Goal: Task Accomplishment & Management: Manage account settings

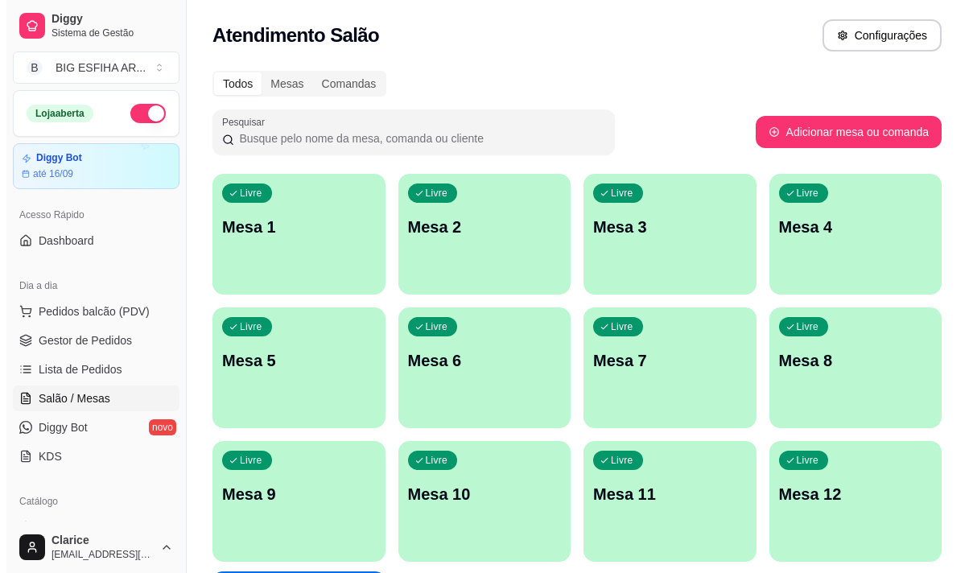
scroll to position [722, 0]
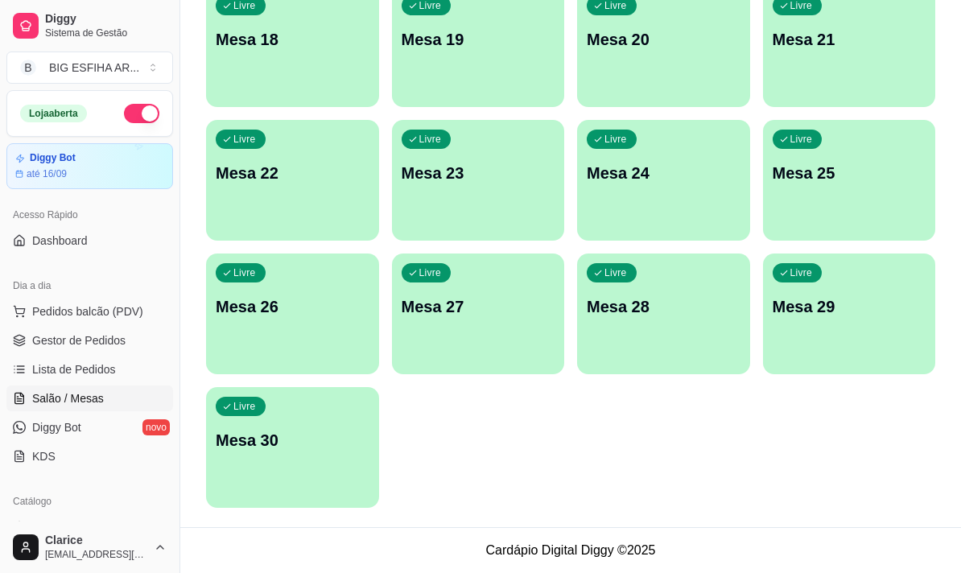
click at [248, 476] on div "Livre Mesa 30" at bounding box center [292, 437] width 173 height 101
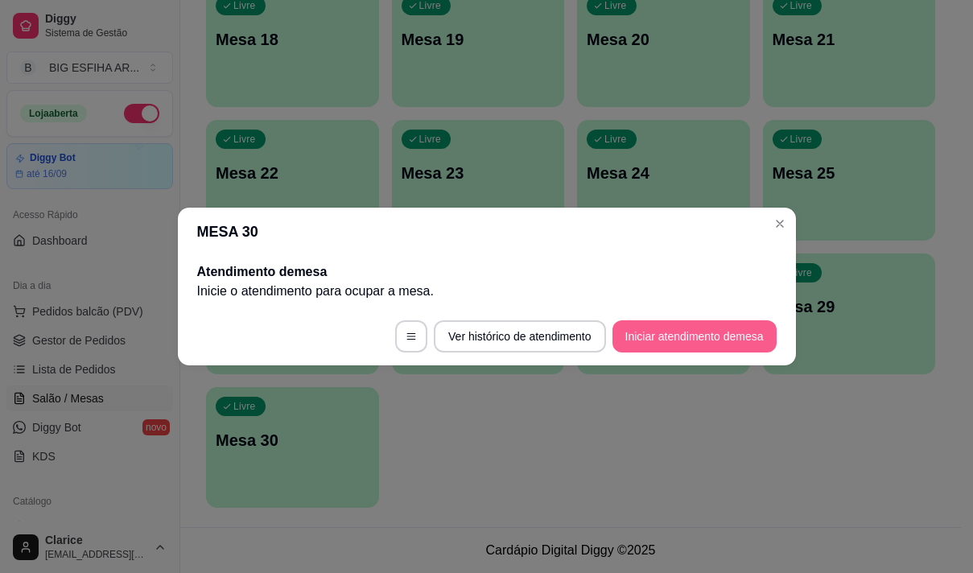
click at [647, 341] on button "Iniciar atendimento de mesa" at bounding box center [694, 336] width 164 height 32
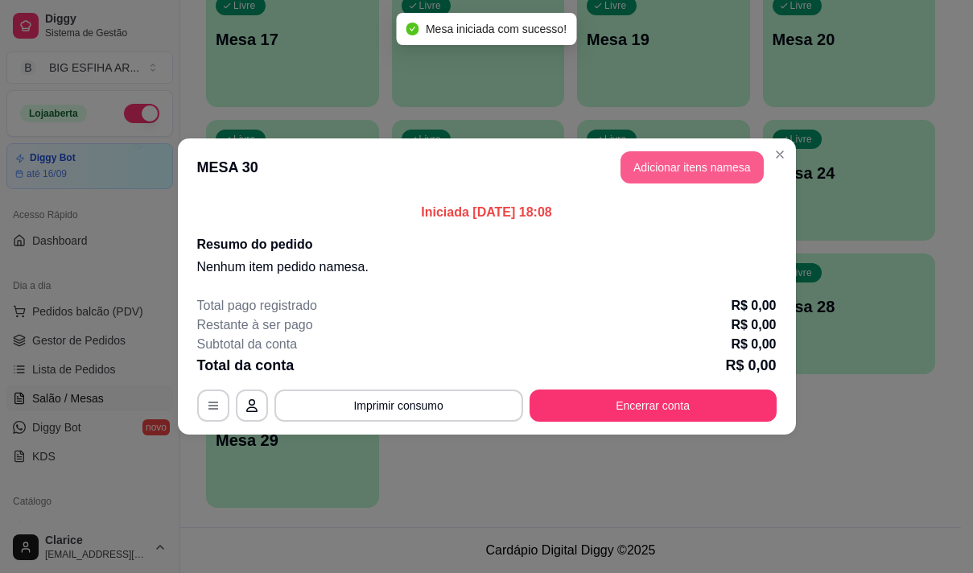
click at [689, 175] on button "Adicionar itens na mesa" at bounding box center [692, 167] width 143 height 32
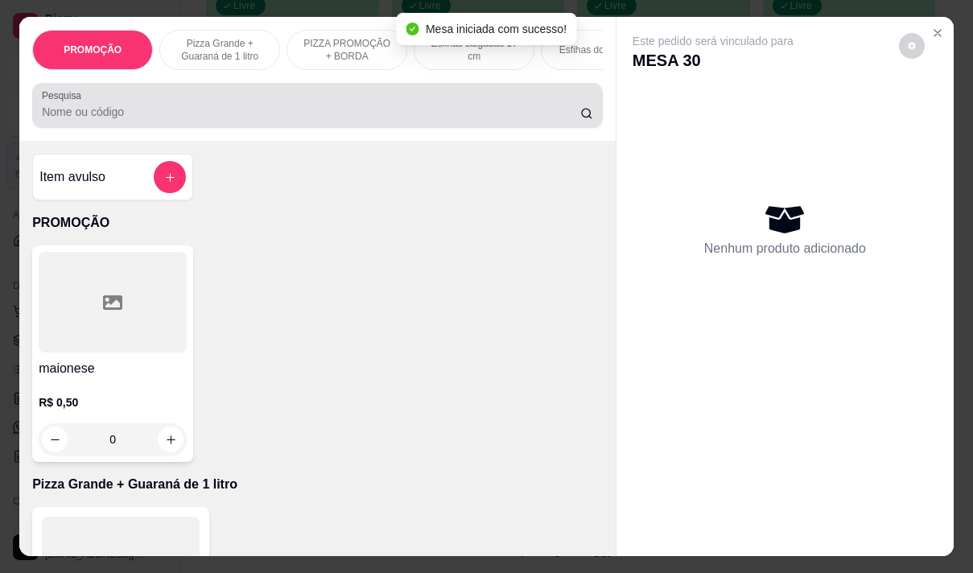
click at [271, 113] on input "Pesquisa" at bounding box center [311, 112] width 538 height 16
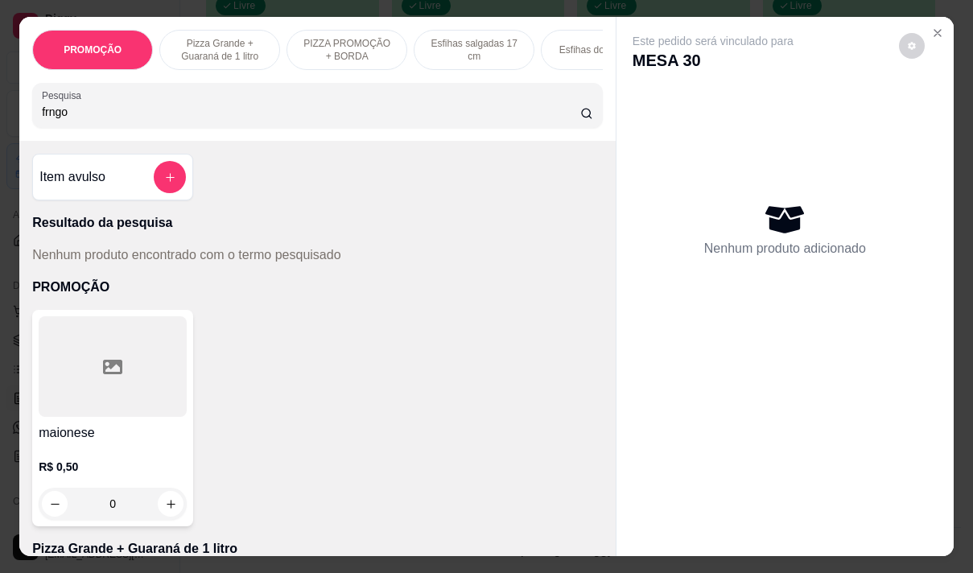
click at [43, 114] on input "frngo" at bounding box center [311, 112] width 538 height 16
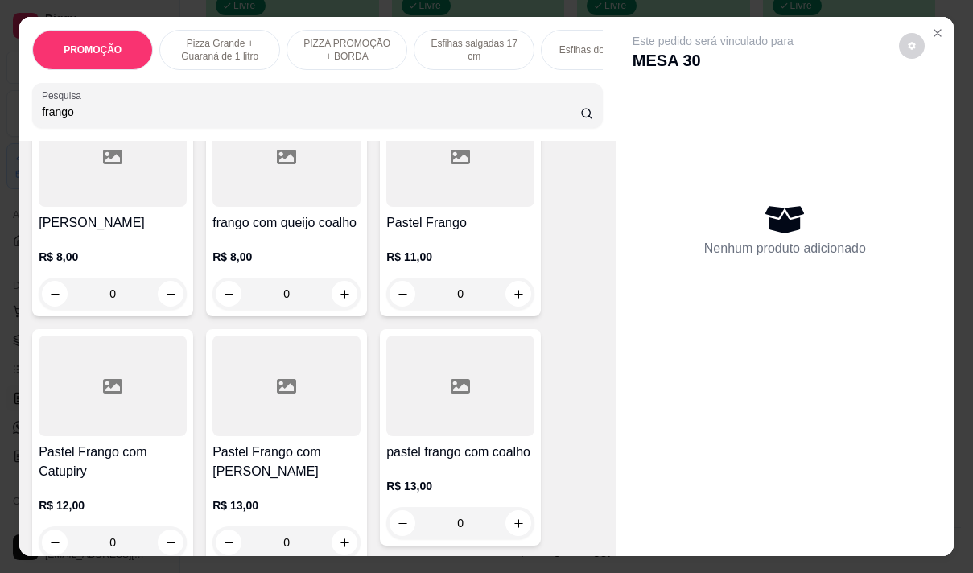
scroll to position [402, 0]
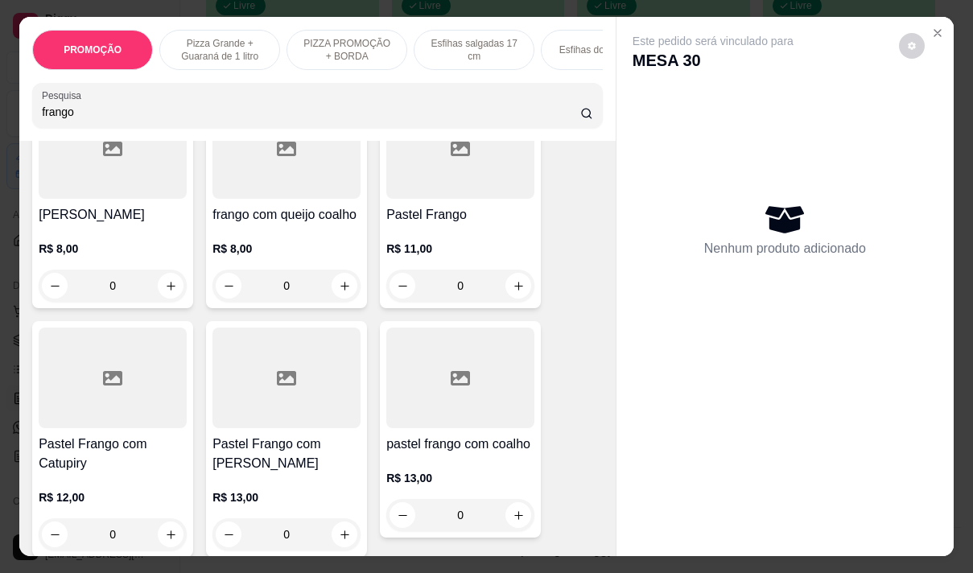
type input "frango"
click at [293, 435] on h4 "Pastel Frango com [PERSON_NAME]" at bounding box center [286, 454] width 148 height 39
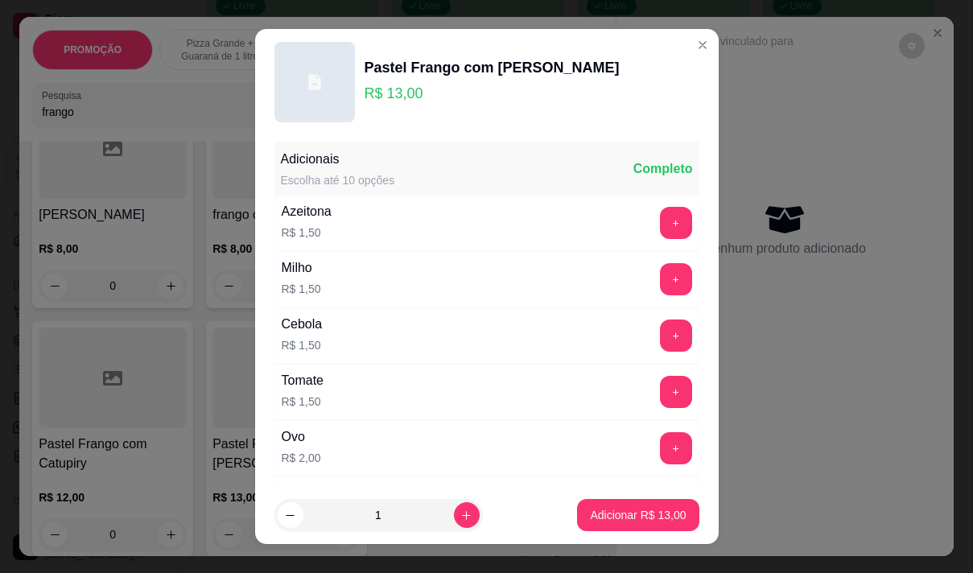
click at [369, 224] on div "Azeitona R$ 1,50 +" at bounding box center [486, 223] width 425 height 56
click at [660, 221] on button "+" at bounding box center [675, 222] width 31 height 31
click at [660, 277] on button "+" at bounding box center [676, 279] width 32 height 32
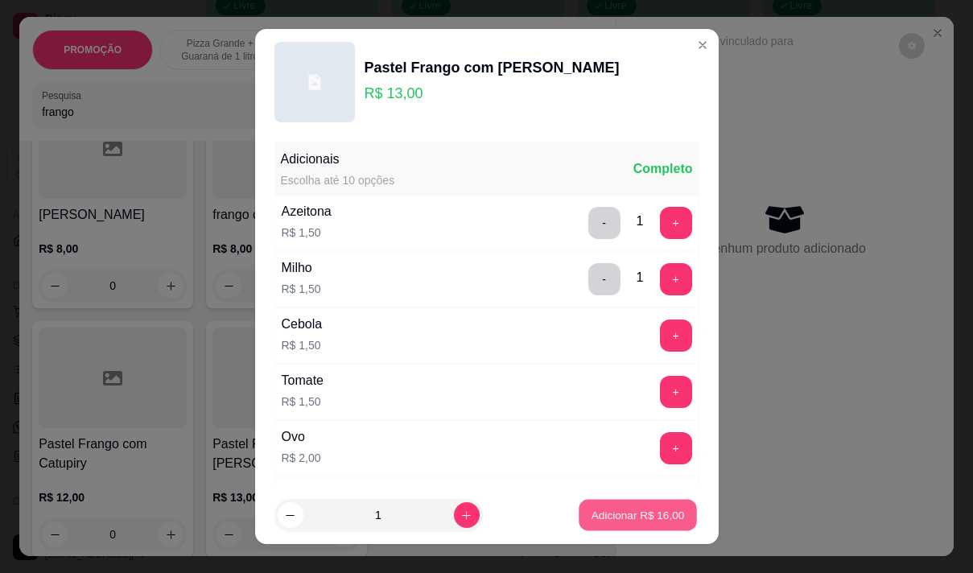
click at [609, 518] on p "Adicionar R$ 16,00" at bounding box center [638, 515] width 93 height 15
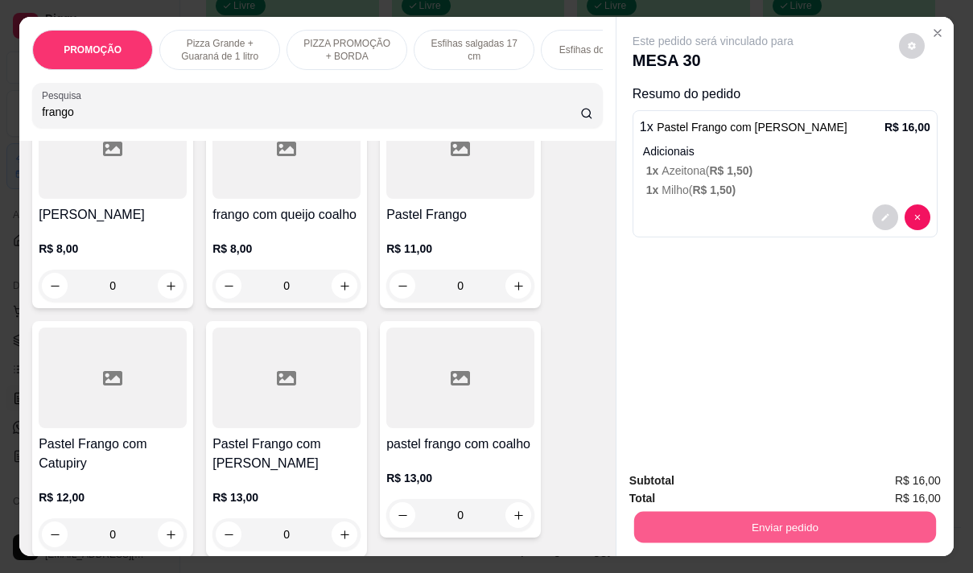
click at [822, 514] on button "Enviar pedido" at bounding box center [785, 526] width 302 height 31
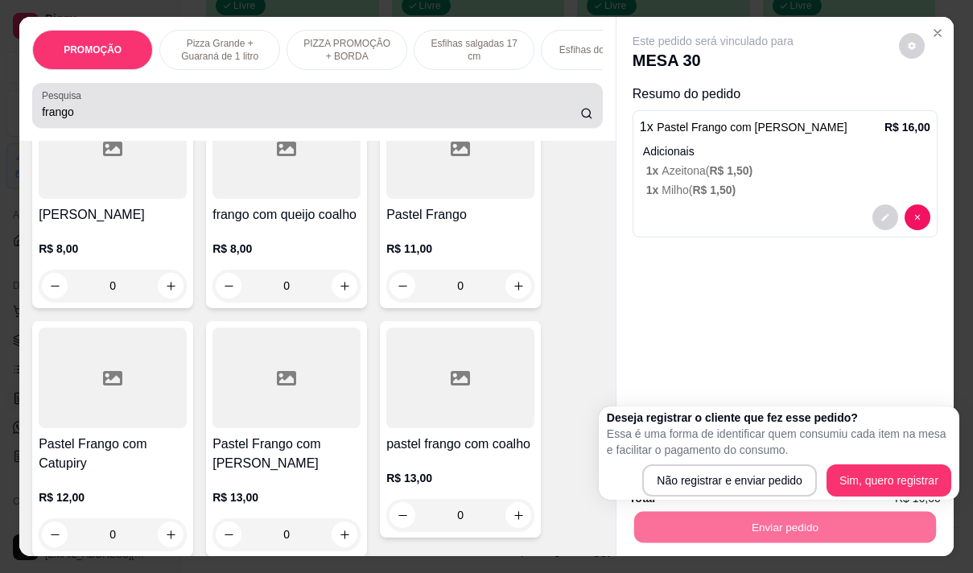
click at [76, 102] on label "Pesquisa" at bounding box center [64, 96] width 45 height 14
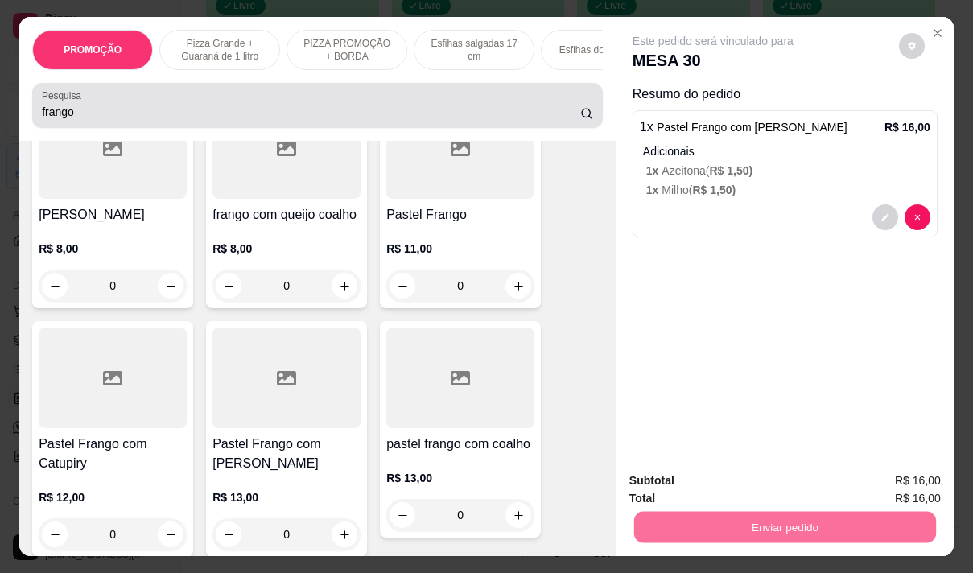
click at [76, 105] on input "frango" at bounding box center [311, 112] width 538 height 16
click at [76, 102] on label "Pesquisa" at bounding box center [64, 96] width 45 height 14
click at [76, 105] on input "frango" at bounding box center [311, 112] width 538 height 16
click at [76, 102] on label "Pesquisa" at bounding box center [64, 96] width 45 height 14
click at [76, 105] on input "frango" at bounding box center [311, 112] width 538 height 16
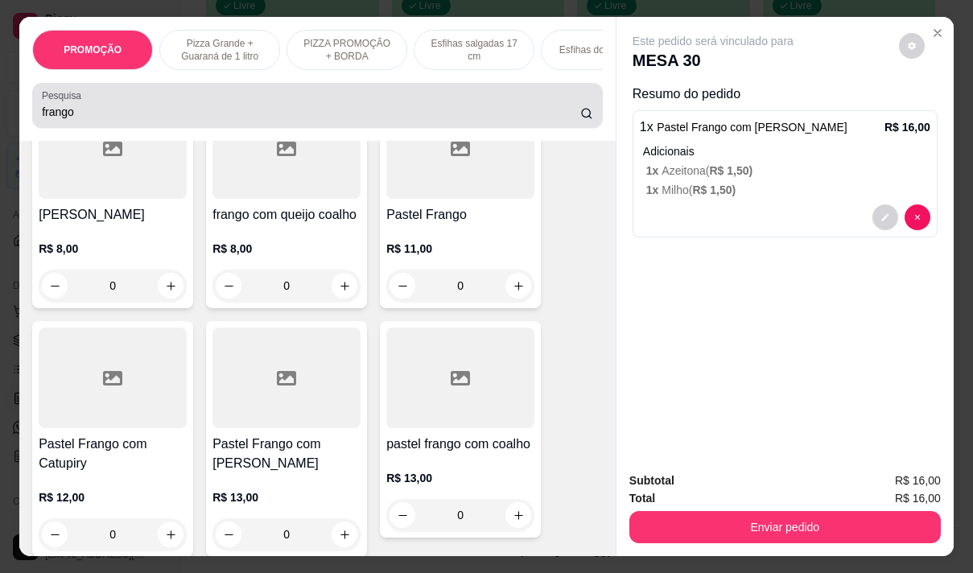
click at [76, 102] on label "Pesquisa" at bounding box center [64, 96] width 45 height 14
click at [76, 105] on input "frango" at bounding box center [311, 112] width 538 height 16
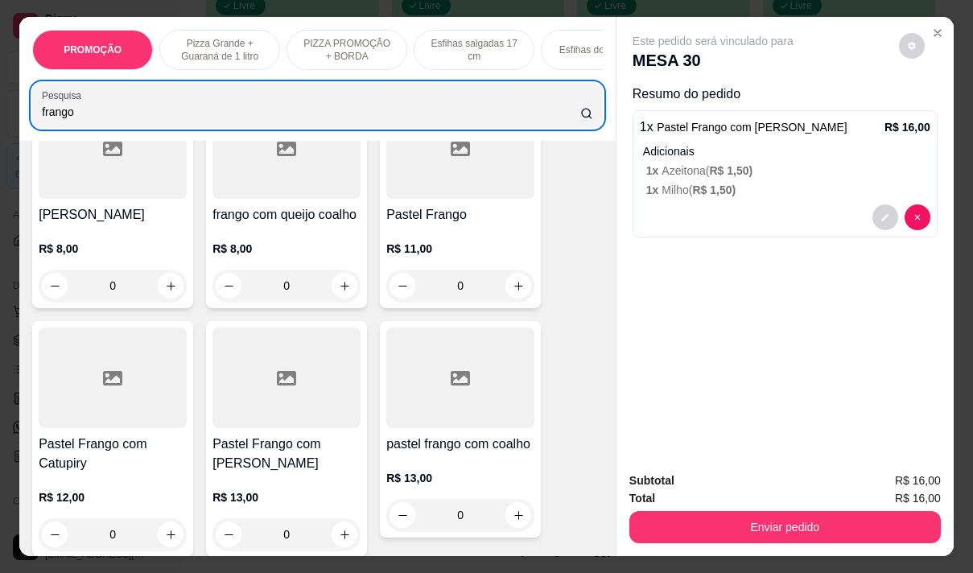
click at [76, 102] on label "Pesquisa" at bounding box center [64, 96] width 45 height 14
click at [76, 106] on input "frango" at bounding box center [311, 112] width 538 height 16
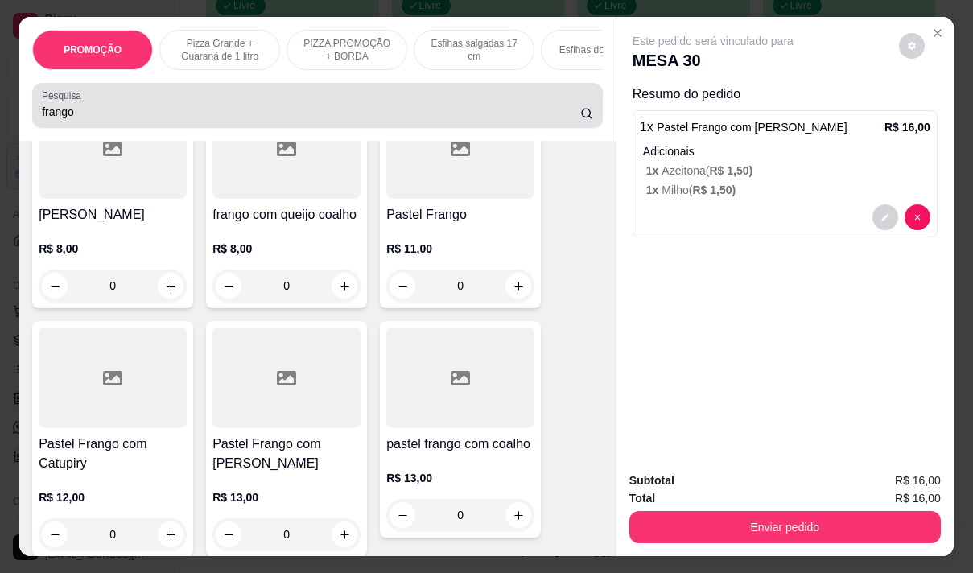
click at [76, 109] on div "frango" at bounding box center [317, 105] width 551 height 32
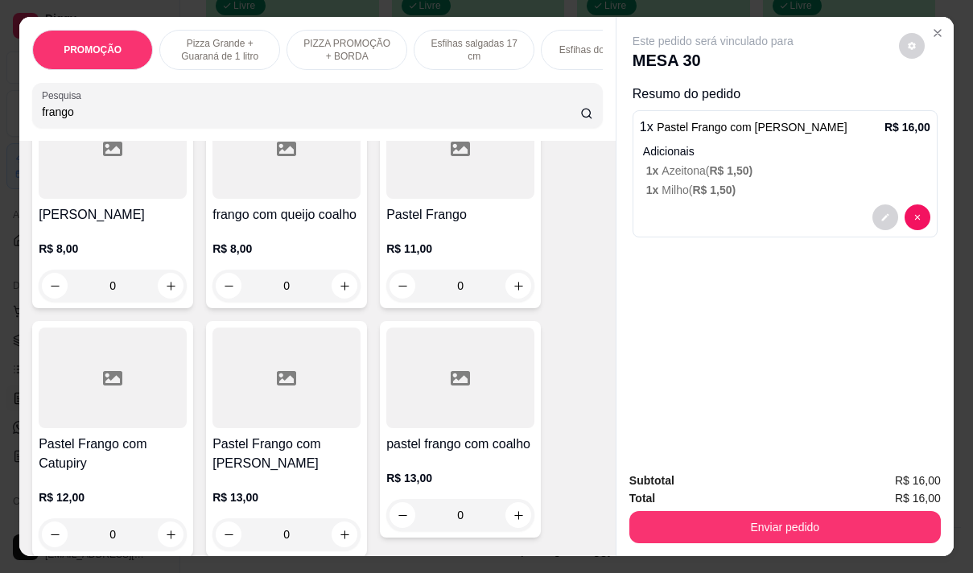
click at [77, 120] on input "frango" at bounding box center [311, 112] width 538 height 16
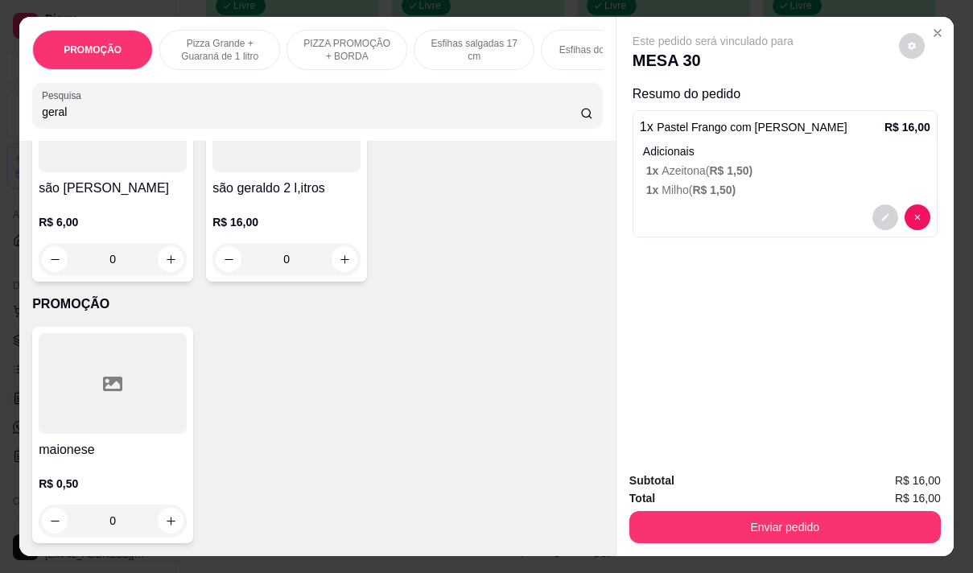
scroll to position [0, 0]
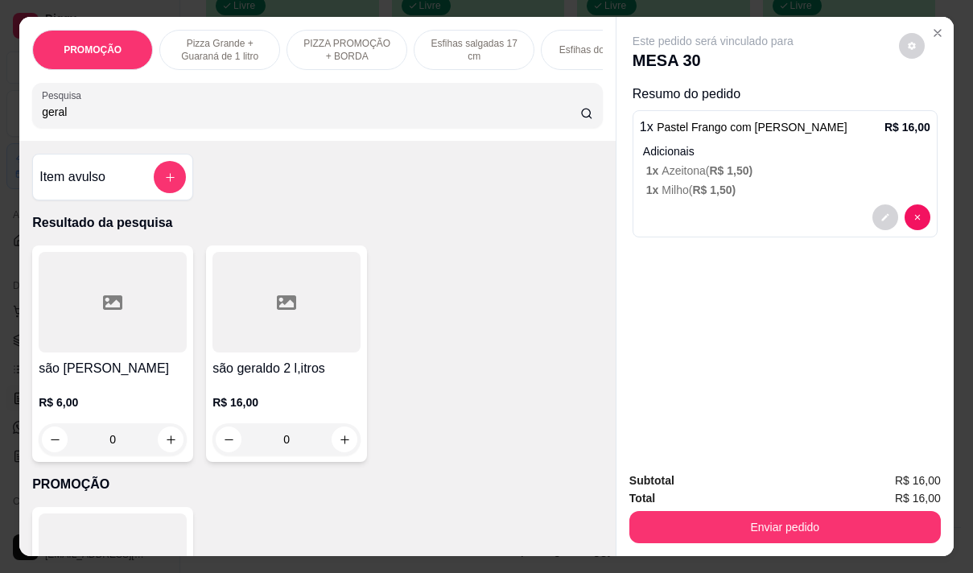
type input "geral"
click at [132, 405] on p "R$ 6,00" at bounding box center [113, 402] width 148 height 16
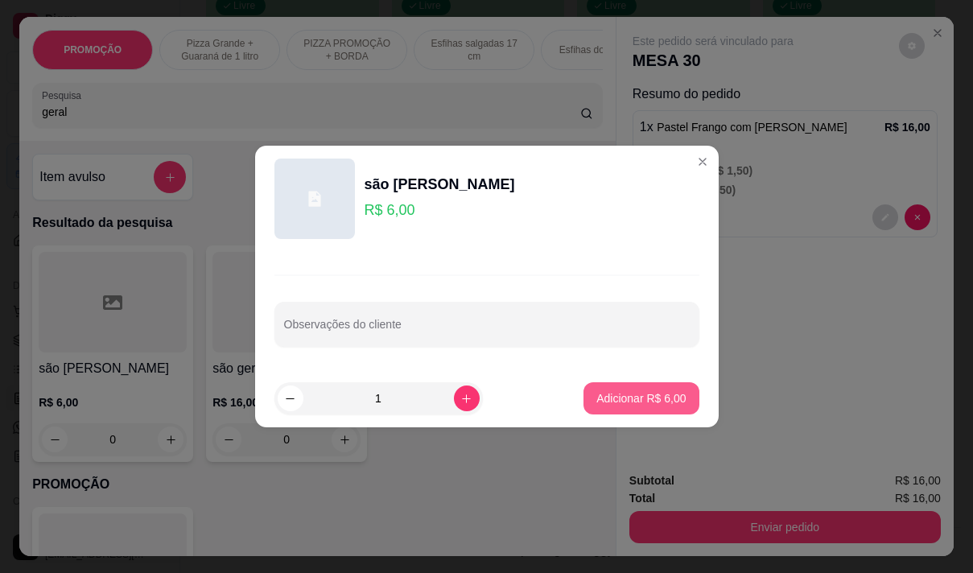
click at [622, 394] on p "Adicionar R$ 6,00" at bounding box center [640, 398] width 89 height 16
type input "1"
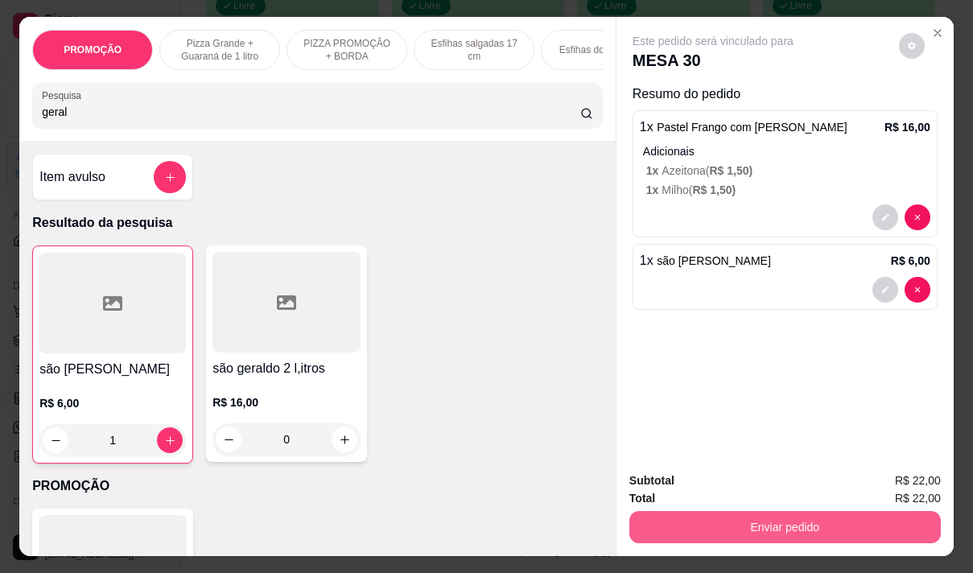
click at [769, 511] on button "Enviar pedido" at bounding box center [784, 527] width 311 height 32
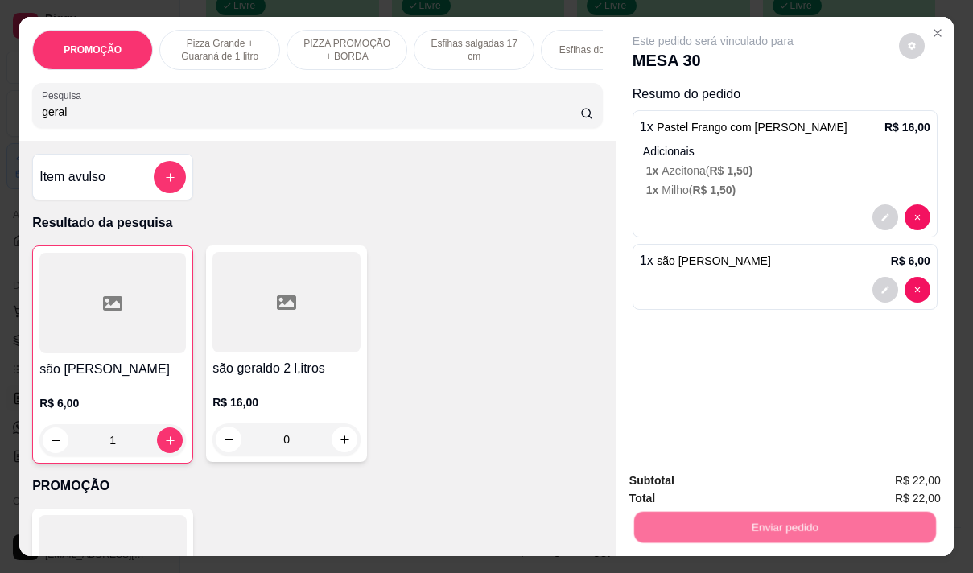
click at [725, 476] on button "Não registrar e enviar pedido" at bounding box center [731, 481] width 167 height 31
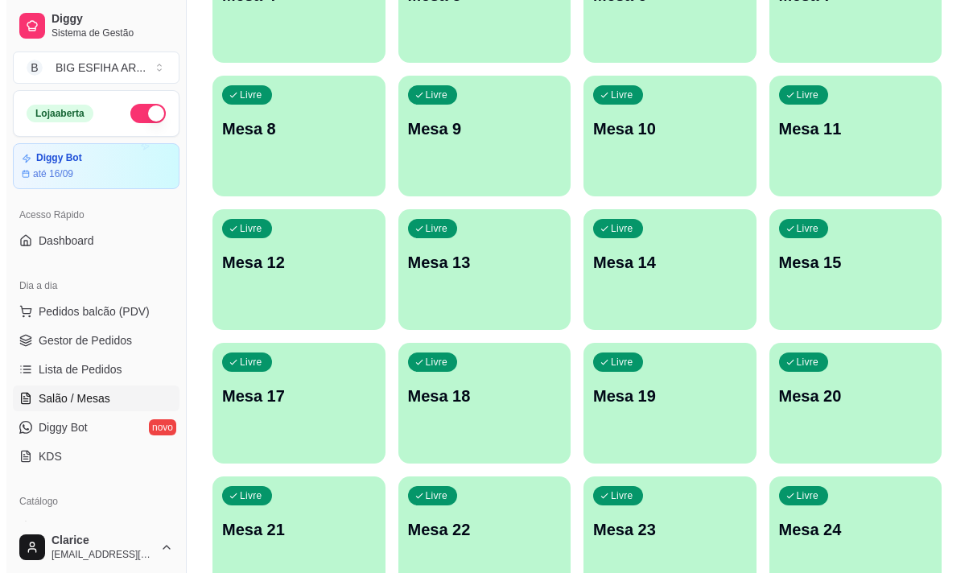
scroll to position [400, 0]
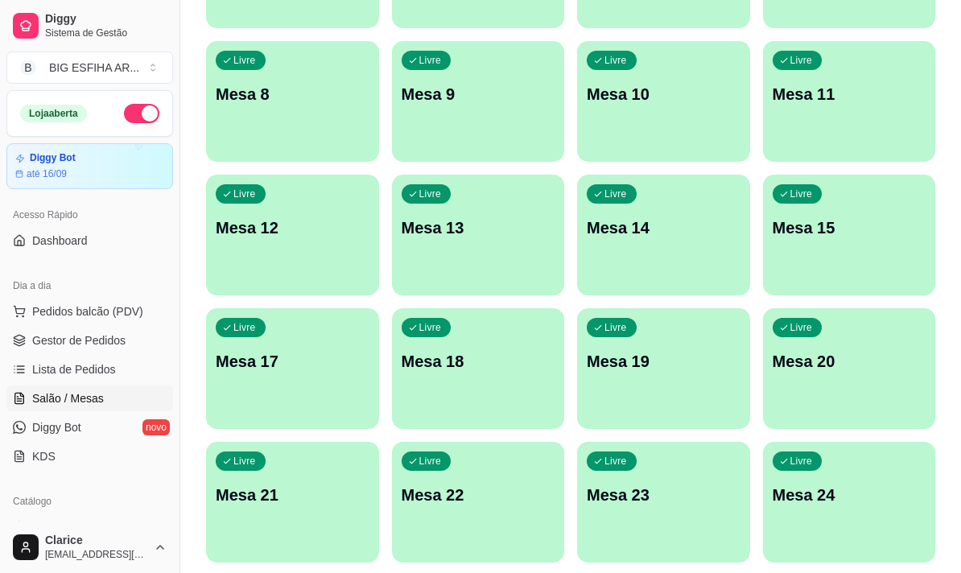
click at [674, 359] on p "Mesa 19" at bounding box center [664, 361] width 154 height 23
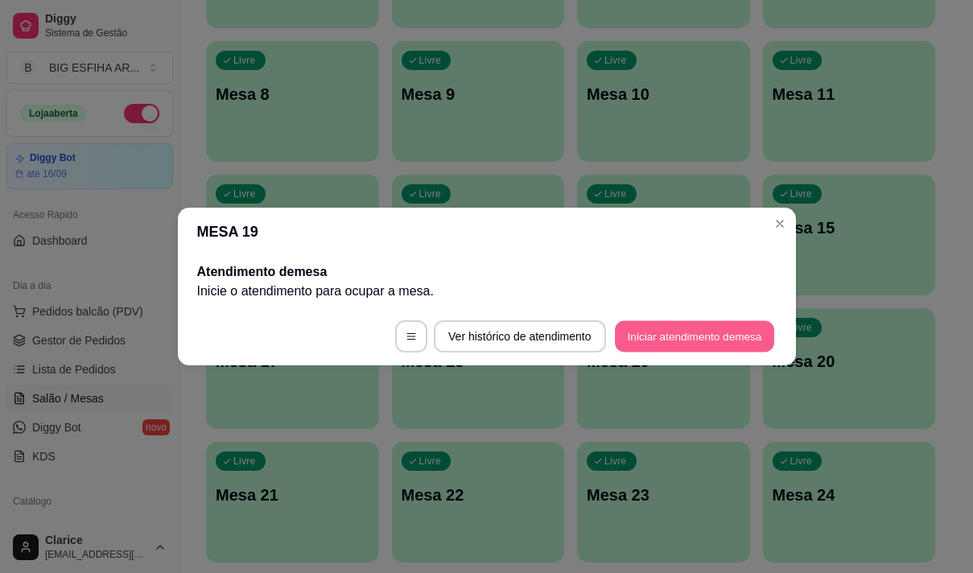
click at [684, 332] on button "Iniciar atendimento de mesa" at bounding box center [694, 336] width 159 height 31
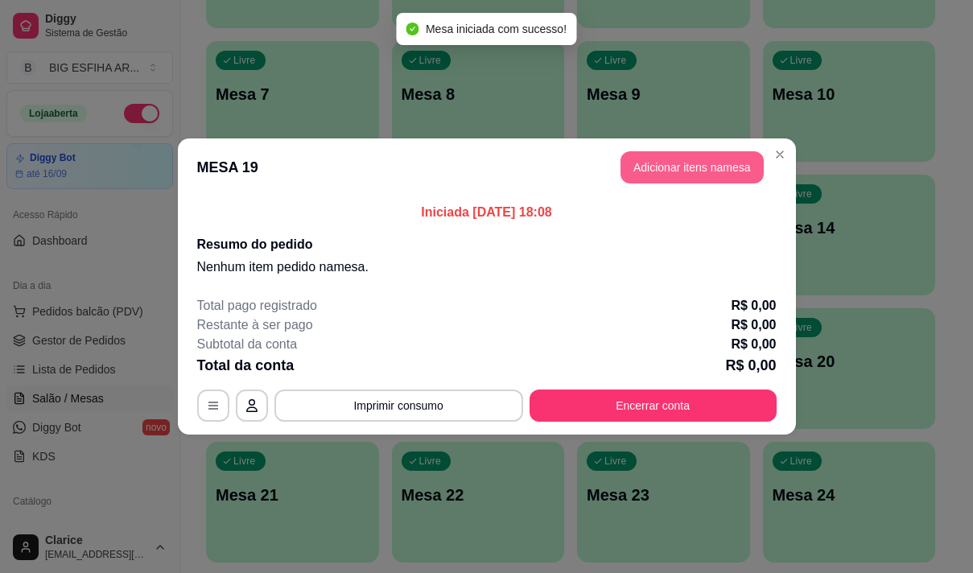
click at [686, 170] on button "Adicionar itens na mesa" at bounding box center [692, 167] width 143 height 32
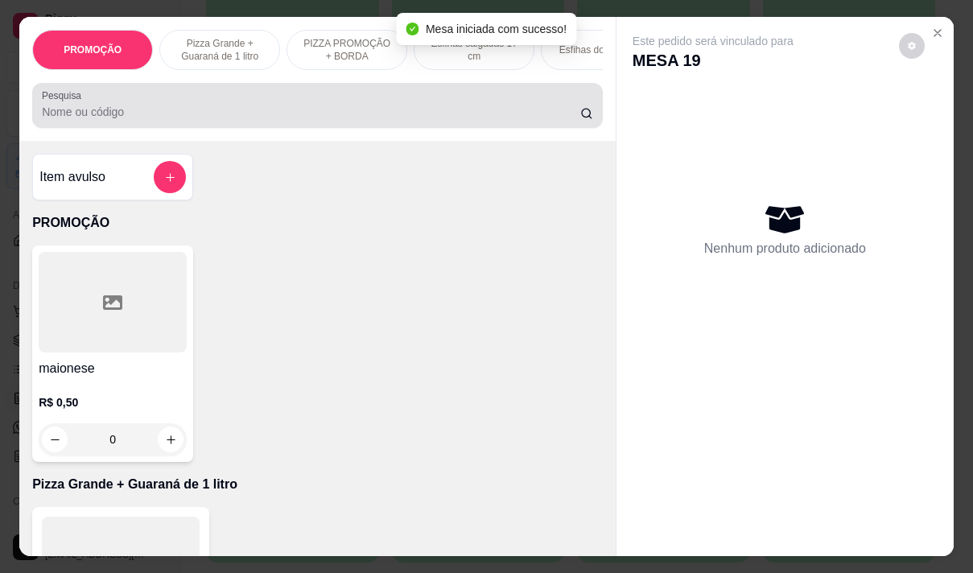
click at [157, 110] on input "Pesquisa" at bounding box center [311, 112] width 538 height 16
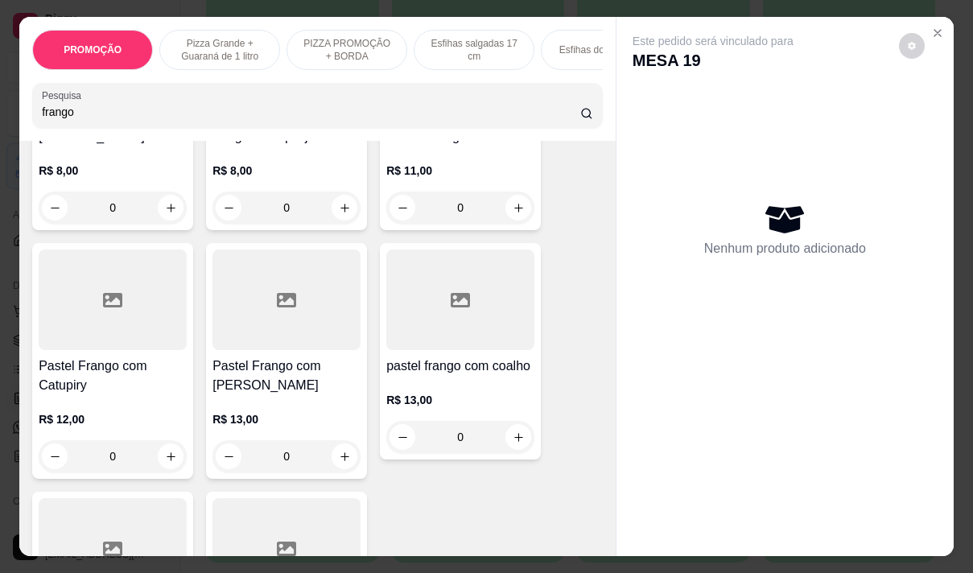
scroll to position [483, 0]
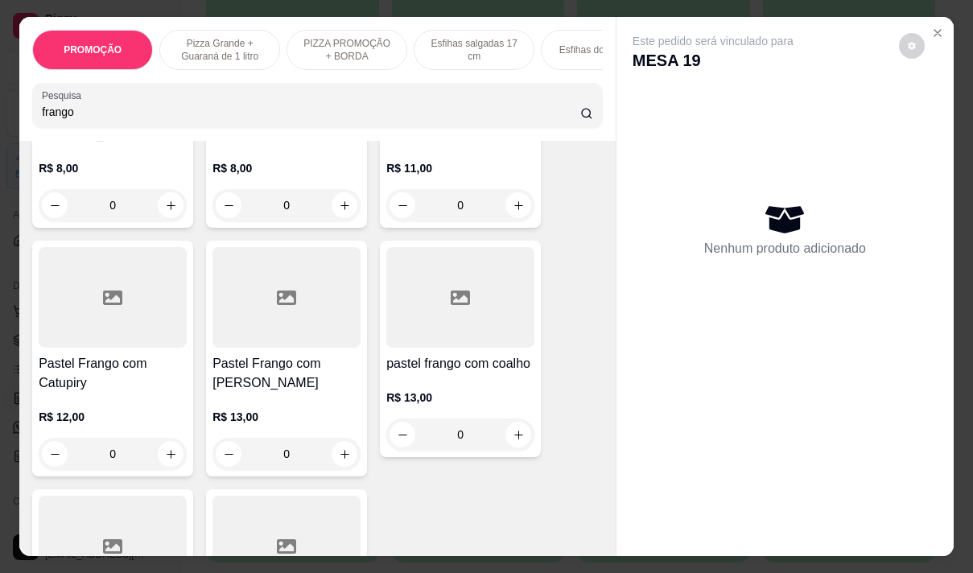
click at [278, 309] on div at bounding box center [286, 297] width 148 height 101
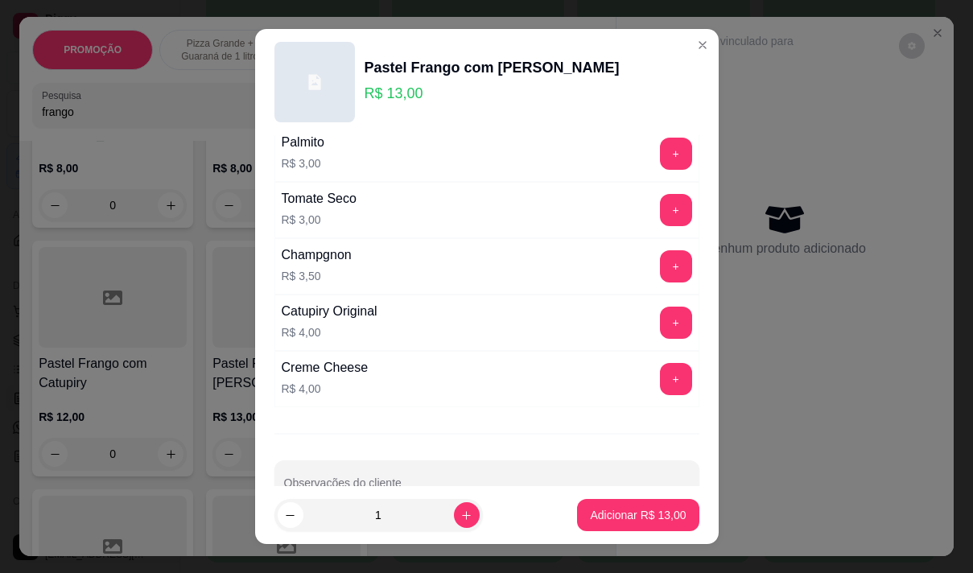
scroll to position [644, 0]
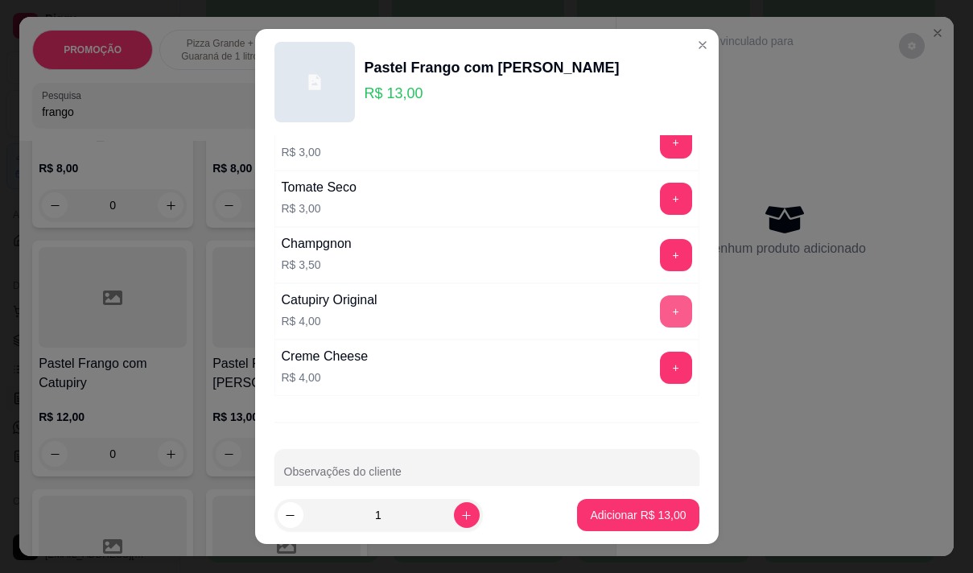
click at [660, 312] on button "+" at bounding box center [676, 311] width 32 height 32
click at [590, 518] on p "Adicionar R$ 17,00" at bounding box center [638, 515] width 96 height 16
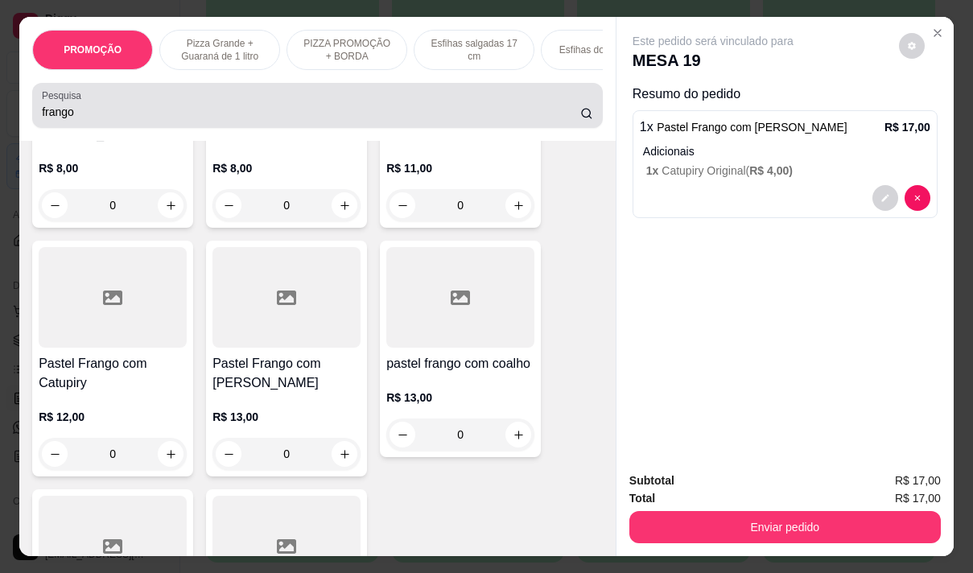
click at [90, 114] on input "frango" at bounding box center [311, 112] width 538 height 16
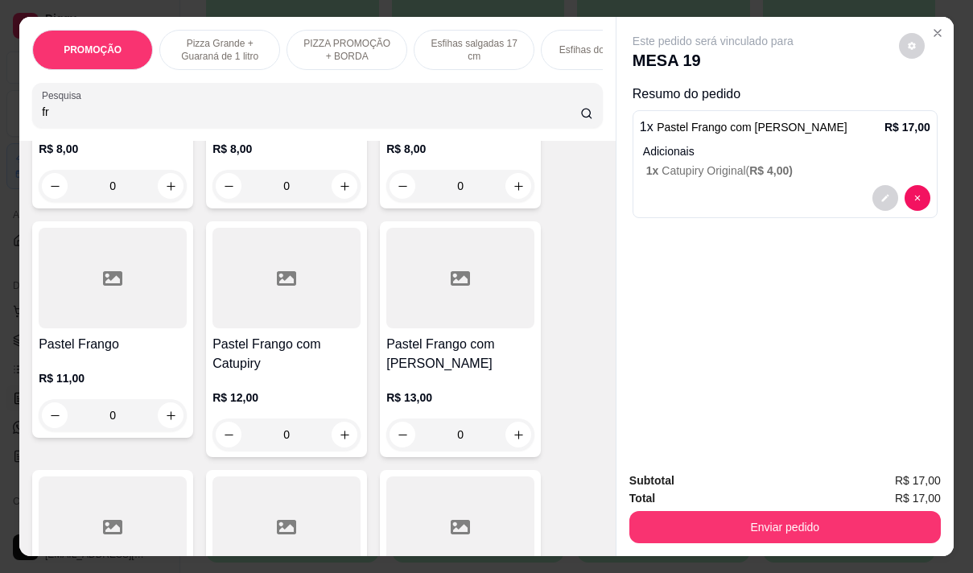
type input "f"
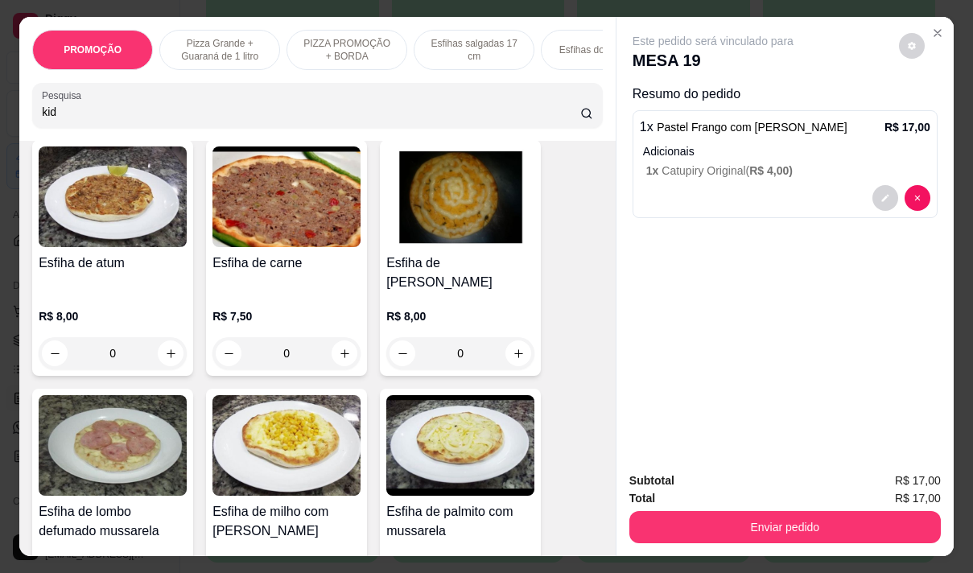
scroll to position [4340, 0]
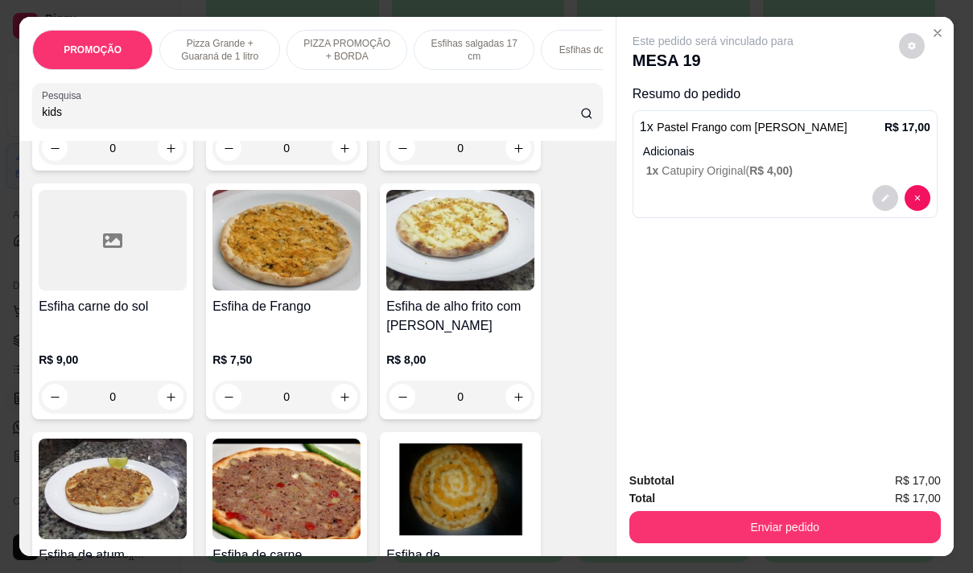
type input "kids"
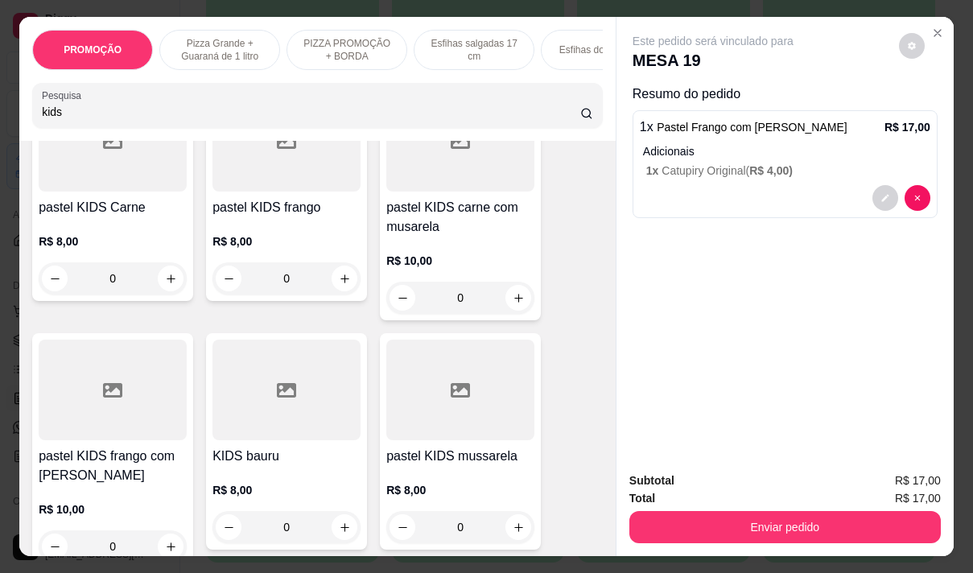
scroll to position [322, 0]
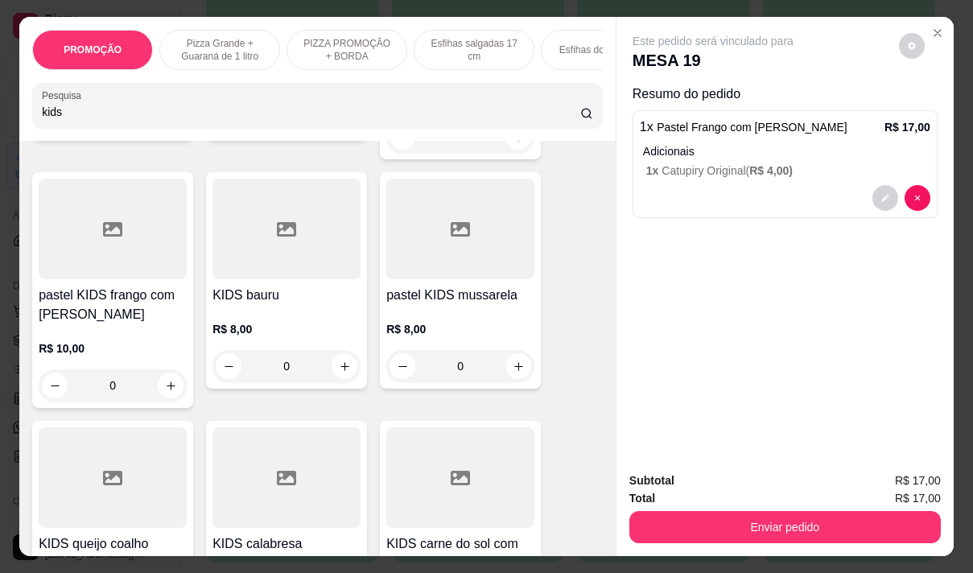
click at [71, 316] on h4 "pastel KIDS frango com [PERSON_NAME]" at bounding box center [113, 305] width 148 height 39
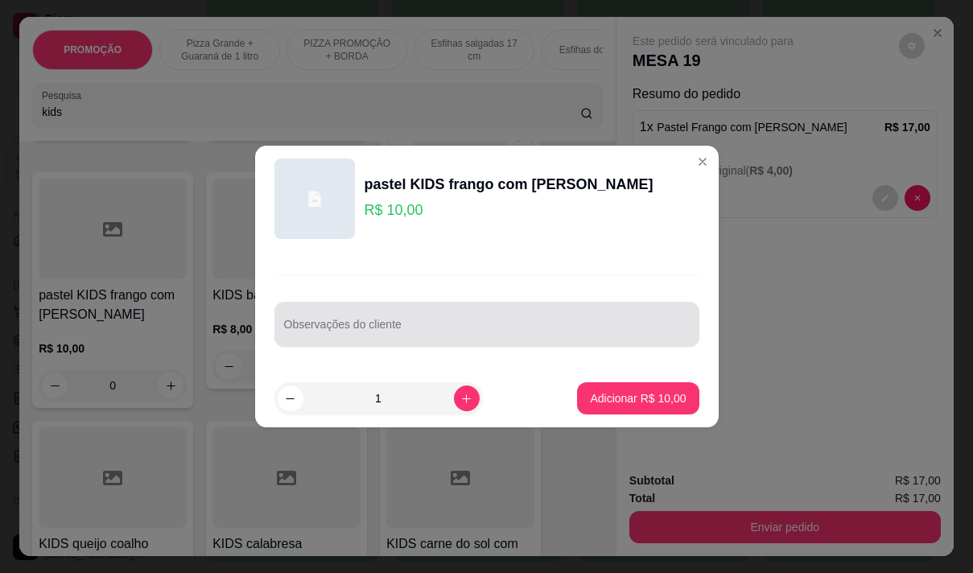
click at [347, 328] on input "Observações do cliente" at bounding box center [487, 331] width 406 height 16
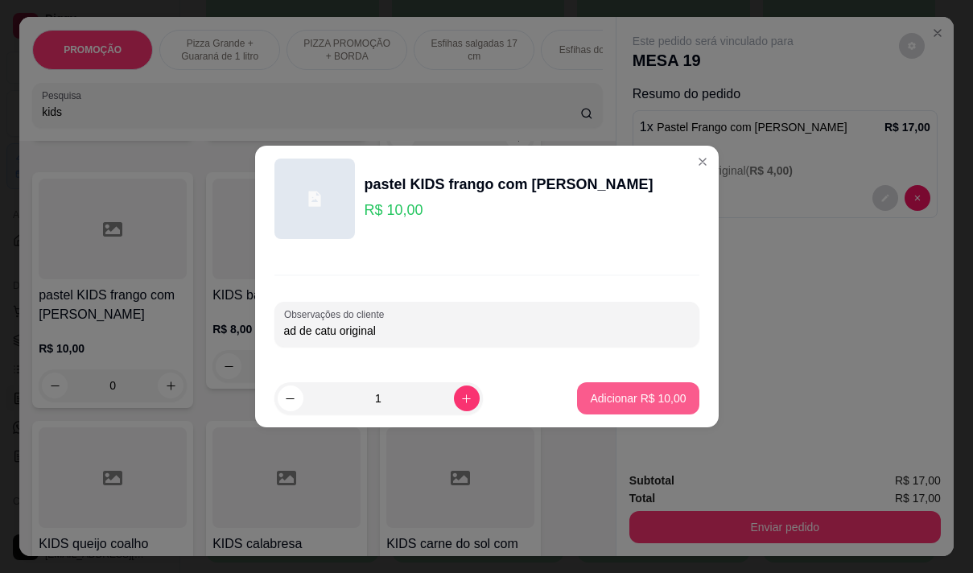
type input "ad de catu original"
click at [641, 390] on p "Adicionar R$ 10,00" at bounding box center [638, 398] width 96 height 16
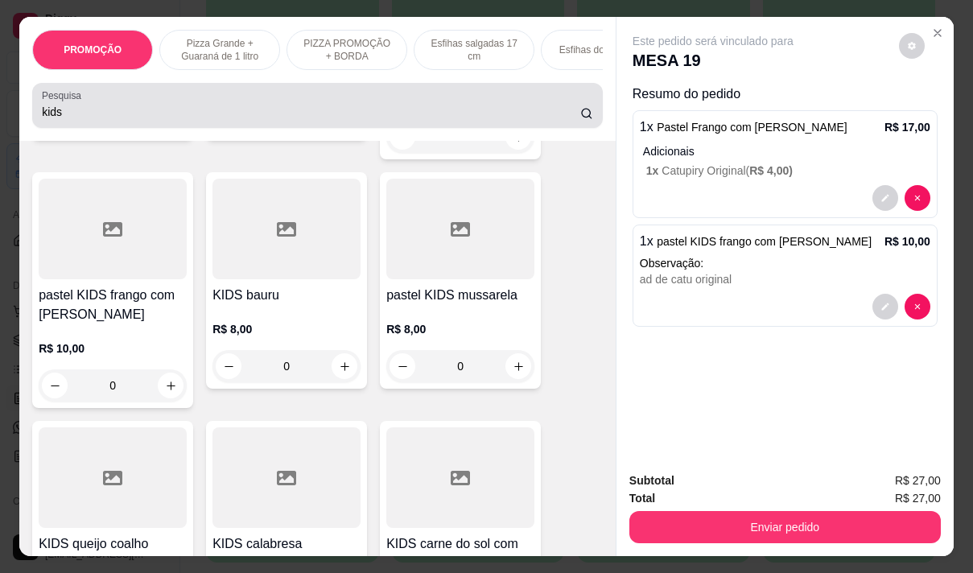
click at [126, 115] on input "kids" at bounding box center [311, 112] width 538 height 16
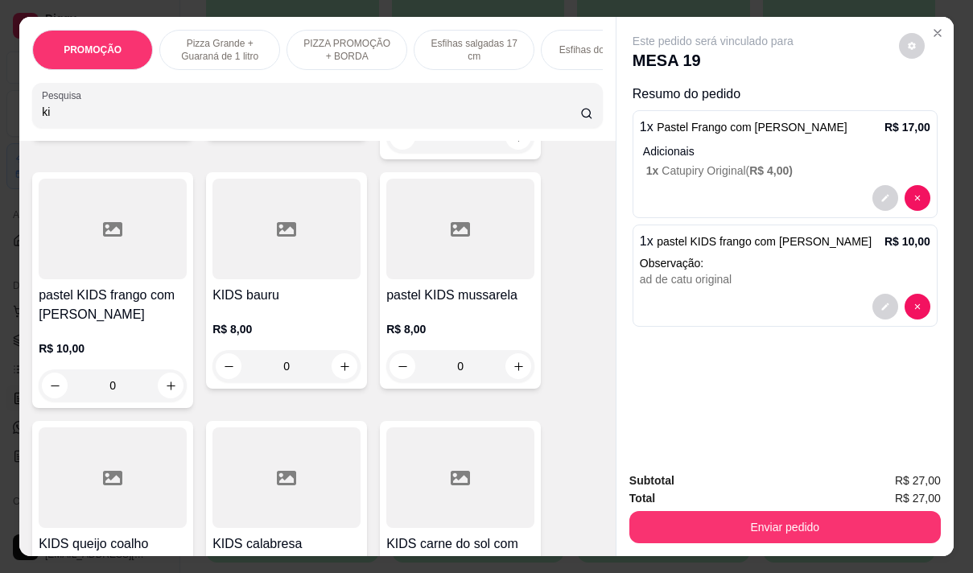
type input "k"
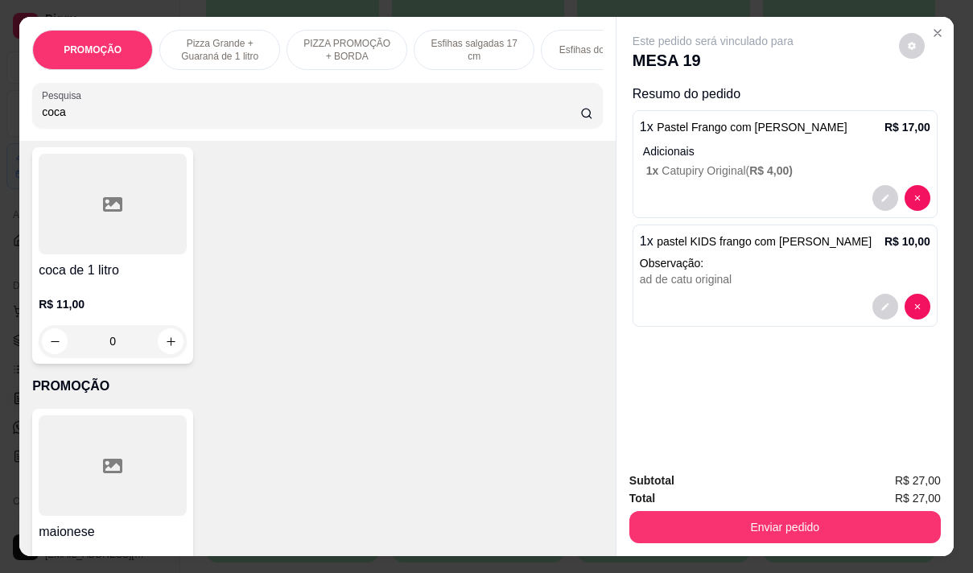
scroll to position [318, 0]
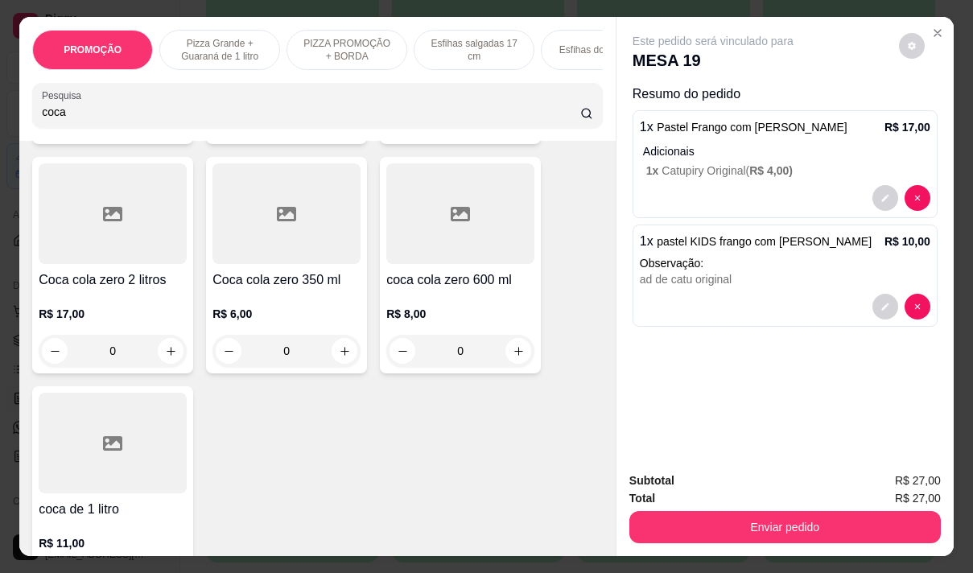
type input "coca"
click at [106, 485] on div at bounding box center [113, 443] width 148 height 101
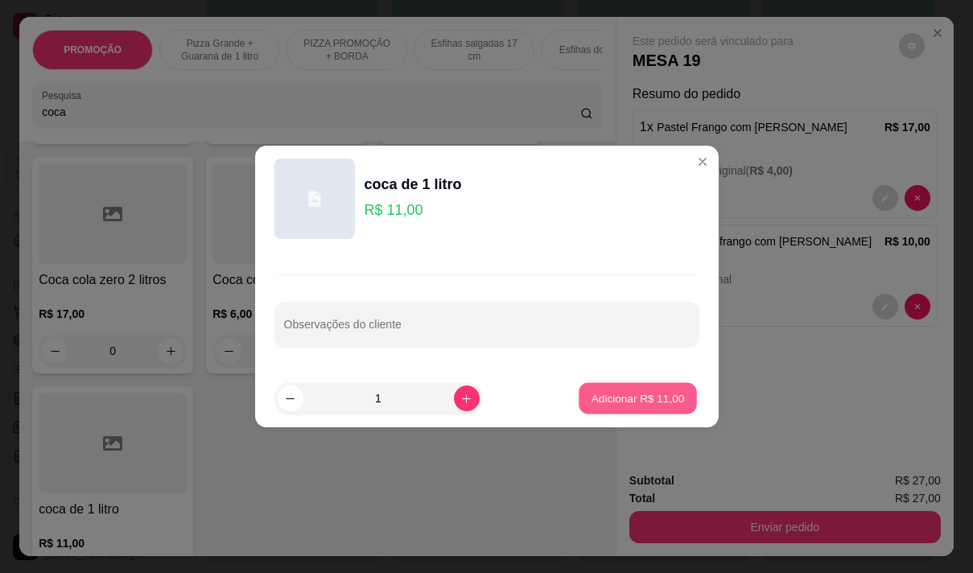
click at [606, 392] on p "Adicionar R$ 11,00" at bounding box center [638, 397] width 93 height 15
type input "1"
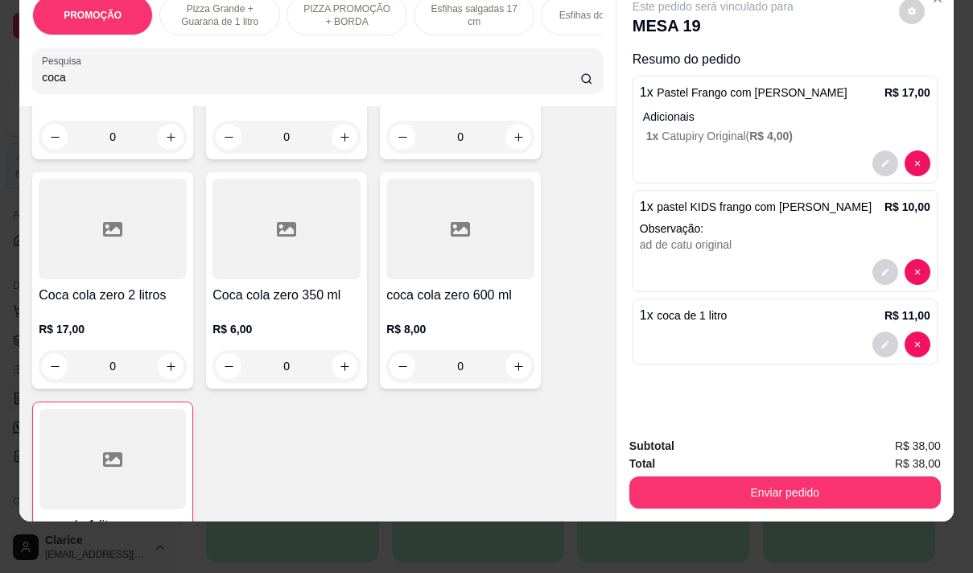
scroll to position [76, 0]
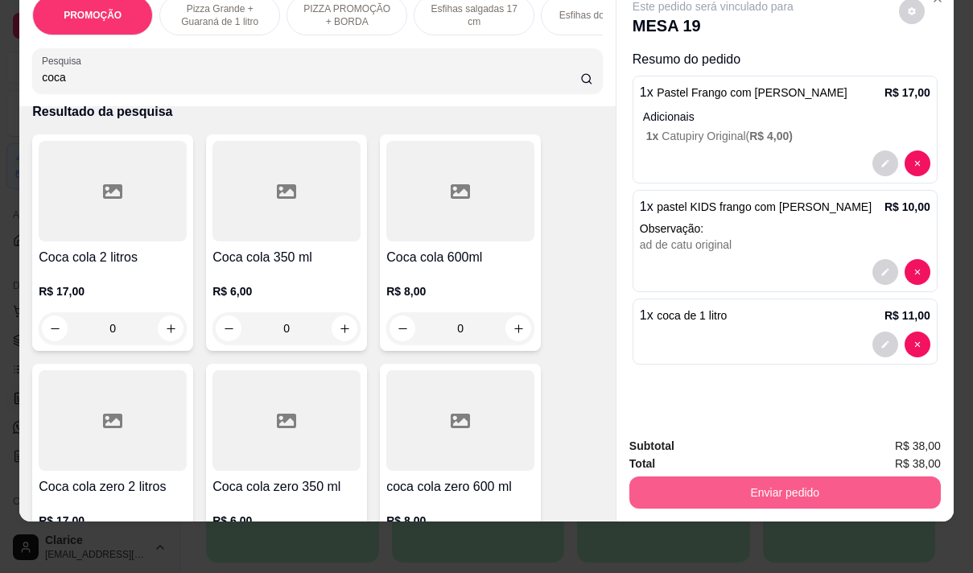
click at [757, 480] on button "Enviar pedido" at bounding box center [784, 492] width 311 height 32
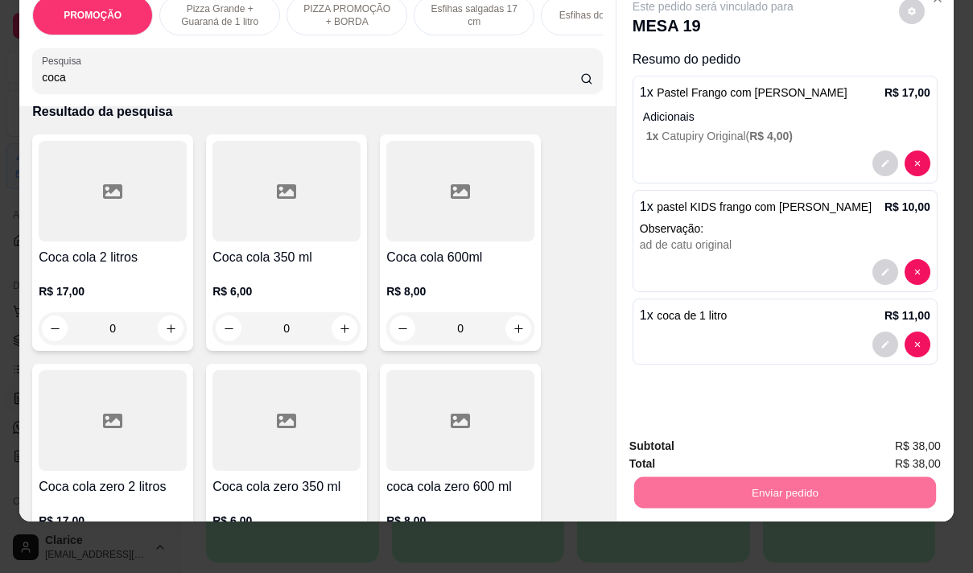
click at [724, 441] on button "Não registrar e enviar pedido" at bounding box center [731, 441] width 167 height 31
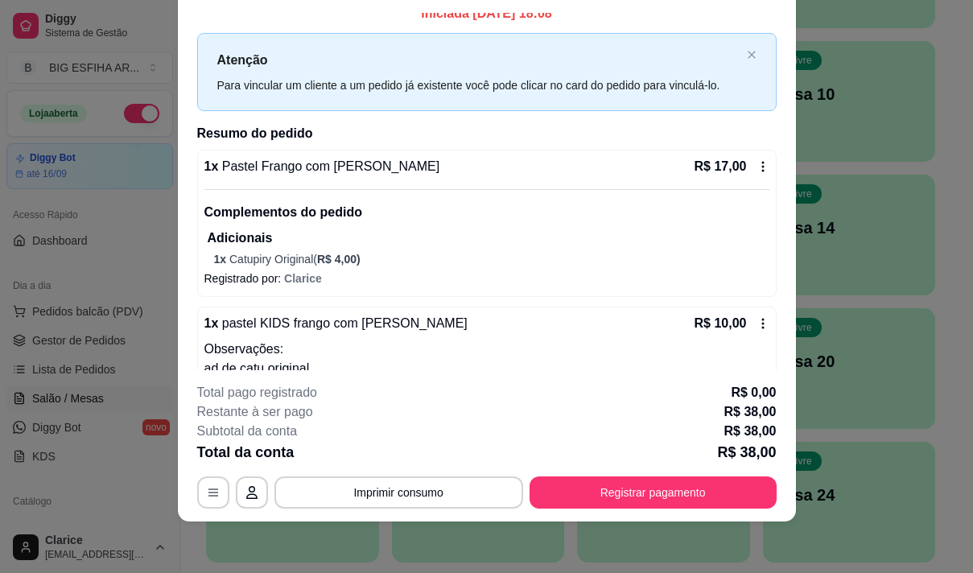
scroll to position [0, 0]
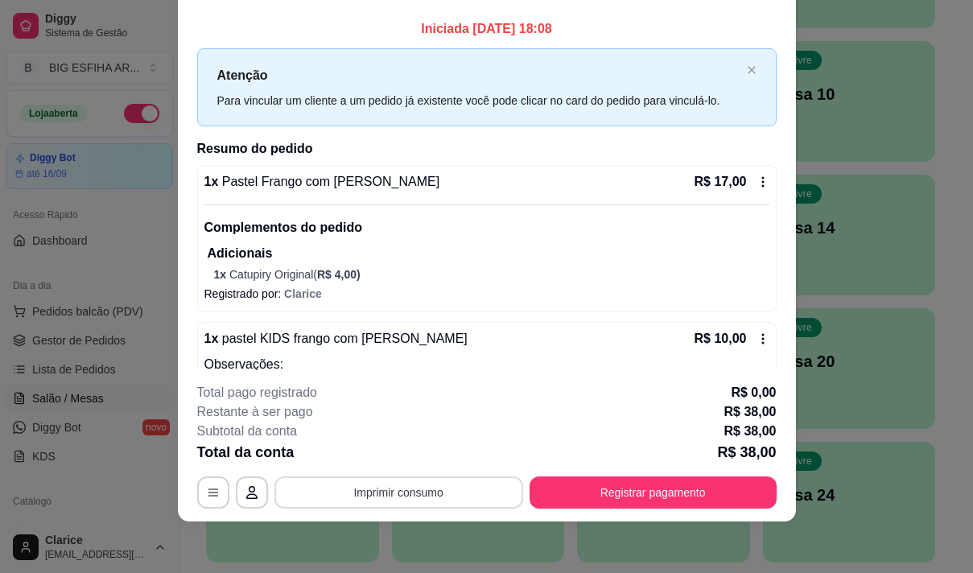
click at [452, 493] on button "Imprimir consumo" at bounding box center [398, 492] width 249 height 32
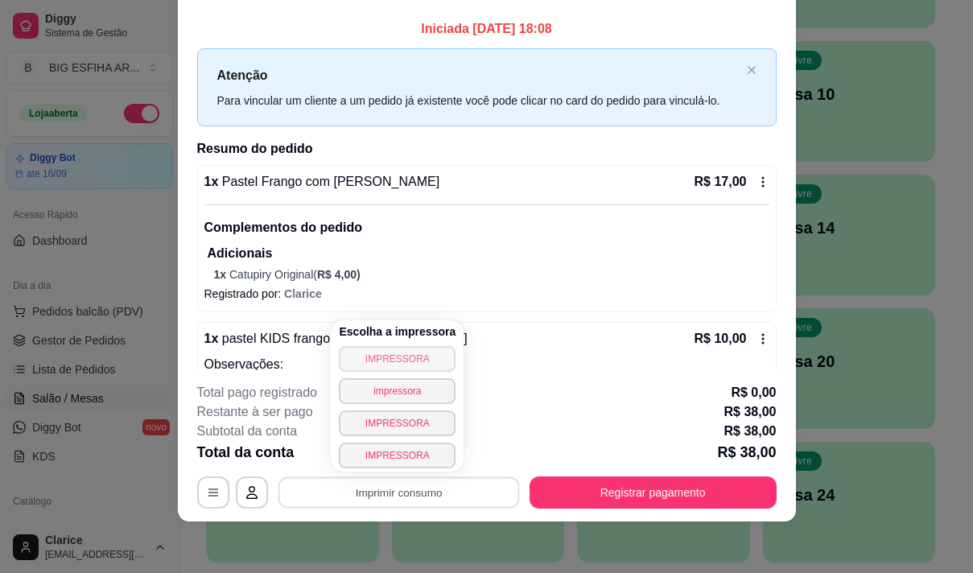
click at [399, 361] on button "IMPRESSORA" at bounding box center [397, 359] width 117 height 26
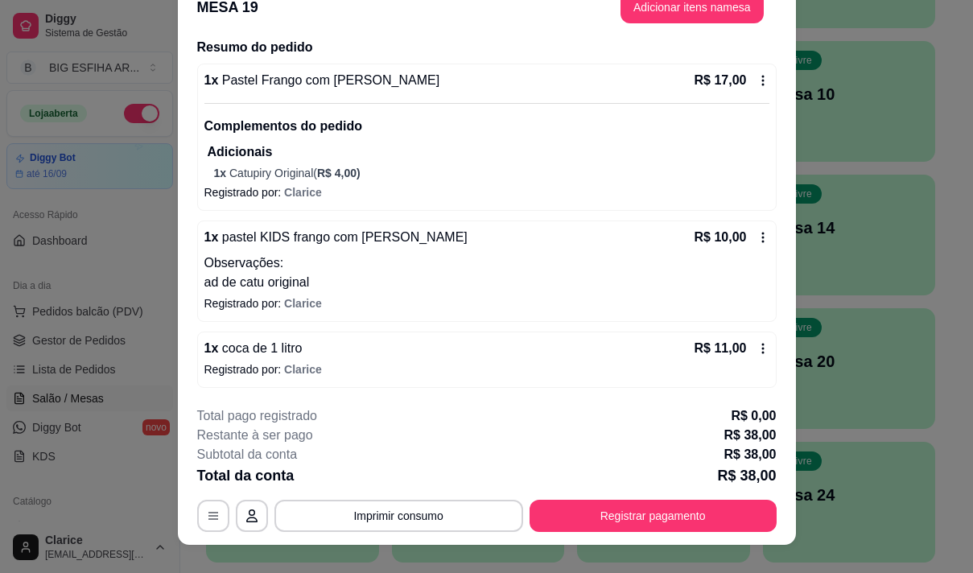
scroll to position [48, 0]
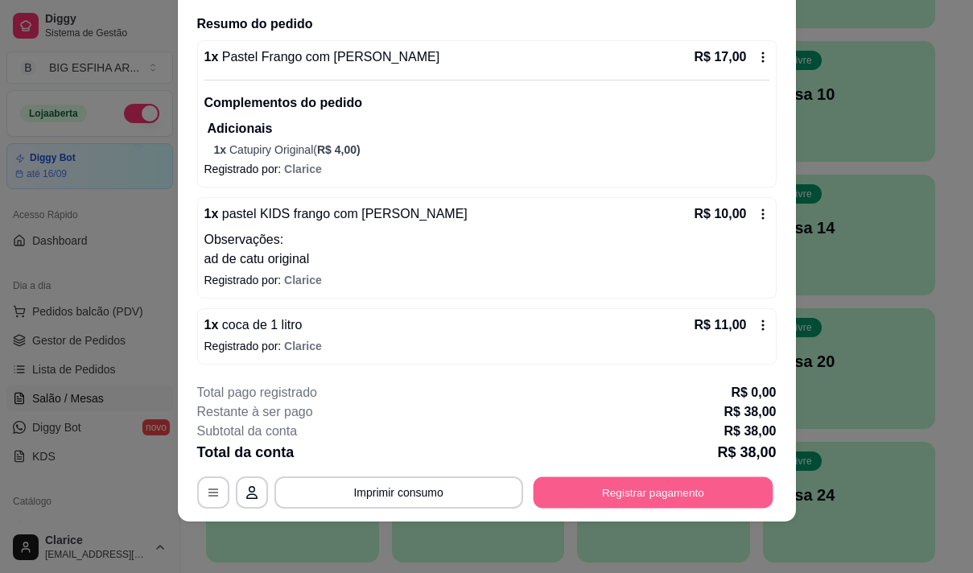
click at [582, 480] on button "Registrar pagamento" at bounding box center [653, 492] width 240 height 31
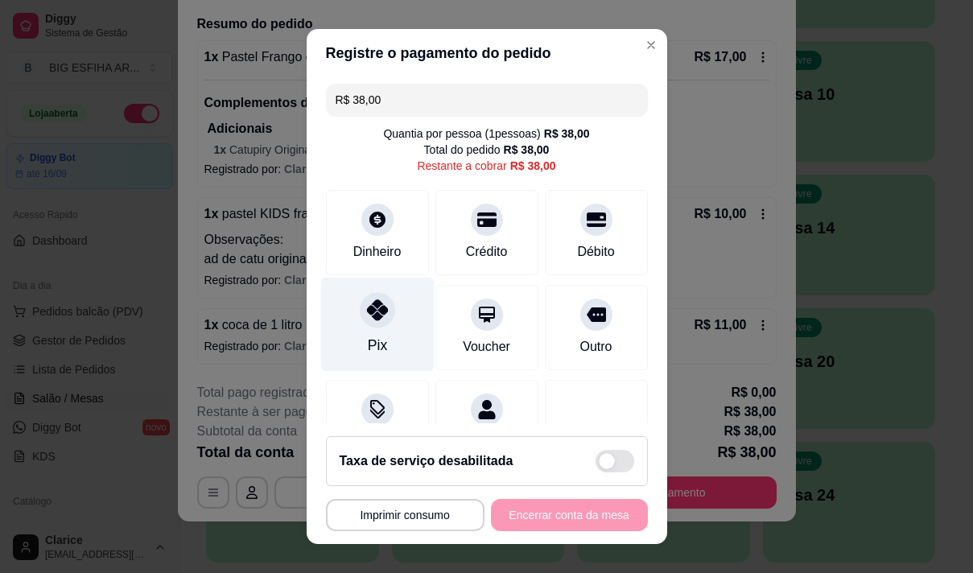
click at [373, 324] on div at bounding box center [377, 309] width 35 height 35
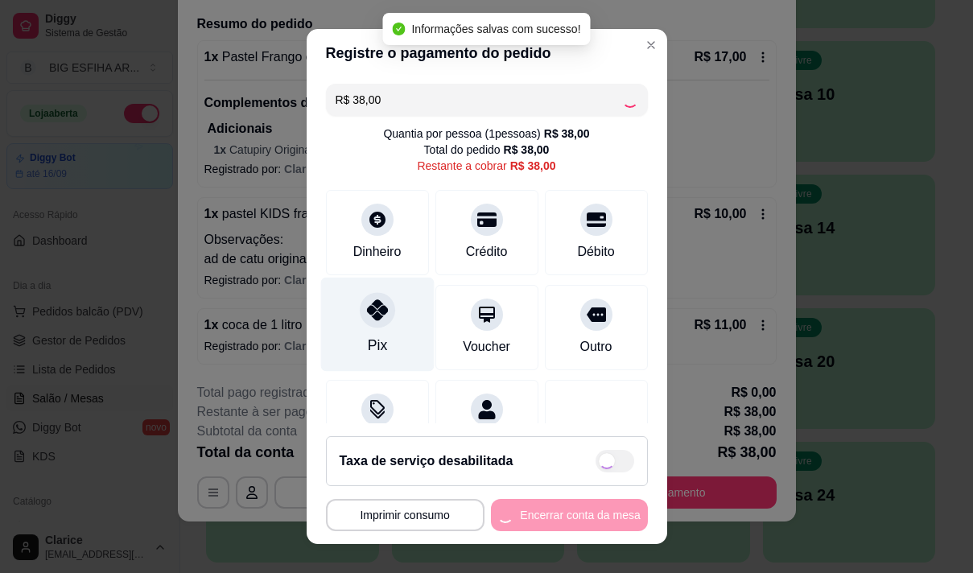
type input "R$ 0,00"
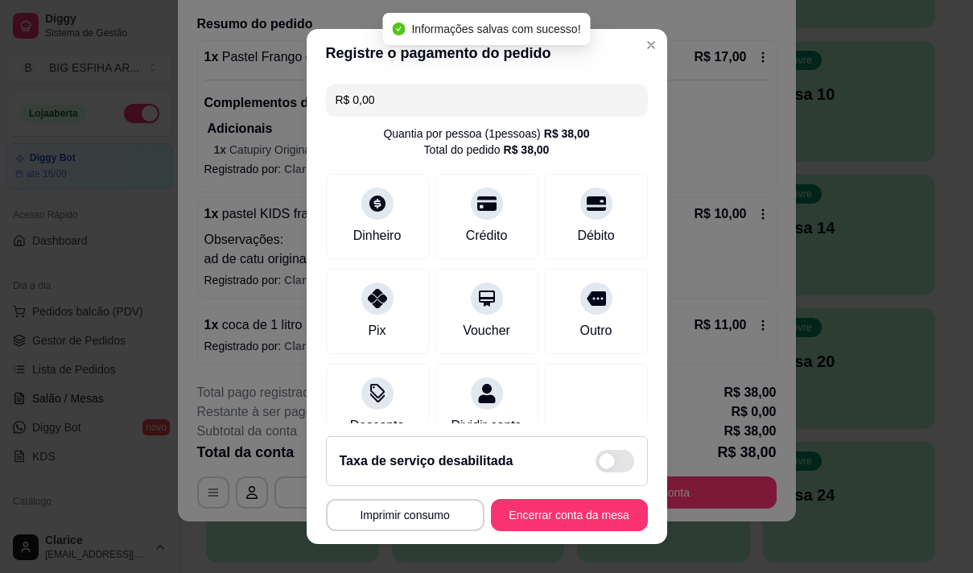
scroll to position [134, 0]
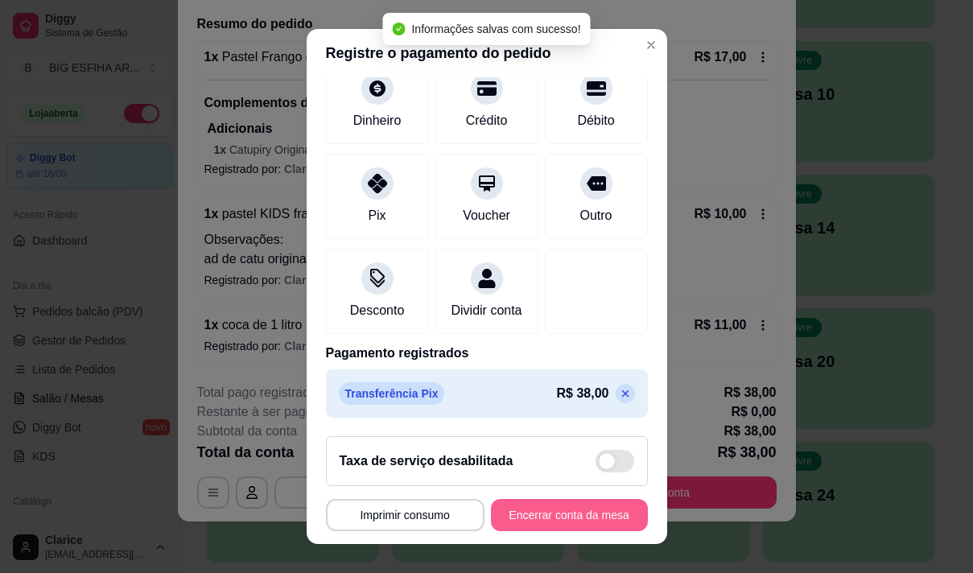
click at [512, 518] on button "Encerrar conta da mesa" at bounding box center [569, 515] width 157 height 32
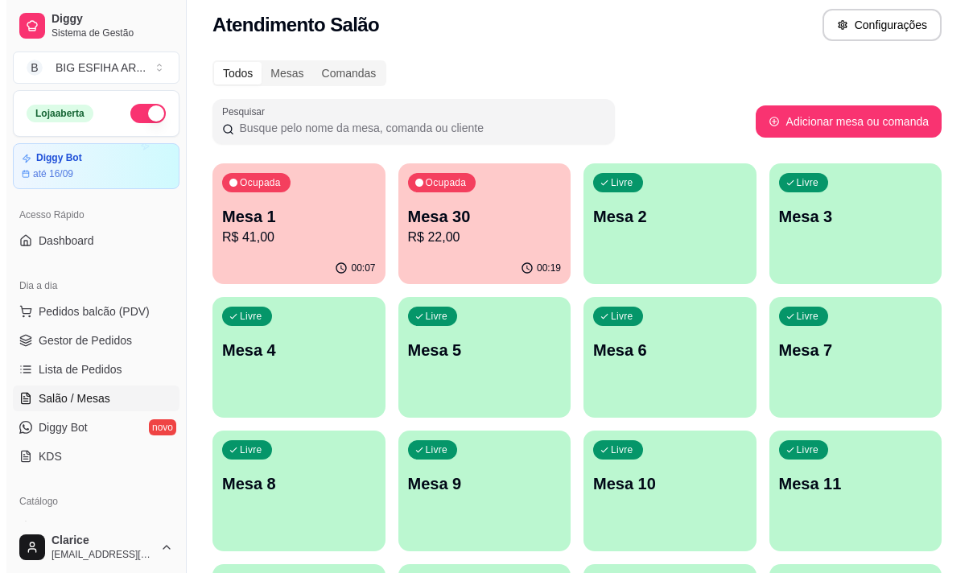
scroll to position [0, 0]
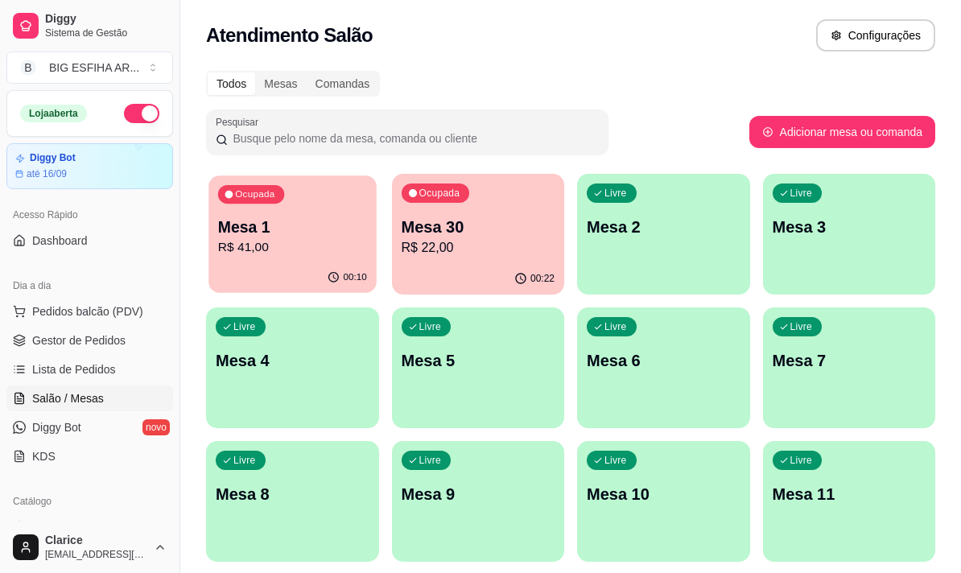
click at [316, 269] on div "00:10" at bounding box center [291, 277] width 167 height 31
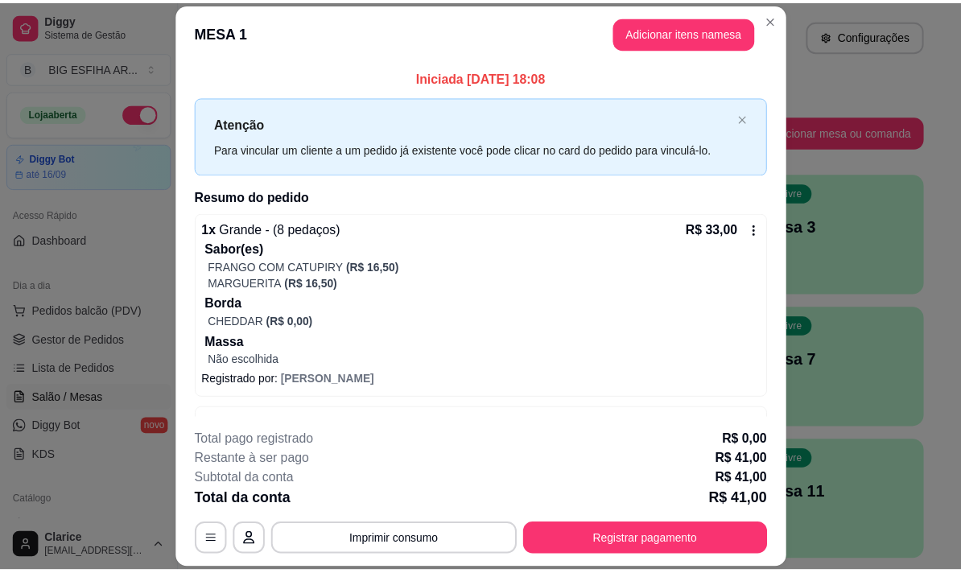
scroll to position [52, 0]
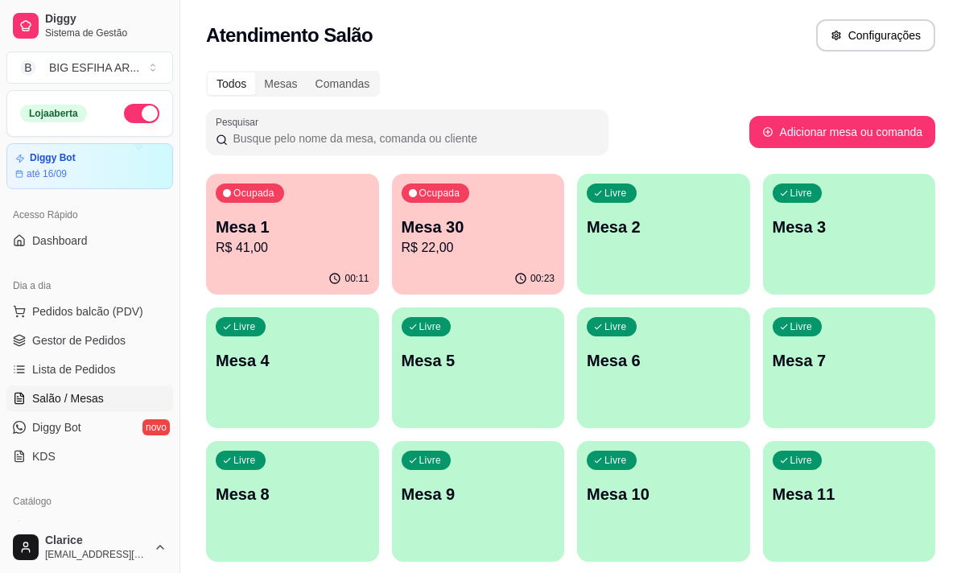
click at [260, 240] on p "R$ 41,00" at bounding box center [293, 247] width 154 height 19
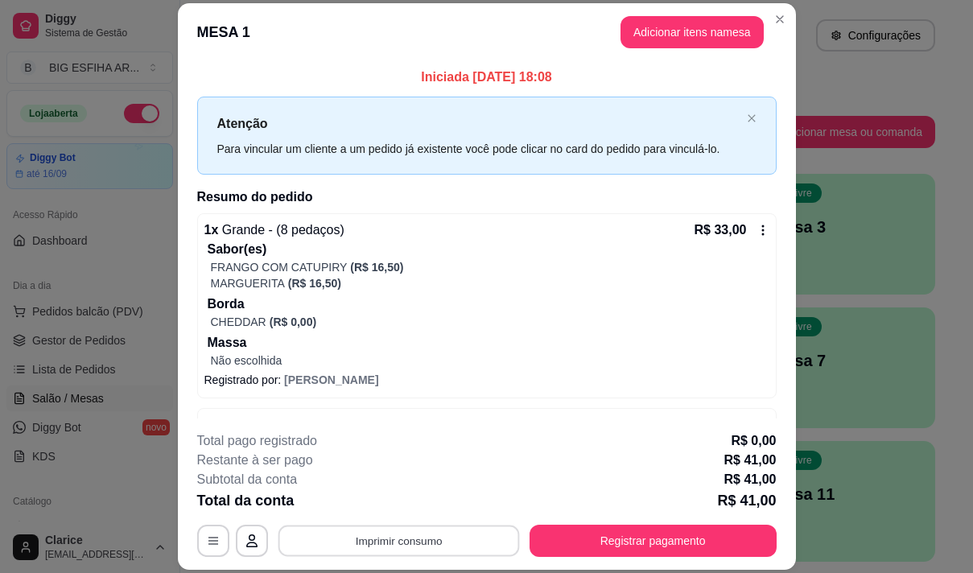
click at [377, 546] on button "Imprimir consumo" at bounding box center [398, 541] width 241 height 31
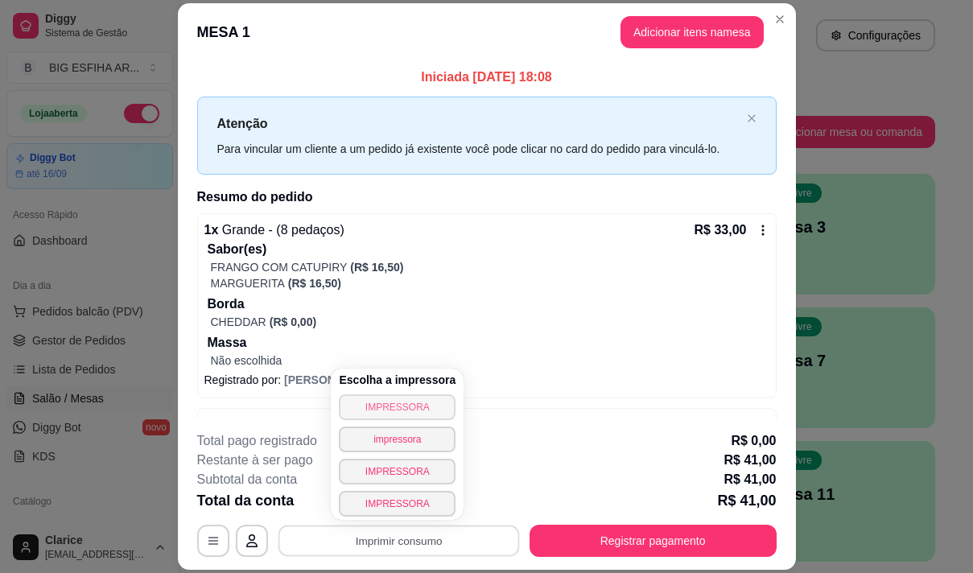
click at [382, 405] on button "IMPRESSORA" at bounding box center [397, 407] width 117 height 26
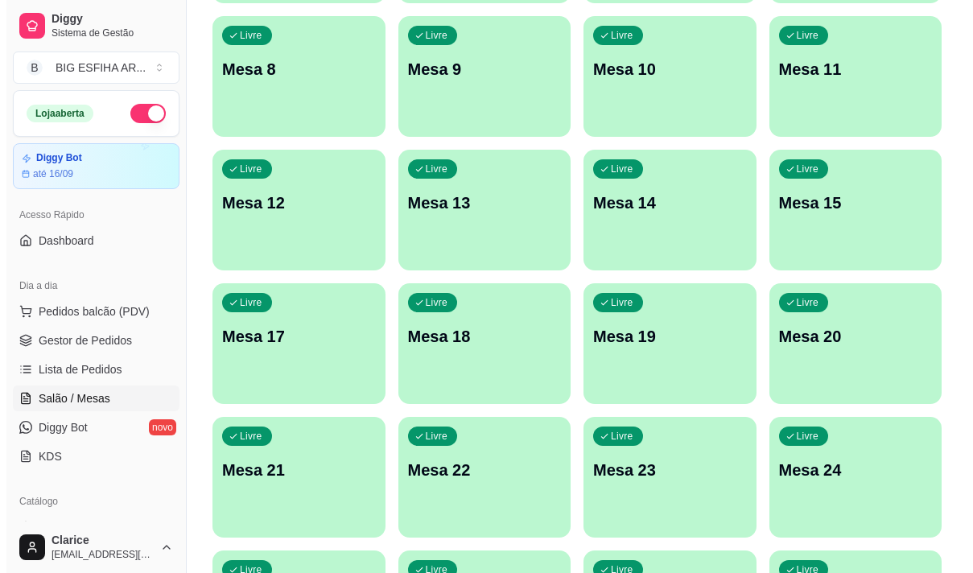
scroll to position [722, 0]
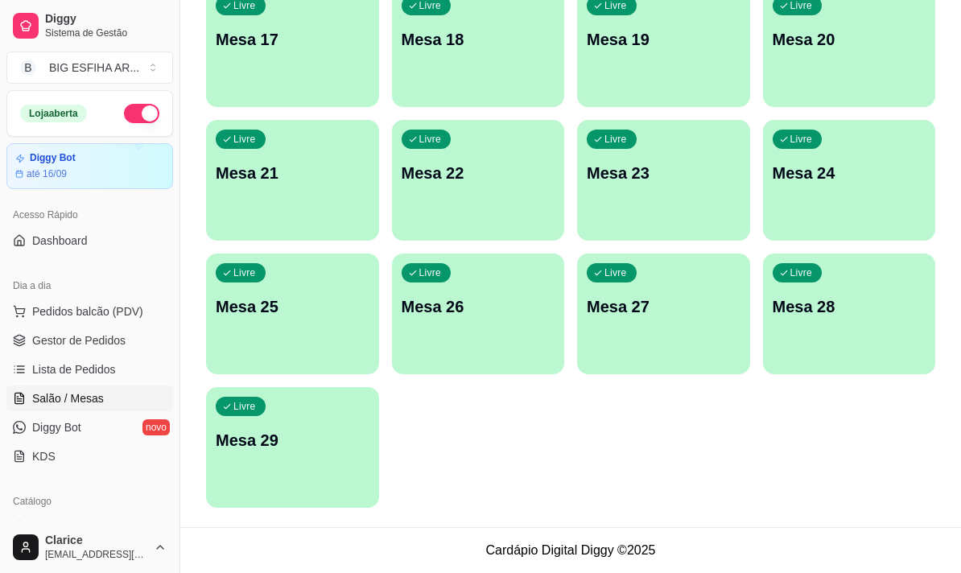
click at [332, 450] on p "Mesa 29" at bounding box center [293, 440] width 154 height 23
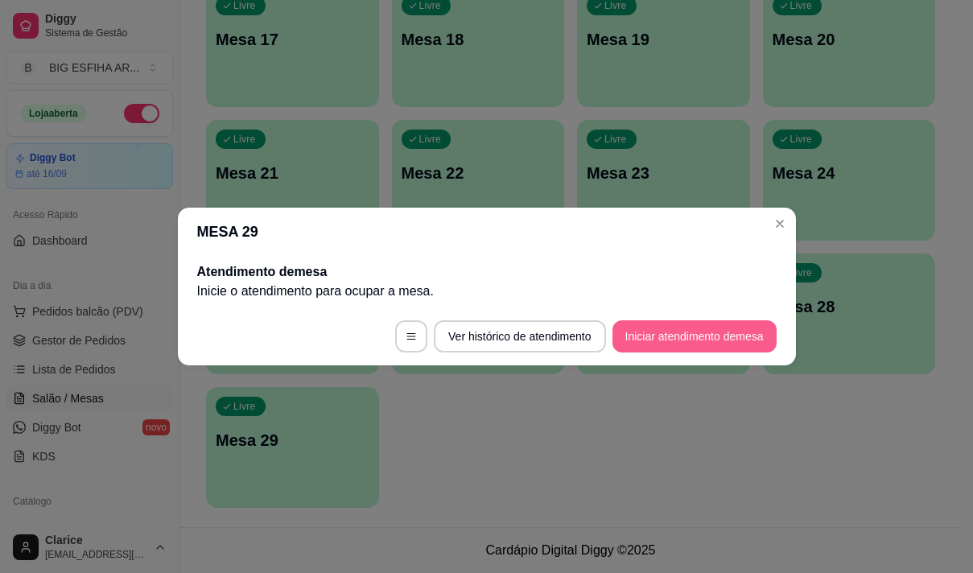
click at [628, 329] on button "Iniciar atendimento de mesa" at bounding box center [694, 336] width 164 height 32
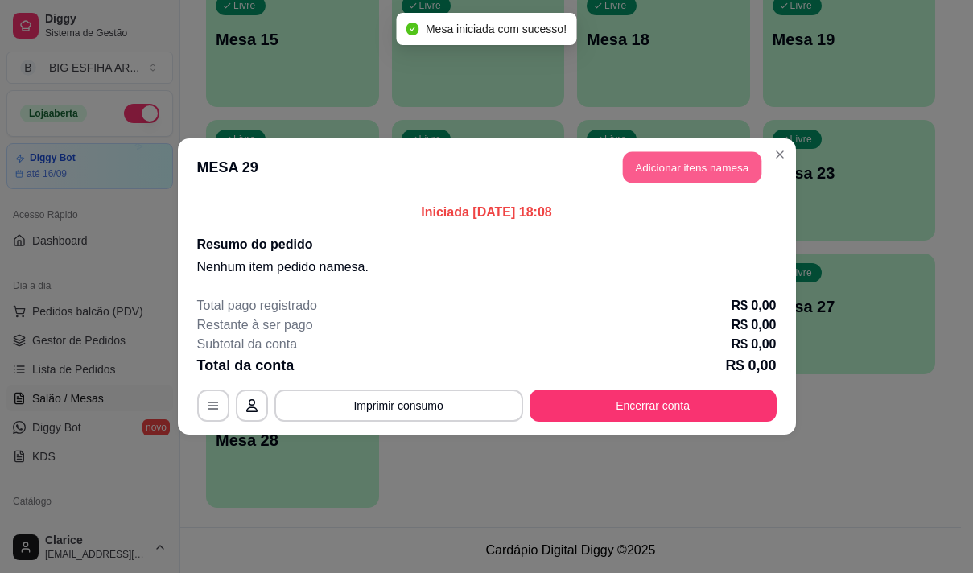
click at [714, 165] on button "Adicionar itens na mesa" at bounding box center [692, 167] width 138 height 31
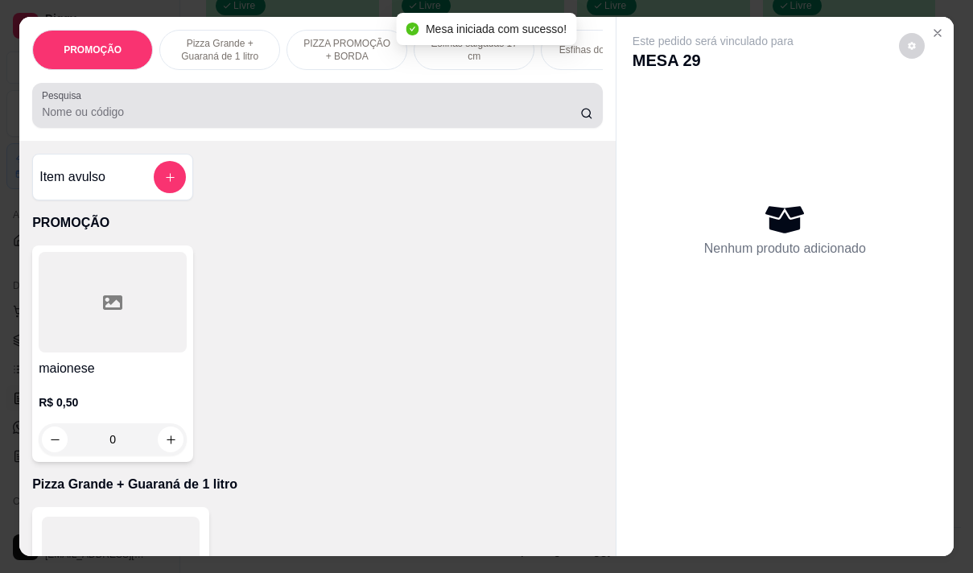
click at [490, 113] on input "Pesquisa" at bounding box center [311, 112] width 538 height 16
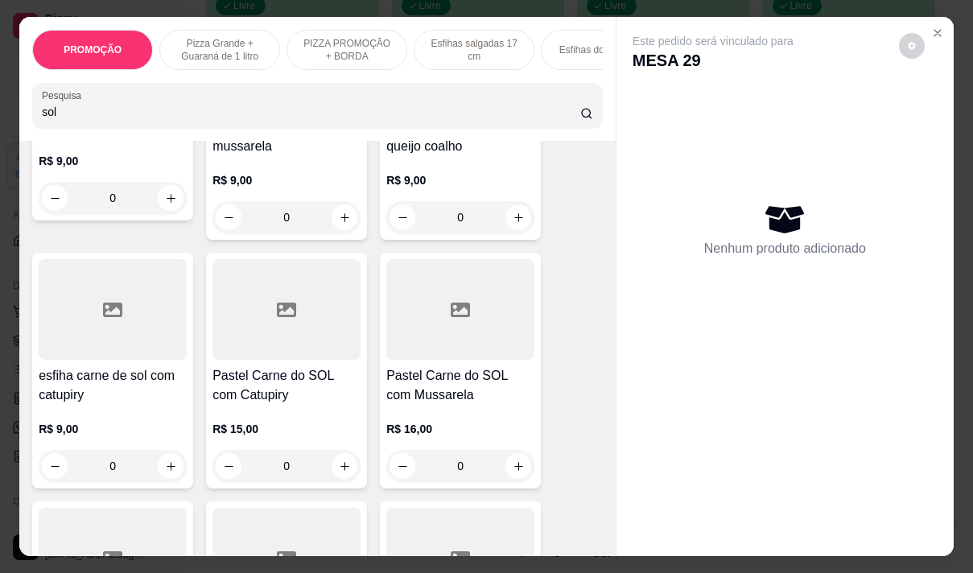
scroll to position [0, 0]
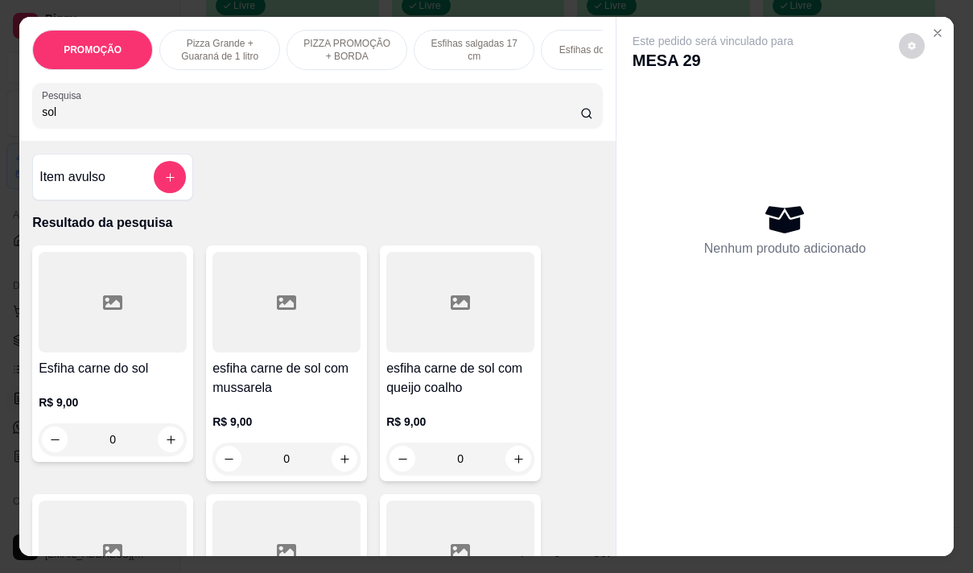
click at [60, 122] on div "sol" at bounding box center [317, 105] width 551 height 32
click at [60, 128] on div "Pesquisa sol" at bounding box center [317, 105] width 571 height 45
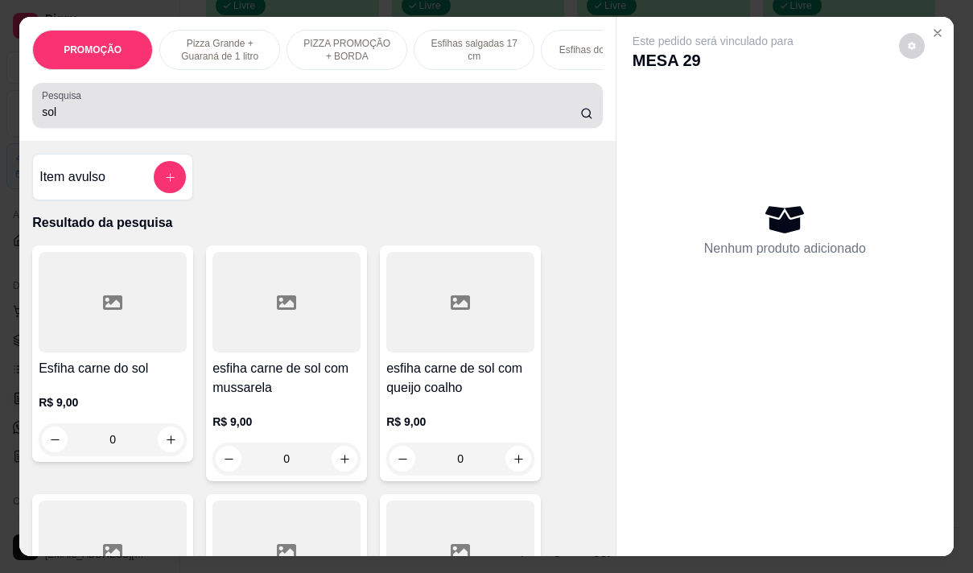
click at [60, 128] on div "Pesquisa sol" at bounding box center [317, 105] width 571 height 45
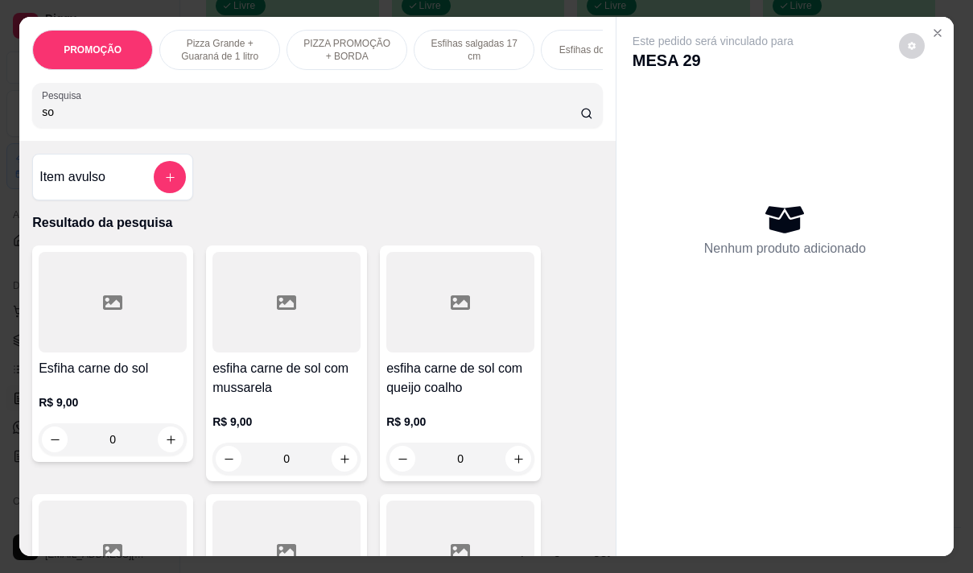
type input "s"
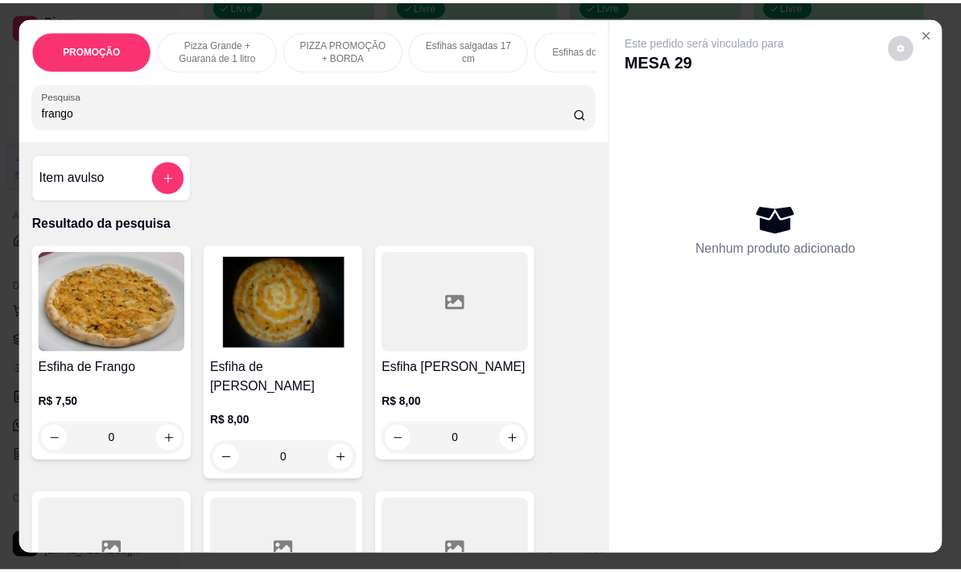
scroll to position [402, 0]
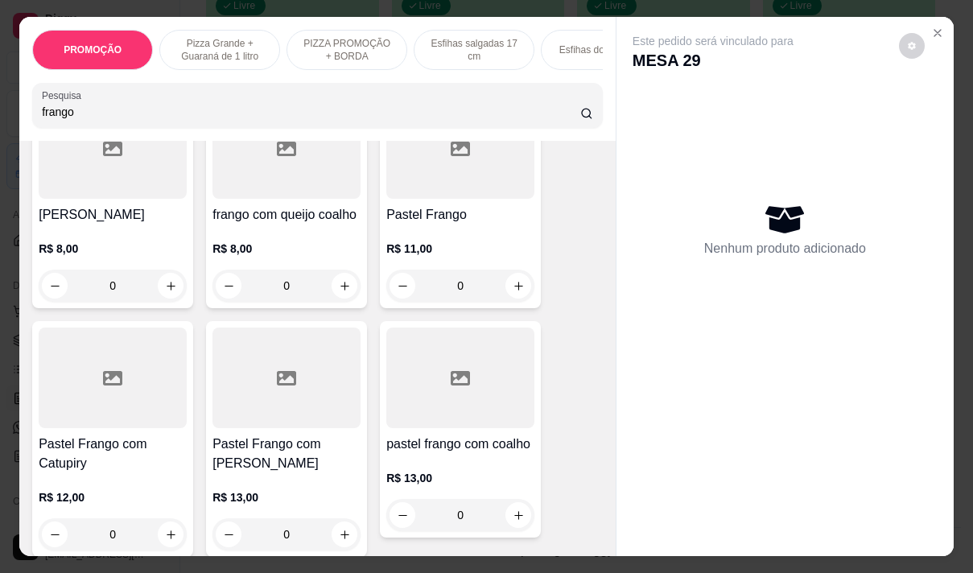
type input "frango"
click at [100, 443] on h4 "Pastel Frango com Catupiry" at bounding box center [113, 454] width 148 height 39
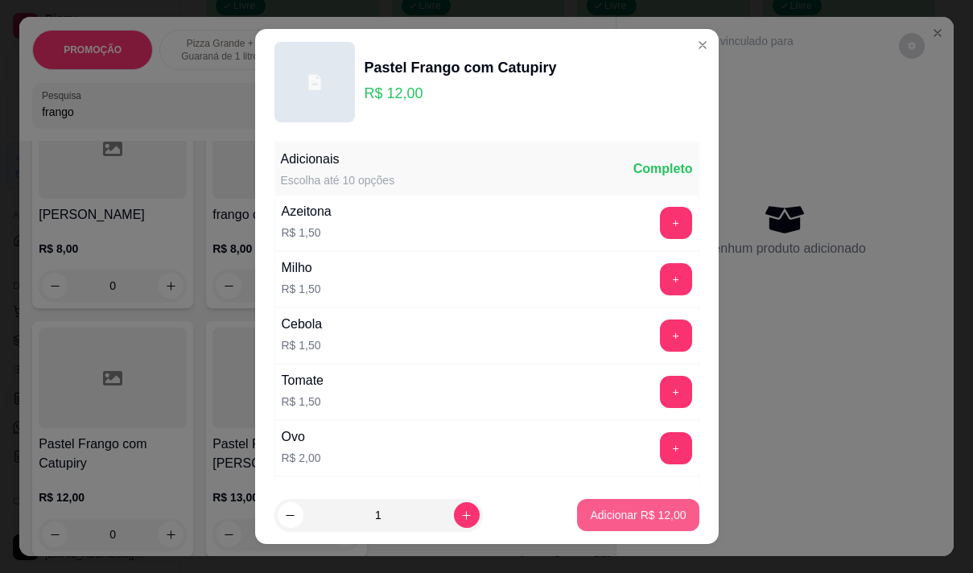
click at [616, 517] on p "Adicionar R$ 12,00" at bounding box center [638, 515] width 96 height 16
type input "1"
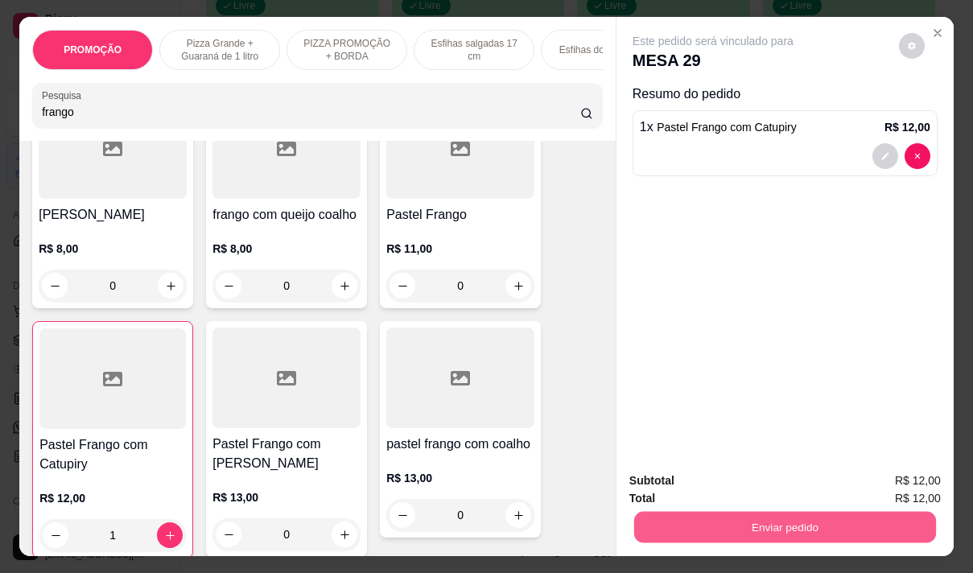
click at [707, 511] on button "Enviar pedido" at bounding box center [785, 526] width 302 height 31
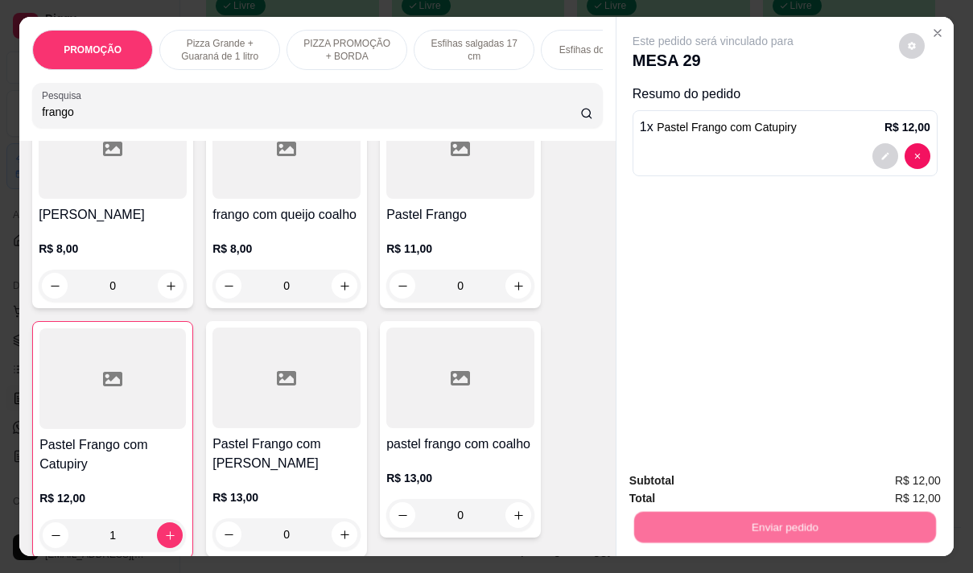
click at [713, 482] on button "Não registrar e enviar pedido" at bounding box center [731, 481] width 167 height 31
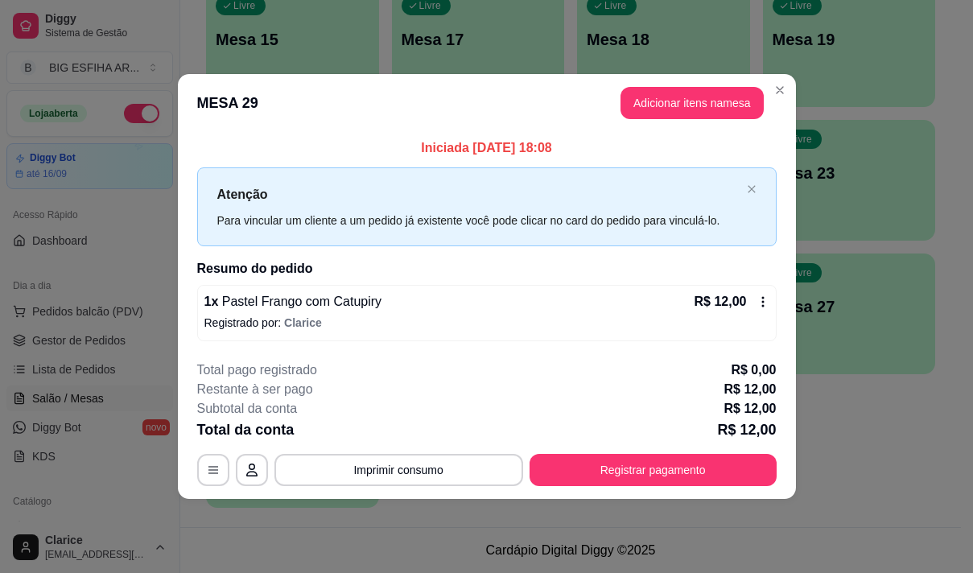
click at [718, 467] on button "Registrar pagamento" at bounding box center [653, 470] width 247 height 32
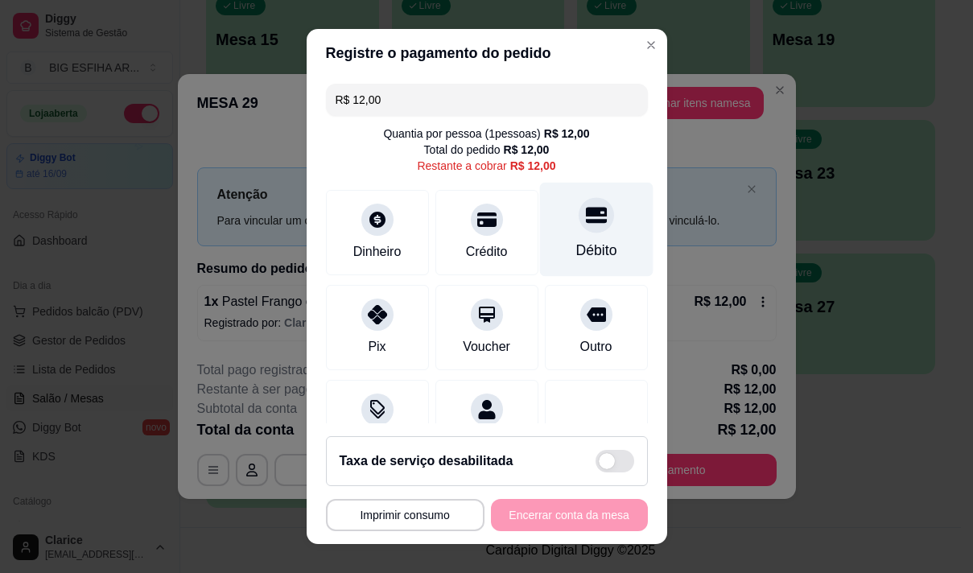
click at [593, 242] on div "Débito" at bounding box center [595, 229] width 113 height 94
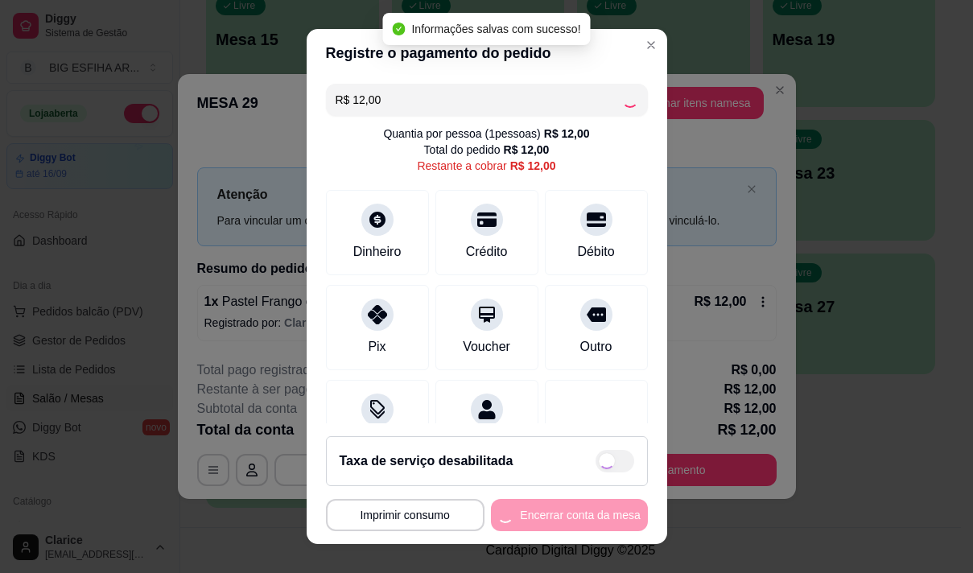
type input "R$ 0,00"
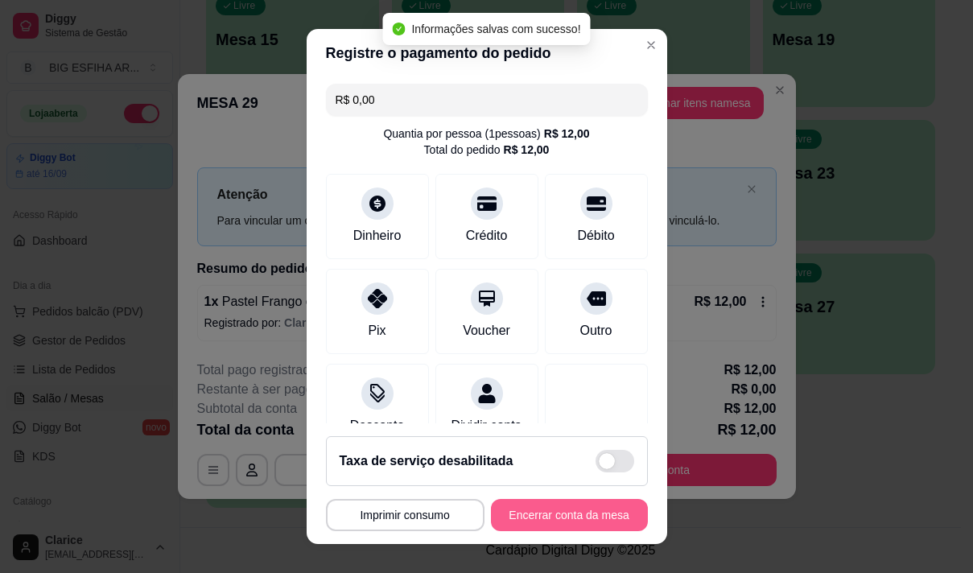
click at [569, 518] on button "Encerrar conta da mesa" at bounding box center [569, 515] width 157 height 32
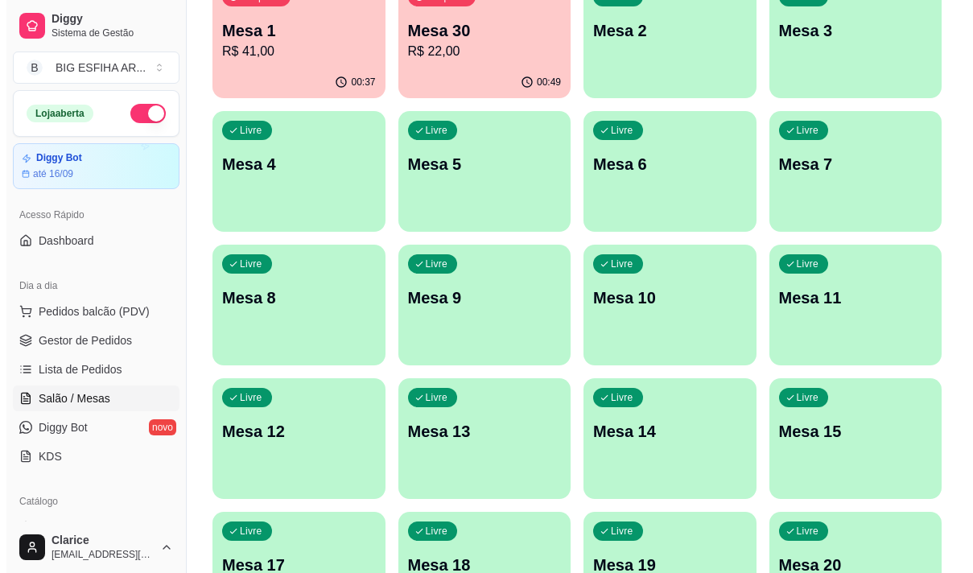
scroll to position [78, 0]
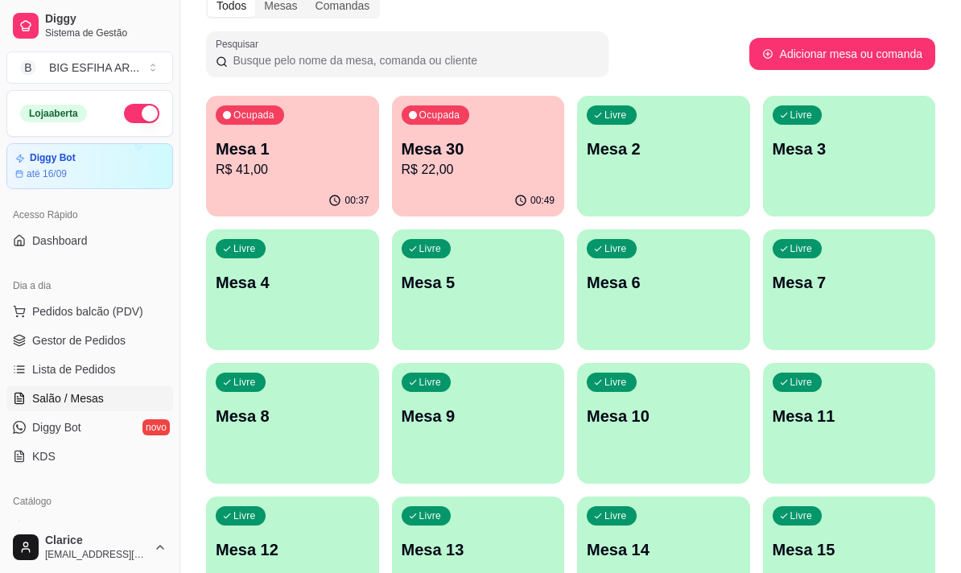
click at [89, 325] on ul "Pedidos balcão (PDV) Gestor de Pedidos Lista de Pedidos Salão / Mesas Diggy Bot…" at bounding box center [89, 384] width 167 height 171
click at [93, 312] on span "Pedidos balcão (PDV)" at bounding box center [87, 311] width 111 height 16
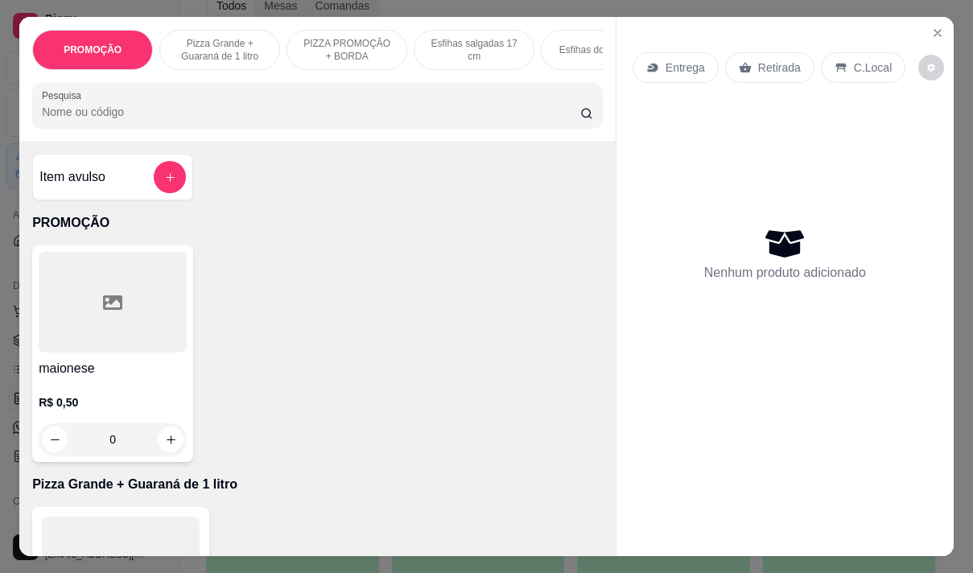
click at [674, 61] on p "Entrega" at bounding box center [685, 68] width 39 height 16
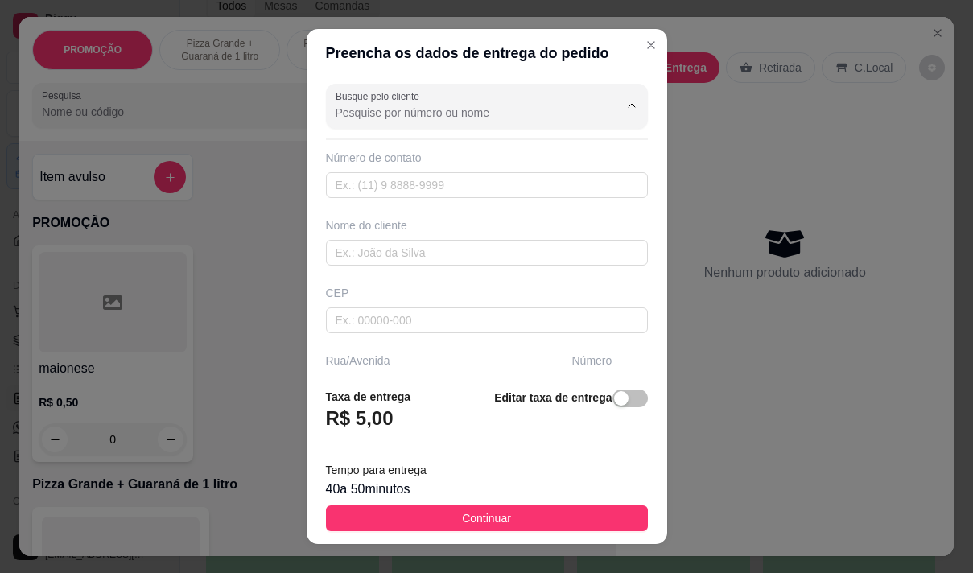
click at [444, 114] on input "Busque pelo cliente" at bounding box center [465, 113] width 258 height 16
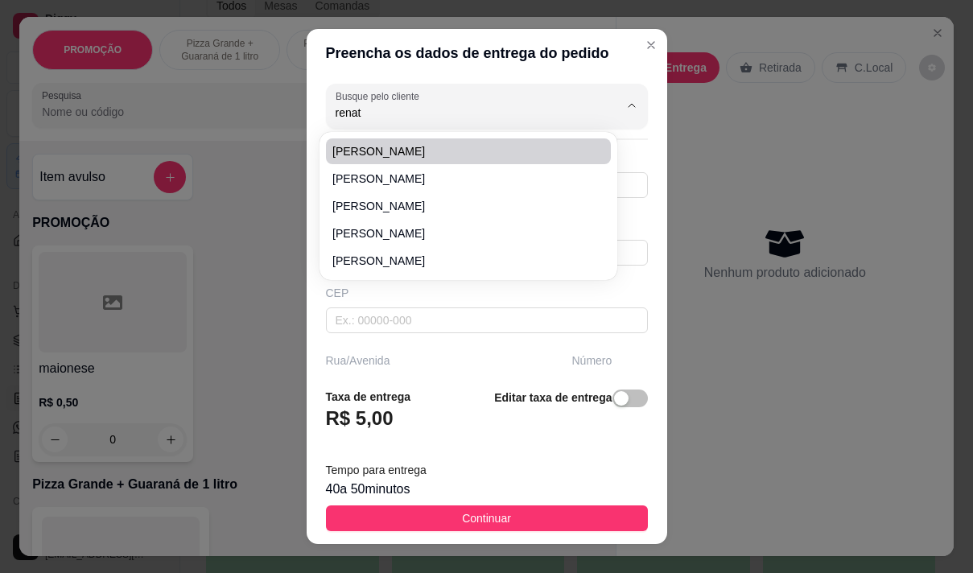
click at [406, 152] on span "[PERSON_NAME]" at bounding box center [460, 151] width 256 height 16
type input "[PERSON_NAME]"
type input "88190235"
type input "[PERSON_NAME]"
type input "Conselheiro alvaro de oliveira 713"
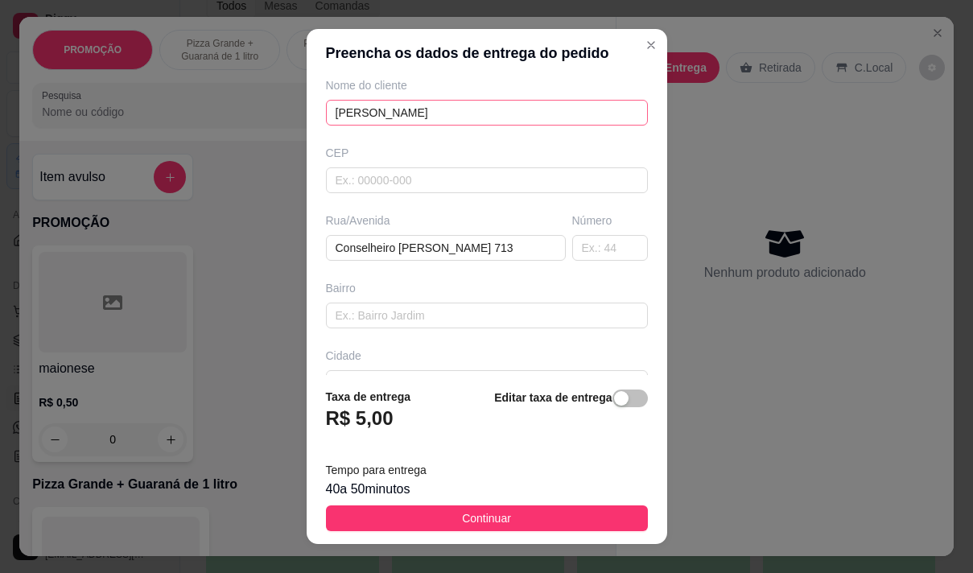
scroll to position [241, 0]
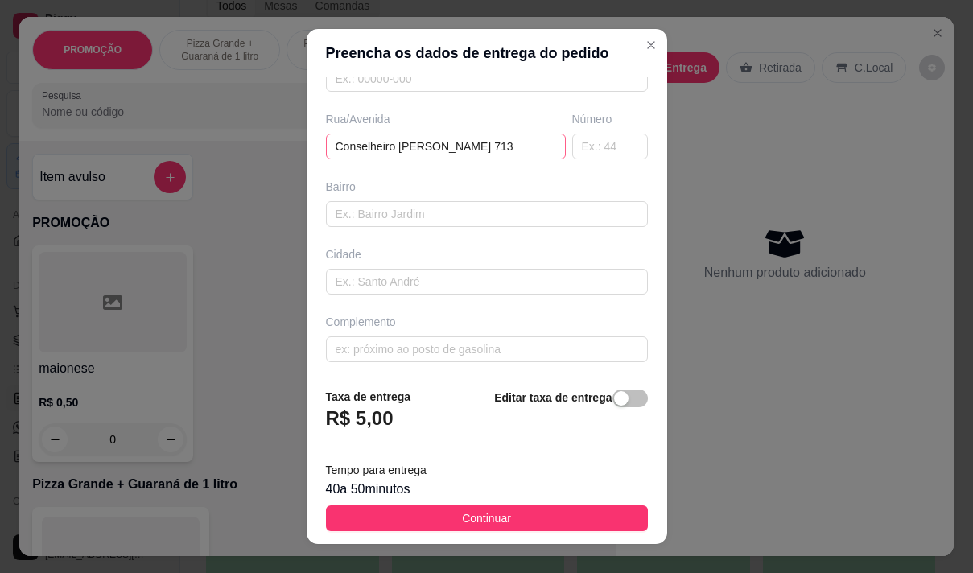
type input "[PERSON_NAME]"
click at [501, 142] on input "Conselheiro alvaro de oliveira 713" at bounding box center [446, 147] width 240 height 26
type input "C"
paste input "Rua de edson braga 24"
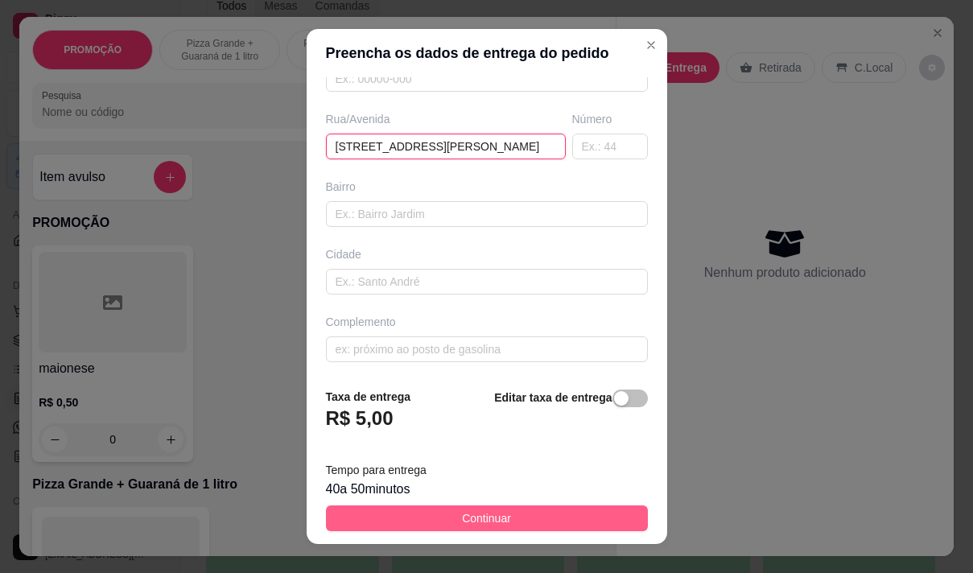
type input "Rua de edson braga 24"
click at [433, 520] on button "Continuar" at bounding box center [487, 518] width 322 height 26
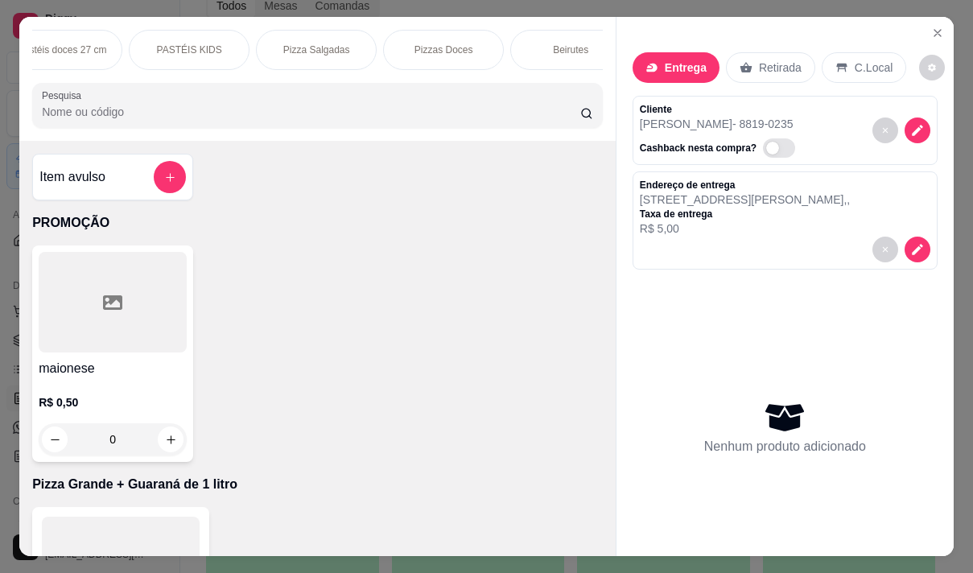
scroll to position [0, 966]
click at [295, 43] on p "Pizza Salgadas" at bounding box center [271, 49] width 67 height 13
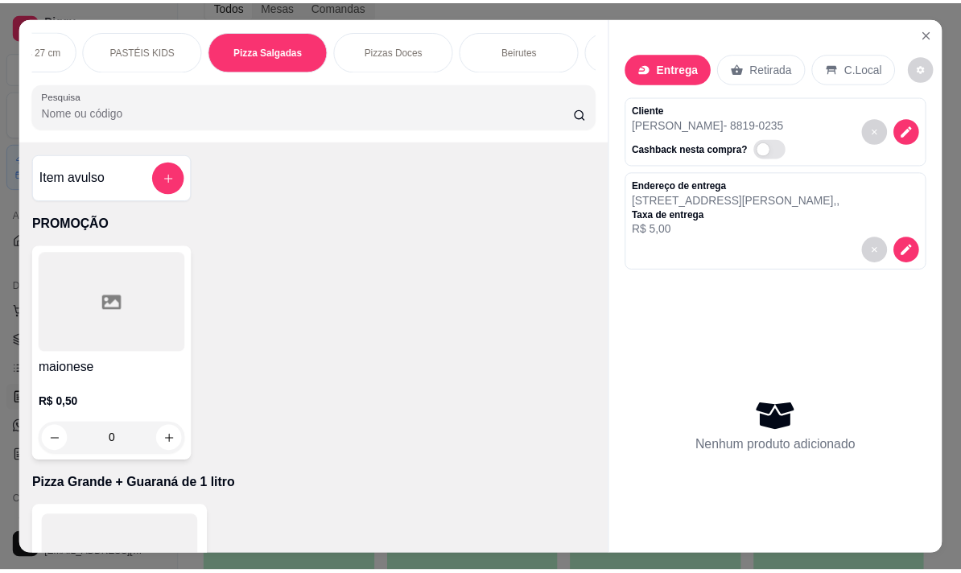
scroll to position [40, 0]
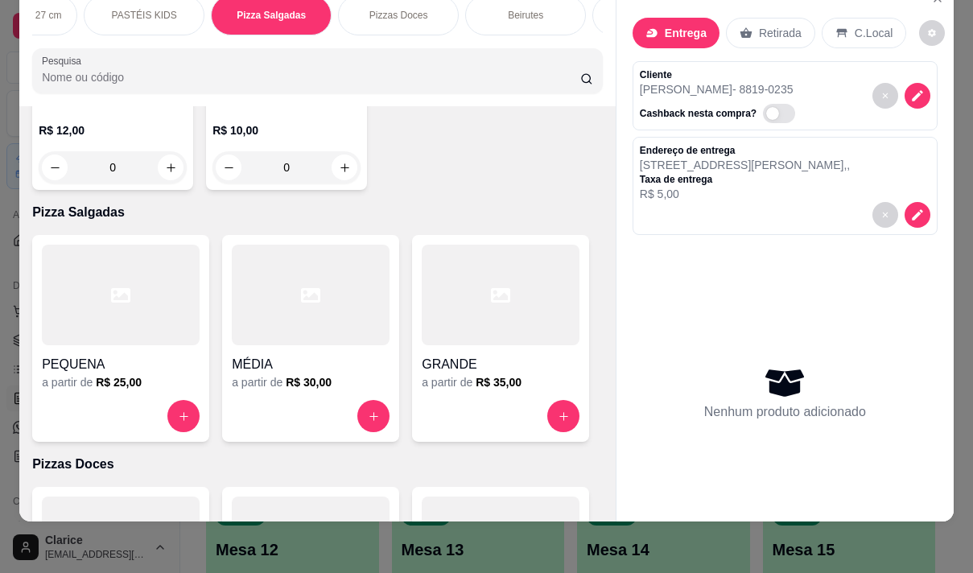
click at [480, 355] on h4 "GRANDE" at bounding box center [501, 364] width 158 height 19
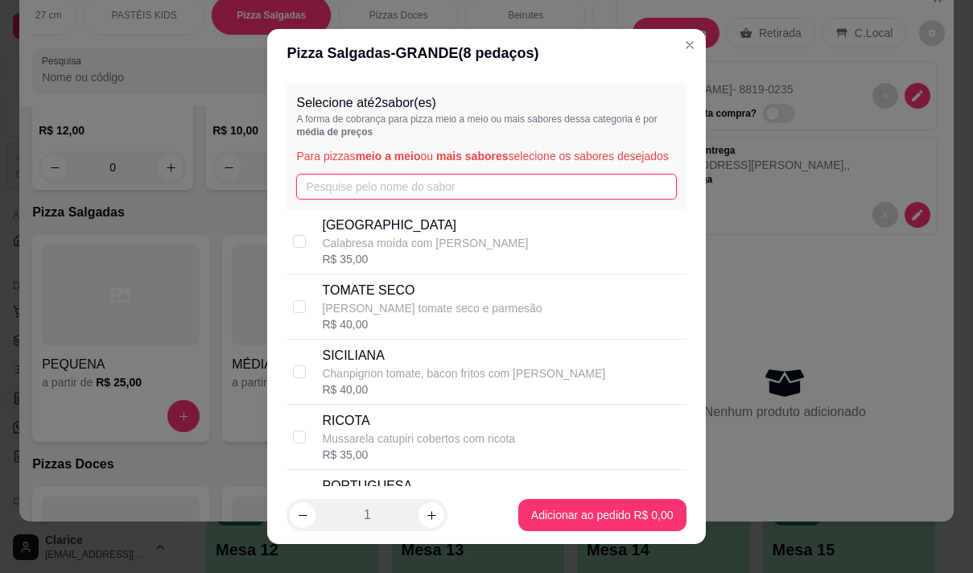
click at [372, 200] on input "text" at bounding box center [486, 187] width 380 height 26
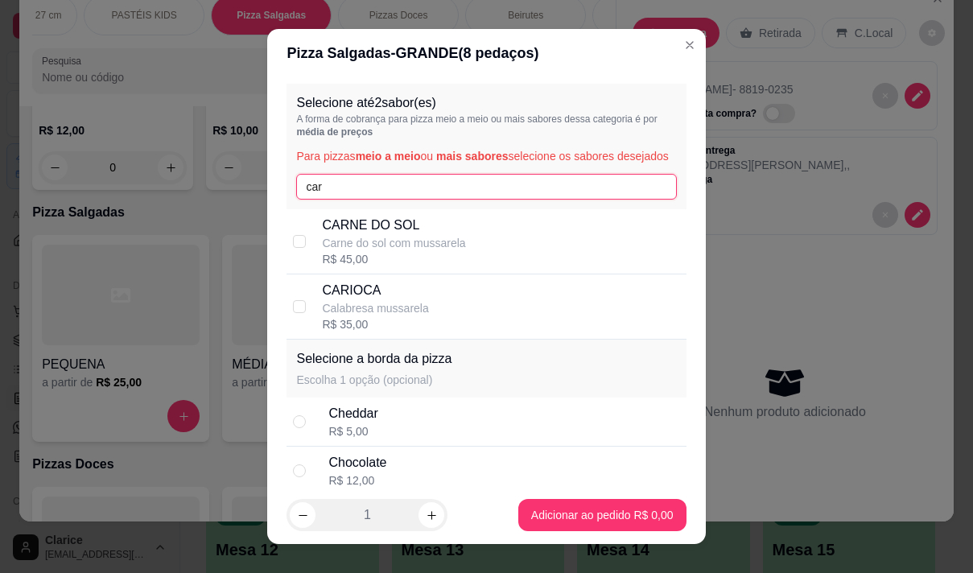
type input "car"
drag, startPoint x: 387, startPoint y: 299, endPoint x: 493, endPoint y: 386, distance: 137.3
click at [391, 300] on p "CARIOCA" at bounding box center [375, 290] width 106 height 19
checkbox input "true"
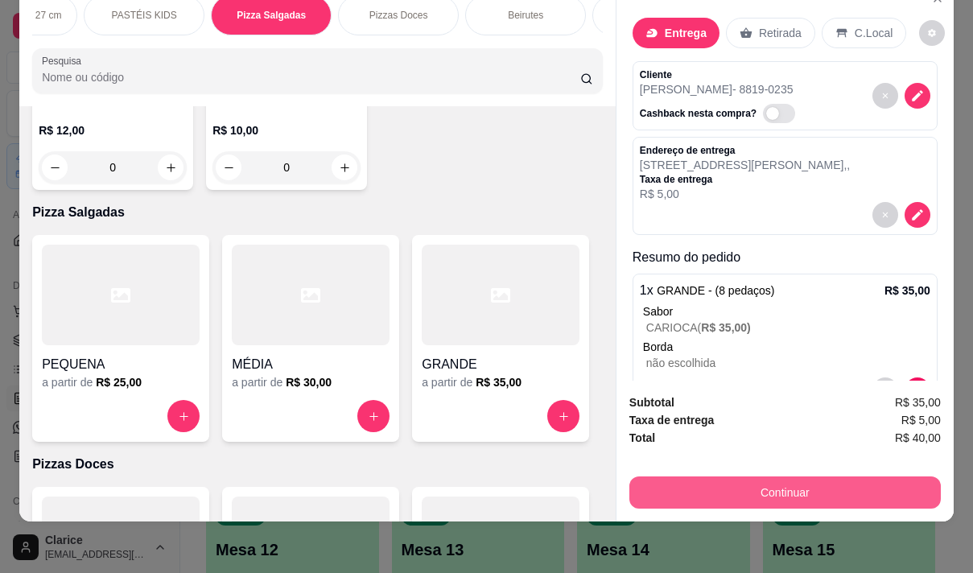
click at [792, 488] on button "Continuar" at bounding box center [784, 492] width 311 height 32
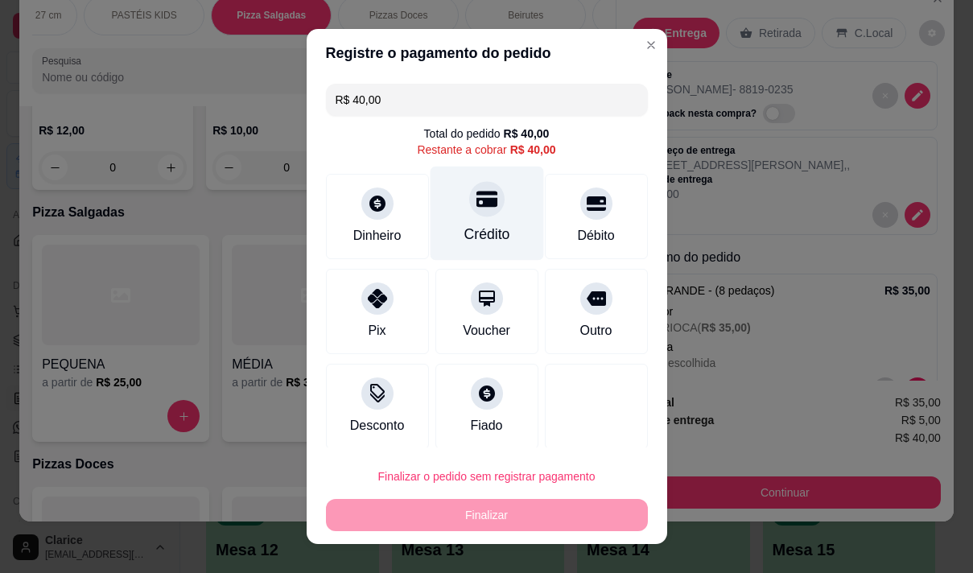
click at [488, 222] on div "Crédito" at bounding box center [486, 213] width 113 height 94
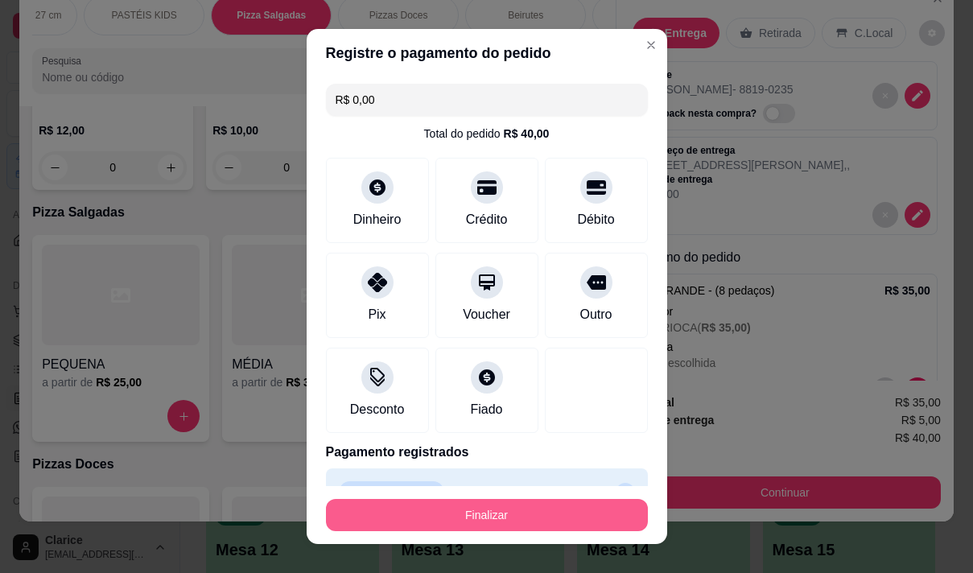
click at [535, 507] on button "Finalizar" at bounding box center [487, 515] width 322 height 32
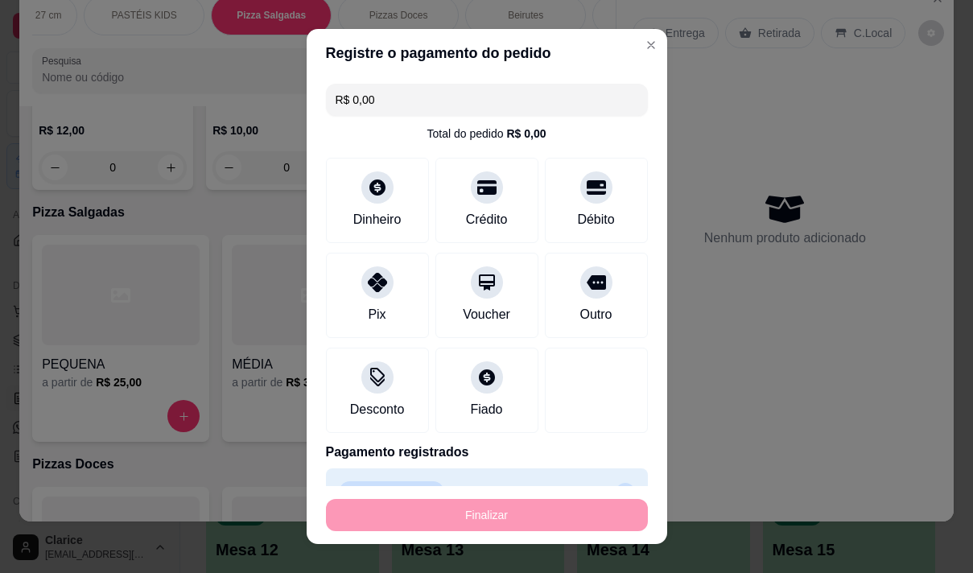
type input "-R$ 40,00"
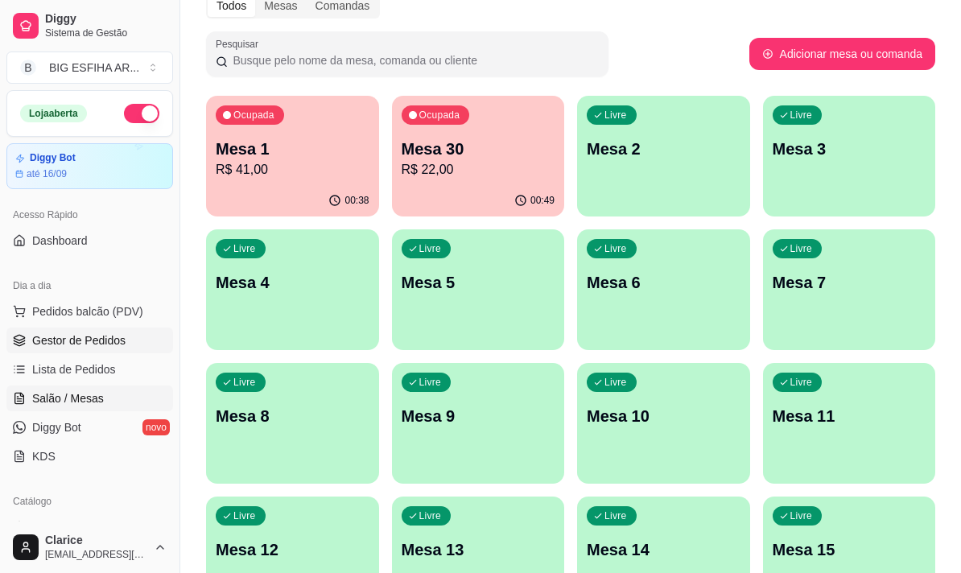
click at [76, 338] on span "Gestor de Pedidos" at bounding box center [78, 340] width 93 height 16
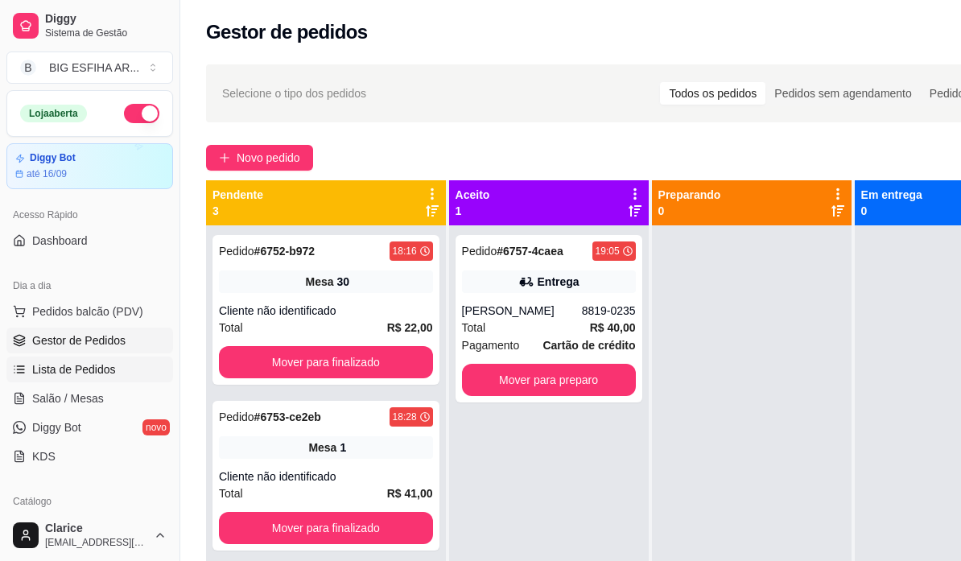
click at [75, 376] on span "Lista de Pedidos" at bounding box center [74, 369] width 84 height 16
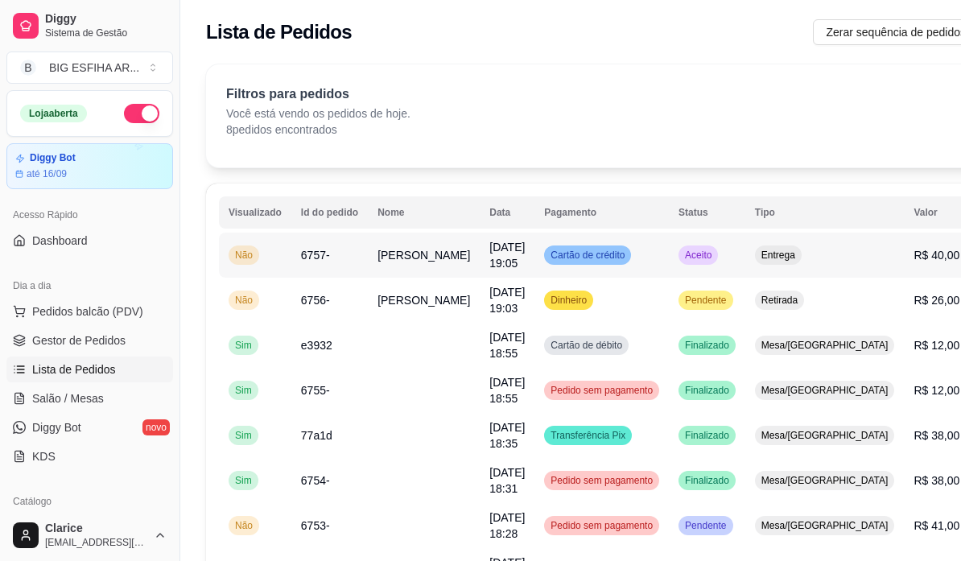
click at [547, 259] on span "Cartão de crédito" at bounding box center [587, 255] width 80 height 13
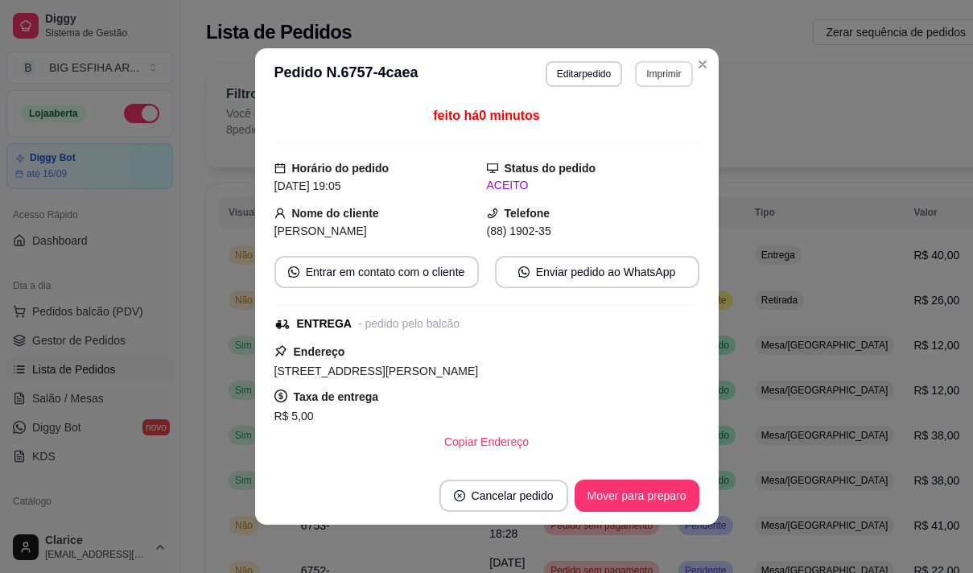
click at [645, 79] on button "Imprimir" at bounding box center [663, 74] width 57 height 26
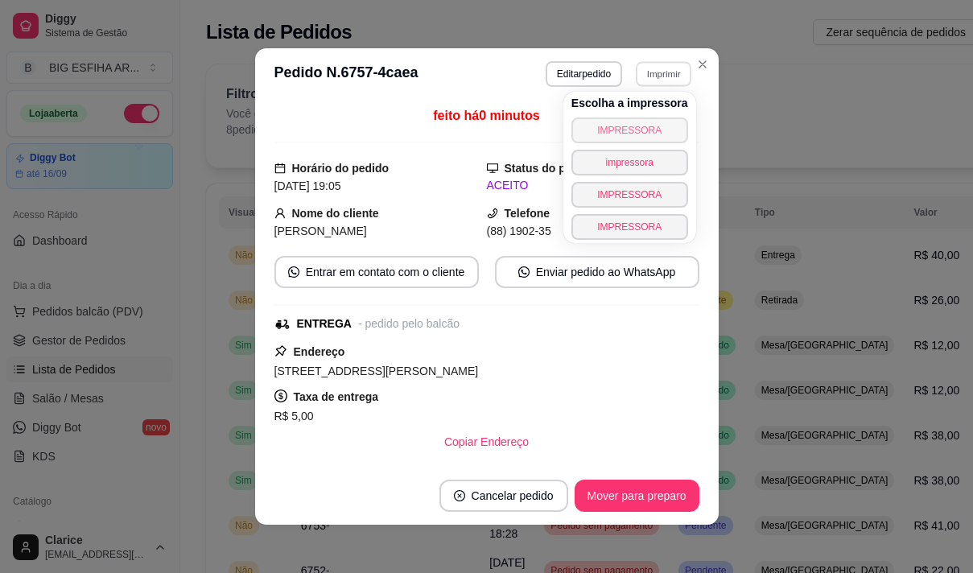
click at [637, 126] on button "IMPRESSORA" at bounding box center [629, 131] width 117 height 26
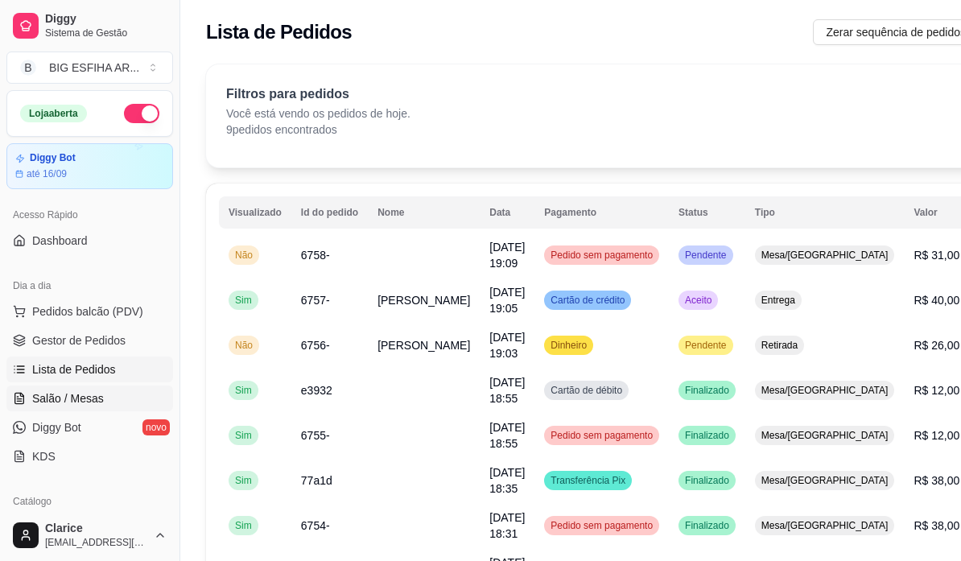
click at [89, 401] on span "Salão / Mesas" at bounding box center [68, 398] width 72 height 16
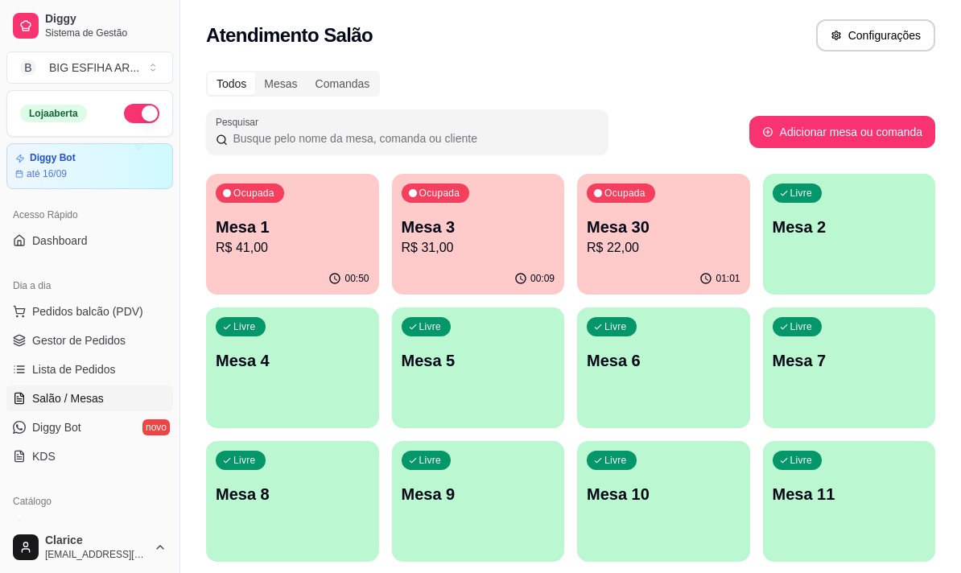
click at [269, 246] on p "R$ 41,00" at bounding box center [293, 247] width 154 height 19
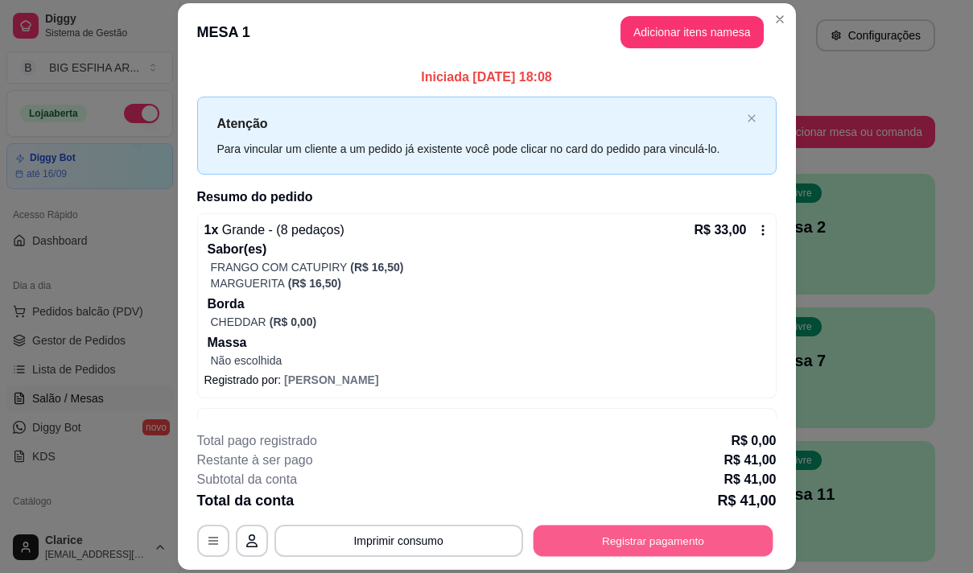
click at [588, 542] on button "Registrar pagamento" at bounding box center [653, 541] width 240 height 31
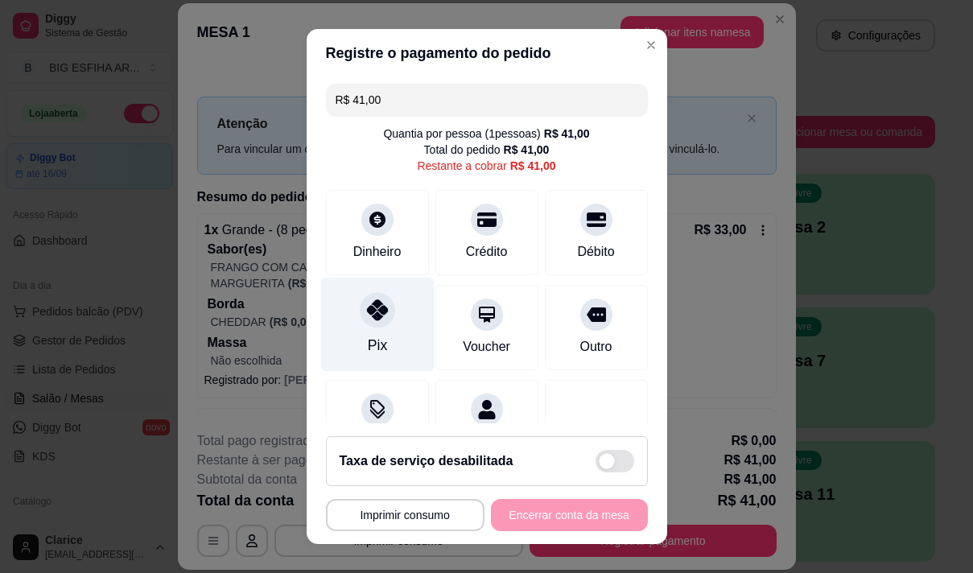
click at [357, 338] on div "Pix" at bounding box center [376, 324] width 113 height 94
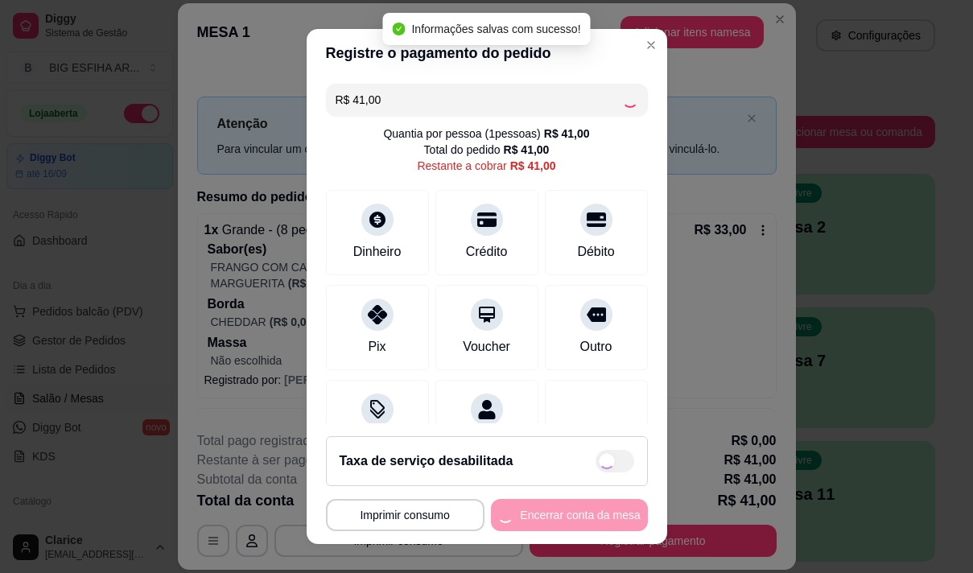
type input "R$ 0,00"
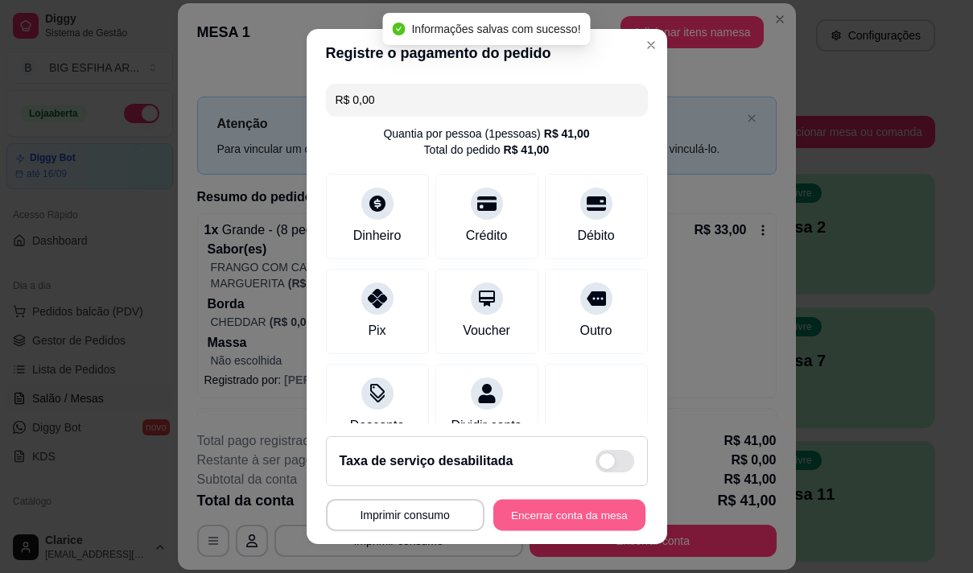
click at [561, 510] on button "Encerrar conta da mesa" at bounding box center [569, 515] width 152 height 31
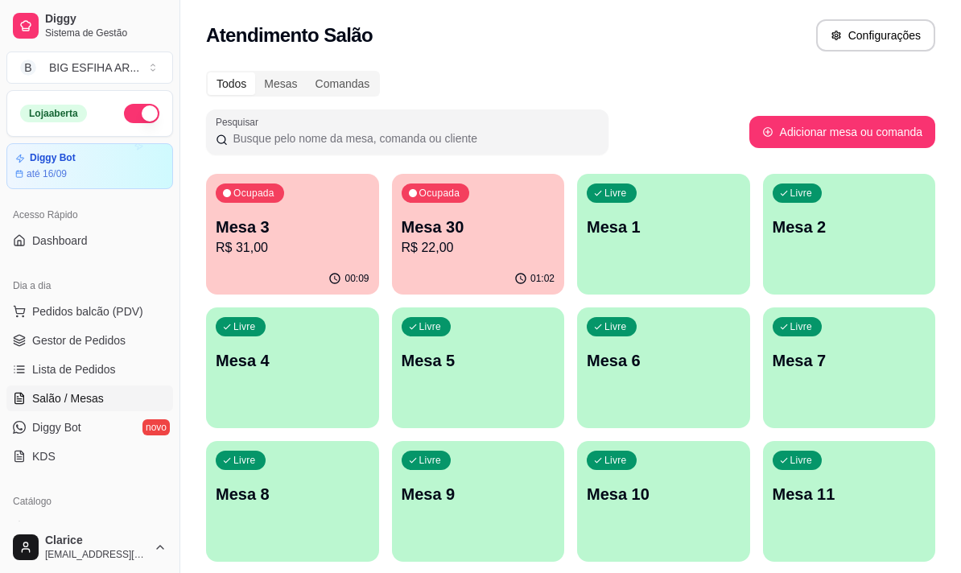
click at [238, 254] on p "R$ 31,00" at bounding box center [293, 247] width 154 height 19
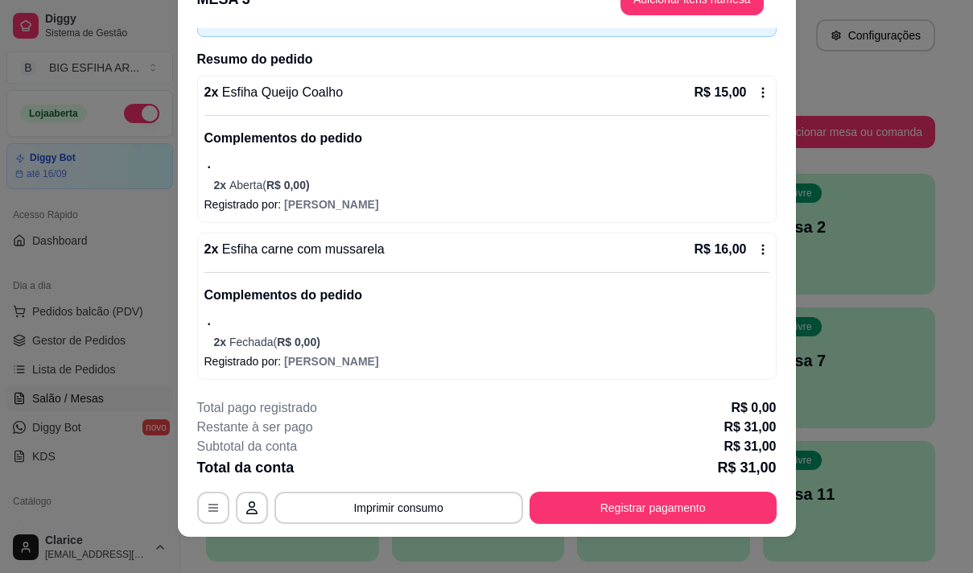
scroll to position [48, 0]
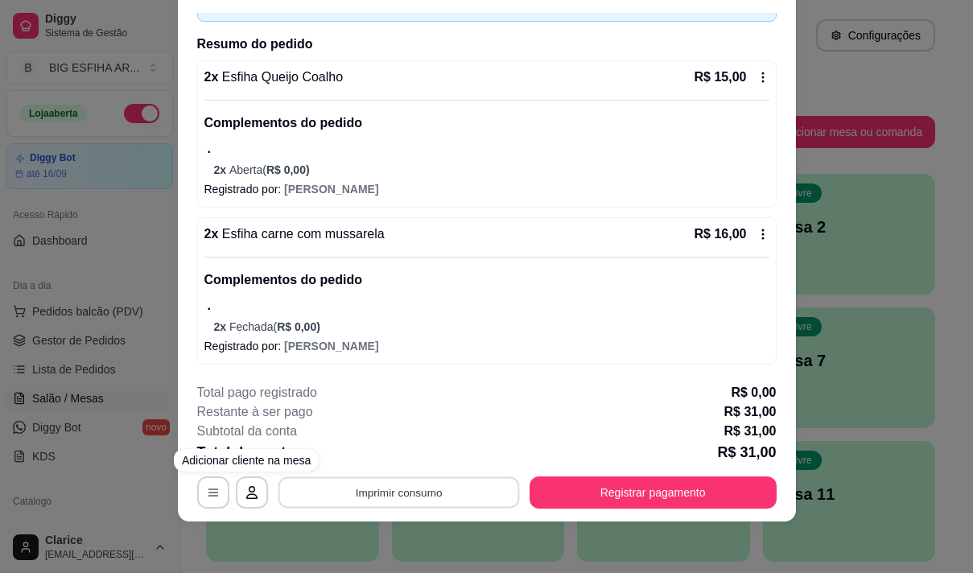
click at [336, 482] on button "Imprimir consumo" at bounding box center [398, 492] width 241 height 31
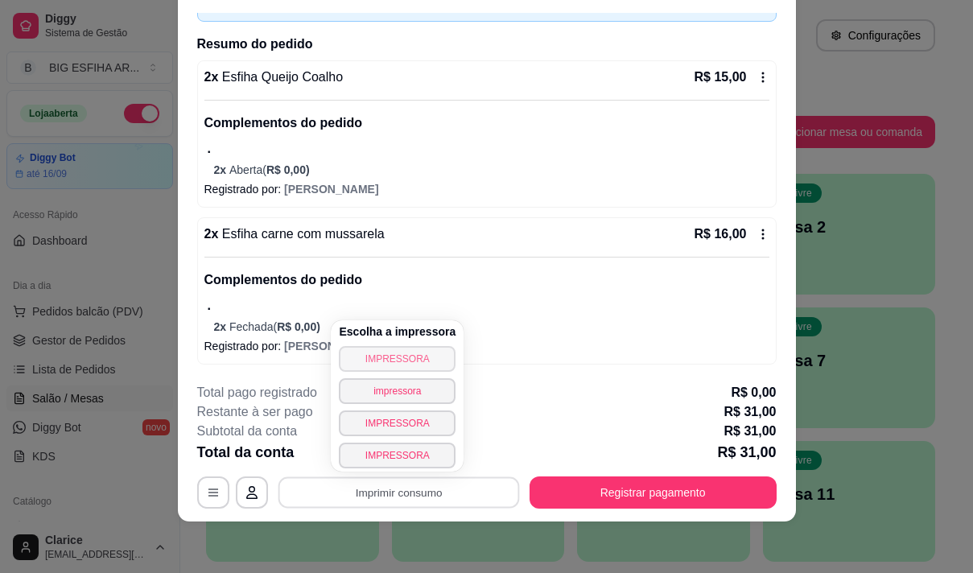
click at [375, 360] on button "IMPRESSORA" at bounding box center [397, 359] width 117 height 26
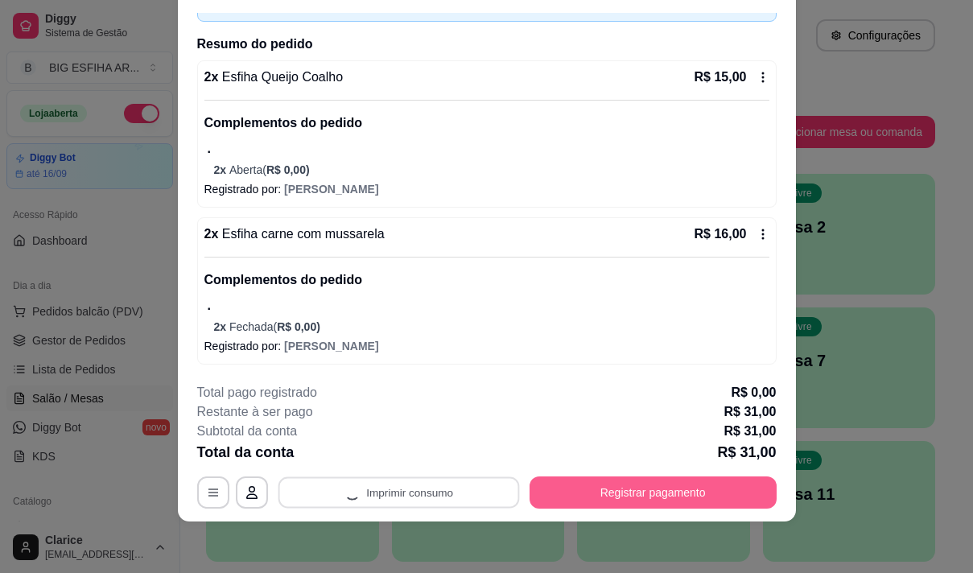
click at [709, 489] on button "Registrar pagamento" at bounding box center [653, 492] width 247 height 32
click at [631, 501] on button "Registrar pagamento" at bounding box center [653, 492] width 240 height 31
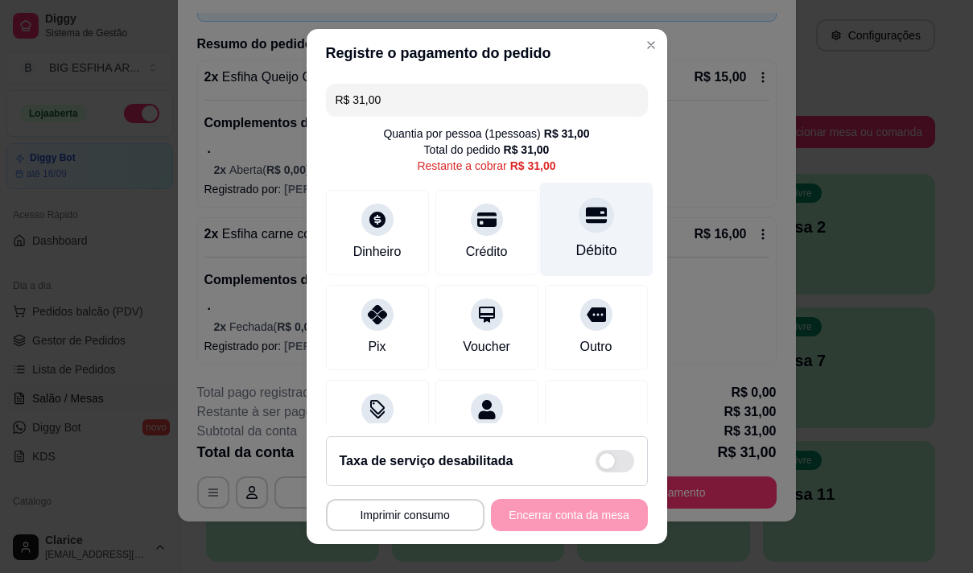
click at [584, 212] on div at bounding box center [596, 214] width 35 height 35
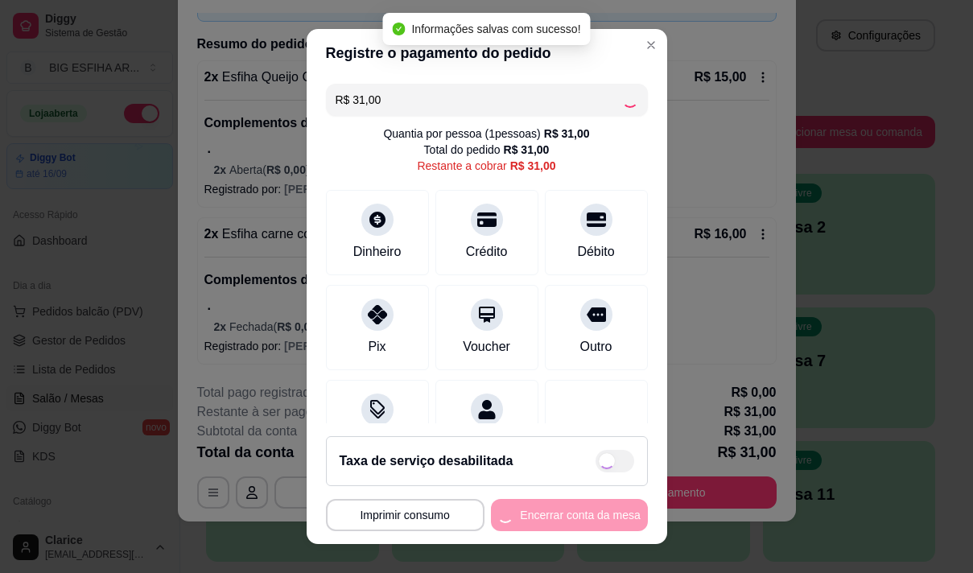
type input "R$ 0,00"
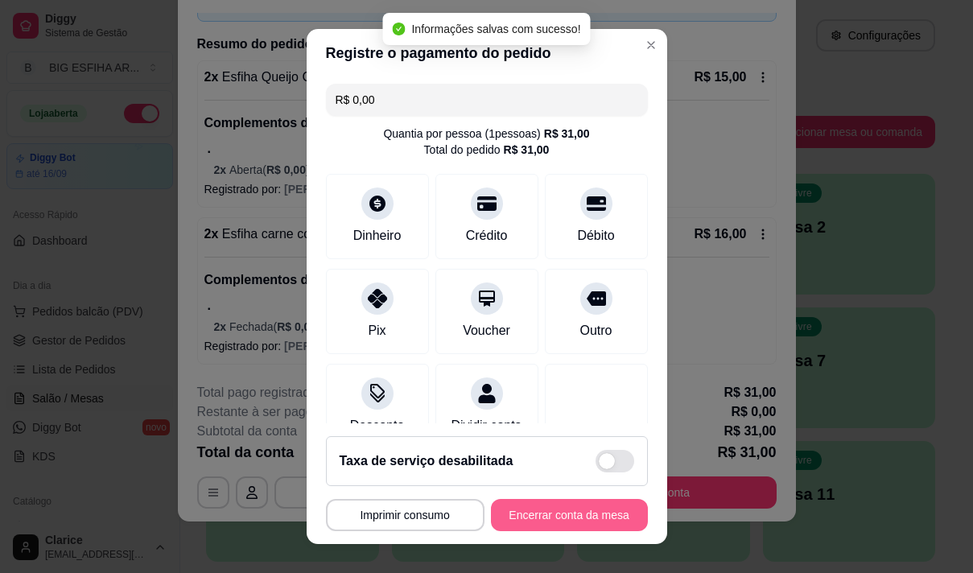
click at [584, 512] on button "Encerrar conta da mesa" at bounding box center [569, 515] width 157 height 32
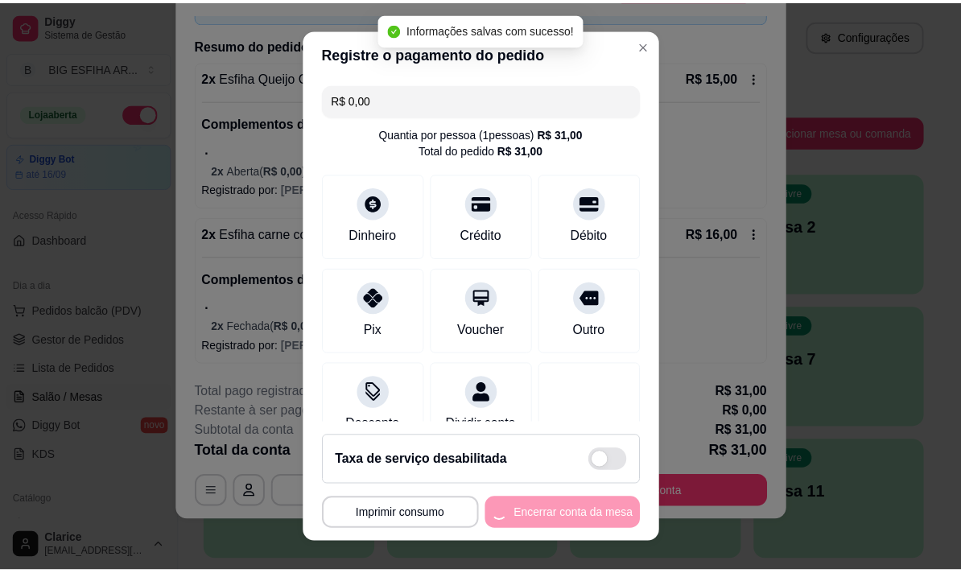
scroll to position [0, 0]
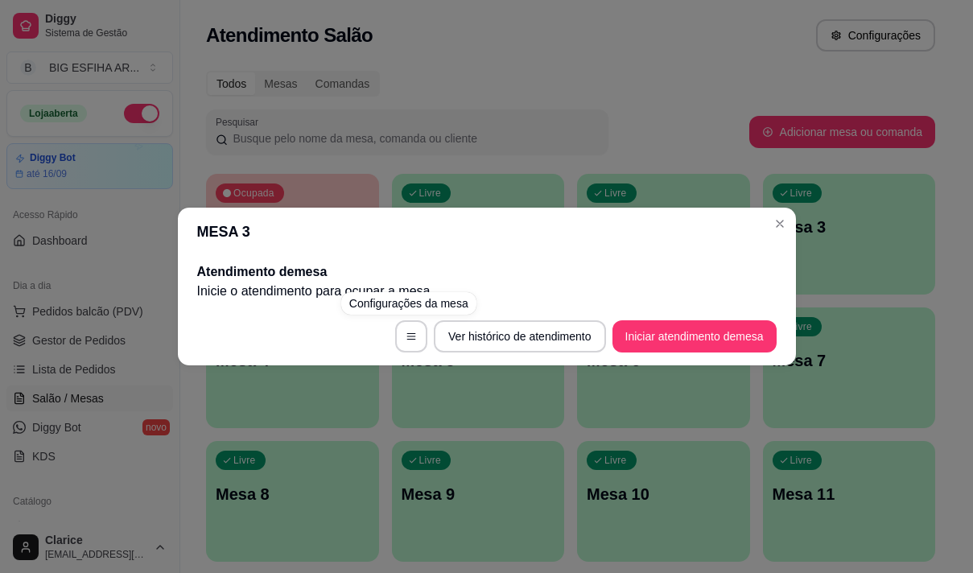
click at [314, 419] on div "MESA 3 Atendimento de mesa Inicie o atendimento para ocupar a mesa . Ver histór…" at bounding box center [486, 286] width 973 height 573
click at [316, 420] on div "button" at bounding box center [292, 418] width 173 height 19
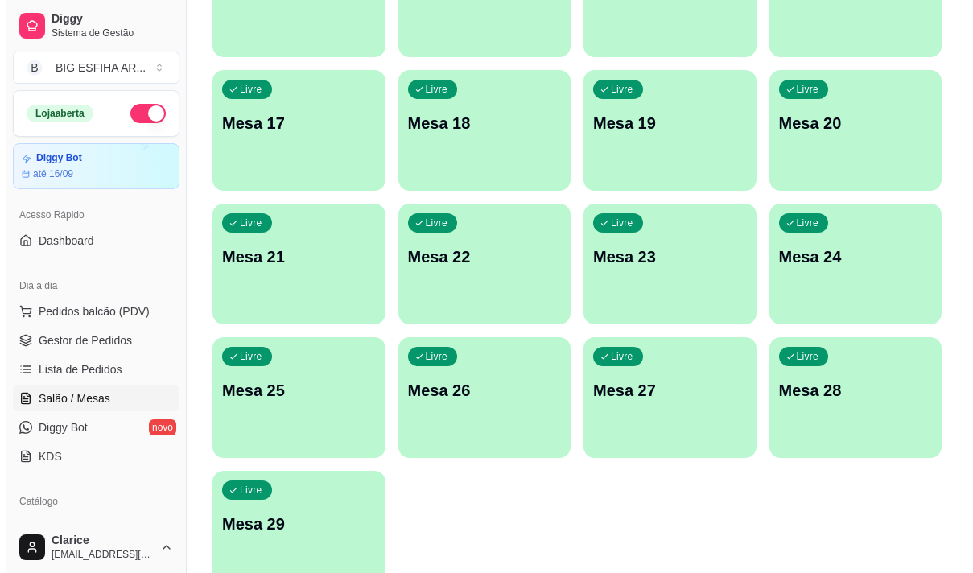
scroll to position [722, 0]
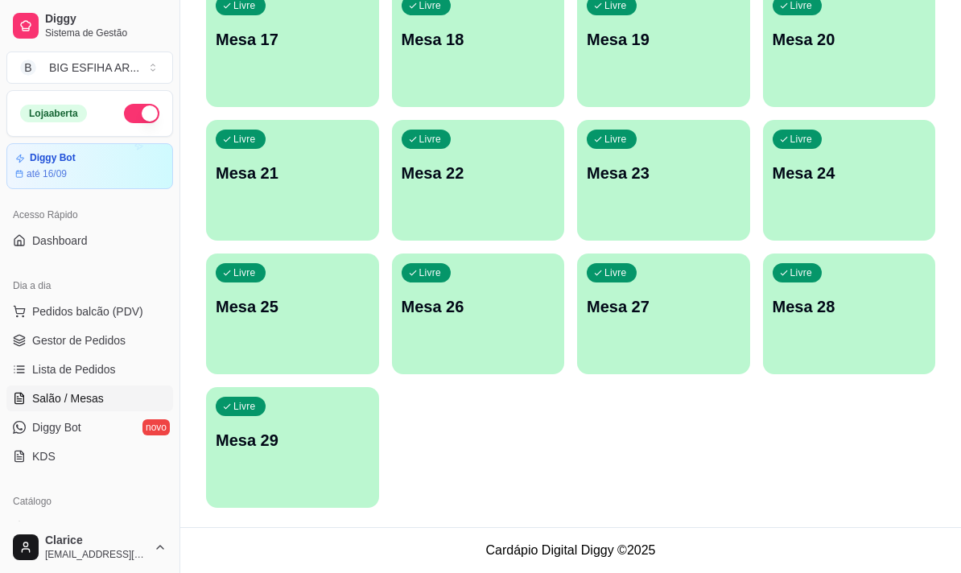
click at [254, 434] on p "Mesa 29" at bounding box center [293, 440] width 154 height 23
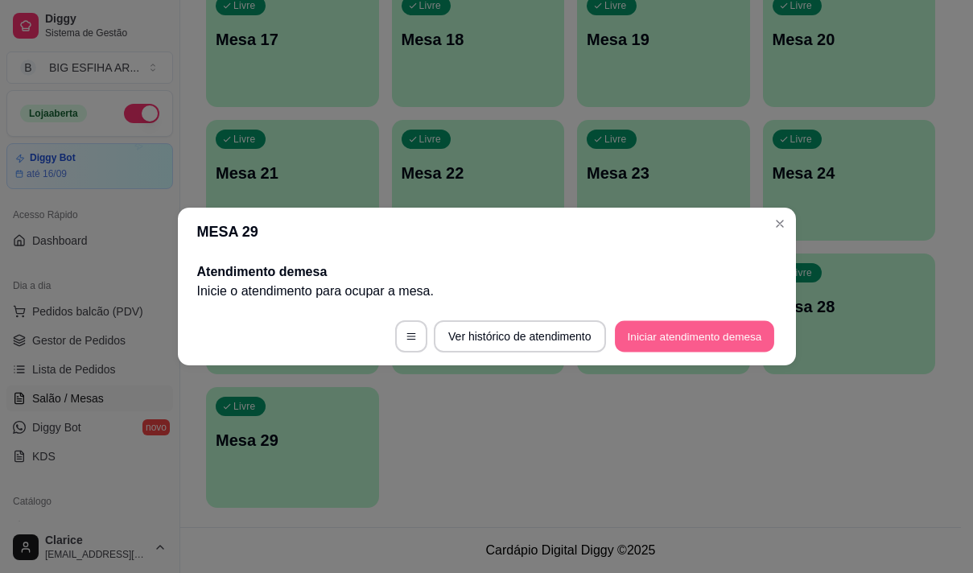
click at [674, 334] on button "Iniciar atendimento de mesa" at bounding box center [694, 336] width 159 height 31
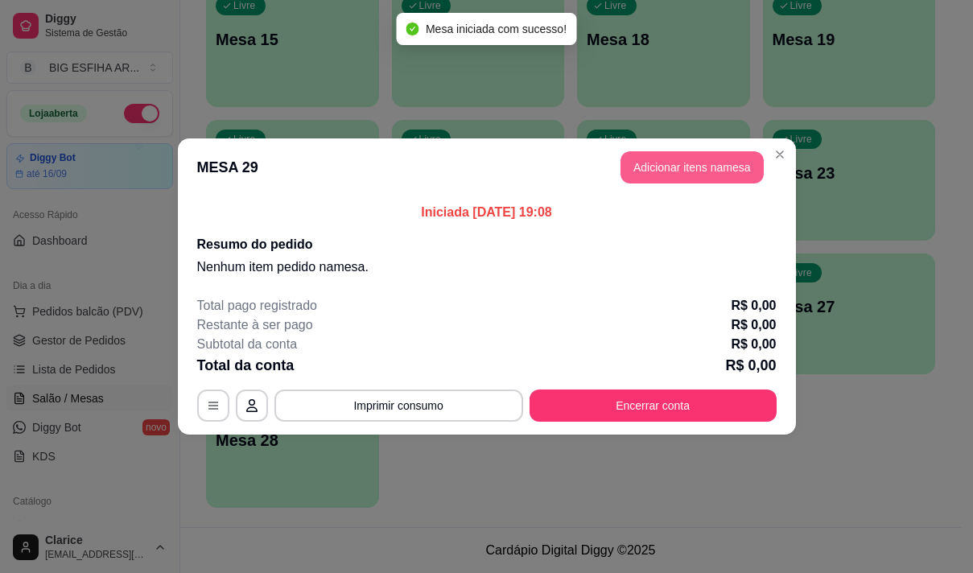
click at [723, 167] on button "Adicionar itens na mesa" at bounding box center [692, 167] width 143 height 32
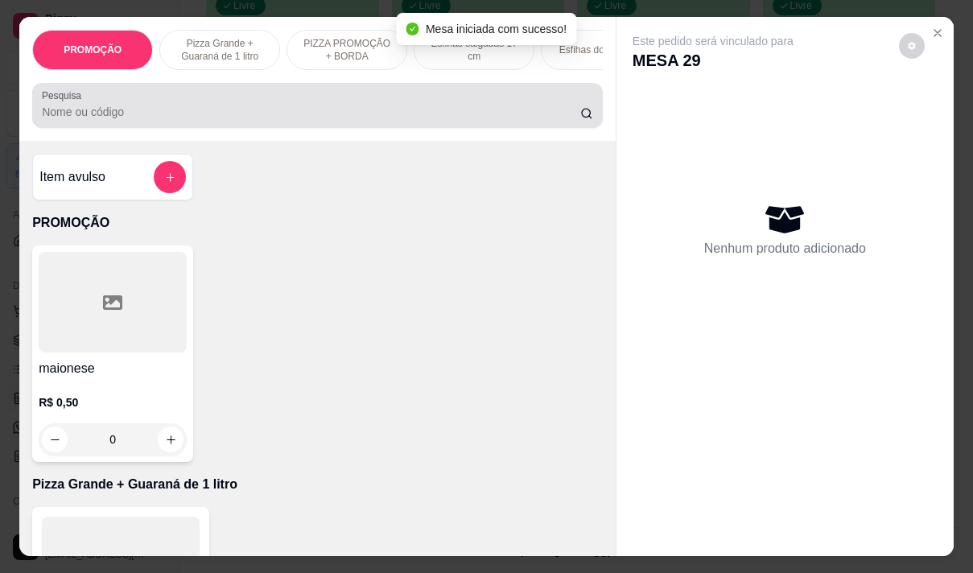
click at [260, 93] on div "Pesquisa" at bounding box center [317, 105] width 571 height 45
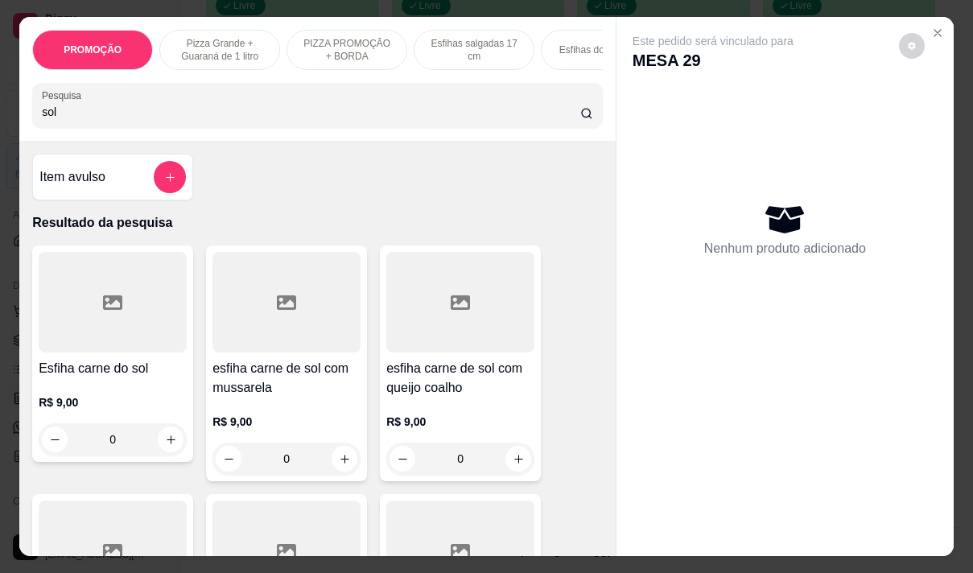
type input "sol"
click at [464, 397] on h4 "esfiha carne de sol com queijo coalho" at bounding box center [460, 378] width 148 height 39
click at [48, 410] on p "R$ 9,00" at bounding box center [113, 402] width 148 height 16
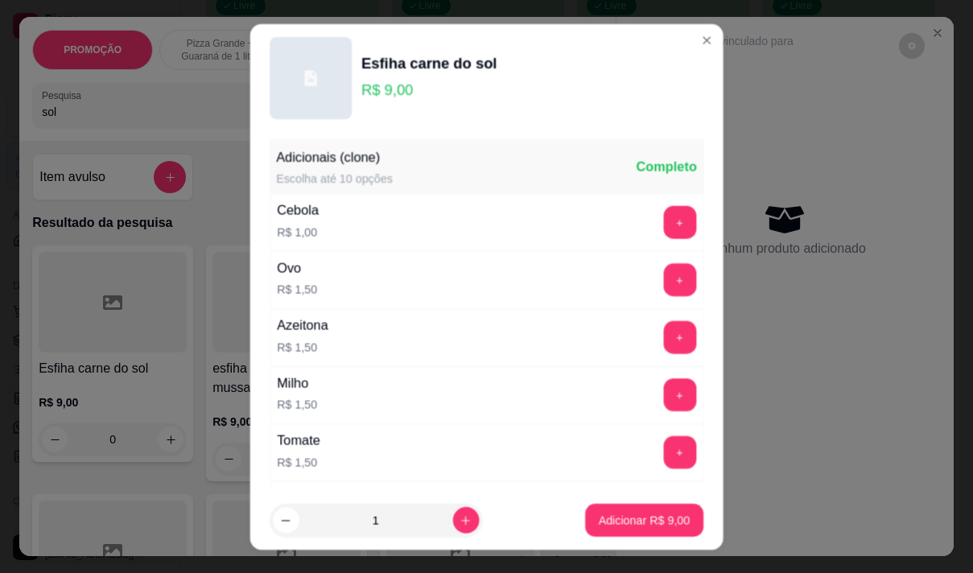
scroll to position [23, 0]
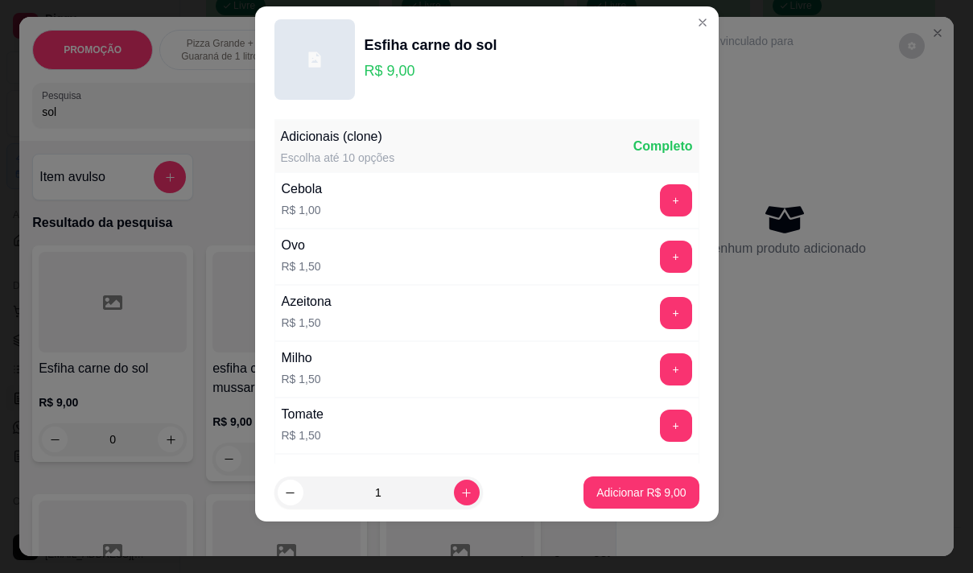
click at [155, 401] on p "R$ 9,00" at bounding box center [113, 402] width 148 height 16
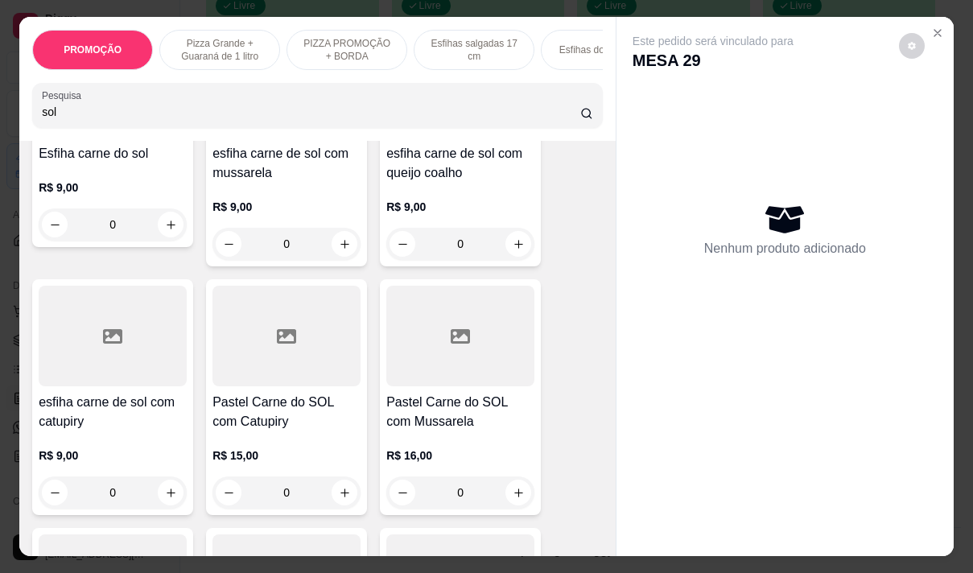
scroll to position [241, 0]
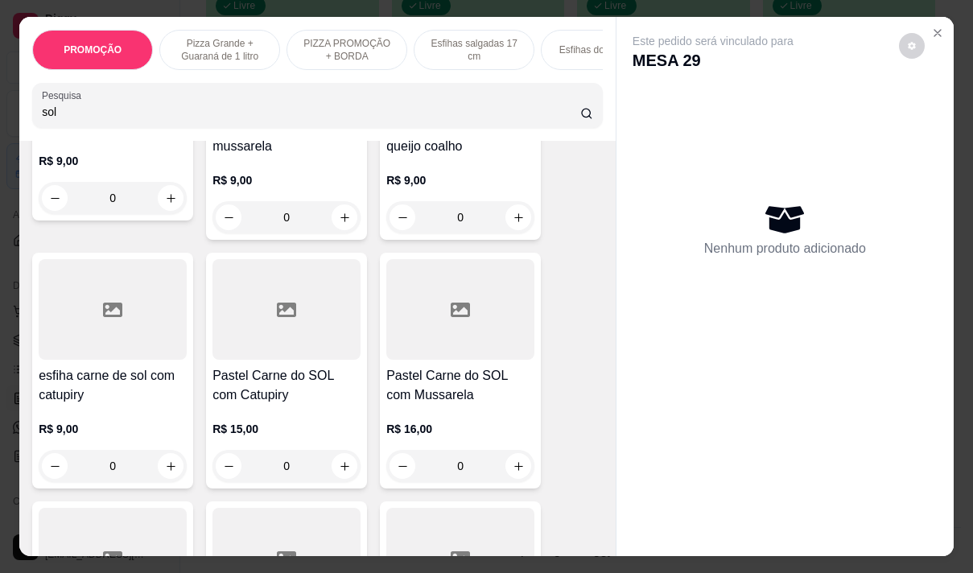
drag, startPoint x: 95, startPoint y: 413, endPoint x: 430, endPoint y: 511, distance: 348.9
click at [94, 412] on div "R$ 9,00 0" at bounding box center [113, 443] width 148 height 77
click at [123, 427] on p "R$ 9,00" at bounding box center [113, 429] width 148 height 16
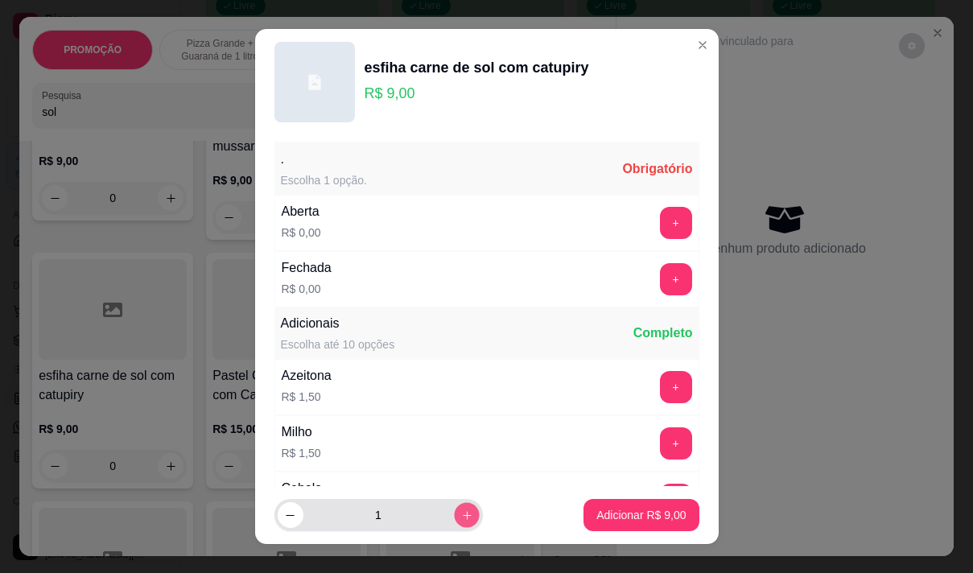
click at [454, 516] on button "increase-product-quantity" at bounding box center [466, 515] width 25 height 25
type input "2"
click at [660, 276] on button "+" at bounding box center [675, 278] width 31 height 31
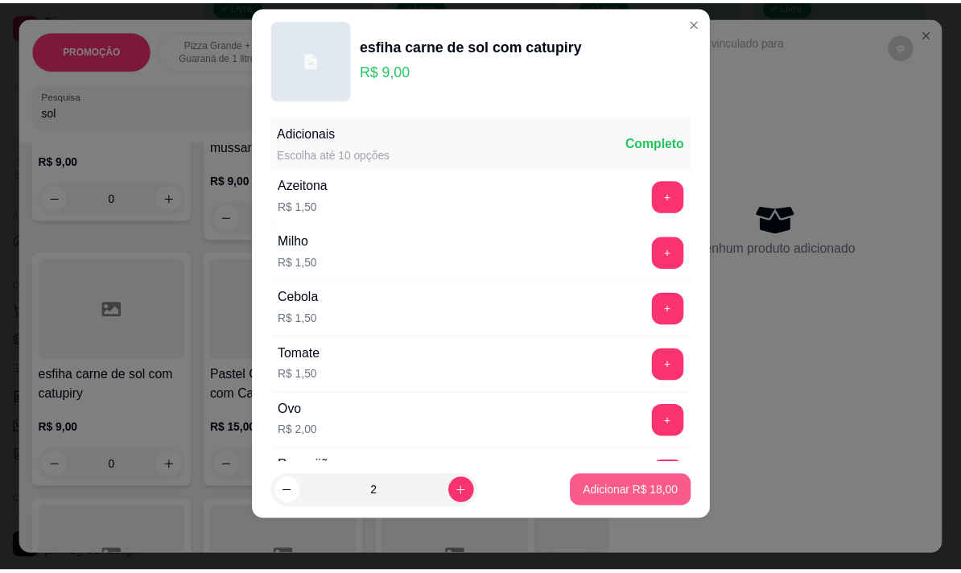
scroll to position [172, 0]
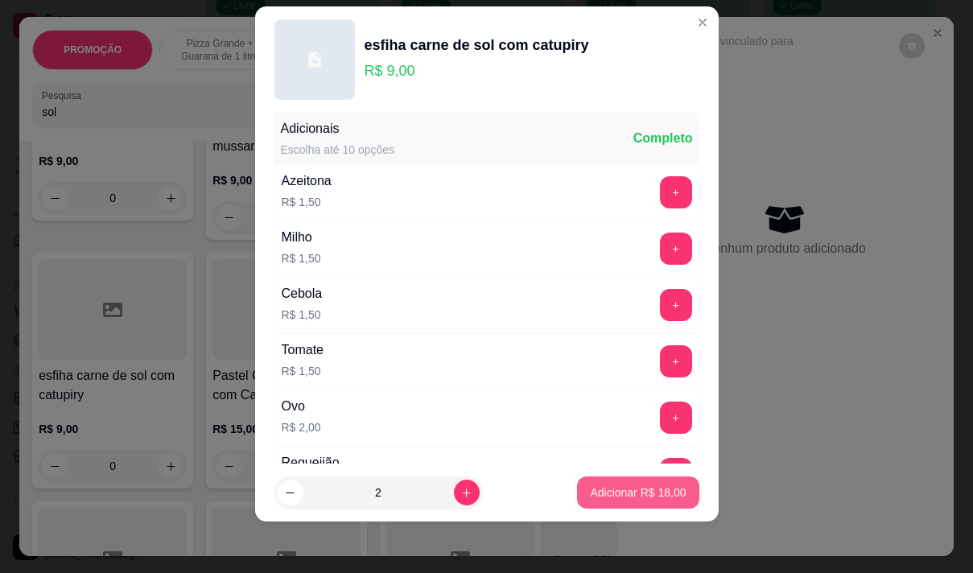
click at [617, 491] on p "Adicionar R$ 18,00" at bounding box center [638, 493] width 96 height 16
click at [617, 530] on div at bounding box center [785, 543] width 337 height 26
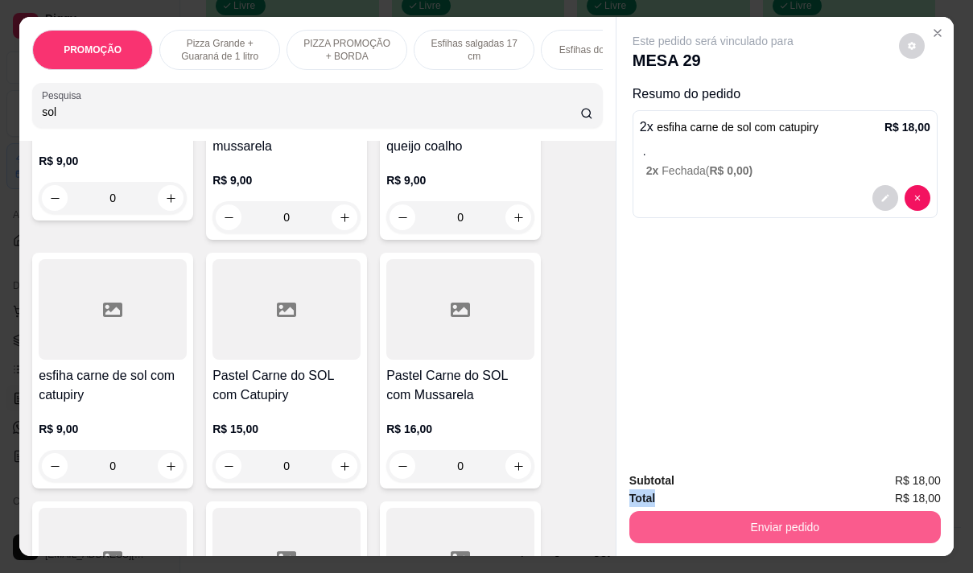
click at [788, 514] on button "Enviar pedido" at bounding box center [784, 527] width 311 height 32
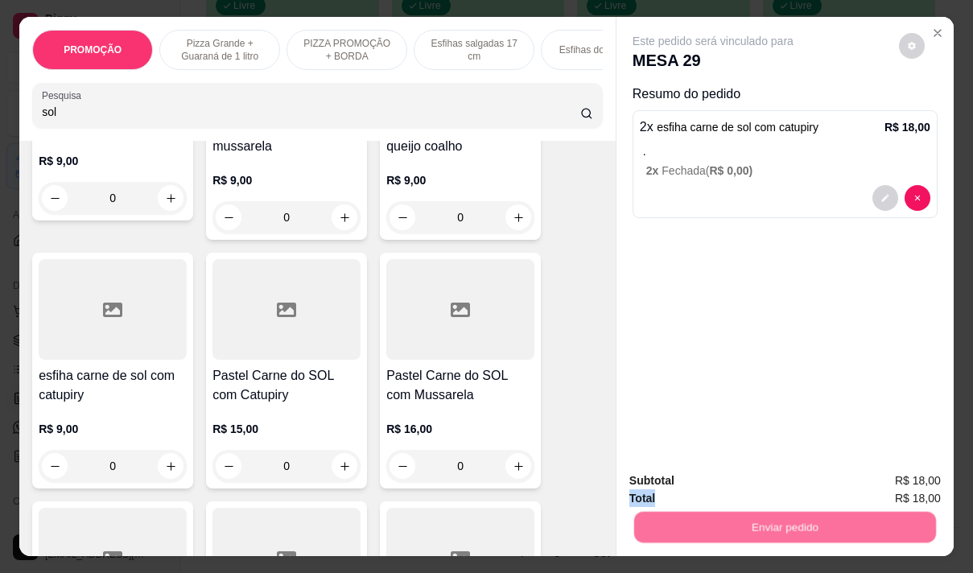
click at [729, 480] on button "Não registrar e enviar pedido" at bounding box center [731, 481] width 163 height 30
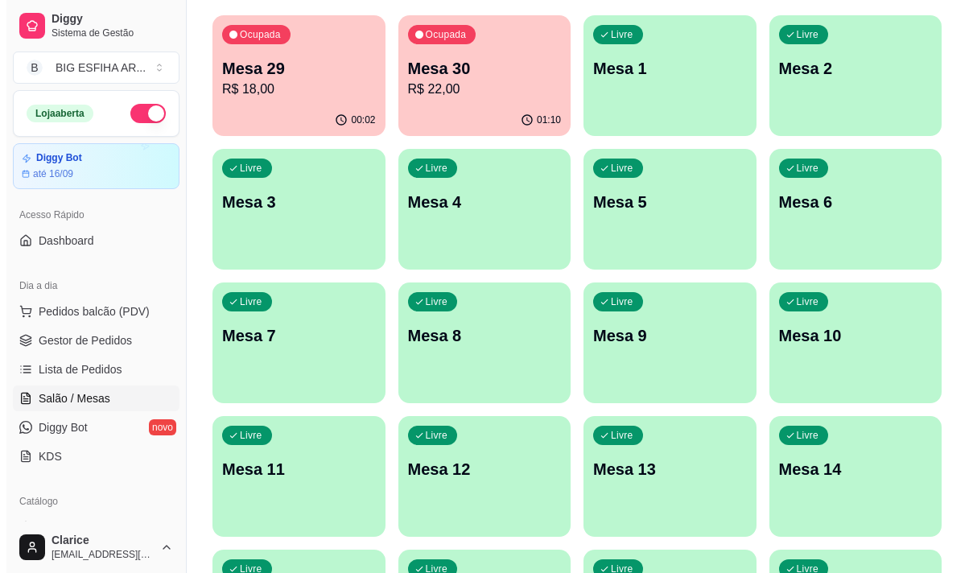
scroll to position [0, 0]
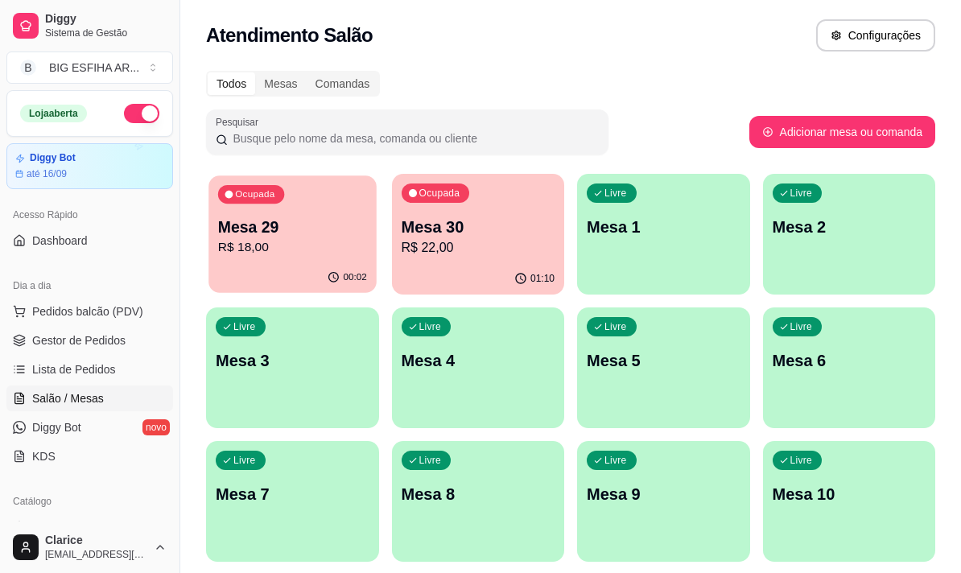
click at [259, 263] on button "Ocupada Mesa 29 R$ 18,00 00:02" at bounding box center [291, 234] width 167 height 118
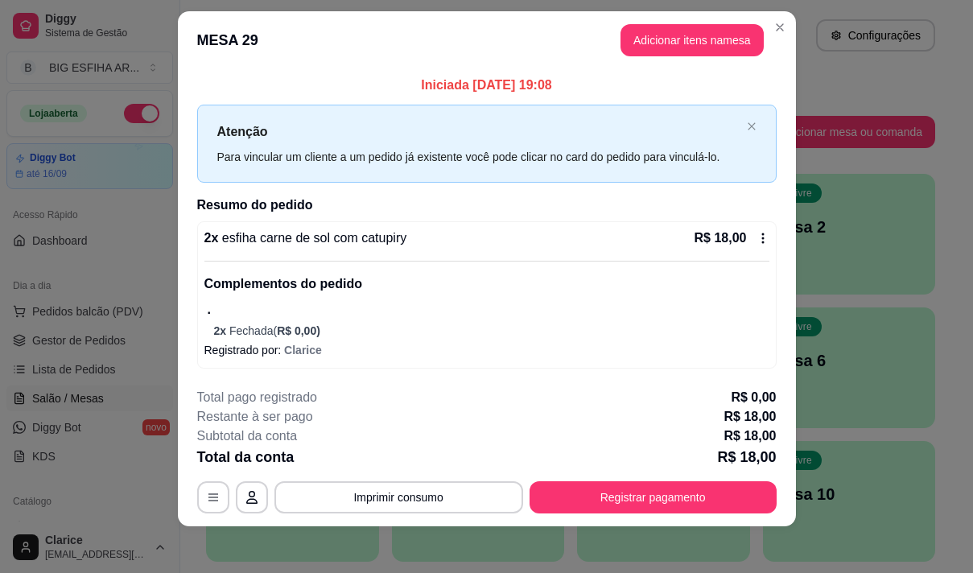
scroll to position [23, 0]
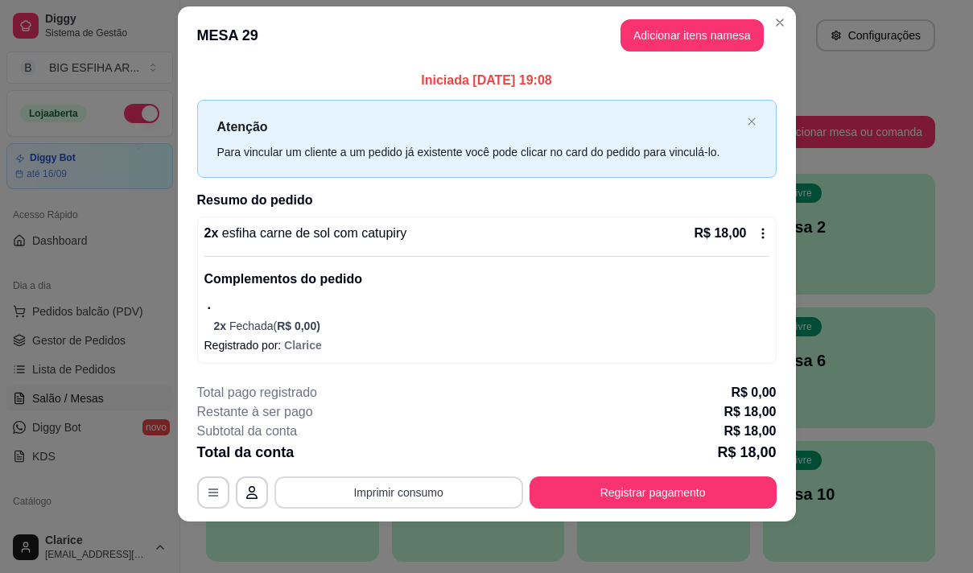
click at [368, 498] on button "Imprimir consumo" at bounding box center [398, 492] width 249 height 32
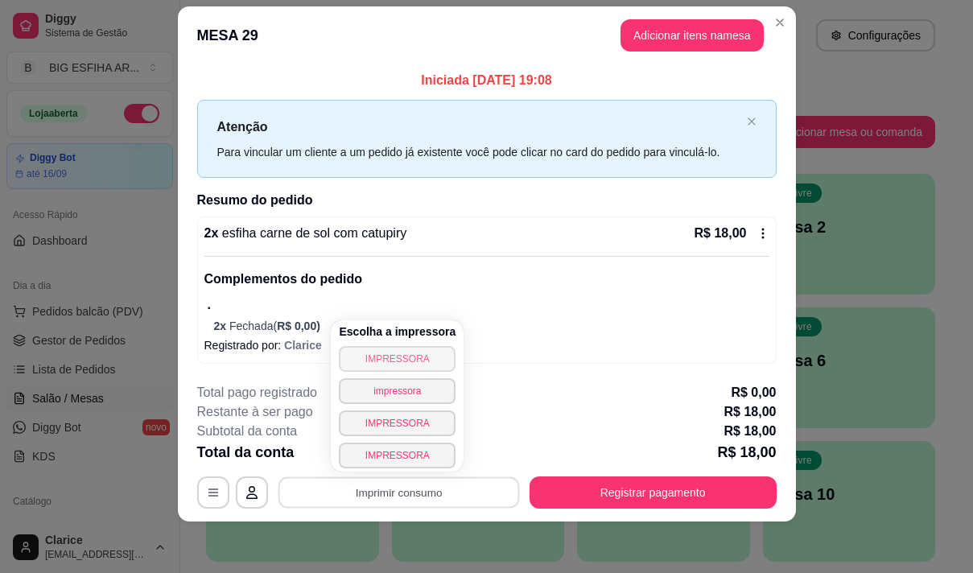
click at [387, 356] on button "IMPRESSORA" at bounding box center [397, 359] width 117 height 26
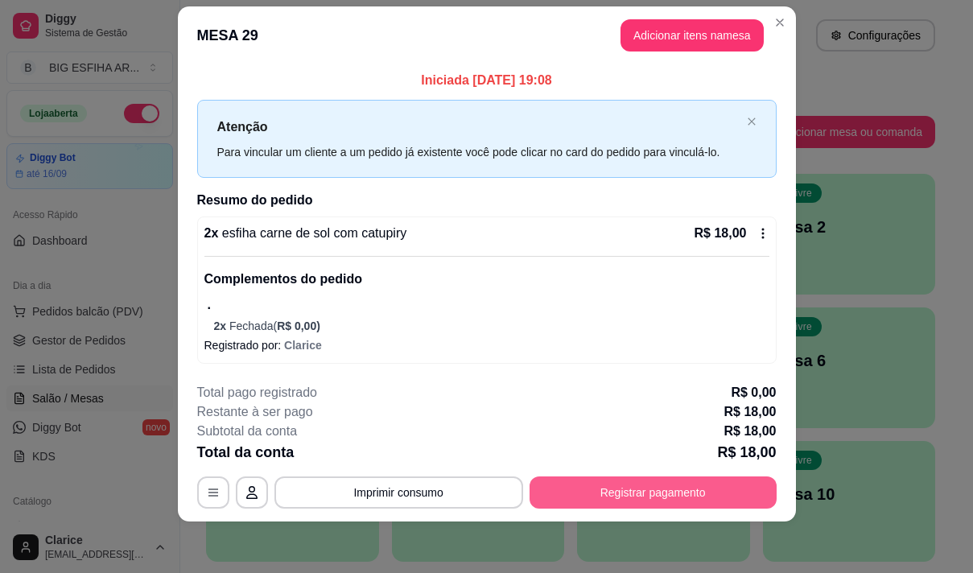
click at [618, 490] on button "Registrar pagamento" at bounding box center [653, 492] width 247 height 32
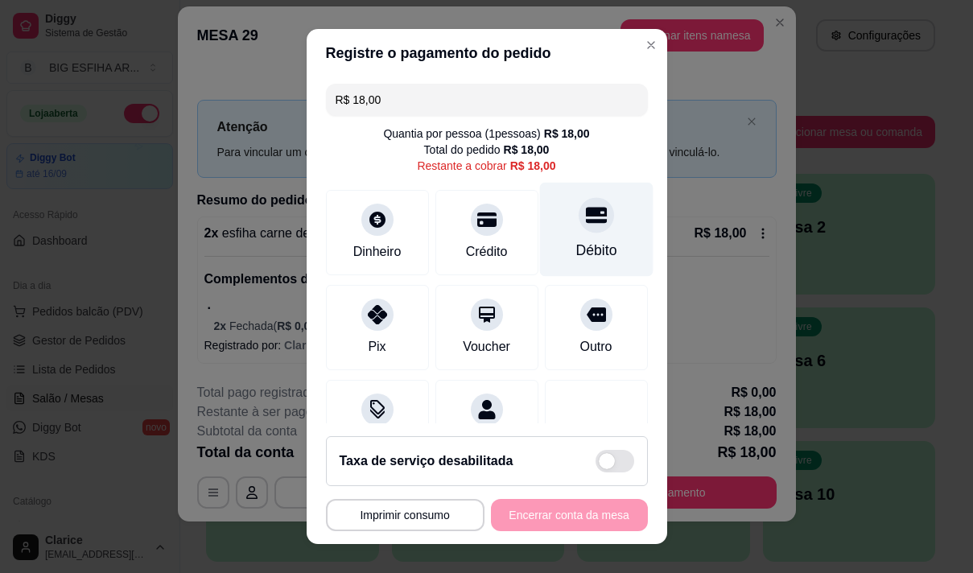
click at [575, 245] on div "Débito" at bounding box center [595, 250] width 41 height 21
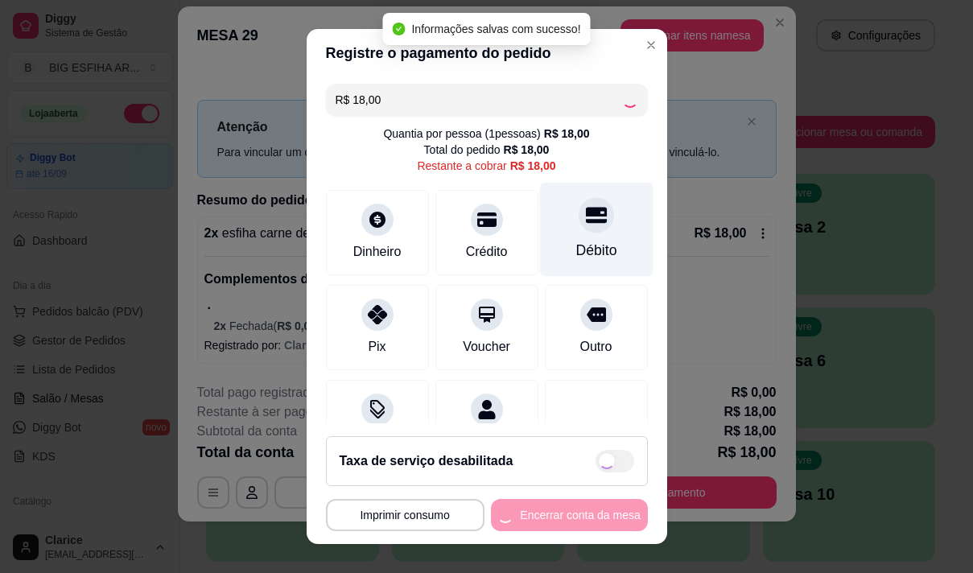
type input "R$ 0,00"
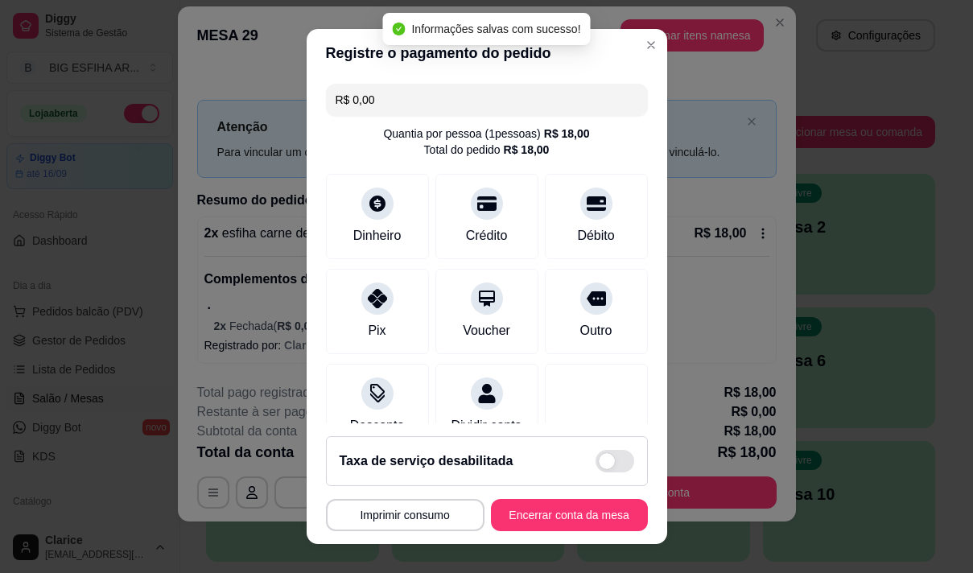
scroll to position [134, 0]
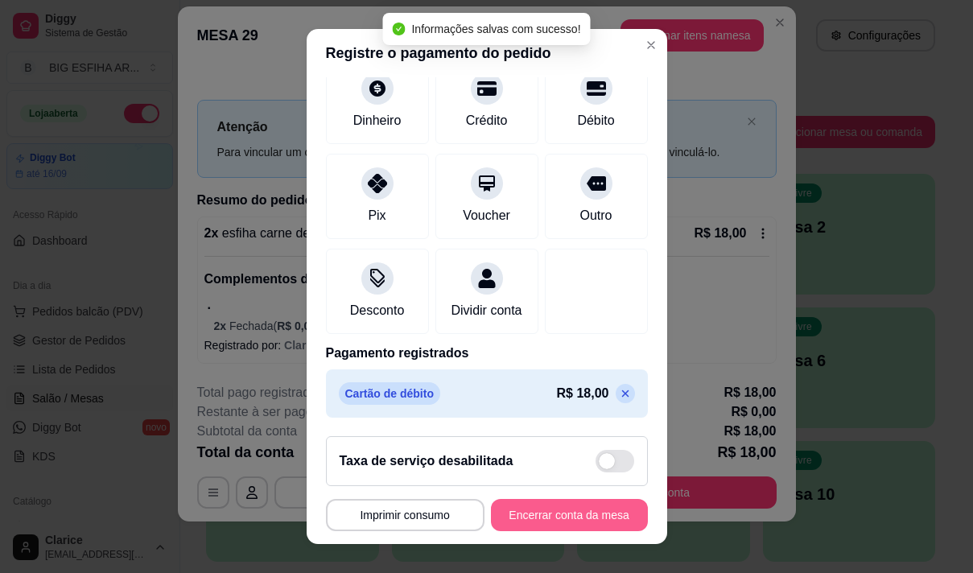
click at [570, 514] on button "Encerrar conta da mesa" at bounding box center [569, 515] width 157 height 32
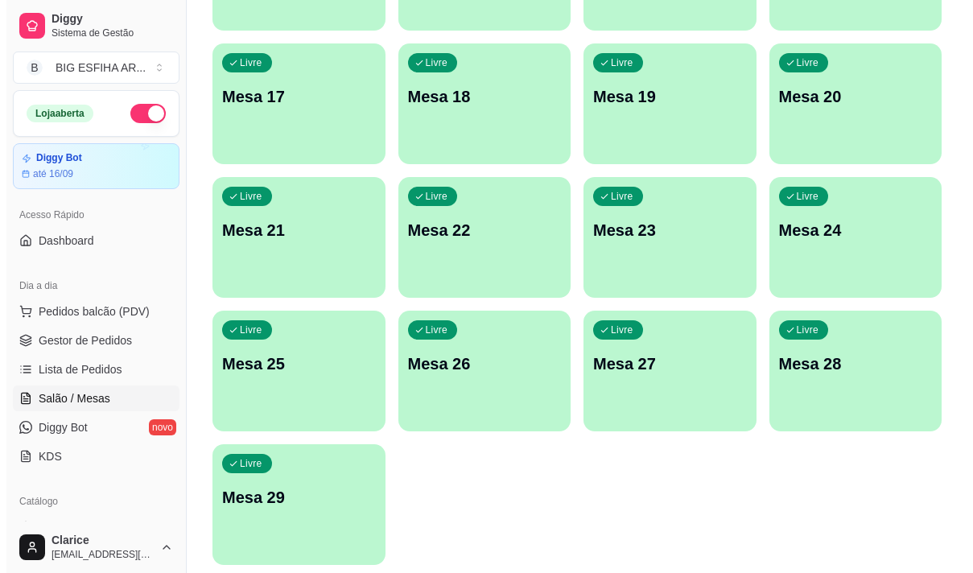
scroll to position [722, 0]
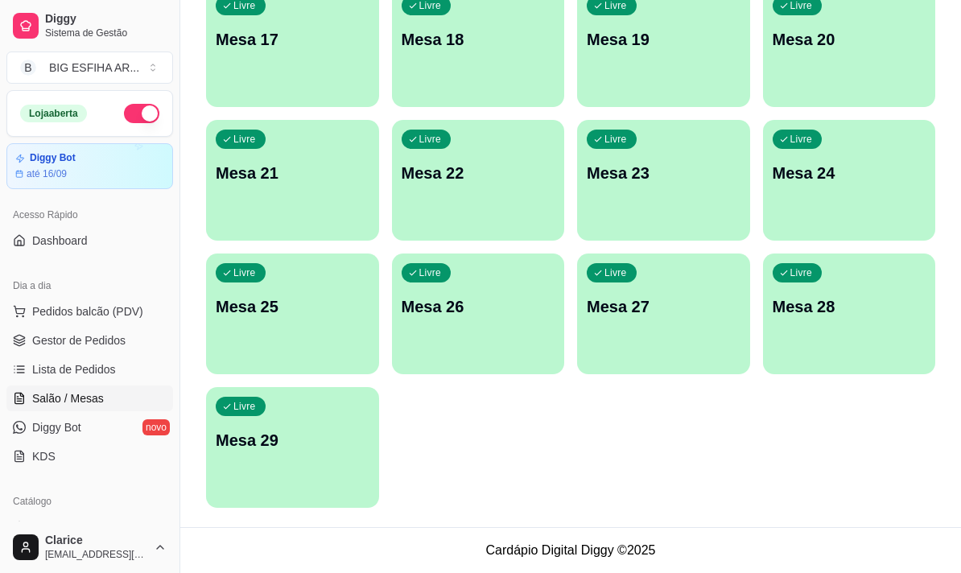
click at [287, 485] on div "Livre Mesa 29" at bounding box center [292, 437] width 173 height 101
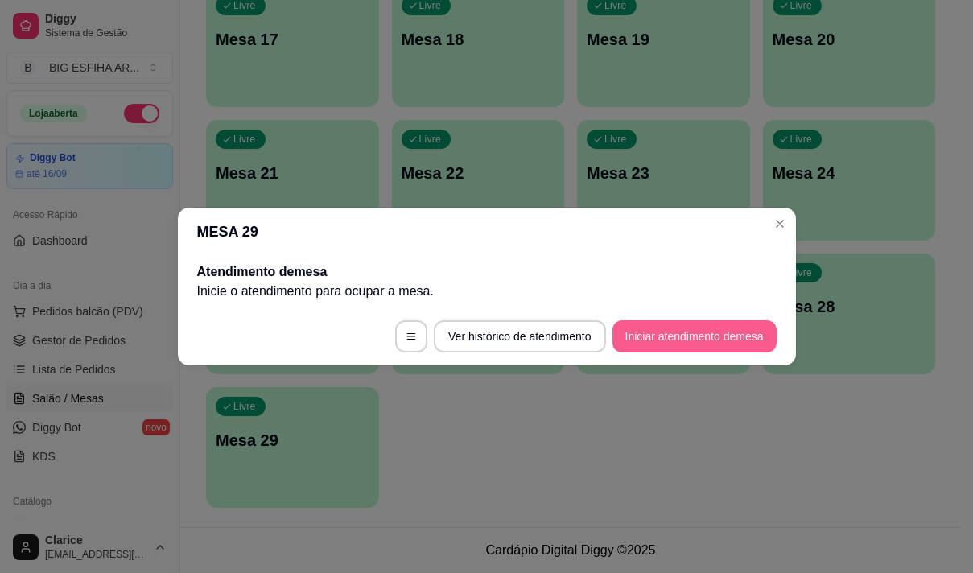
click at [732, 337] on button "Iniciar atendimento de mesa" at bounding box center [694, 336] width 164 height 32
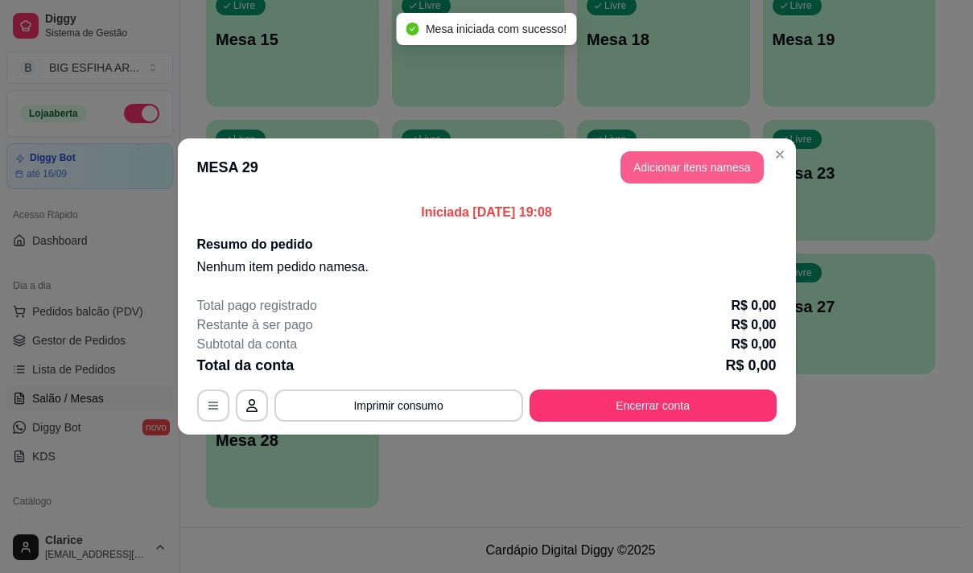
click at [719, 179] on button "Adicionar itens na mesa" at bounding box center [692, 167] width 143 height 32
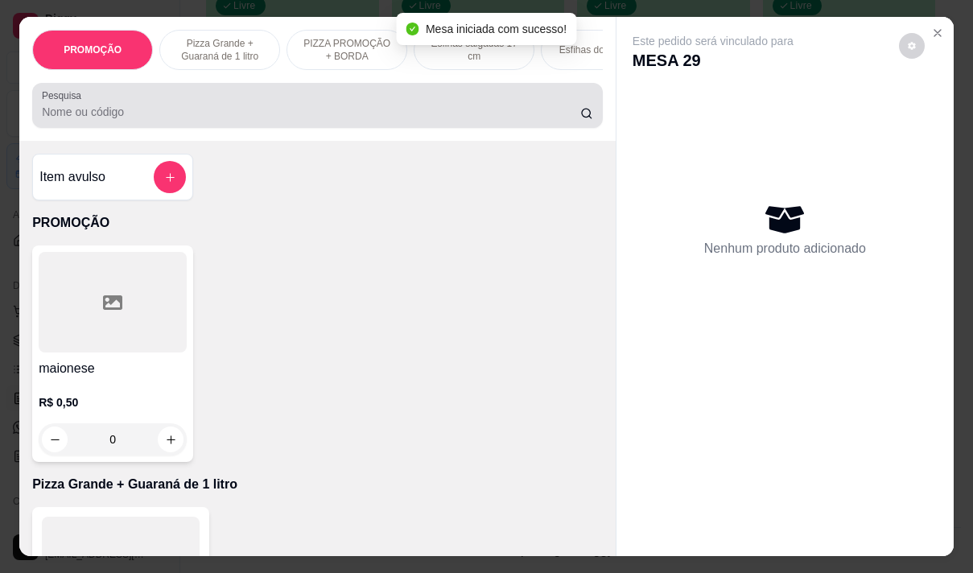
click at [272, 109] on input "Pesquisa" at bounding box center [311, 112] width 538 height 16
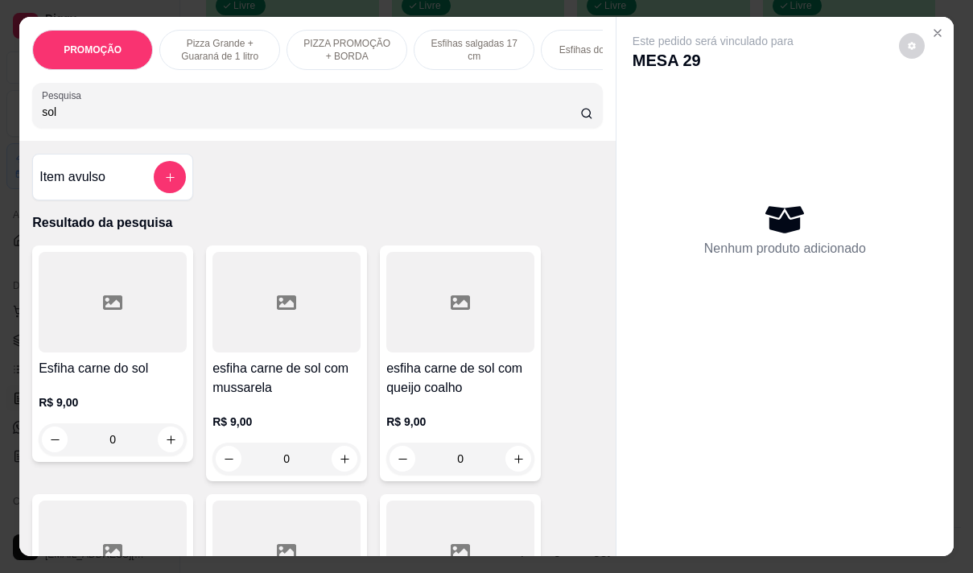
click at [118, 378] on h4 "Esfiha carne do sol" at bounding box center [113, 368] width 148 height 19
click at [303, 403] on div "R$ 9,00 0" at bounding box center [286, 436] width 148 height 77
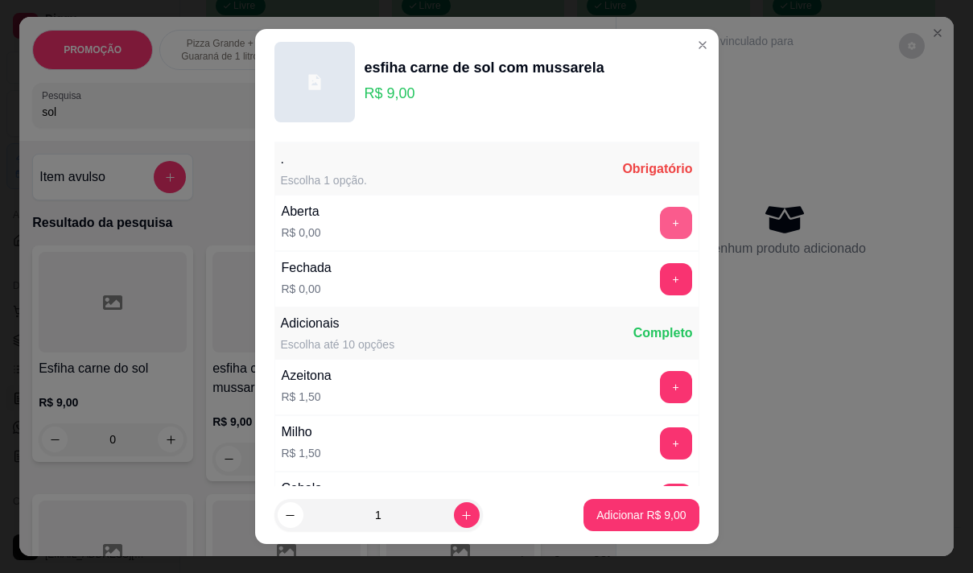
click at [660, 216] on button "+" at bounding box center [676, 223] width 32 height 32
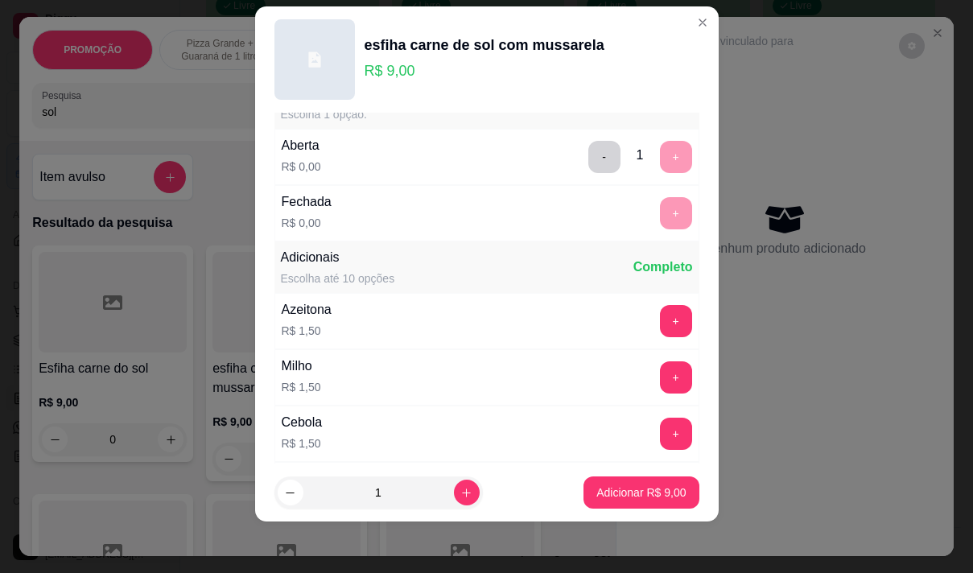
scroll to position [172, 0]
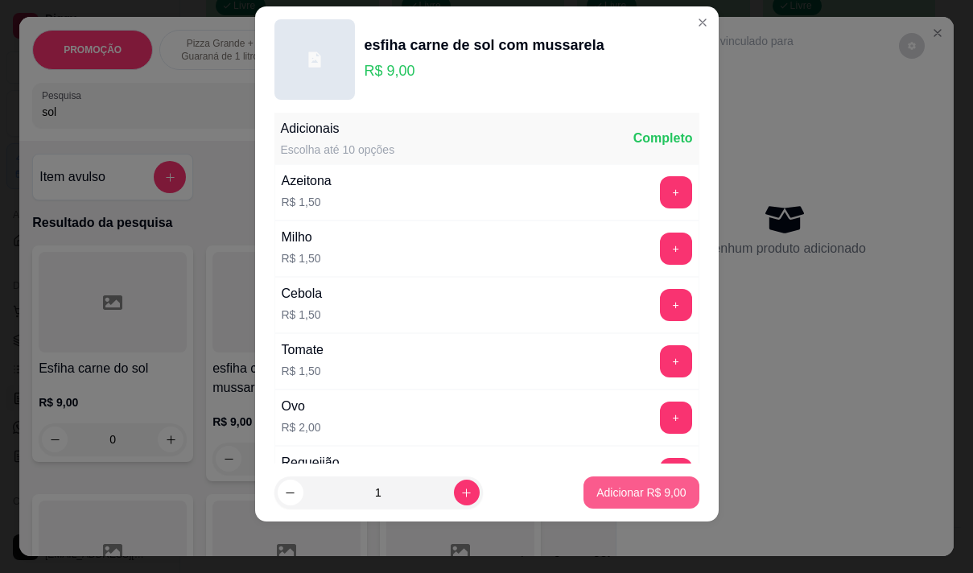
click at [617, 487] on p "Adicionar R$ 9,00" at bounding box center [640, 493] width 89 height 16
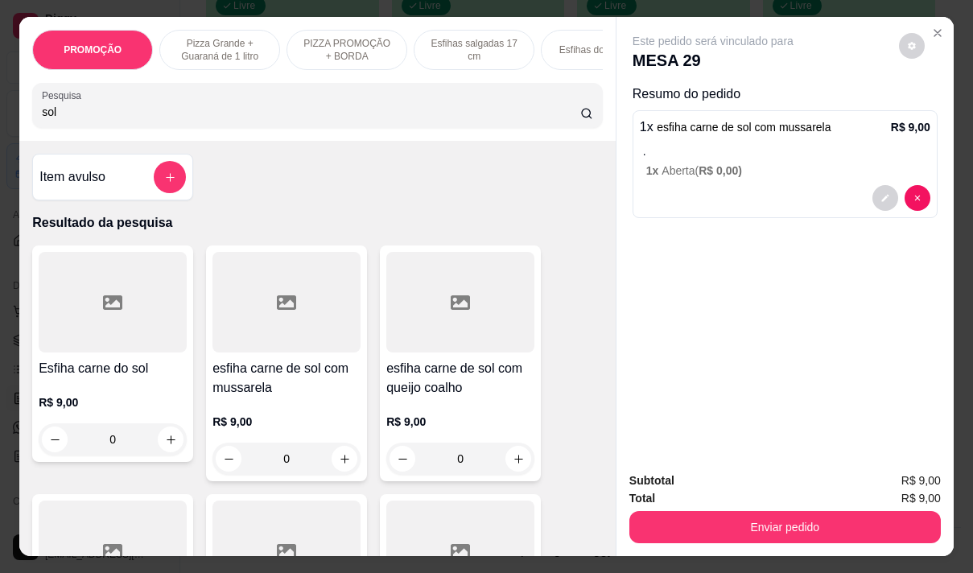
click at [84, 116] on input "sol" at bounding box center [311, 112] width 538 height 16
type input "s"
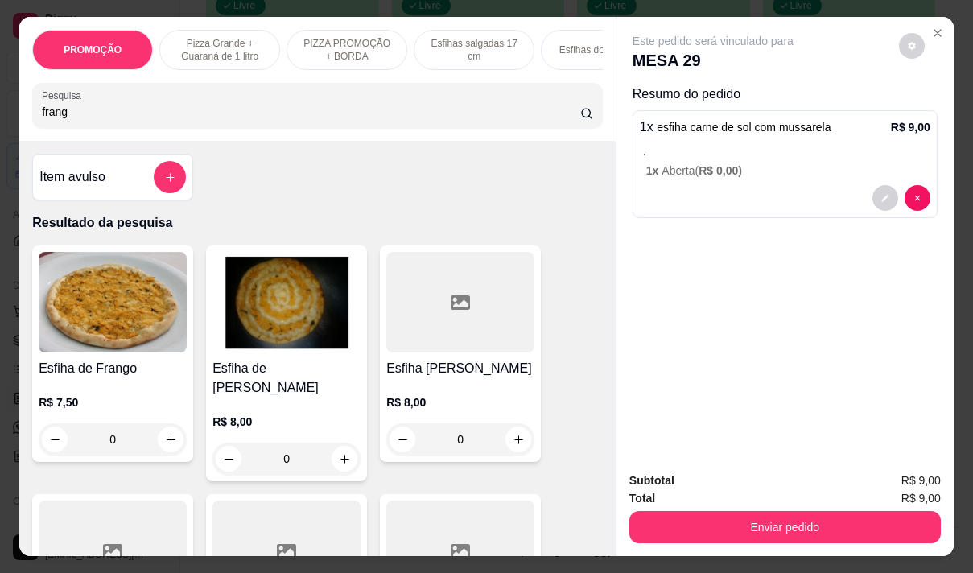
type input "frang"
click at [269, 377] on h4 "Esfiha de [PERSON_NAME]" at bounding box center [286, 378] width 148 height 39
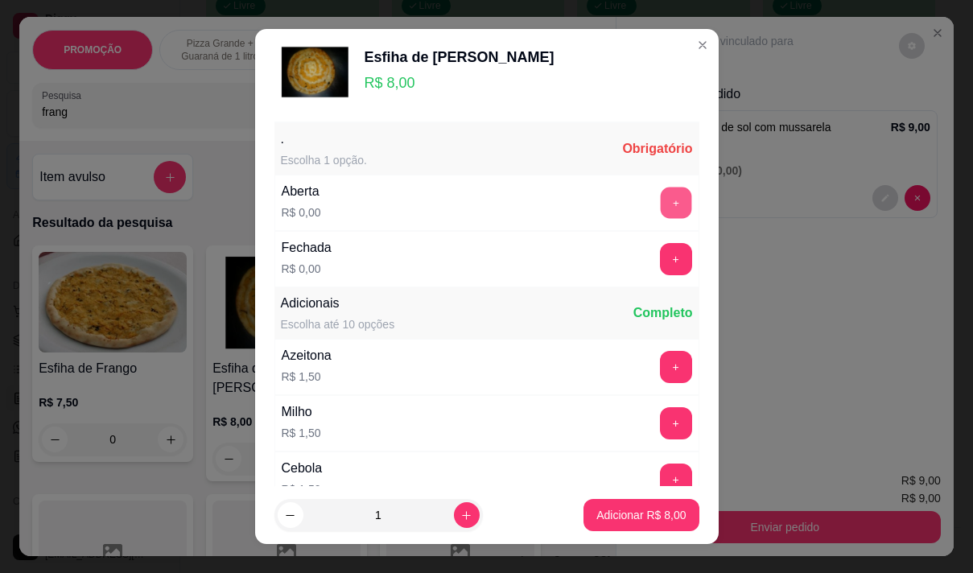
click at [660, 208] on button "+" at bounding box center [675, 202] width 31 height 31
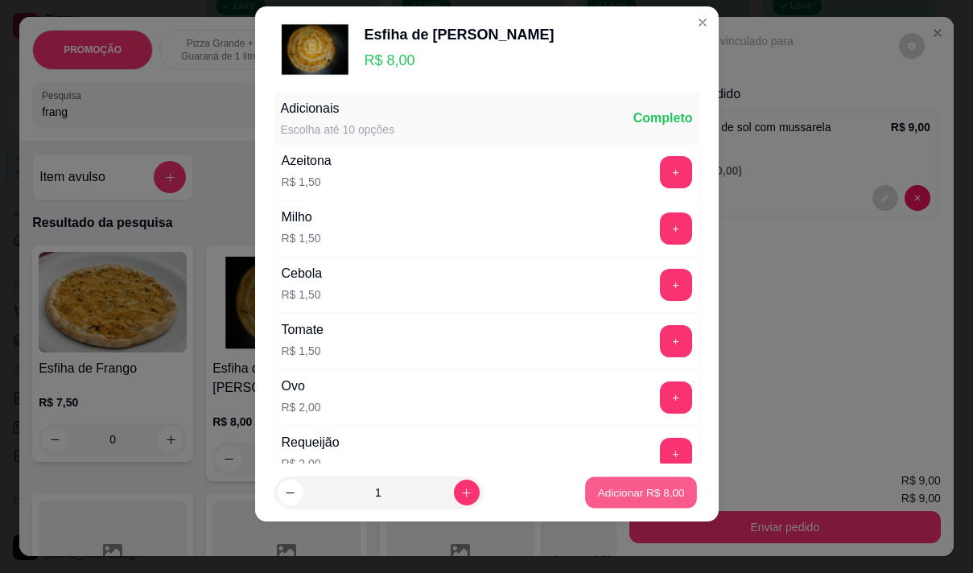
click at [615, 495] on p "Adicionar R$ 8,00" at bounding box center [641, 492] width 87 height 15
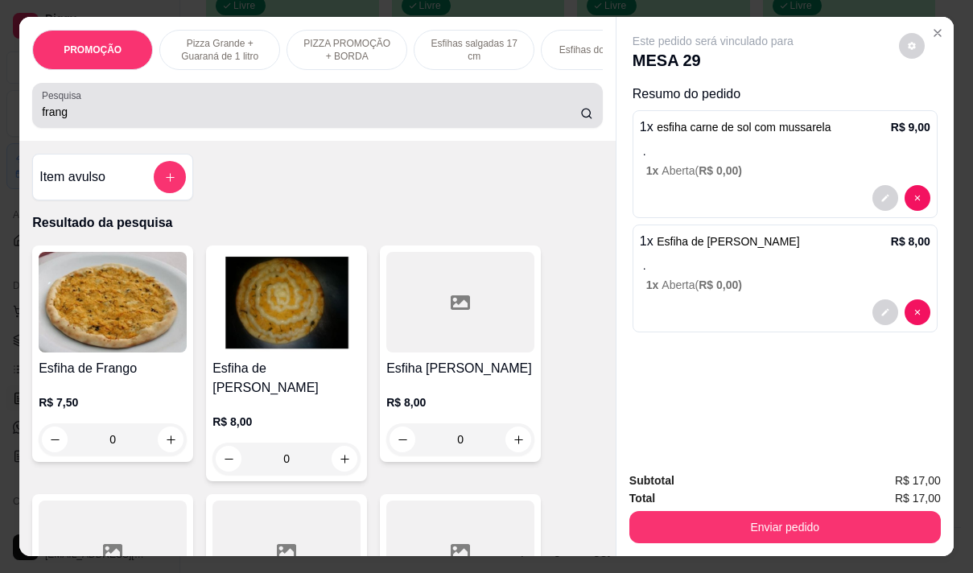
click at [80, 120] on input "frang" at bounding box center [311, 112] width 538 height 16
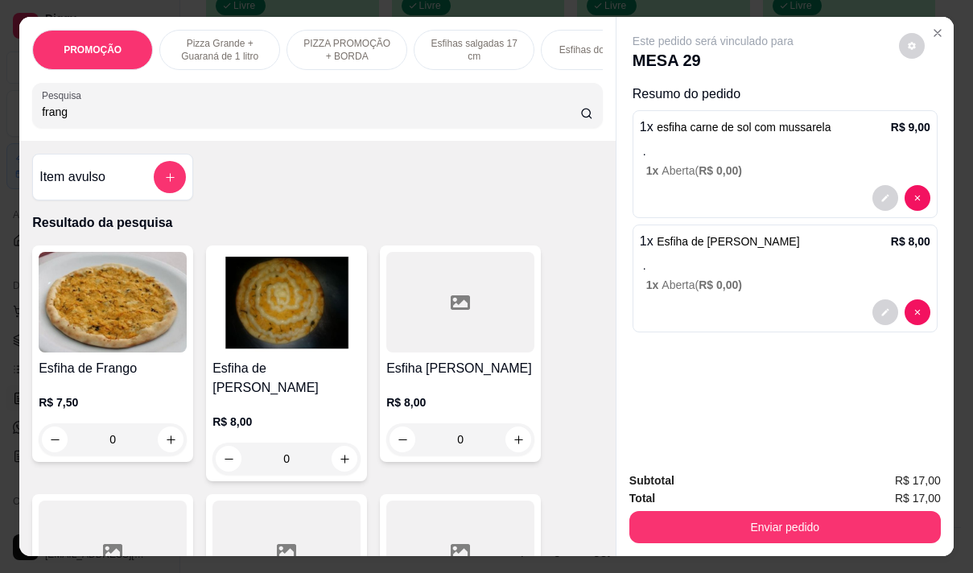
click at [80, 120] on input "frang" at bounding box center [311, 112] width 538 height 16
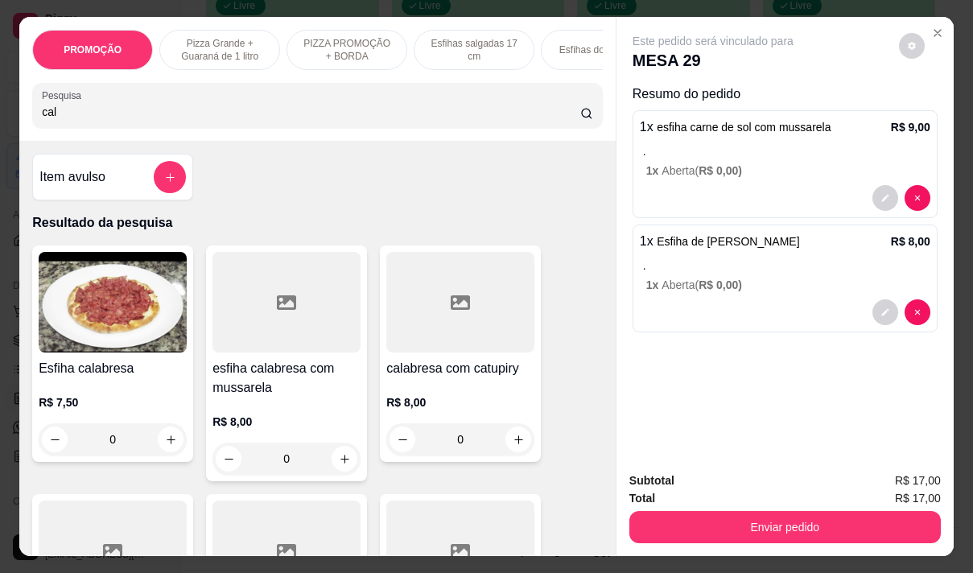
type input "cal"
click at [134, 403] on p "R$ 7,50" at bounding box center [113, 402] width 148 height 16
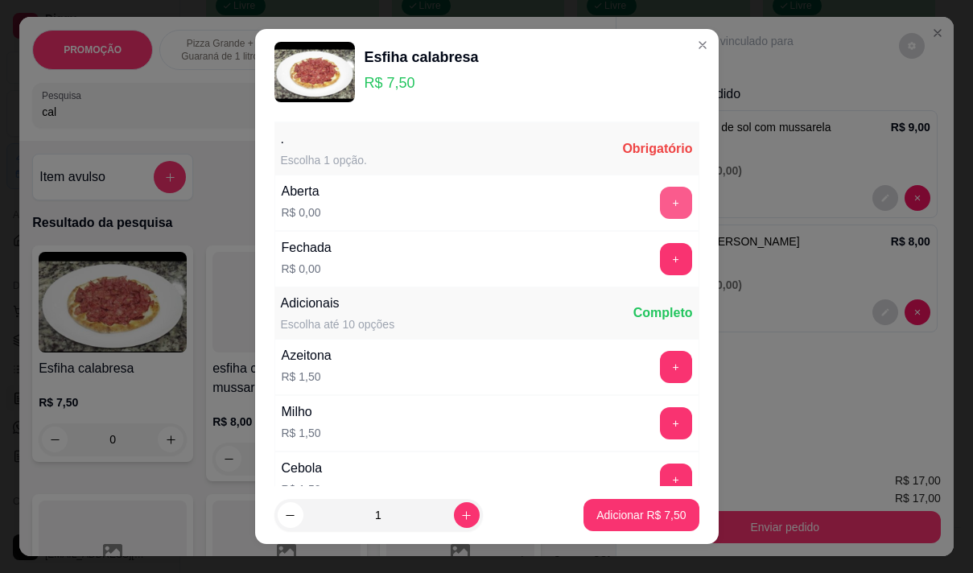
click at [660, 200] on button "+" at bounding box center [676, 203] width 32 height 32
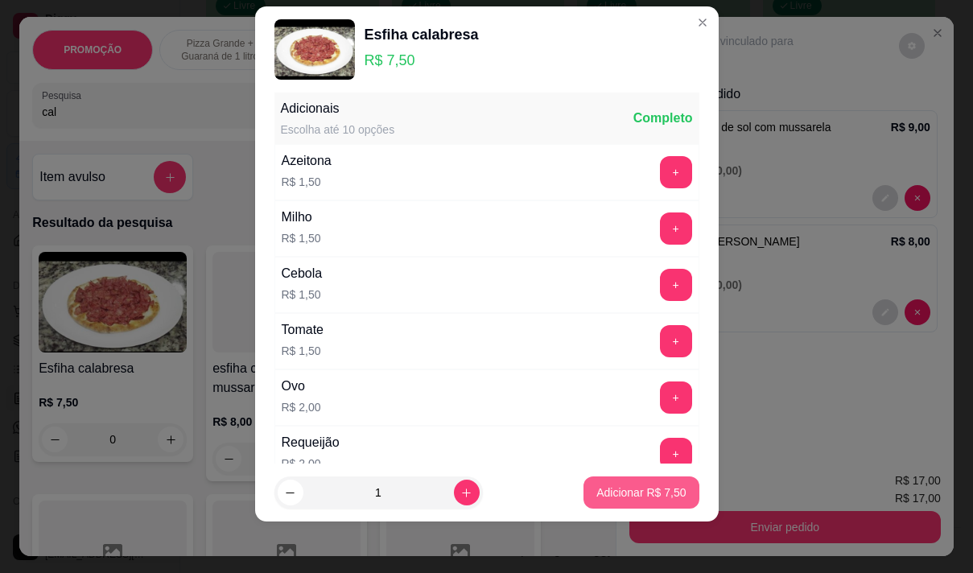
click at [650, 477] on button "Adicionar R$ 7,50" at bounding box center [641, 492] width 115 height 32
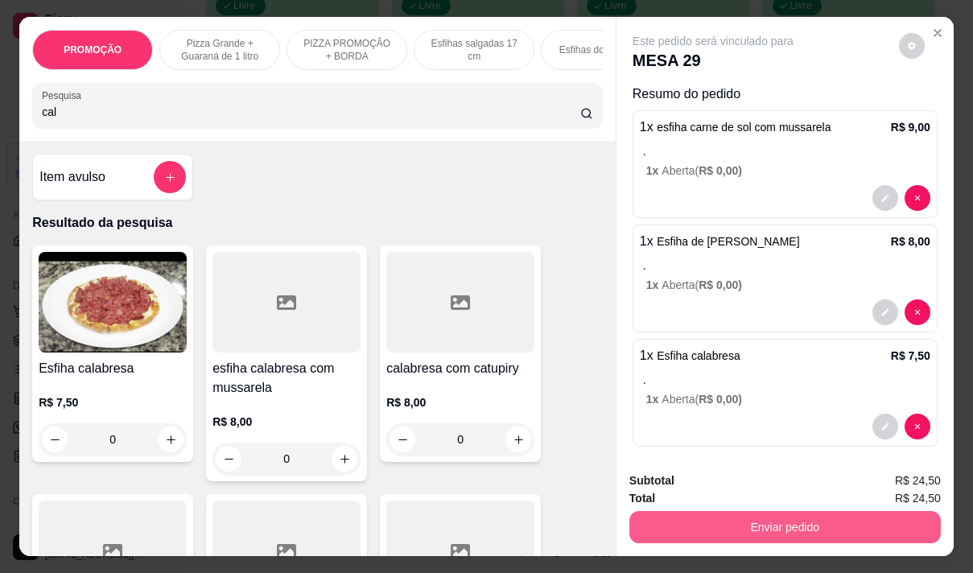
click at [752, 524] on button "Enviar pedido" at bounding box center [784, 527] width 311 height 32
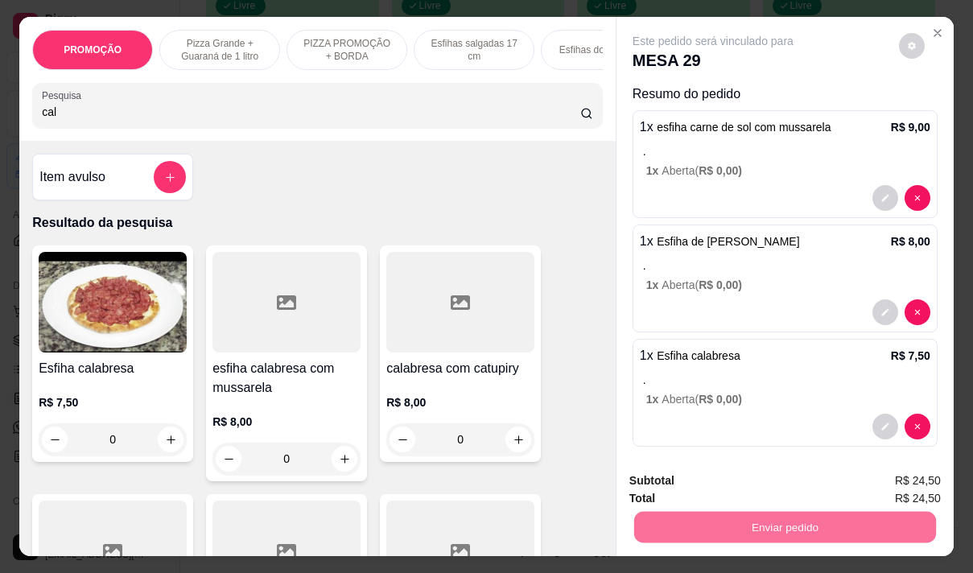
click at [700, 485] on button "Não registrar e enviar pedido" at bounding box center [731, 481] width 167 height 31
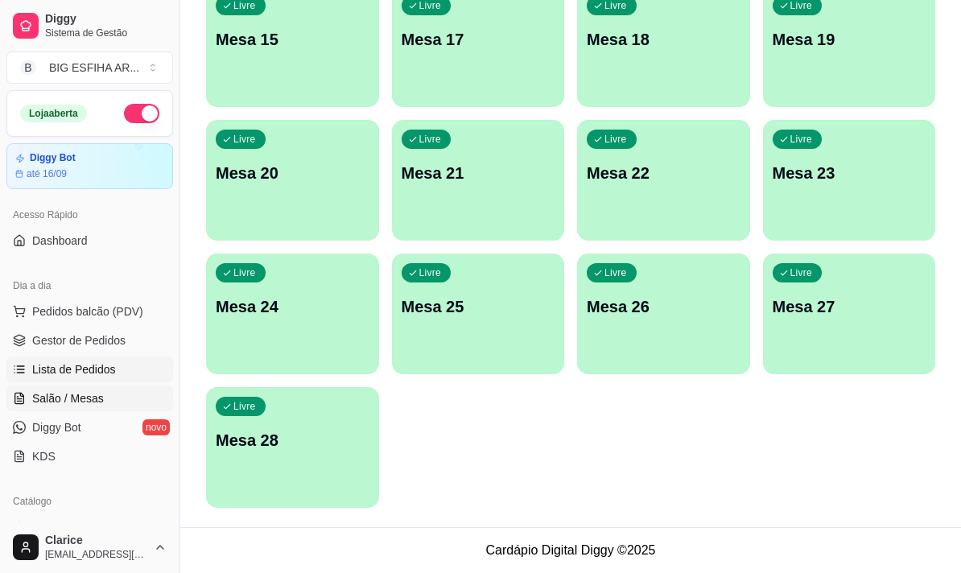
click at [86, 373] on span "Lista de Pedidos" at bounding box center [74, 369] width 84 height 16
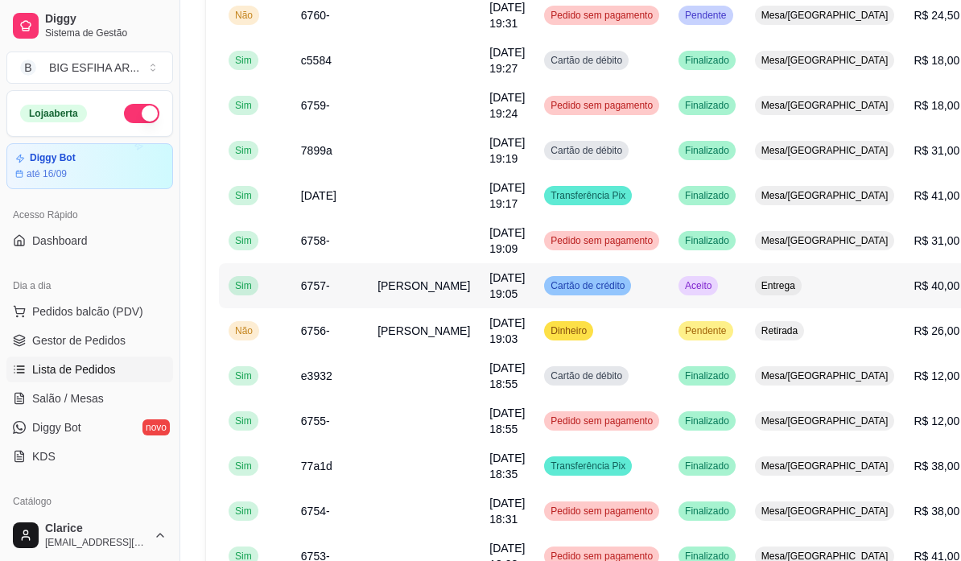
scroll to position [322, 0]
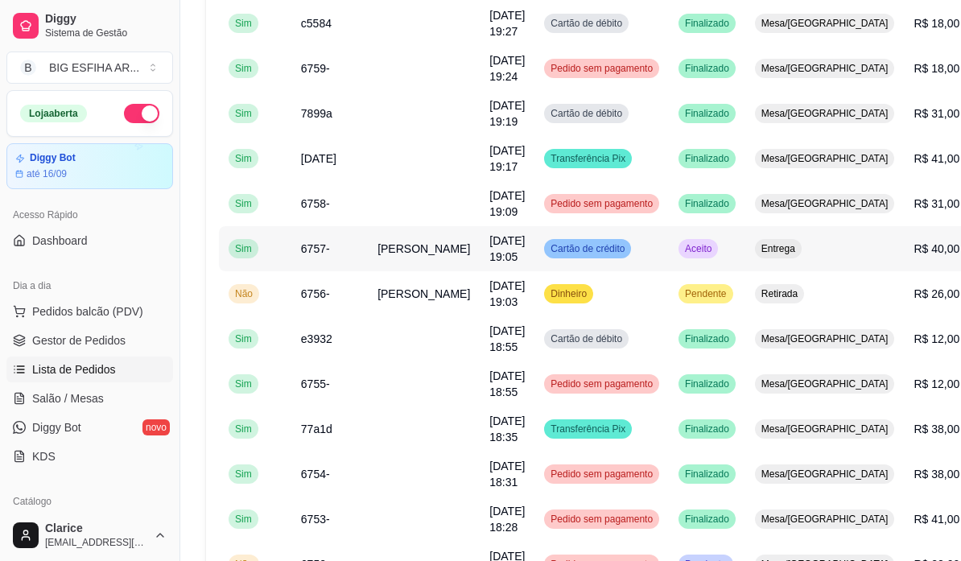
click at [412, 254] on td "[PERSON_NAME]" at bounding box center [424, 248] width 112 height 45
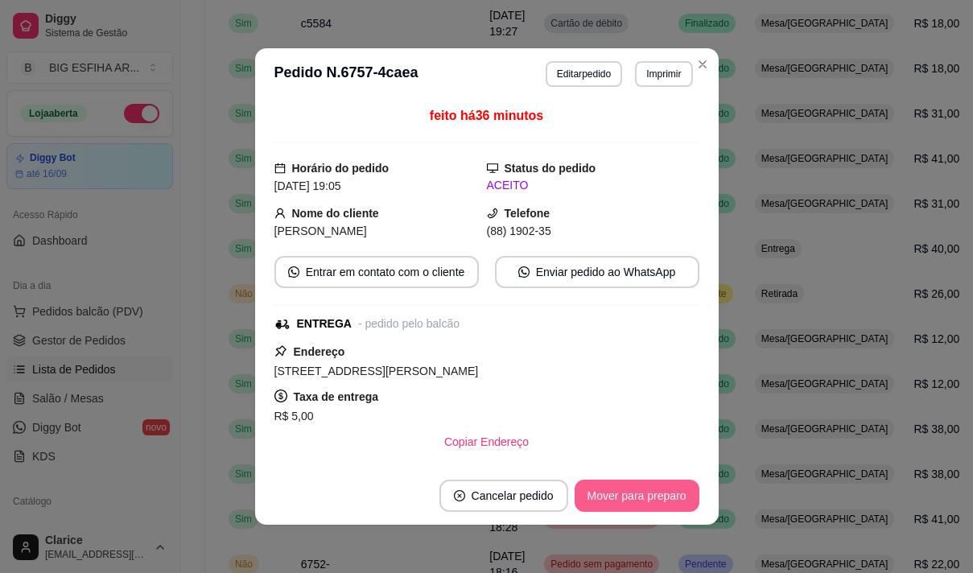
click at [628, 497] on button "Mover para preparo" at bounding box center [637, 496] width 125 height 32
click at [631, 494] on button "Mover para entrega" at bounding box center [637, 495] width 121 height 31
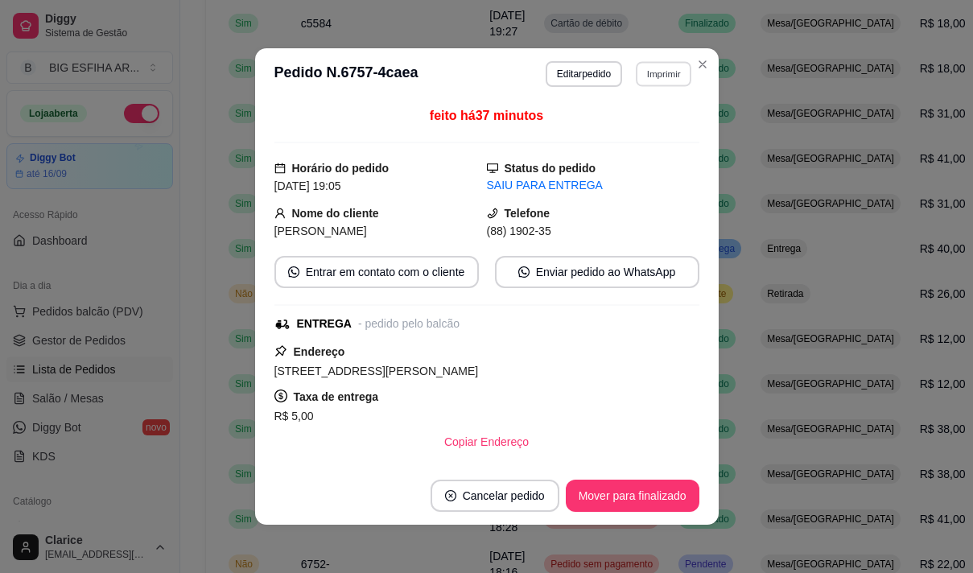
click at [657, 74] on button "Imprimir" at bounding box center [664, 73] width 56 height 25
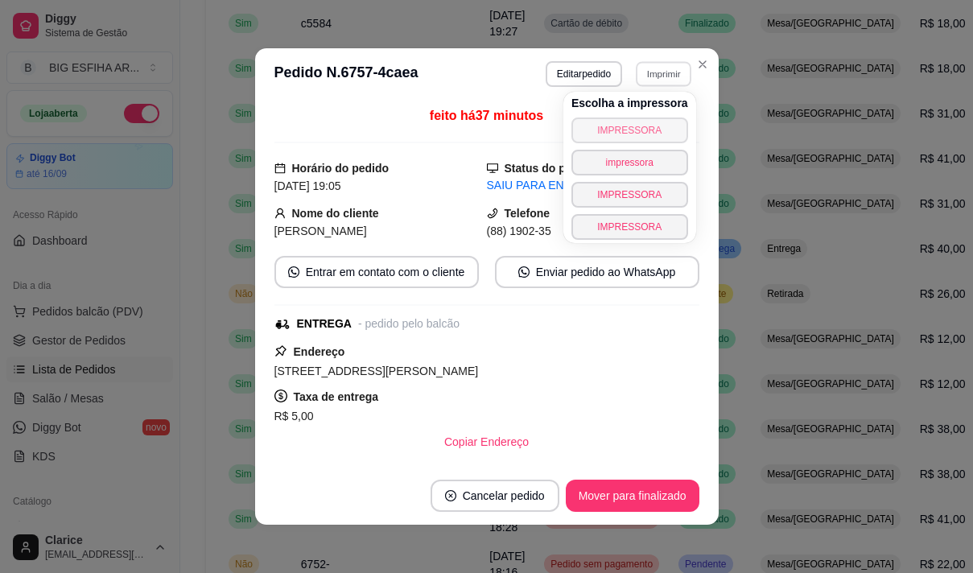
click at [650, 134] on button "IMPRESSORA" at bounding box center [629, 131] width 117 height 26
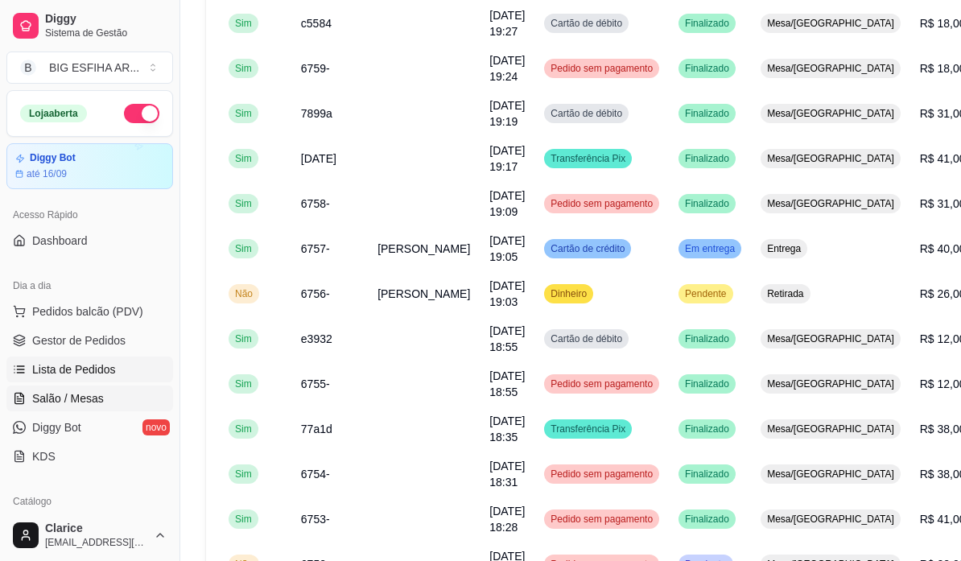
click at [85, 394] on span "Salão / Mesas" at bounding box center [68, 398] width 72 height 16
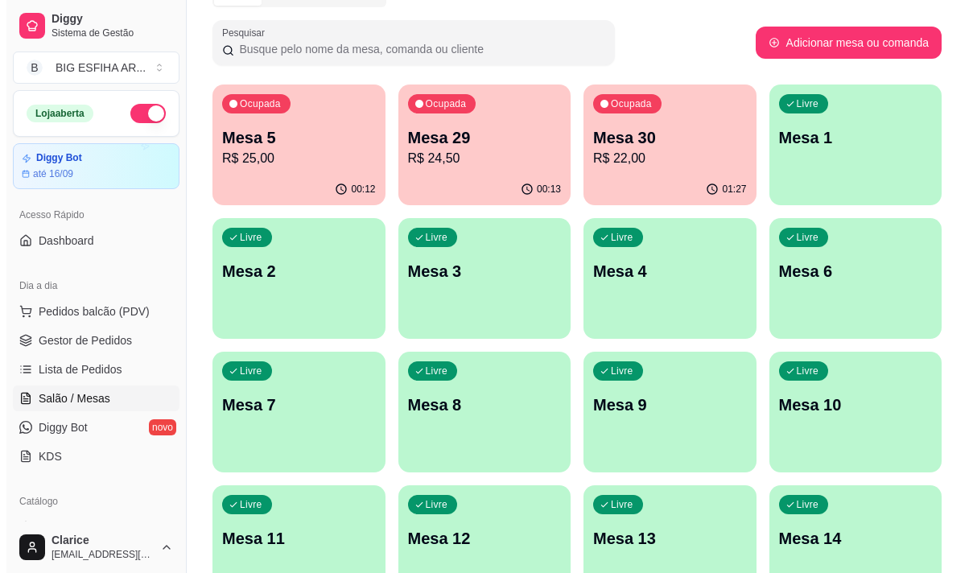
scroll to position [80, 0]
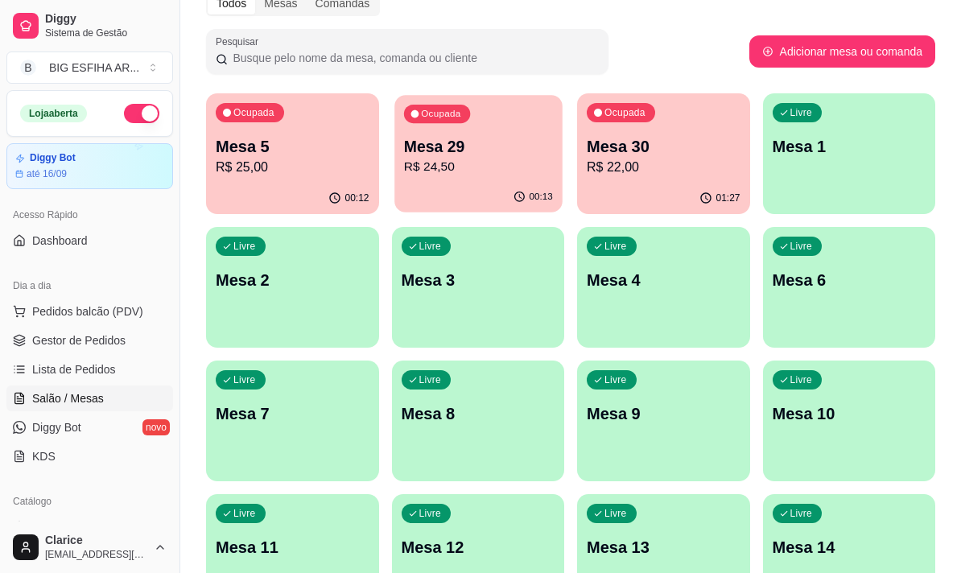
click at [473, 152] on p "Mesa 29" at bounding box center [477, 147] width 149 height 22
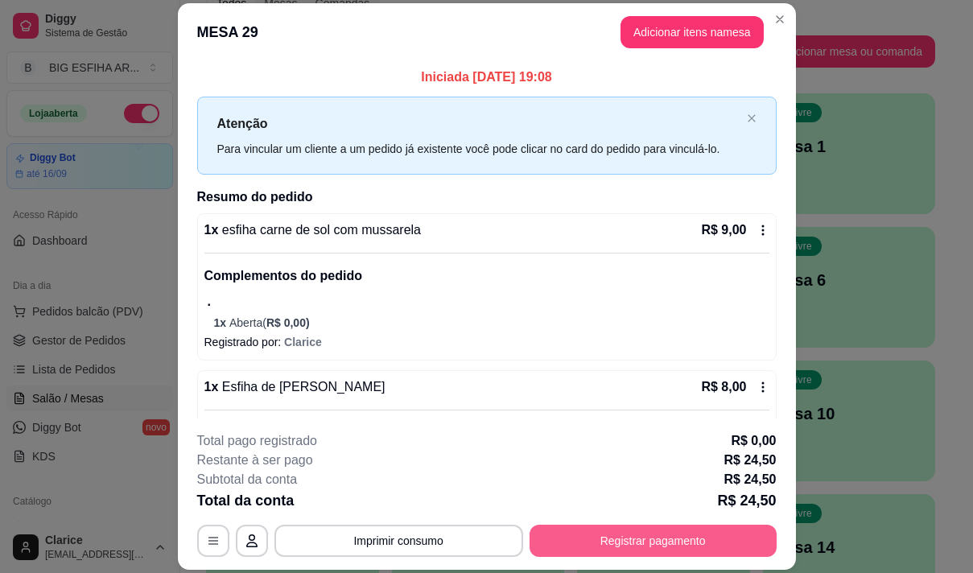
click at [645, 541] on button "Registrar pagamento" at bounding box center [653, 541] width 247 height 32
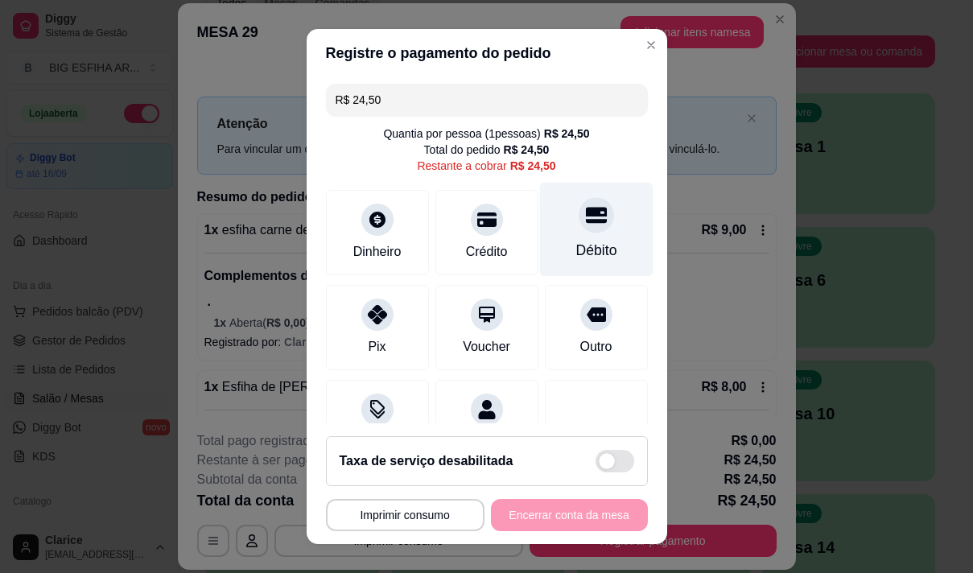
click at [585, 222] on icon at bounding box center [595, 215] width 21 height 16
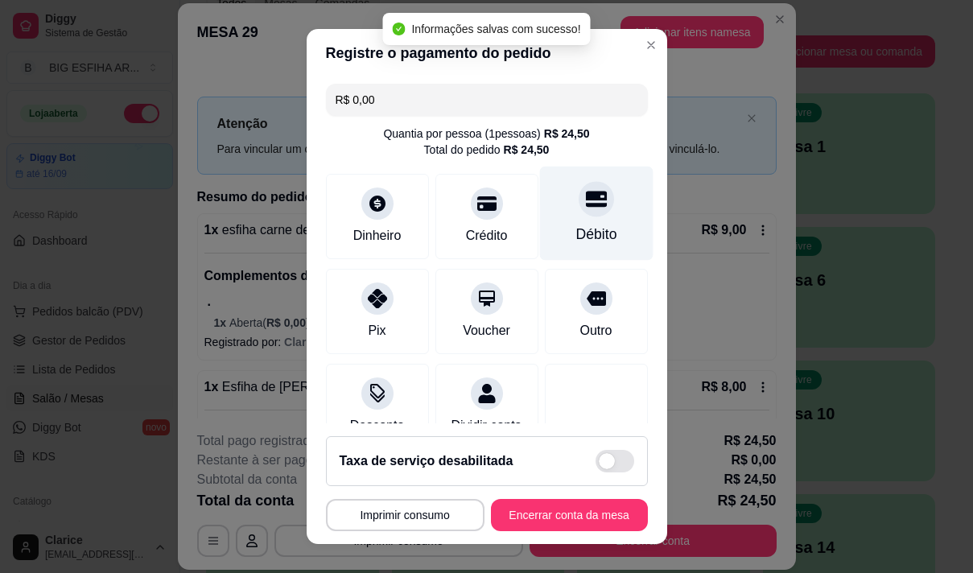
type input "R$ 0,00"
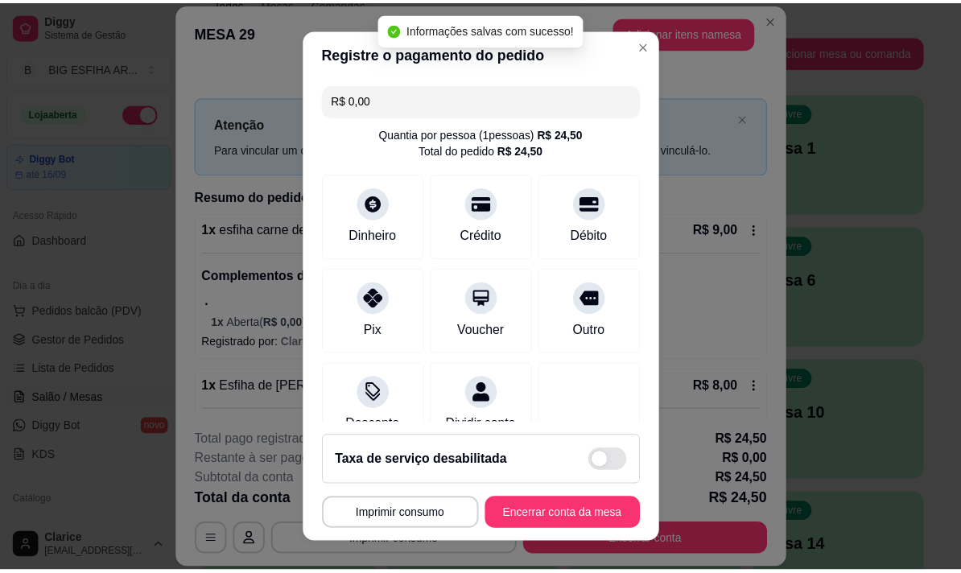
scroll to position [134, 0]
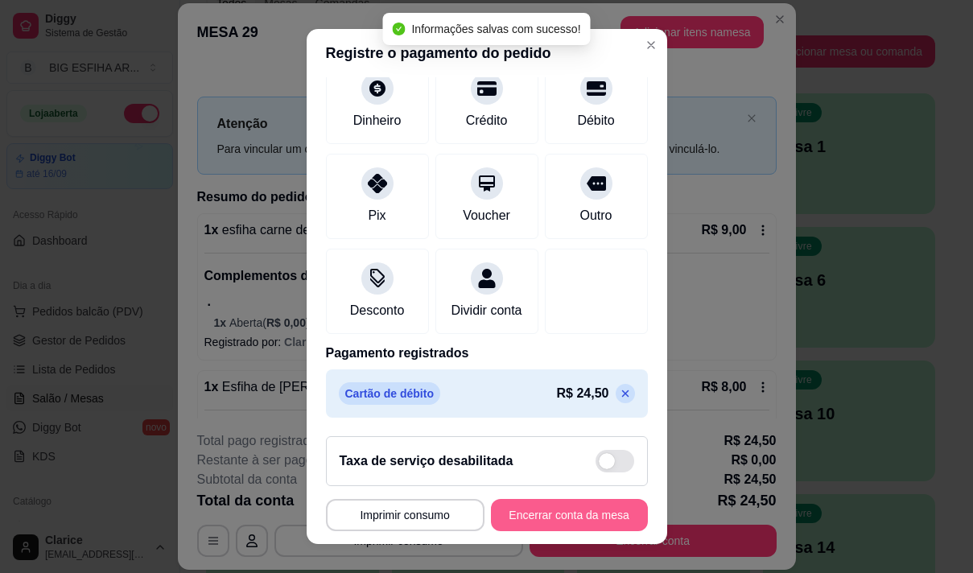
click at [569, 513] on button "Encerrar conta da mesa" at bounding box center [569, 515] width 157 height 32
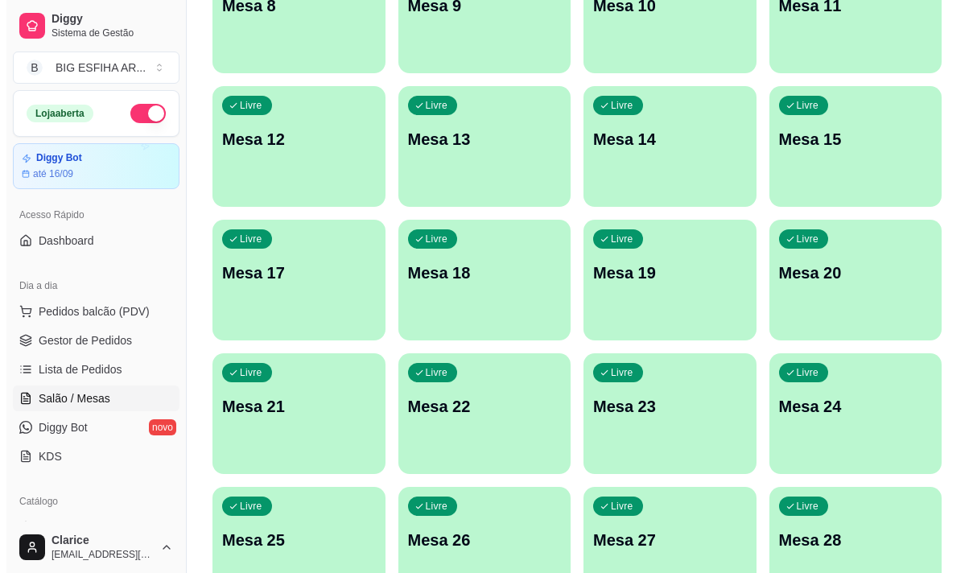
scroll to position [563, 0]
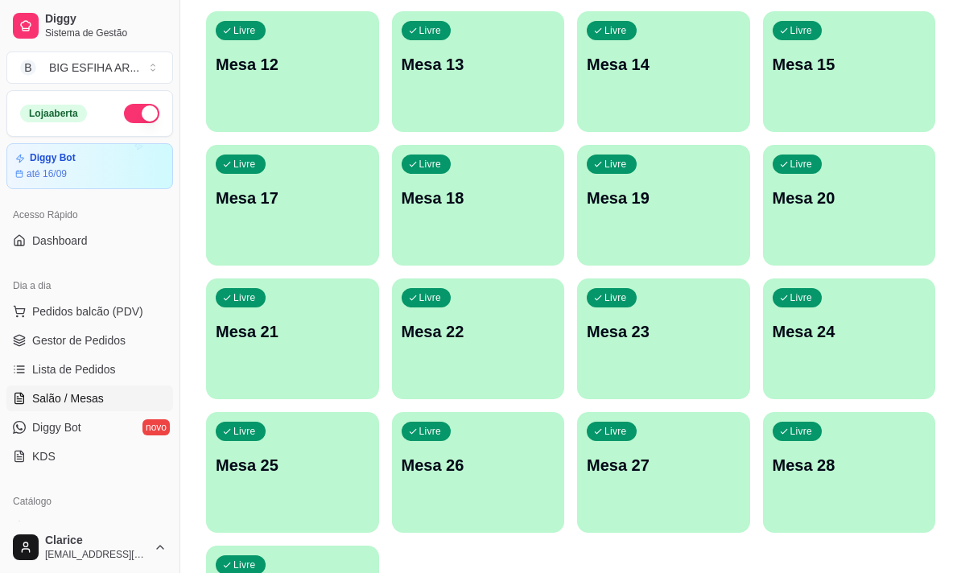
click at [277, 490] on div "Livre Mesa 25" at bounding box center [292, 462] width 173 height 101
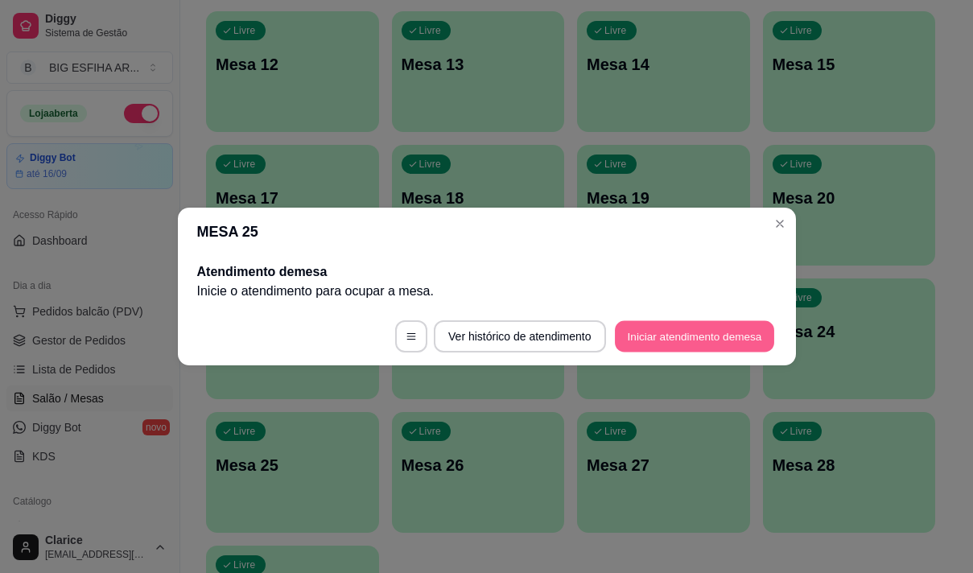
click at [657, 330] on button "Iniciar atendimento de mesa" at bounding box center [694, 336] width 159 height 31
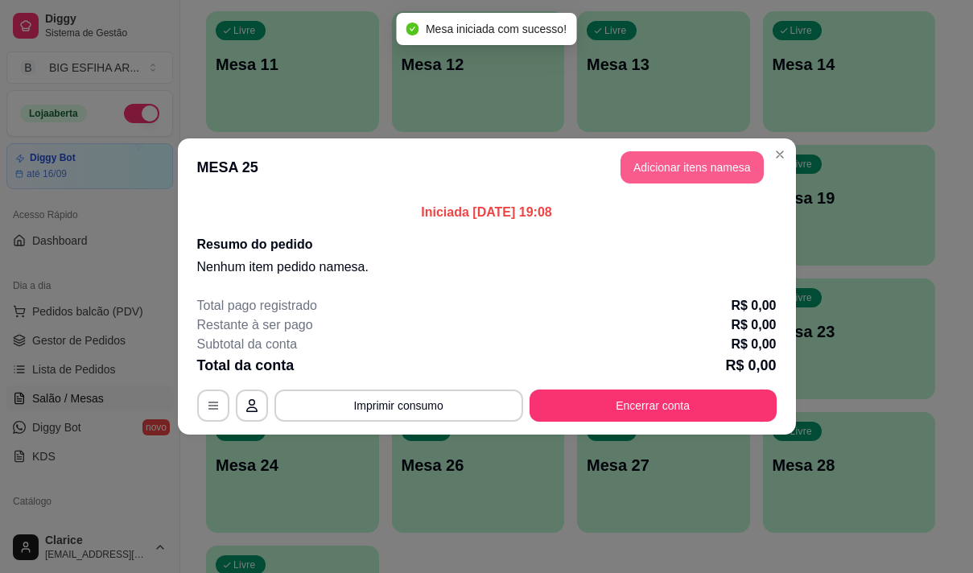
click at [702, 165] on button "Adicionar itens na mesa" at bounding box center [692, 167] width 143 height 32
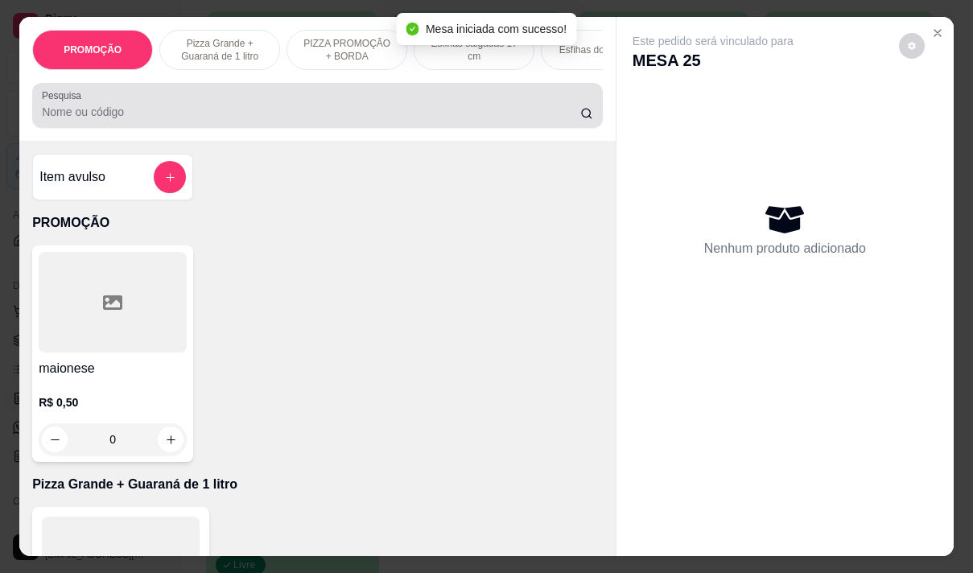
click at [344, 120] on input "Pesquisa" at bounding box center [311, 112] width 538 height 16
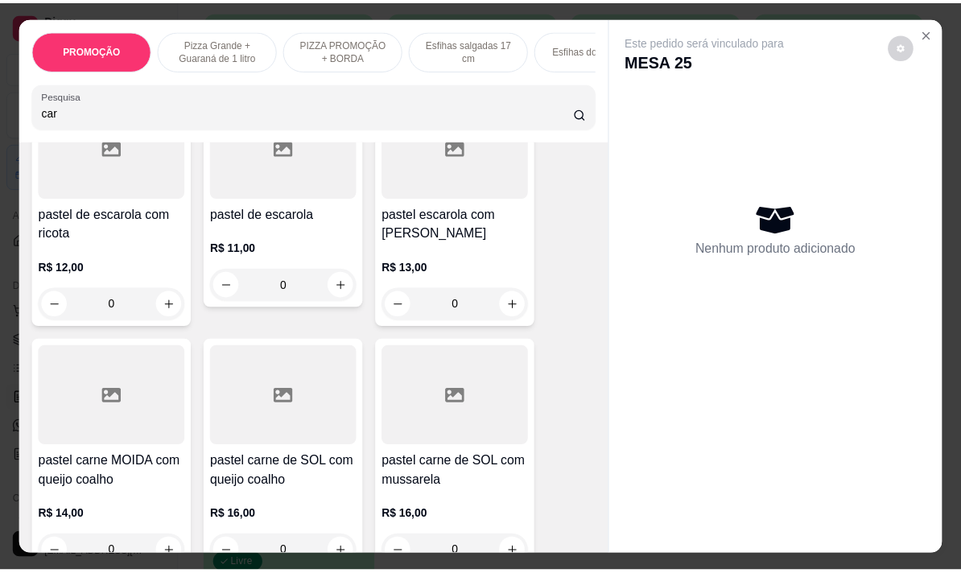
scroll to position [1771, 0]
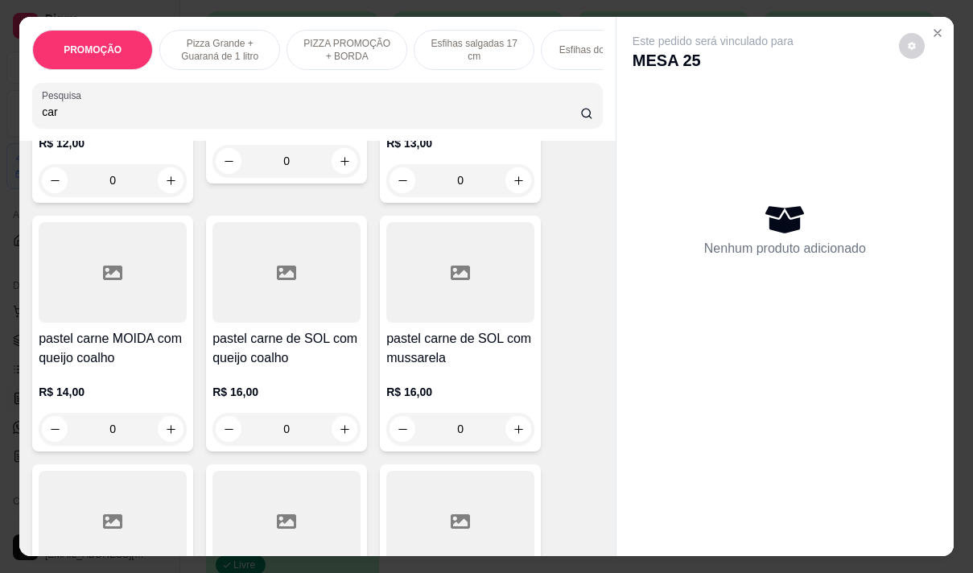
type input "car"
click at [101, 366] on h4 "pastel carne MOIDA com queijo coalho" at bounding box center [113, 348] width 148 height 39
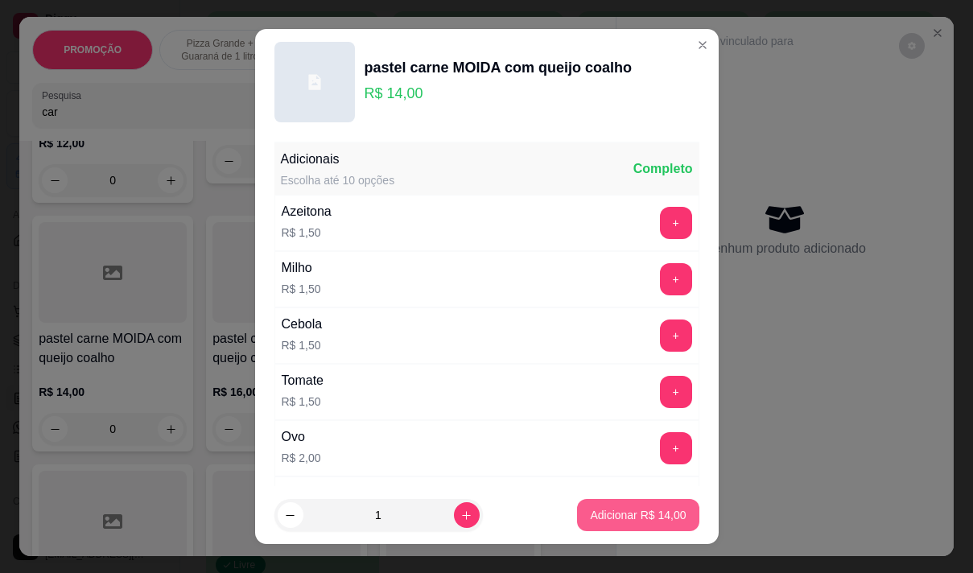
click at [606, 515] on p "Adicionar R$ 14,00" at bounding box center [638, 515] width 96 height 16
type input "1"
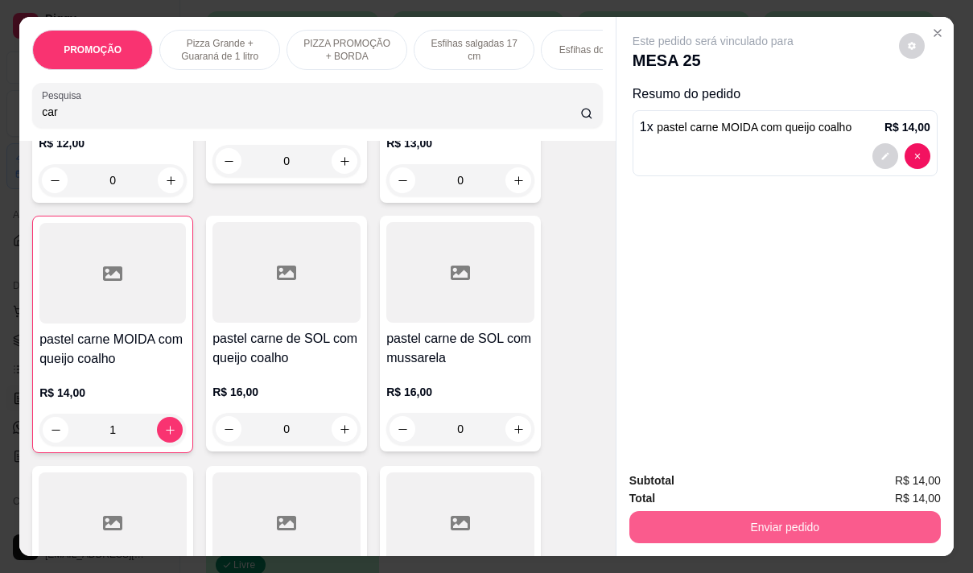
click at [721, 524] on button "Enviar pedido" at bounding box center [784, 527] width 311 height 32
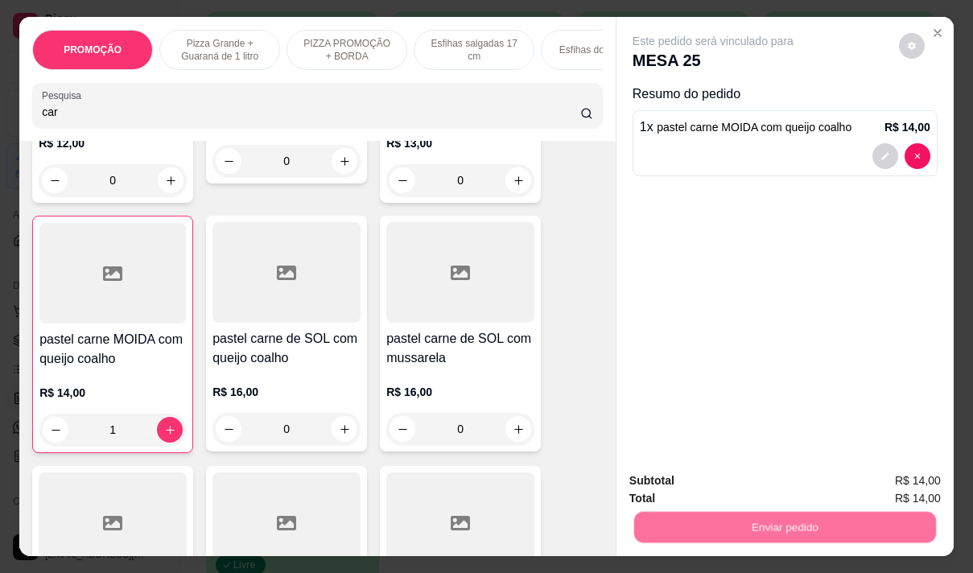
click at [718, 476] on button "Não registrar e enviar pedido" at bounding box center [731, 481] width 167 height 31
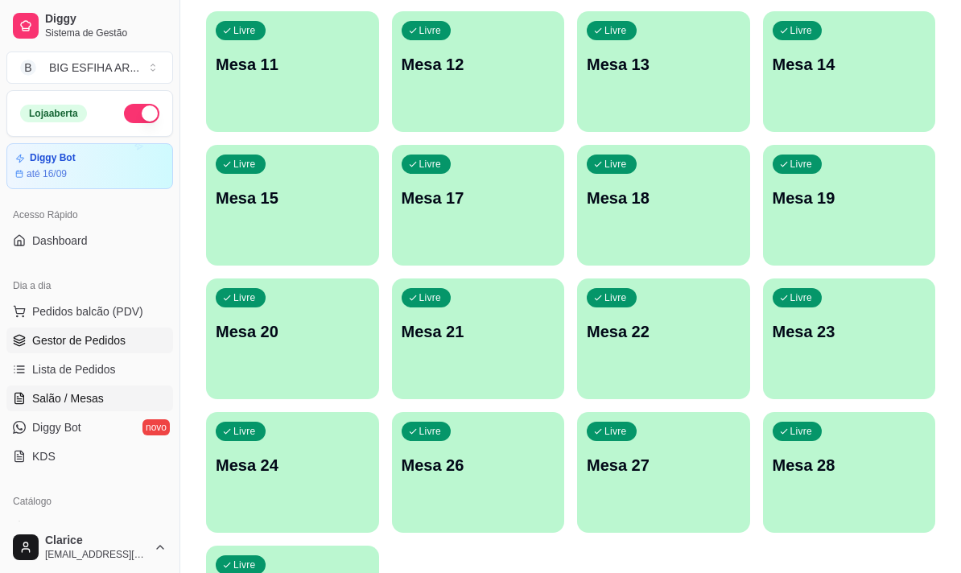
click at [66, 335] on span "Gestor de Pedidos" at bounding box center [78, 340] width 93 height 16
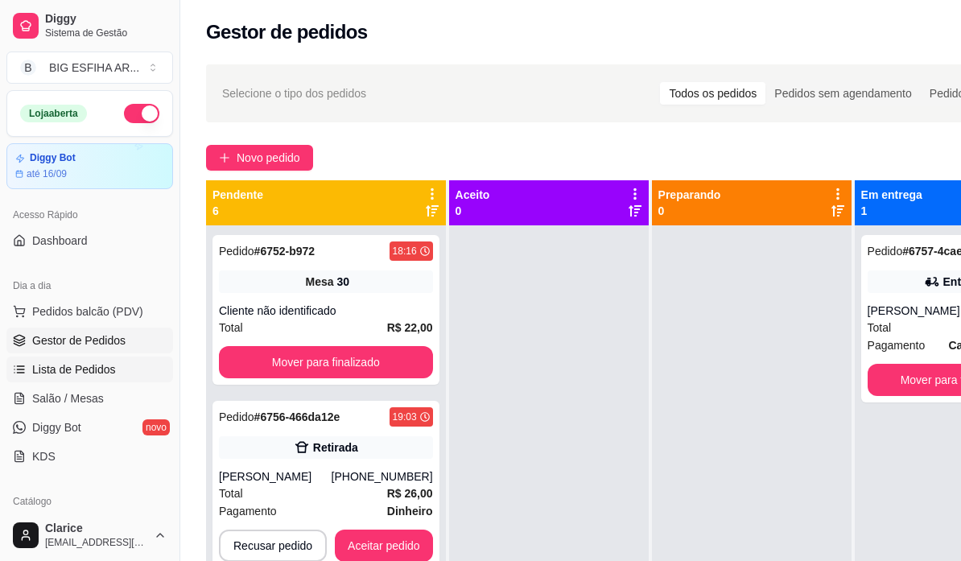
click at [80, 360] on link "Lista de Pedidos" at bounding box center [89, 370] width 167 height 26
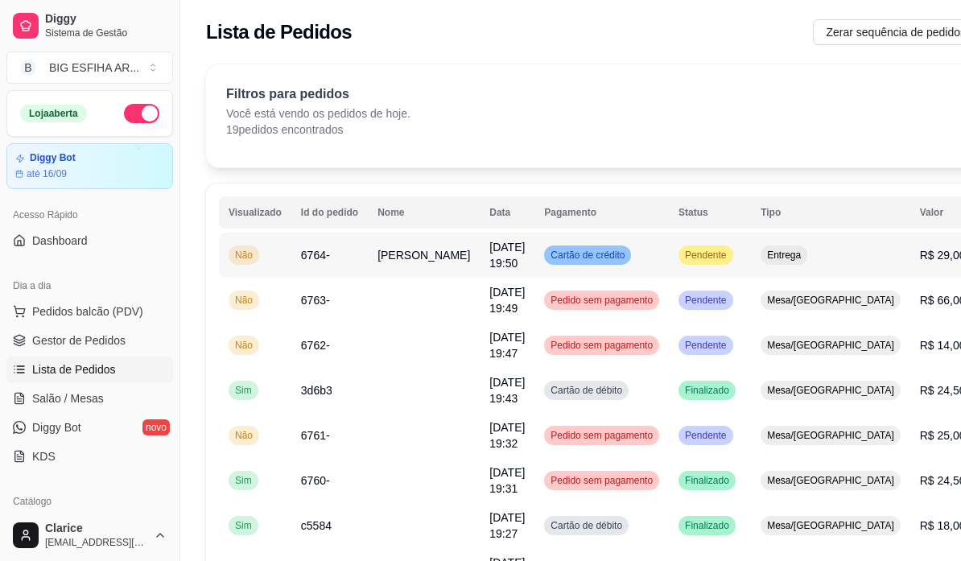
click at [406, 264] on td "[PERSON_NAME]" at bounding box center [424, 255] width 112 height 45
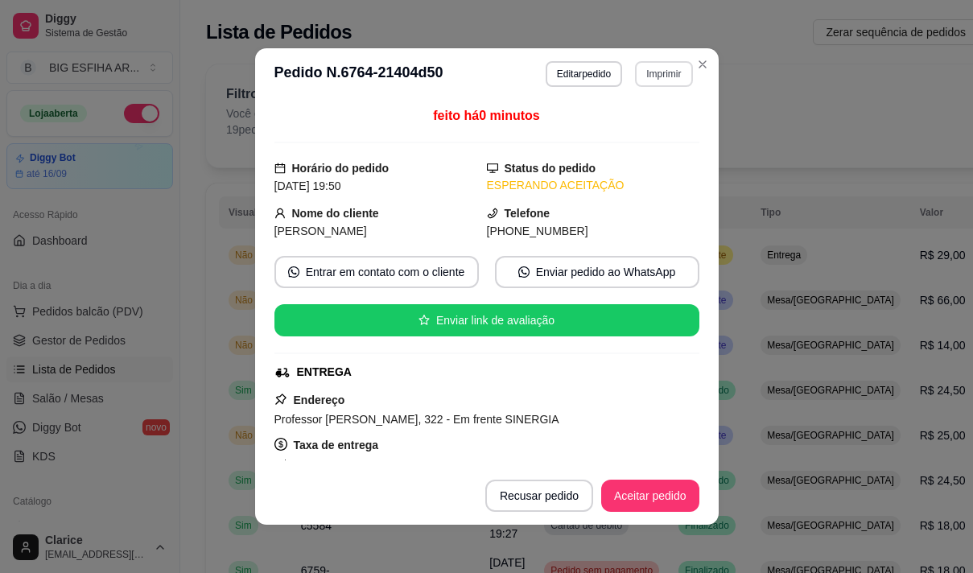
click at [640, 73] on button "Imprimir" at bounding box center [663, 74] width 57 height 26
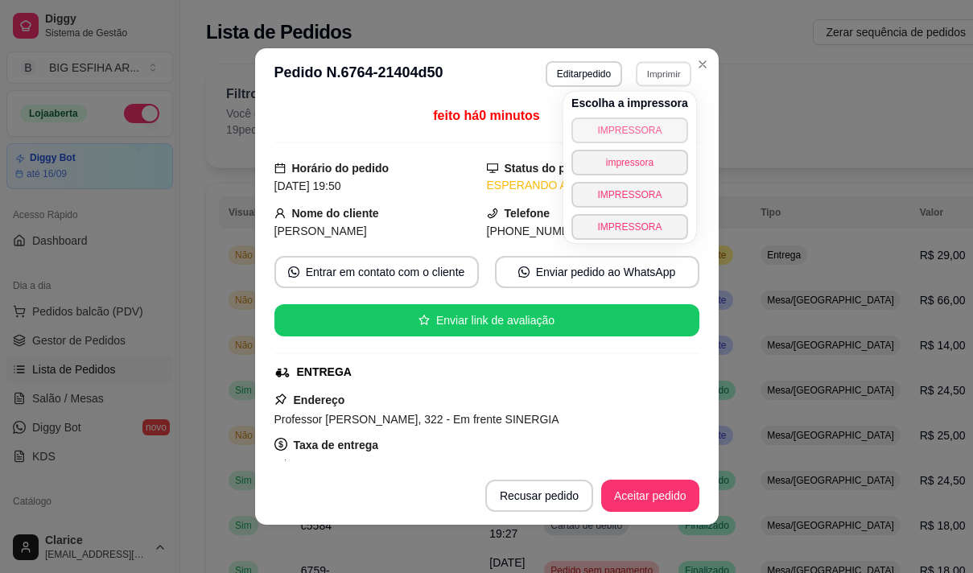
click at [633, 121] on button "IMPRESSORA" at bounding box center [629, 131] width 117 height 26
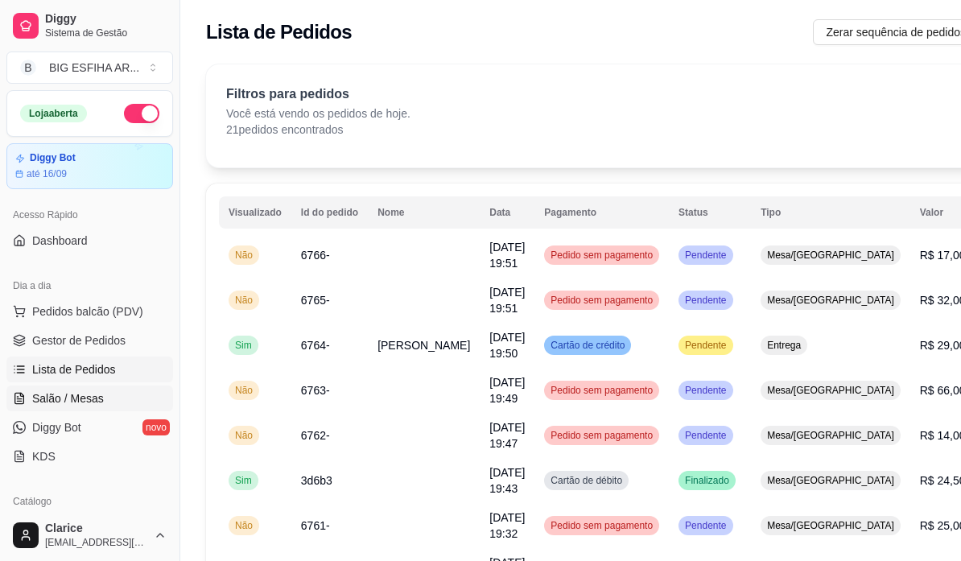
click at [79, 410] on link "Salão / Mesas" at bounding box center [89, 399] width 167 height 26
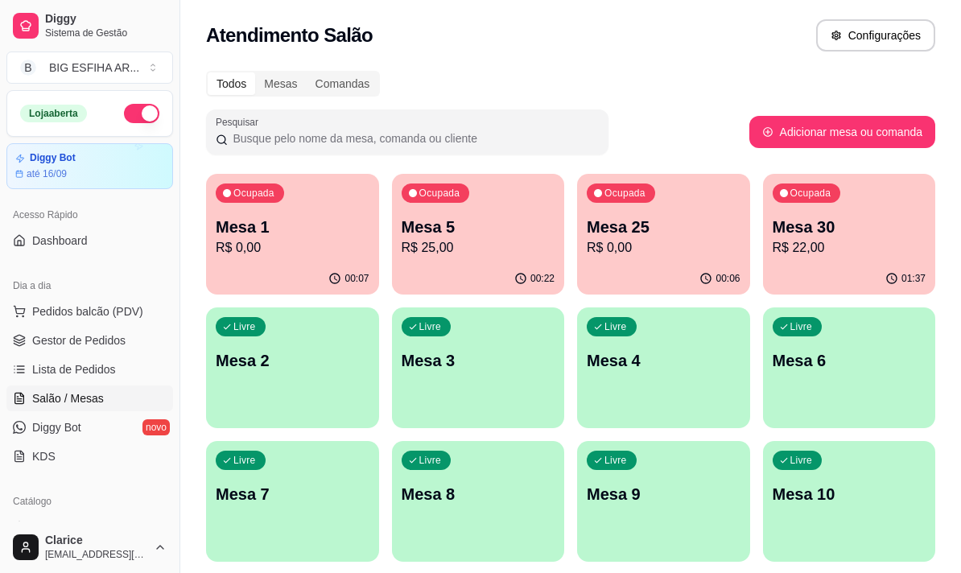
click at [84, 394] on span "Salão / Mesas" at bounding box center [68, 398] width 72 height 16
click at [481, 271] on div "00:22" at bounding box center [477, 277] width 167 height 31
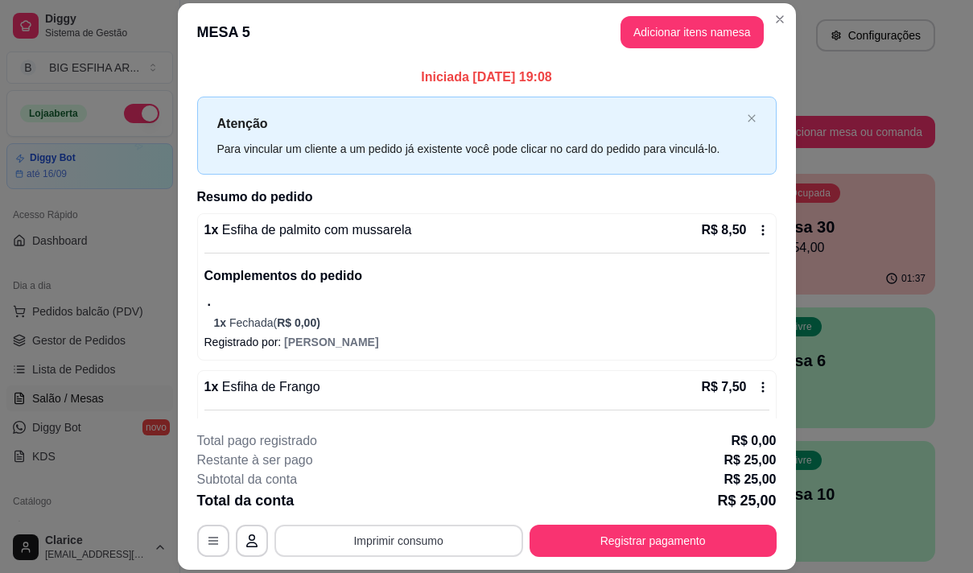
click at [361, 543] on button "Imprimir consumo" at bounding box center [398, 541] width 249 height 32
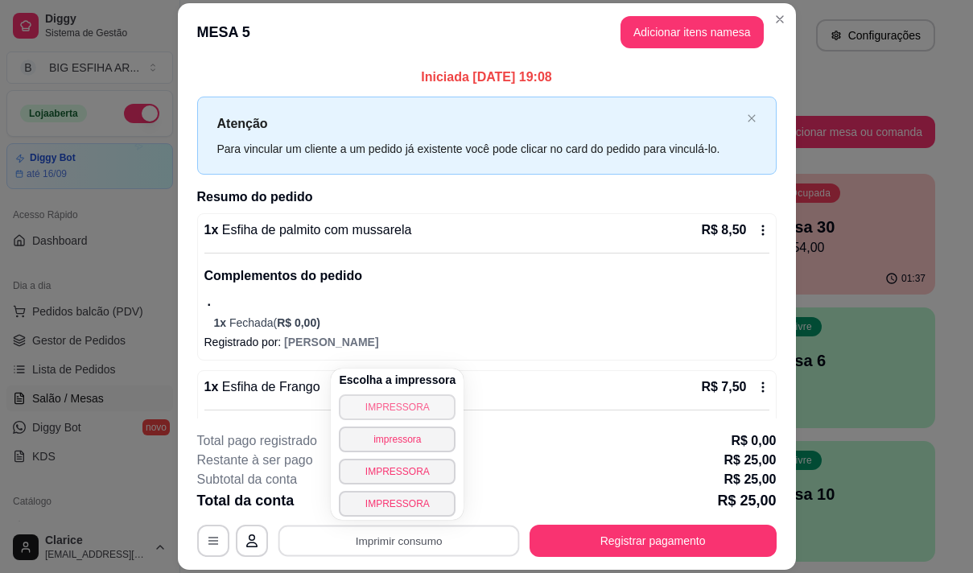
click at [386, 410] on button "IMPRESSORA" at bounding box center [397, 407] width 117 height 26
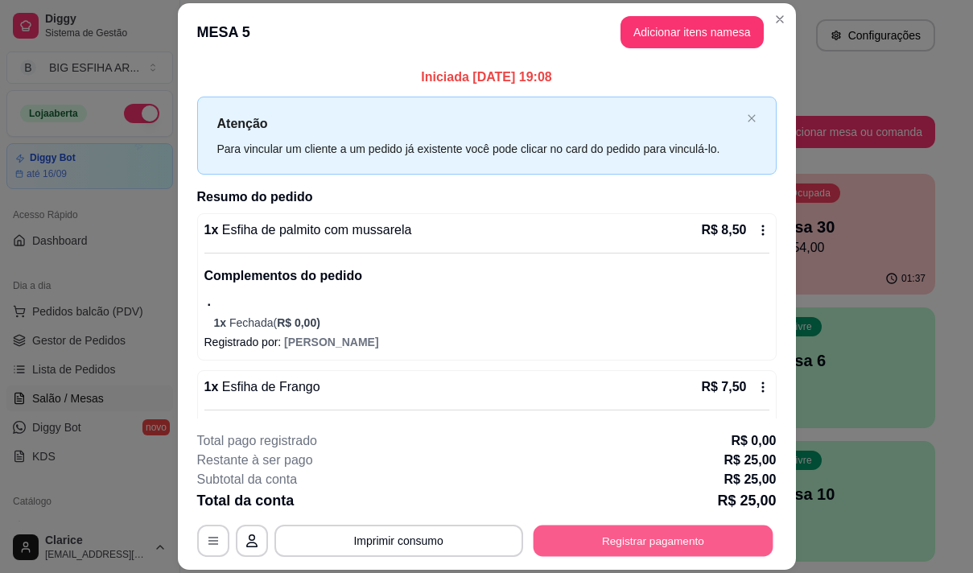
click at [596, 549] on button "Registrar pagamento" at bounding box center [653, 541] width 240 height 31
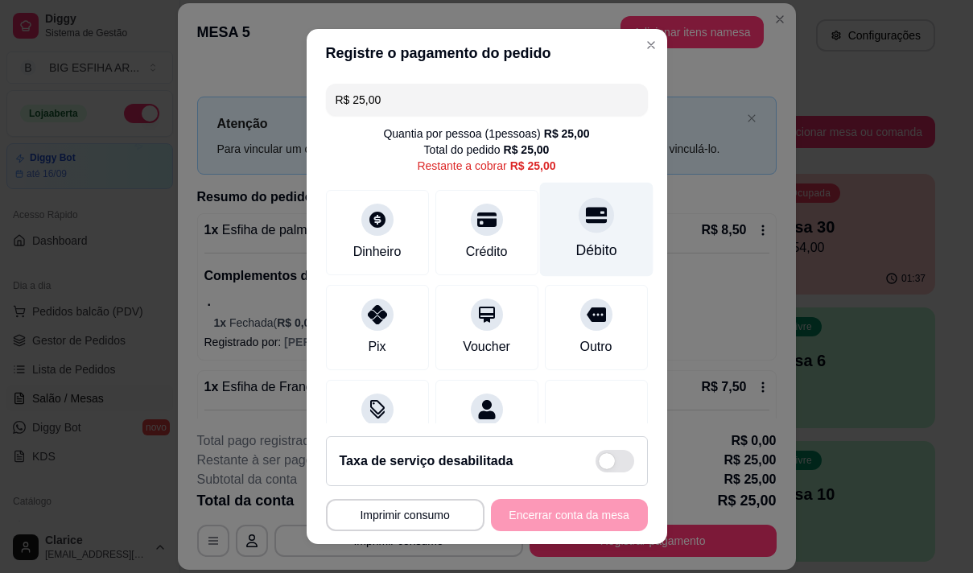
click at [585, 217] on icon at bounding box center [595, 215] width 21 height 16
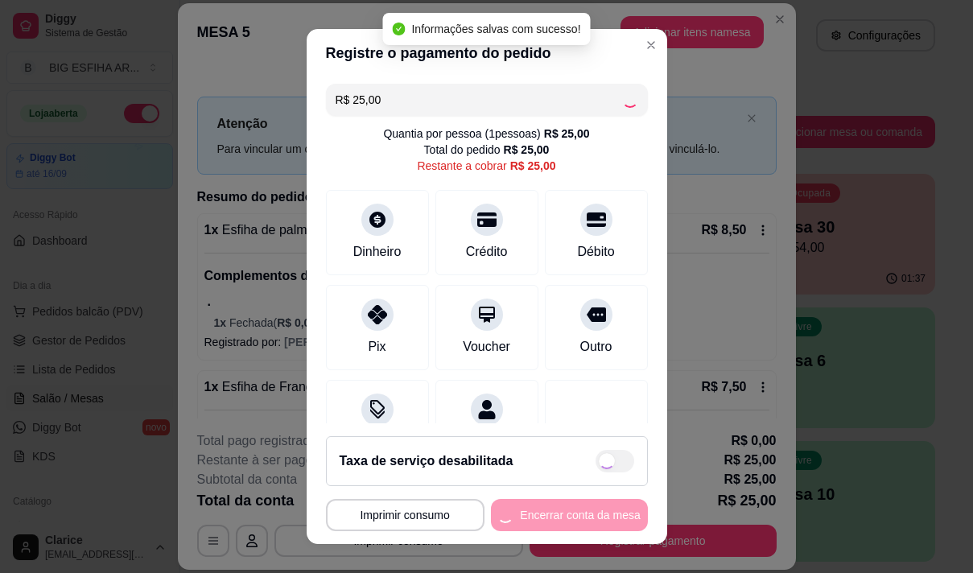
type input "R$ 0,00"
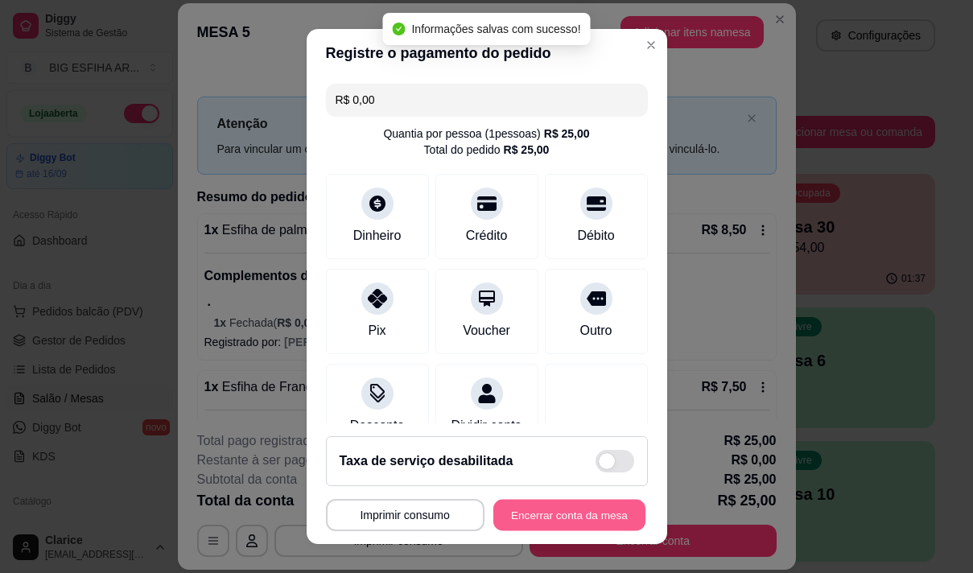
click at [511, 513] on button "Encerrar conta da mesa" at bounding box center [569, 515] width 152 height 31
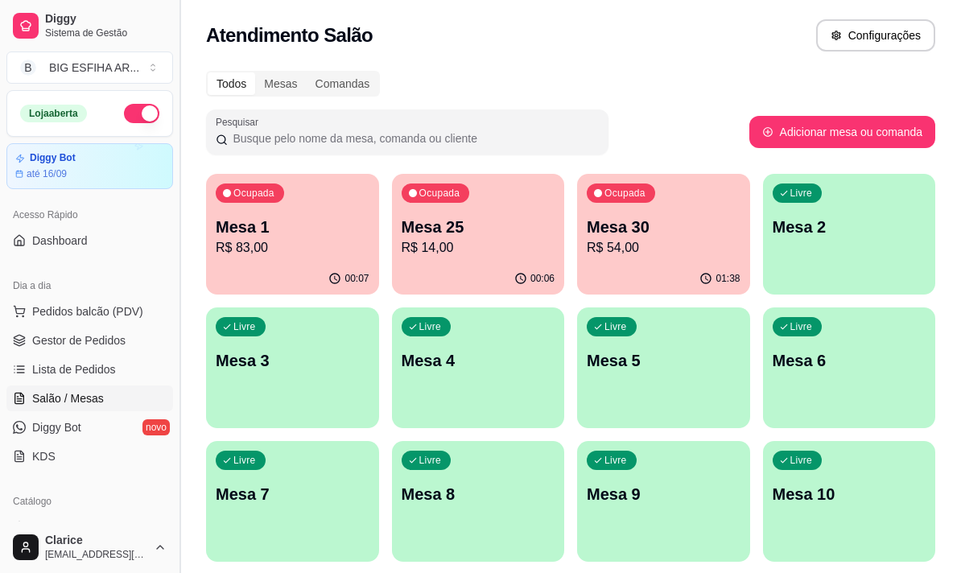
click at [178, 408] on button "Toggle Sidebar" at bounding box center [179, 286] width 13 height 573
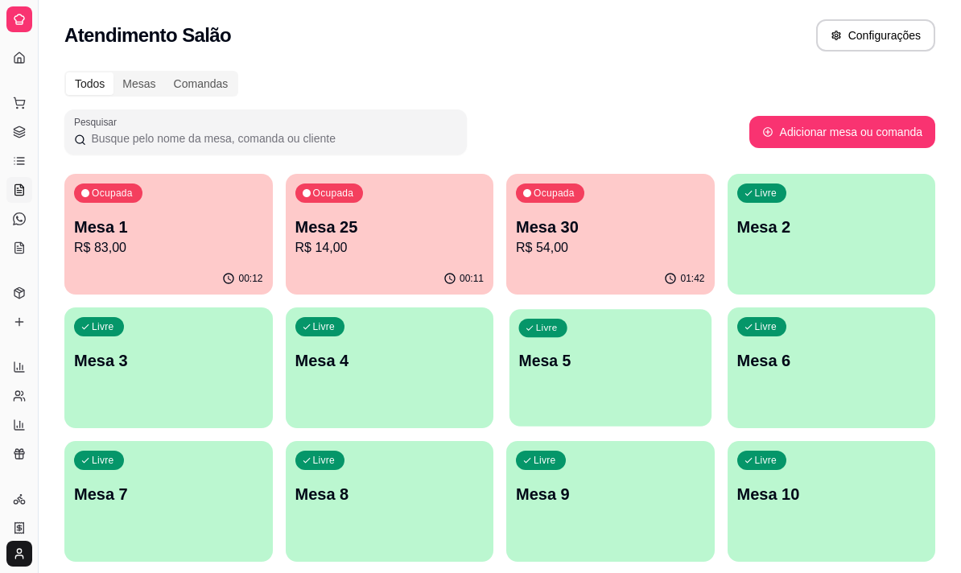
click at [586, 373] on div "Livre Mesa 5" at bounding box center [610, 358] width 202 height 98
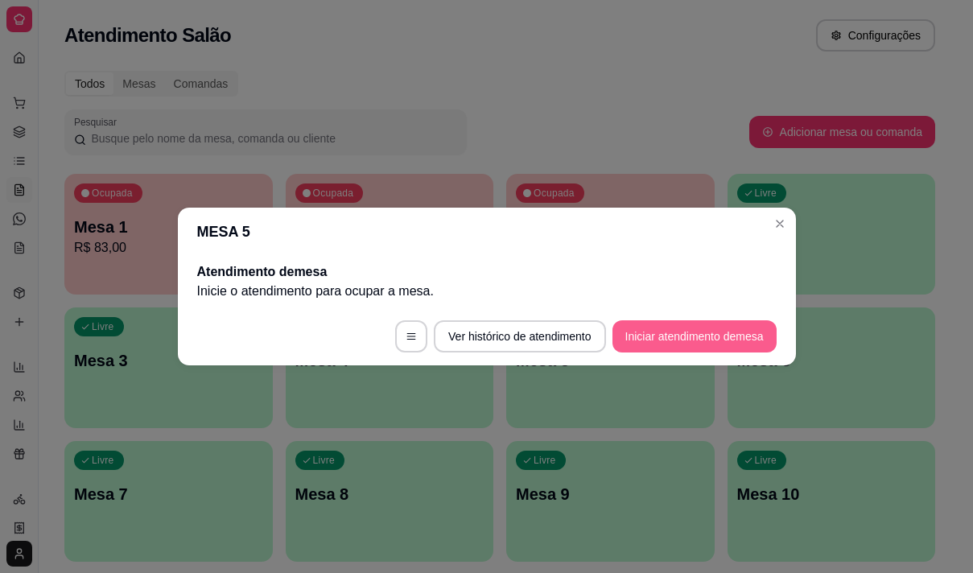
click at [704, 339] on button "Iniciar atendimento de mesa" at bounding box center [694, 336] width 164 height 32
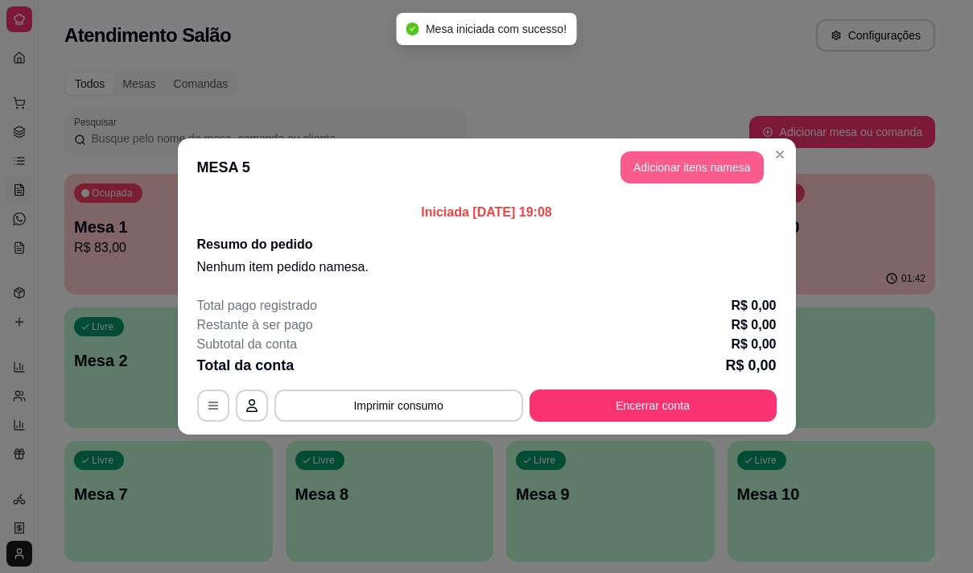
click at [699, 168] on button "Adicionar itens na mesa" at bounding box center [692, 167] width 143 height 32
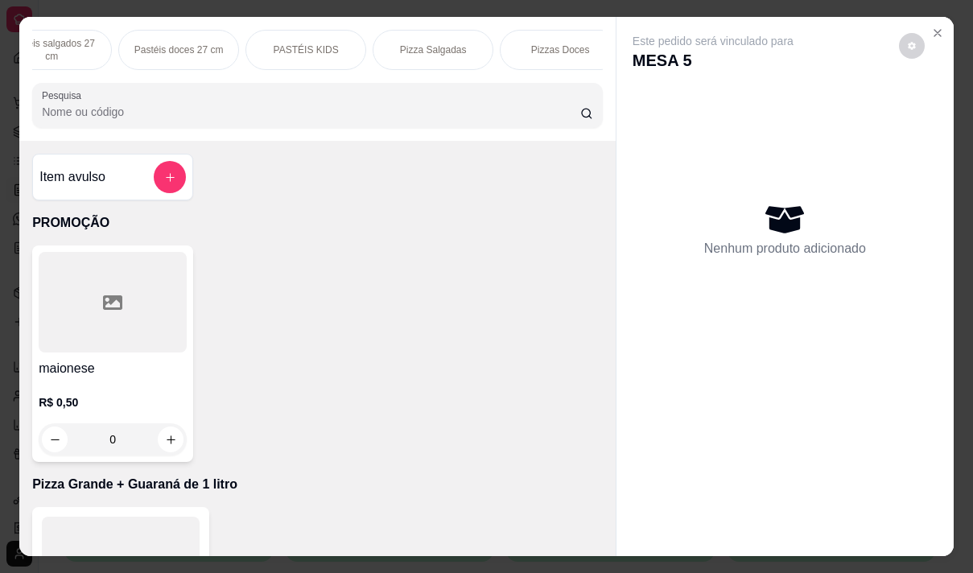
scroll to position [0, 869]
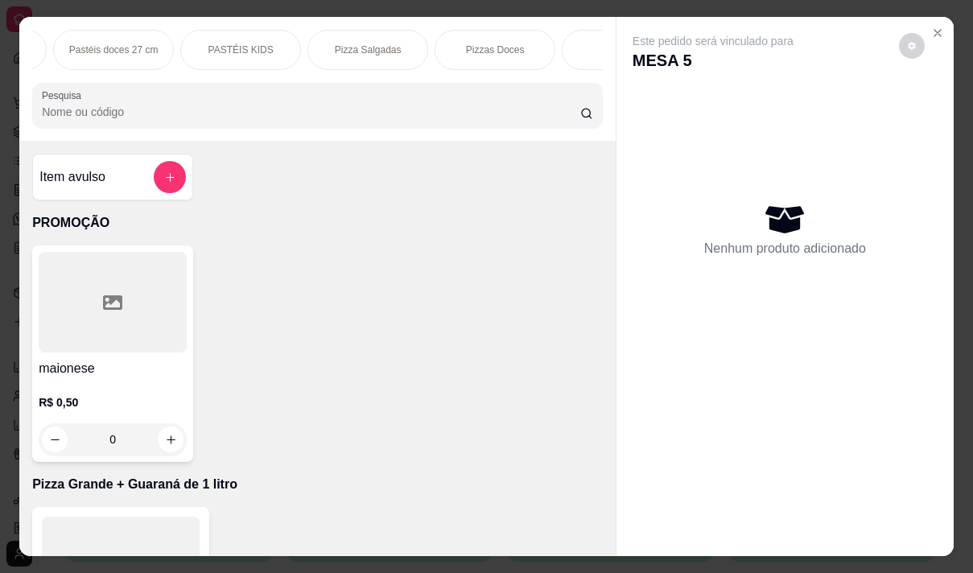
click at [351, 49] on p "Pizza Salgadas" at bounding box center [368, 49] width 67 height 13
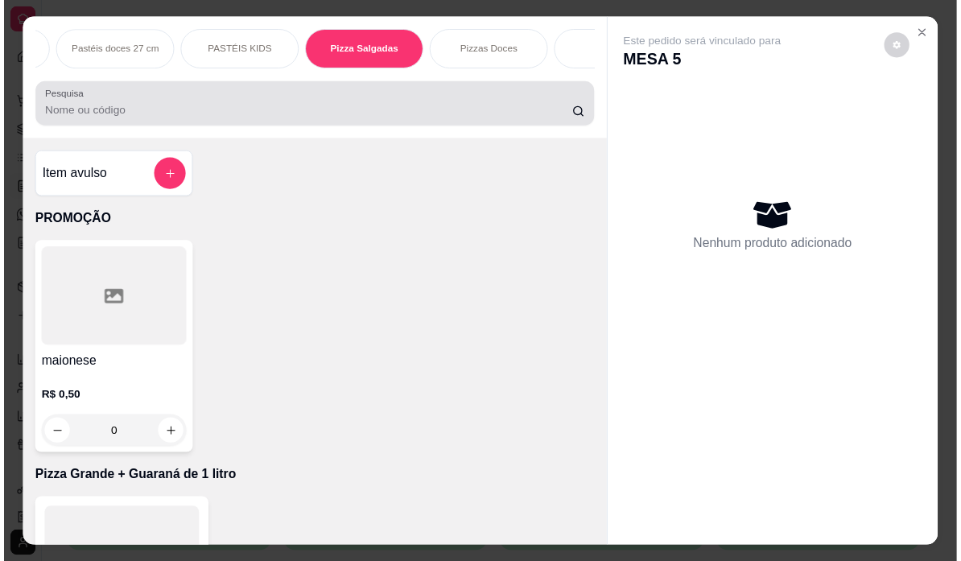
scroll to position [40, 0]
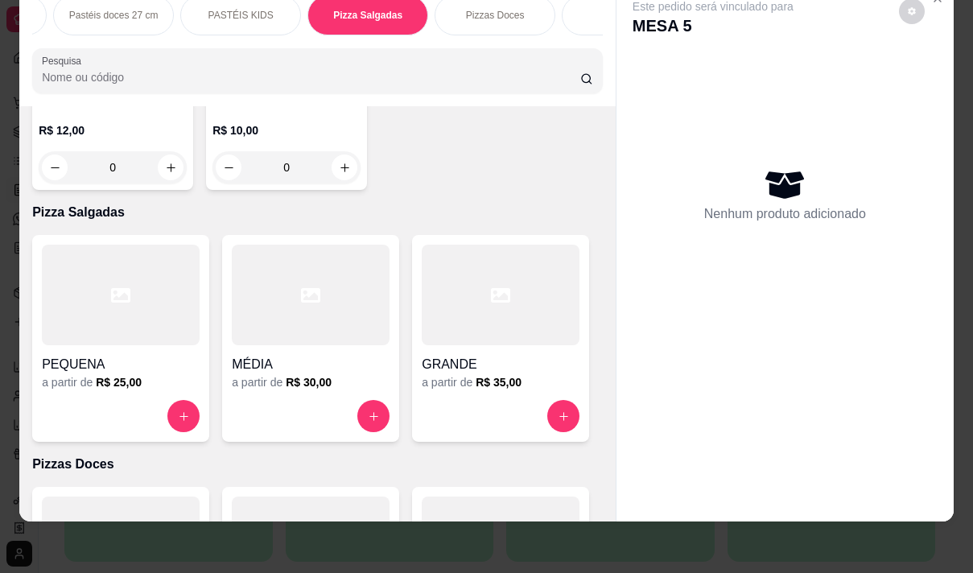
click at [481, 355] on h4 "GRANDE" at bounding box center [501, 364] width 158 height 19
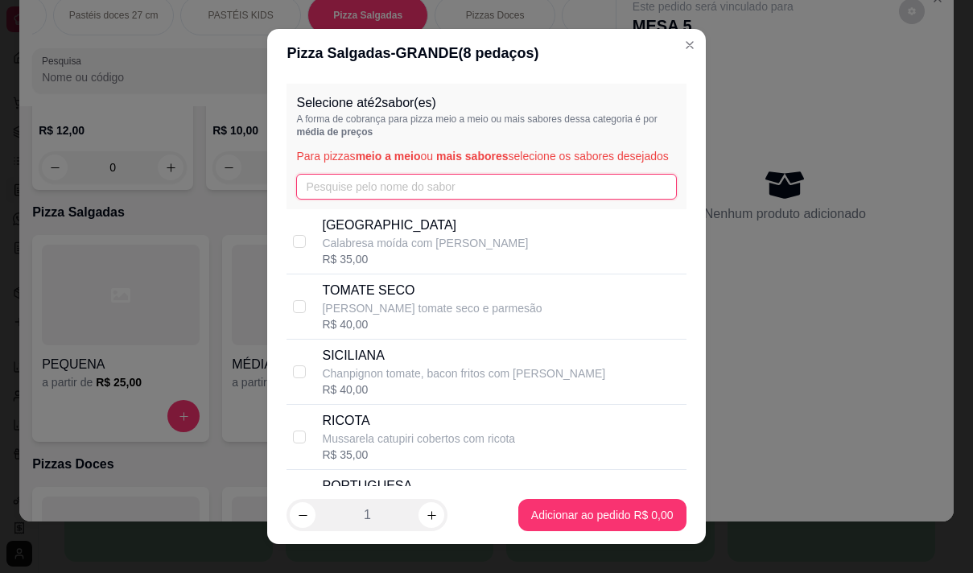
click at [402, 200] on input "text" at bounding box center [486, 187] width 380 height 26
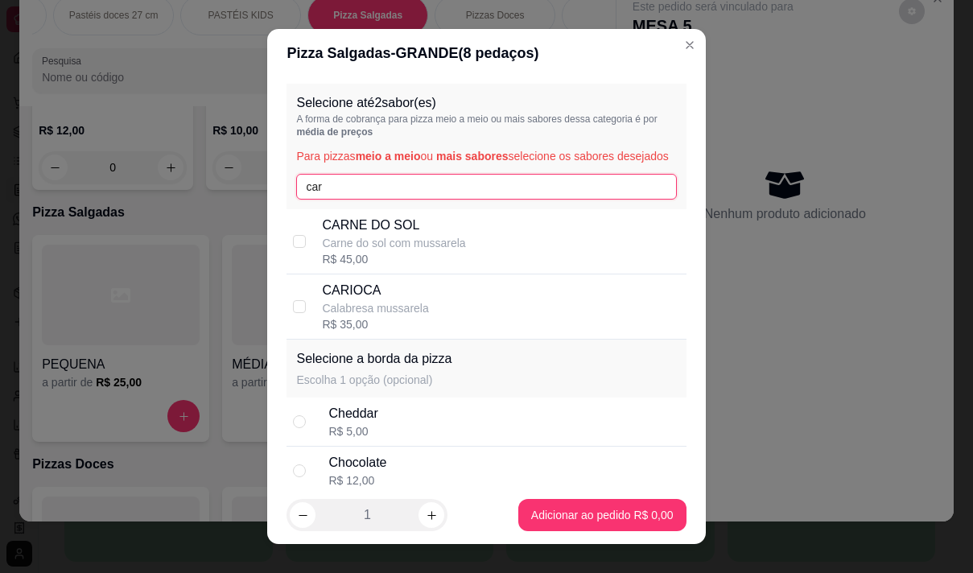
type input "car"
click at [438, 313] on div "CARIOCA Calabresa mussarela R$ 35,00" at bounding box center [500, 307] width 357 height 52
checkbox input "true"
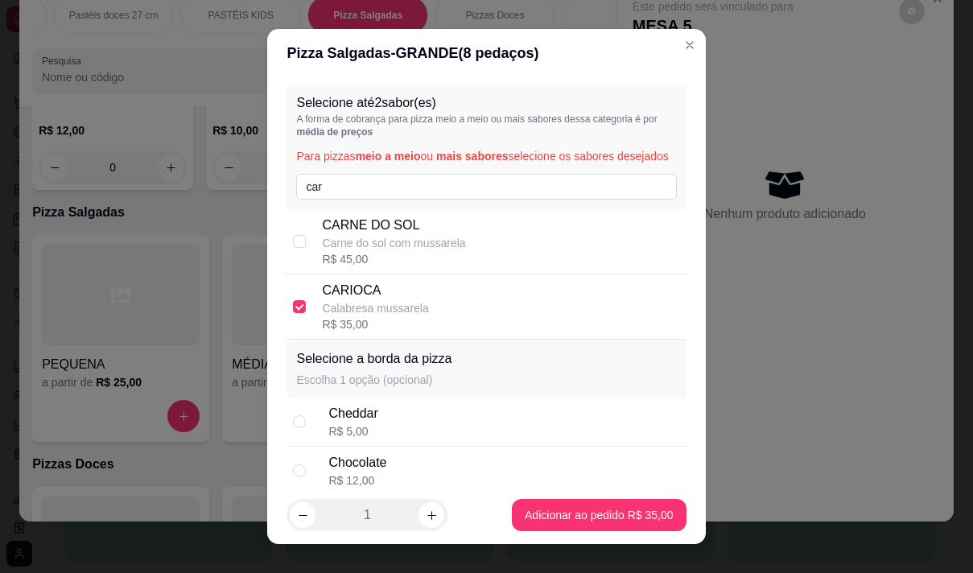
click at [398, 251] on p "Carne do sol com mussarela" at bounding box center [393, 243] width 143 height 16
checkbox input "true"
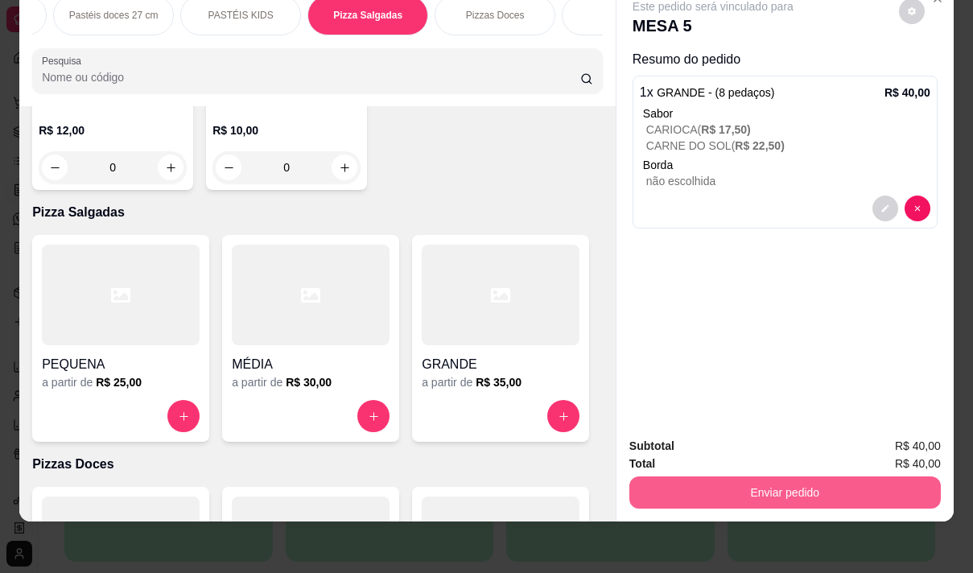
click at [749, 481] on button "Enviar pedido" at bounding box center [784, 492] width 311 height 32
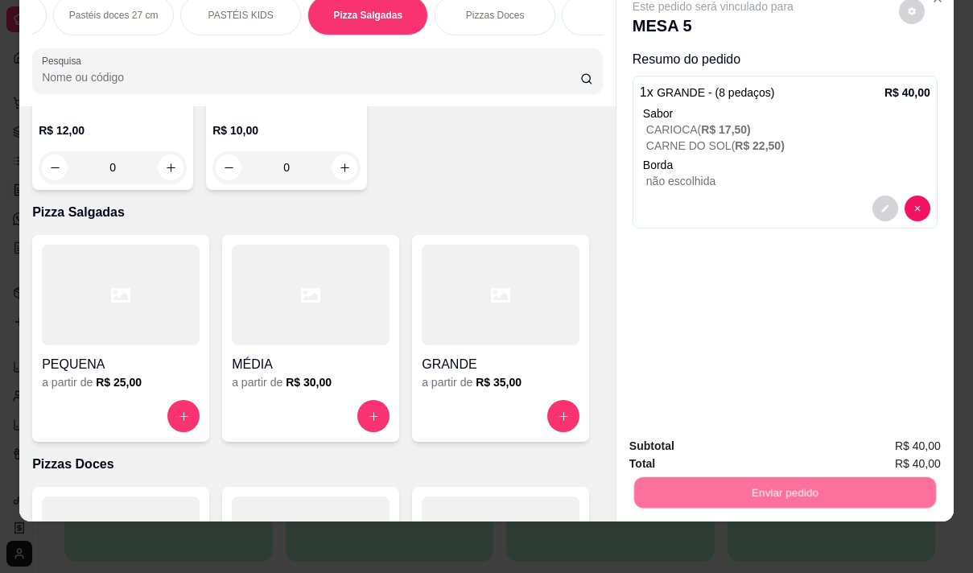
click at [735, 443] on button "Não registrar e enviar pedido" at bounding box center [731, 441] width 167 height 31
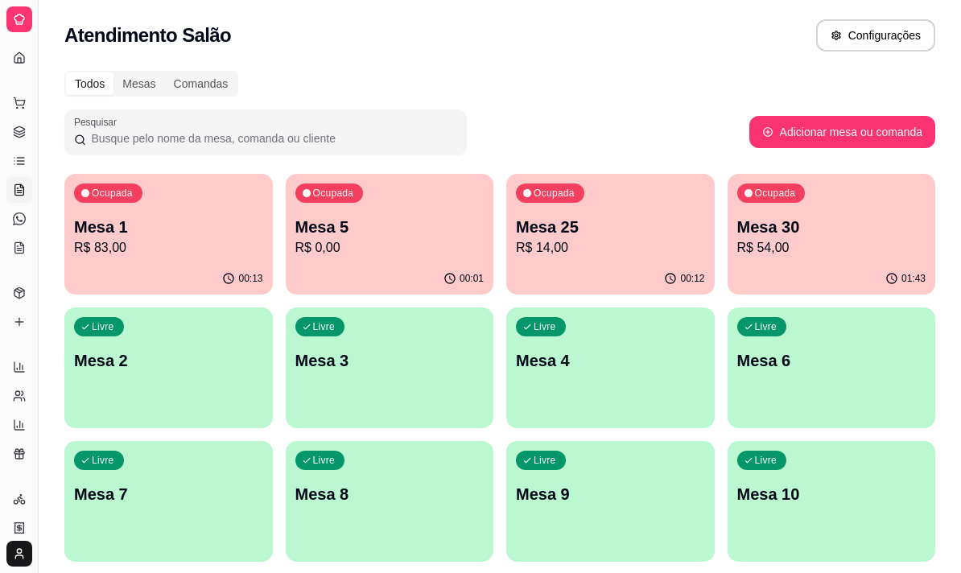
drag, startPoint x: 42, startPoint y: 341, endPoint x: 180, endPoint y: 362, distance: 140.0
click at [43, 365] on button "Toggle Sidebar" at bounding box center [37, 286] width 13 height 573
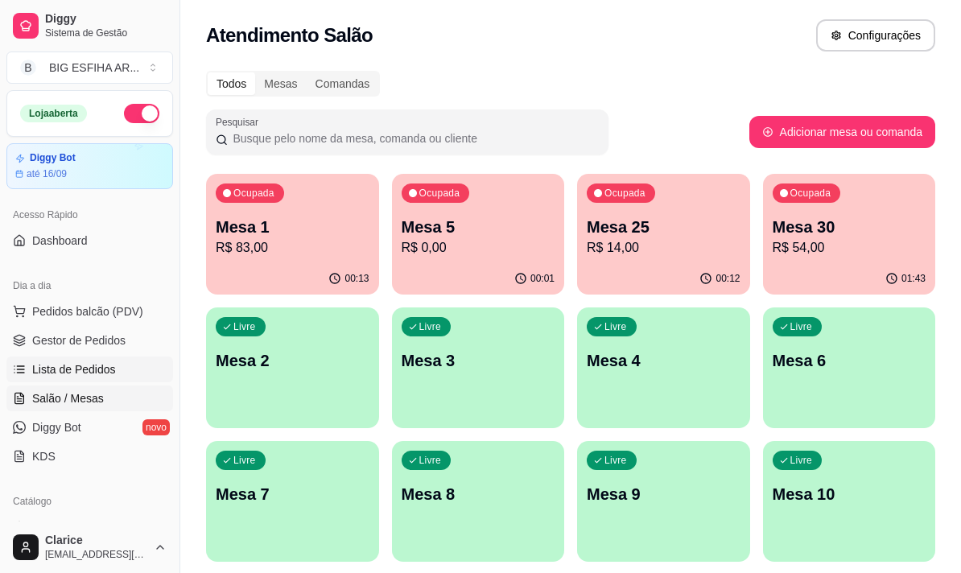
click at [97, 358] on link "Lista de Pedidos" at bounding box center [89, 370] width 167 height 26
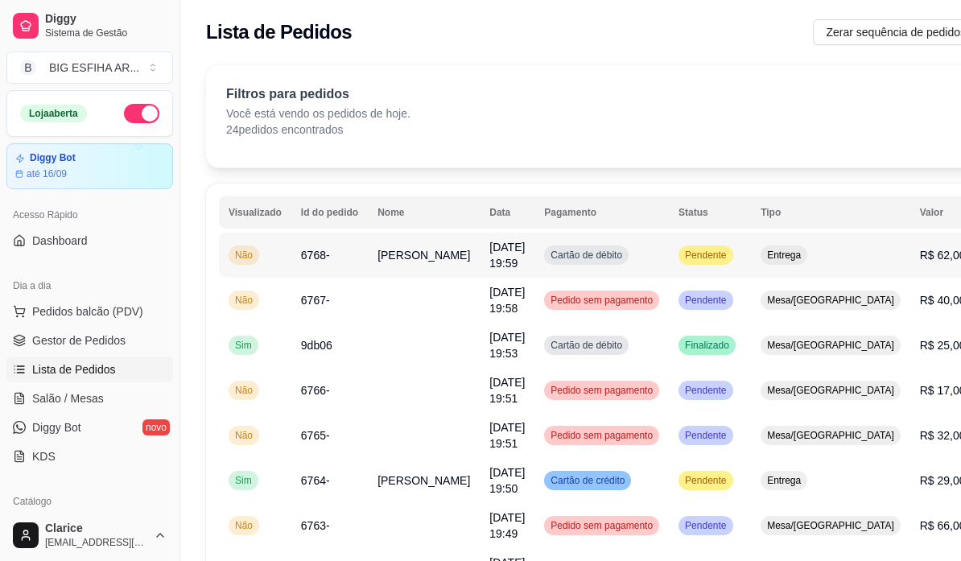
click at [489, 262] on span "20/08/25 às 19:59" at bounding box center [506, 255] width 35 height 29
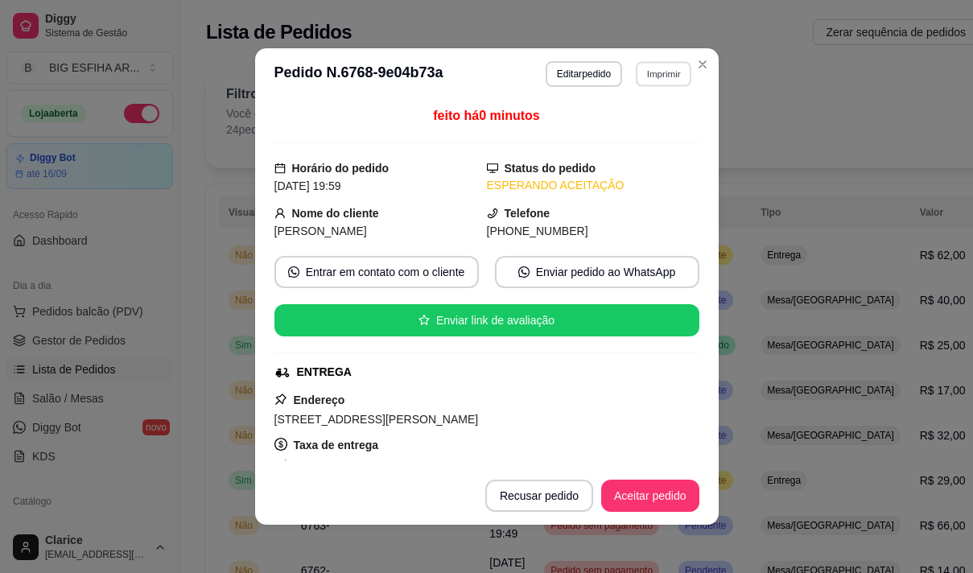
click at [646, 72] on button "Imprimir" at bounding box center [664, 73] width 56 height 25
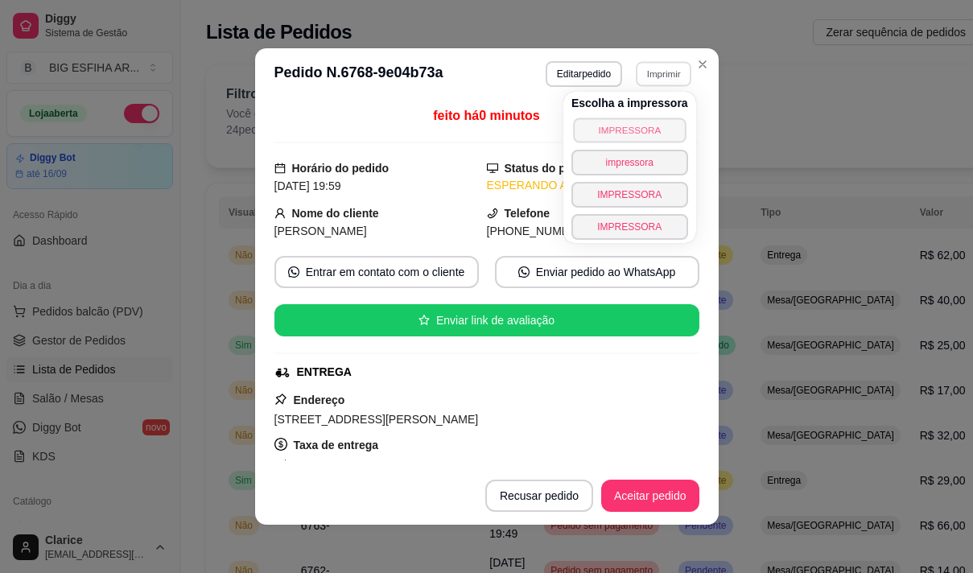
click at [594, 130] on button "IMPRESSORA" at bounding box center [629, 130] width 113 height 25
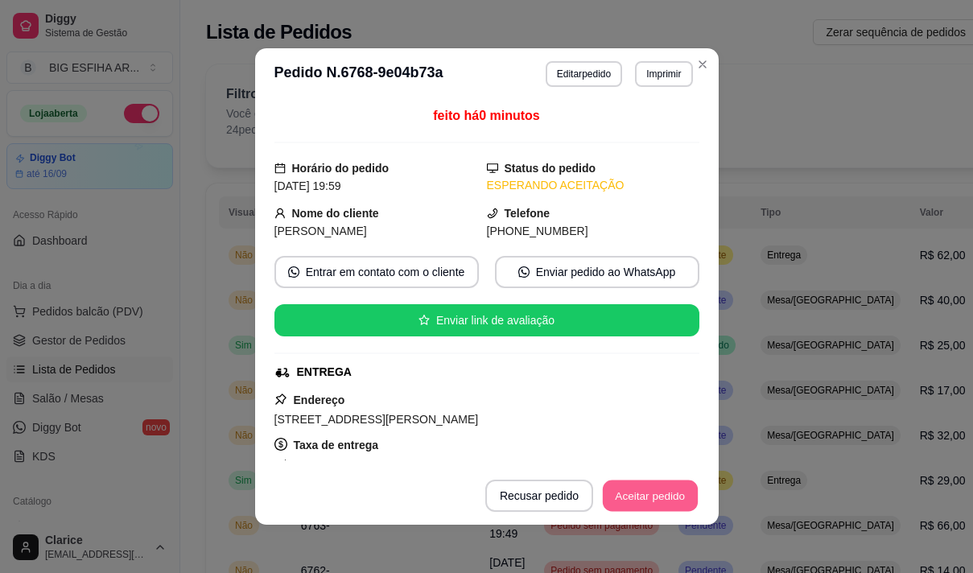
click at [664, 504] on button "Aceitar pedido" at bounding box center [650, 495] width 95 height 31
click at [659, 498] on button "Mover para preparo" at bounding box center [637, 496] width 125 height 32
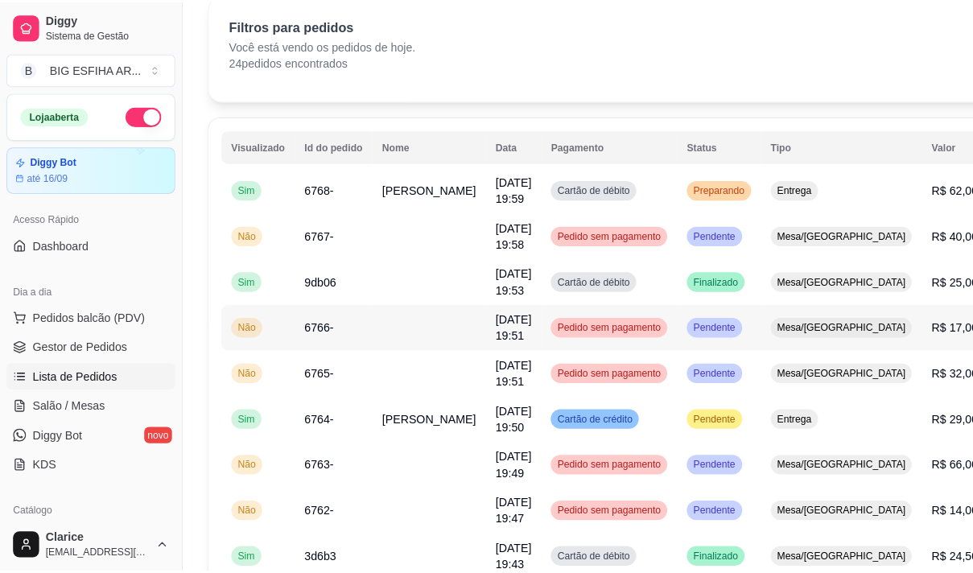
scroll to position [161, 0]
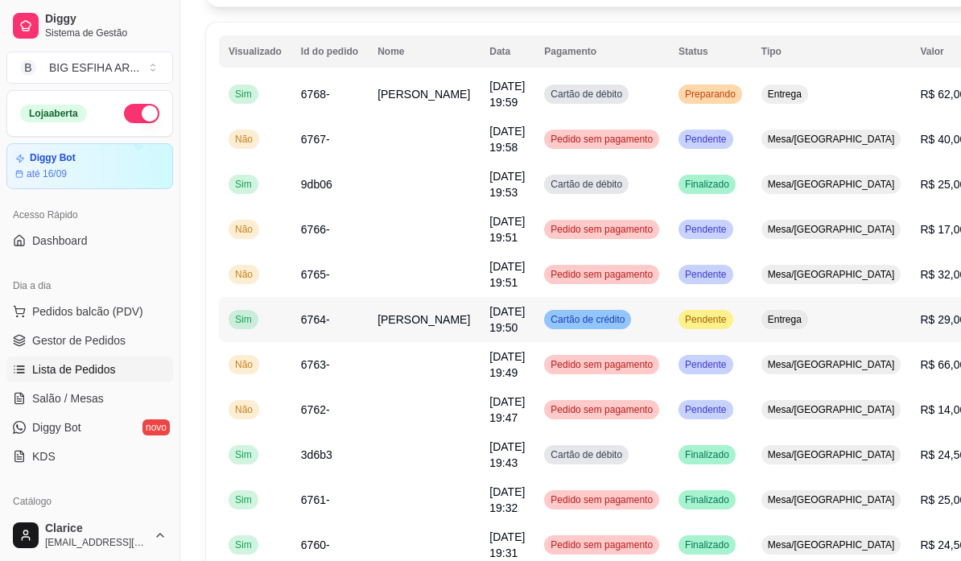
click at [360, 328] on td "6764-" at bounding box center [329, 319] width 76 height 45
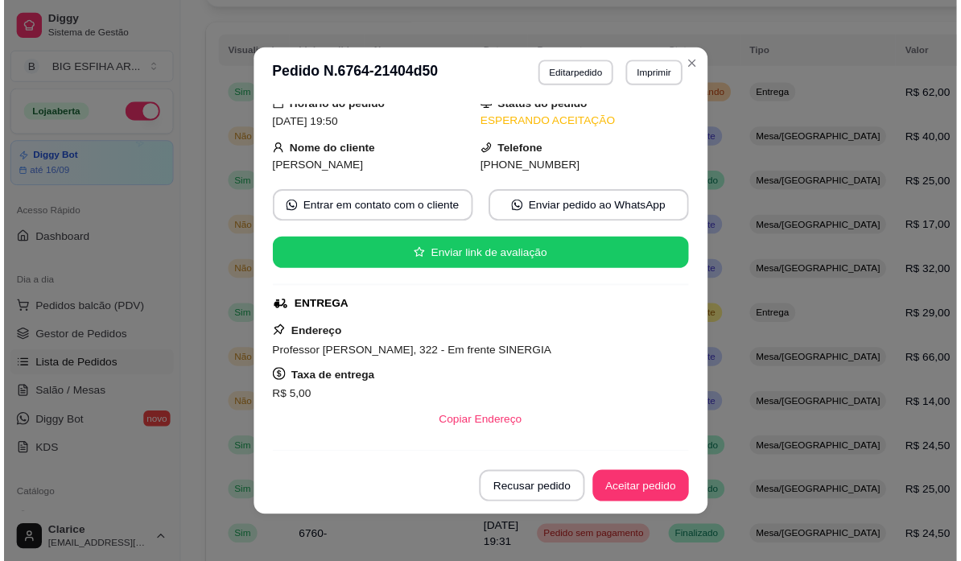
scroll to position [80, 0]
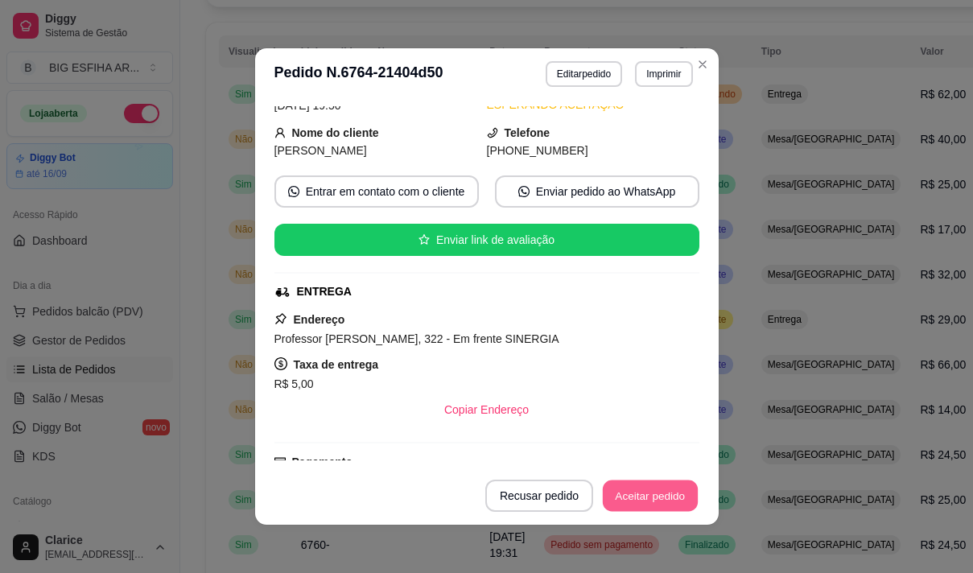
click at [650, 499] on button "Aceitar pedido" at bounding box center [650, 495] width 95 height 31
click at [644, 501] on button "Mover para preparo" at bounding box center [636, 495] width 121 height 31
click at [641, 502] on button "Mover para entrega" at bounding box center [637, 496] width 124 height 32
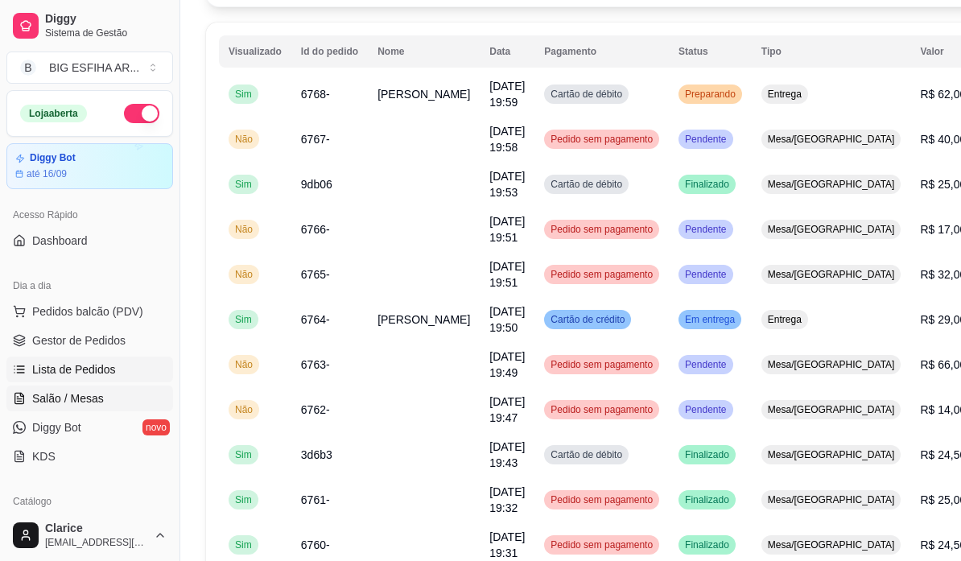
click at [95, 395] on span "Salão / Mesas" at bounding box center [68, 398] width 72 height 16
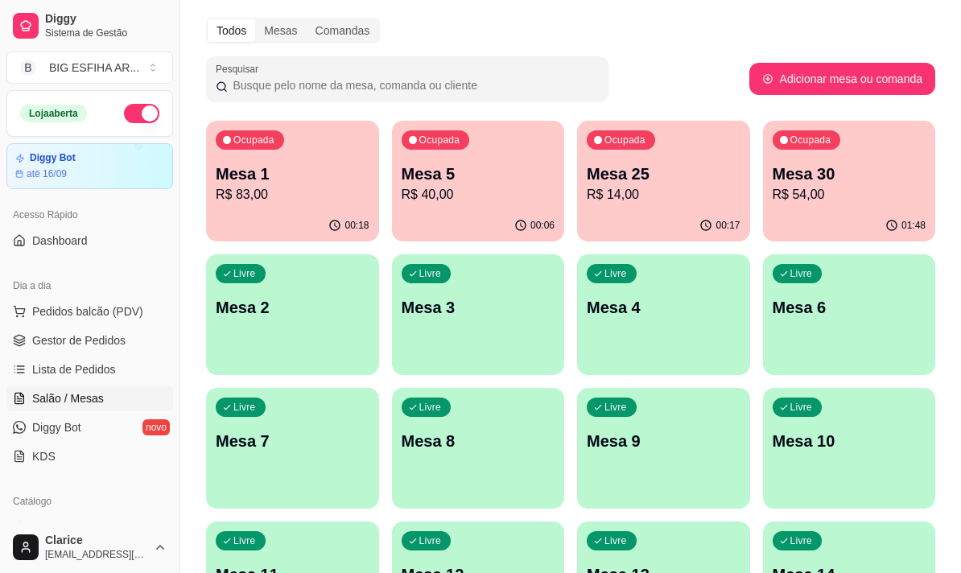
scroll to position [80, 0]
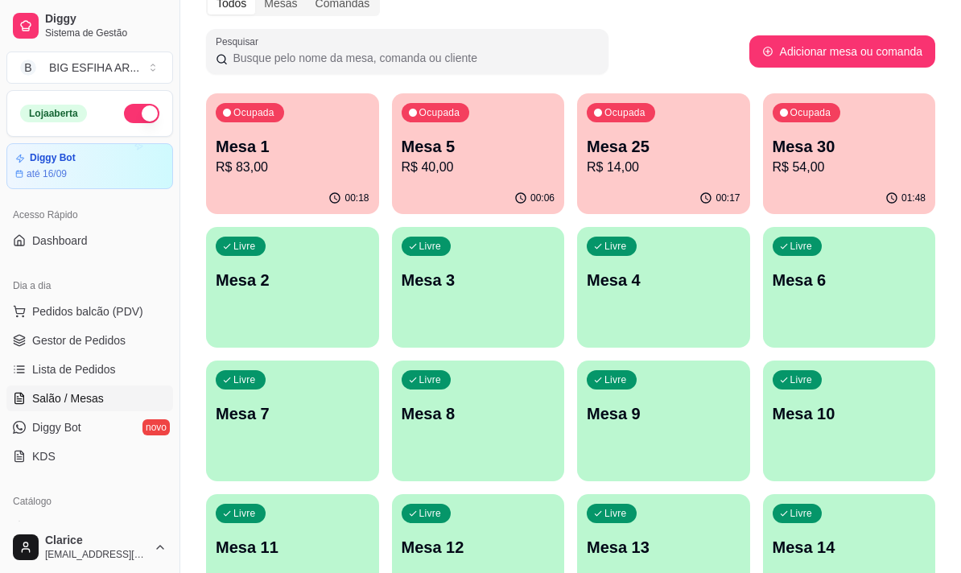
click at [641, 174] on p "R$ 14,00" at bounding box center [664, 167] width 154 height 19
click at [639, 146] on p "Mesa 25" at bounding box center [664, 146] width 154 height 23
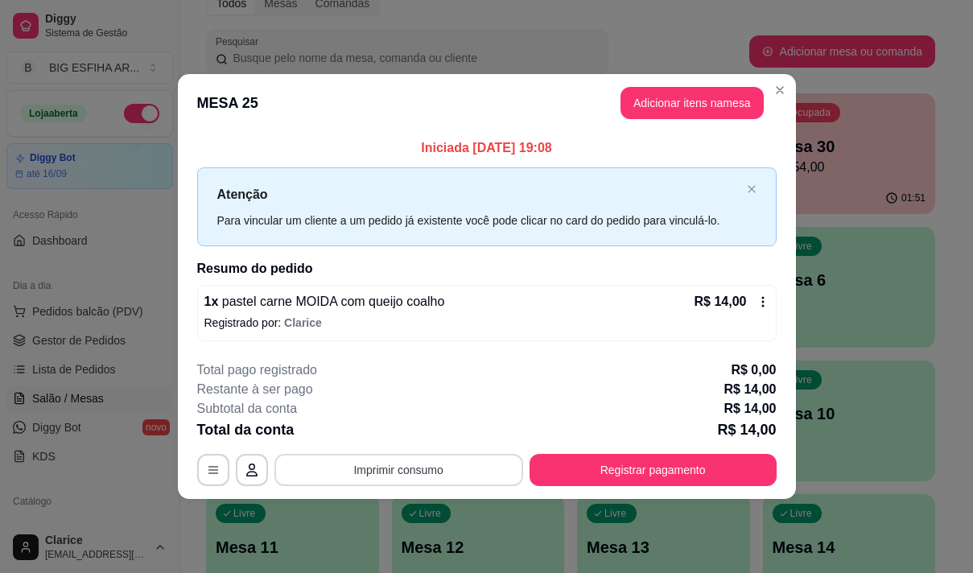
click at [423, 465] on button "Imprimir consumo" at bounding box center [398, 470] width 249 height 32
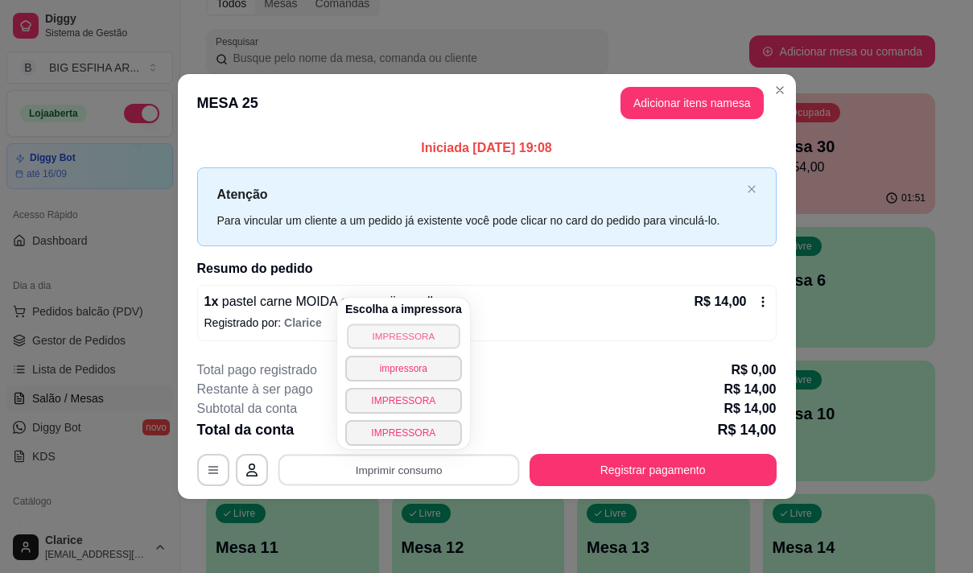
click at [385, 335] on button "IMPRESSORA" at bounding box center [403, 336] width 113 height 25
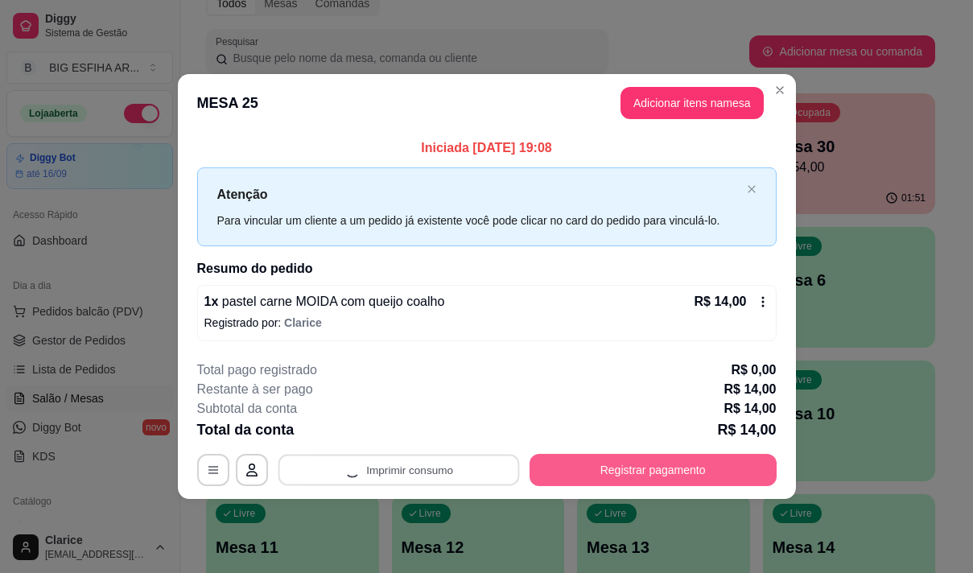
click at [607, 457] on button "Registrar pagamento" at bounding box center [653, 470] width 247 height 32
click at [586, 469] on button "Registrar pagamento" at bounding box center [653, 470] width 247 height 32
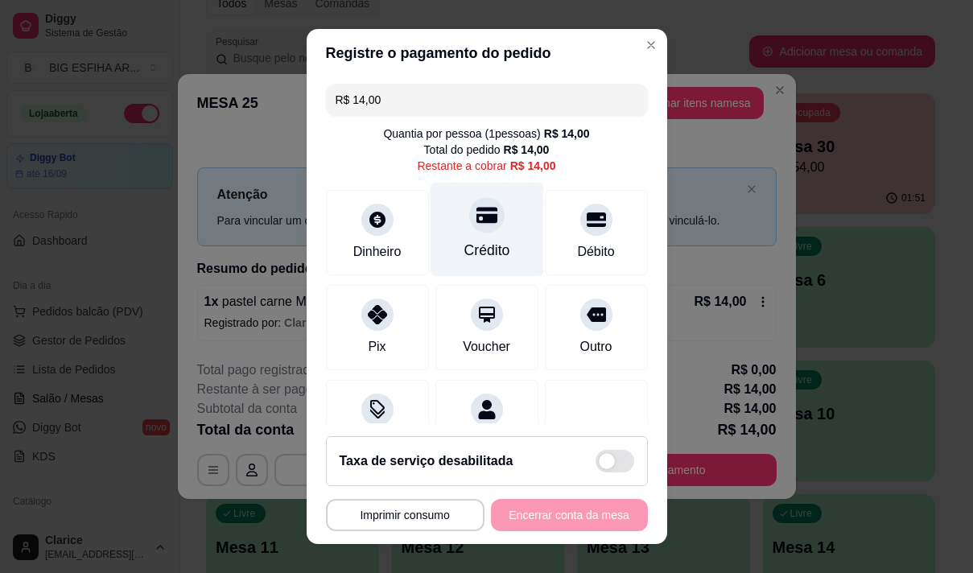
click at [464, 246] on div "Crédito" at bounding box center [487, 250] width 46 height 21
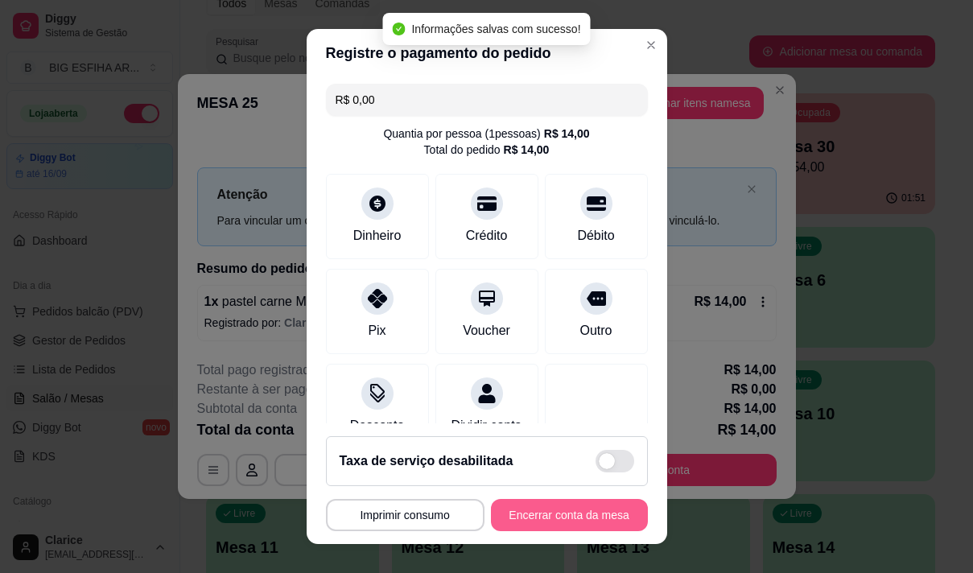
type input "R$ 0,00"
click at [542, 517] on button "Encerrar conta da mesa" at bounding box center [569, 515] width 157 height 32
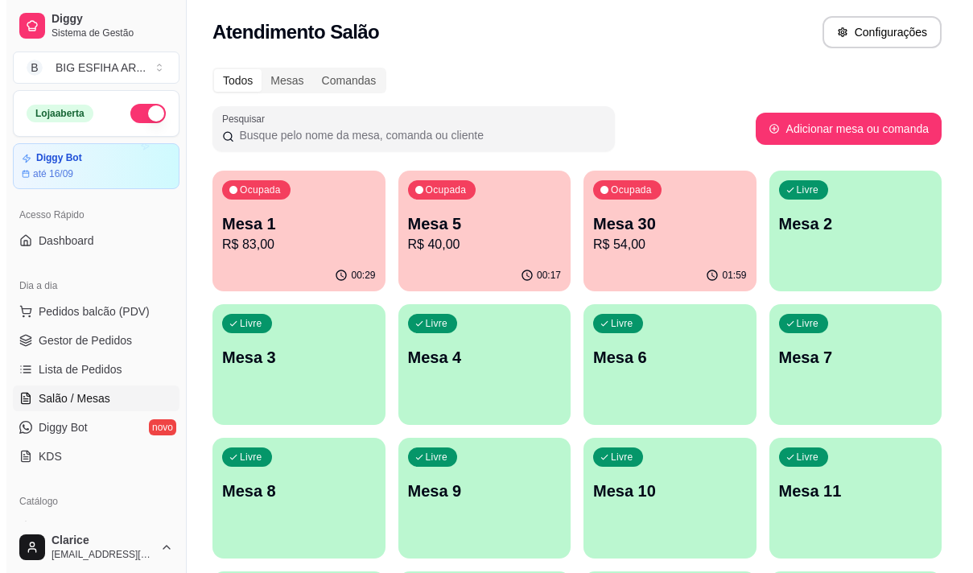
scroll to position [0, 0]
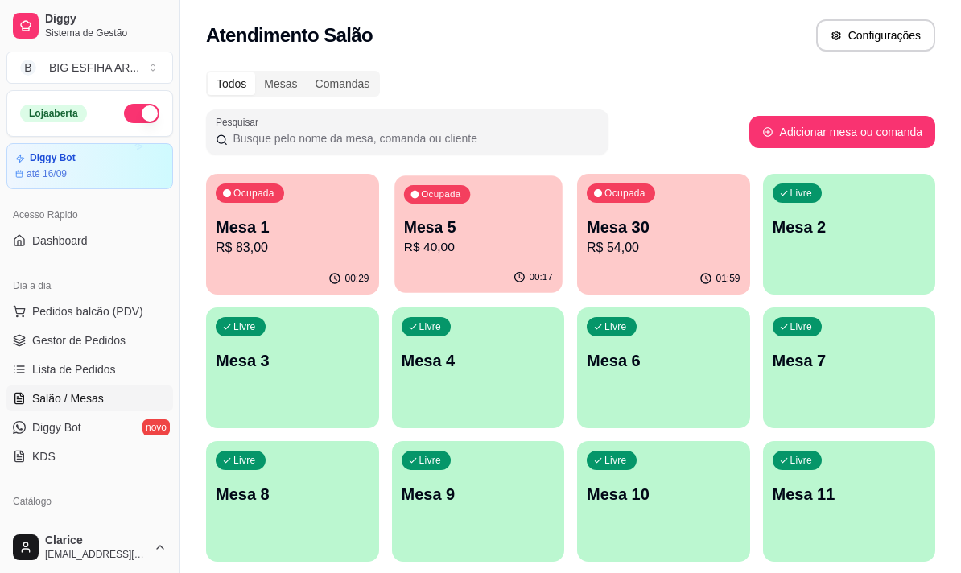
click at [464, 215] on div "Ocupada Mesa 5 R$ 40,00" at bounding box center [477, 218] width 167 height 87
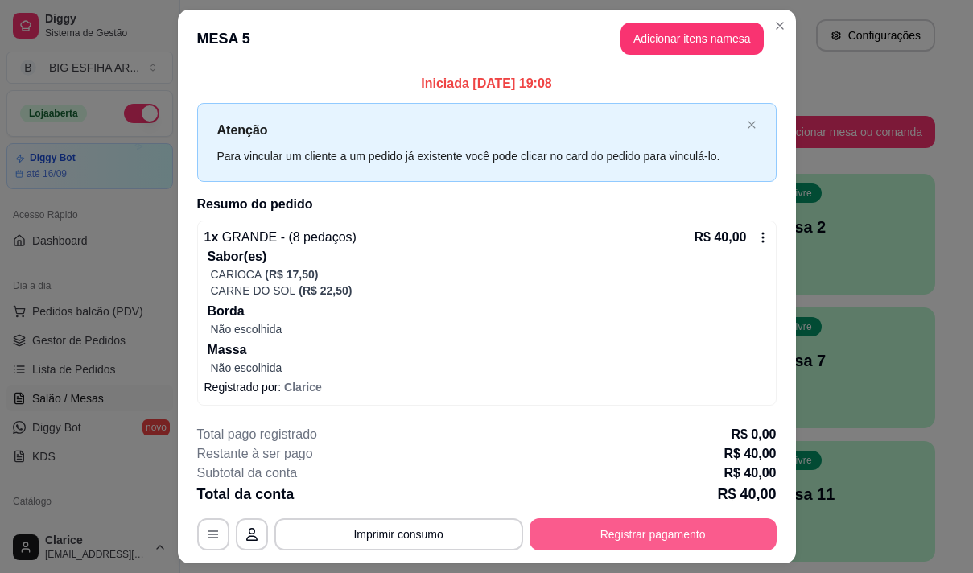
click at [620, 543] on button "Registrar pagamento" at bounding box center [653, 534] width 247 height 32
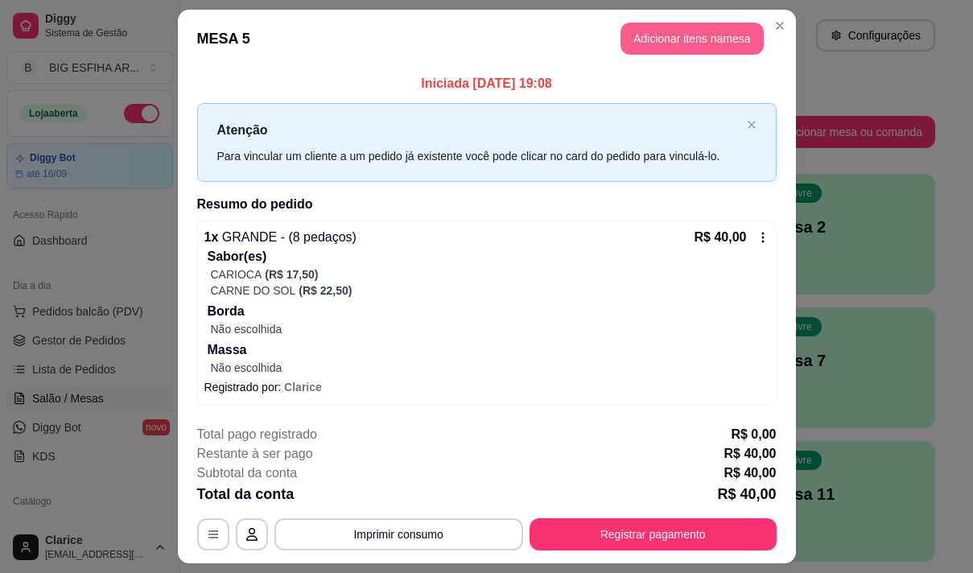
click at [658, 31] on button "Adicionar itens na mesa" at bounding box center [692, 39] width 143 height 32
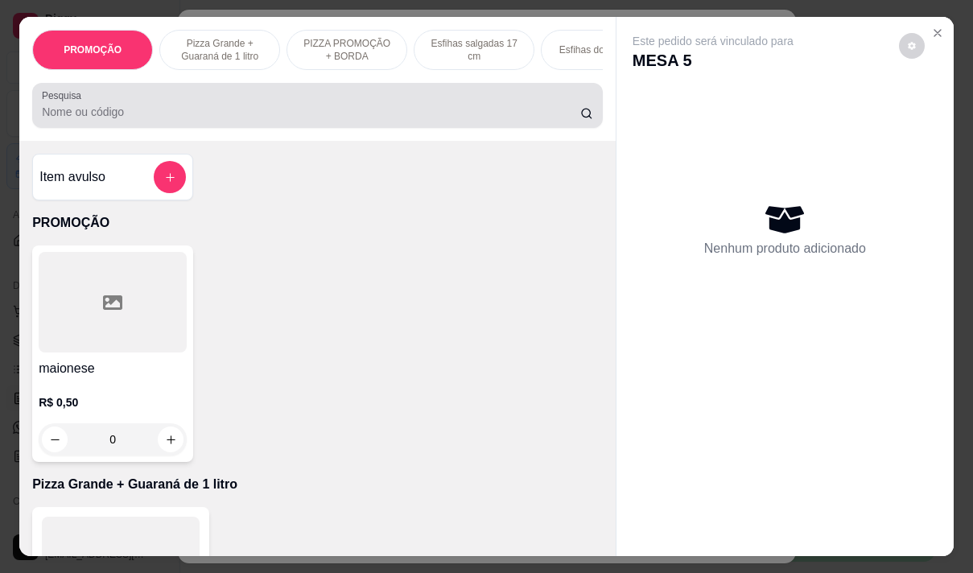
click at [72, 116] on input "Pesquisa" at bounding box center [311, 112] width 538 height 16
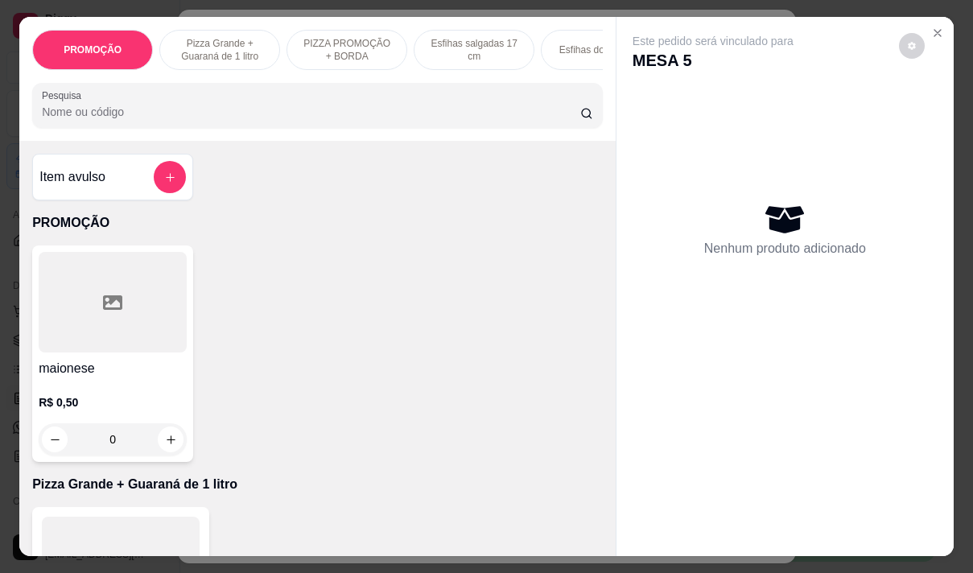
type input "v"
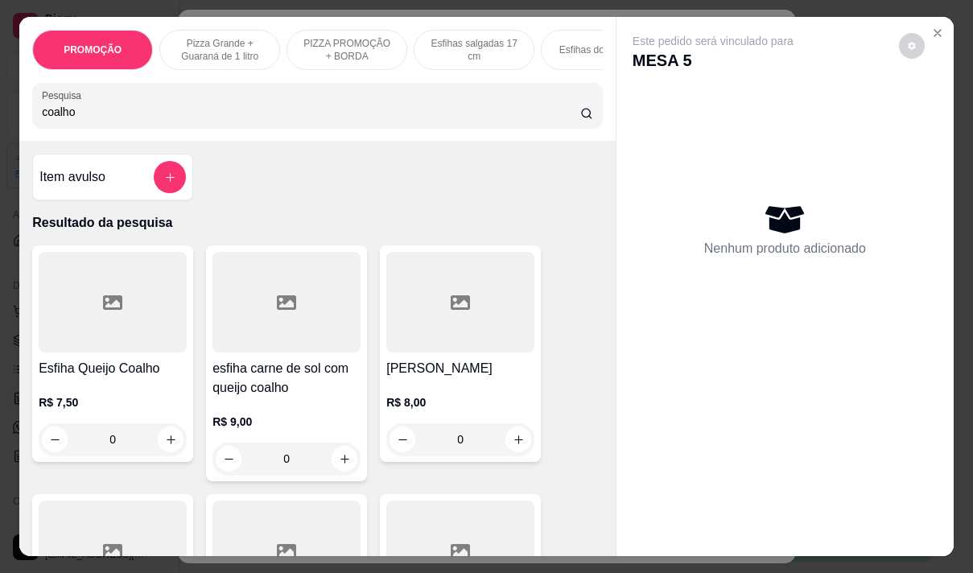
click at [115, 320] on div at bounding box center [113, 302] width 148 height 101
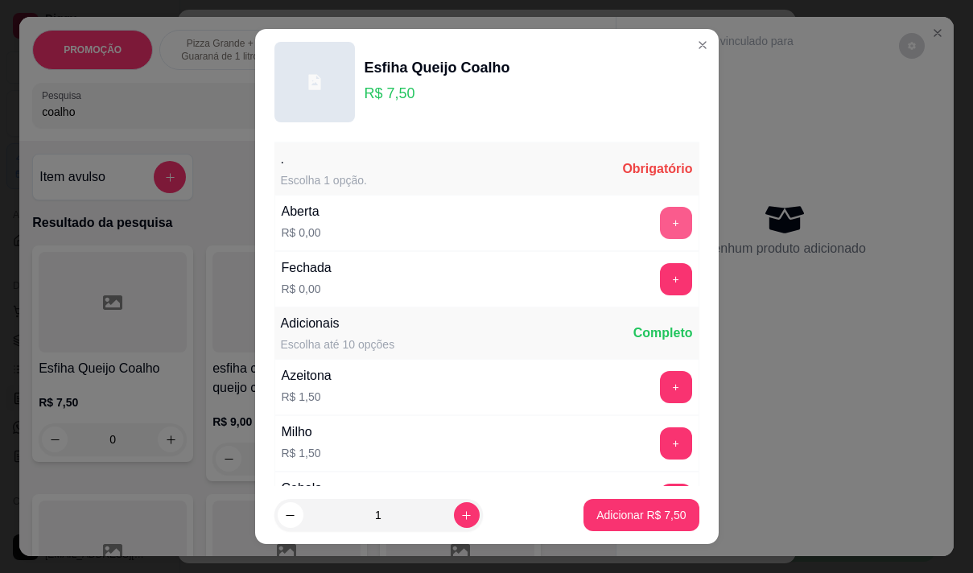
click at [660, 226] on button "+" at bounding box center [676, 223] width 32 height 32
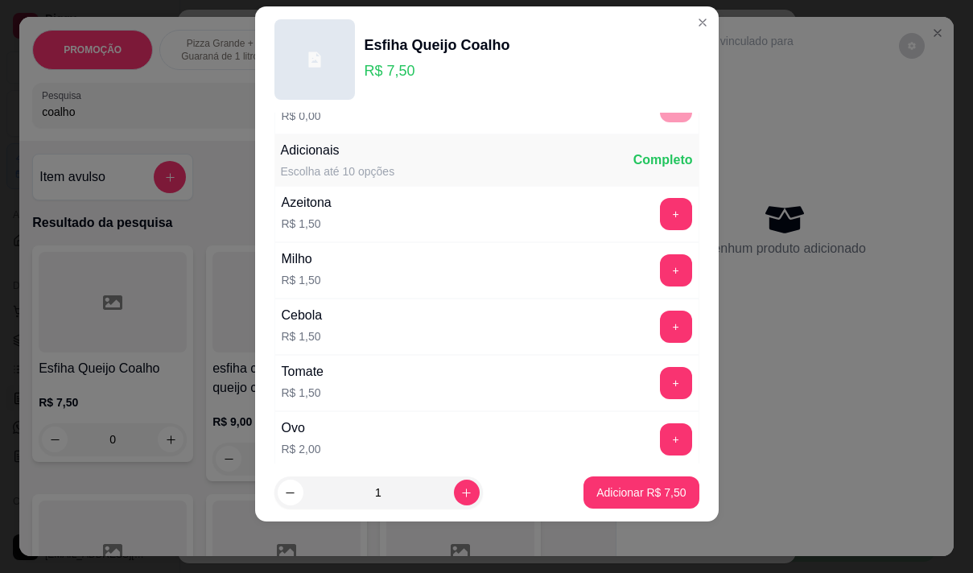
scroll to position [172, 0]
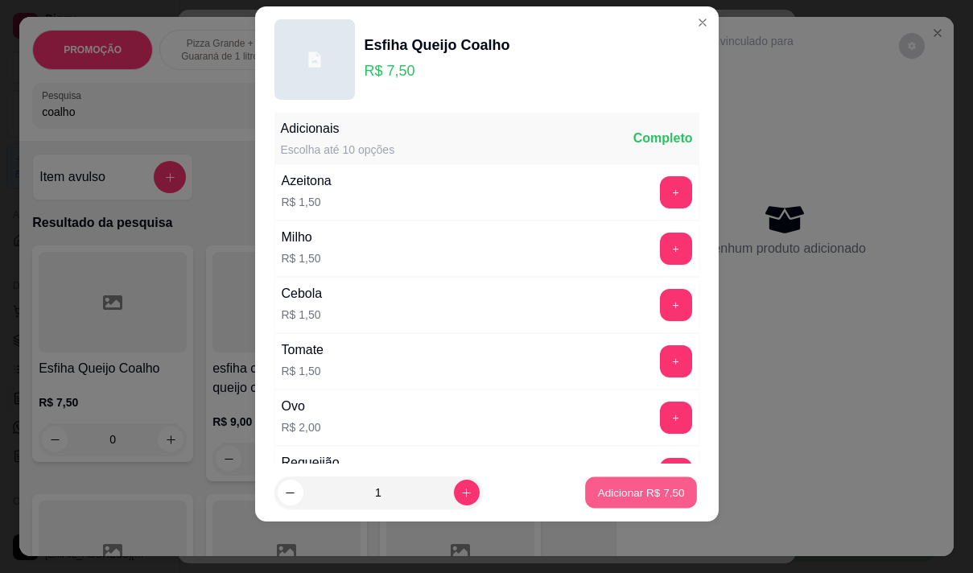
click at [619, 501] on button "Adicionar R$ 7,50" at bounding box center [641, 492] width 112 height 31
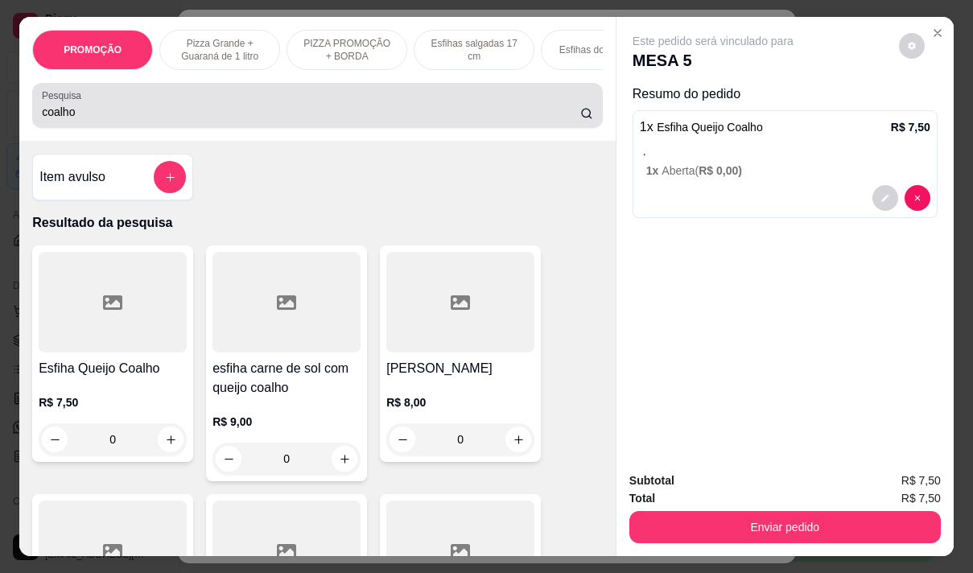
click at [90, 120] on input "coalho" at bounding box center [311, 112] width 538 height 16
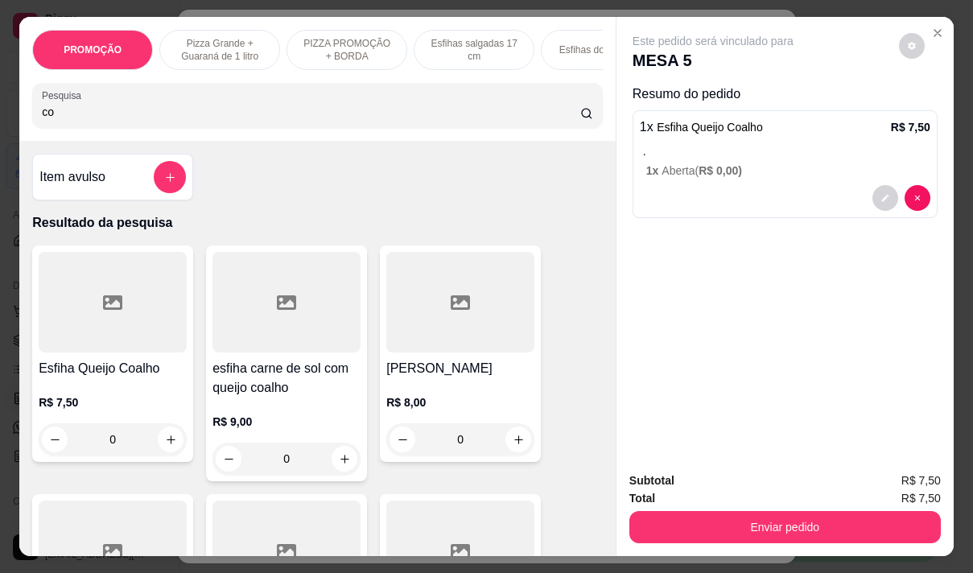
type input "c"
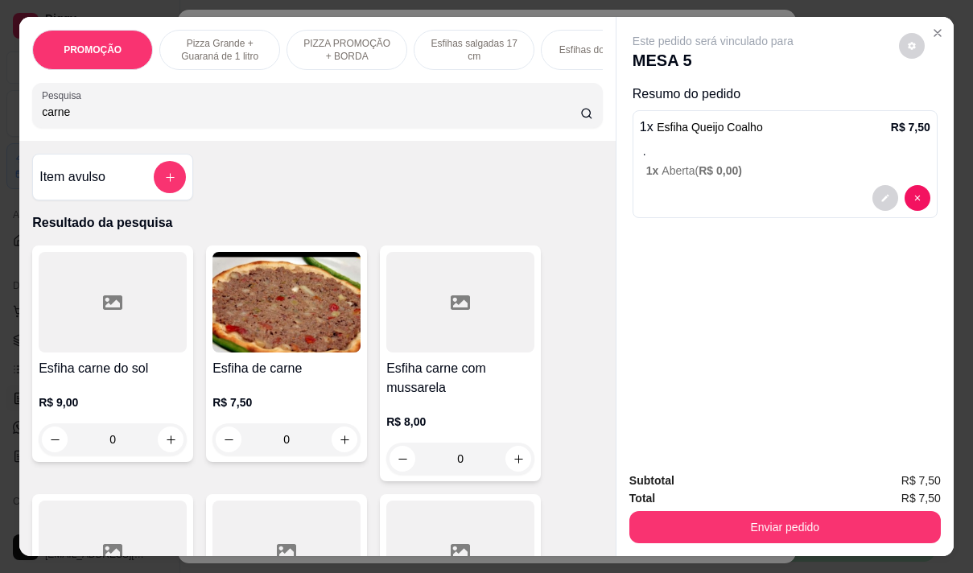
type input "carne"
click at [270, 346] on img at bounding box center [286, 302] width 148 height 101
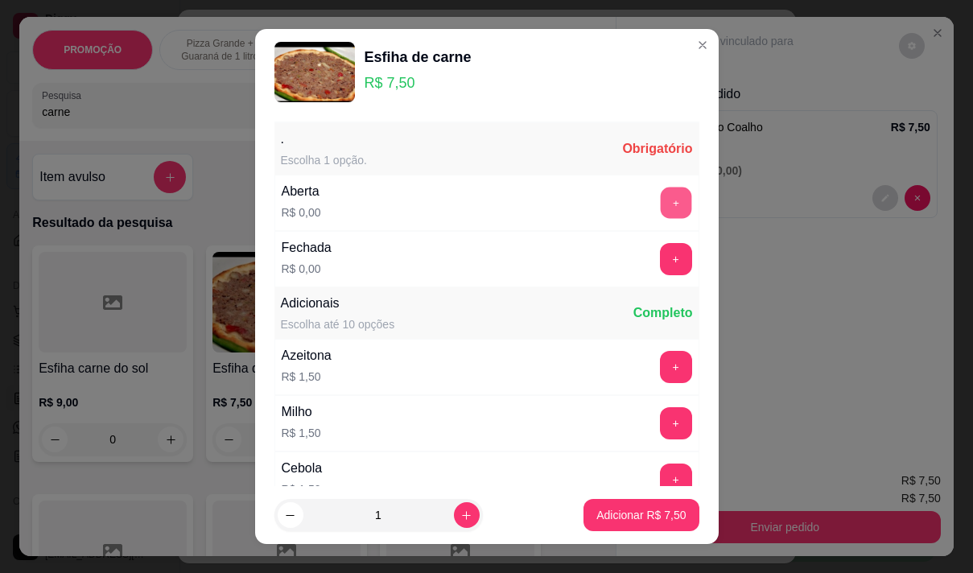
click at [660, 188] on button "+" at bounding box center [675, 202] width 31 height 31
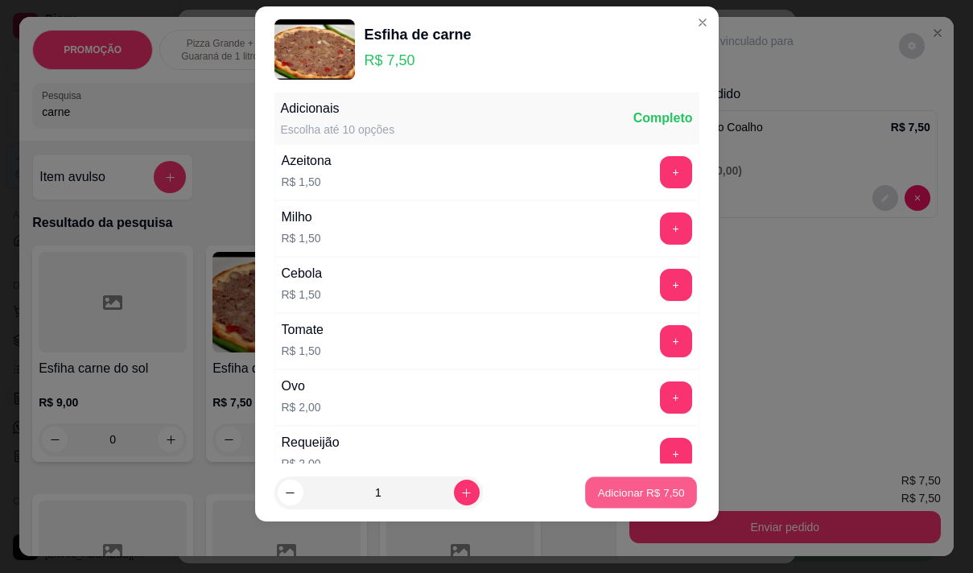
click at [612, 499] on p "Adicionar R$ 7,50" at bounding box center [641, 492] width 87 height 15
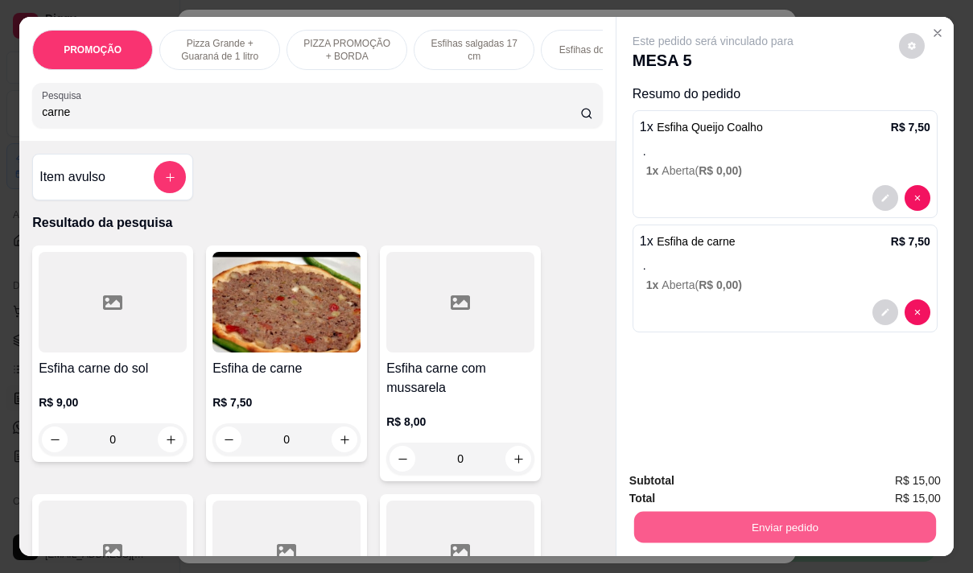
click at [675, 511] on button "Enviar pedido" at bounding box center [785, 526] width 302 height 31
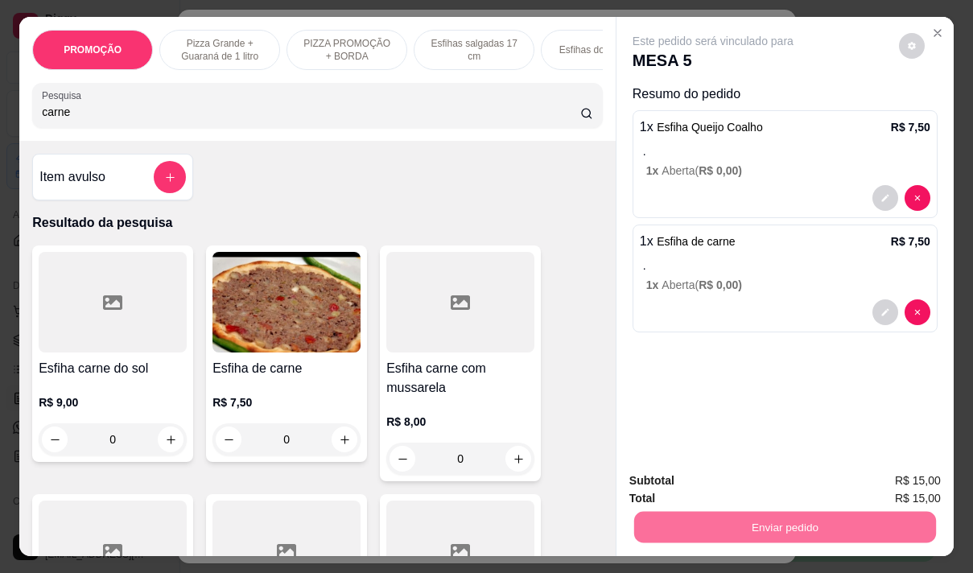
click at [714, 476] on button "Não registrar e enviar pedido" at bounding box center [731, 481] width 167 height 31
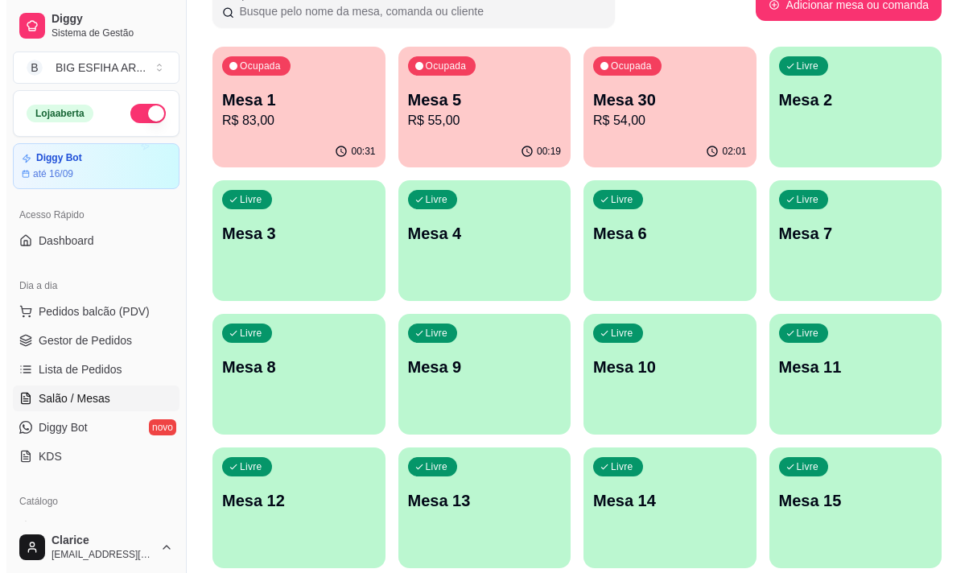
scroll to position [0, 0]
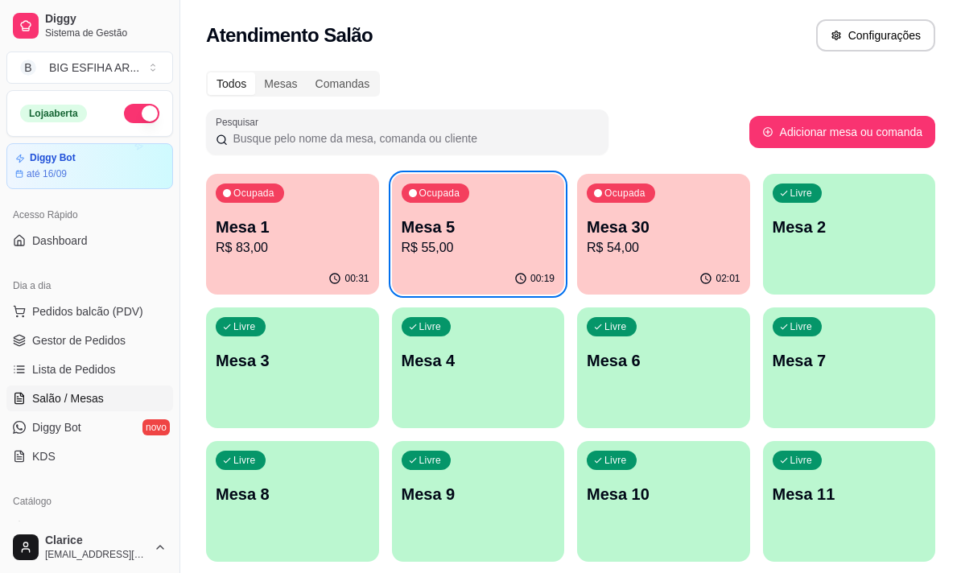
click at [336, 245] on p "R$ 83,00" at bounding box center [293, 247] width 154 height 19
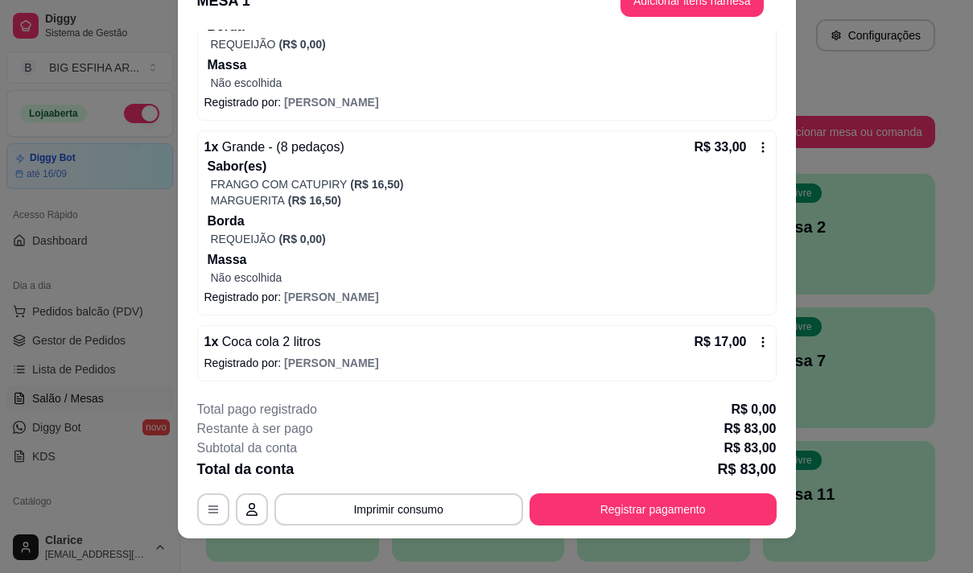
scroll to position [48, 0]
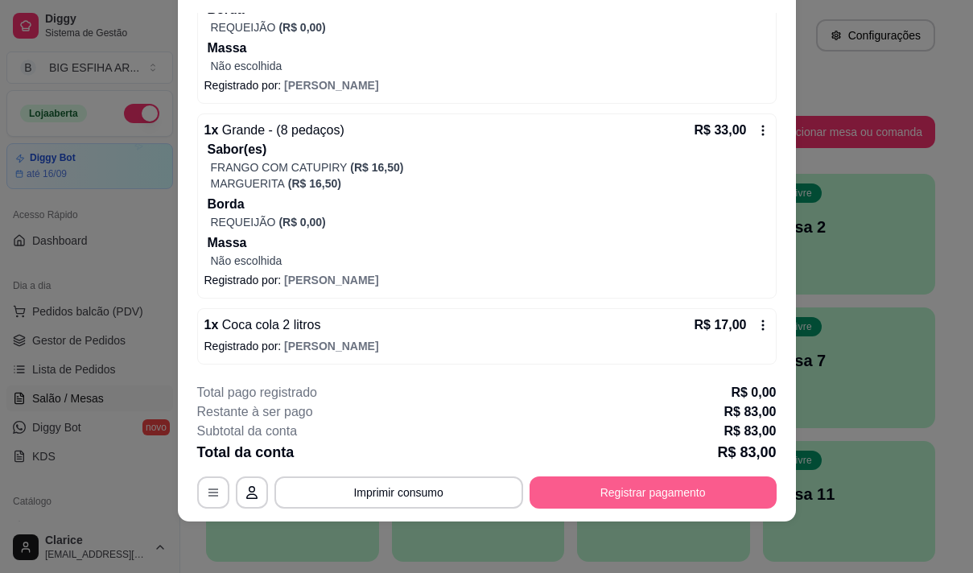
click at [624, 496] on button "Registrar pagamento" at bounding box center [653, 492] width 247 height 32
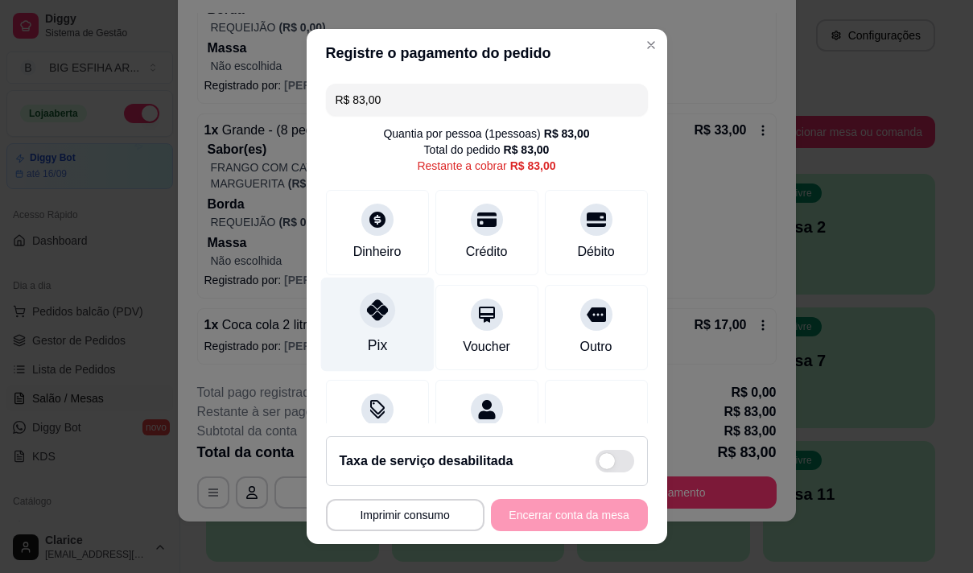
click at [367, 343] on div "Pix" at bounding box center [376, 345] width 19 height 21
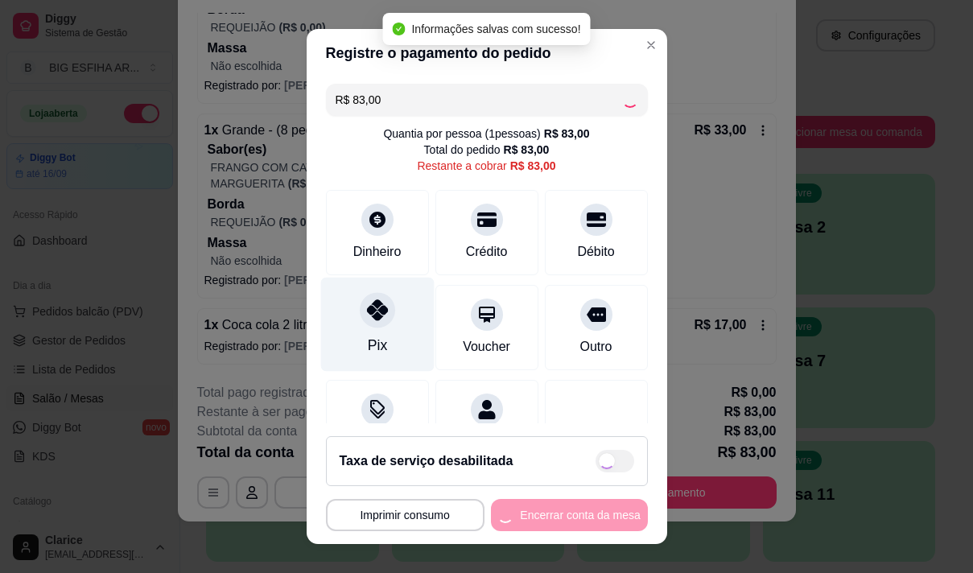
type input "R$ 0,00"
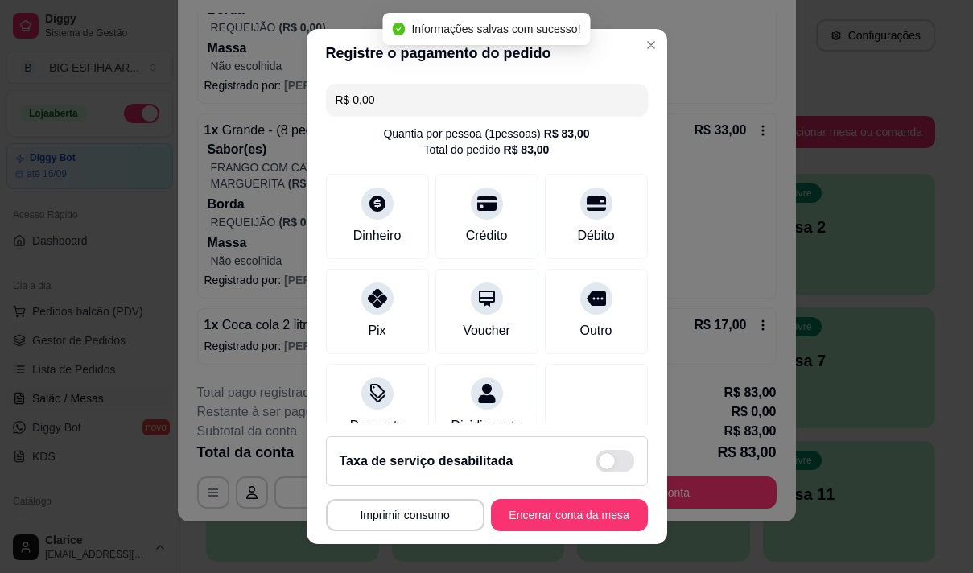
scroll to position [134, 0]
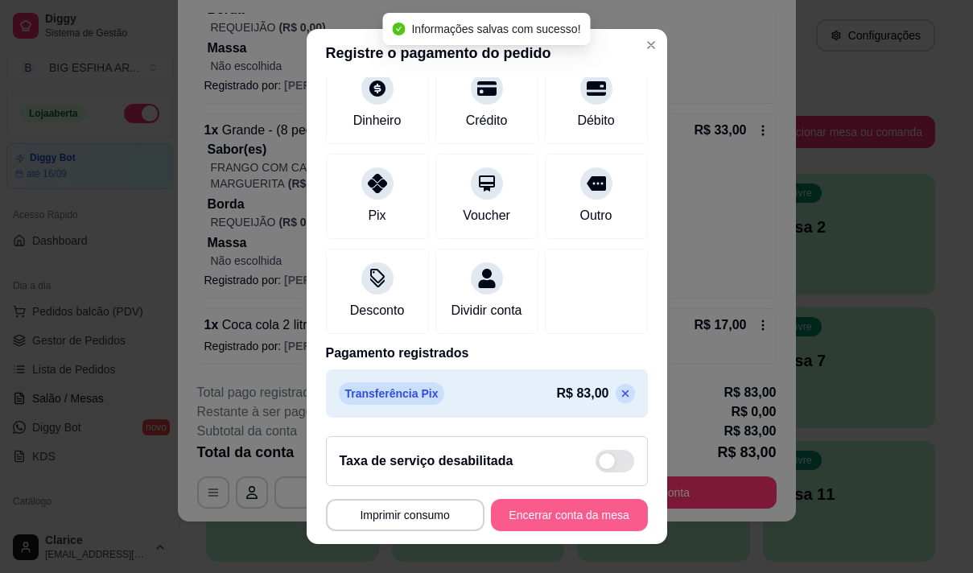
click at [592, 509] on button "Encerrar conta da mesa" at bounding box center [569, 515] width 157 height 32
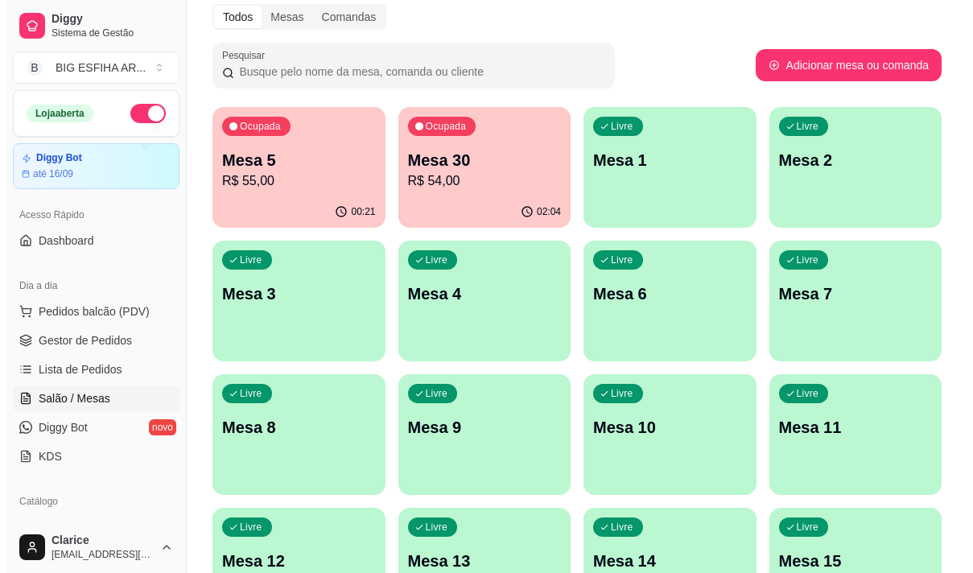
scroll to position [0, 0]
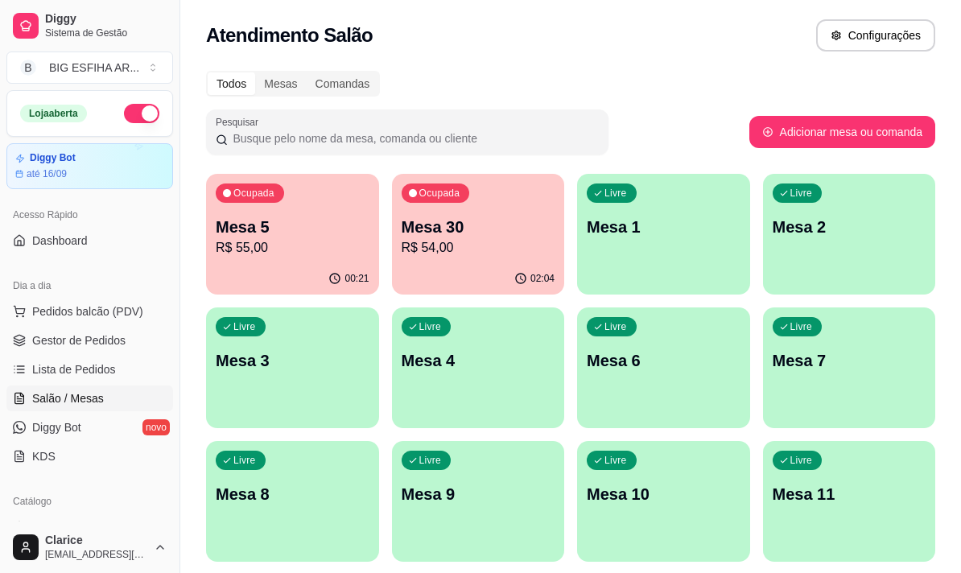
click at [259, 231] on p "Mesa 5" at bounding box center [293, 227] width 154 height 23
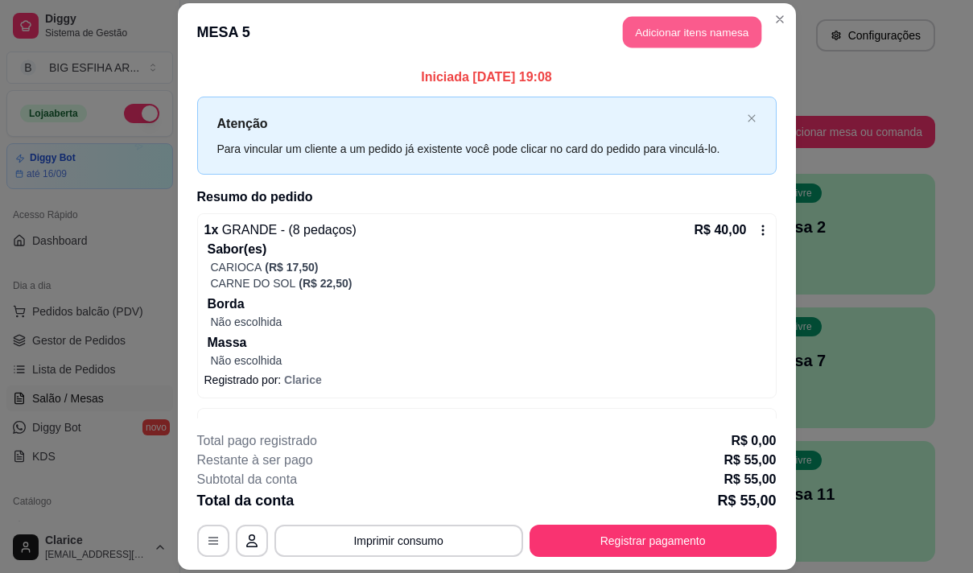
click at [663, 34] on button "Adicionar itens na mesa" at bounding box center [692, 31] width 138 height 31
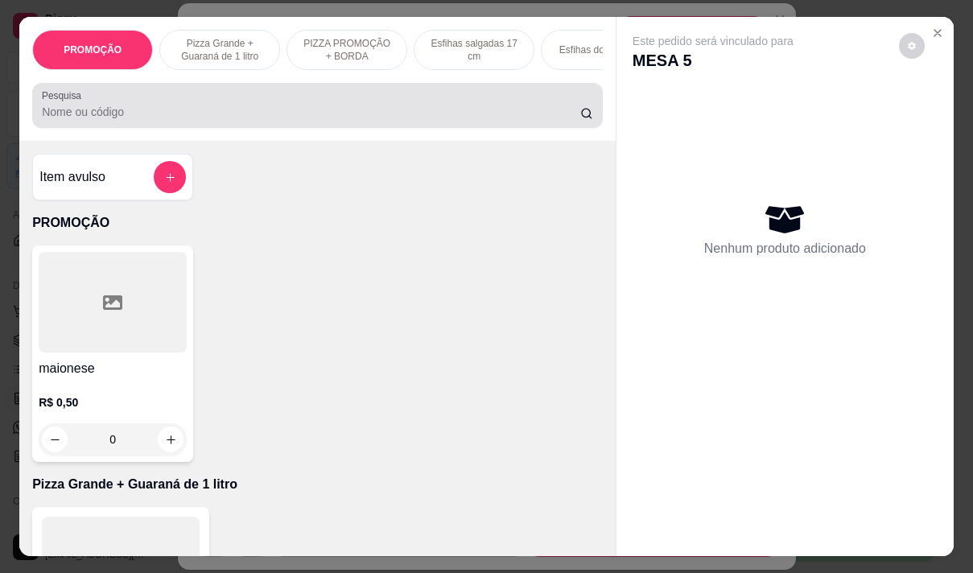
click at [87, 112] on input "Pesquisa" at bounding box center [311, 112] width 538 height 16
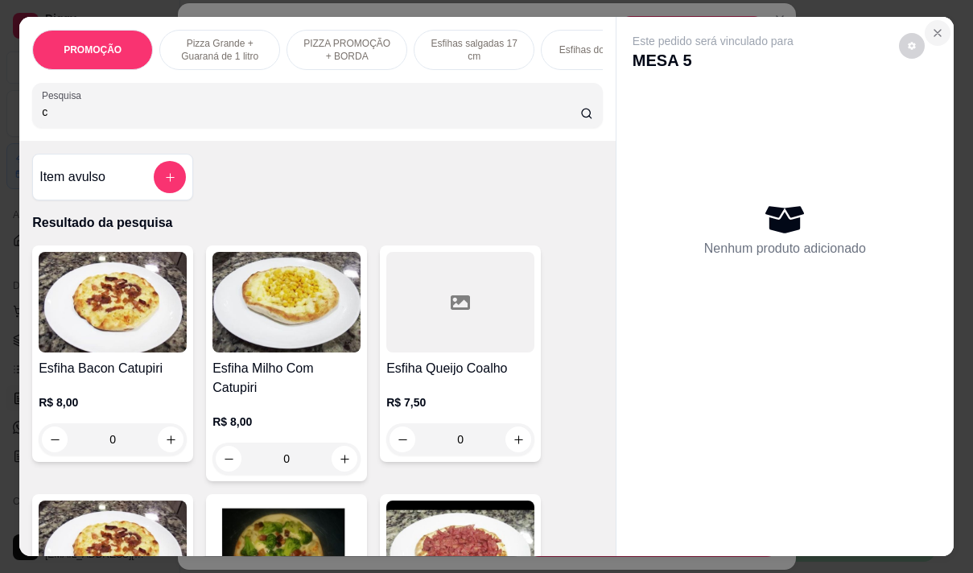
type input "c"
click at [933, 20] on button "Close" at bounding box center [938, 33] width 26 height 26
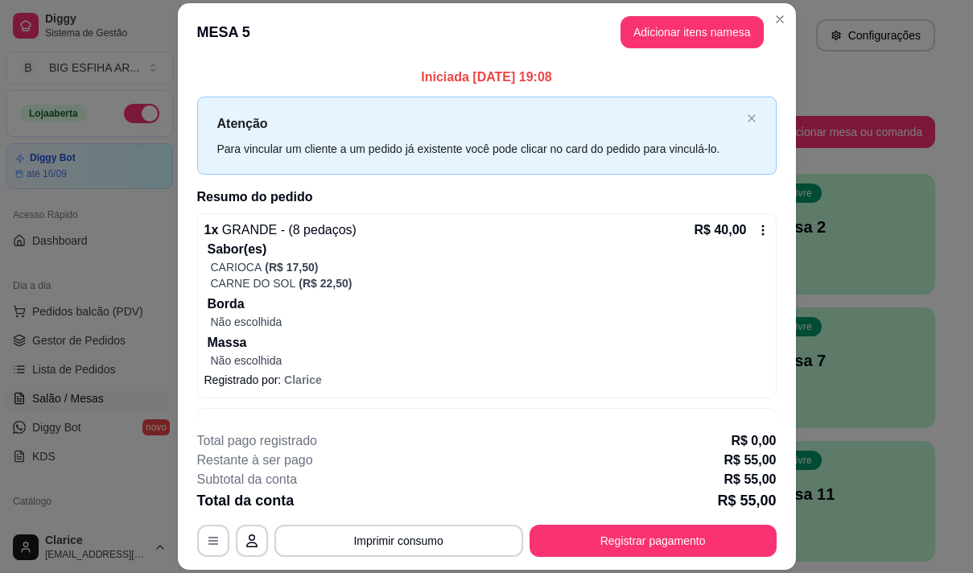
scroll to position [299, 0]
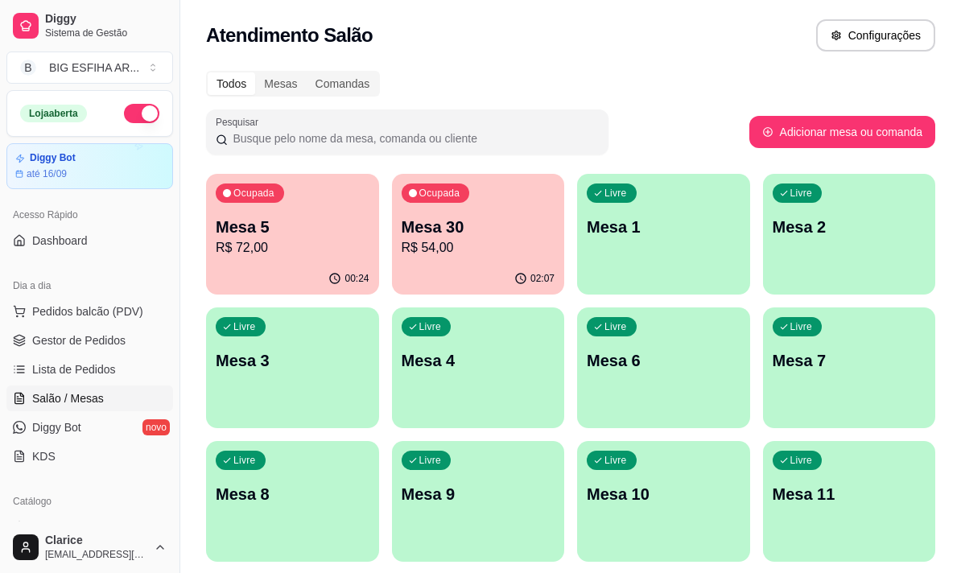
click at [290, 229] on p "Mesa 5" at bounding box center [293, 227] width 154 height 23
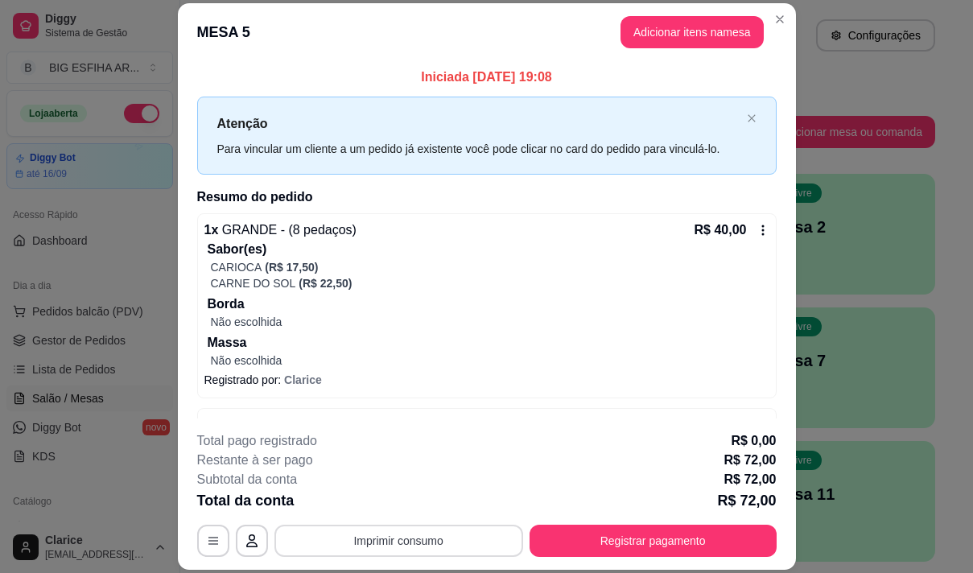
click at [340, 529] on button "Imprimir consumo" at bounding box center [398, 541] width 249 height 32
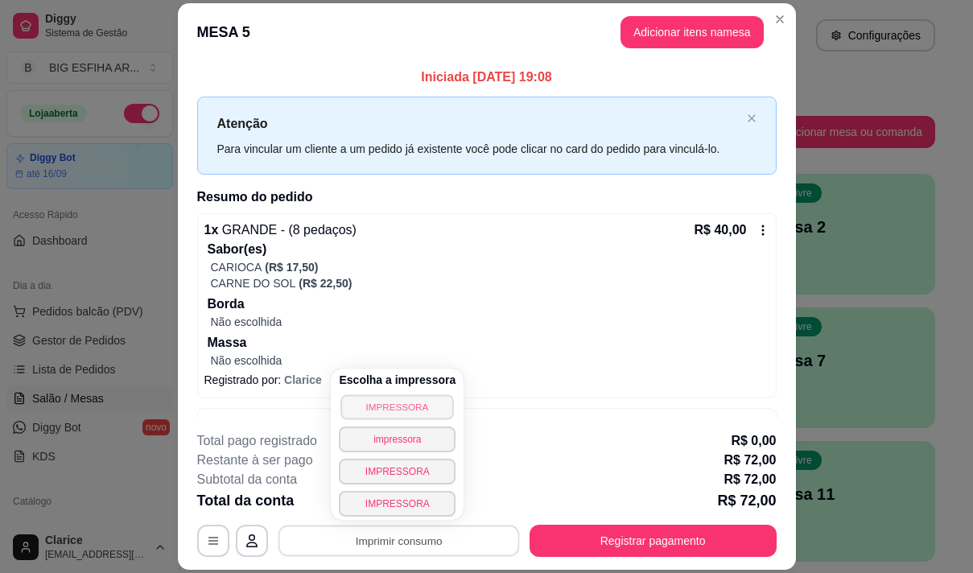
click at [394, 412] on button "IMPRESSORA" at bounding box center [397, 406] width 113 height 25
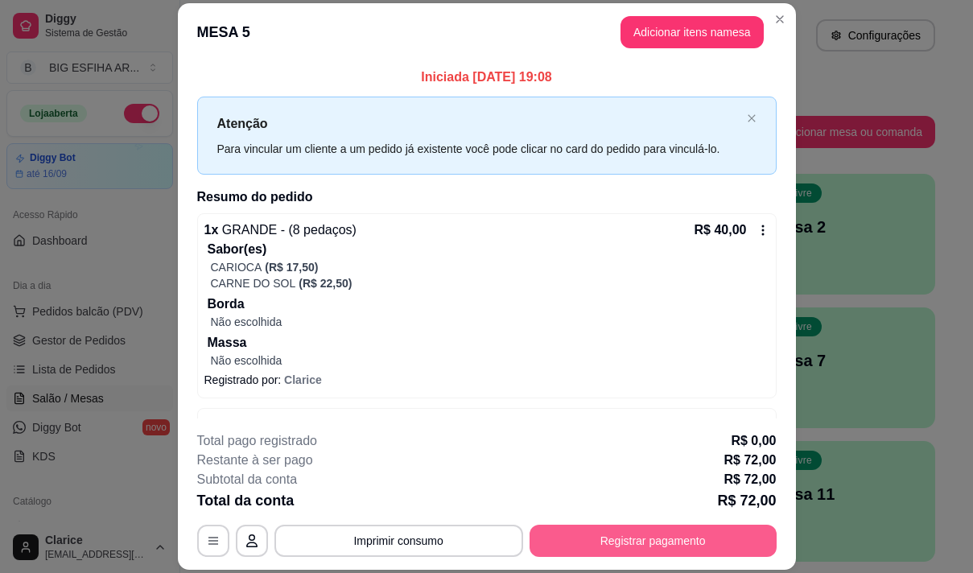
click at [608, 555] on button "Registrar pagamento" at bounding box center [653, 541] width 247 height 32
click at [637, 533] on button "Registrar pagamento" at bounding box center [653, 541] width 247 height 32
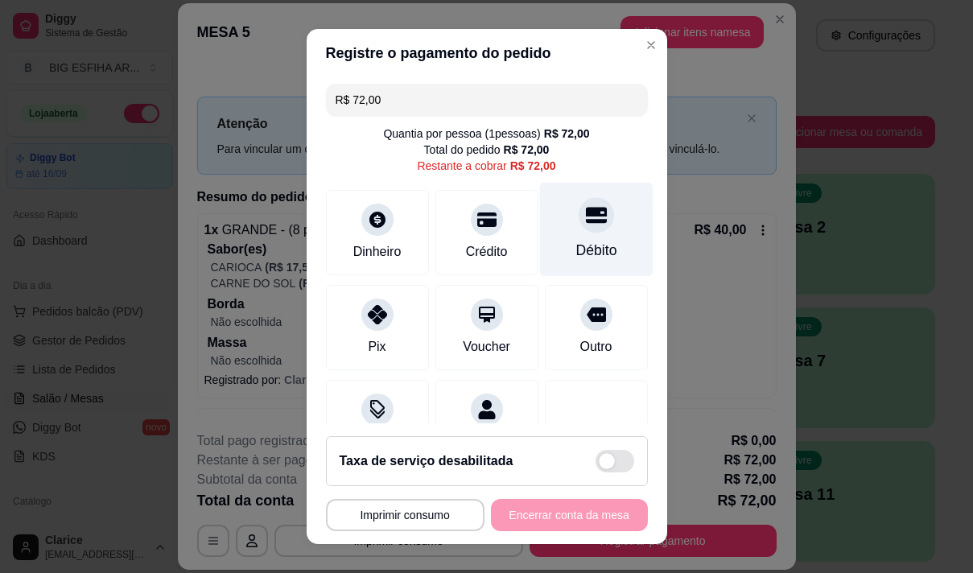
click at [579, 237] on div "Débito" at bounding box center [595, 229] width 113 height 94
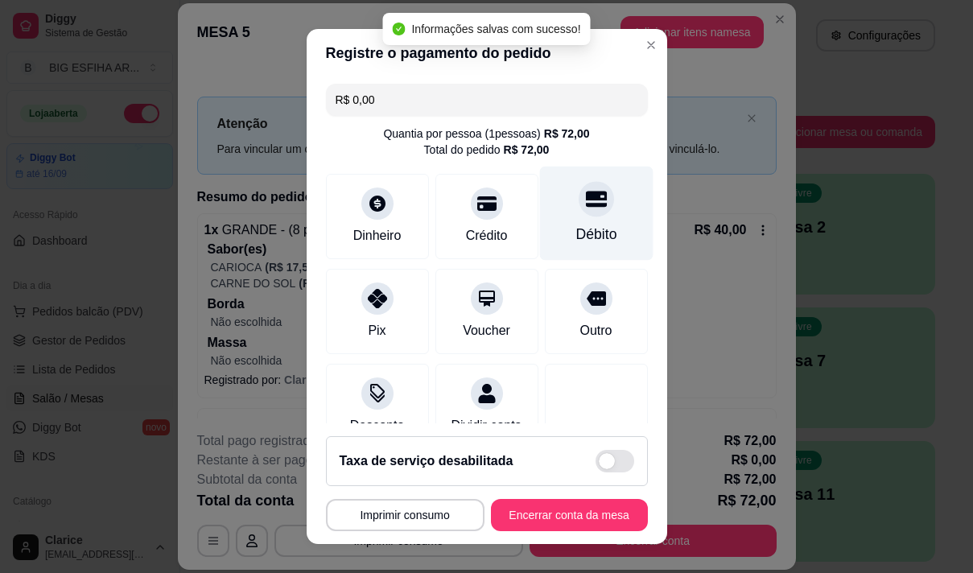
type input "R$ 0,00"
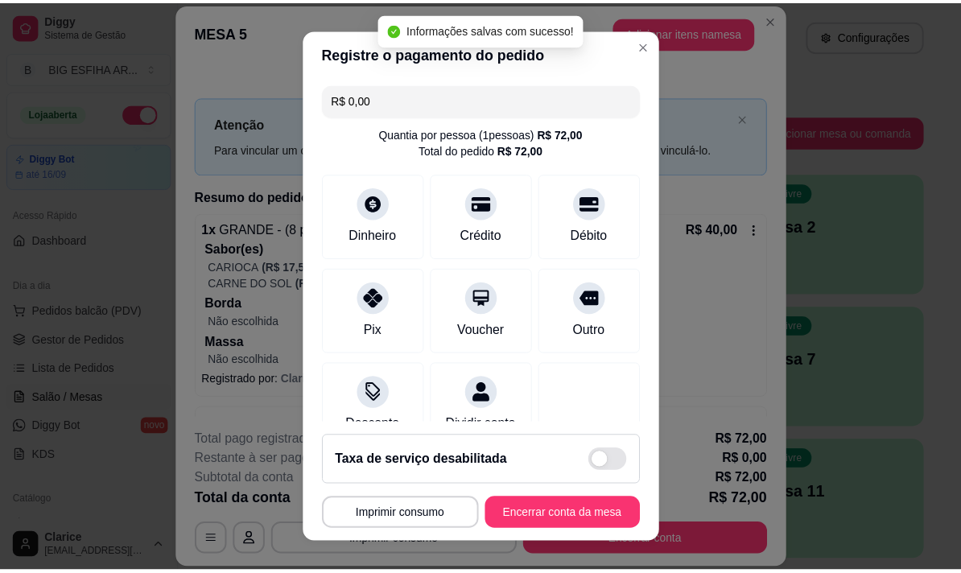
scroll to position [134, 0]
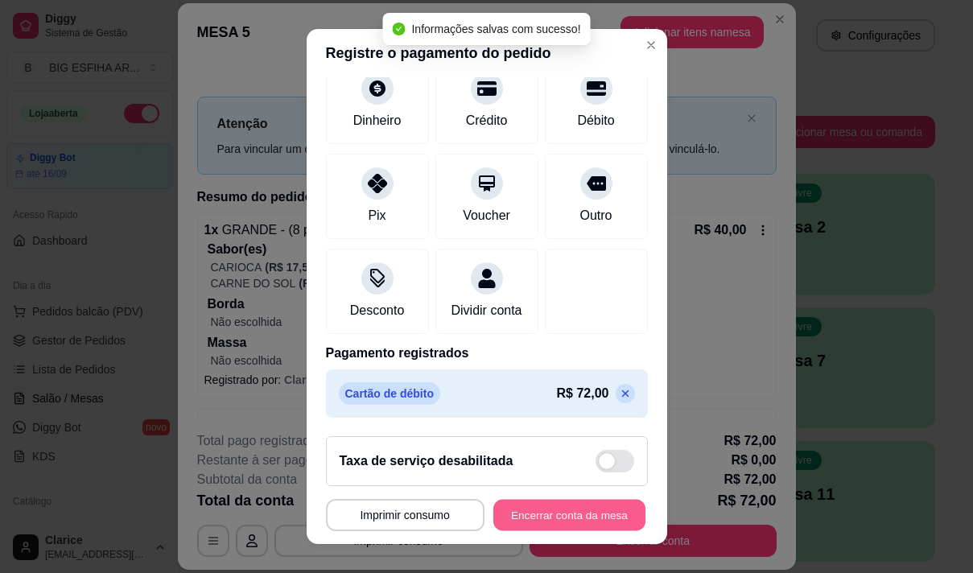
click at [588, 509] on button "Encerrar conta da mesa" at bounding box center [569, 515] width 152 height 31
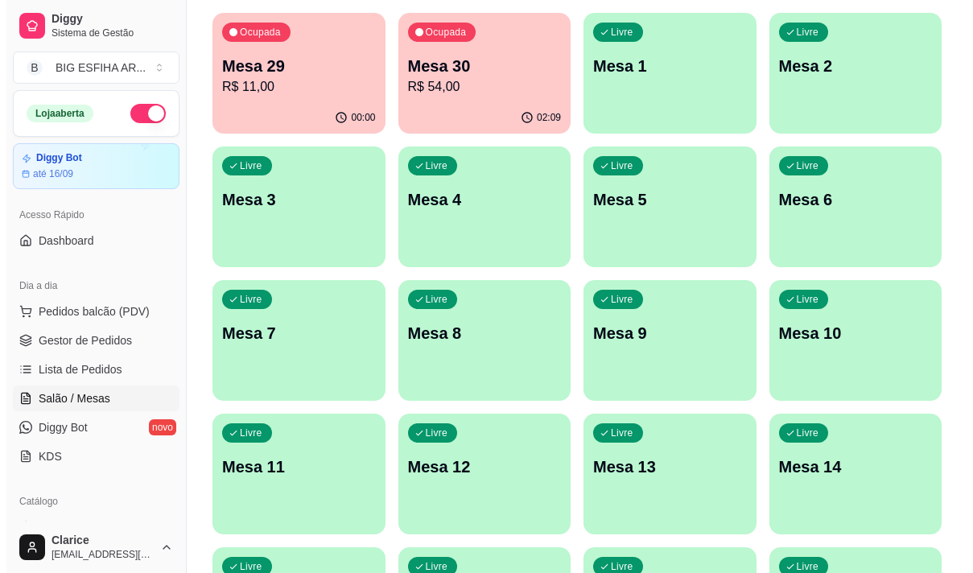
scroll to position [0, 0]
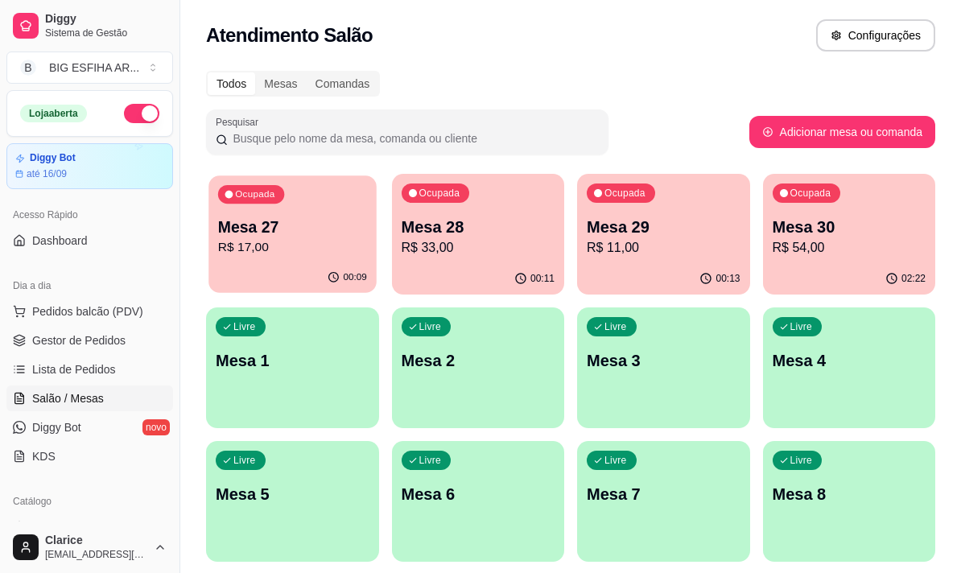
click at [376, 231] on div "Ocupada Mesa 27 R$ 17,00" at bounding box center [291, 218] width 167 height 87
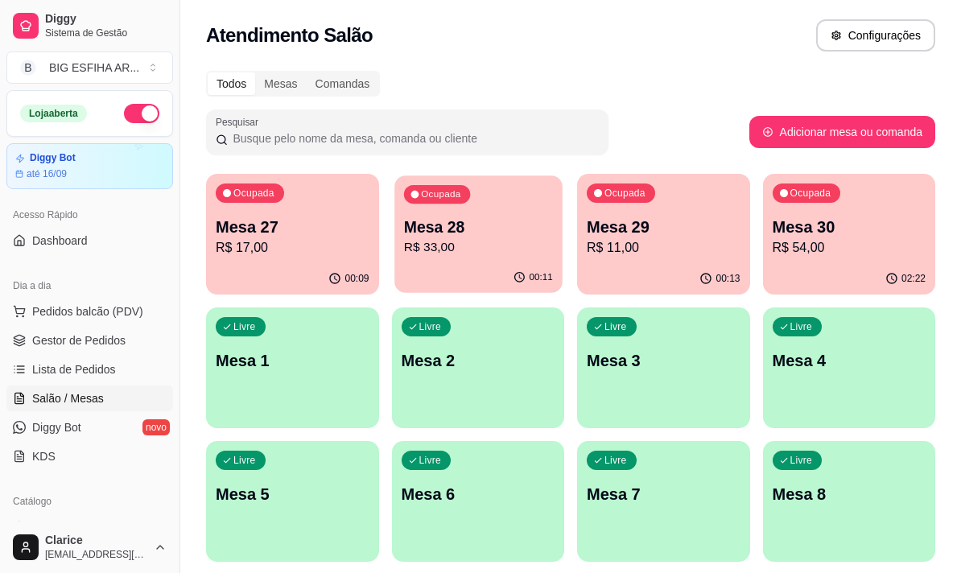
click at [480, 243] on p "R$ 33,00" at bounding box center [477, 247] width 149 height 19
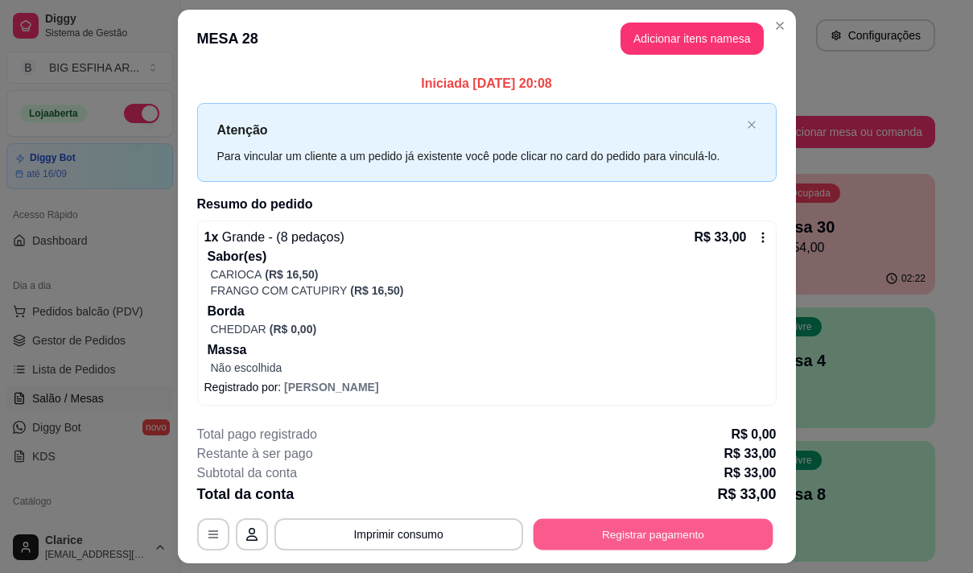
click at [653, 526] on button "Registrar pagamento" at bounding box center [653, 533] width 240 height 31
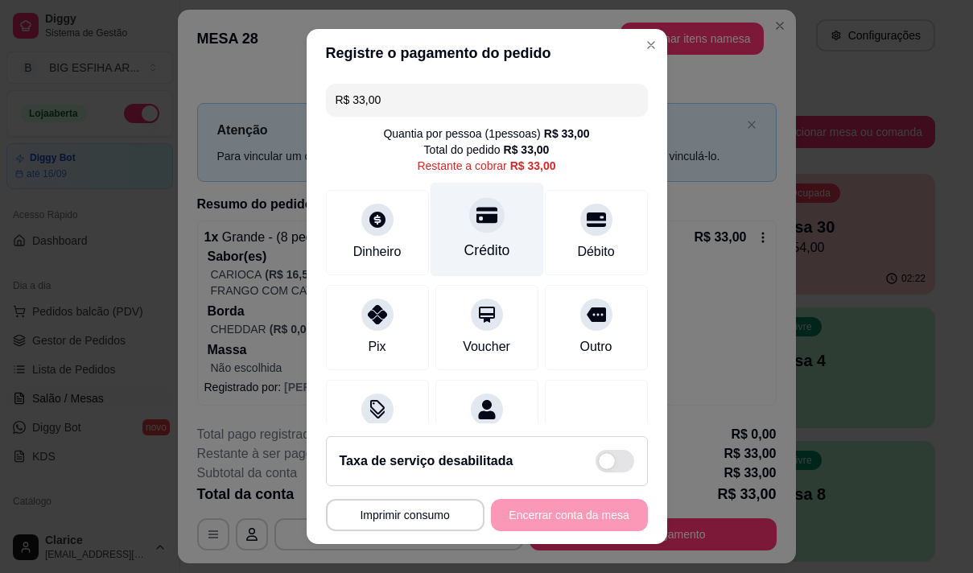
click at [472, 251] on div "Crédito" at bounding box center [487, 250] width 46 height 21
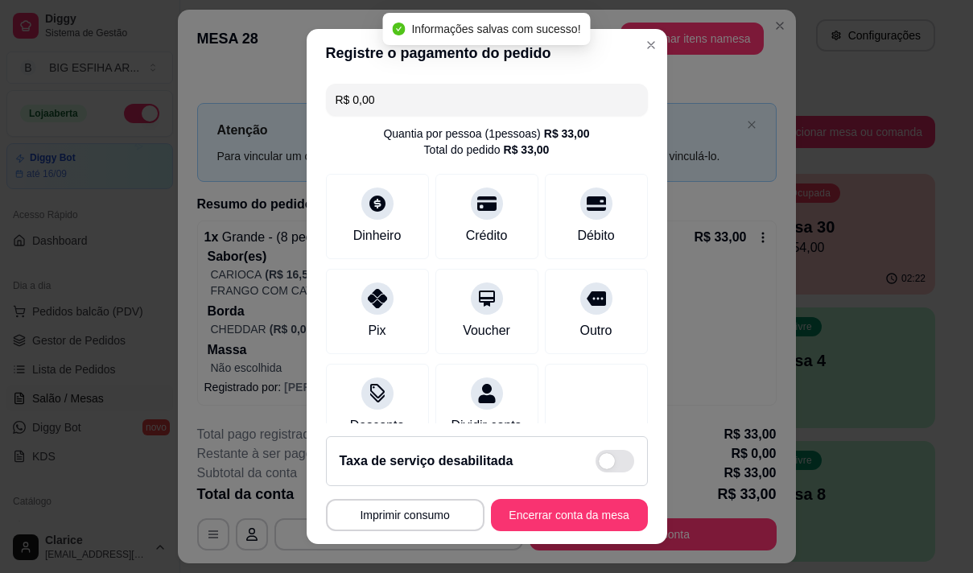
type input "R$ 0,00"
click at [571, 511] on button "Encerrar conta da mesa" at bounding box center [569, 515] width 152 height 31
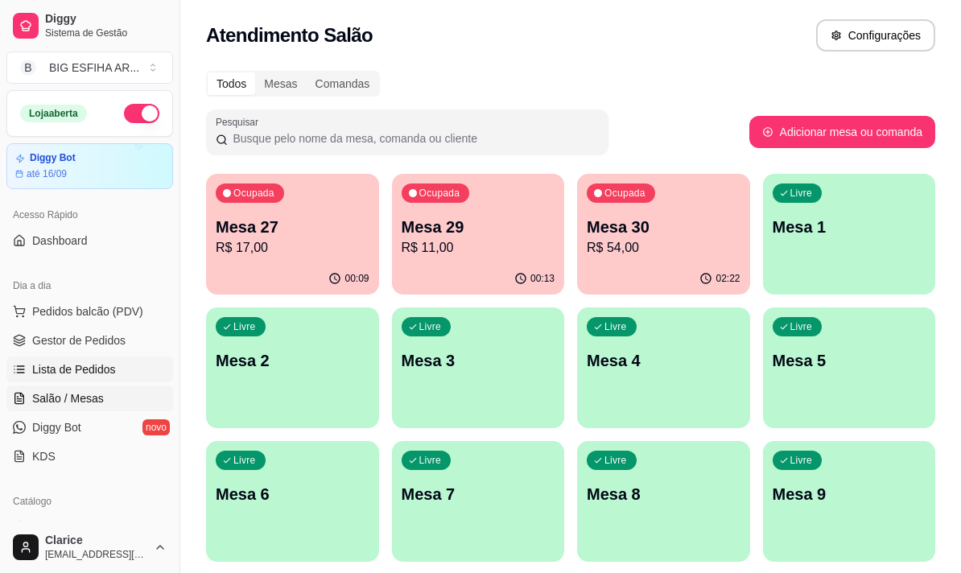
click at [49, 374] on span "Lista de Pedidos" at bounding box center [74, 369] width 84 height 16
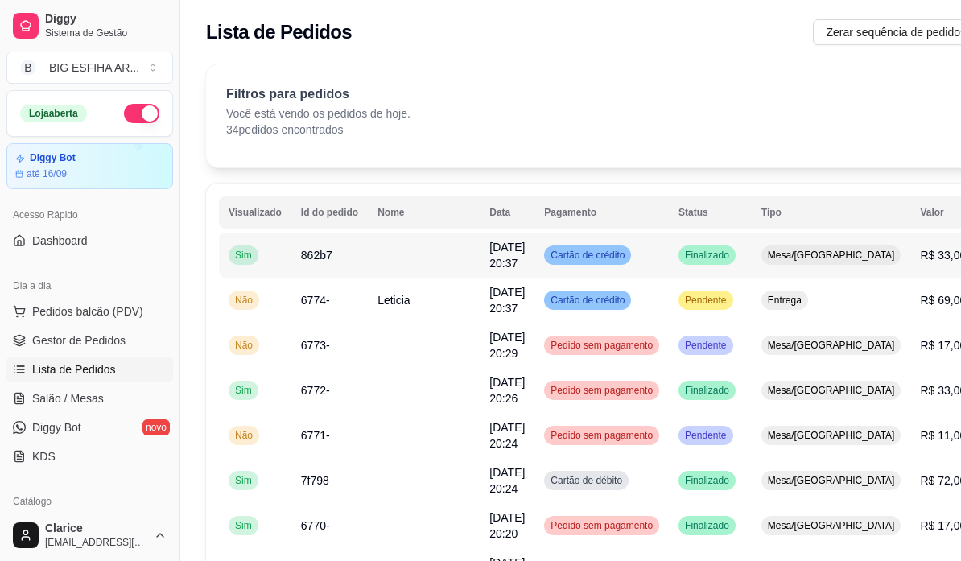
click at [557, 254] on span "Cartão de crédito" at bounding box center [587, 255] width 80 height 13
click at [344, 305] on td "6774-" at bounding box center [329, 300] width 76 height 45
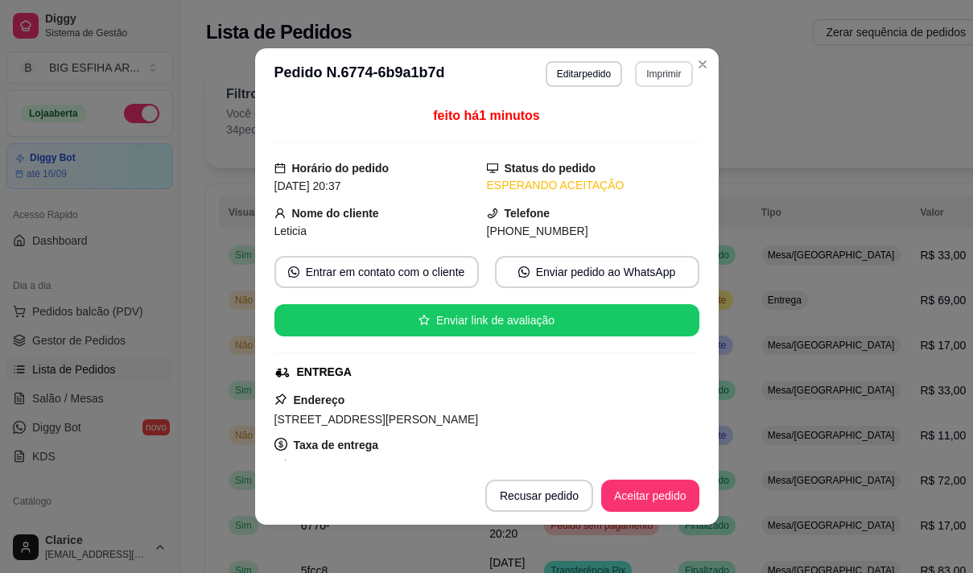
click at [641, 72] on button "Imprimir" at bounding box center [663, 74] width 57 height 26
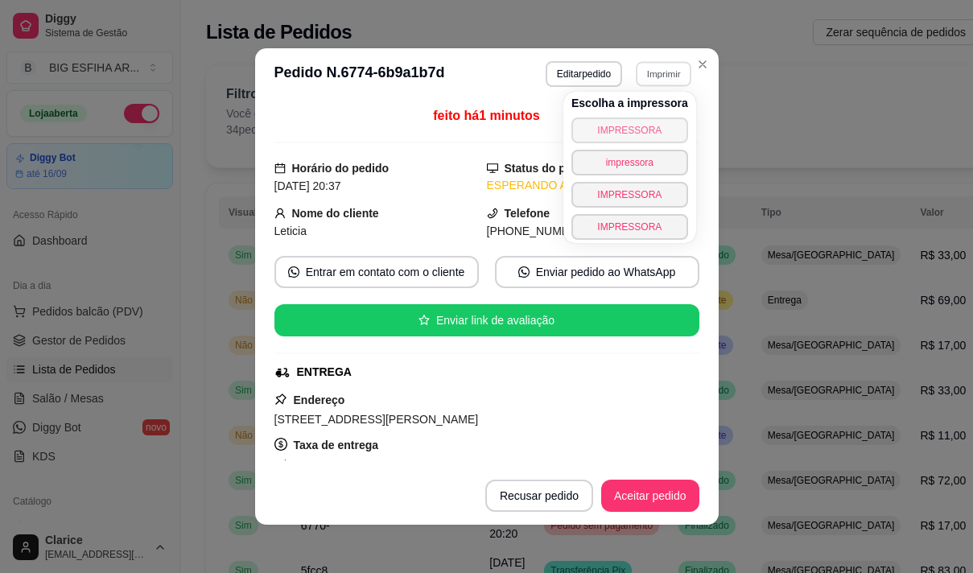
click at [623, 133] on button "IMPRESSORA" at bounding box center [629, 131] width 117 height 26
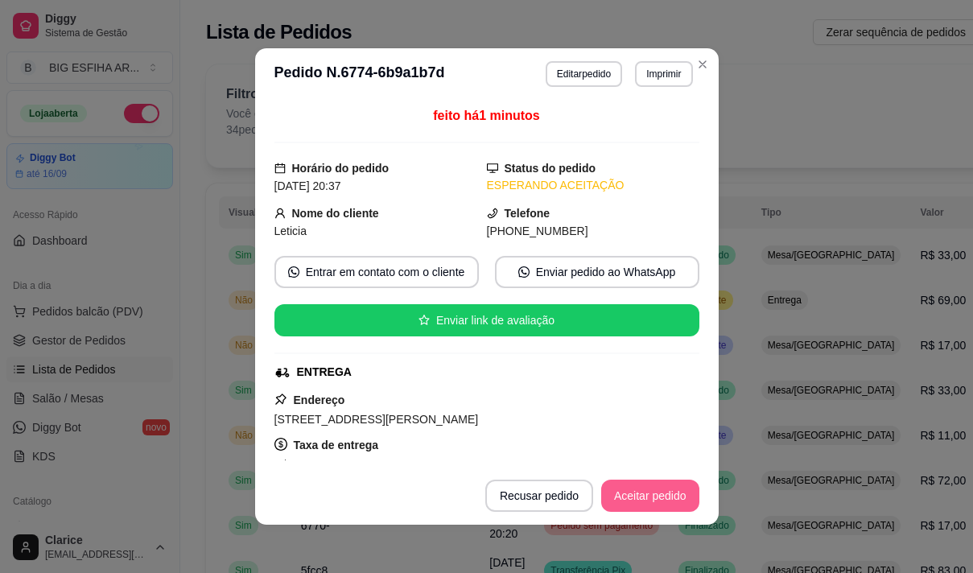
click at [663, 501] on button "Aceitar pedido" at bounding box center [650, 496] width 98 height 32
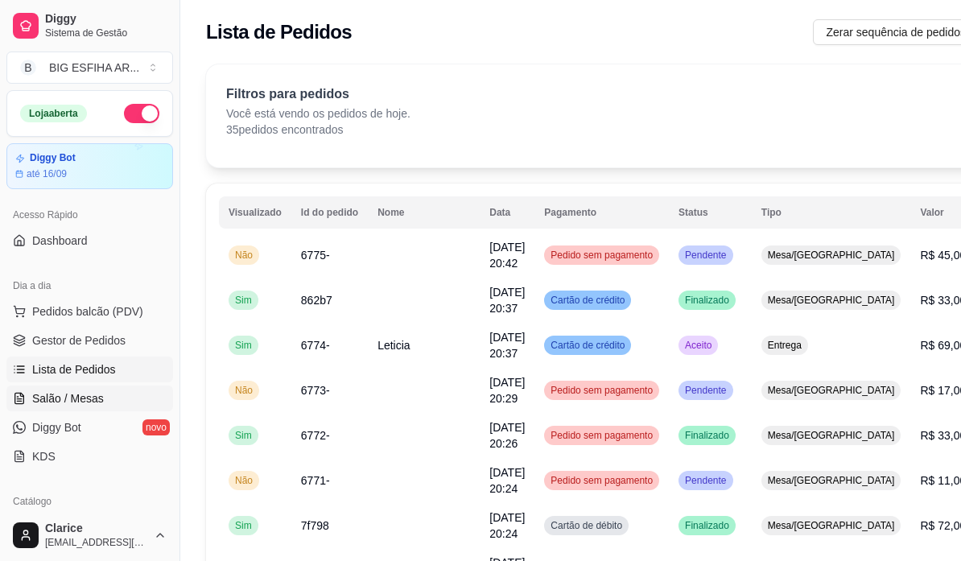
click at [76, 395] on span "Salão / Mesas" at bounding box center [68, 398] width 72 height 16
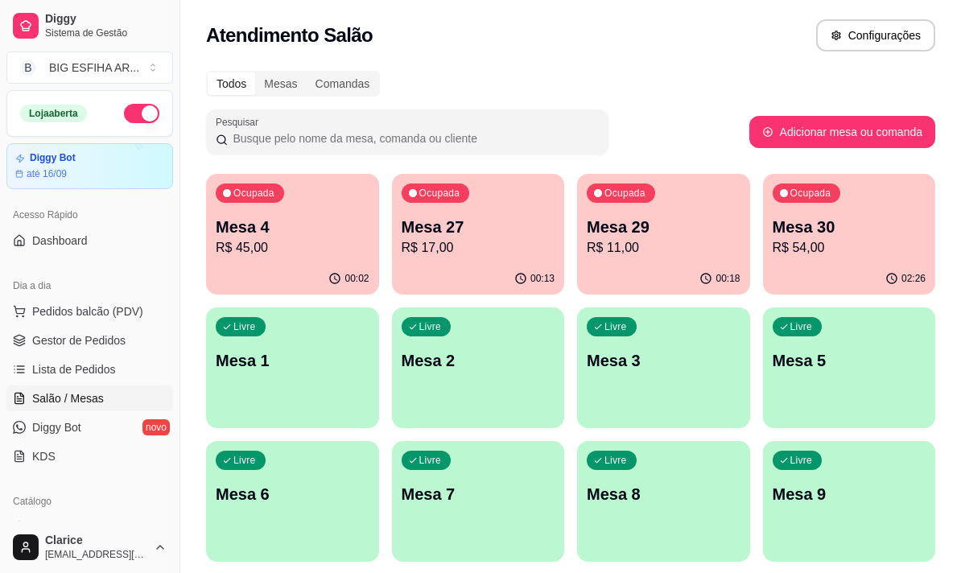
click at [485, 256] on p "R$ 17,00" at bounding box center [479, 247] width 154 height 19
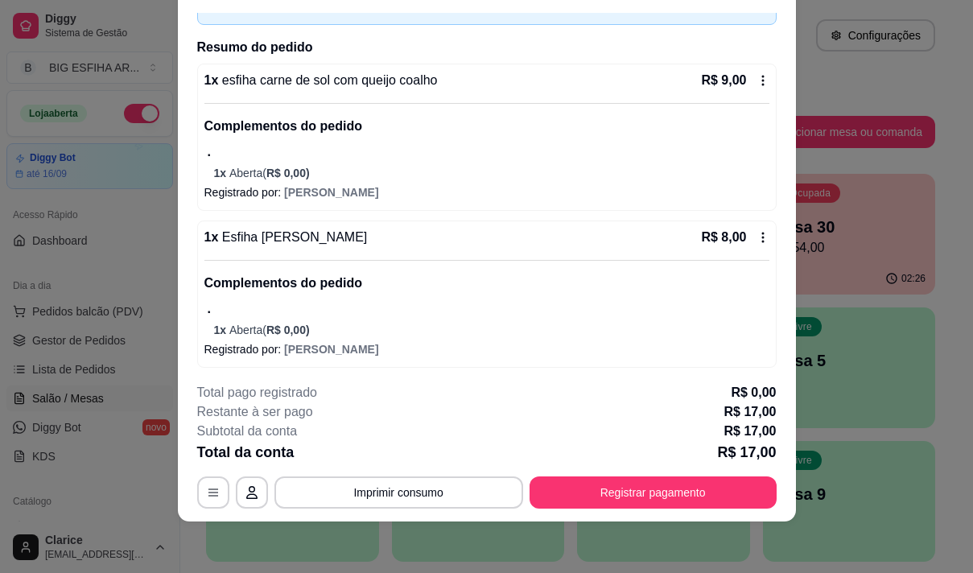
scroll to position [105, 0]
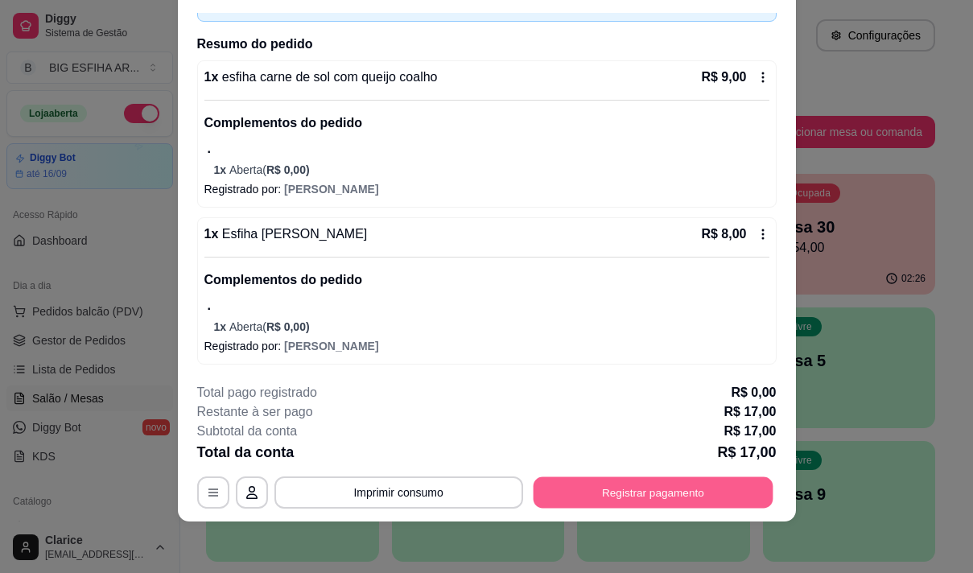
click at [607, 485] on button "Registrar pagamento" at bounding box center [653, 492] width 240 height 31
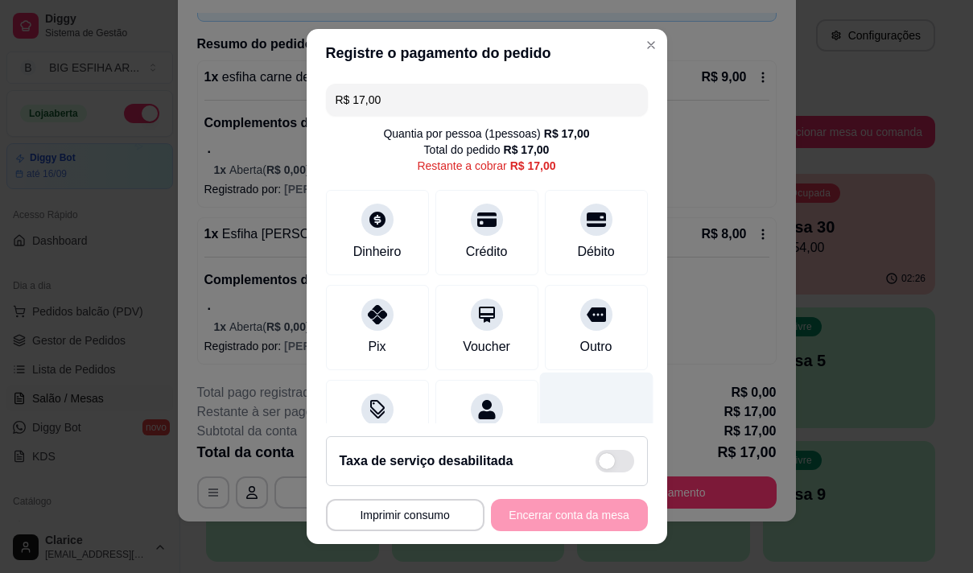
scroll to position [67, 0]
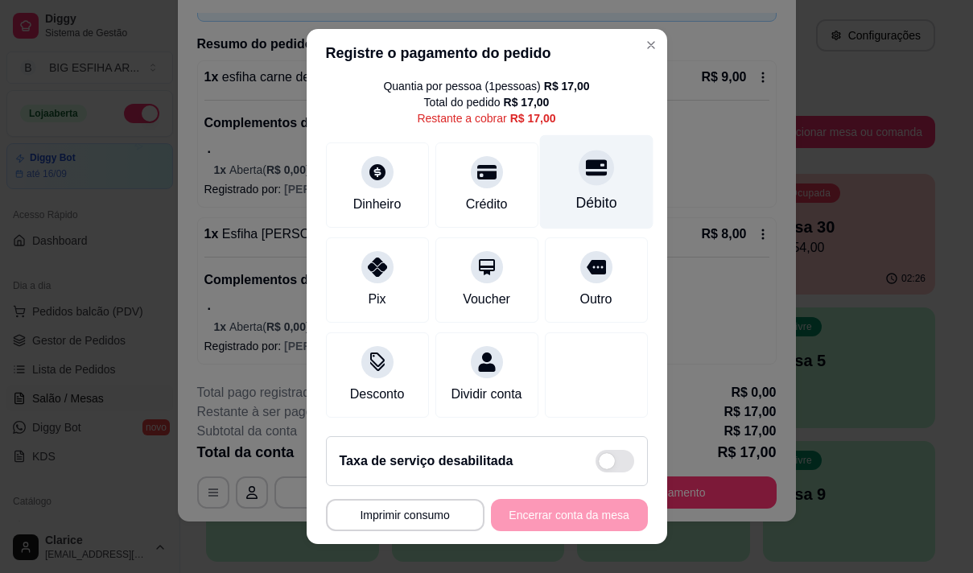
click at [575, 135] on div "Débito" at bounding box center [595, 181] width 113 height 94
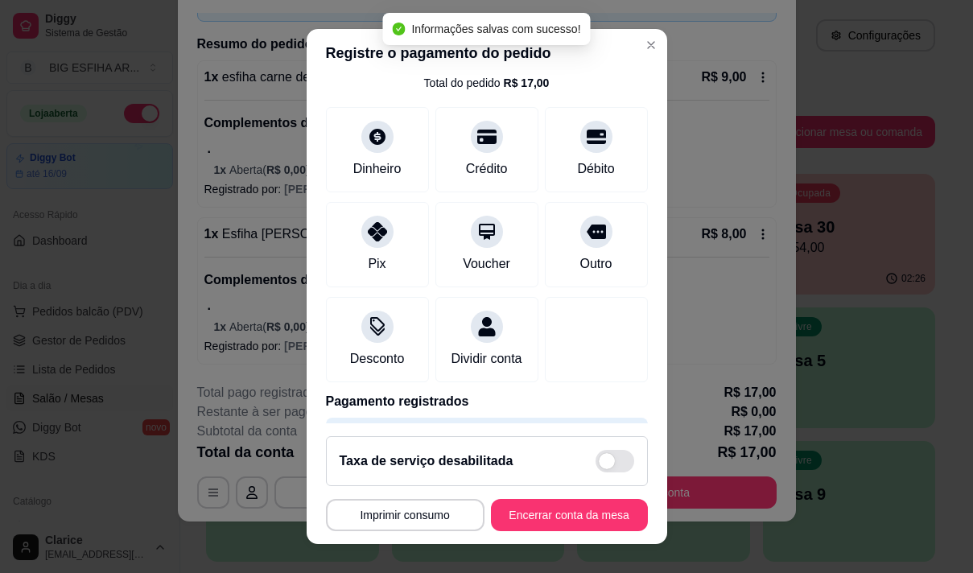
type input "R$ 0,00"
click at [545, 512] on button "Encerrar conta da mesa" at bounding box center [569, 515] width 157 height 32
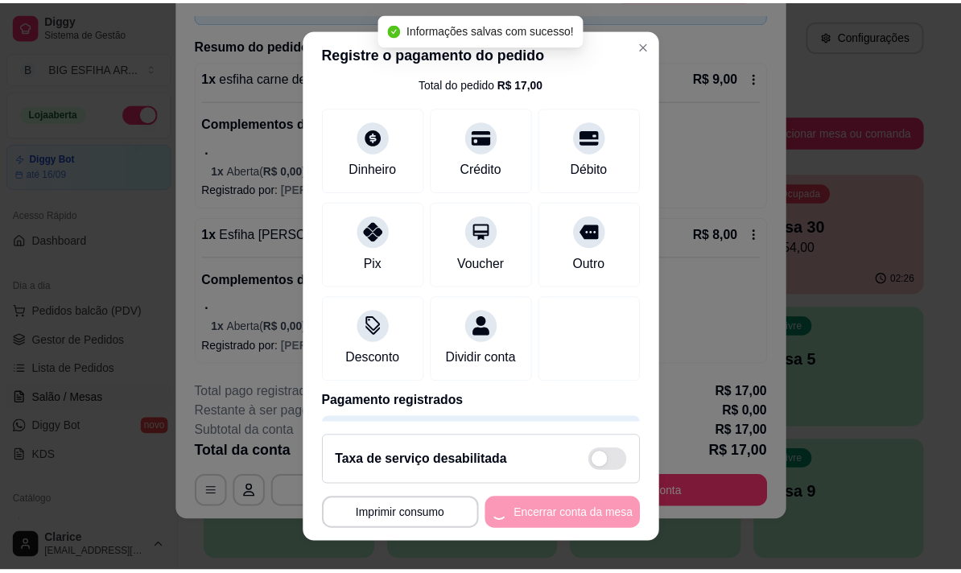
scroll to position [0, 0]
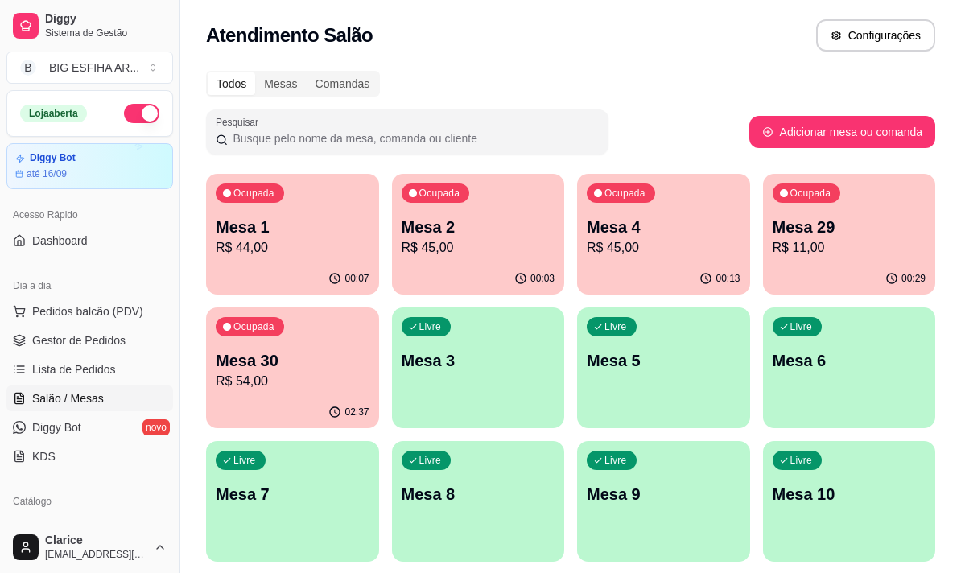
click at [618, 242] on p "R$ 45,00" at bounding box center [664, 247] width 154 height 19
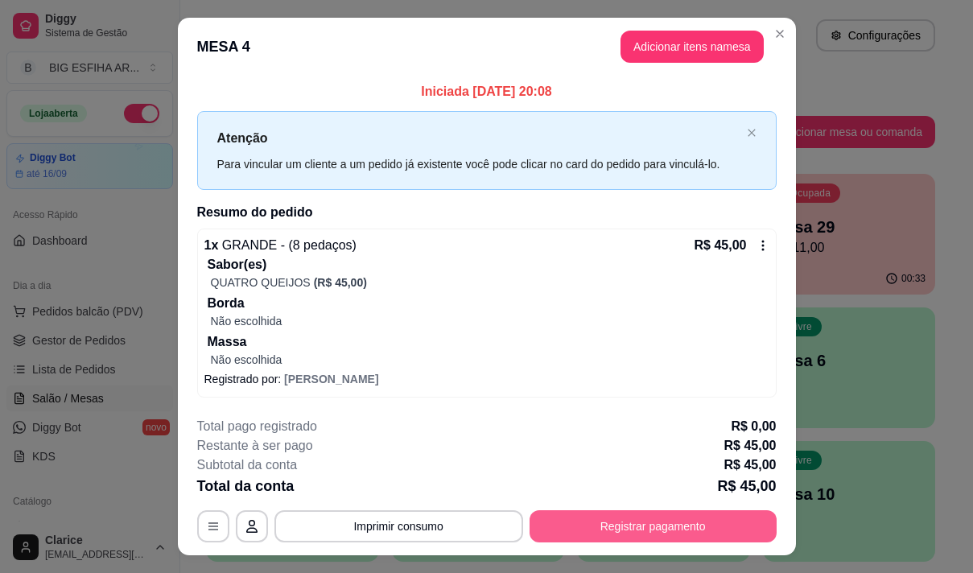
click at [708, 536] on button "Registrar pagamento" at bounding box center [653, 526] width 247 height 32
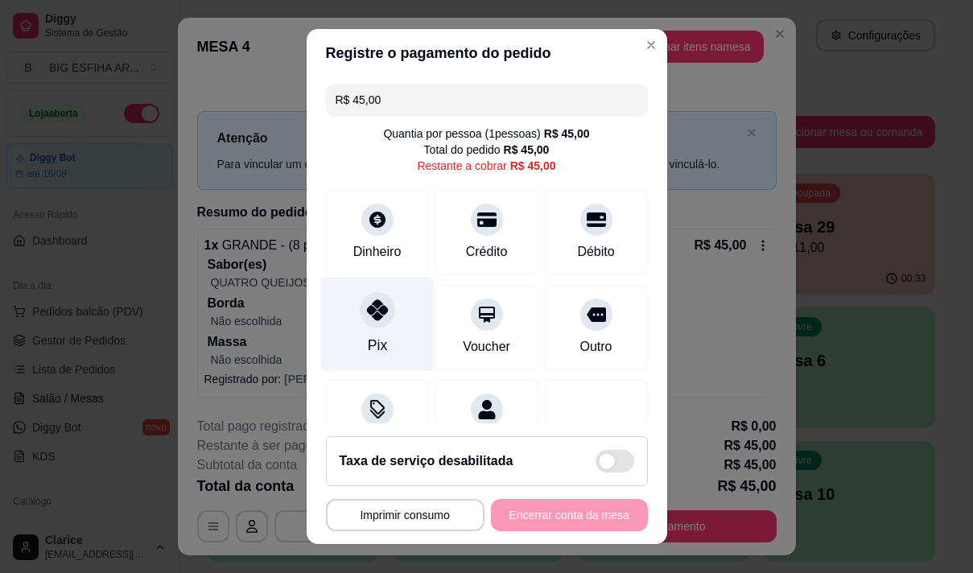
click at [386, 322] on div "Pix" at bounding box center [376, 324] width 113 height 94
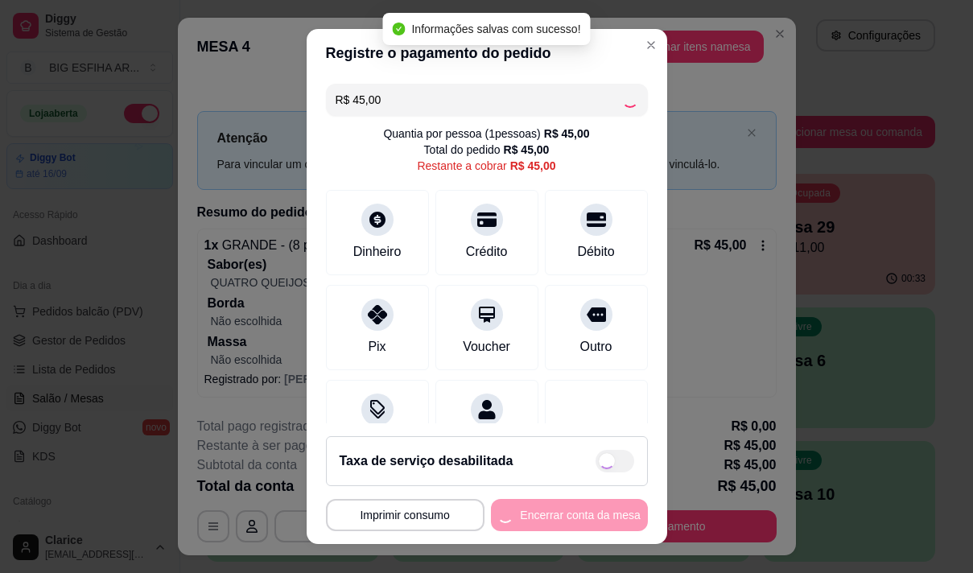
type input "R$ 0,00"
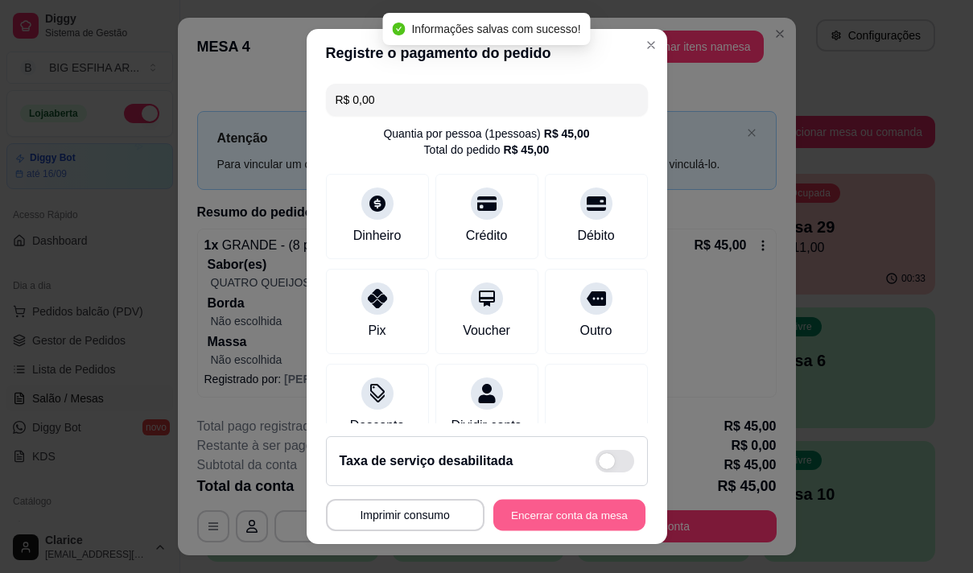
click at [555, 514] on button "Encerrar conta da mesa" at bounding box center [569, 515] width 152 height 31
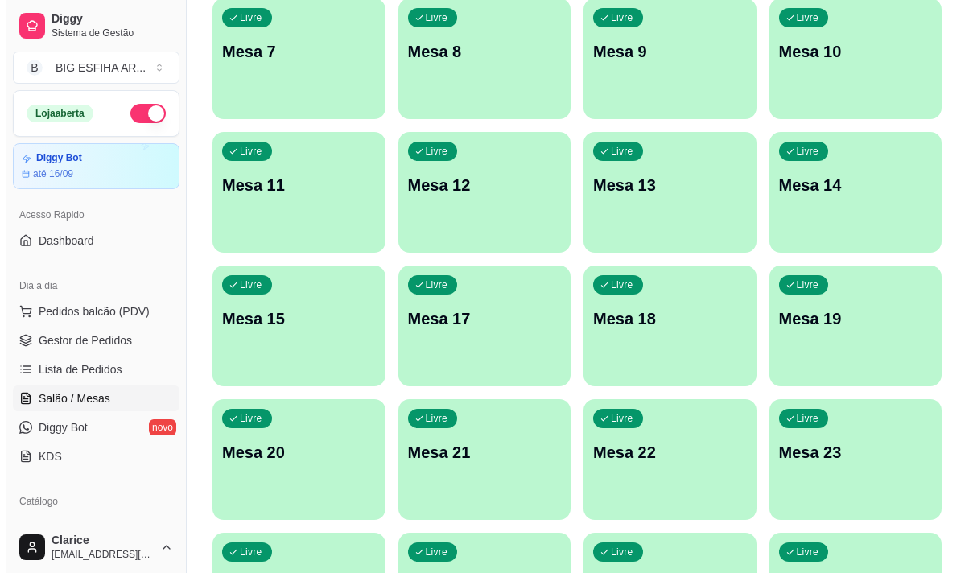
scroll to position [644, 0]
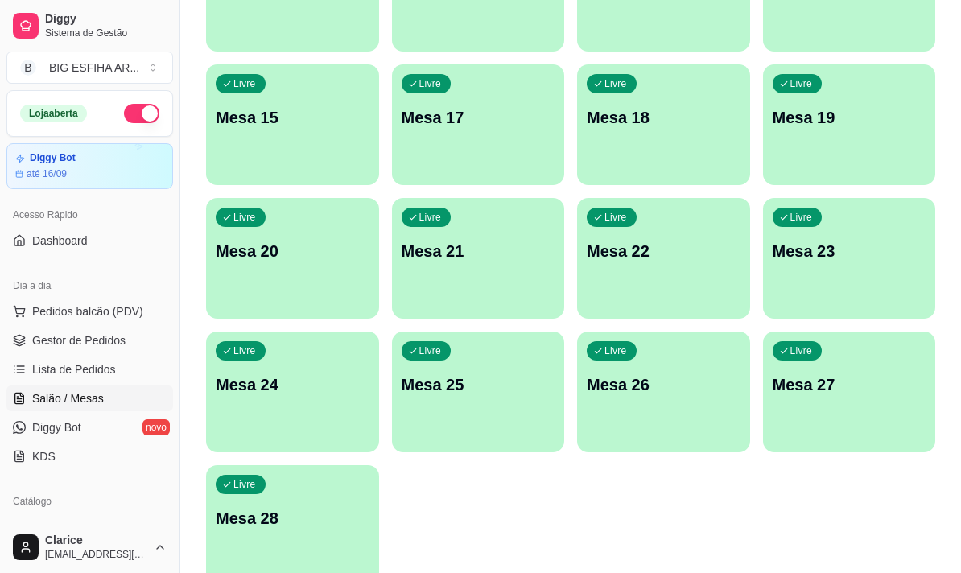
click at [266, 516] on p "Mesa 28" at bounding box center [293, 518] width 154 height 23
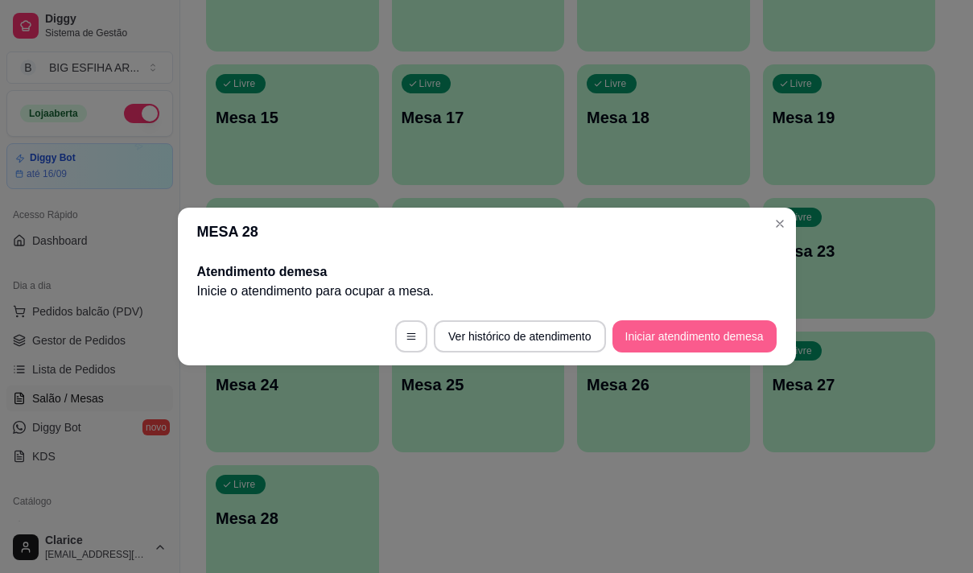
click at [685, 346] on button "Iniciar atendimento de mesa" at bounding box center [694, 336] width 164 height 32
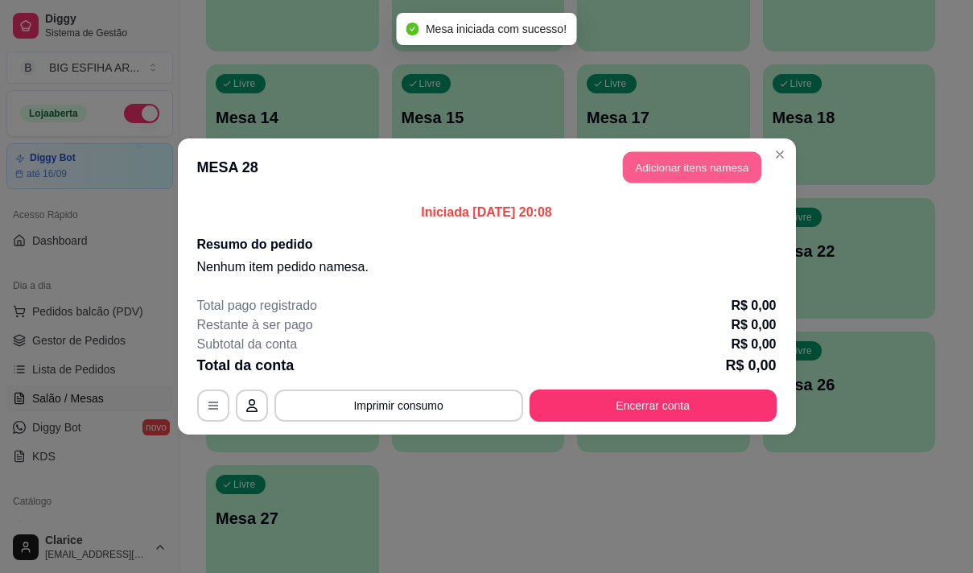
click at [717, 159] on button "Adicionar itens na mesa" at bounding box center [692, 167] width 138 height 31
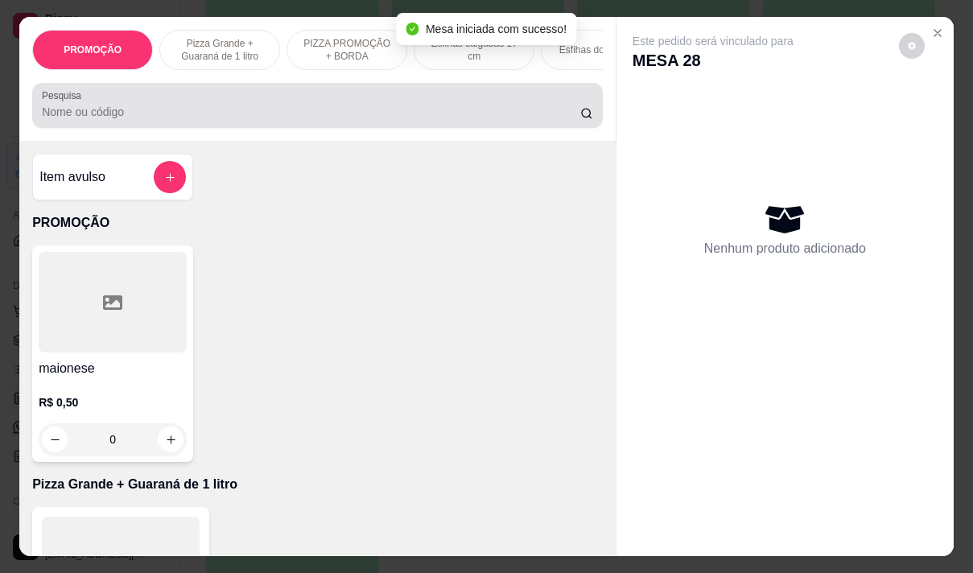
click at [206, 113] on input "Pesquisa" at bounding box center [311, 112] width 538 height 16
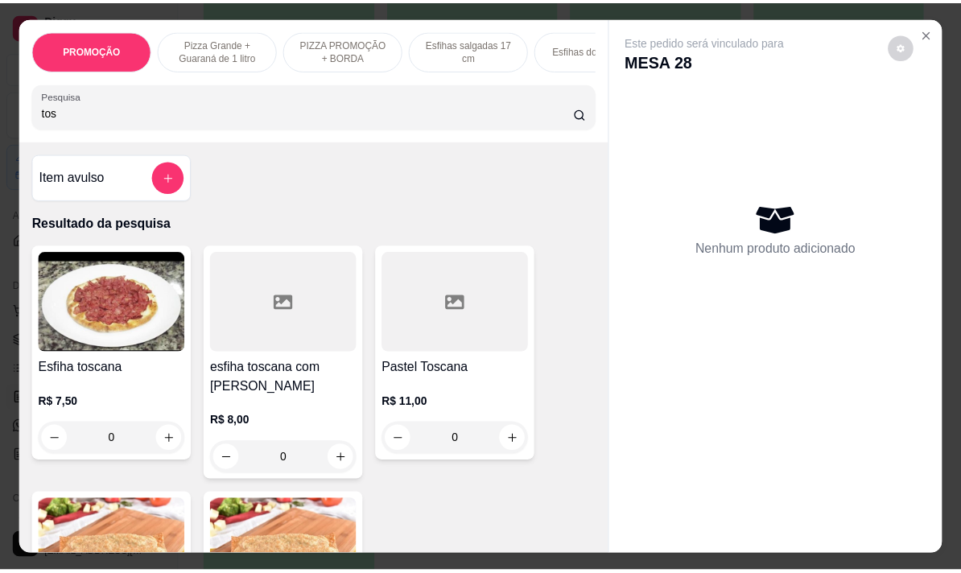
scroll to position [241, 0]
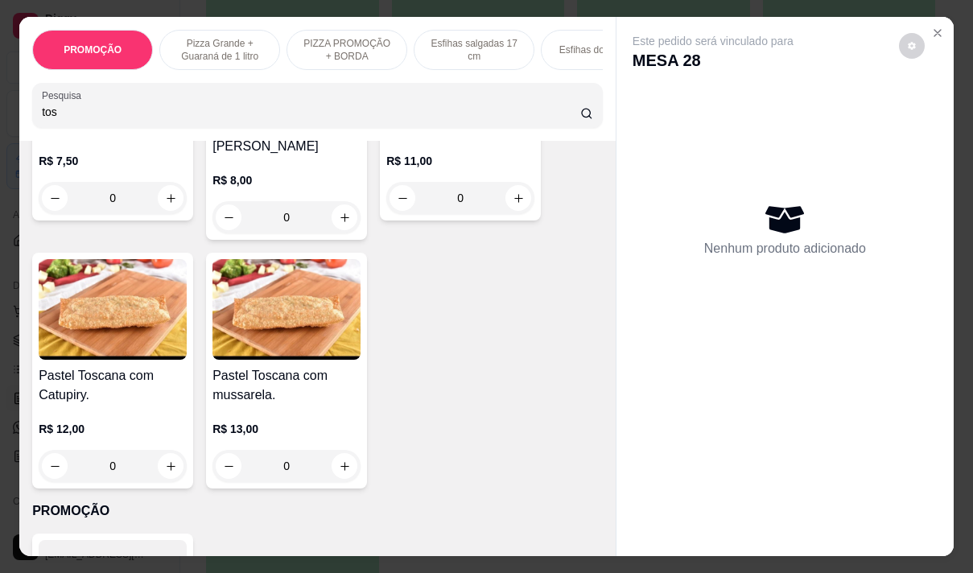
type input "tos"
click at [275, 405] on h4 "Pastel Toscana com mussarela." at bounding box center [286, 385] width 148 height 39
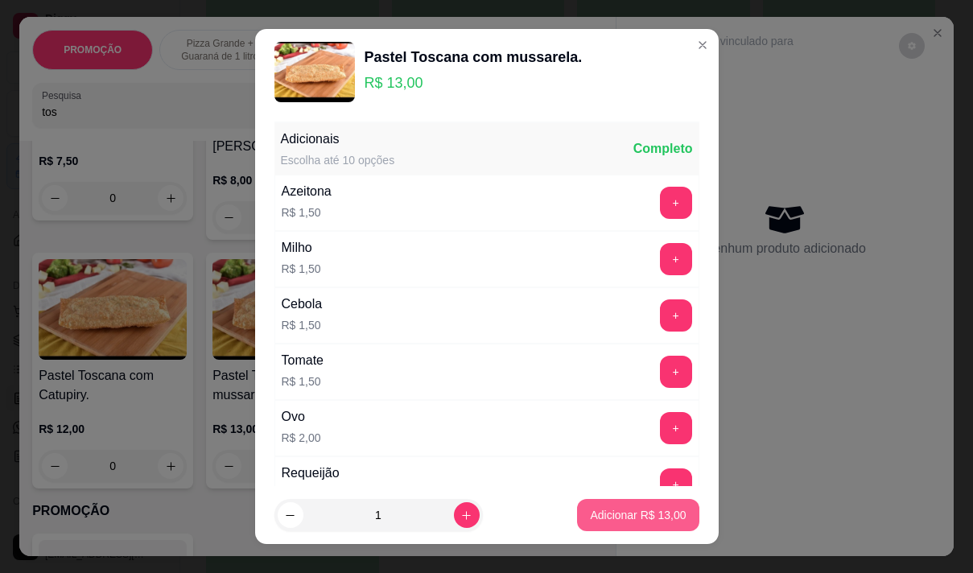
click at [629, 518] on p "Adicionar R$ 13,00" at bounding box center [638, 515] width 96 height 16
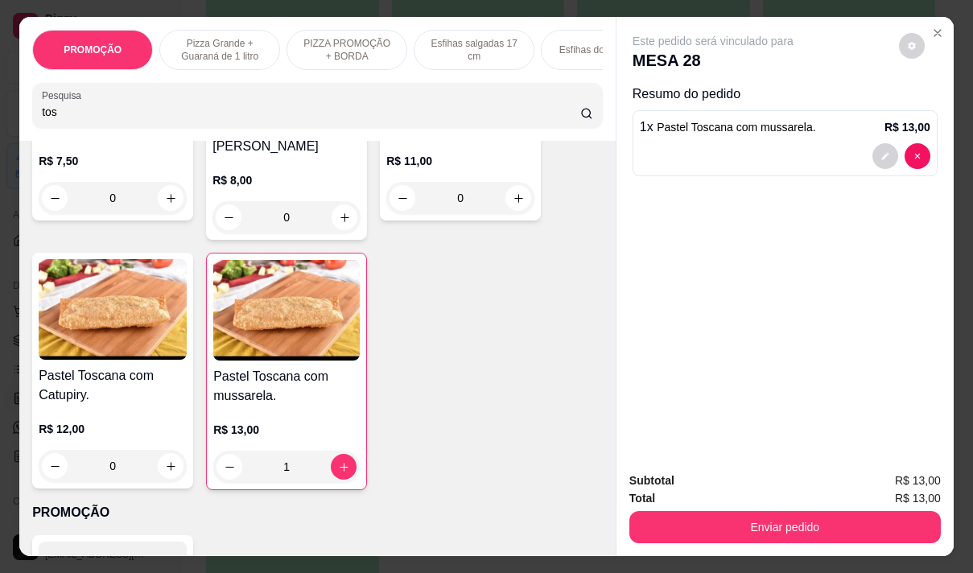
type input "1"
click at [66, 432] on p "R$ 12,00" at bounding box center [113, 429] width 148 height 16
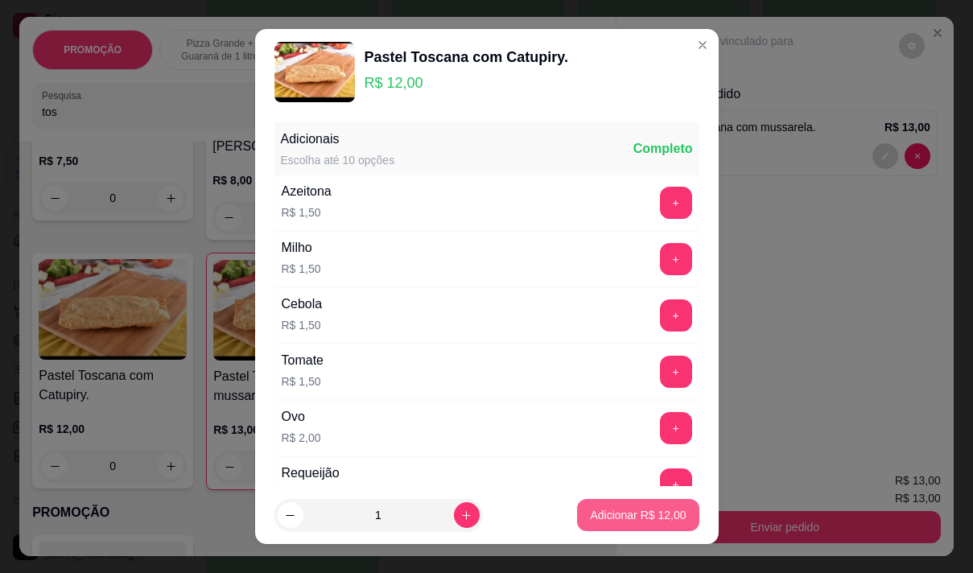
click at [605, 520] on p "Adicionar R$ 12,00" at bounding box center [638, 515] width 96 height 16
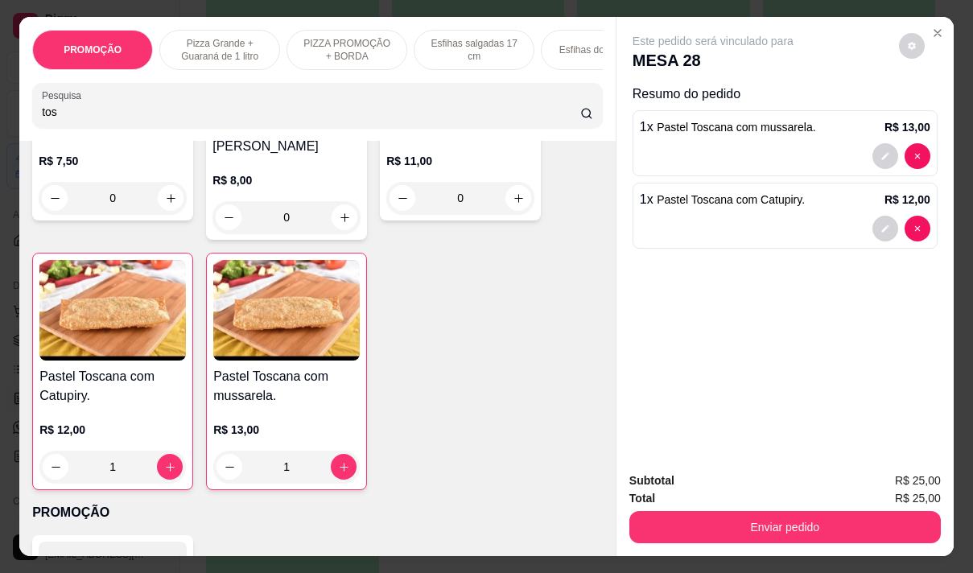
type input "1"
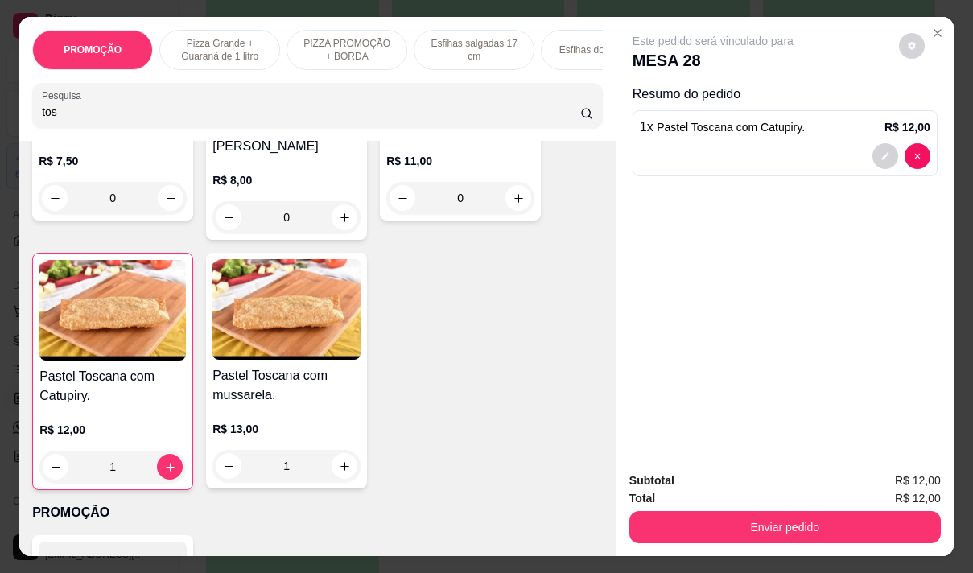
type input "0"
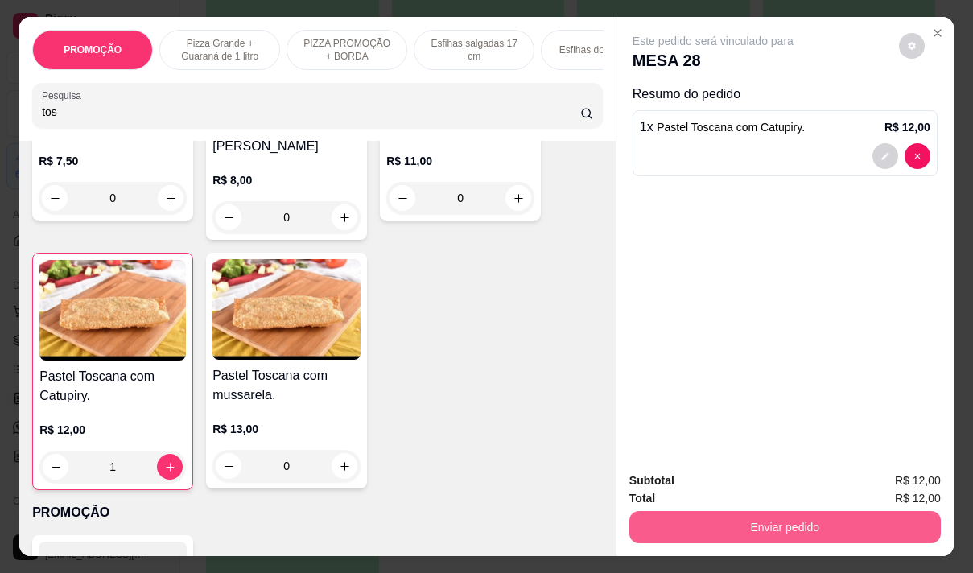
click at [794, 518] on button "Enviar pedido" at bounding box center [784, 527] width 311 height 32
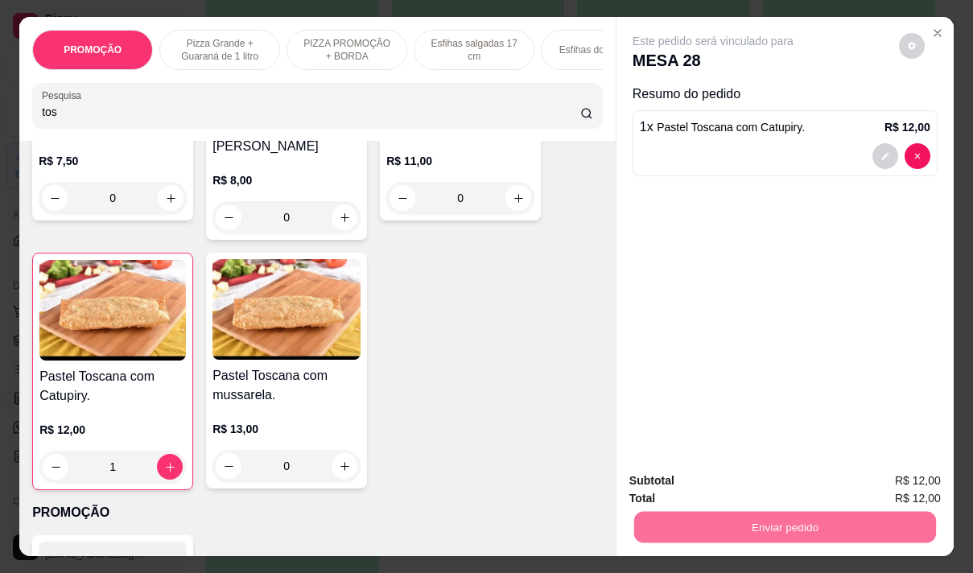
click at [755, 475] on button "Não registrar e enviar pedido" at bounding box center [731, 481] width 167 height 31
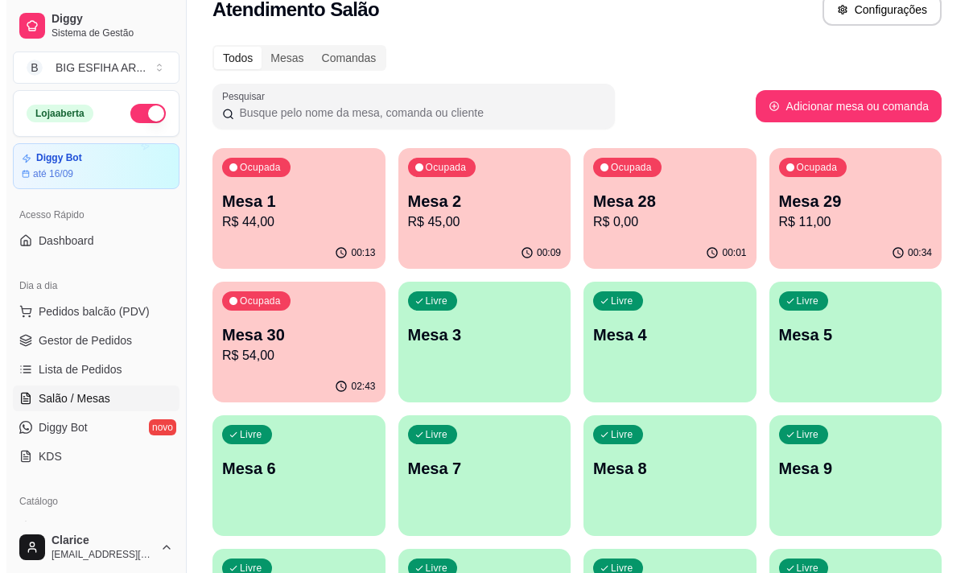
scroll to position [0, 0]
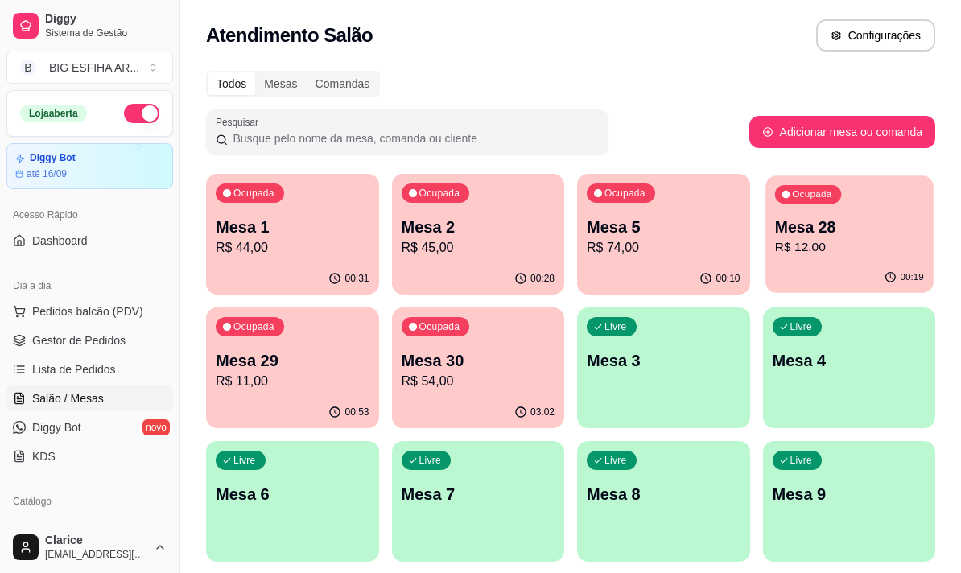
click at [806, 247] on p "R$ 12,00" at bounding box center [848, 247] width 149 height 19
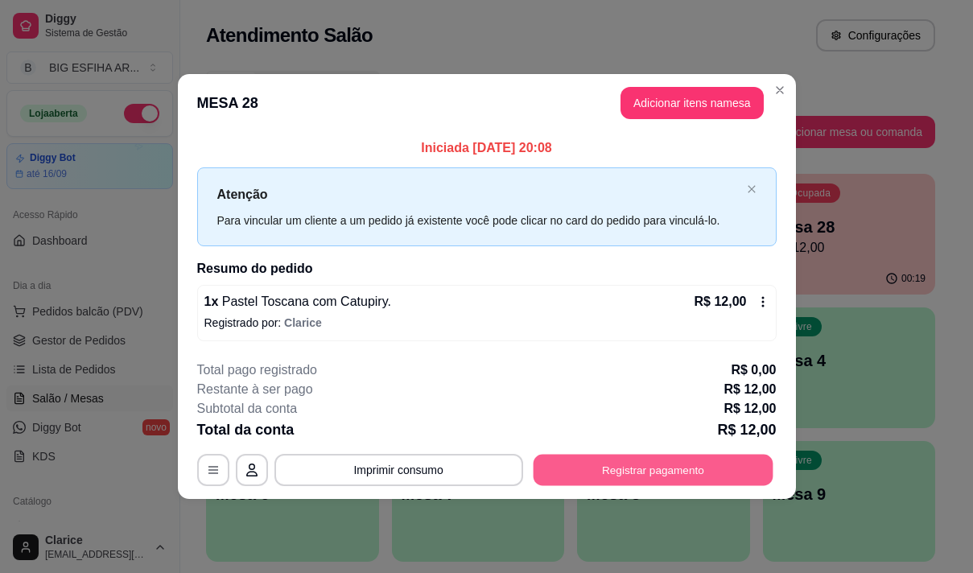
click at [694, 458] on button "Registrar pagamento" at bounding box center [653, 469] width 240 height 31
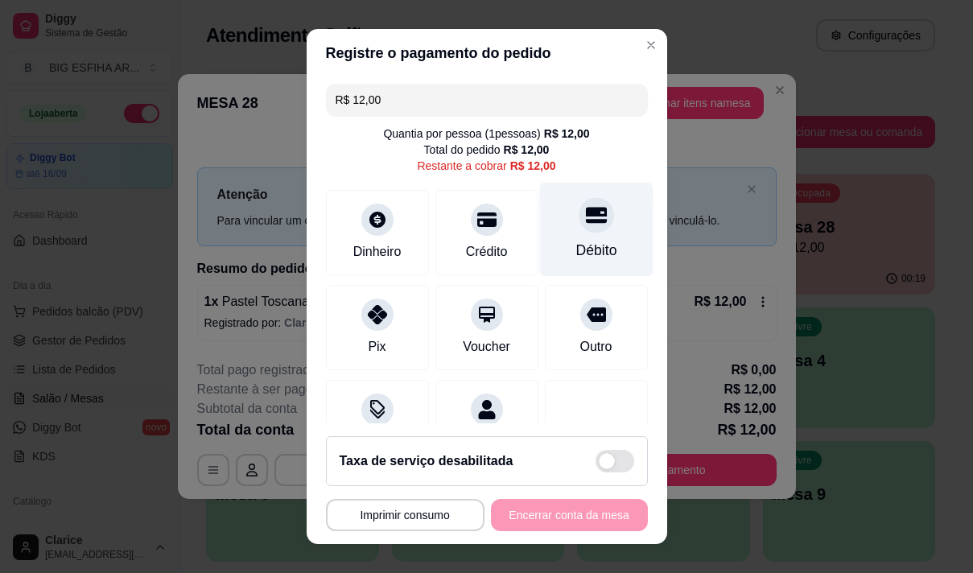
click at [584, 234] on div "Débito" at bounding box center [595, 229] width 113 height 94
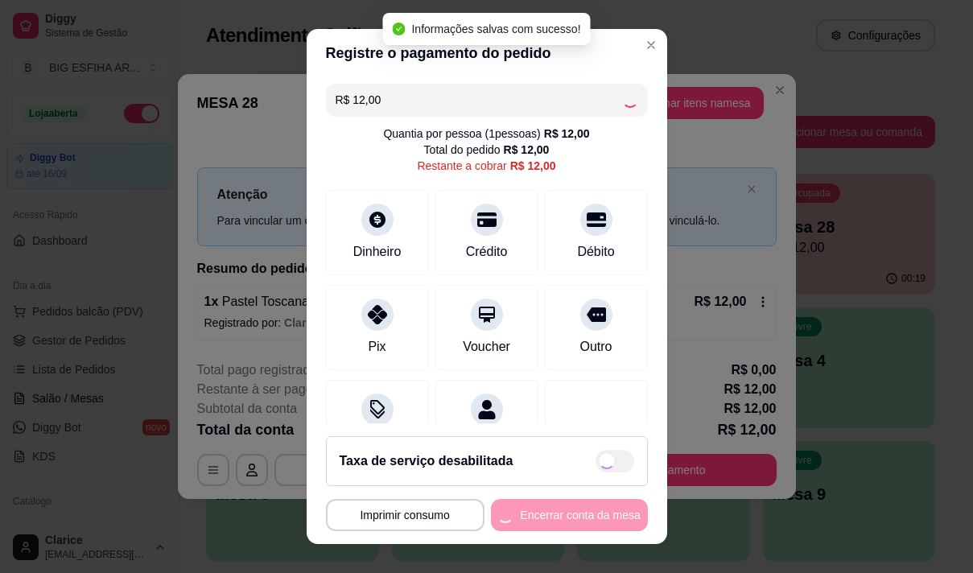
type input "R$ 0,00"
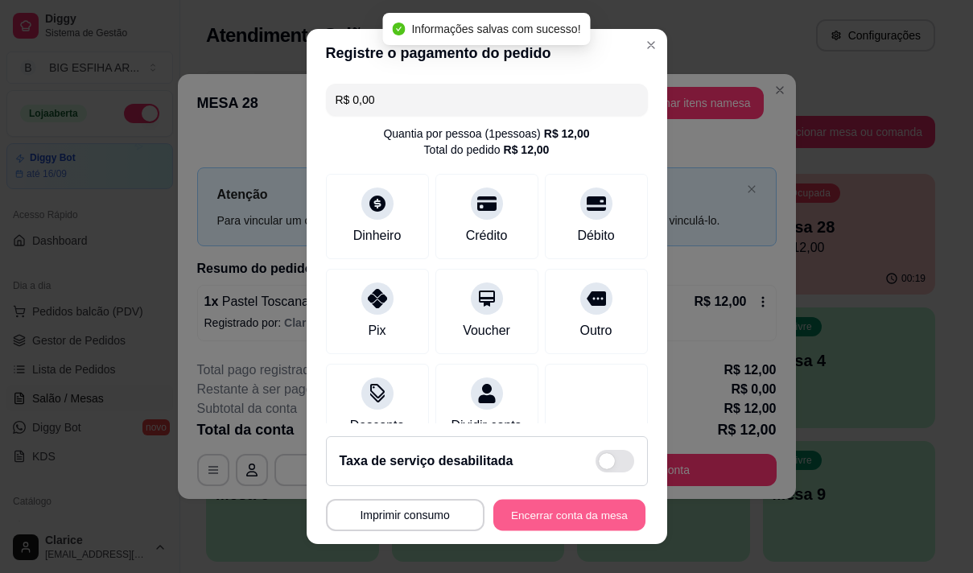
click at [609, 514] on button "Encerrar conta da mesa" at bounding box center [569, 515] width 152 height 31
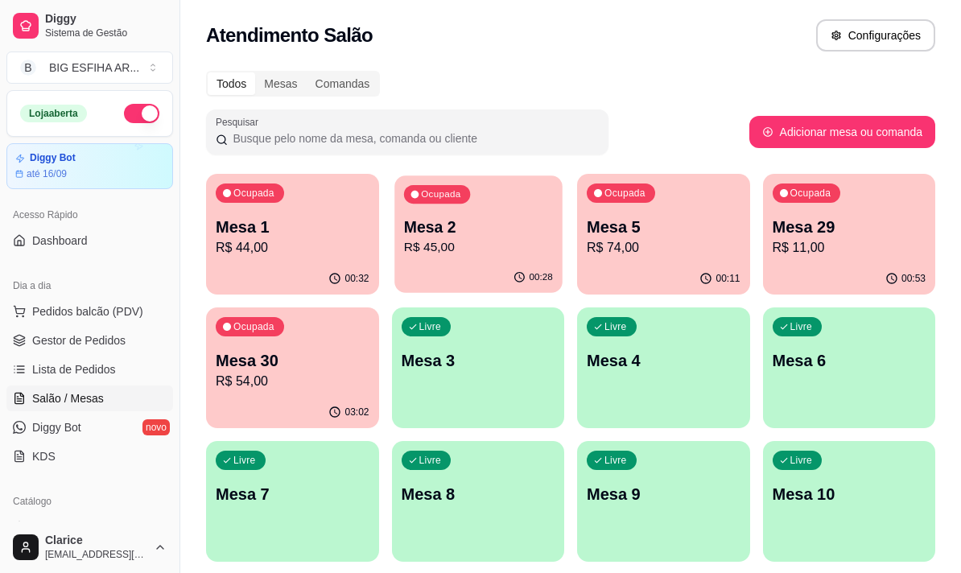
click at [429, 235] on p "Mesa 2" at bounding box center [477, 228] width 149 height 22
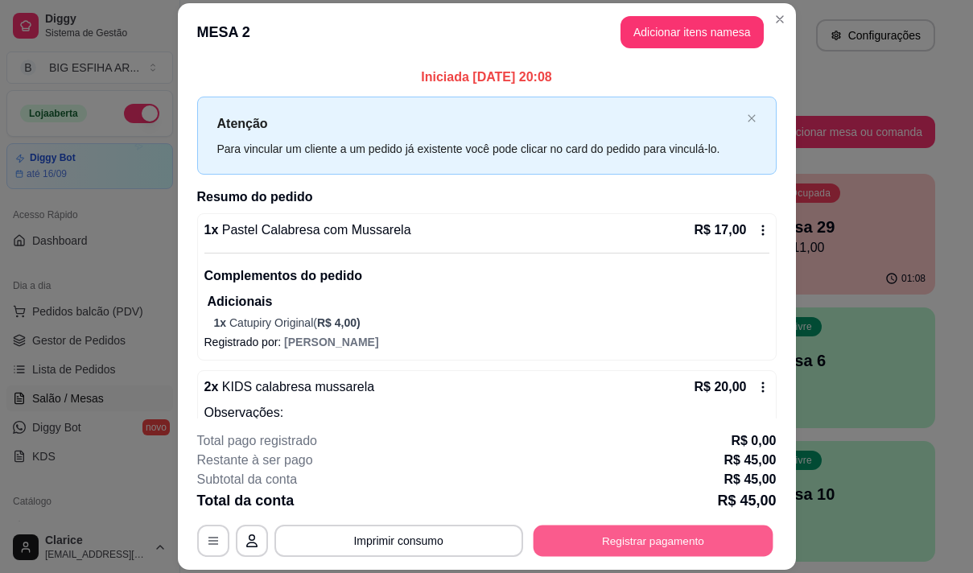
click at [669, 546] on button "Registrar pagamento" at bounding box center [653, 541] width 240 height 31
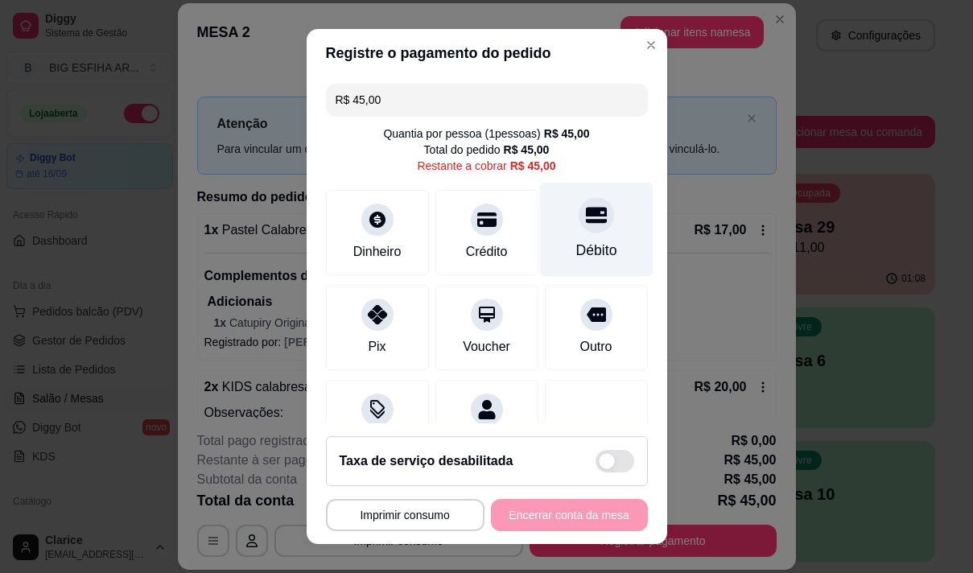
click at [575, 241] on div "Débito" at bounding box center [595, 250] width 41 height 21
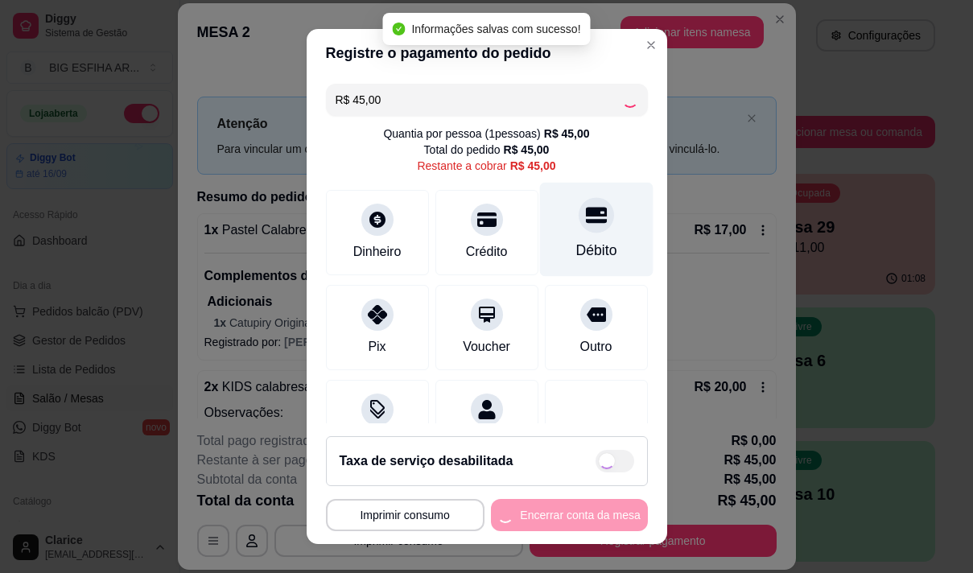
type input "R$ 0,00"
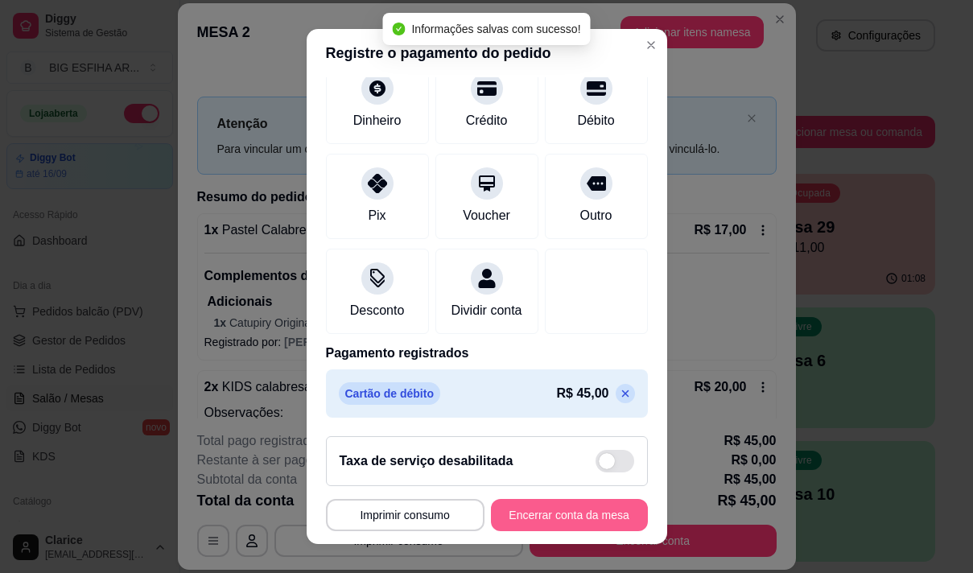
scroll to position [134, 0]
click at [569, 522] on button "Encerrar conta da mesa" at bounding box center [569, 515] width 157 height 32
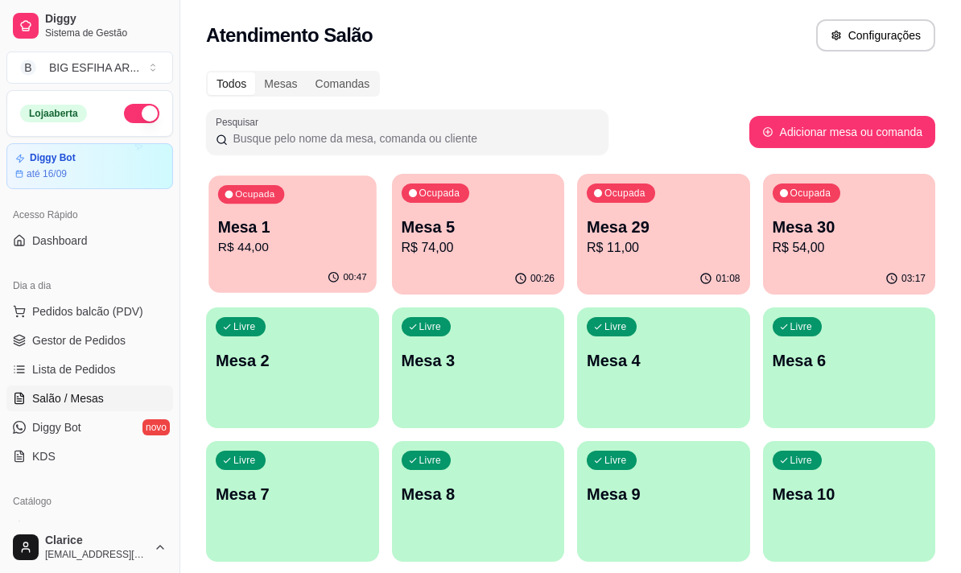
click at [295, 254] on p "R$ 44,00" at bounding box center [292, 247] width 149 height 19
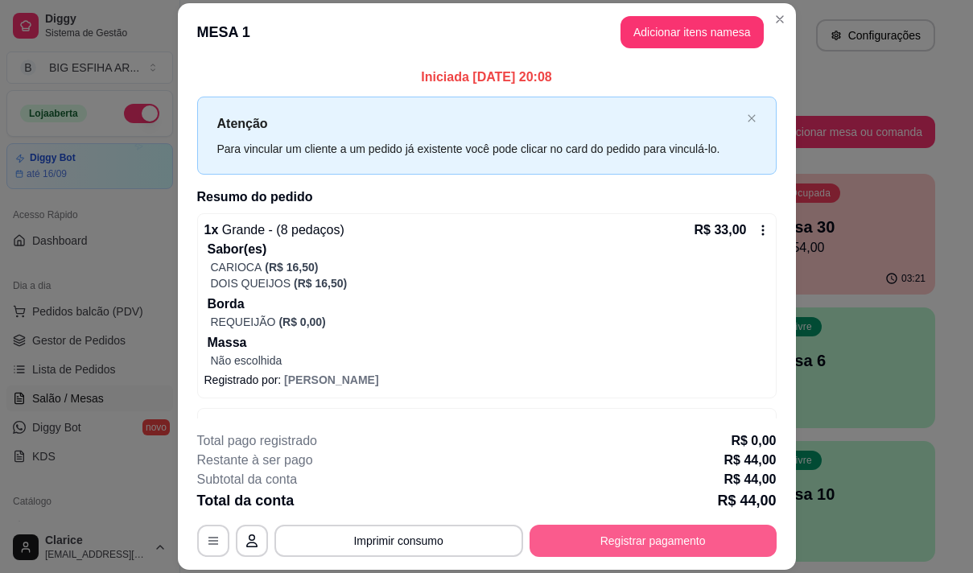
click at [637, 538] on button "Registrar pagamento" at bounding box center [653, 541] width 247 height 32
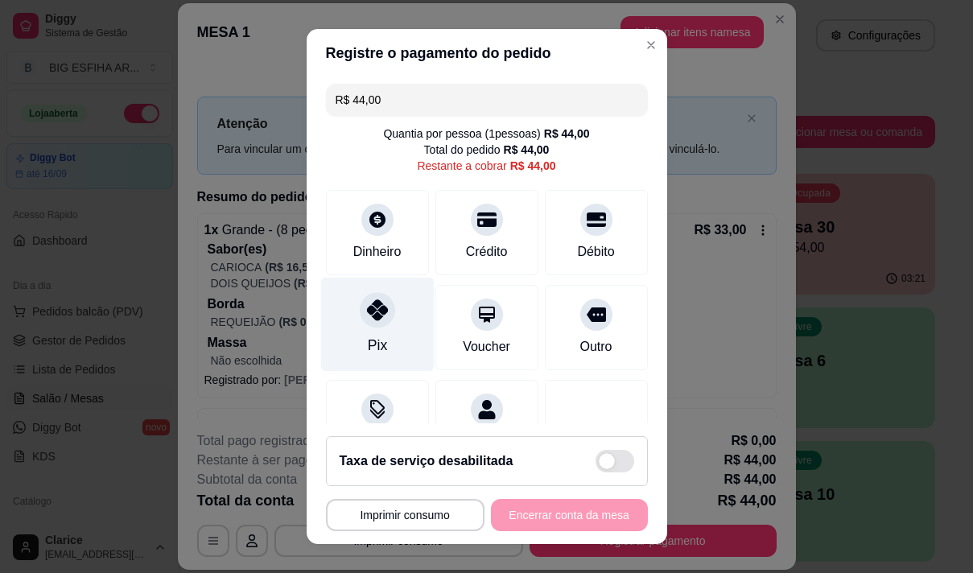
click at [366, 320] on icon at bounding box center [376, 309] width 21 height 21
type input "R$ 0,00"
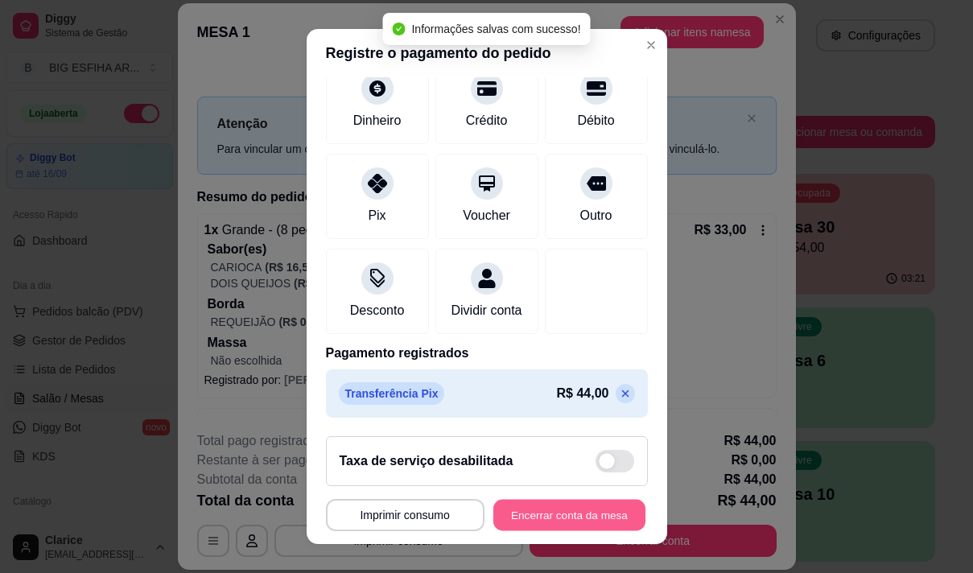
click at [522, 500] on button "Encerrar conta da mesa" at bounding box center [569, 515] width 152 height 31
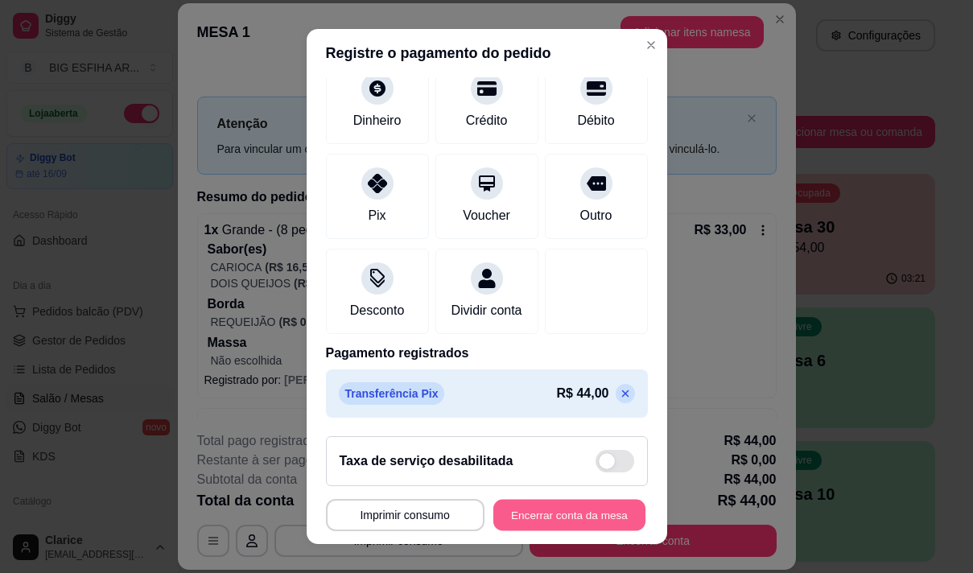
click at [526, 509] on button "Encerrar conta da mesa" at bounding box center [569, 515] width 152 height 31
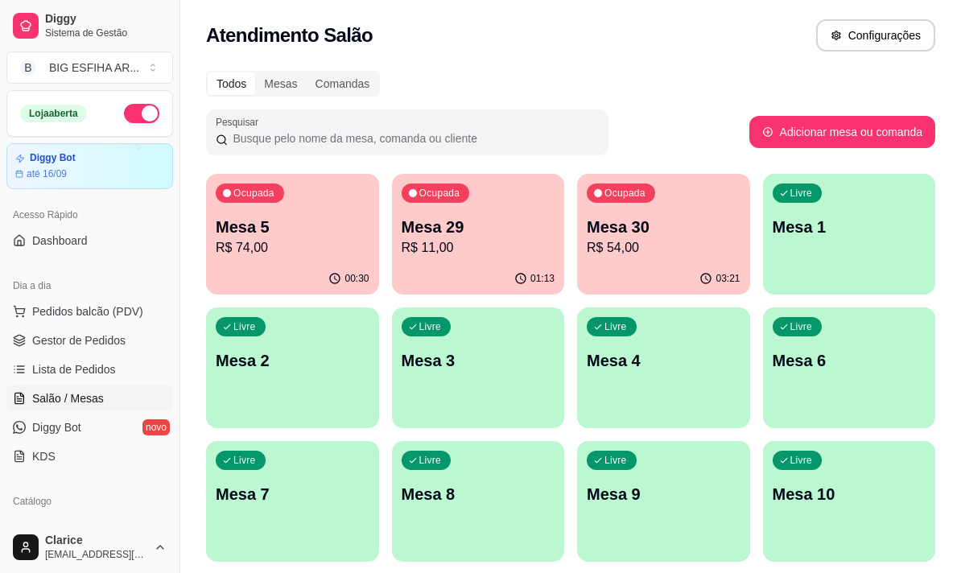
click at [291, 252] on p "R$ 74,00" at bounding box center [293, 247] width 154 height 19
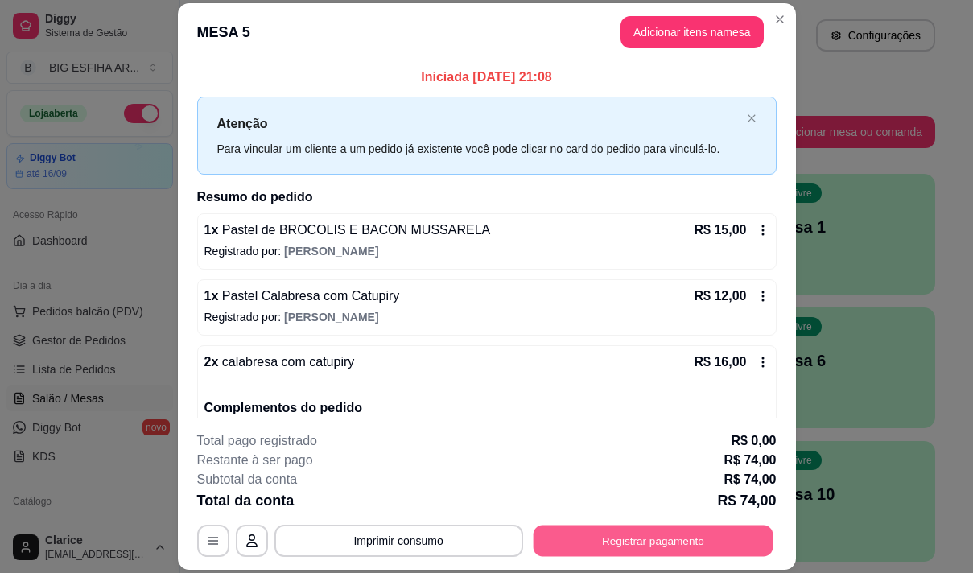
click at [664, 551] on button "Registrar pagamento" at bounding box center [653, 541] width 240 height 31
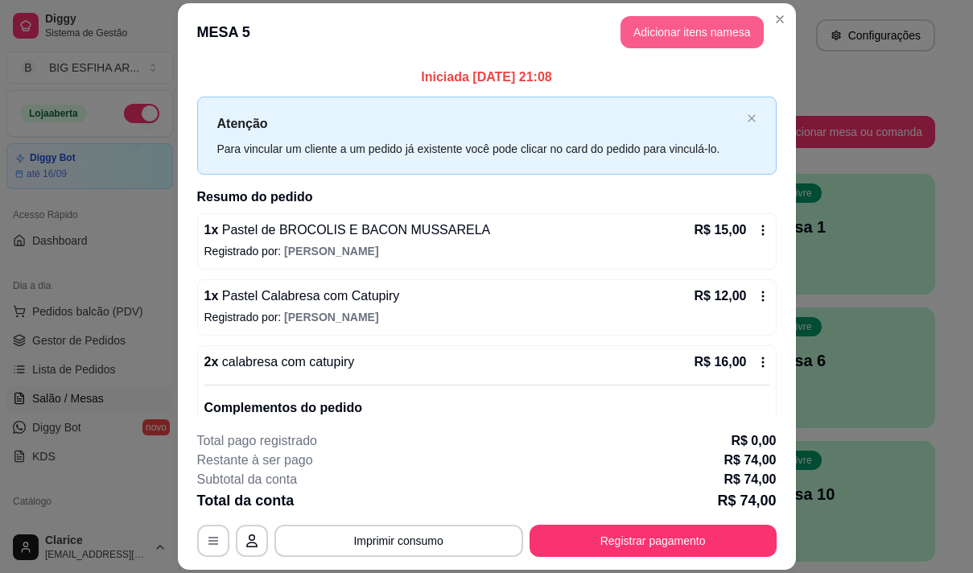
click at [681, 34] on button "Adicionar itens na mesa" at bounding box center [692, 32] width 143 height 32
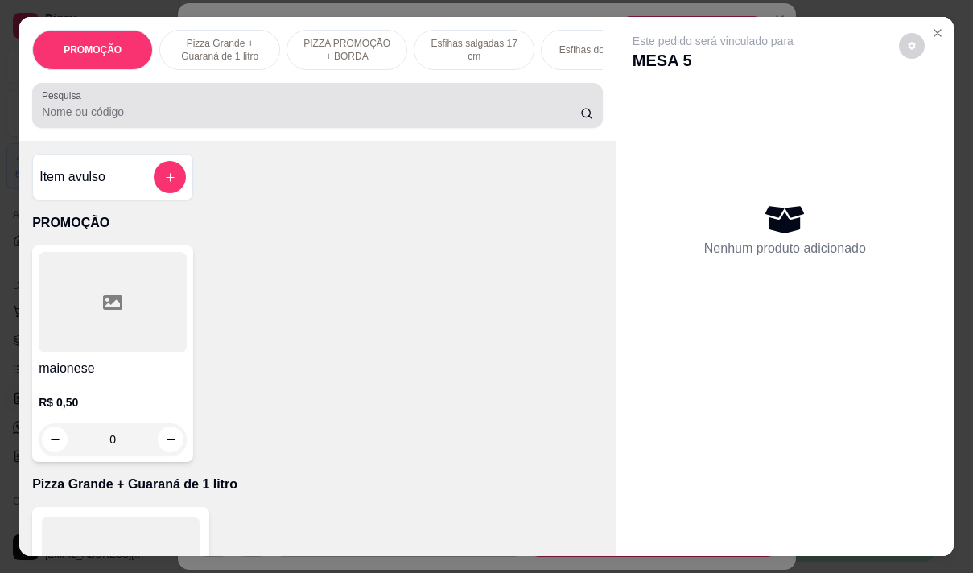
click at [72, 120] on input "Pesquisa" at bounding box center [311, 112] width 538 height 16
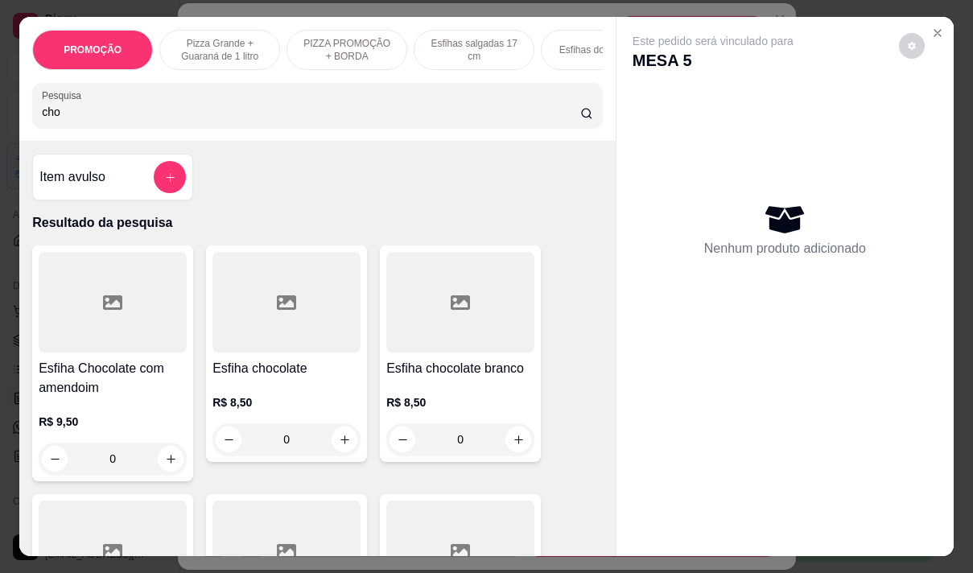
type input "cho"
click at [263, 371] on h4 "Esfiha chocolate" at bounding box center [286, 368] width 148 height 19
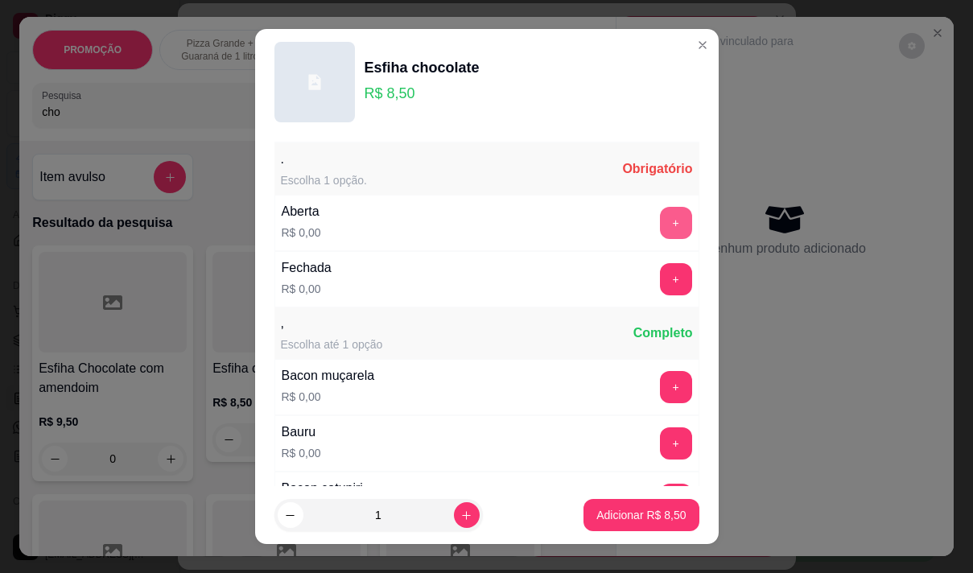
click at [660, 226] on button "+" at bounding box center [676, 223] width 32 height 32
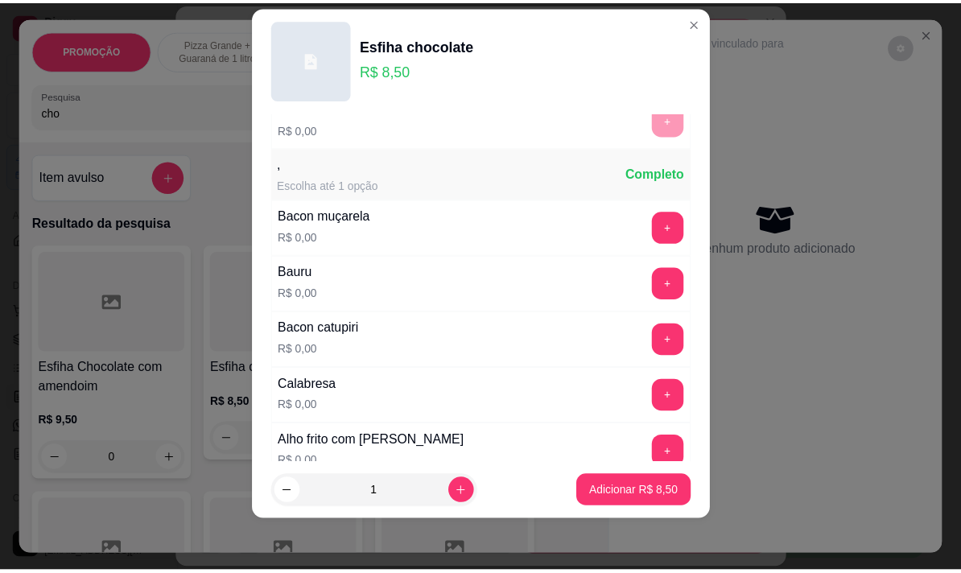
scroll to position [172, 0]
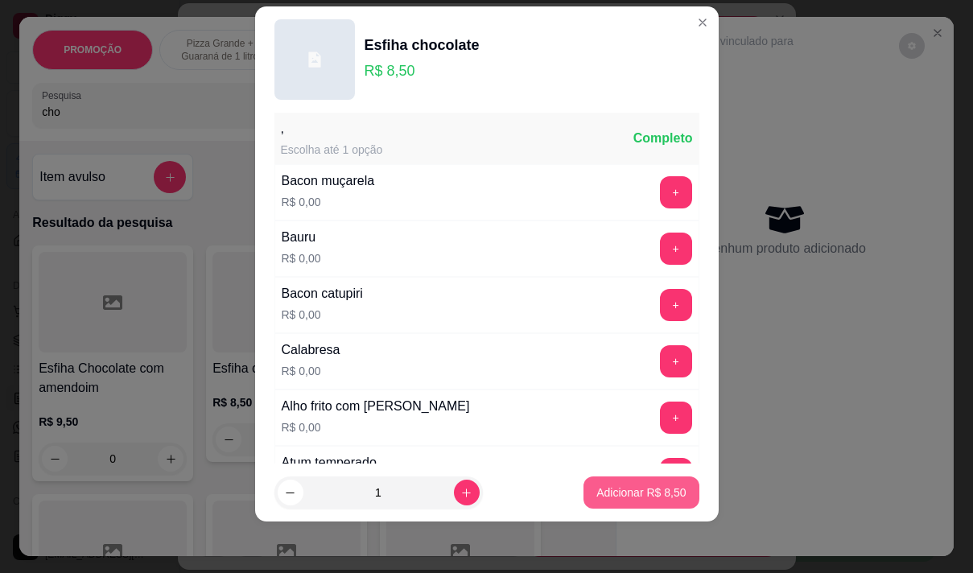
click at [623, 493] on p "Adicionar R$ 8,50" at bounding box center [640, 493] width 89 height 16
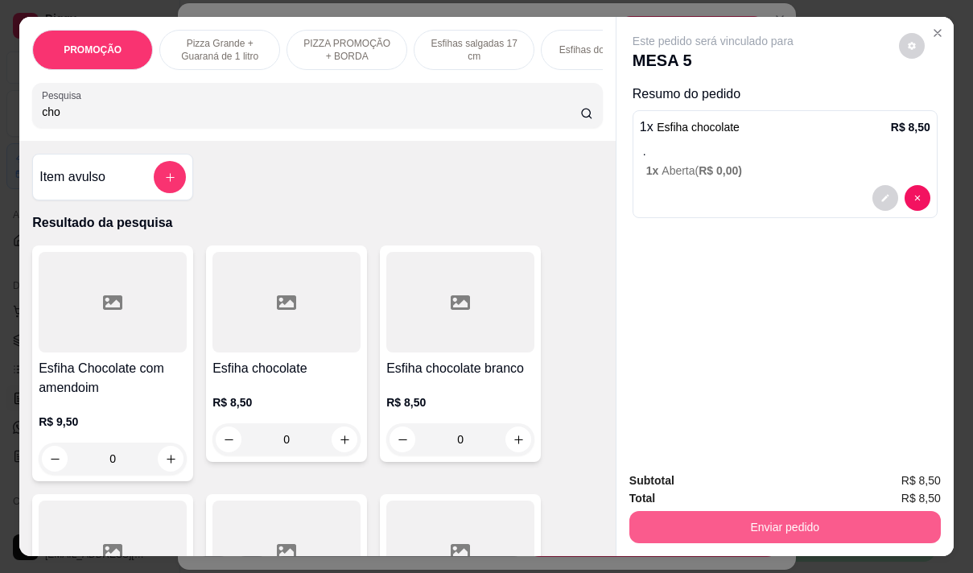
click at [693, 518] on button "Enviar pedido" at bounding box center [784, 527] width 311 height 32
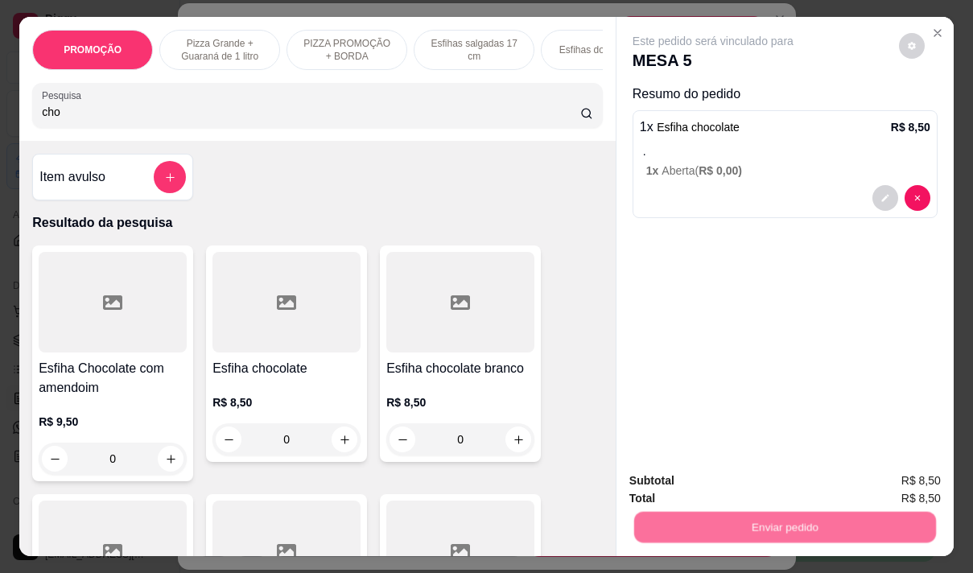
click at [684, 480] on button "Não registrar e enviar pedido" at bounding box center [731, 481] width 167 height 31
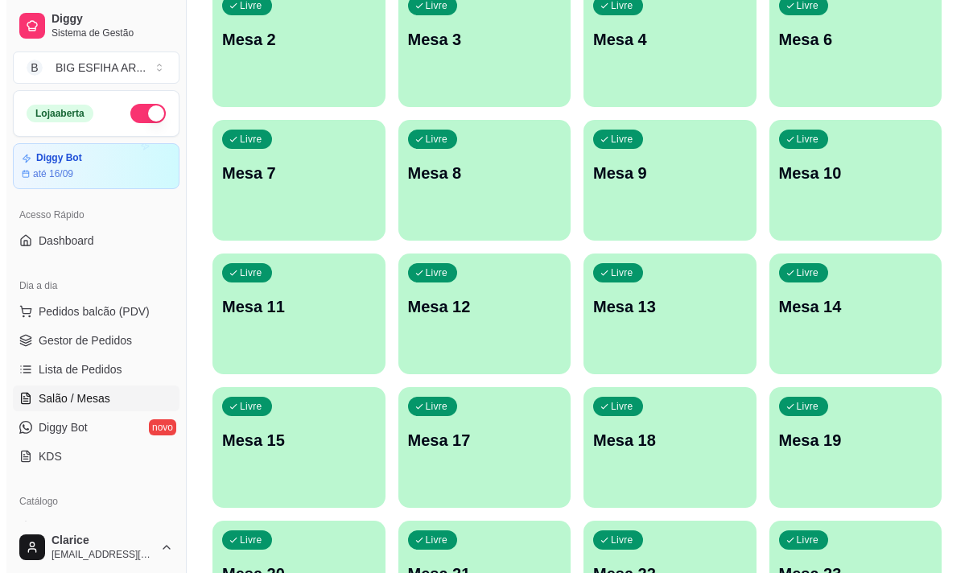
scroll to position [322, 0]
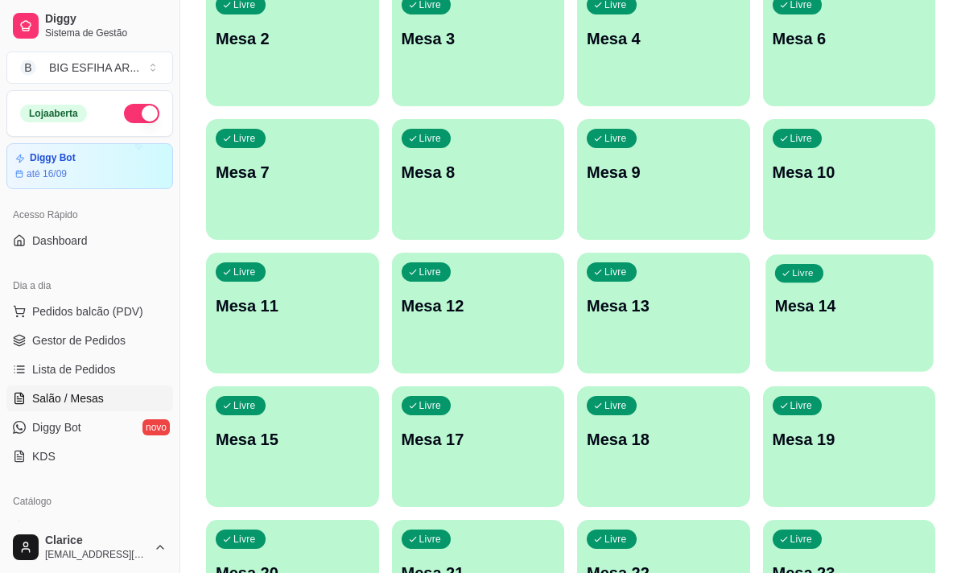
click at [824, 316] on p "Mesa 14" at bounding box center [848, 306] width 149 height 22
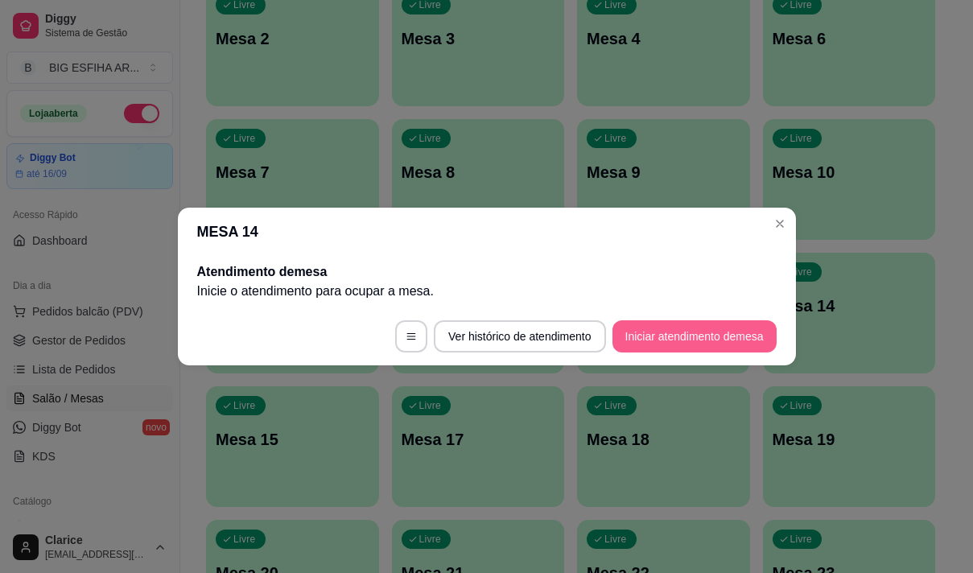
click at [724, 346] on button "Iniciar atendimento de mesa" at bounding box center [694, 336] width 164 height 32
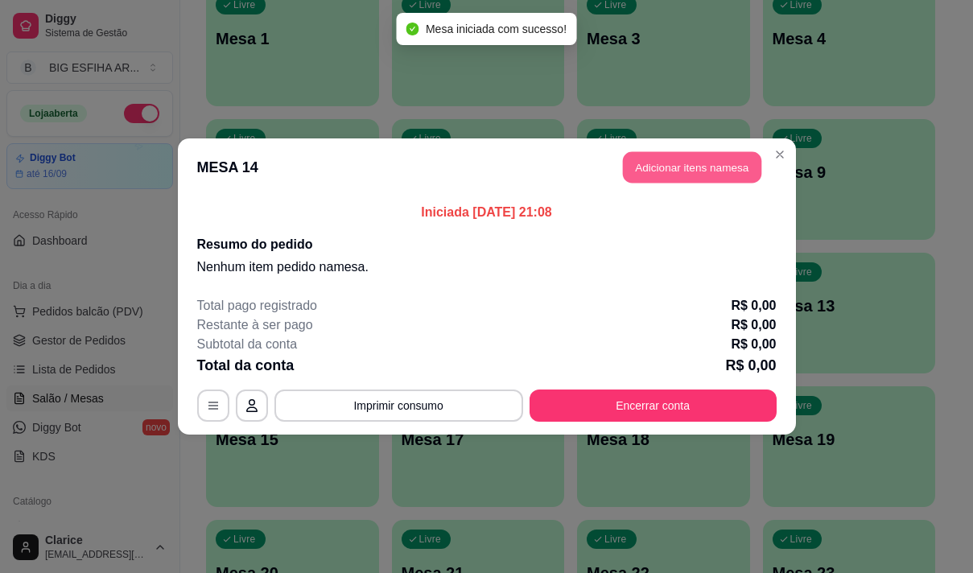
click at [665, 162] on button "Adicionar itens na mesa" at bounding box center [692, 167] width 138 height 31
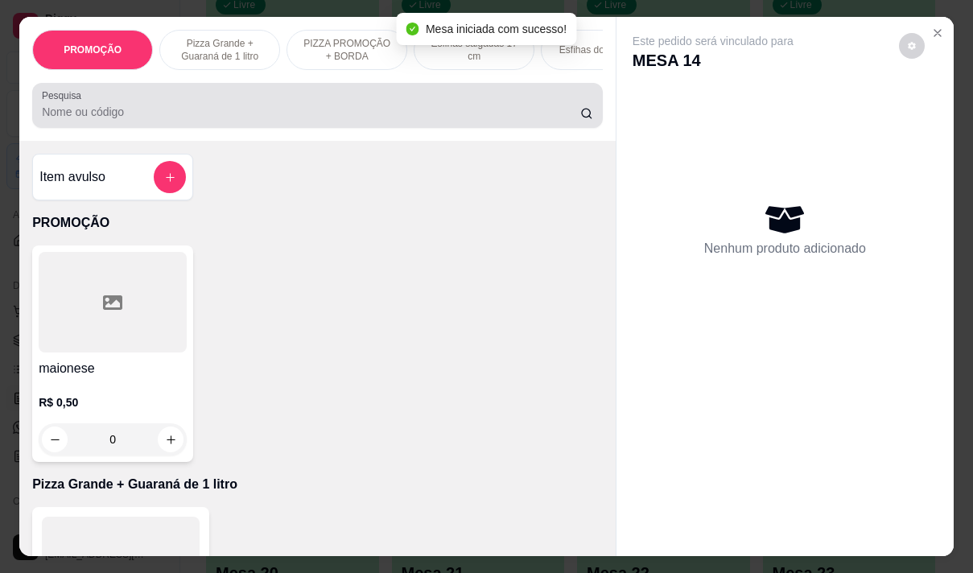
click at [109, 122] on div at bounding box center [317, 105] width 551 height 32
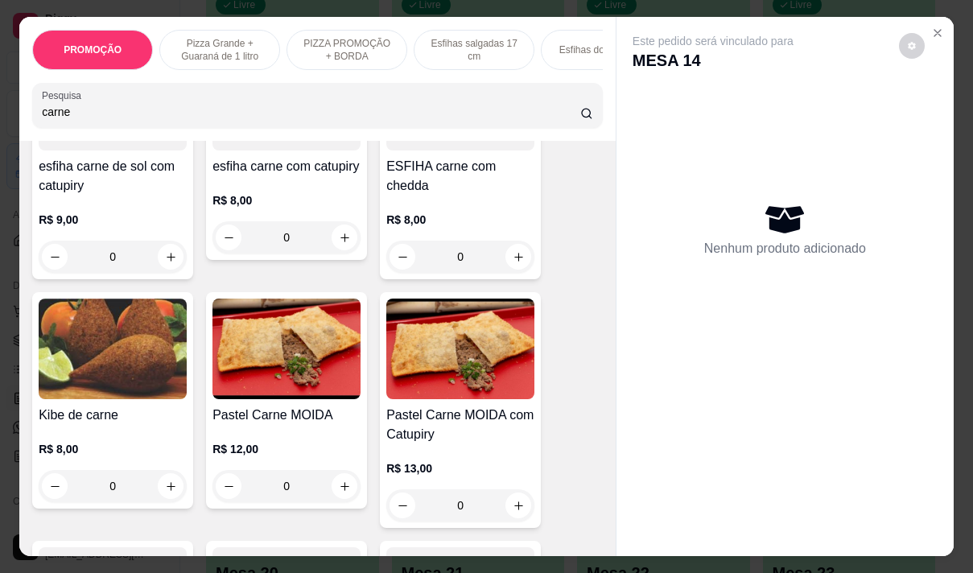
scroll to position [724, 0]
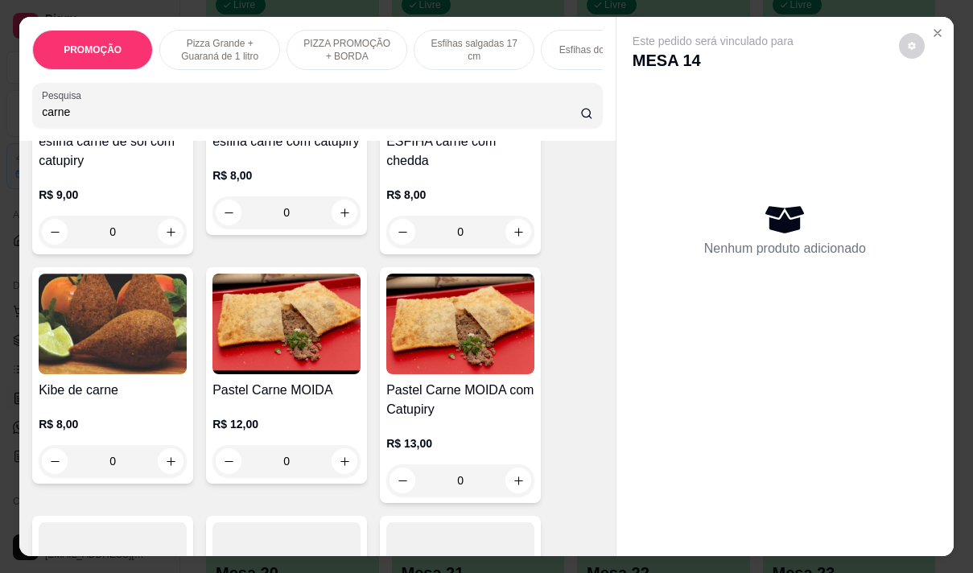
type input "carne"
click at [280, 373] on img at bounding box center [286, 324] width 148 height 101
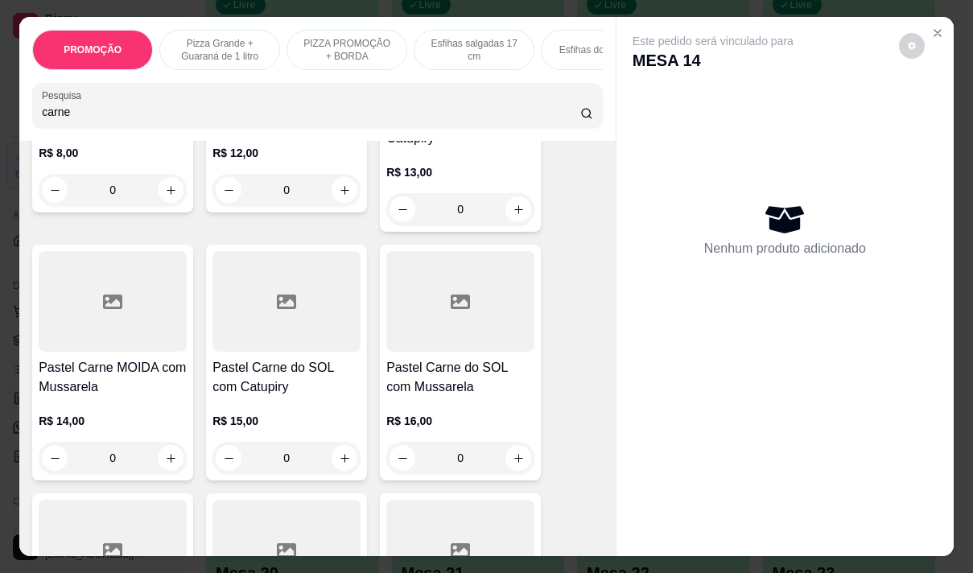
scroll to position [1046, 0]
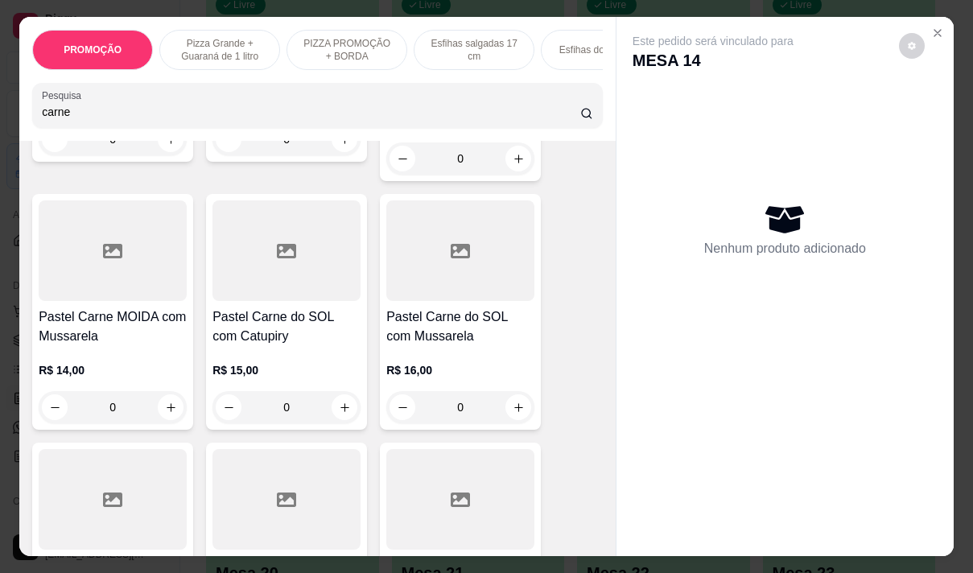
click at [128, 340] on h4 "Pastel Carne MOIDA com Mussarela" at bounding box center [113, 326] width 148 height 39
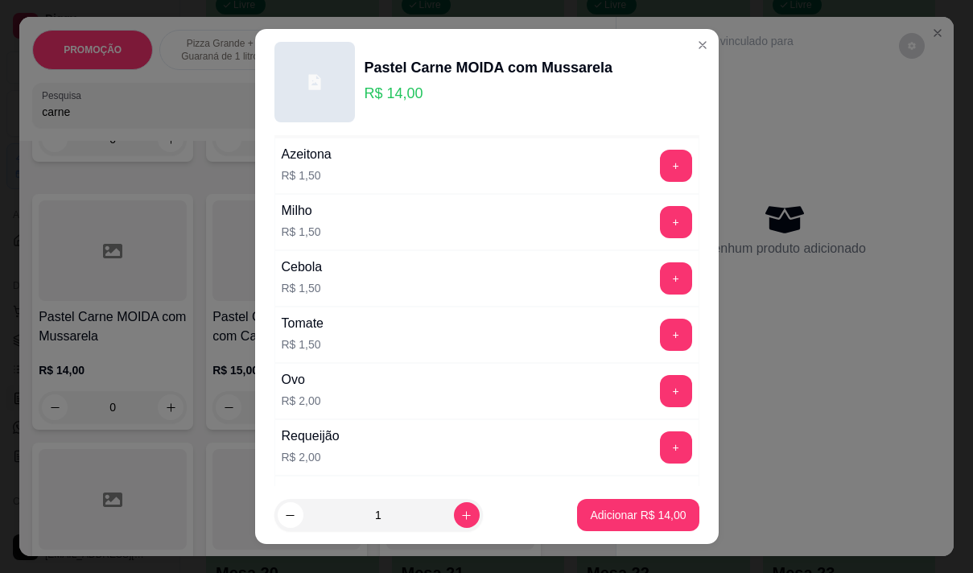
scroll to position [80, 0]
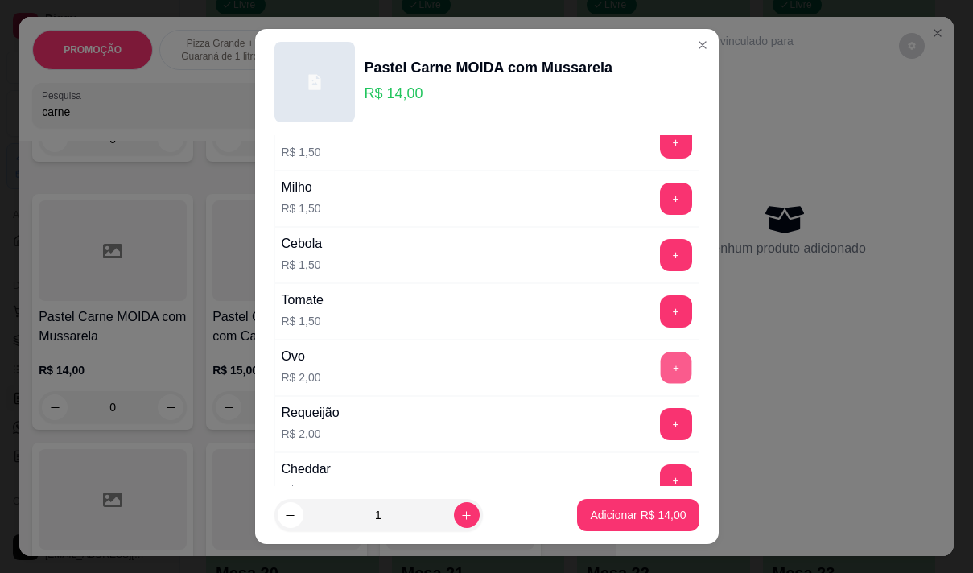
click at [660, 358] on button "+" at bounding box center [675, 367] width 31 height 31
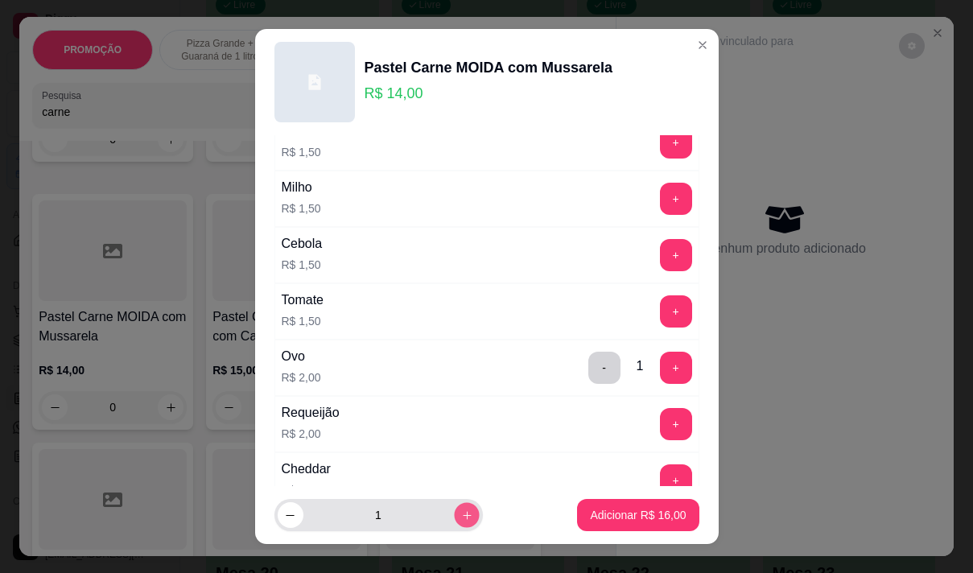
click at [460, 517] on icon "increase-product-quantity" at bounding box center [466, 515] width 12 height 12
type input "2"
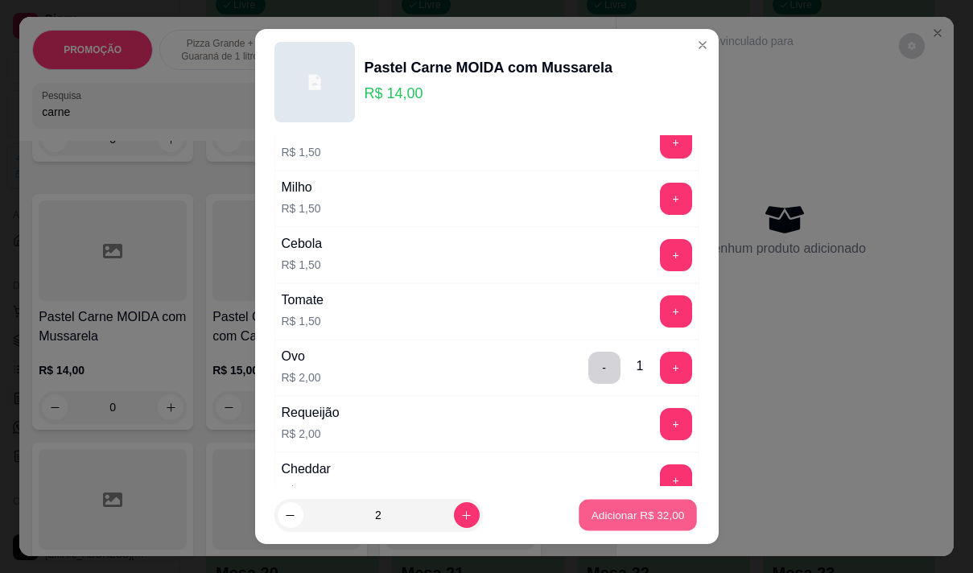
click at [609, 525] on button "Adicionar R$ 32,00" at bounding box center [638, 515] width 118 height 31
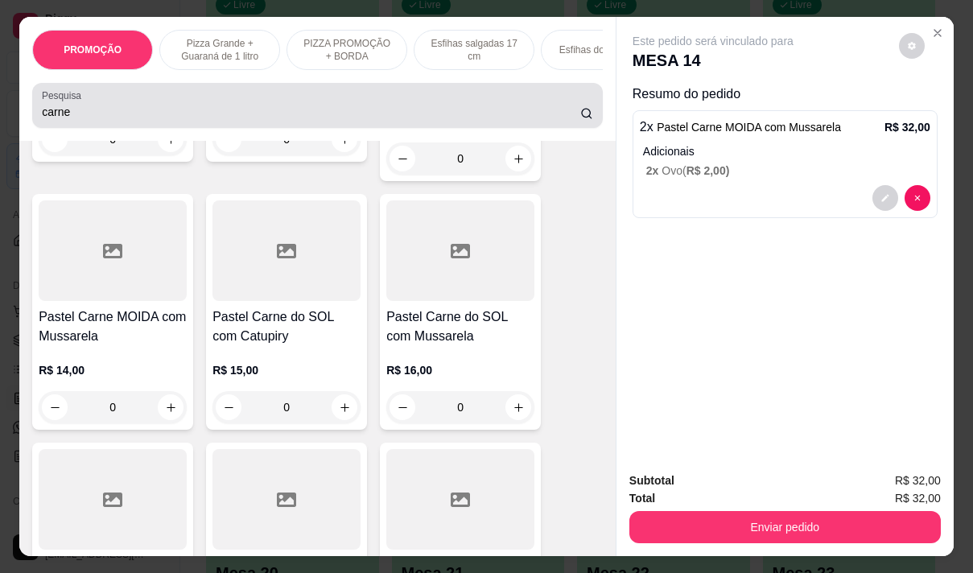
click at [109, 111] on input "carne" at bounding box center [311, 112] width 538 height 16
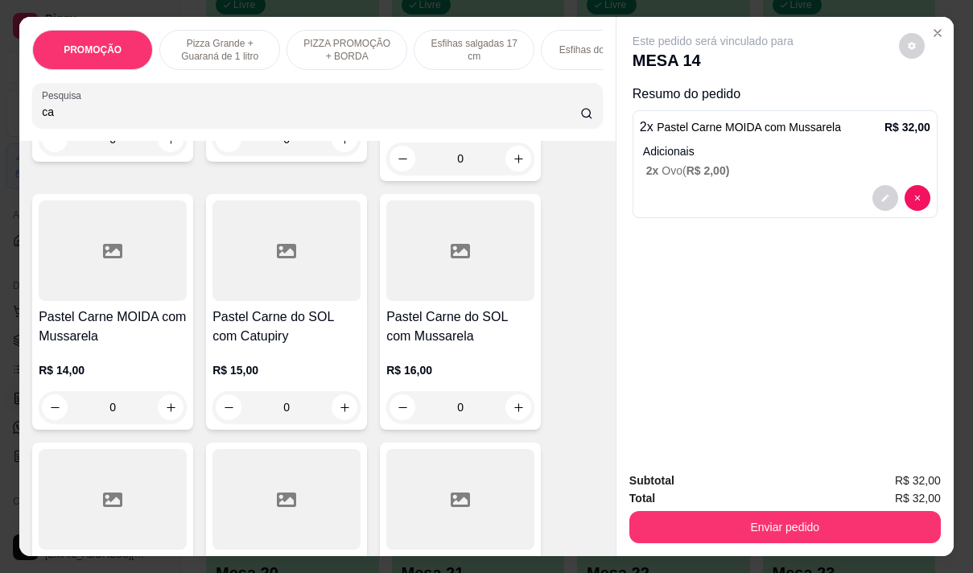
type input "c"
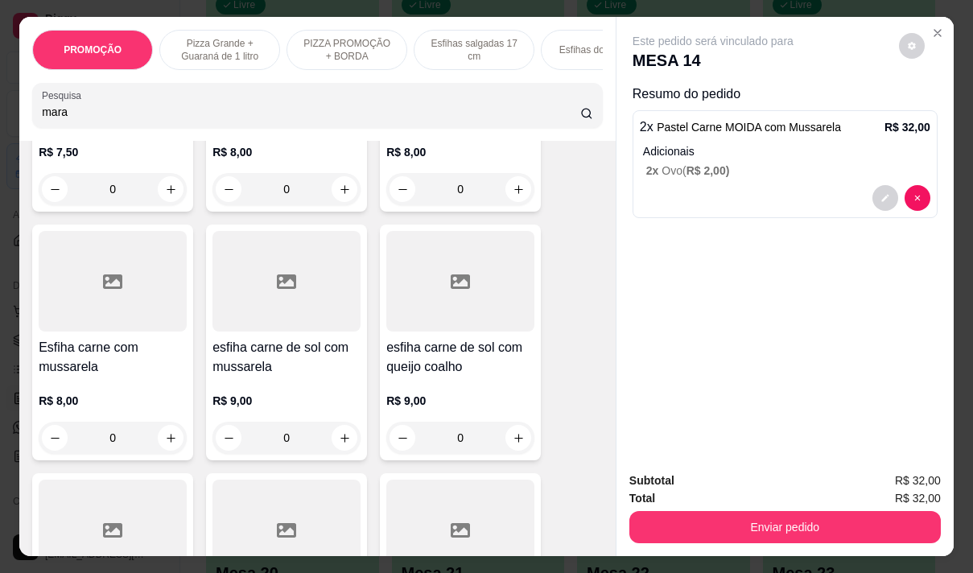
scroll to position [3396, 0]
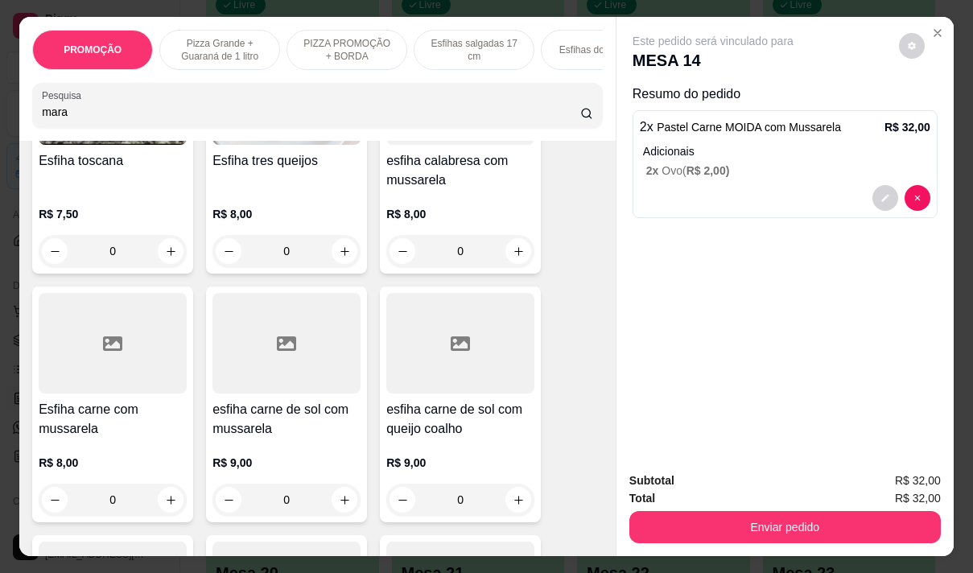
type input "mara"
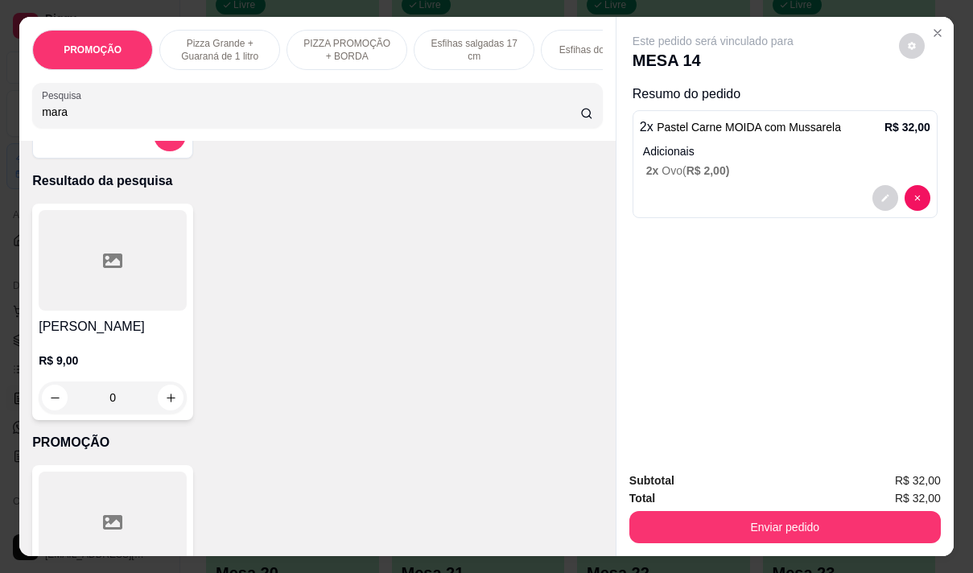
scroll to position [0, 0]
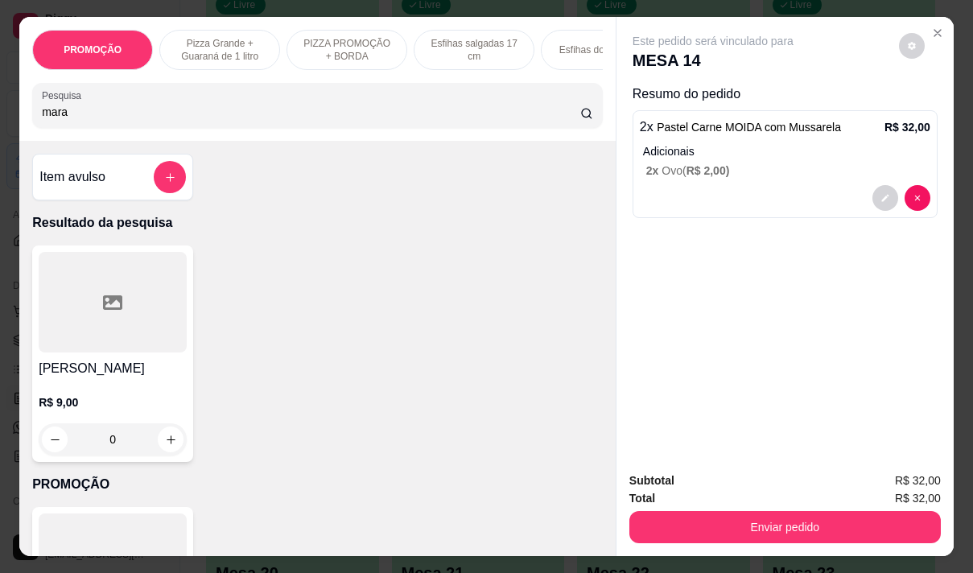
click at [108, 343] on div at bounding box center [113, 302] width 148 height 101
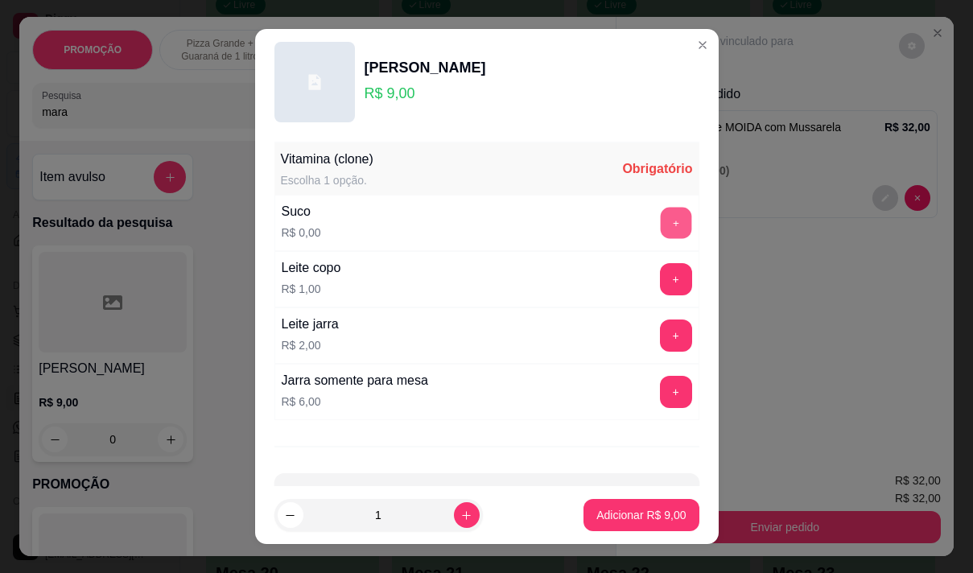
click at [660, 225] on button "+" at bounding box center [675, 222] width 31 height 31
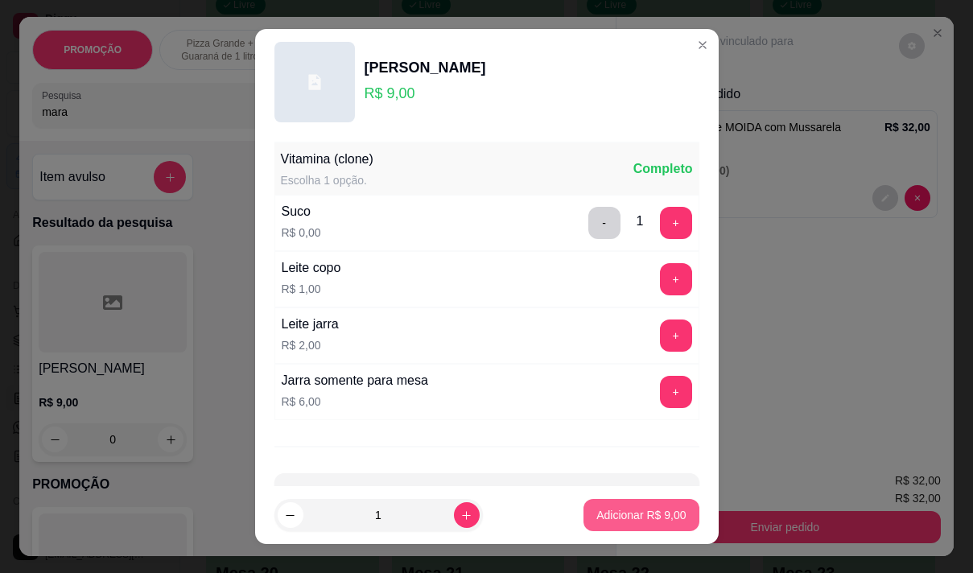
click at [623, 510] on p "Adicionar R$ 9,00" at bounding box center [640, 515] width 89 height 16
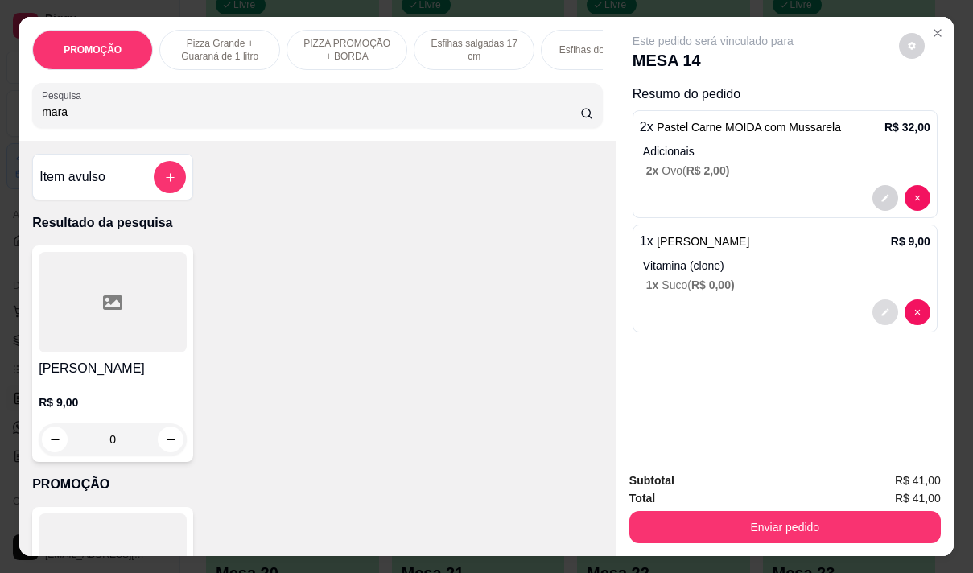
click at [881, 308] on icon "decrease-product-quantity" at bounding box center [886, 312] width 10 height 10
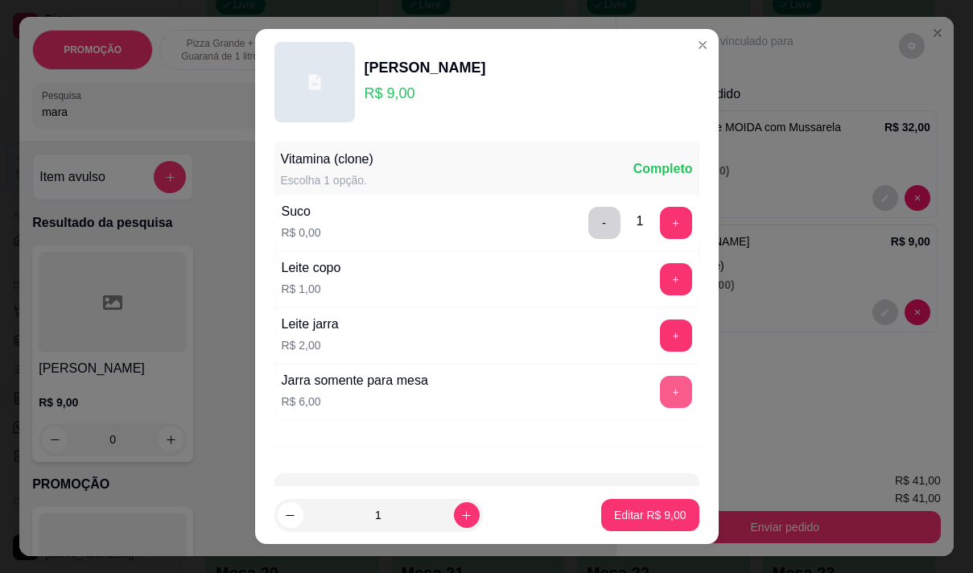
click at [660, 390] on button "+" at bounding box center [676, 392] width 32 height 32
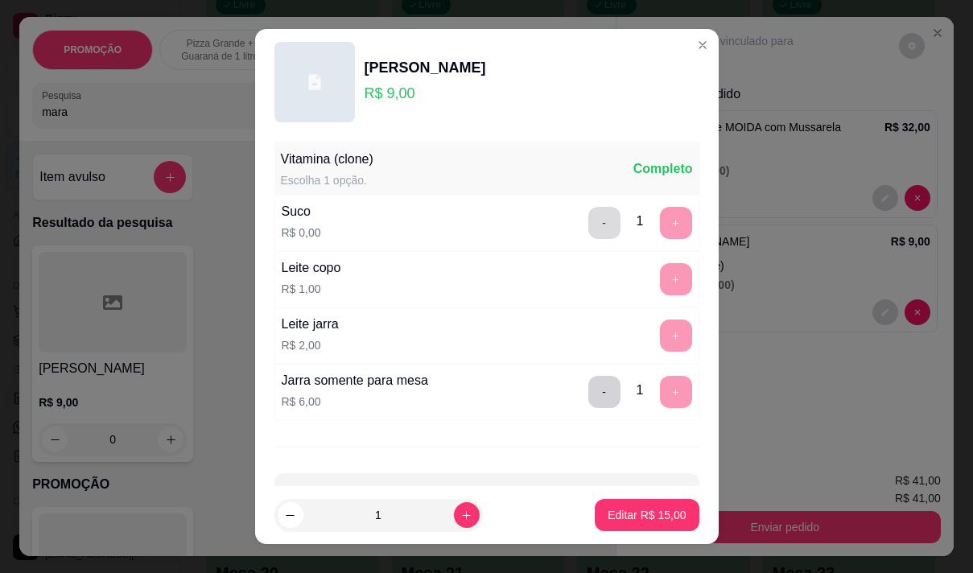
click at [588, 222] on button "-" at bounding box center [604, 223] width 32 height 32
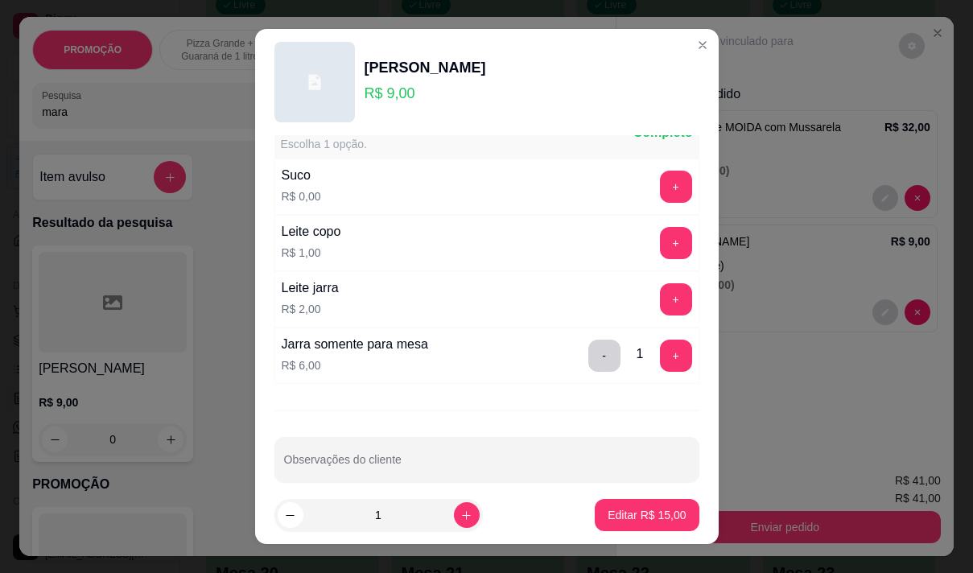
scroll to position [54, 0]
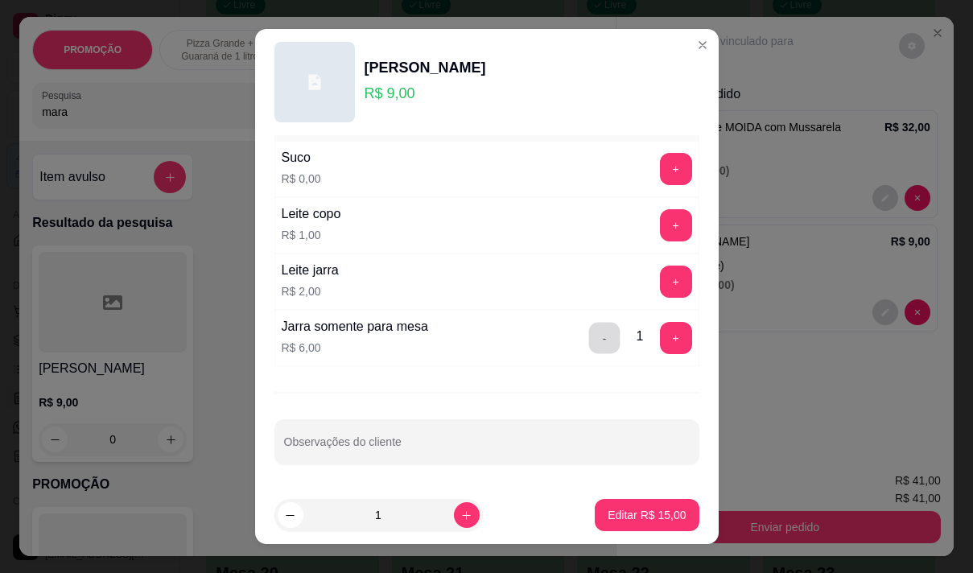
click at [588, 344] on button "-" at bounding box center [603, 337] width 31 height 31
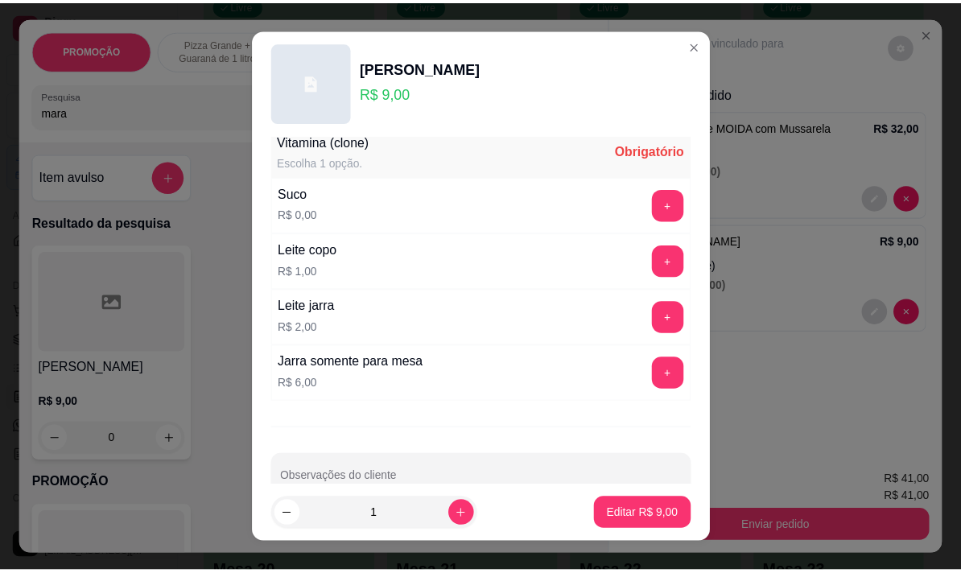
scroll to position [0, 0]
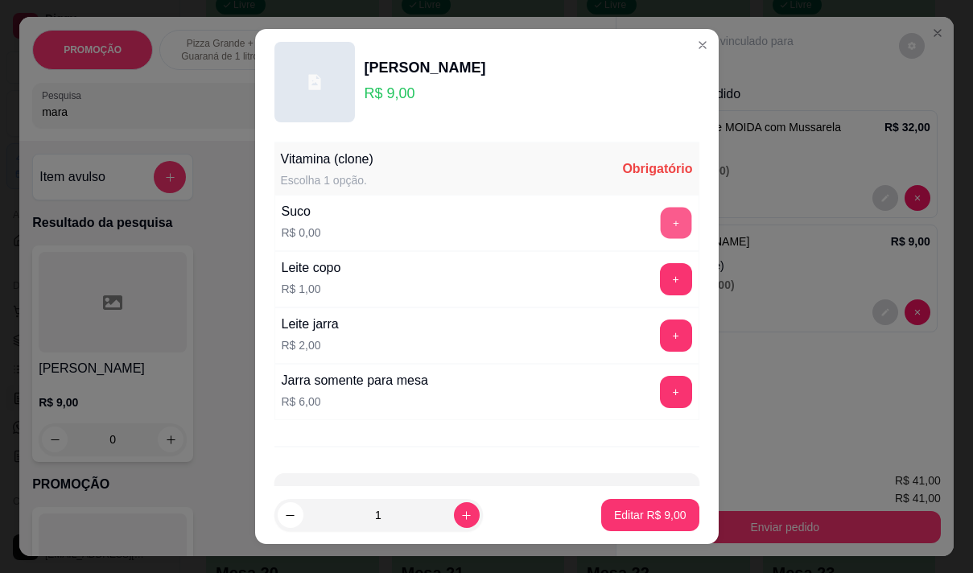
click at [660, 234] on button "+" at bounding box center [675, 222] width 31 height 31
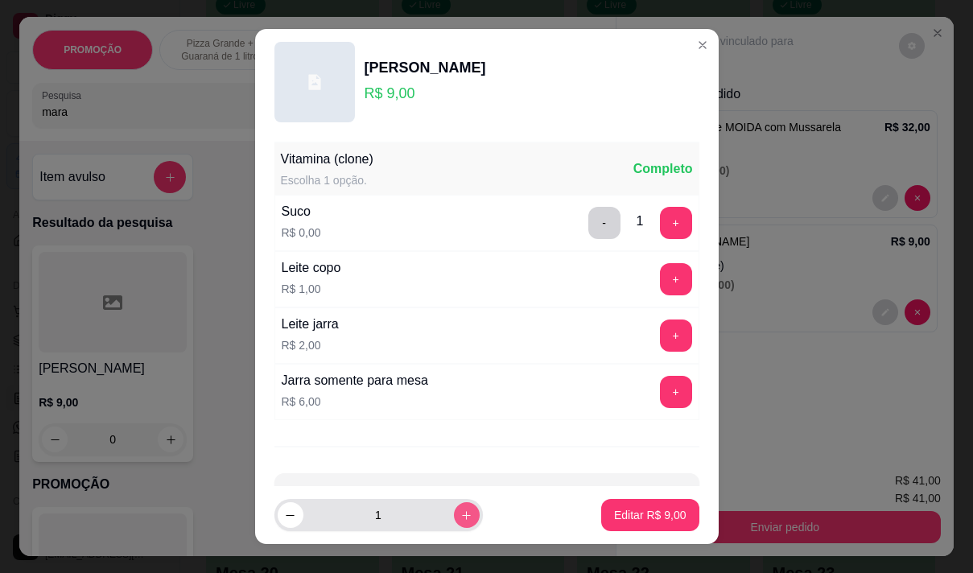
click at [460, 509] on icon "increase-product-quantity" at bounding box center [466, 515] width 12 height 12
type input "2"
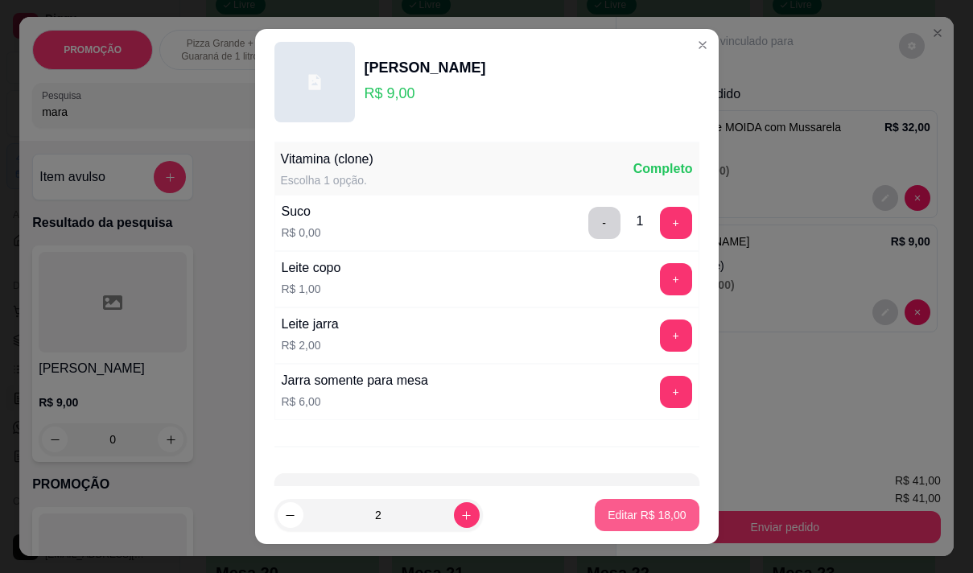
click at [617, 517] on p "Editar R$ 18,00" at bounding box center [647, 515] width 78 height 16
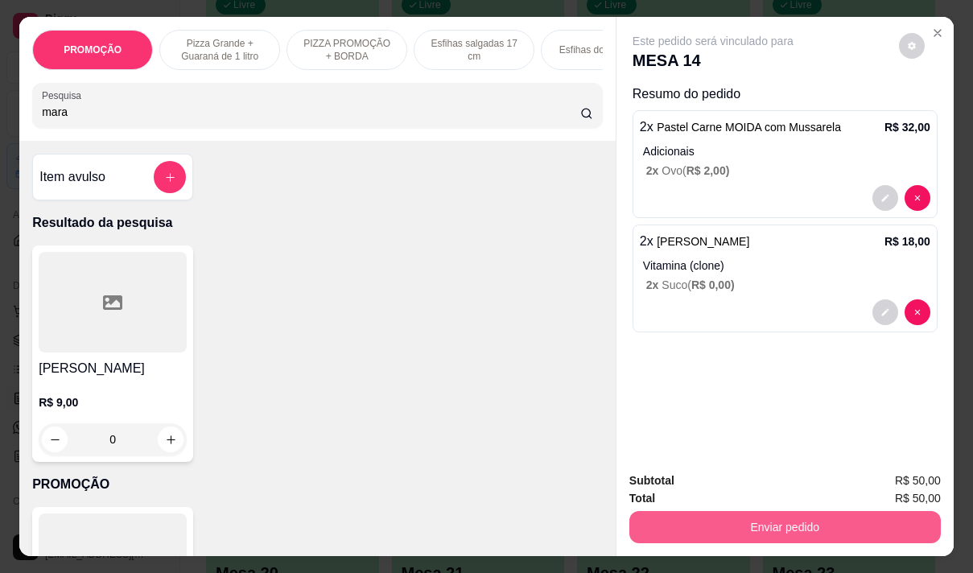
click at [739, 519] on button "Enviar pedido" at bounding box center [784, 527] width 311 height 32
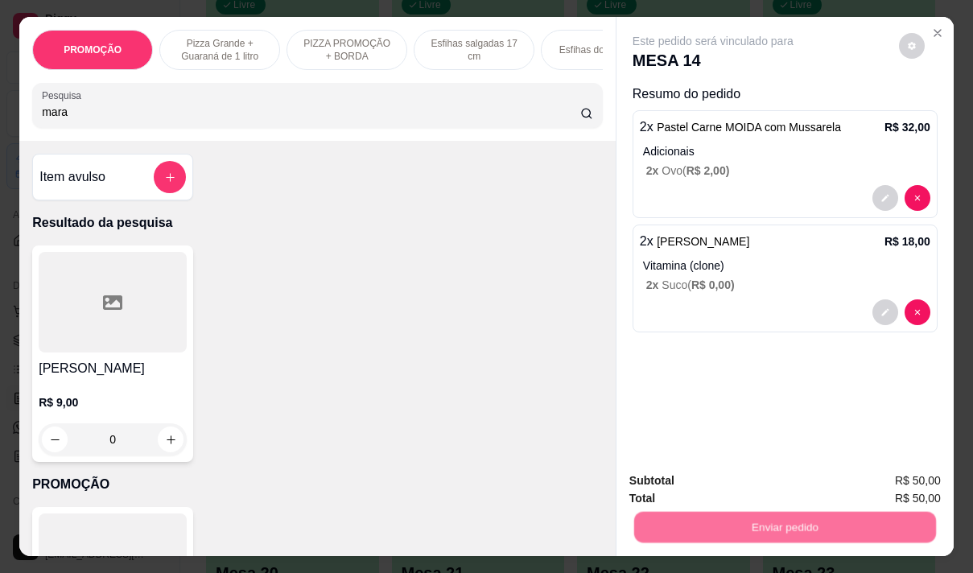
click at [732, 466] on button "Não registrar e enviar pedido" at bounding box center [731, 481] width 167 height 31
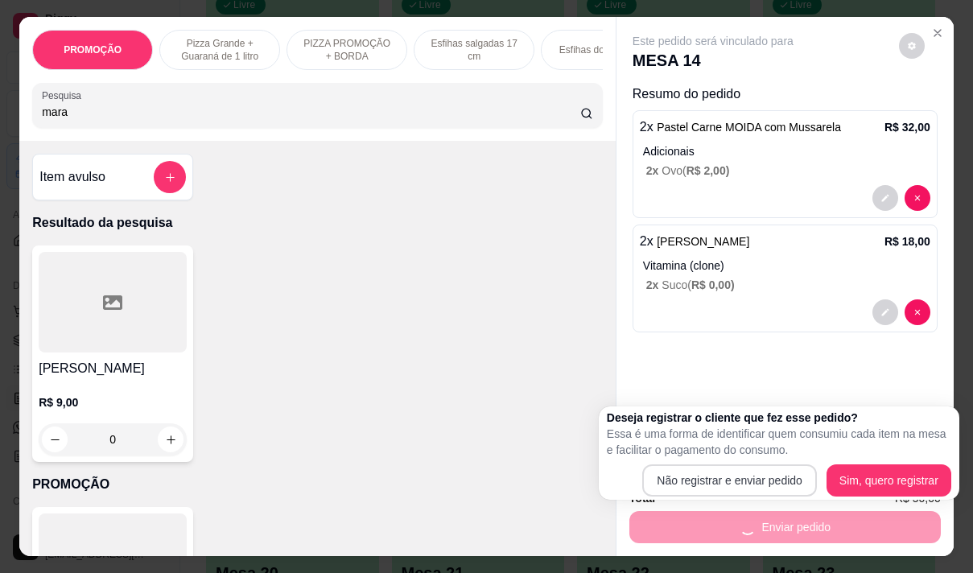
click at [725, 480] on div "Subtotal R$ 50,00" at bounding box center [784, 481] width 311 height 18
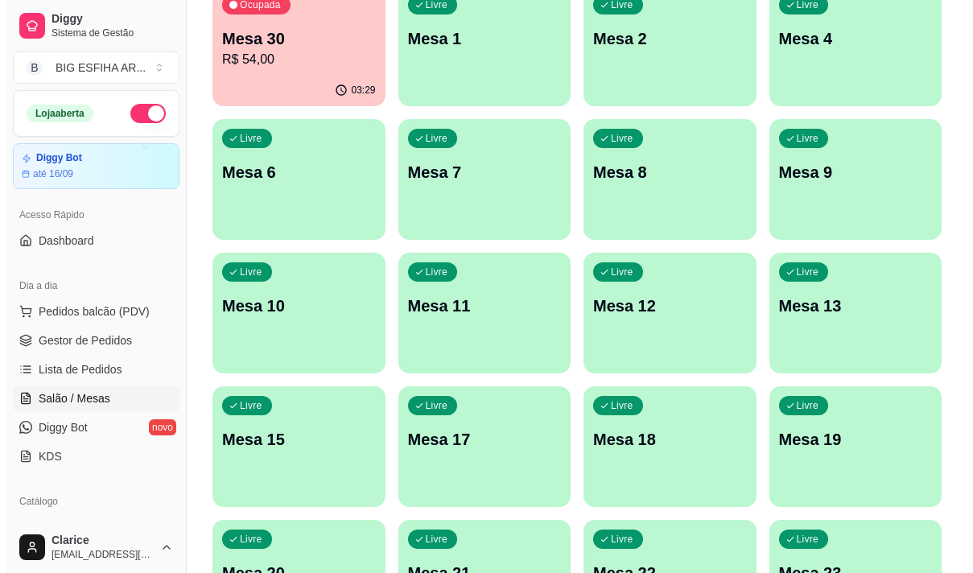
scroll to position [722, 0]
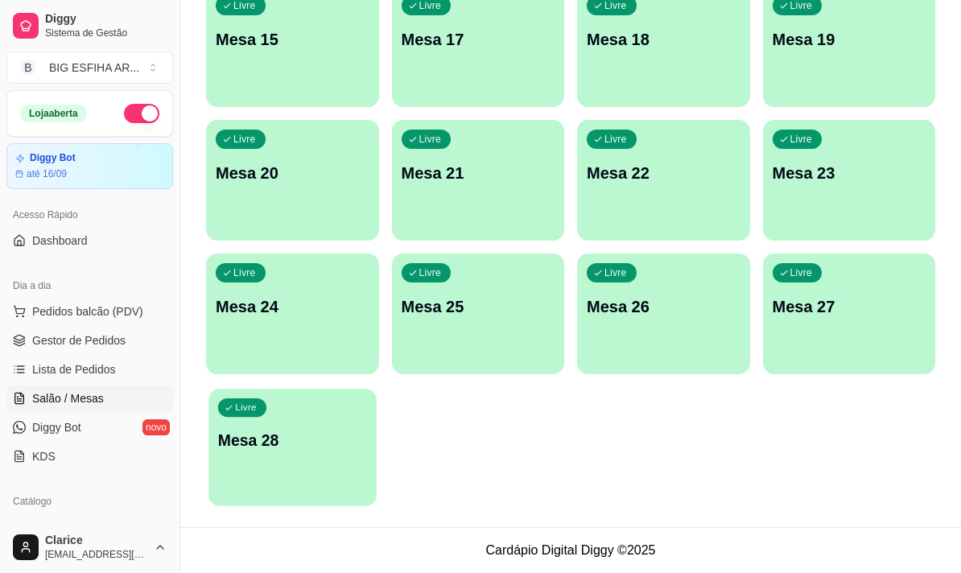
click at [318, 439] on p "Mesa 28" at bounding box center [292, 441] width 149 height 22
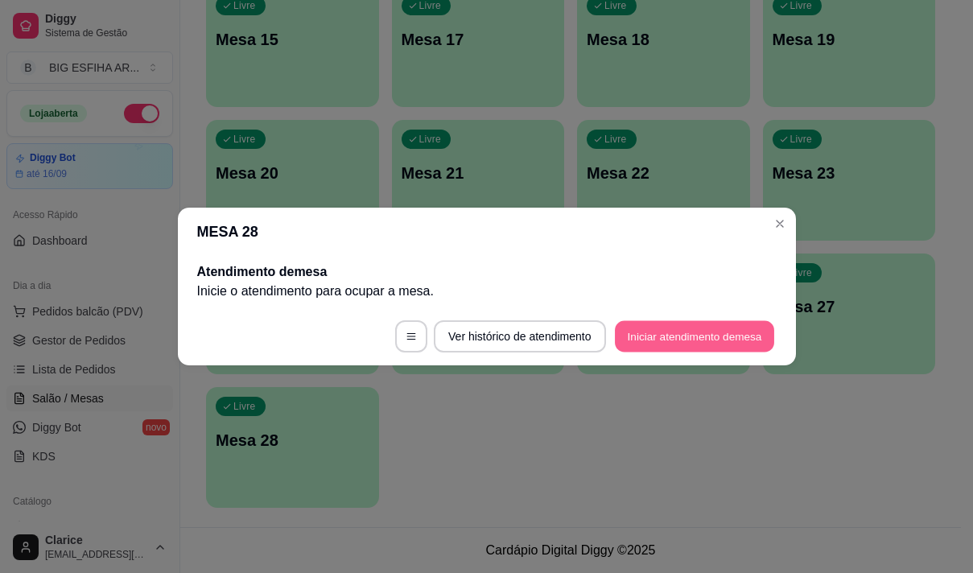
click at [725, 334] on button "Iniciar atendimento de mesa" at bounding box center [694, 336] width 159 height 31
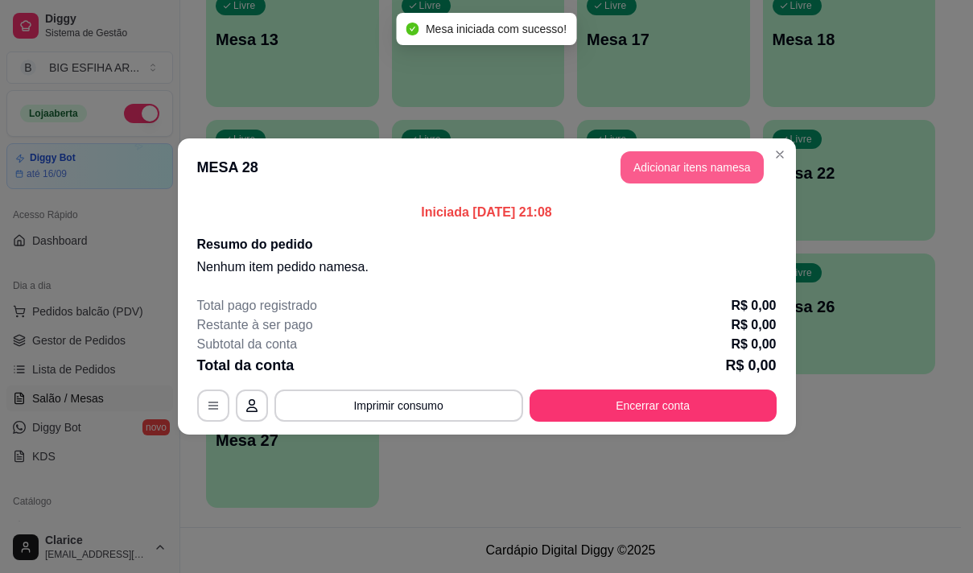
click at [654, 159] on button "Adicionar itens na mesa" at bounding box center [692, 167] width 143 height 32
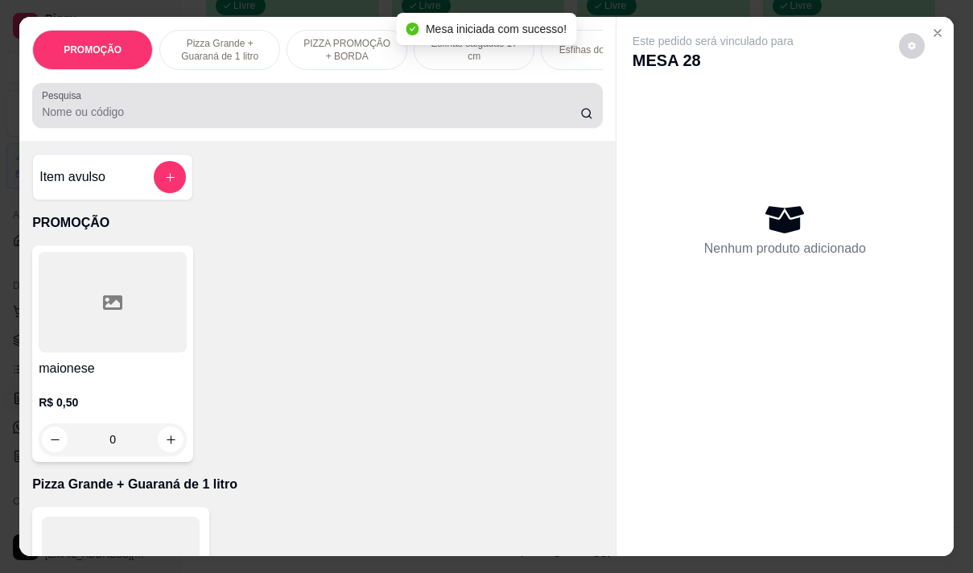
click at [391, 120] on input "Pesquisa" at bounding box center [311, 112] width 538 height 16
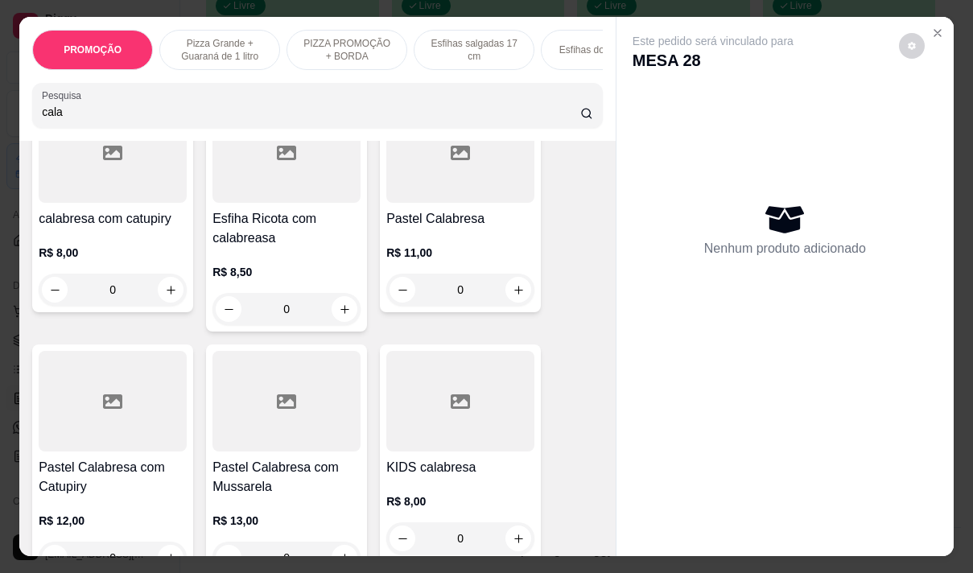
scroll to position [402, 0]
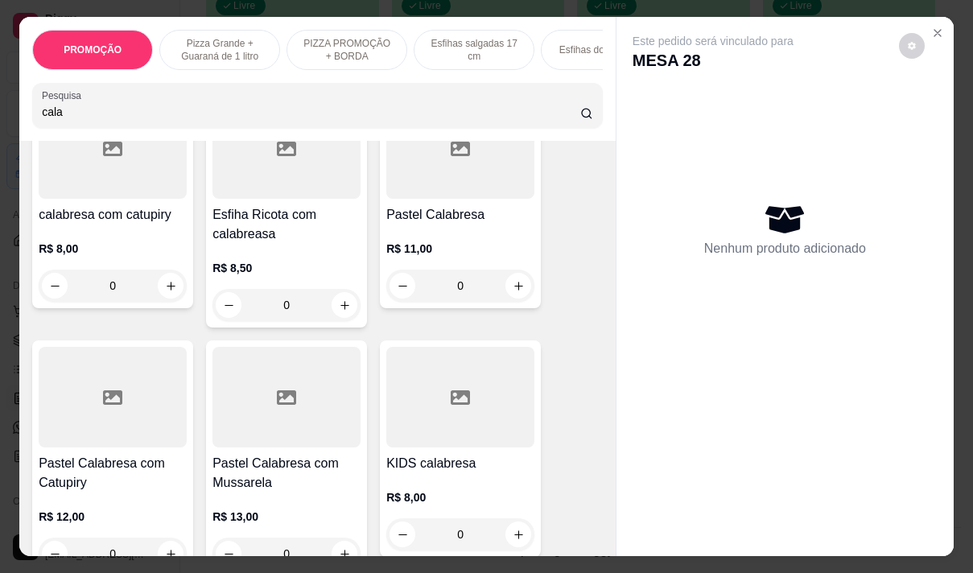
type input "cala"
click at [72, 477] on h4 "Pastel Calabresa com Catupiry" at bounding box center [113, 473] width 148 height 39
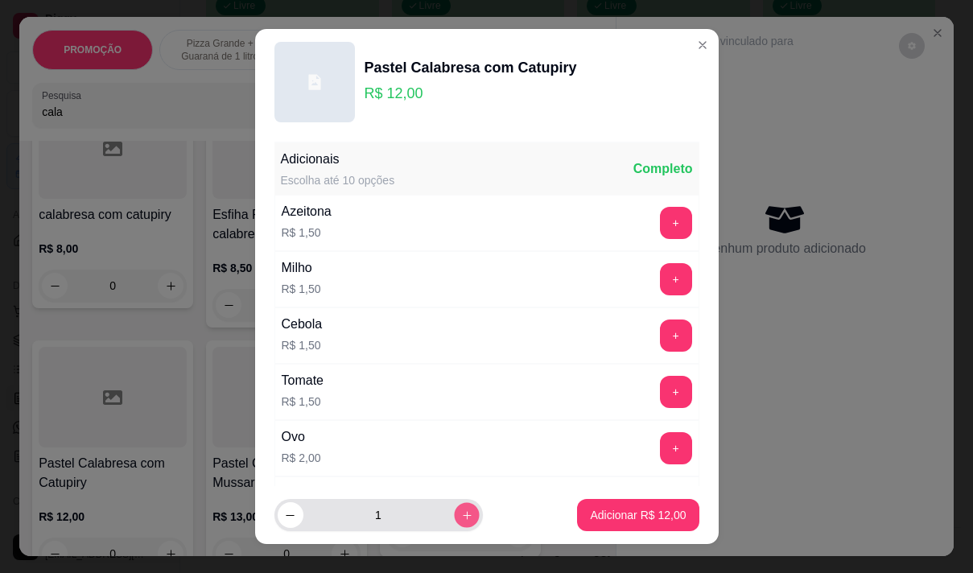
click at [460, 517] on icon "increase-product-quantity" at bounding box center [466, 515] width 12 height 12
type input "4"
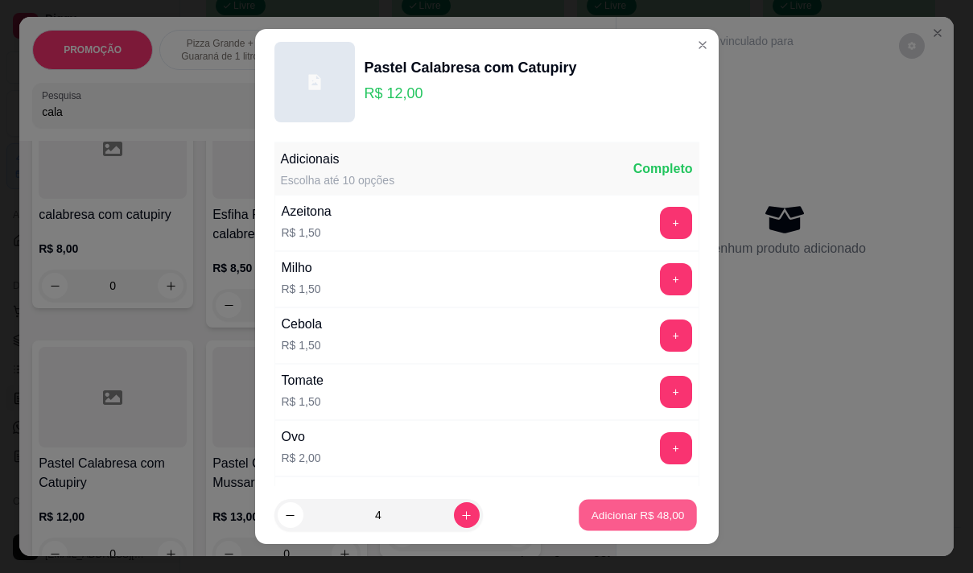
click at [608, 519] on p "Adicionar R$ 48,00" at bounding box center [638, 515] width 93 height 15
type input "4"
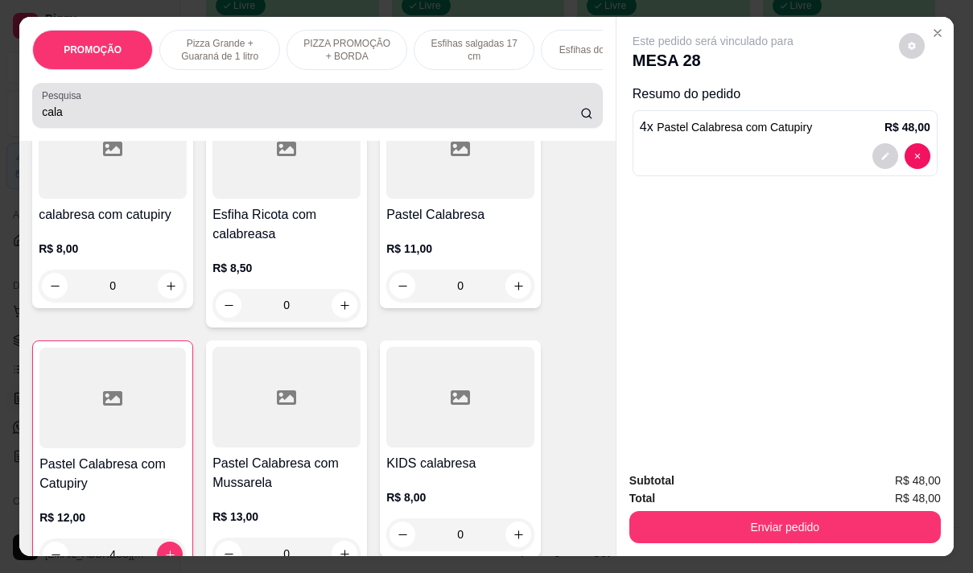
click at [109, 120] on input "cala" at bounding box center [311, 112] width 538 height 16
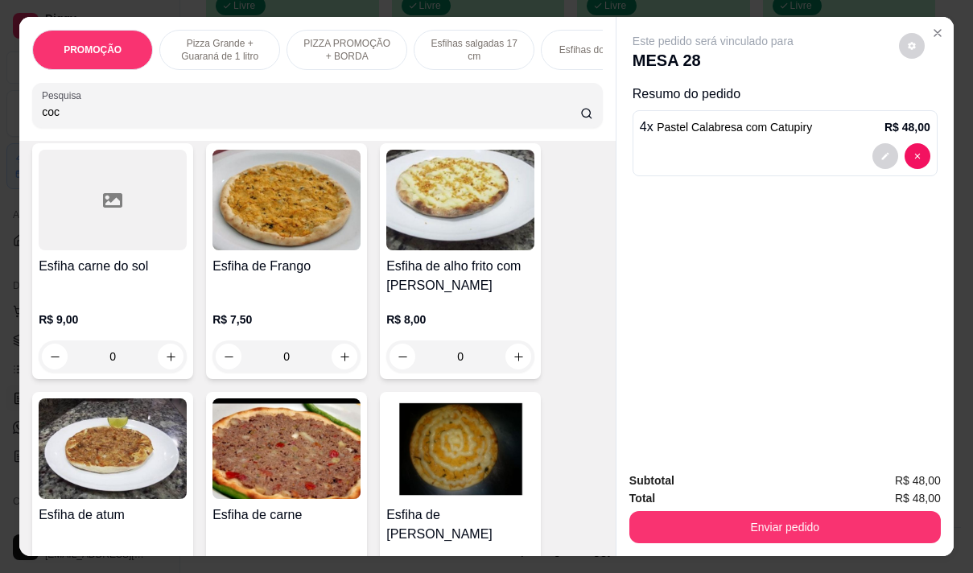
scroll to position [1856, 0]
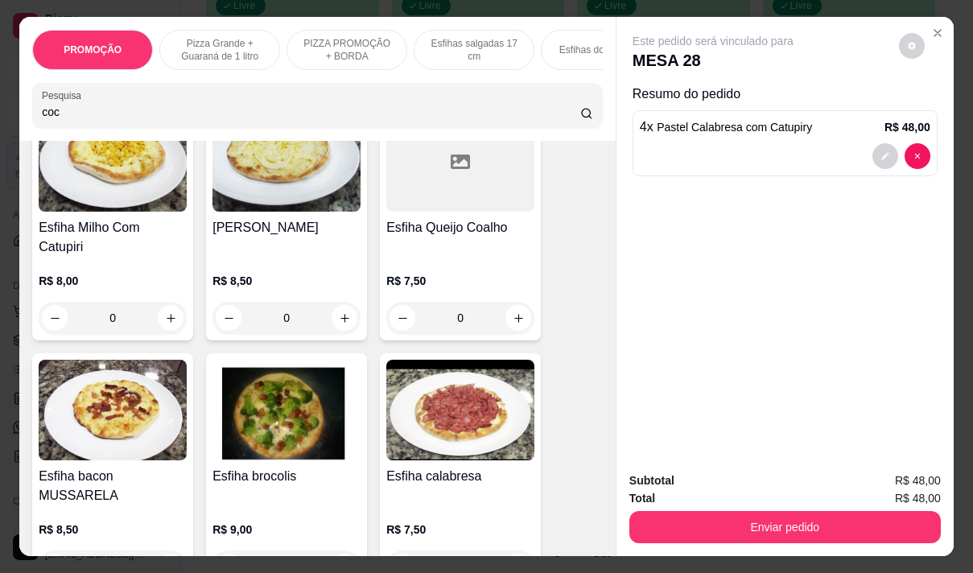
type input "coc"
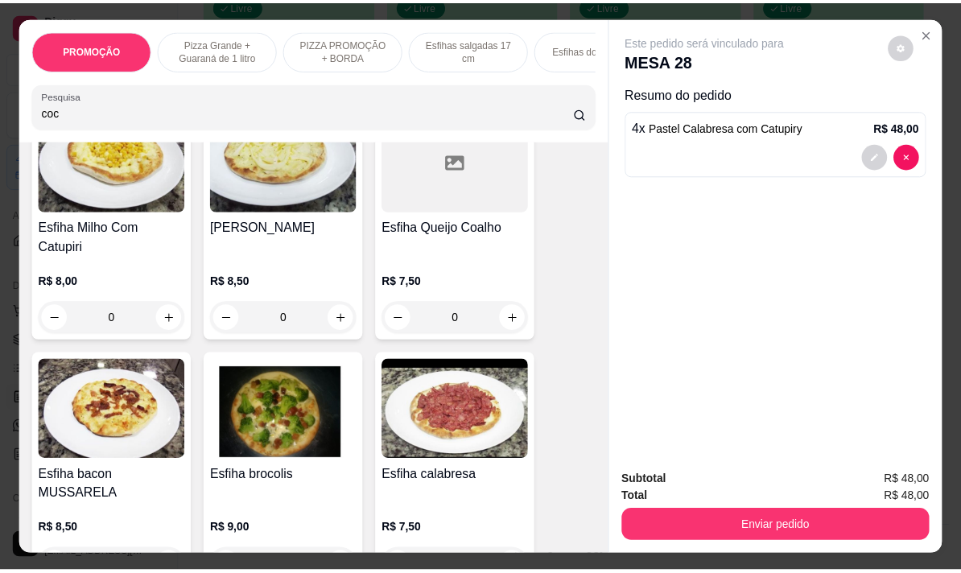
scroll to position [0, 0]
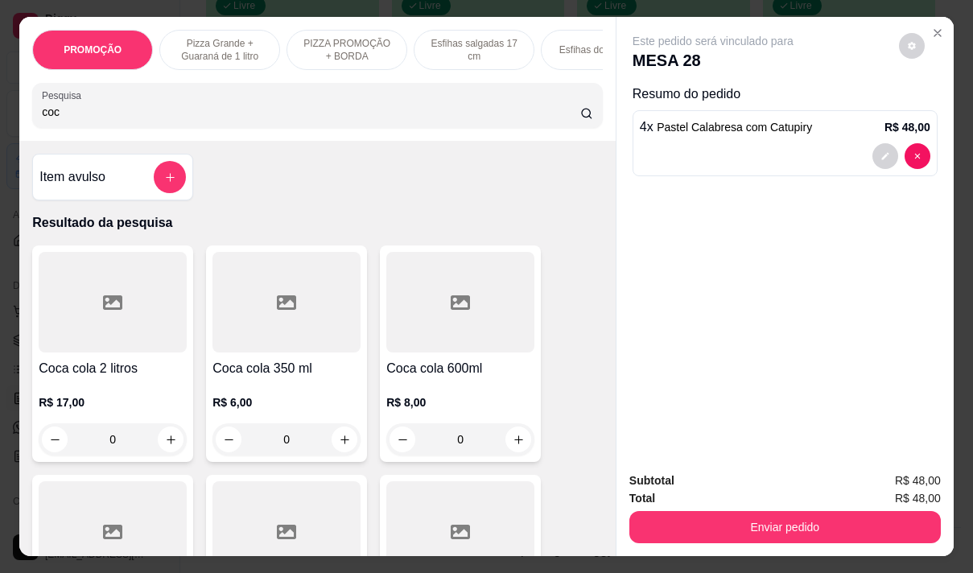
click at [68, 410] on p "R$ 17,00" at bounding box center [113, 402] width 148 height 16
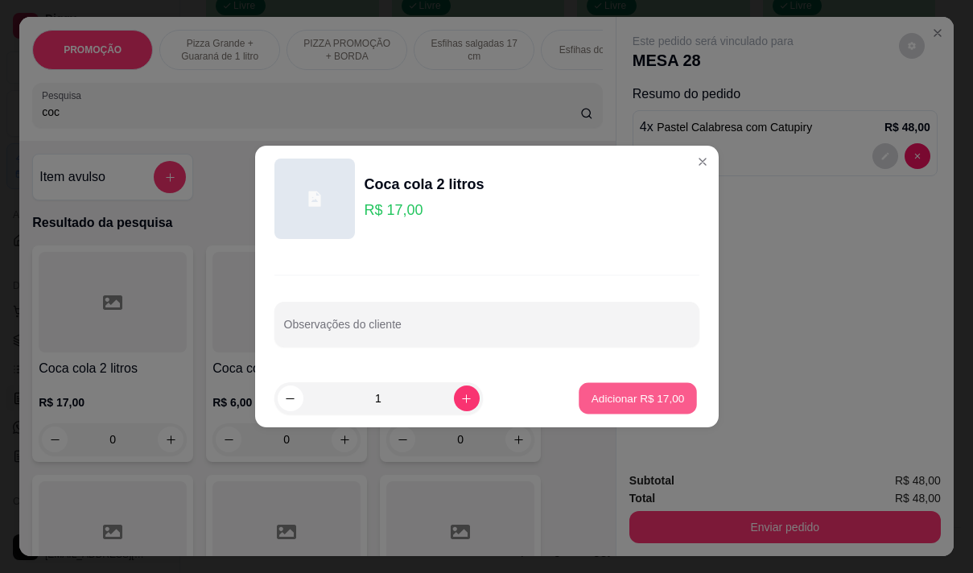
click at [617, 394] on p "Adicionar R$ 17,00" at bounding box center [638, 397] width 93 height 15
type input "1"
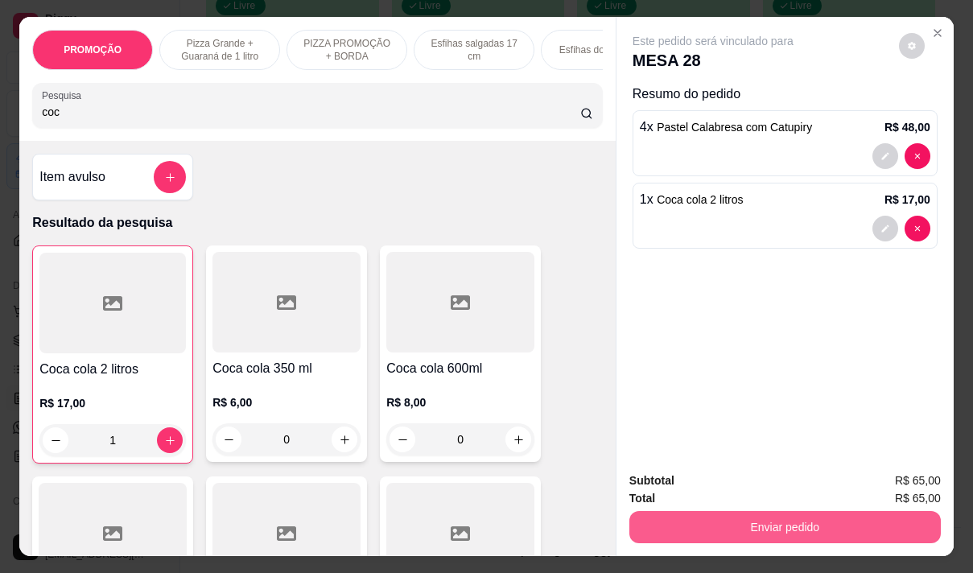
click at [734, 513] on button "Enviar pedido" at bounding box center [784, 527] width 311 height 32
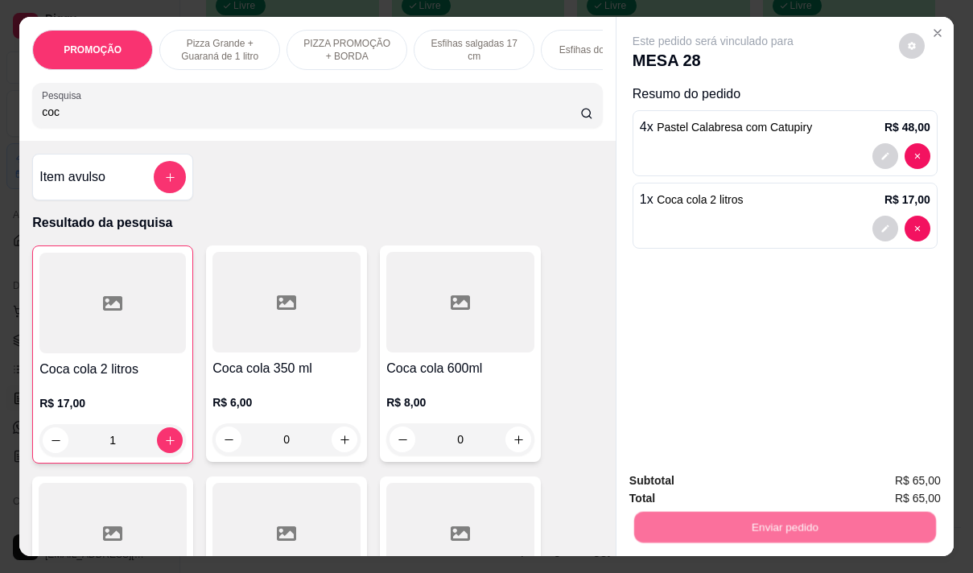
click at [704, 488] on button "Não registrar e enviar pedido" at bounding box center [731, 481] width 163 height 30
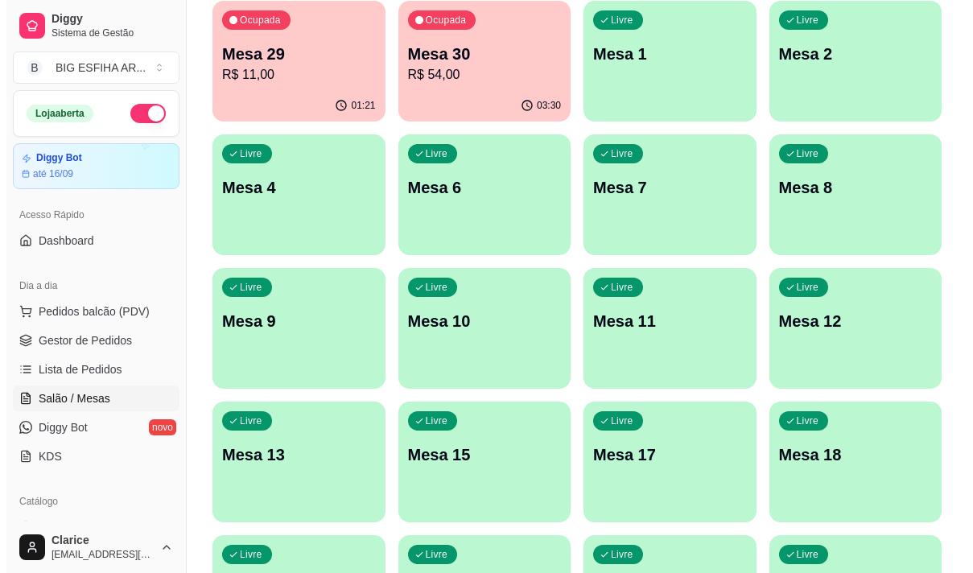
scroll to position [78, 0]
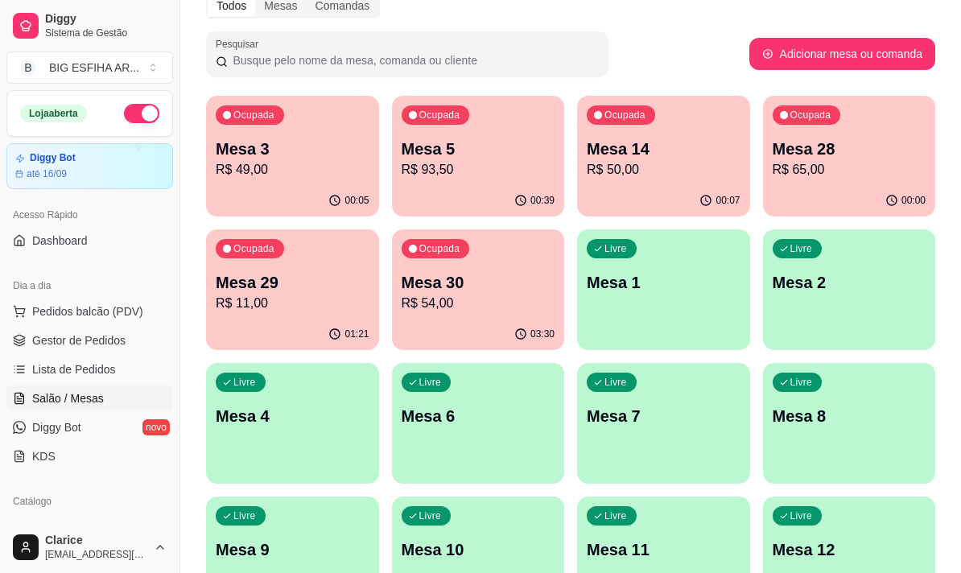
click at [310, 301] on p "R$ 11,00" at bounding box center [293, 303] width 154 height 19
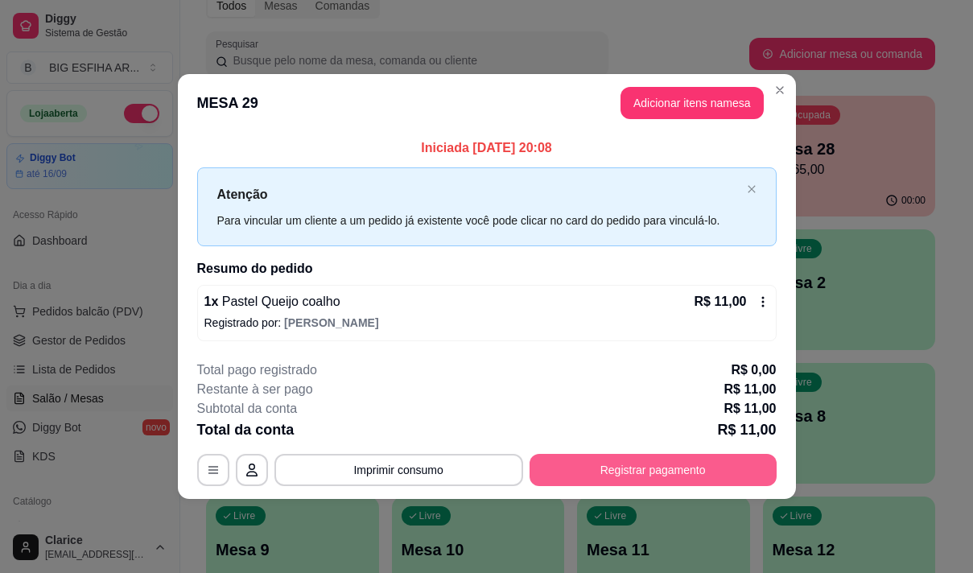
click at [631, 469] on button "Registrar pagamento" at bounding box center [653, 470] width 247 height 32
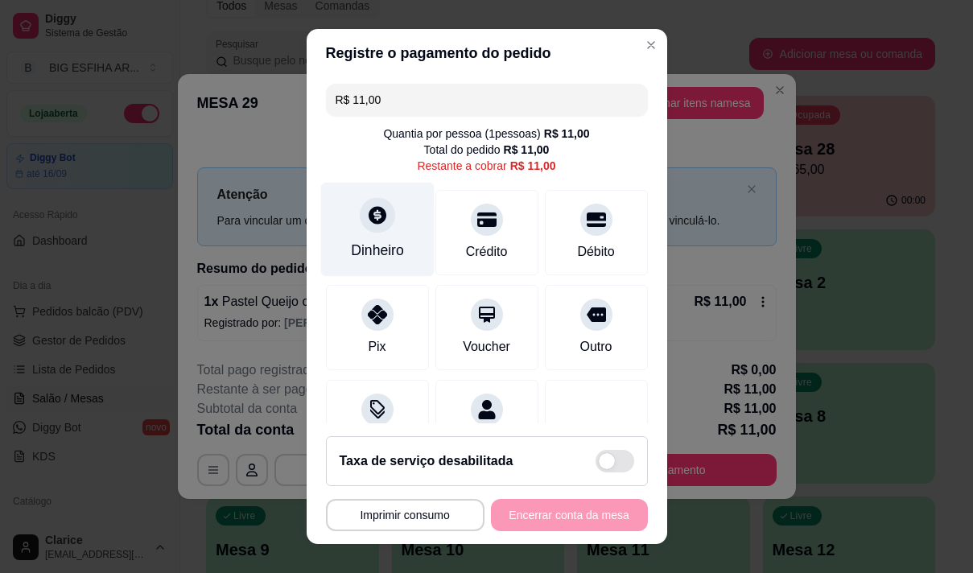
click at [369, 258] on div "Dinheiro" at bounding box center [377, 250] width 53 height 21
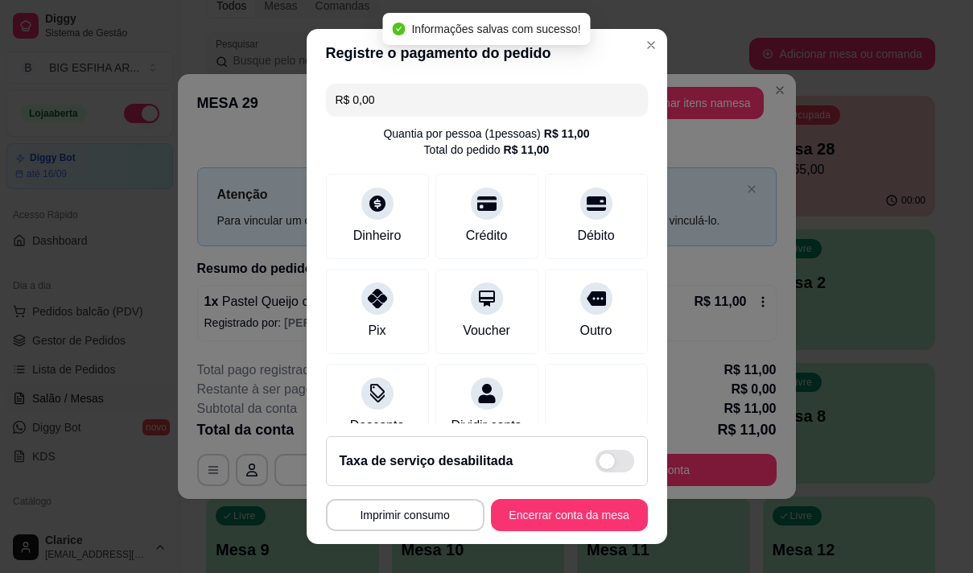
type input "R$ 0,00"
click at [578, 517] on button "Encerrar conta da mesa" at bounding box center [569, 515] width 152 height 31
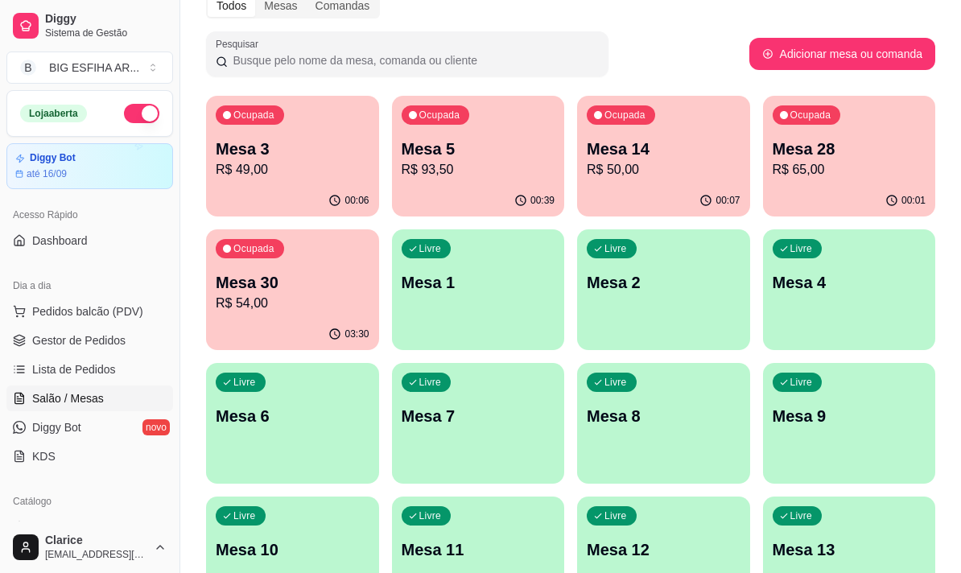
click at [263, 288] on p "Mesa 30" at bounding box center [293, 282] width 154 height 23
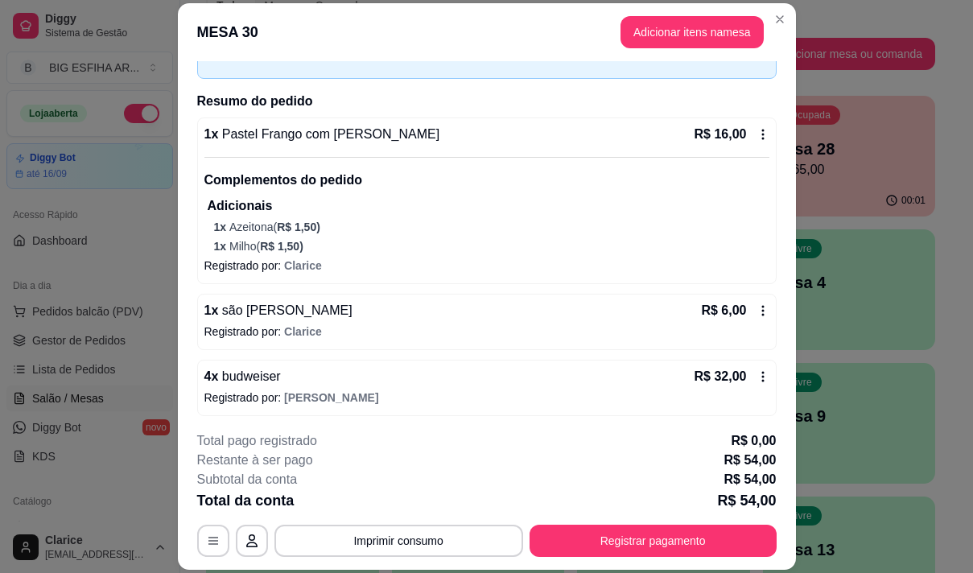
scroll to position [99, 0]
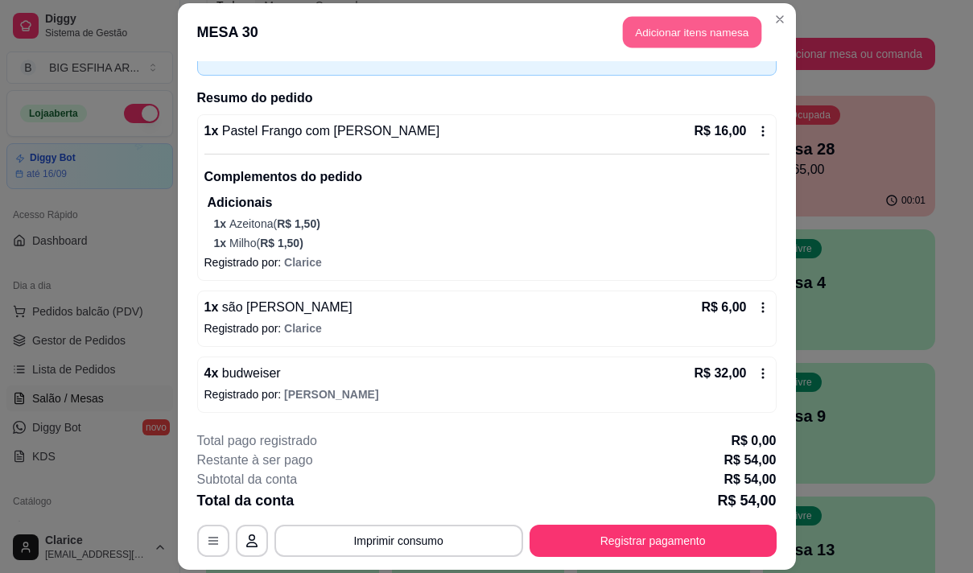
click at [660, 37] on button "Adicionar itens na mesa" at bounding box center [692, 31] width 138 height 31
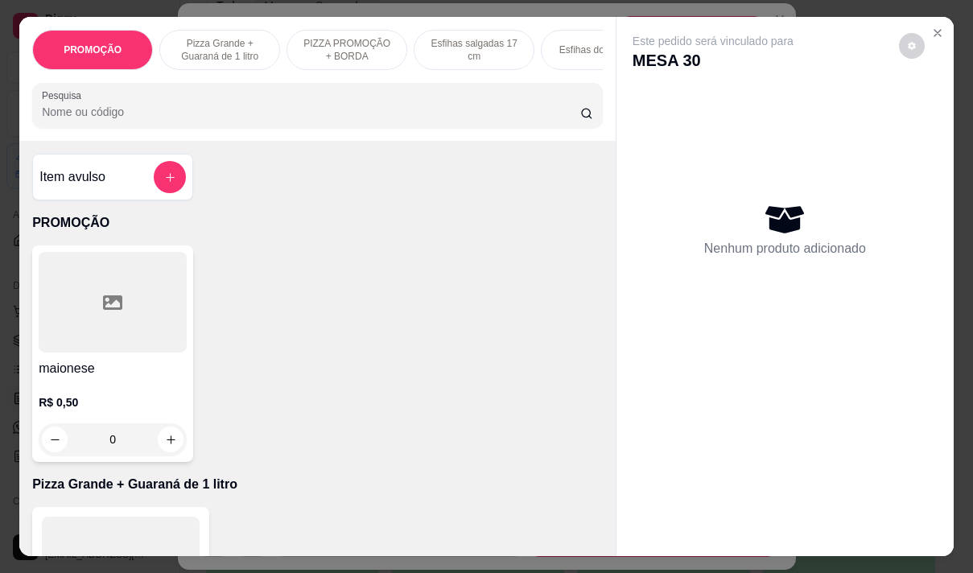
click at [468, 120] on input "Pesquisa" at bounding box center [311, 112] width 538 height 16
type input "bu"
click at [107, 371] on h4 "budweiser" at bounding box center [113, 368] width 148 height 19
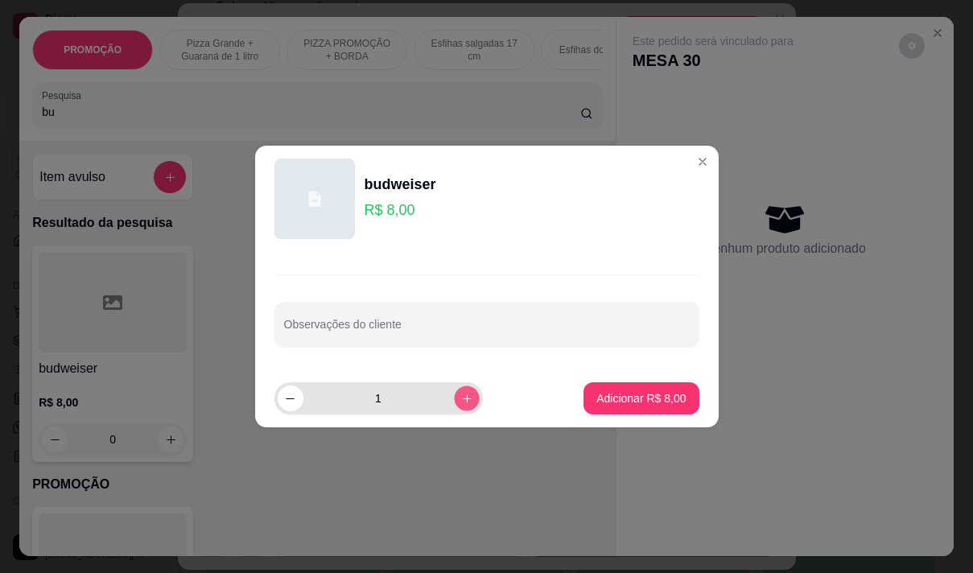
click at [454, 394] on button "increase-product-quantity" at bounding box center [466, 398] width 25 height 25
type input "2"
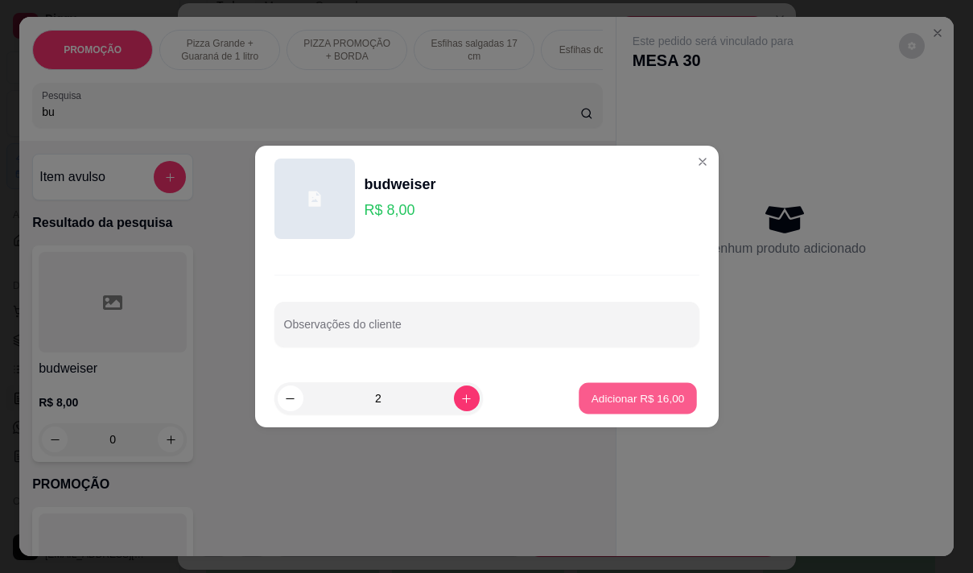
click at [632, 394] on p "Adicionar R$ 16,00" at bounding box center [638, 397] width 93 height 15
type input "2"
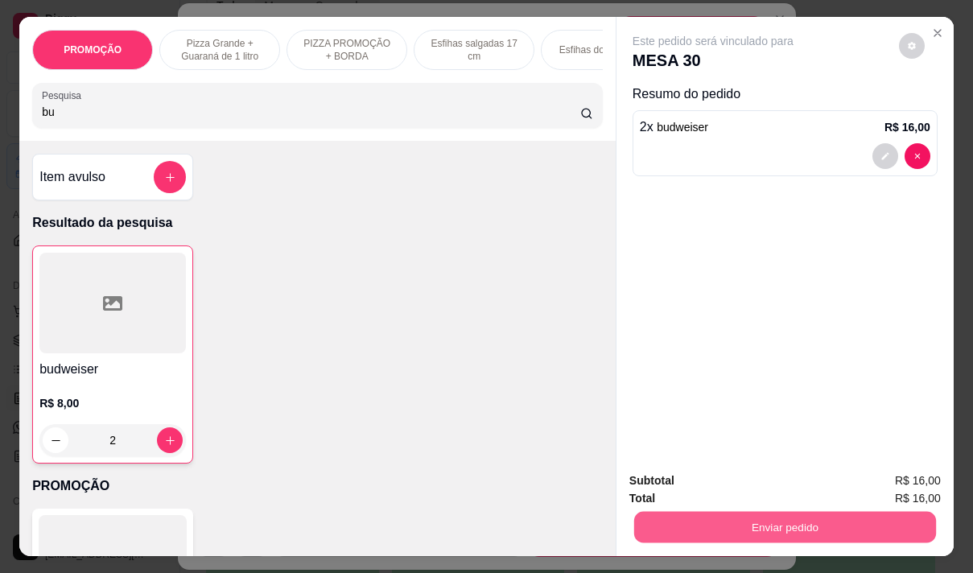
click at [705, 520] on button "Enviar pedido" at bounding box center [785, 526] width 302 height 31
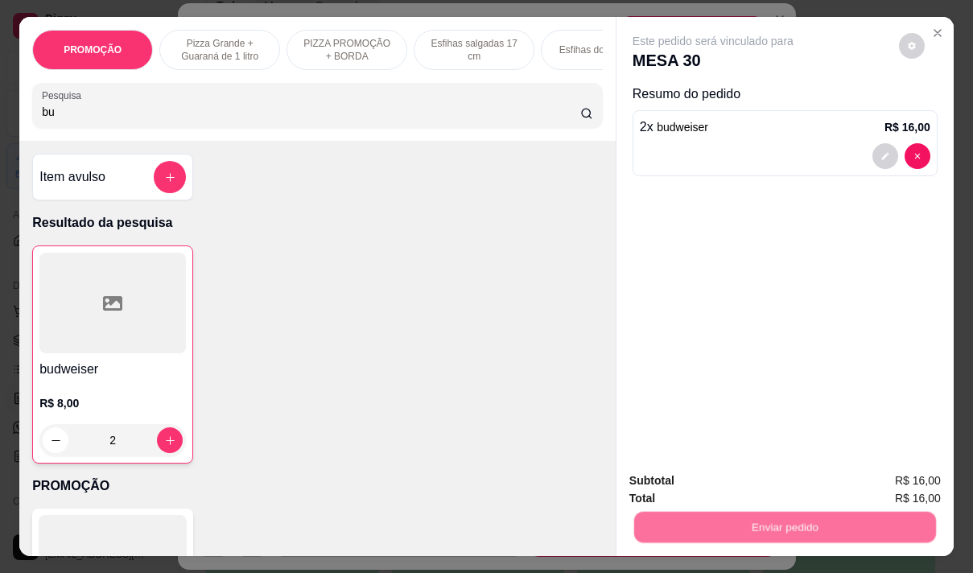
click at [687, 477] on button "Não registrar e enviar pedido" at bounding box center [731, 481] width 163 height 30
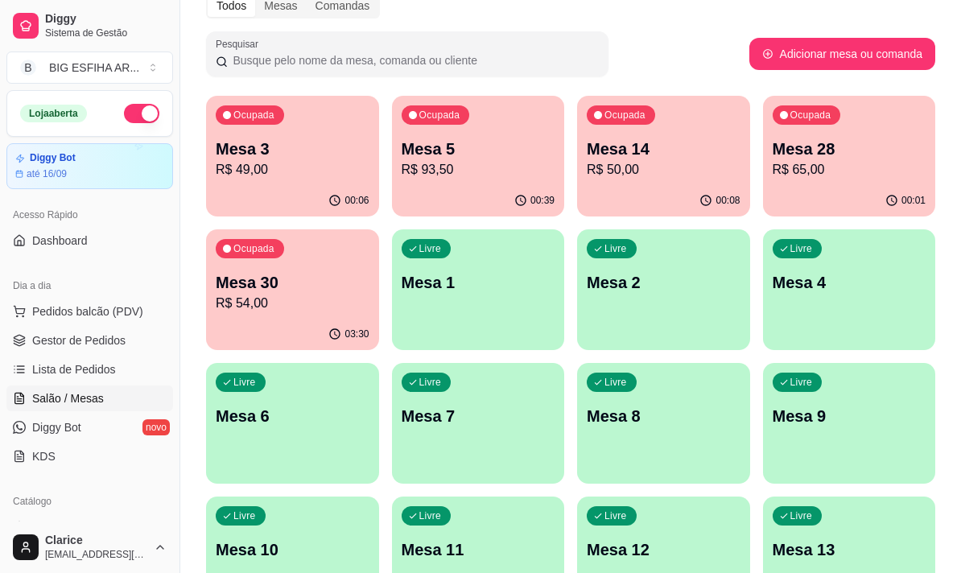
click at [287, 308] on p "R$ 54,00" at bounding box center [293, 303] width 154 height 19
click at [821, 85] on div "Todos Mesas Comandas Pesquisar Adicionar mesa ou comanda Ocupada Mesa 3 R$ 49,0…" at bounding box center [570, 577] width 781 height 1188
click at [807, 137] on div "Ocupada Mesa 28 R$ 65,00" at bounding box center [849, 140] width 173 height 89
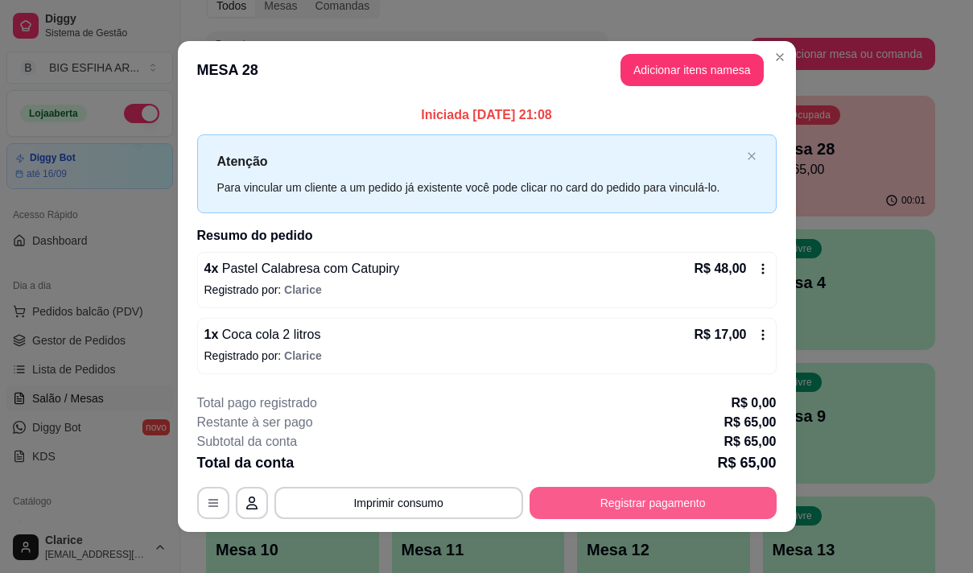
click at [732, 505] on button "Registrar pagamento" at bounding box center [653, 503] width 247 height 32
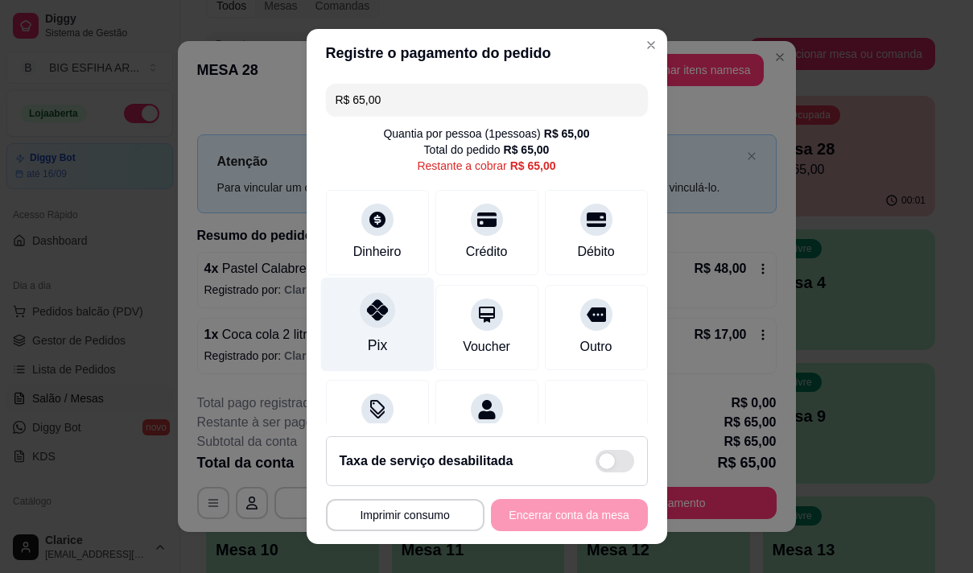
click at [344, 332] on div "Pix" at bounding box center [376, 324] width 113 height 94
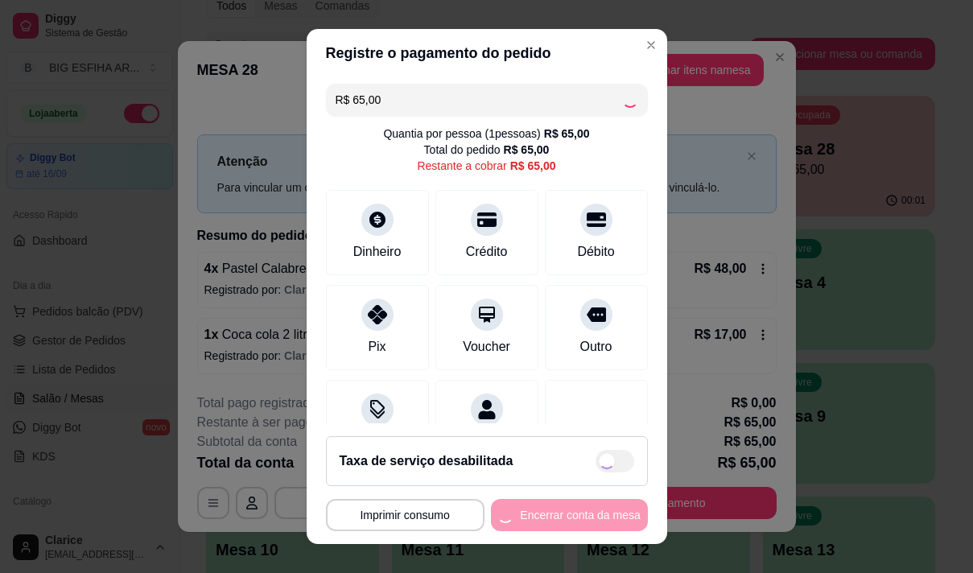
type input "R$ 0,00"
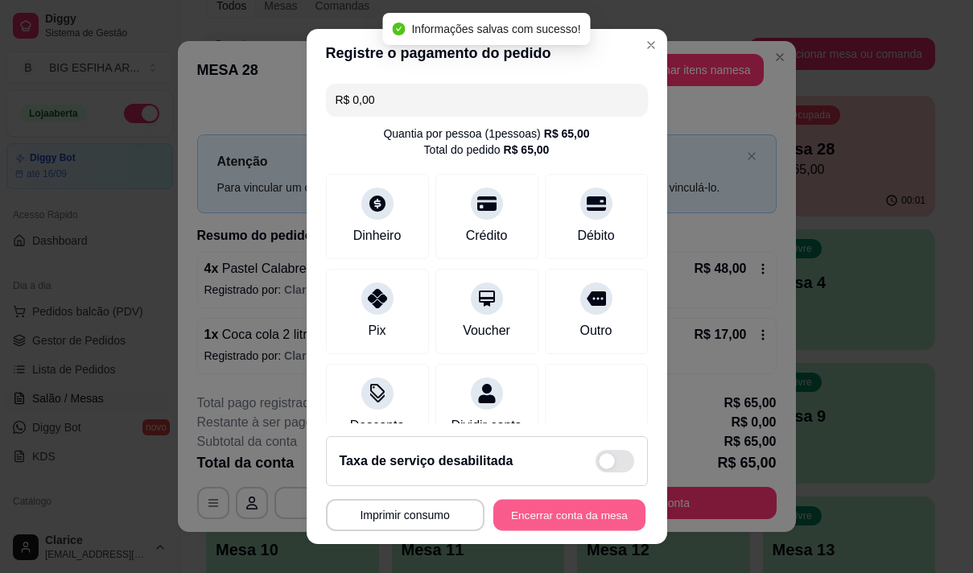
click at [584, 518] on button "Encerrar conta da mesa" at bounding box center [569, 515] width 152 height 31
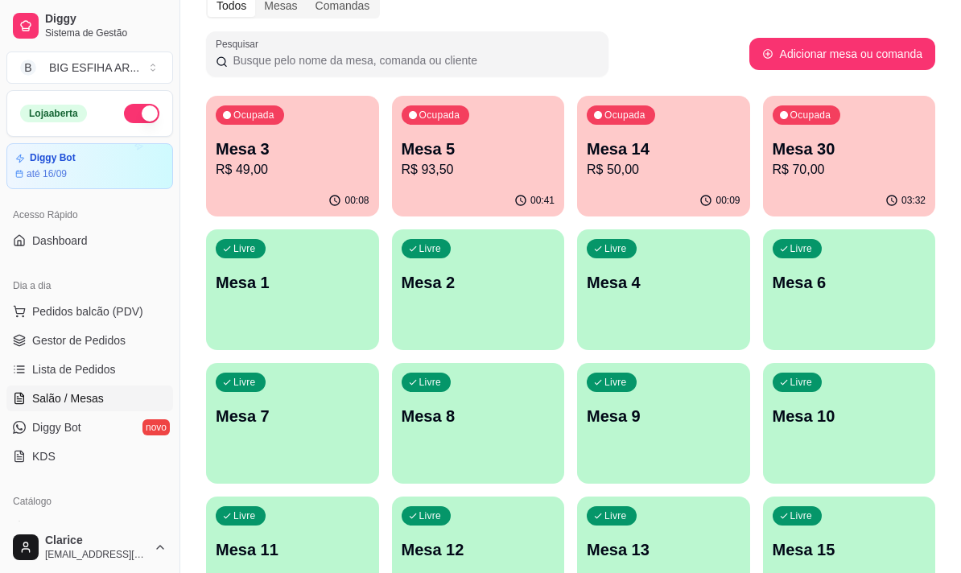
click at [856, 174] on p "R$ 70,00" at bounding box center [850, 169] width 154 height 19
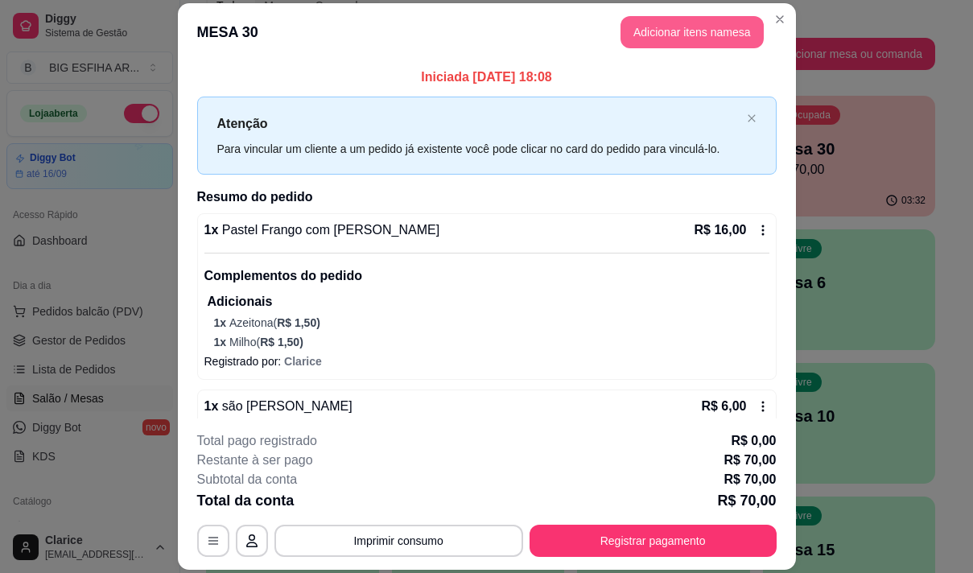
click at [687, 36] on button "Adicionar itens na mesa" at bounding box center [692, 32] width 143 height 32
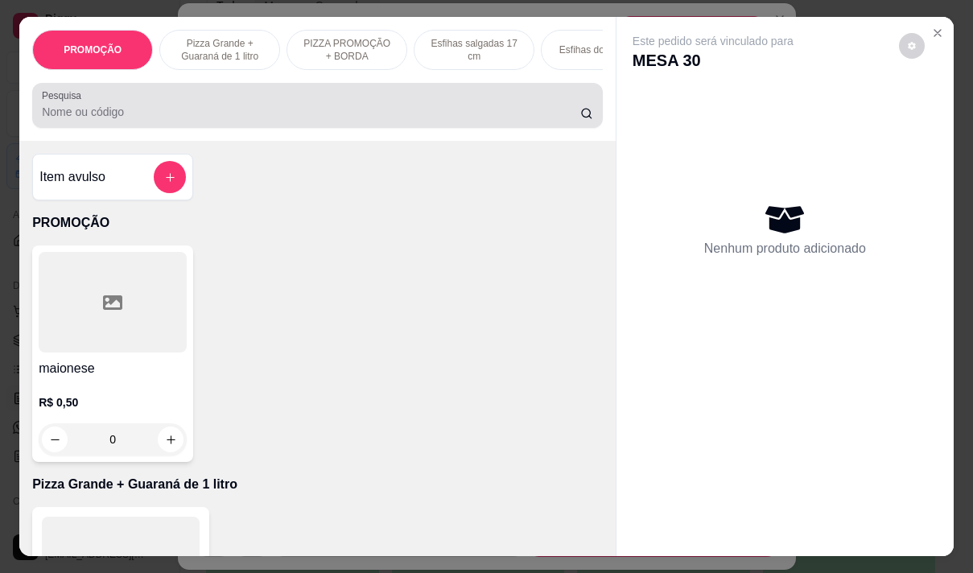
click at [226, 108] on div at bounding box center [317, 105] width 551 height 32
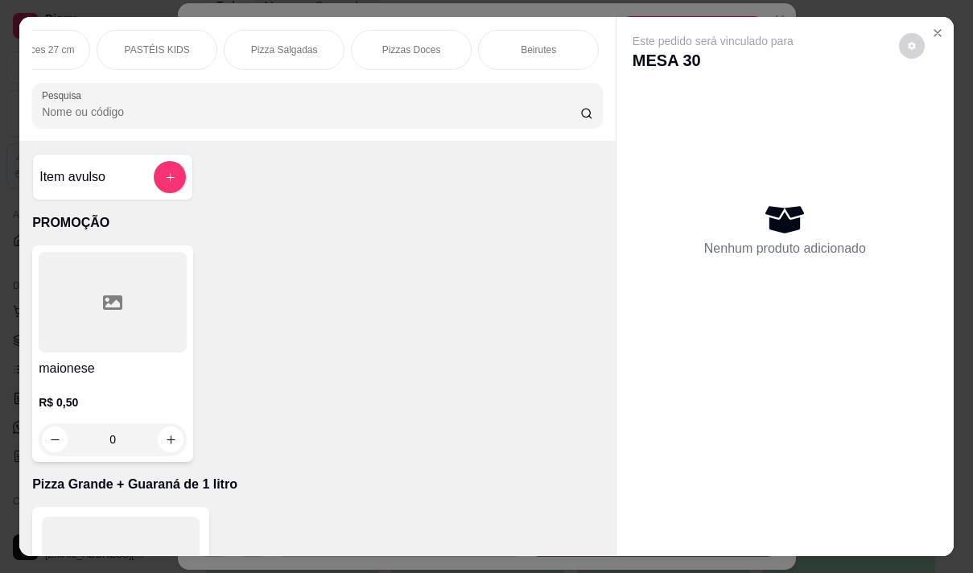
scroll to position [0, 1030]
click at [585, 48] on p "Bebidas" at bounding box center [588, 49] width 35 height 13
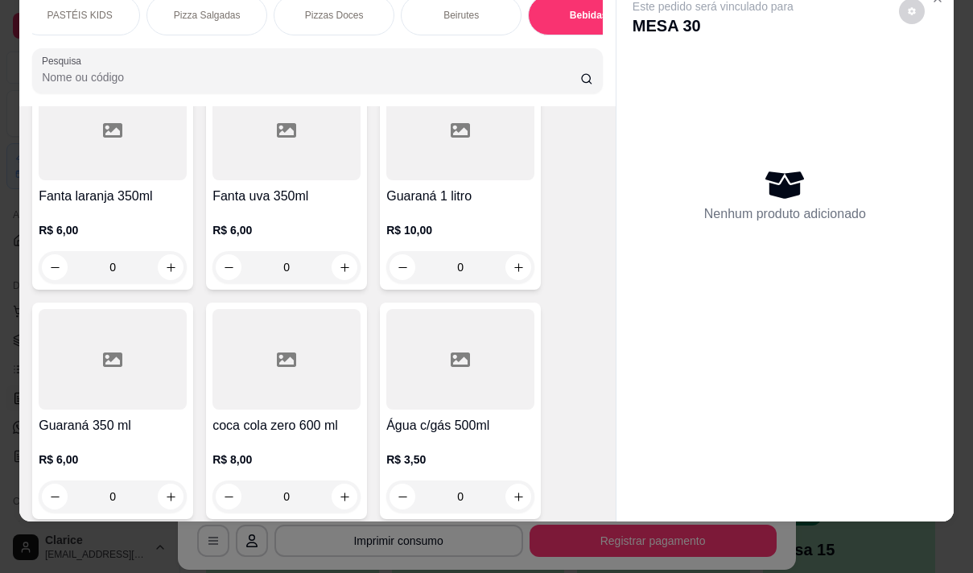
scroll to position [14547, 0]
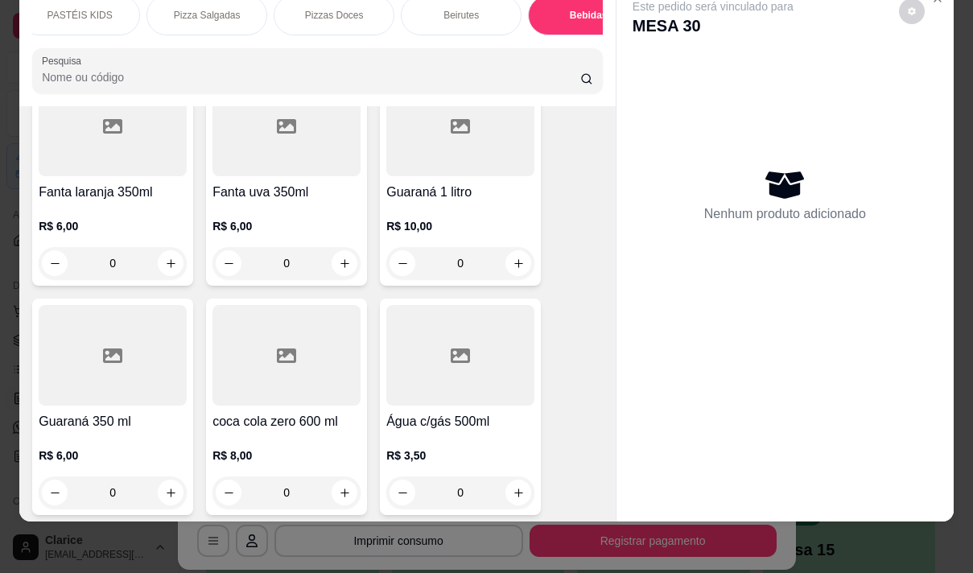
click at [417, 412] on h4 "Água c/gás 500ml" at bounding box center [460, 421] width 148 height 19
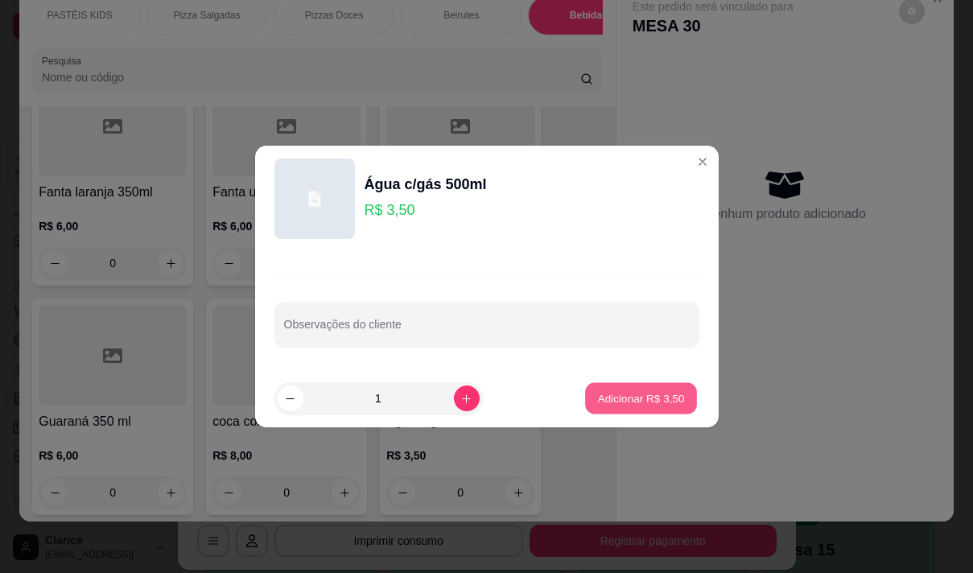
click at [624, 386] on button "Adicionar R$ 3,50" at bounding box center [641, 398] width 112 height 31
type input "1"
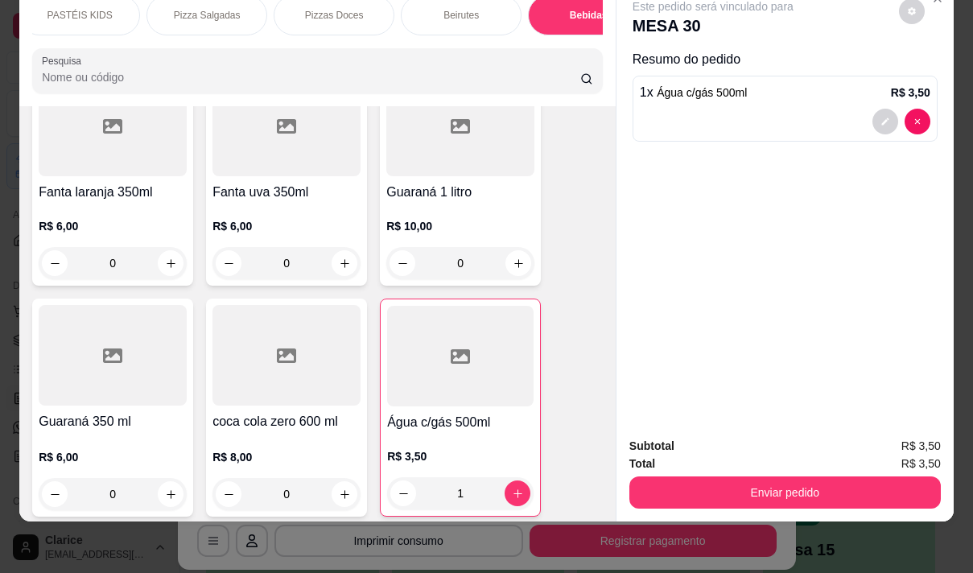
click at [43, 75] on input "Pesquisa" at bounding box center [311, 77] width 538 height 16
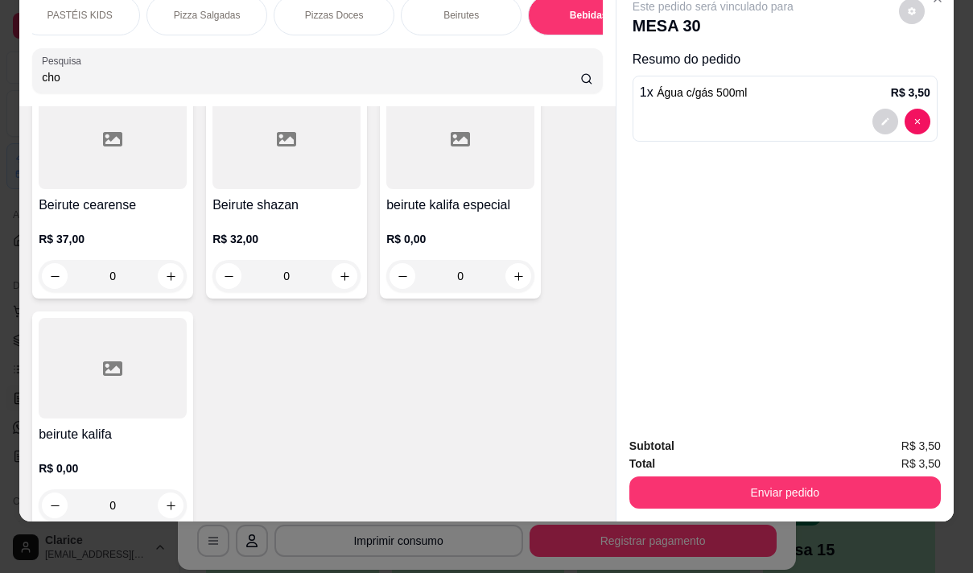
scroll to position [15574, 0]
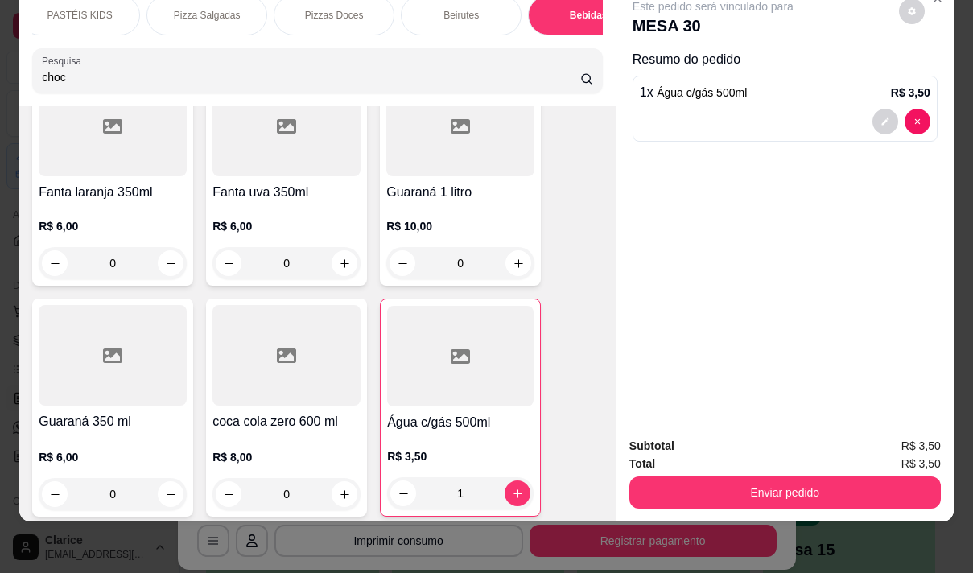
type input "choc"
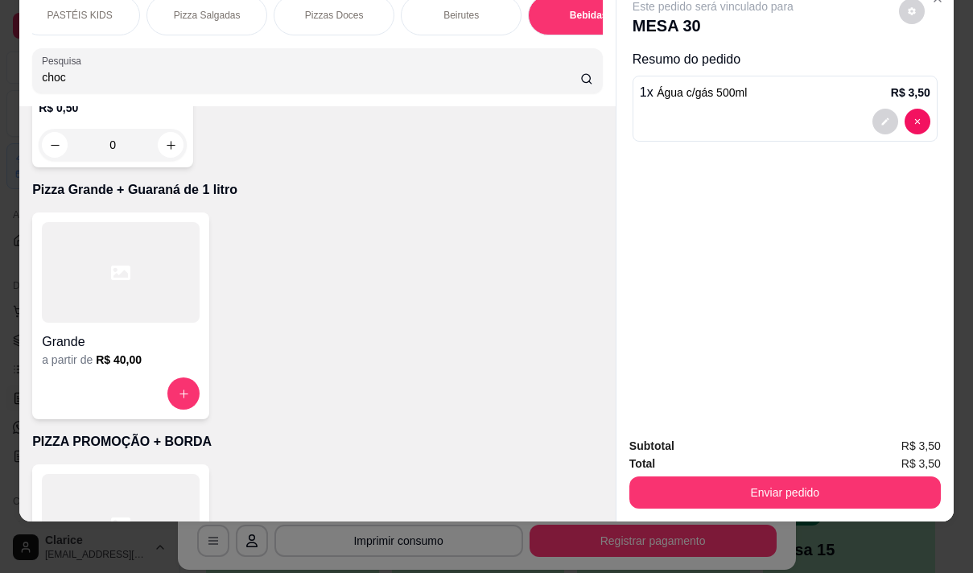
scroll to position [0, 0]
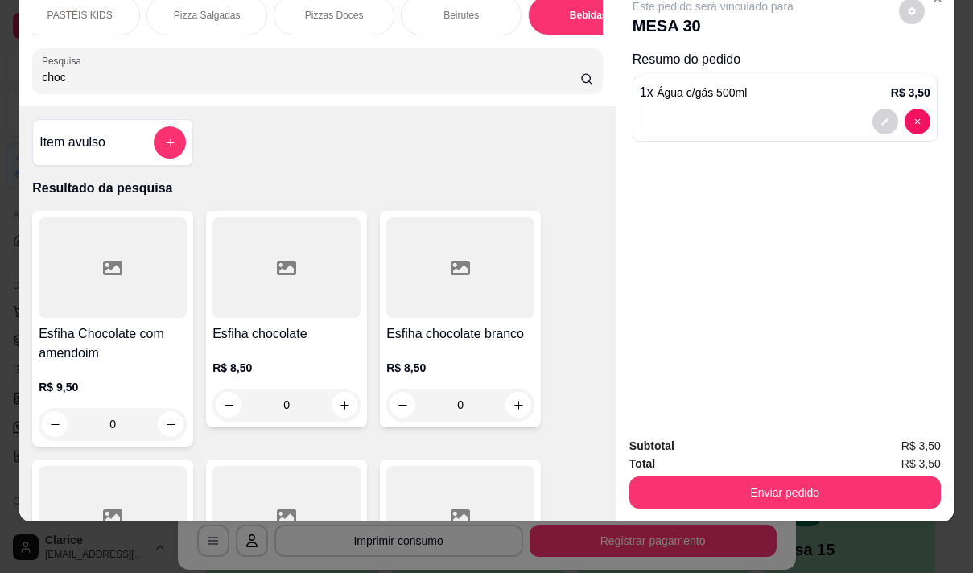
click at [245, 328] on h4 "Esfiha chocolate" at bounding box center [286, 333] width 148 height 19
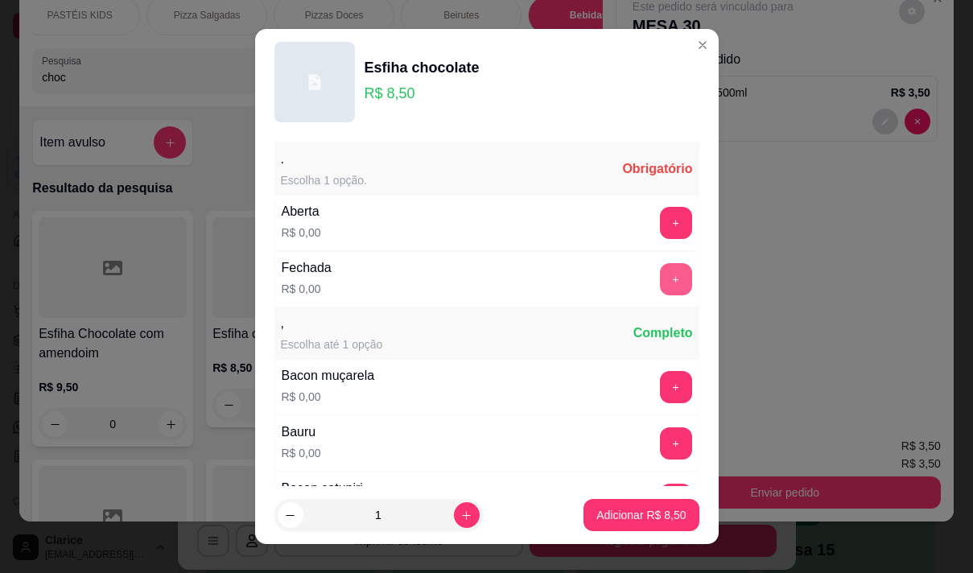
click at [660, 279] on button "+" at bounding box center [676, 279] width 32 height 32
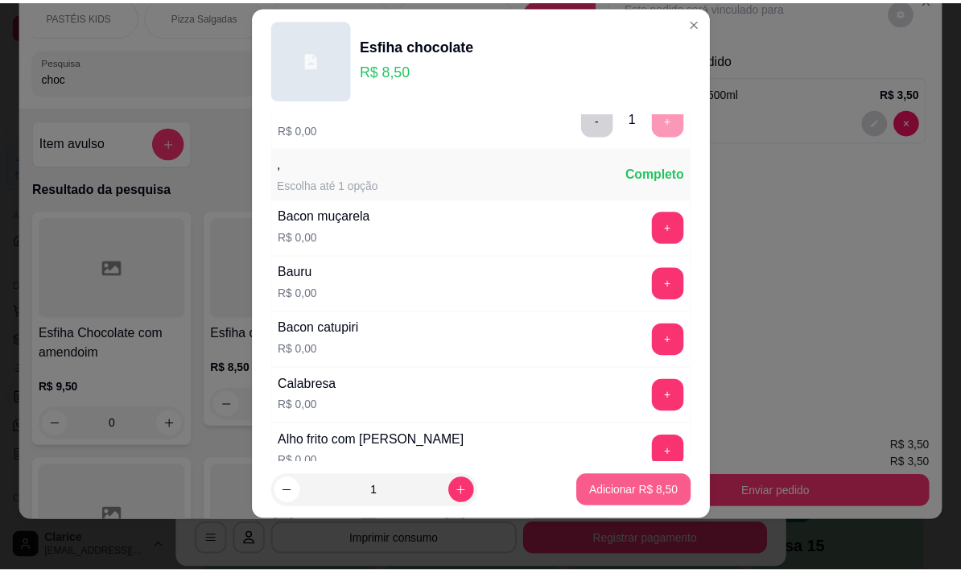
scroll to position [172, 0]
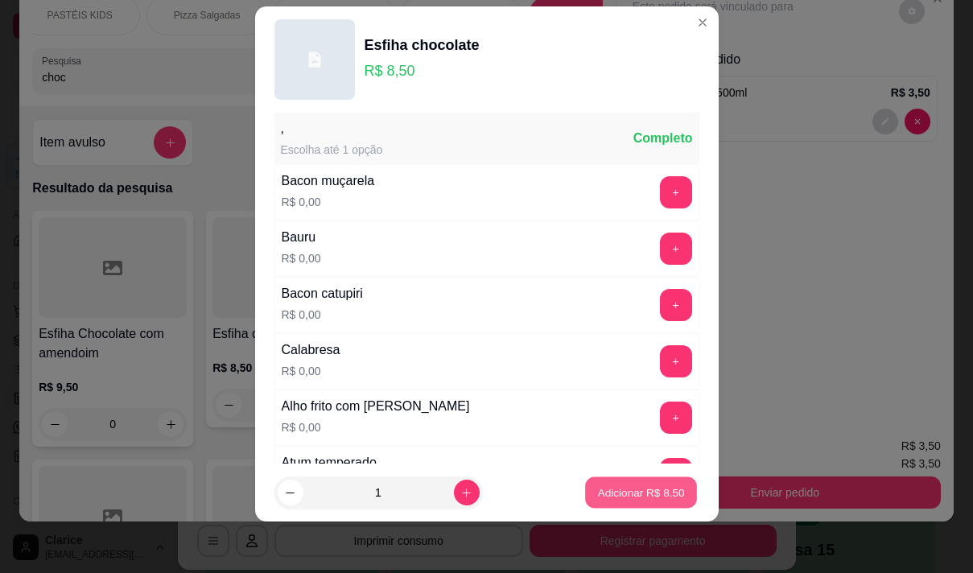
click at [620, 487] on p "Adicionar R$ 8,50" at bounding box center [641, 492] width 87 height 15
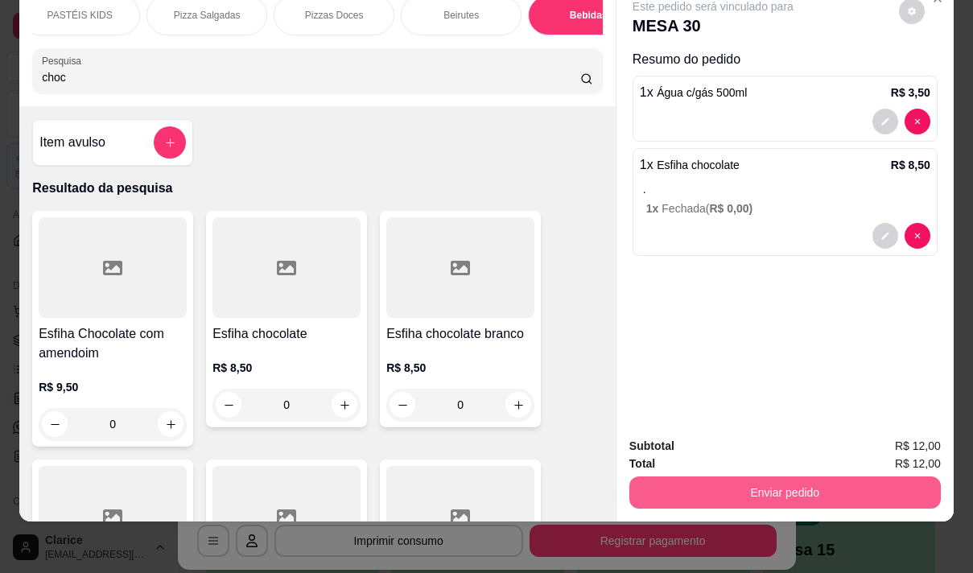
click at [741, 479] on button "Enviar pedido" at bounding box center [784, 492] width 311 height 32
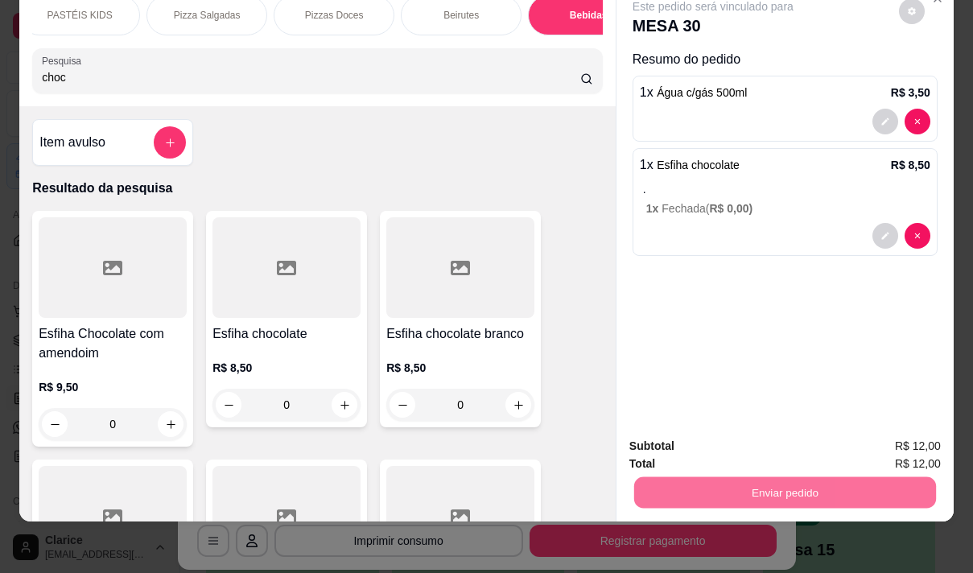
click at [728, 442] on button "Não registrar e enviar pedido" at bounding box center [731, 441] width 163 height 30
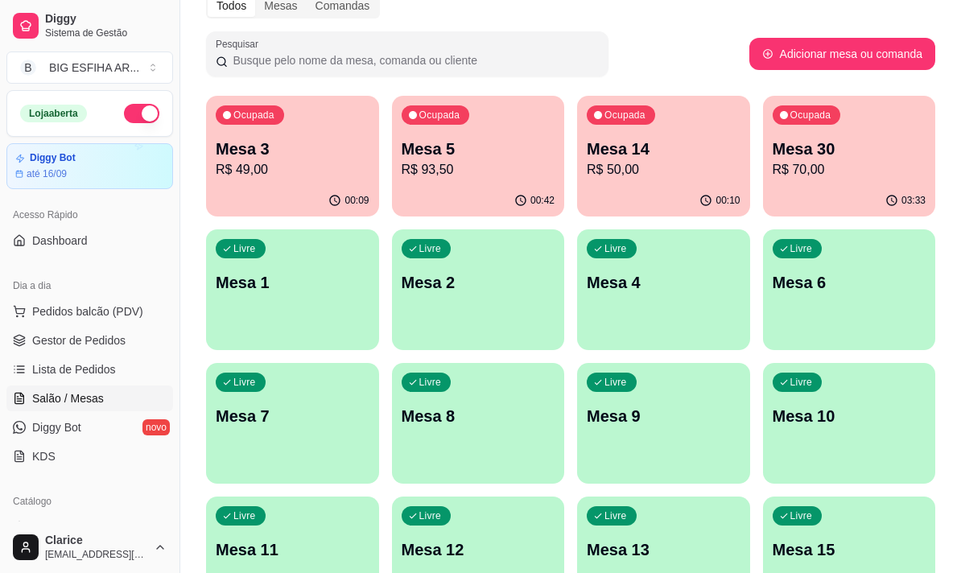
click at [850, 132] on div "Ocupada Mesa 30 R$ 70,00" at bounding box center [849, 140] width 173 height 89
click at [101, 342] on span "Gestor de Pedidos" at bounding box center [78, 340] width 93 height 16
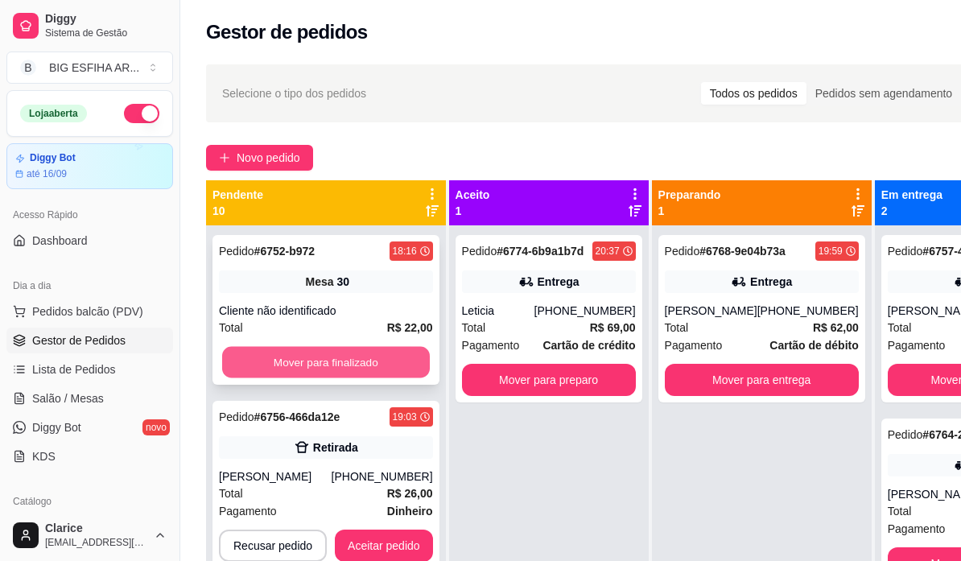
click at [337, 348] on button "Mover para finalizado" at bounding box center [326, 362] width 208 height 31
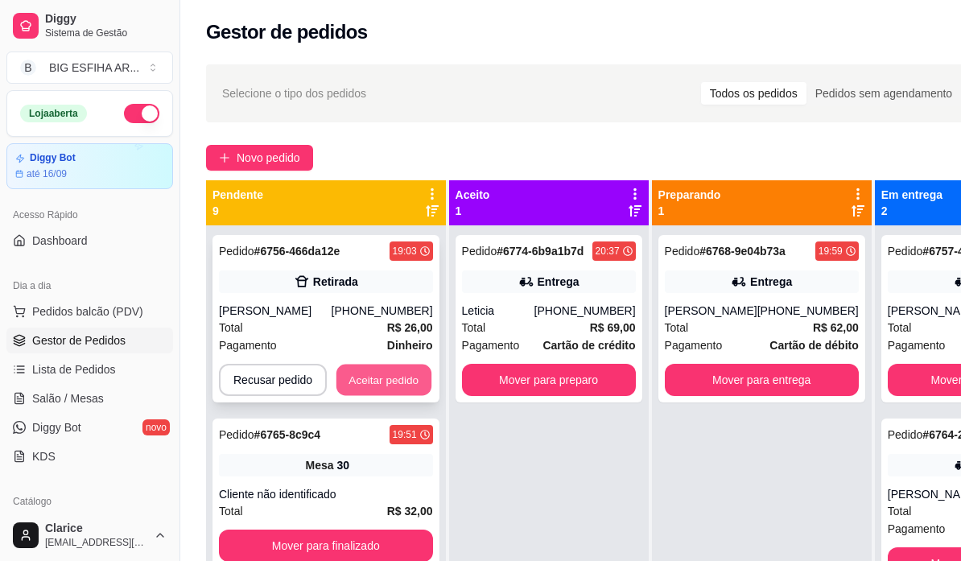
click at [378, 381] on button "Aceitar pedido" at bounding box center [383, 380] width 95 height 31
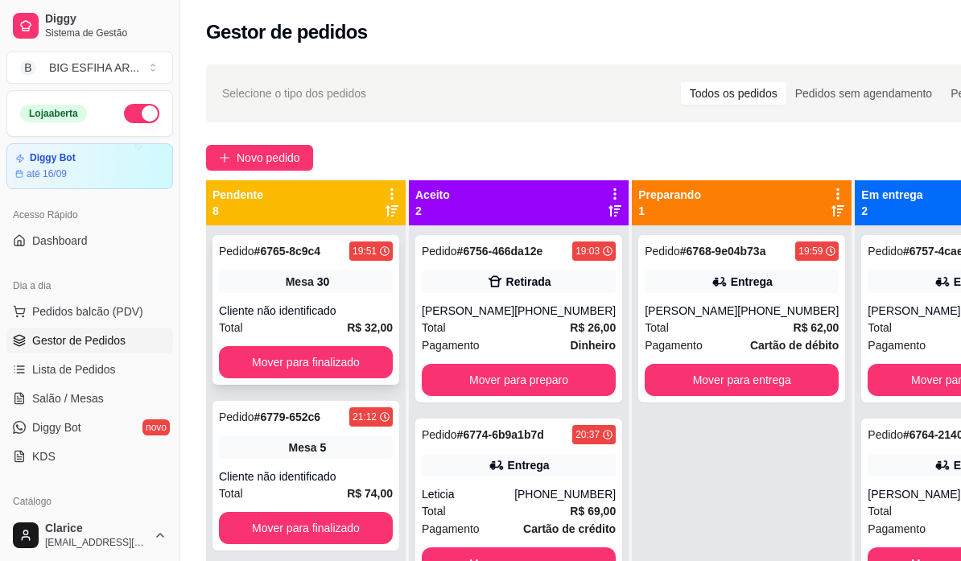
click at [380, 381] on div "Pedido # 6765-8c9c4 19:51 Mesa 30 Cliente não identificado Total R$ 32,00 Mover…" at bounding box center [305, 310] width 187 height 150
click at [292, 373] on button "Mover para finalizado" at bounding box center [306, 362] width 174 height 32
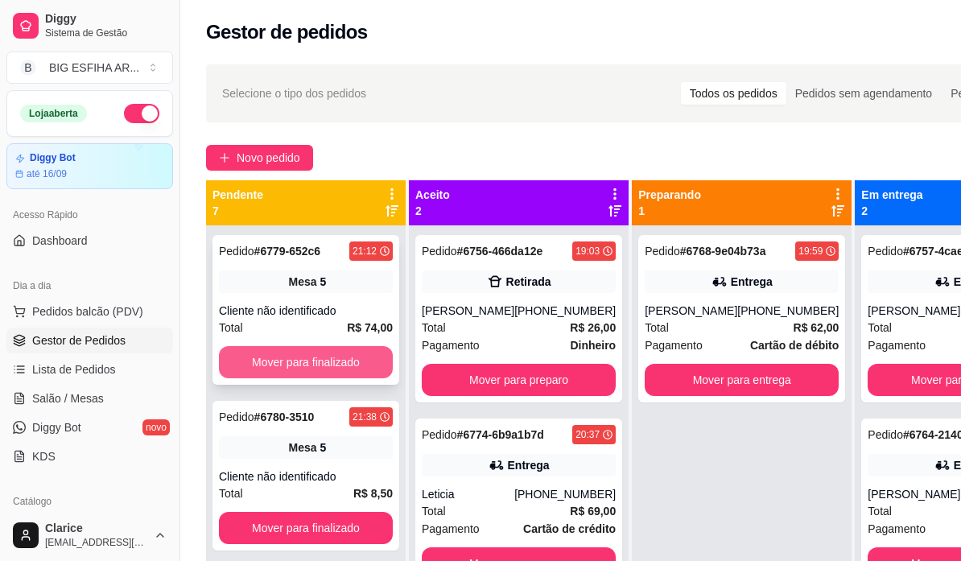
click at [302, 367] on button "Mover para finalizado" at bounding box center [306, 362] width 174 height 32
click at [303, 366] on button "Mover para finalizado" at bounding box center [305, 362] width 169 height 31
click at [304, 365] on button "Mover para finalizado" at bounding box center [305, 362] width 169 height 31
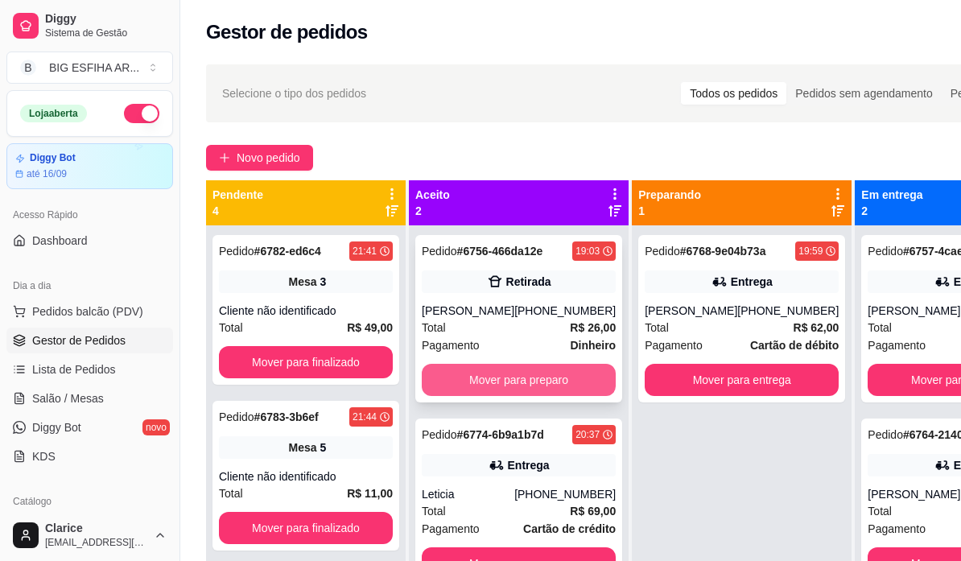
click at [534, 382] on button "Mover para preparo" at bounding box center [519, 380] width 194 height 32
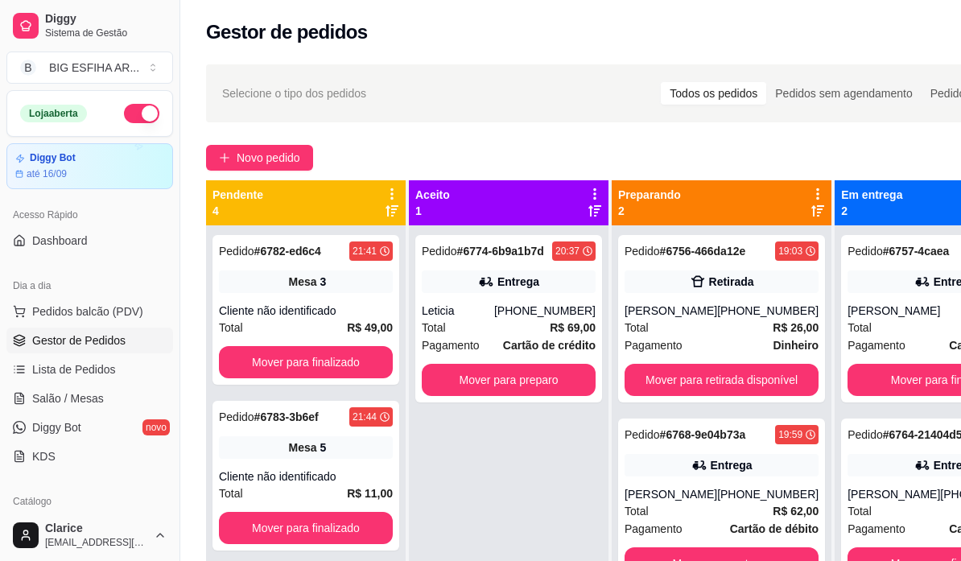
click at [534, 382] on button "Mover para preparo" at bounding box center [509, 380] width 174 height 32
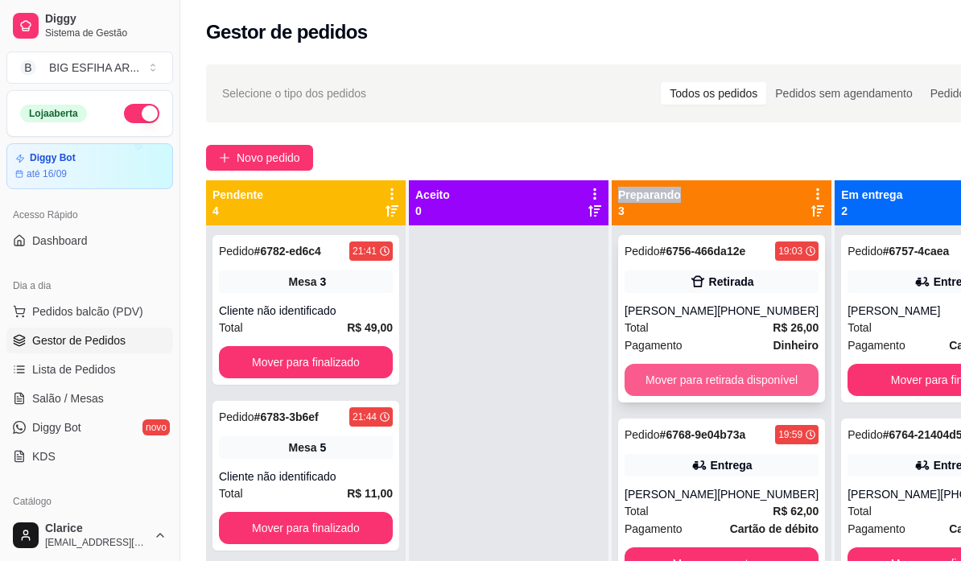
click at [662, 377] on button "Mover para retirada disponível" at bounding box center [722, 380] width 194 height 32
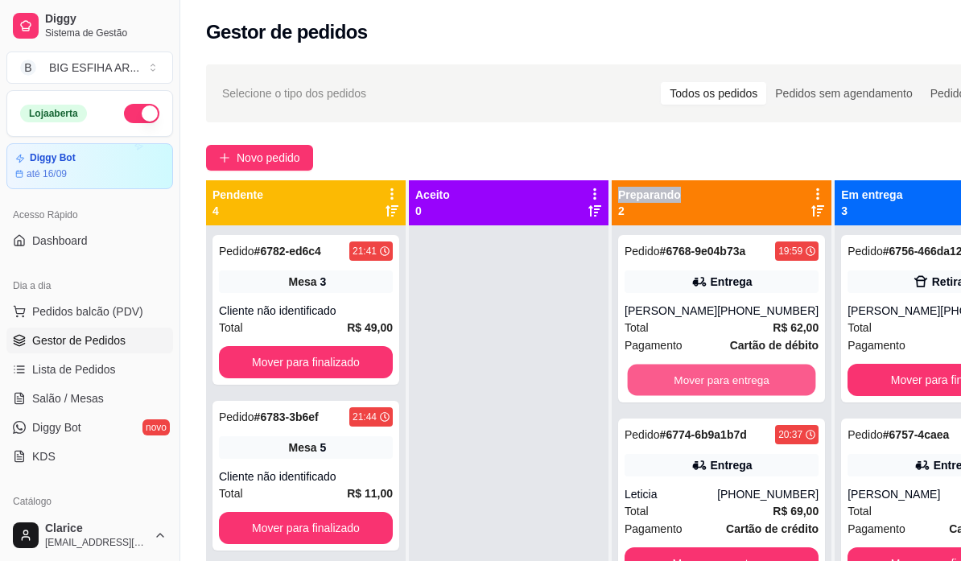
click at [662, 377] on button "Mover para entrega" at bounding box center [722, 380] width 188 height 31
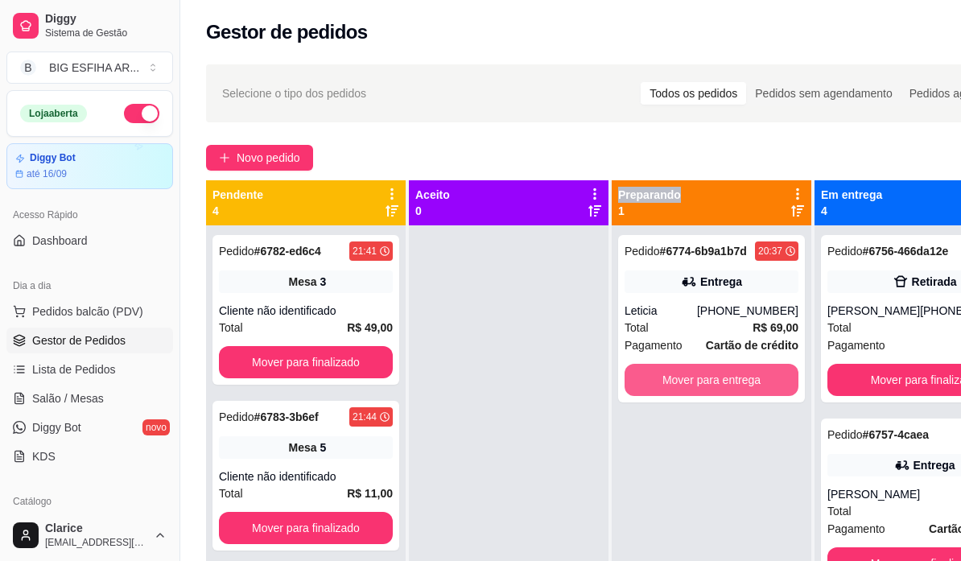
click at [662, 377] on button "Mover para entrega" at bounding box center [712, 380] width 174 height 32
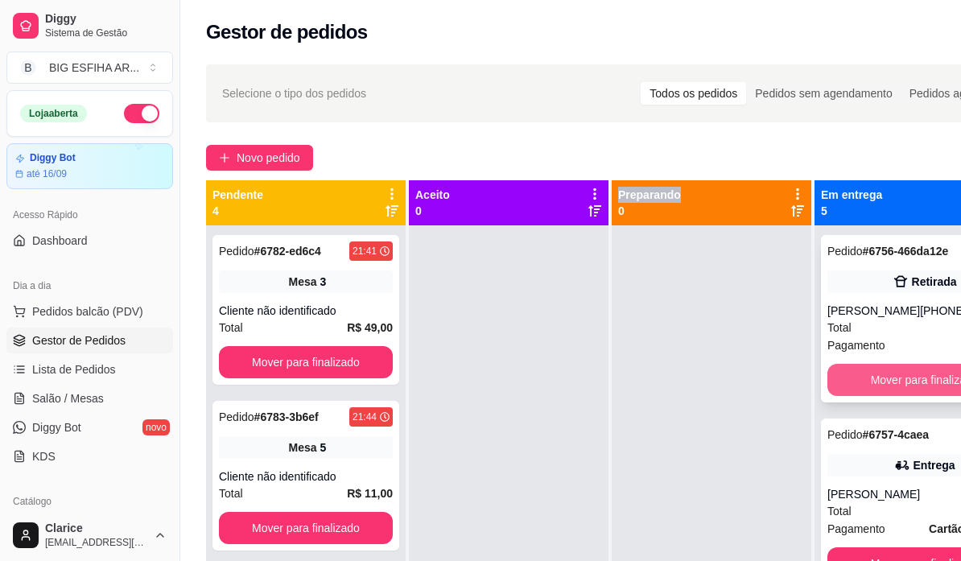
click at [922, 396] on button "Mover para finalizado" at bounding box center [924, 380] width 194 height 32
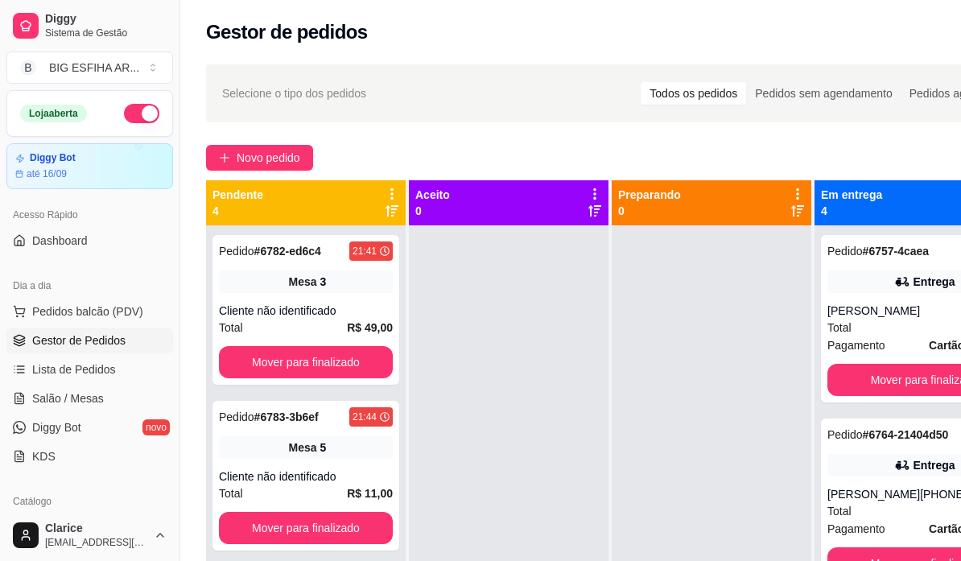
click at [922, 405] on div "Pedido # 6757-4caea 19:05 Entrega renata 8819-0235 Total R$ 40,00 Pagamento Car…" at bounding box center [925, 505] width 220 height 561
click at [923, 385] on button "Mover para finalizado" at bounding box center [925, 380] width 188 height 31
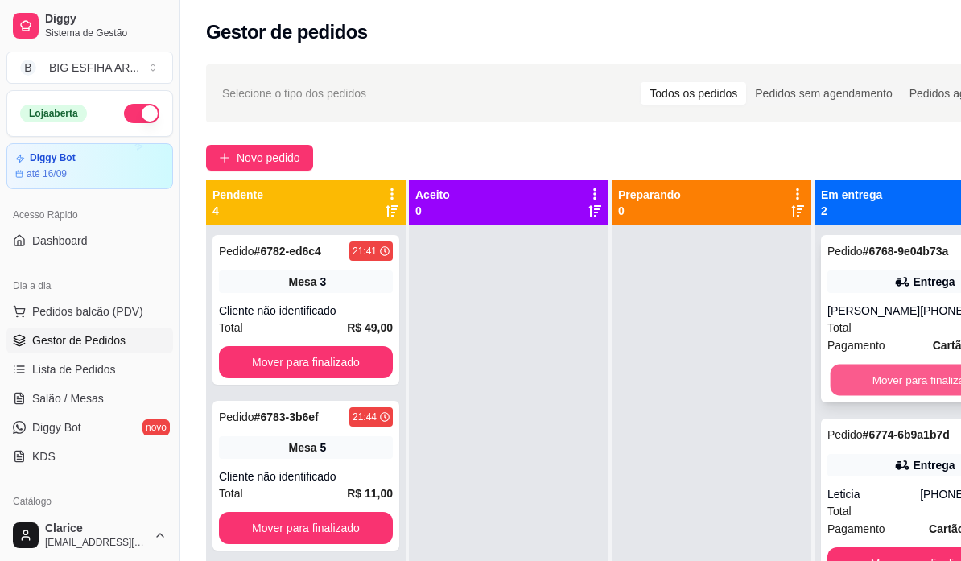
click at [923, 375] on button "Mover para finalizado" at bounding box center [925, 380] width 188 height 31
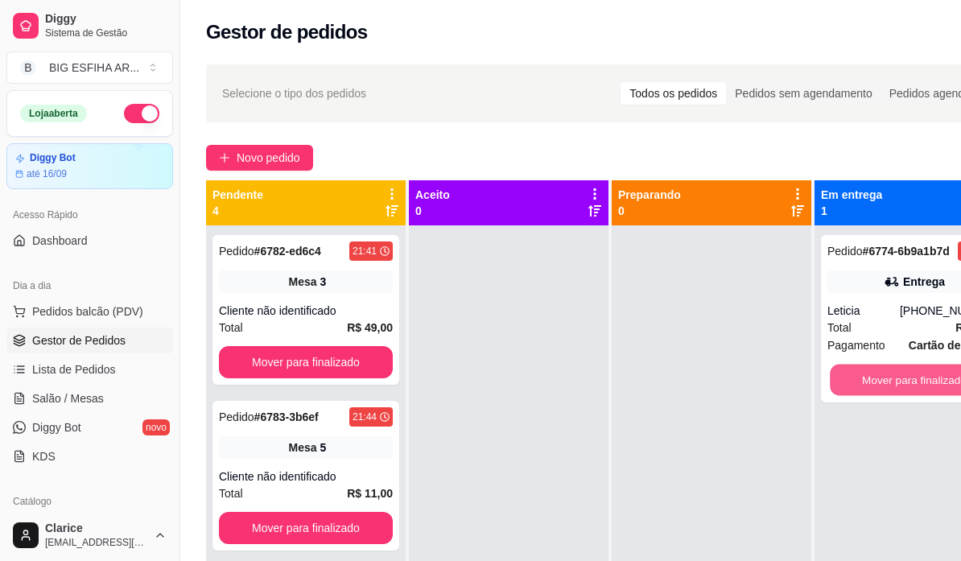
click at [923, 375] on button "Mover para finalizado" at bounding box center [914, 380] width 169 height 31
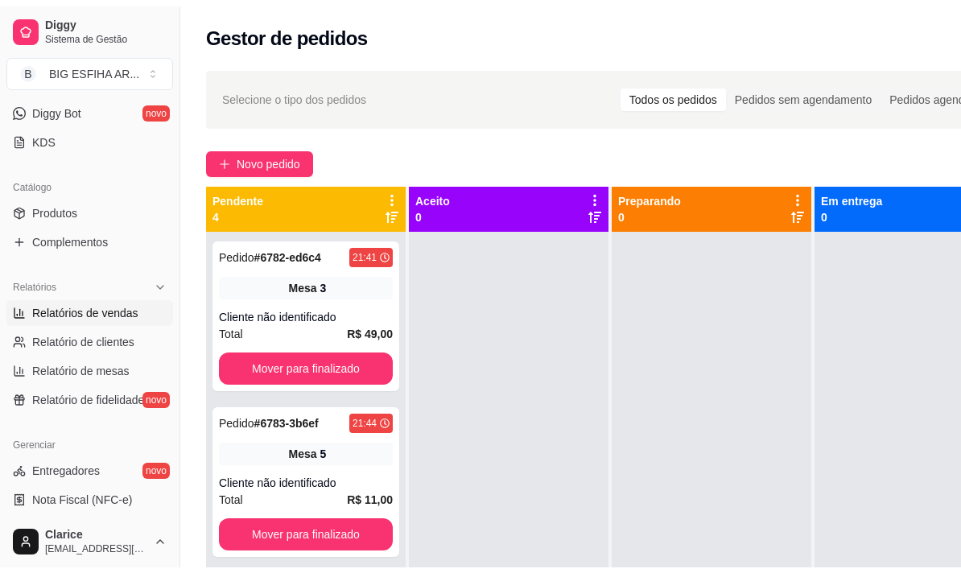
scroll to position [322, 0]
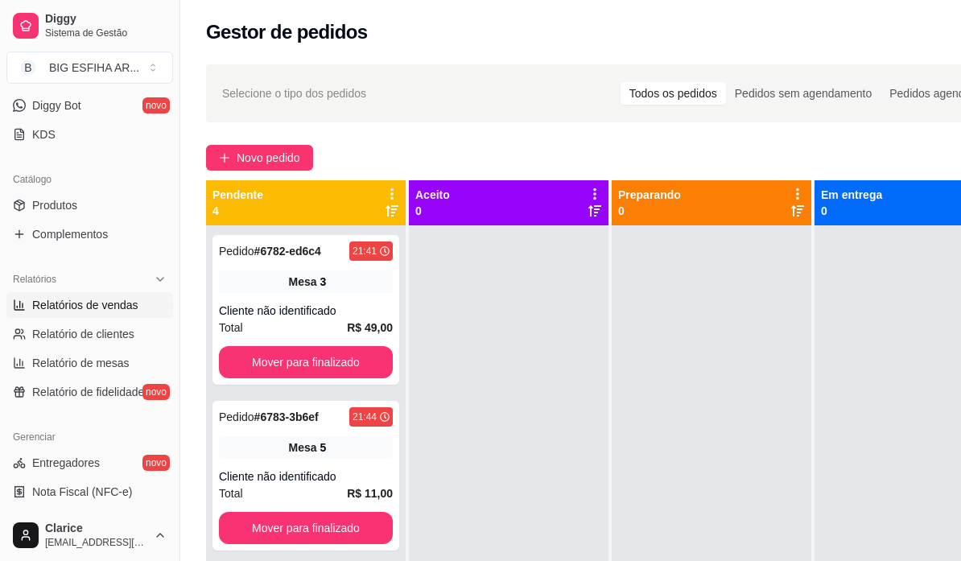
click at [101, 309] on span "Relatórios de vendas" at bounding box center [85, 305] width 106 height 16
select select "ALL"
select select "0"
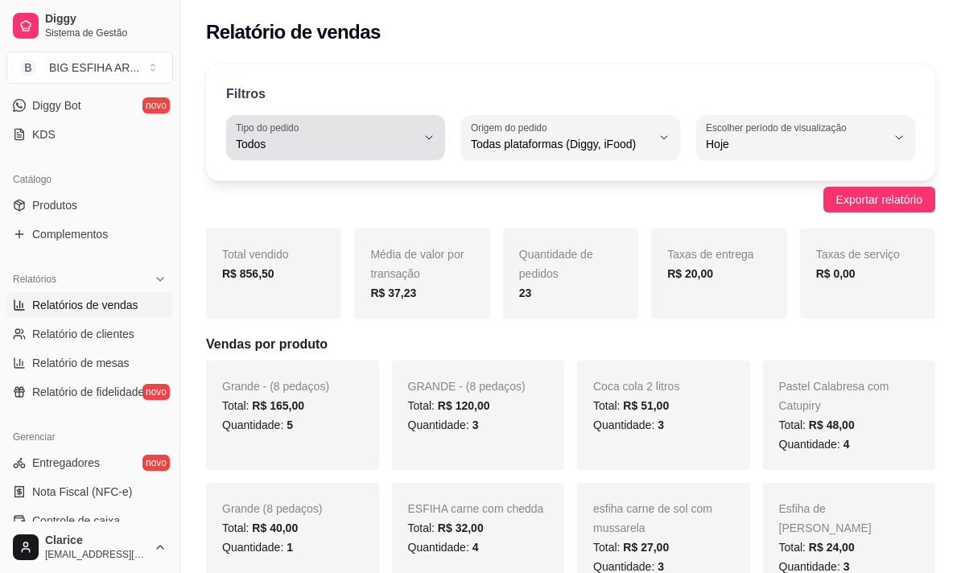
click at [304, 150] on span "Todos" at bounding box center [326, 144] width 180 height 16
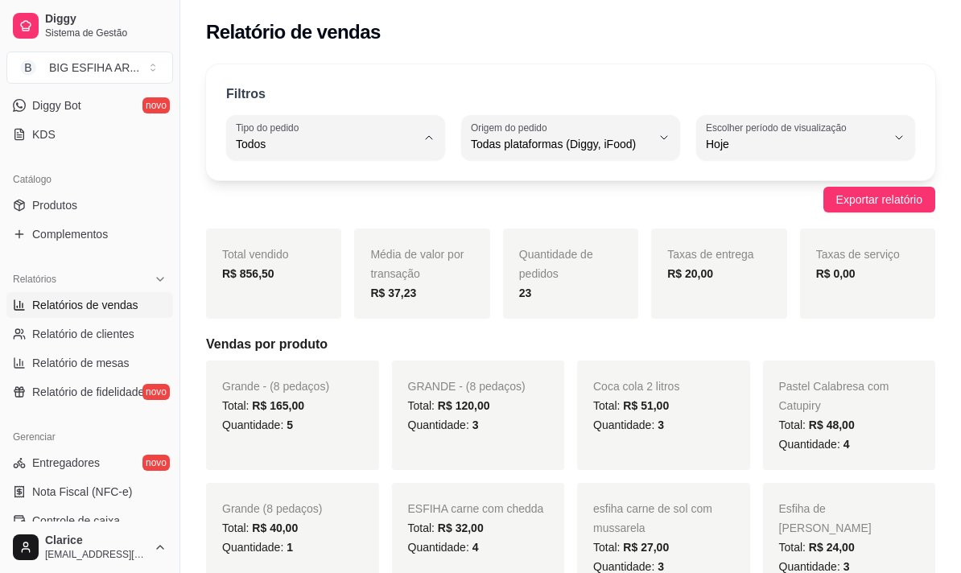
click at [301, 221] on li "Entrega" at bounding box center [336, 208] width 198 height 25
type input "DELIVERY"
select select "DELIVERY"
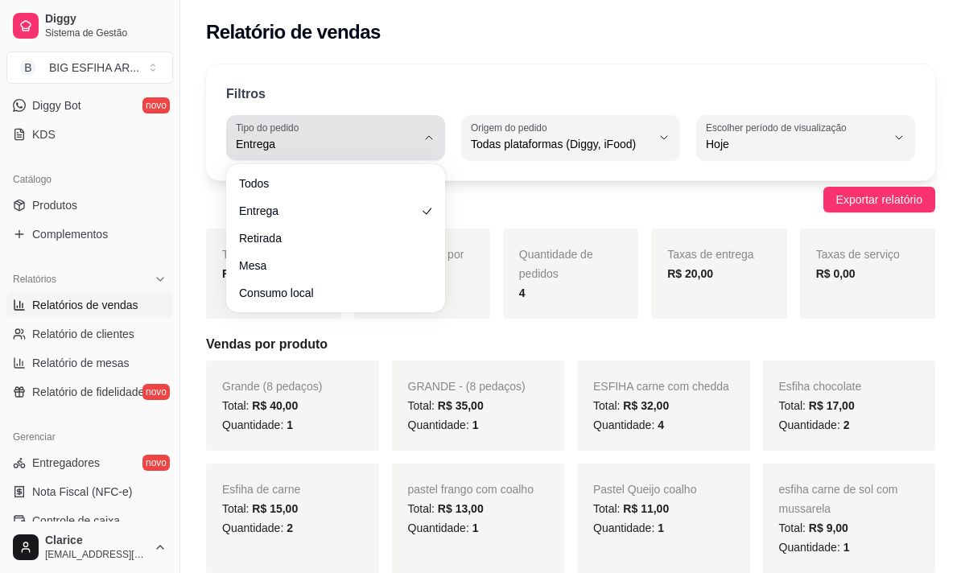
click at [299, 143] on span "Entrega" at bounding box center [326, 144] width 180 height 16
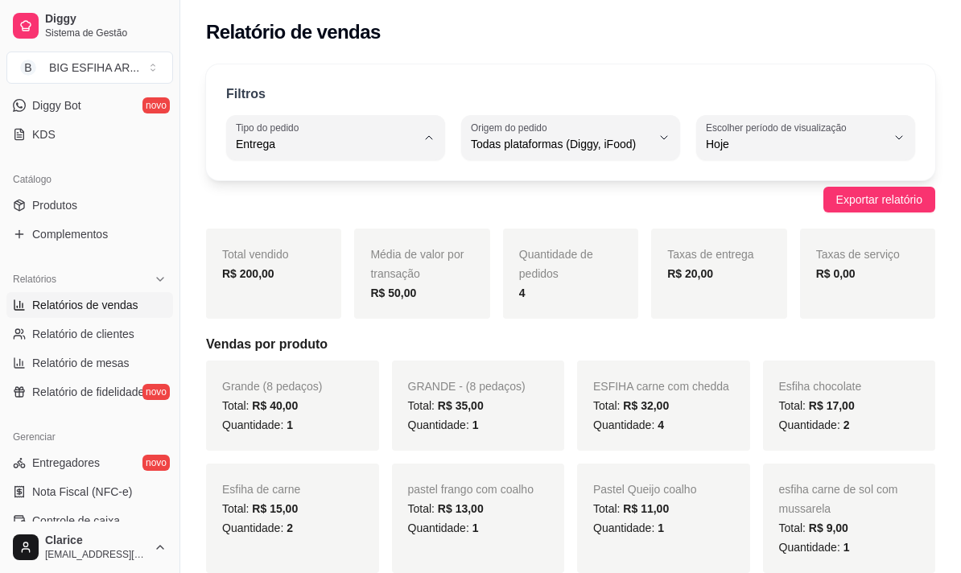
click at [299, 179] on span "Todos" at bounding box center [328, 182] width 170 height 15
type input "ALL"
select select "ALL"
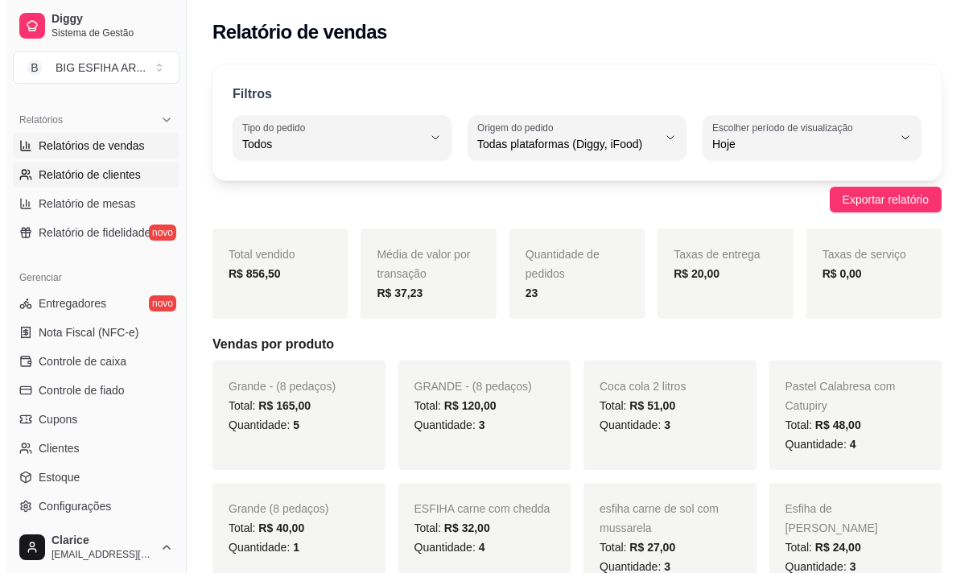
scroll to position [483, 0]
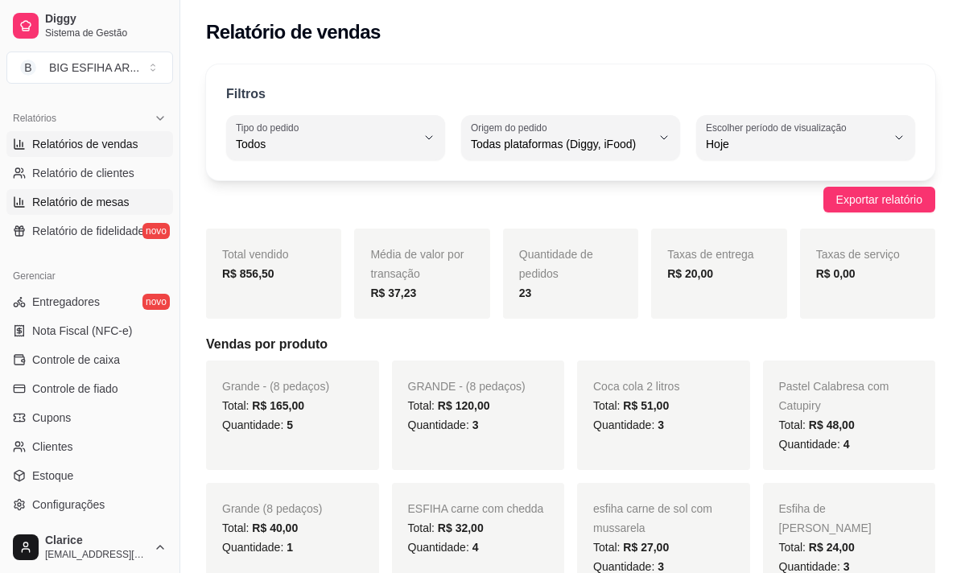
click at [104, 207] on span "Relatório de mesas" at bounding box center [80, 202] width 97 height 16
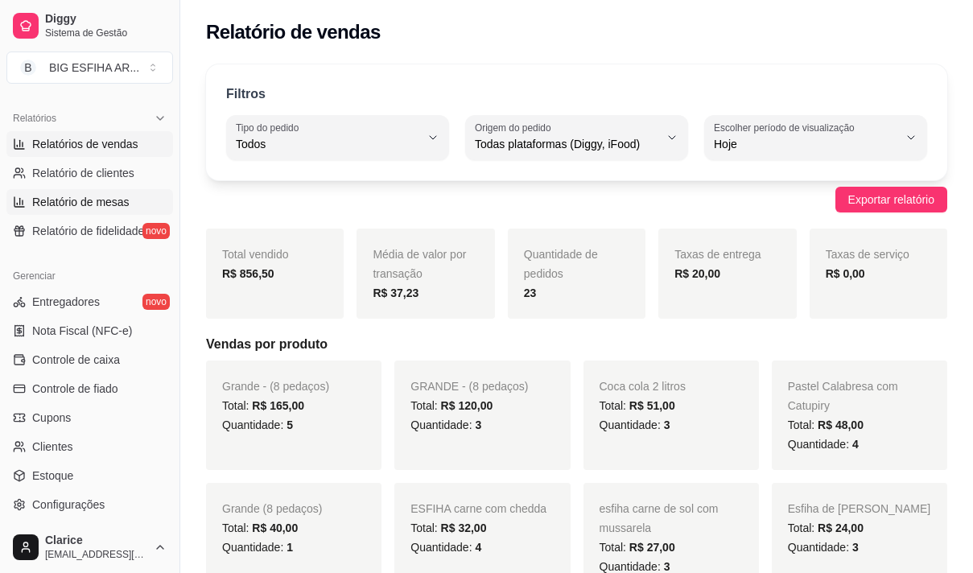
select select "TOTAL_OF_ORDERS"
select select "7"
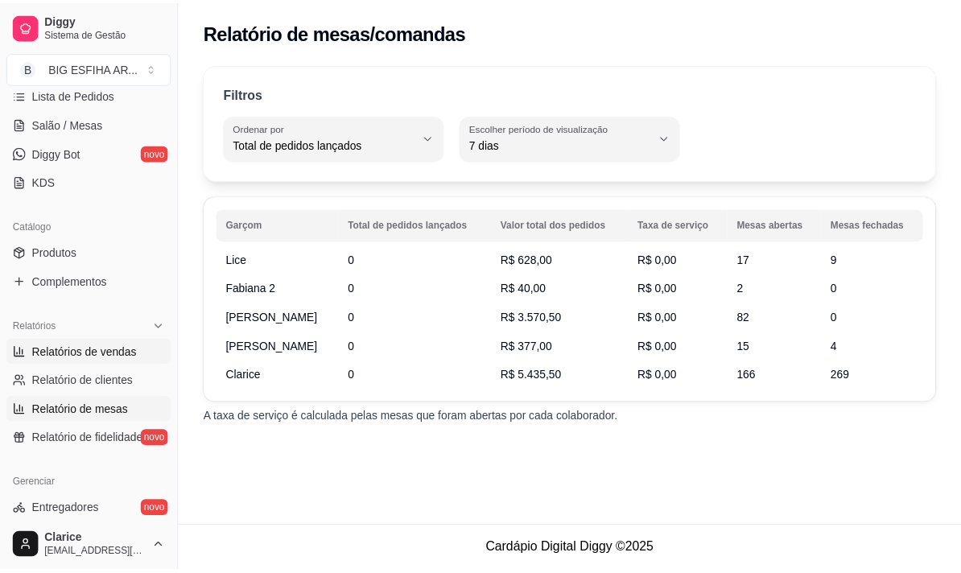
scroll to position [263, 0]
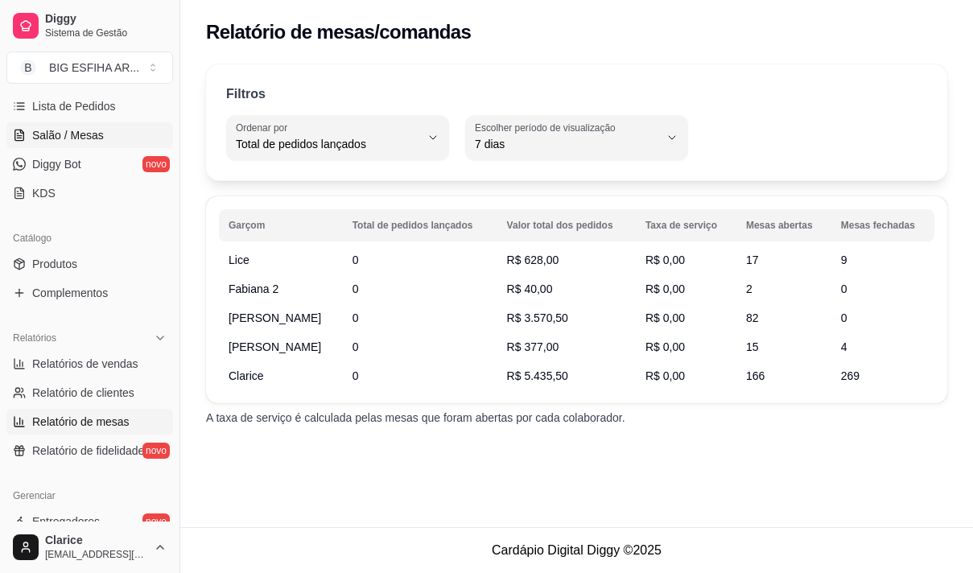
click at [80, 133] on span "Salão / Mesas" at bounding box center [68, 135] width 72 height 16
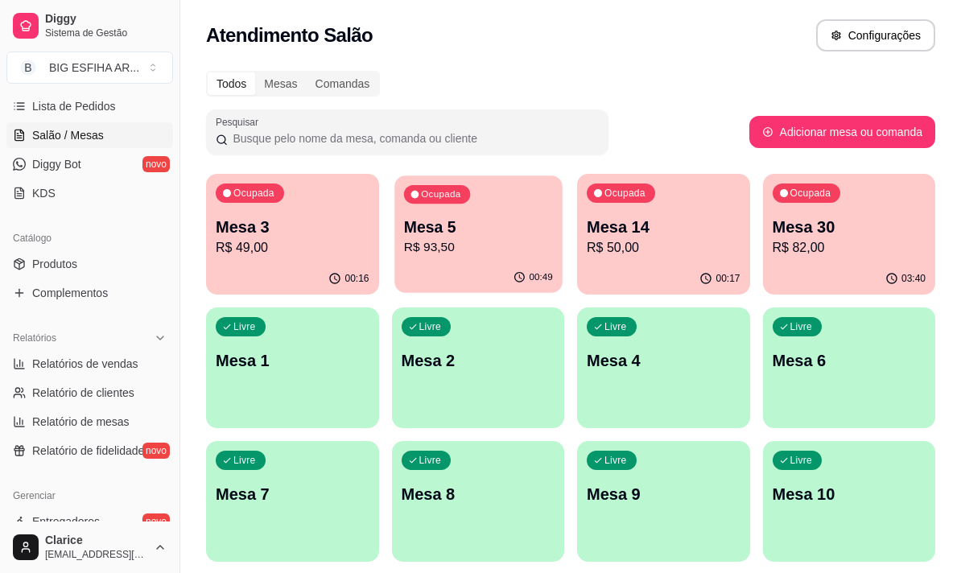
click at [475, 221] on p "Mesa 5" at bounding box center [477, 228] width 149 height 22
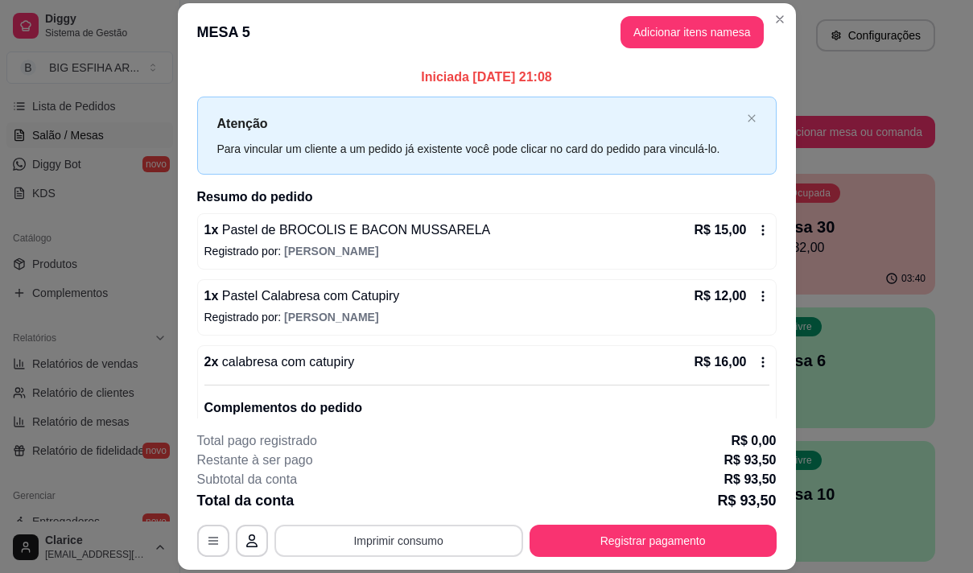
click at [455, 534] on button "Imprimir consumo" at bounding box center [398, 541] width 249 height 32
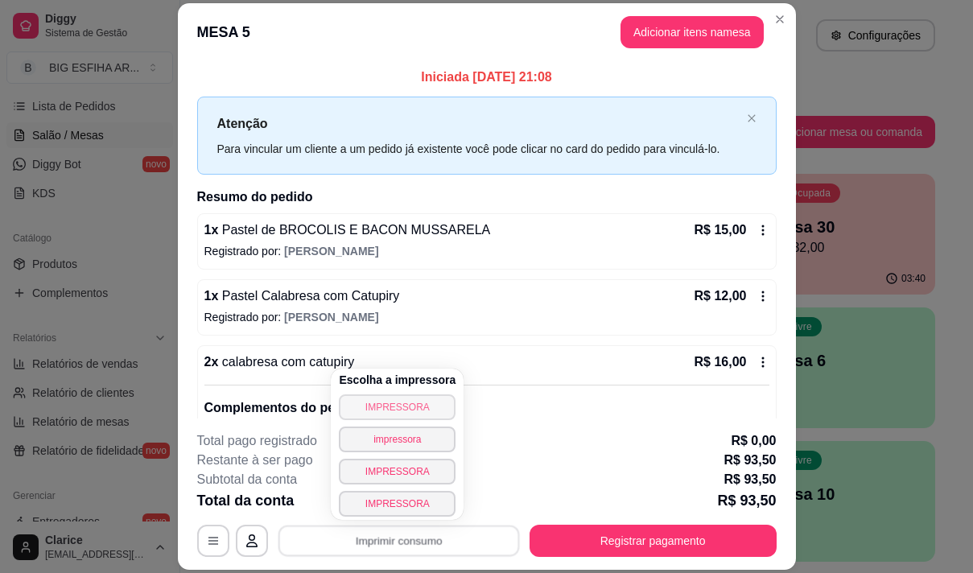
click at [401, 410] on button "IMPRESSORA" at bounding box center [397, 407] width 117 height 26
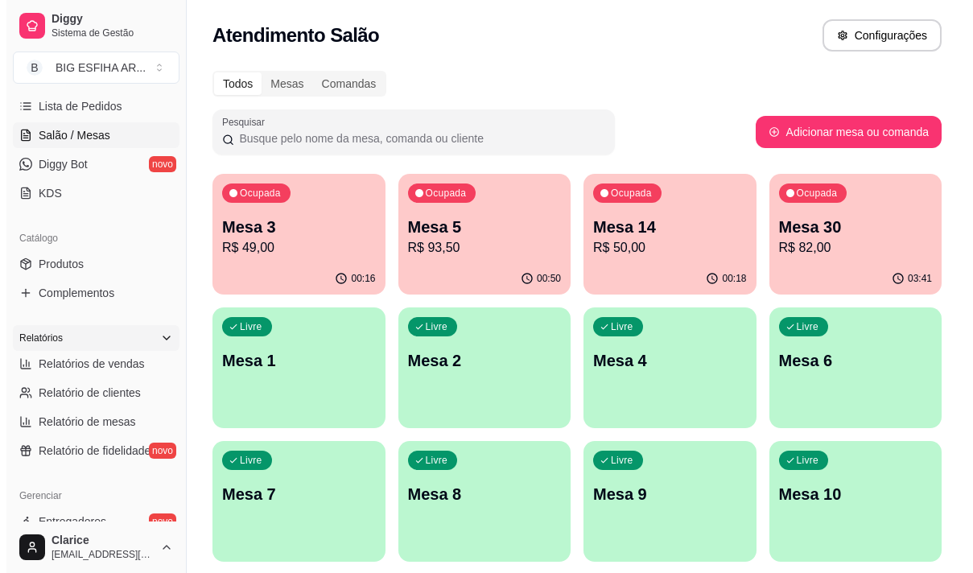
scroll to position [344, 0]
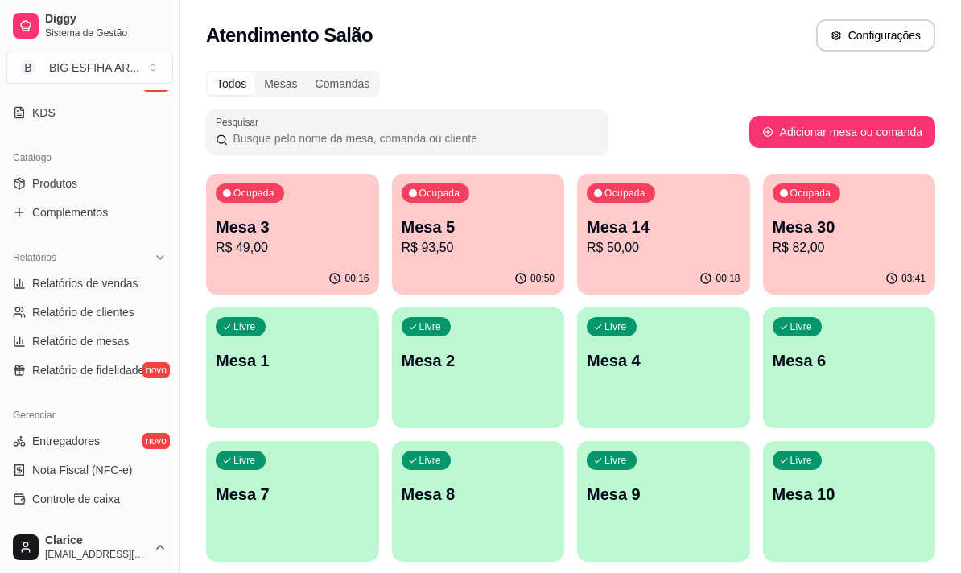
click at [492, 244] on p "R$ 93,50" at bounding box center [479, 247] width 154 height 19
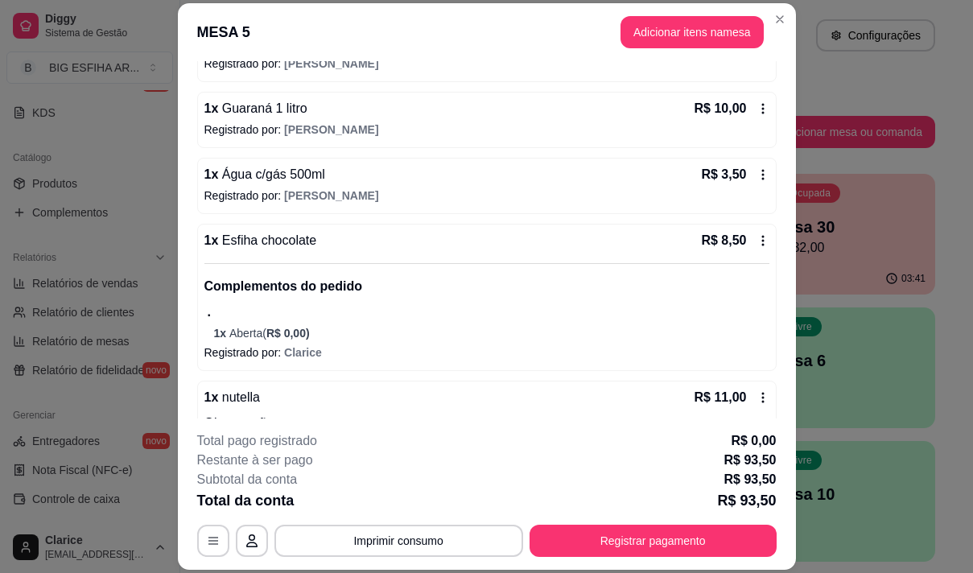
scroll to position [794, 0]
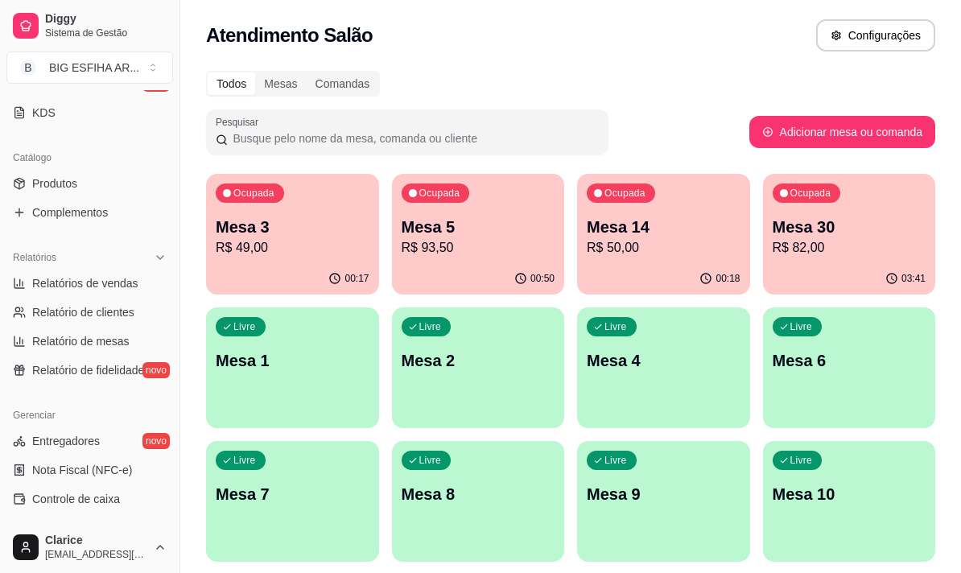
click at [460, 253] on p "R$ 93,50" at bounding box center [479, 247] width 154 height 19
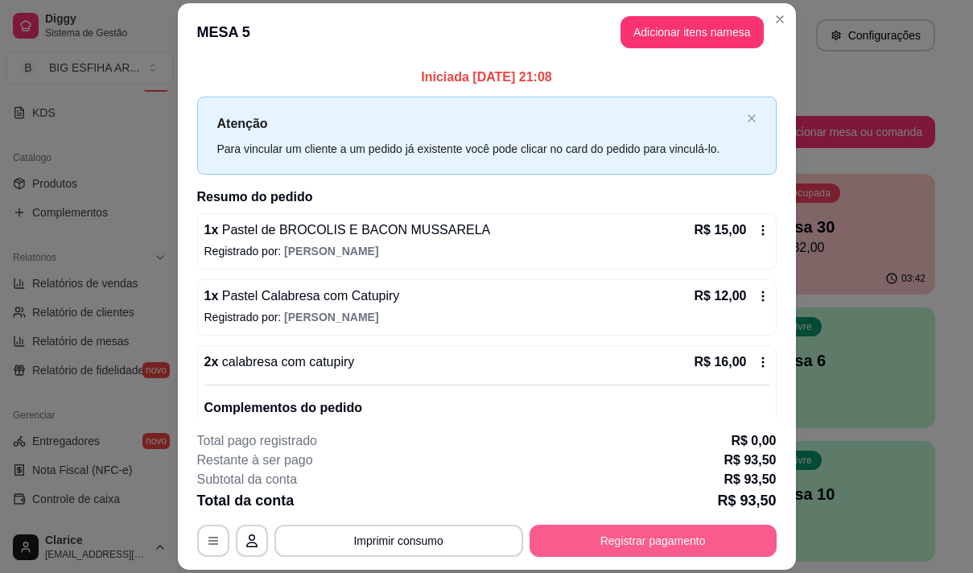
click at [631, 542] on button "Registrar pagamento" at bounding box center [653, 541] width 247 height 32
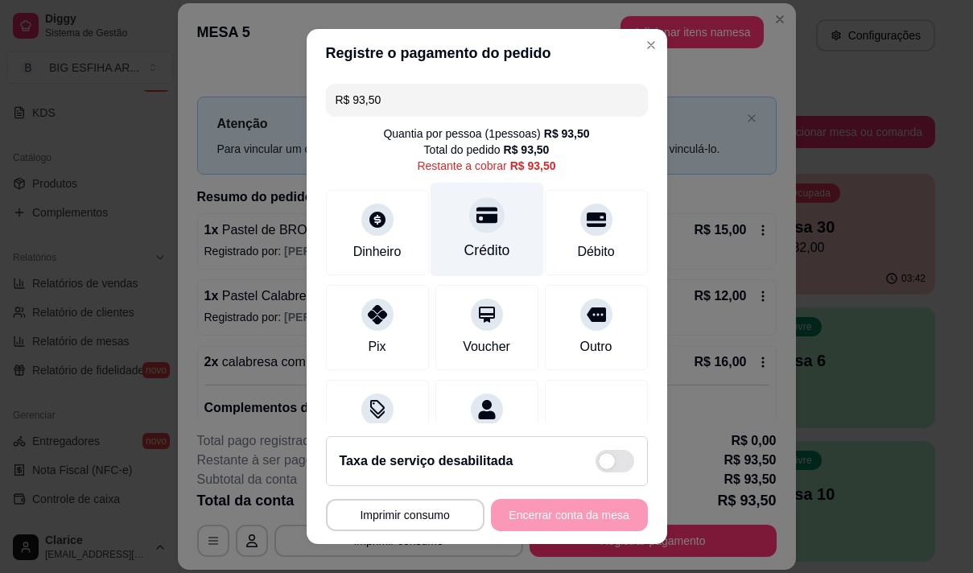
click at [473, 241] on div "Crédito" at bounding box center [487, 250] width 46 height 21
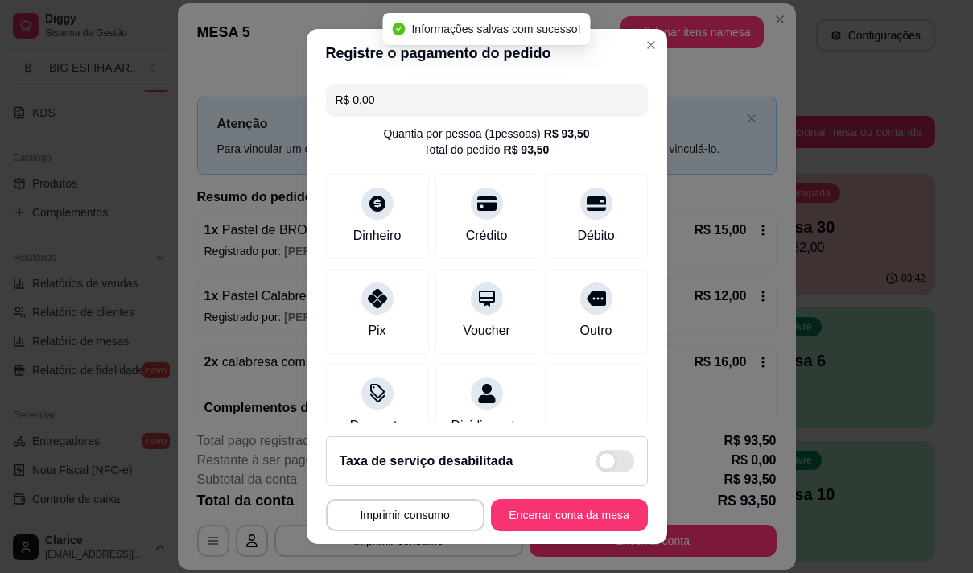
type input "R$ 0,00"
click at [516, 509] on button "Encerrar conta da mesa" at bounding box center [569, 515] width 157 height 32
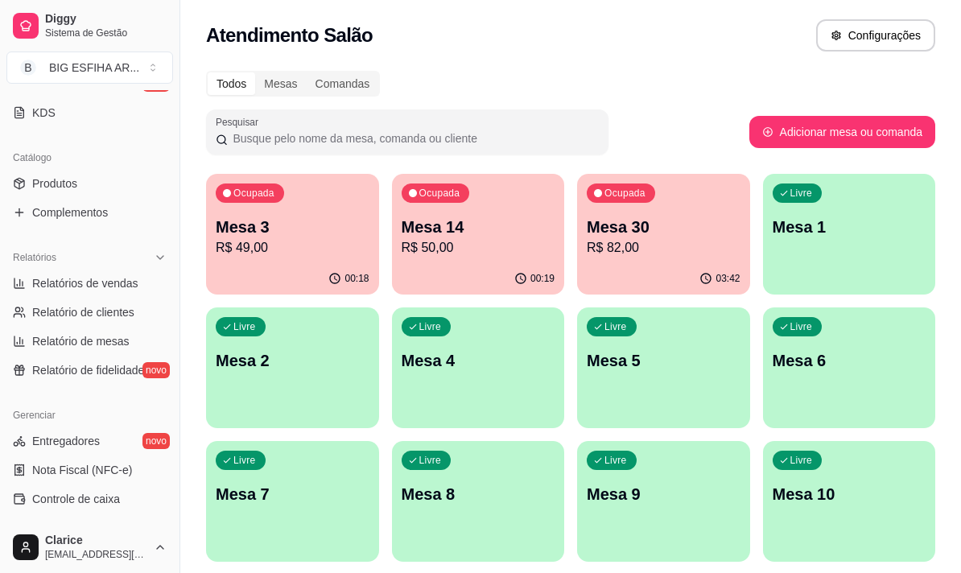
click at [481, 263] on div "00:19" at bounding box center [478, 278] width 173 height 31
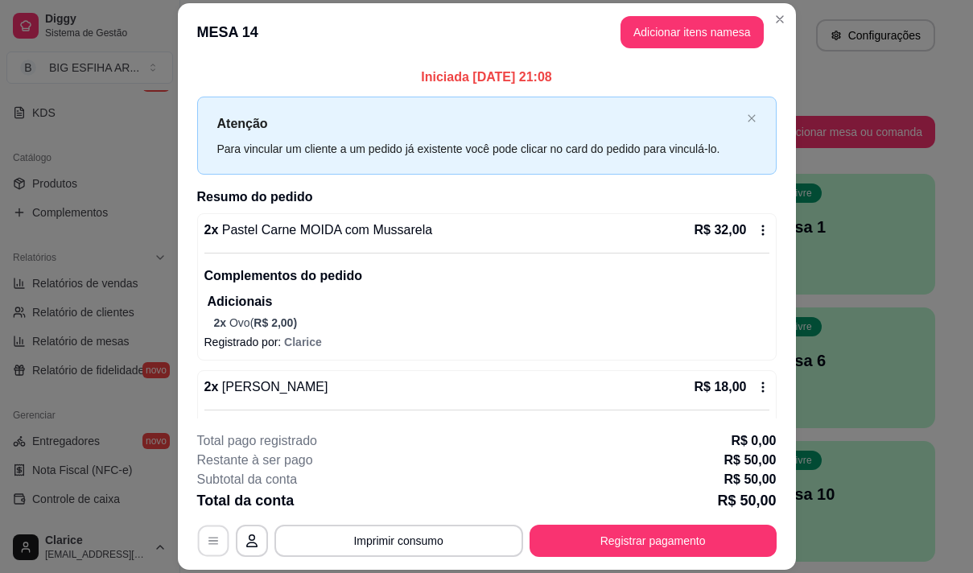
click at [200, 538] on button "button" at bounding box center [212, 541] width 31 height 31
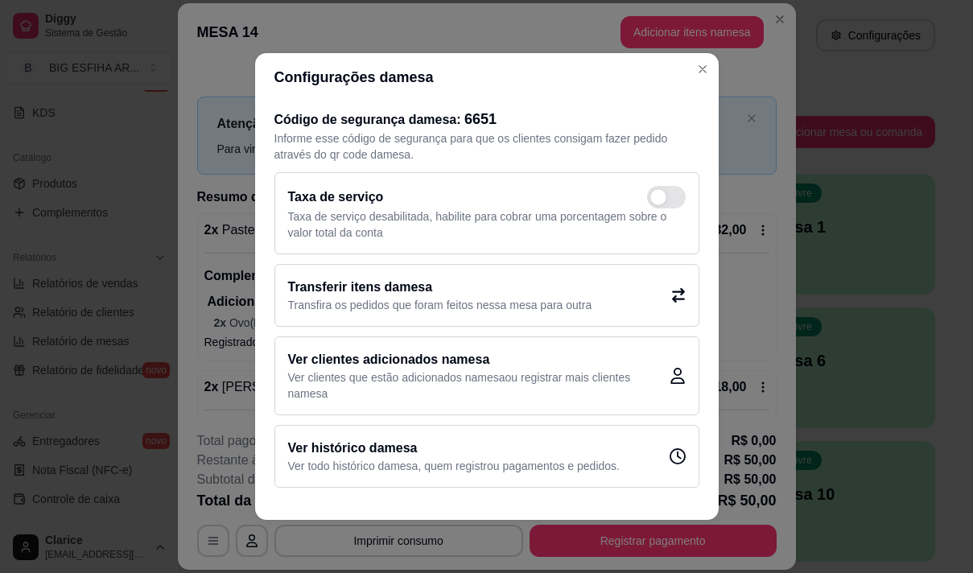
click at [423, 298] on p "Transfira os pedidos que foram feitos nessa mesa para outra" at bounding box center [440, 305] width 304 height 16
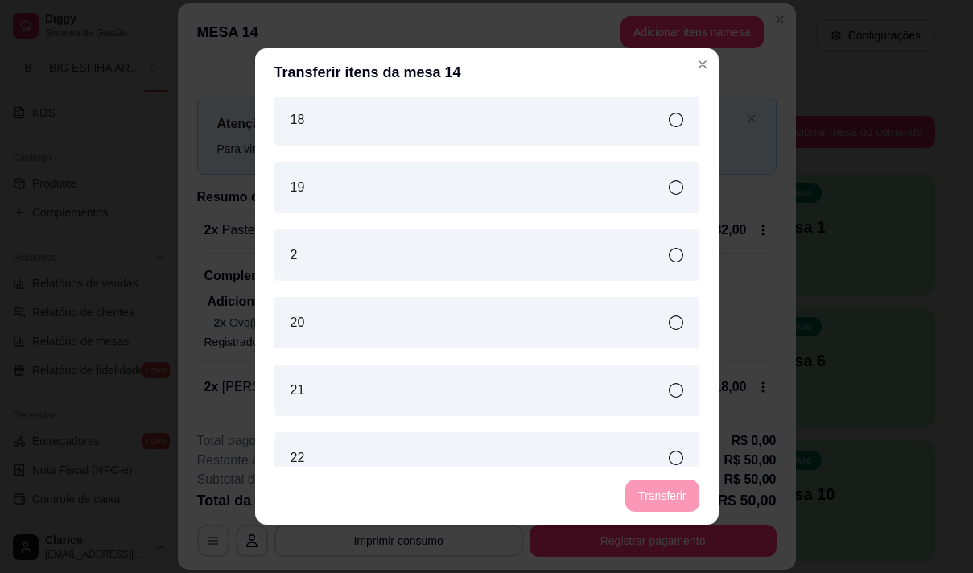
scroll to position [483, 0]
click at [372, 250] on div "2" at bounding box center [486, 255] width 425 height 52
click at [666, 493] on button "Transferir" at bounding box center [661, 496] width 73 height 32
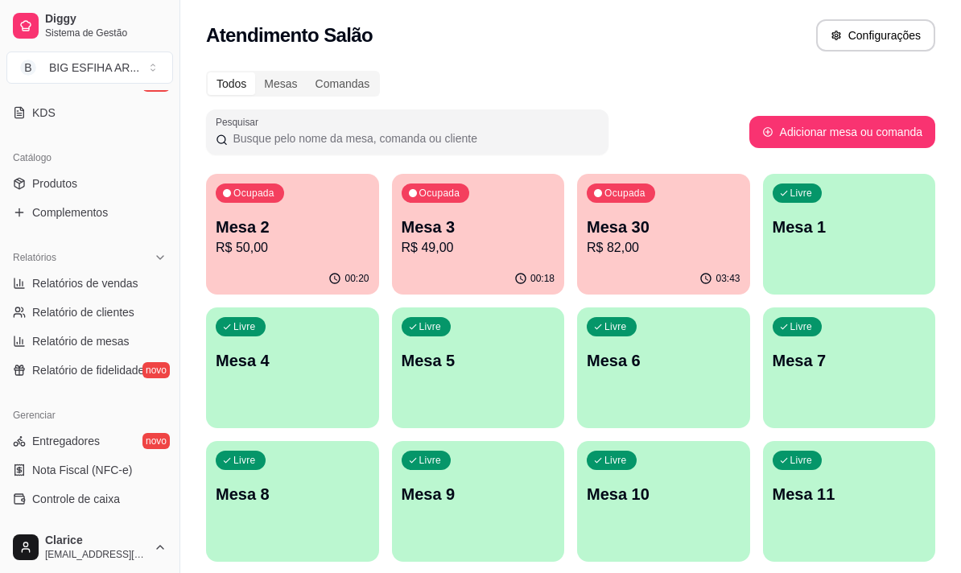
click at [453, 224] on p "Mesa 3" at bounding box center [479, 227] width 154 height 23
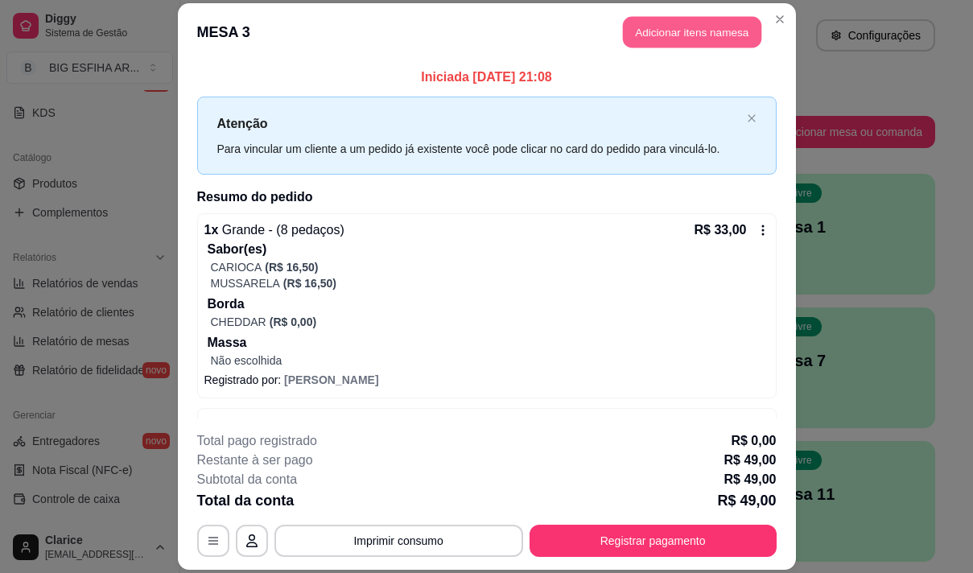
click at [678, 31] on button "Adicionar itens na mesa" at bounding box center [692, 31] width 138 height 31
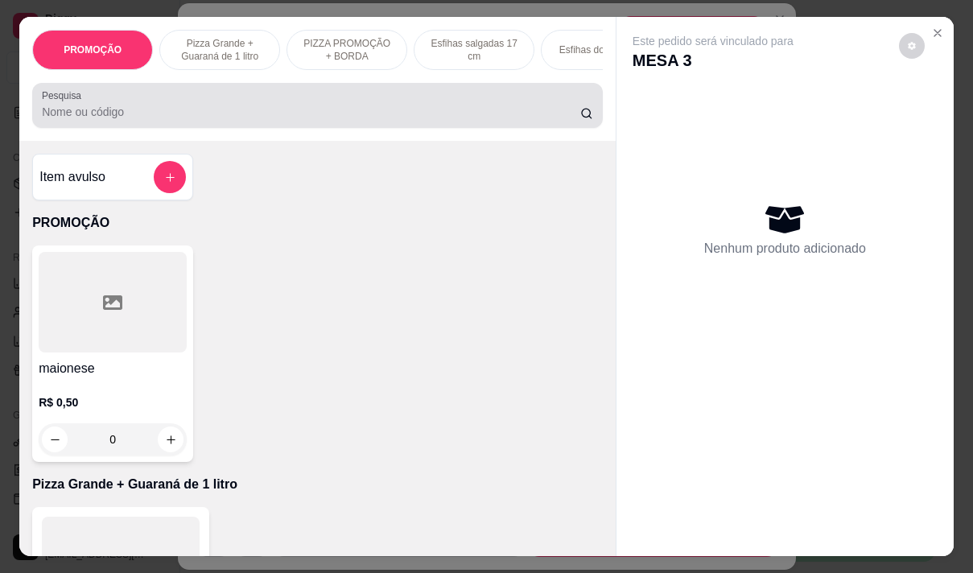
click at [239, 102] on div at bounding box center [317, 105] width 551 height 32
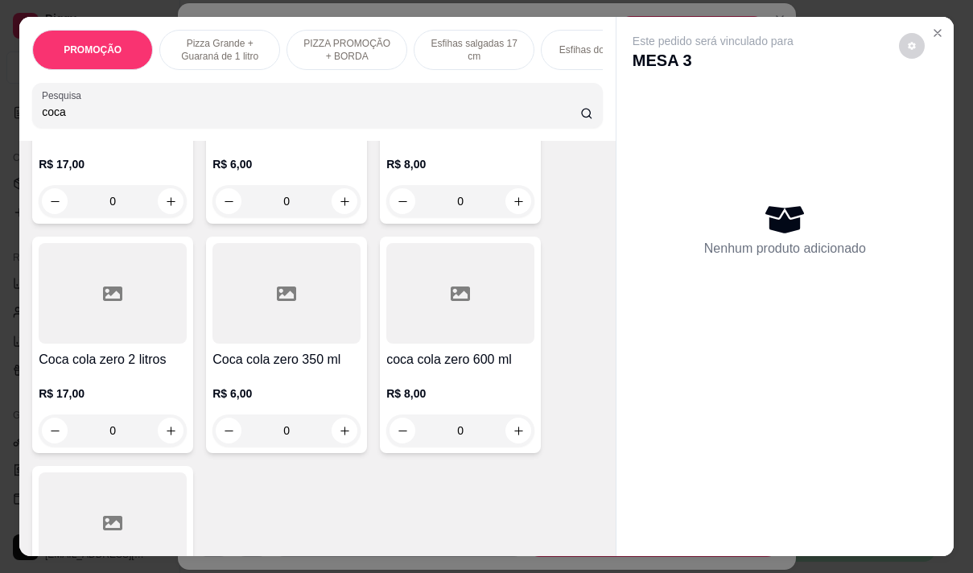
scroll to position [241, 0]
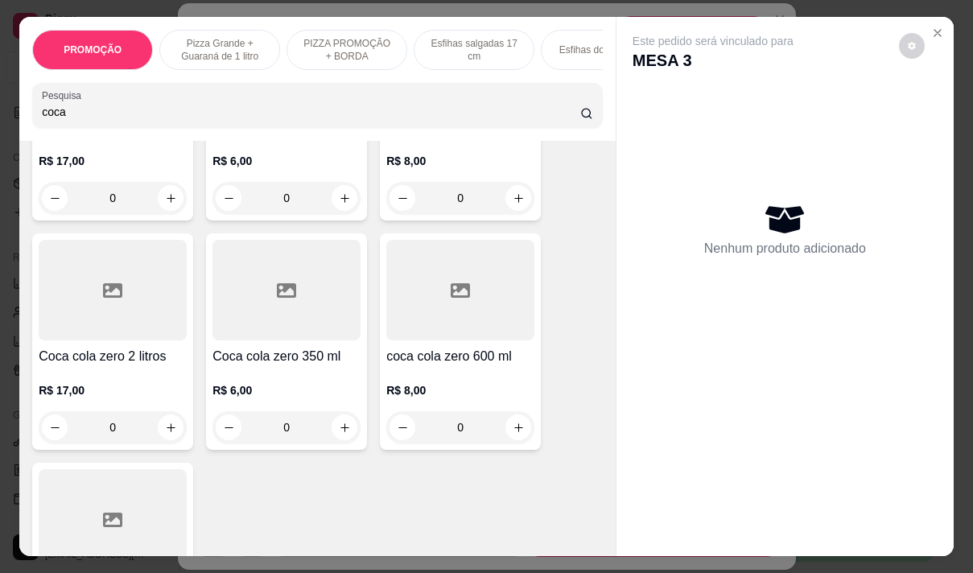
type input "coca"
click at [427, 378] on div "R$ 8,00 0" at bounding box center [460, 404] width 148 height 77
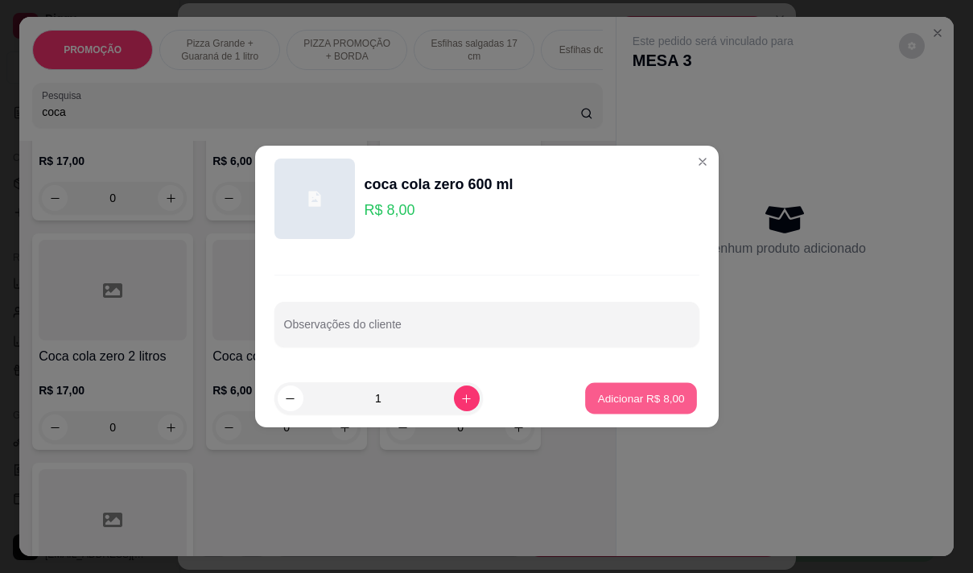
click at [638, 402] on p "Adicionar R$ 8,00" at bounding box center [641, 397] width 87 height 15
type input "1"
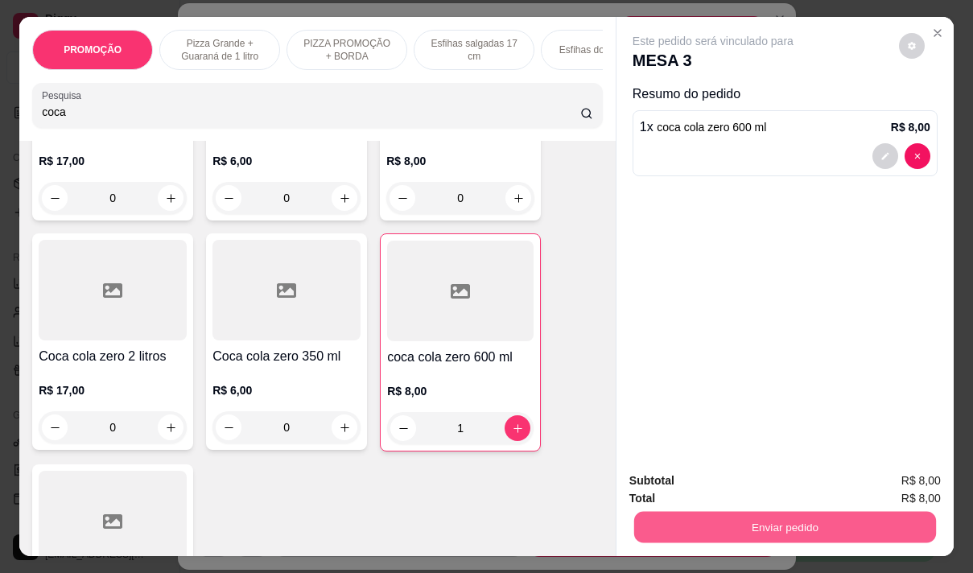
click at [804, 518] on button "Enviar pedido" at bounding box center [785, 526] width 302 height 31
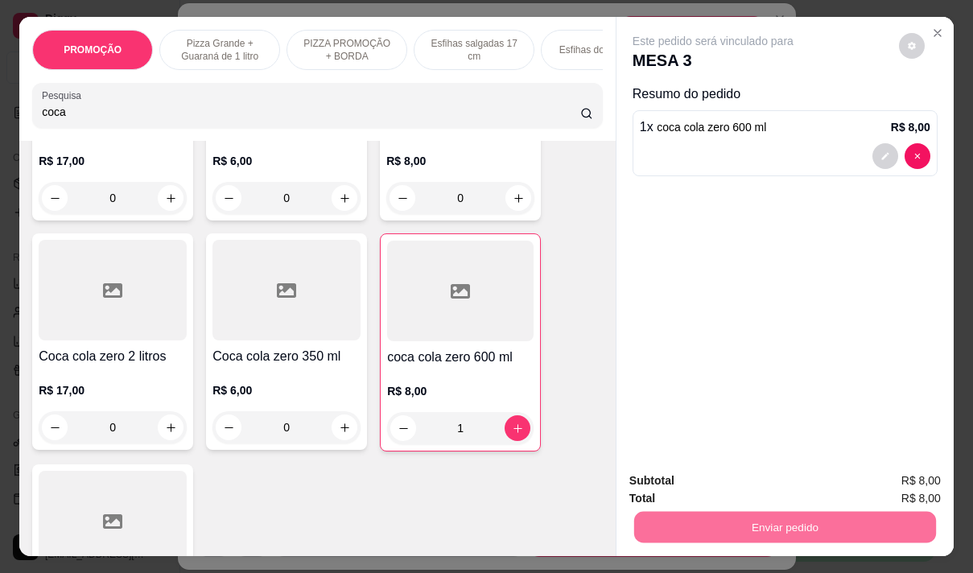
click at [681, 480] on button "Não registrar e enviar pedido" at bounding box center [731, 481] width 167 height 31
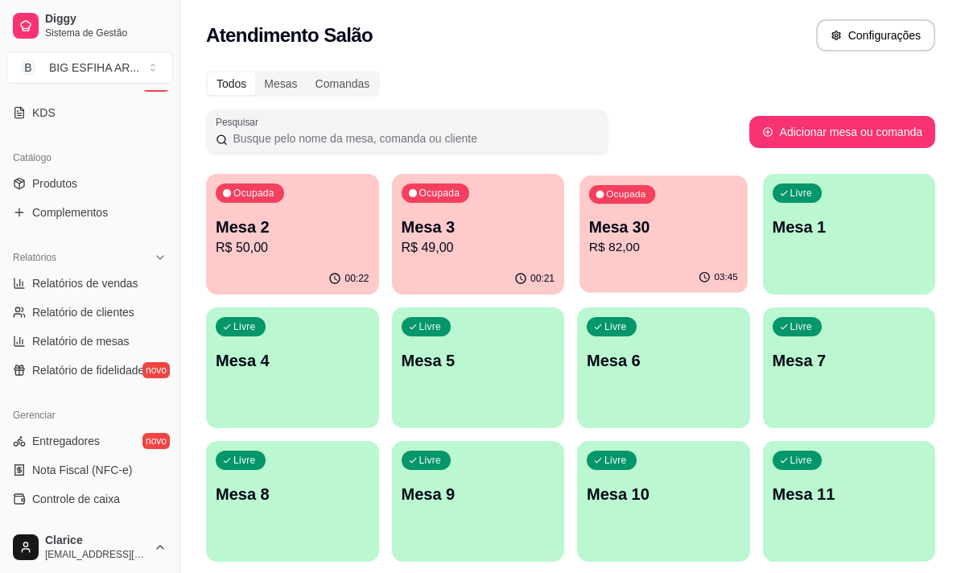
click at [648, 253] on p "R$ 82,00" at bounding box center [663, 247] width 149 height 19
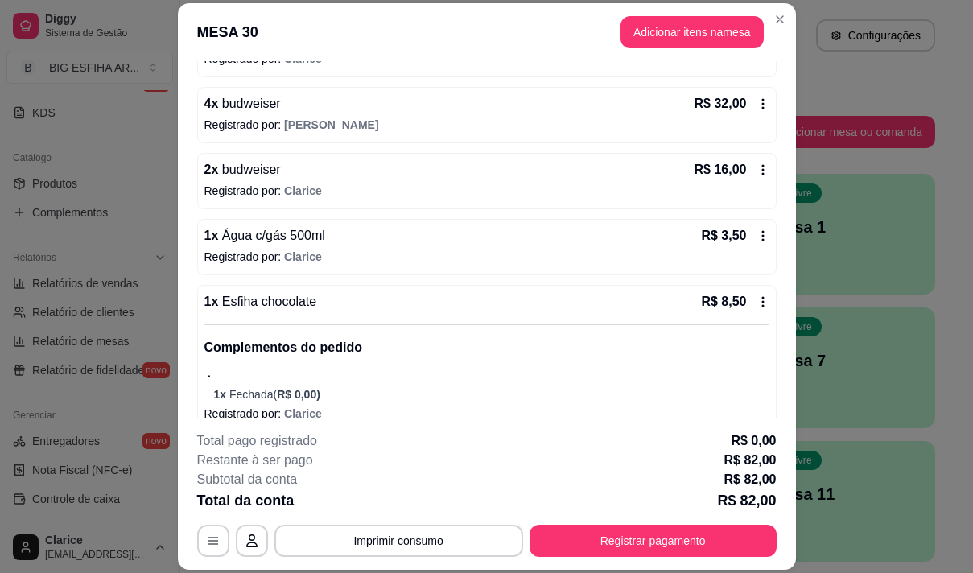
scroll to position [388, 0]
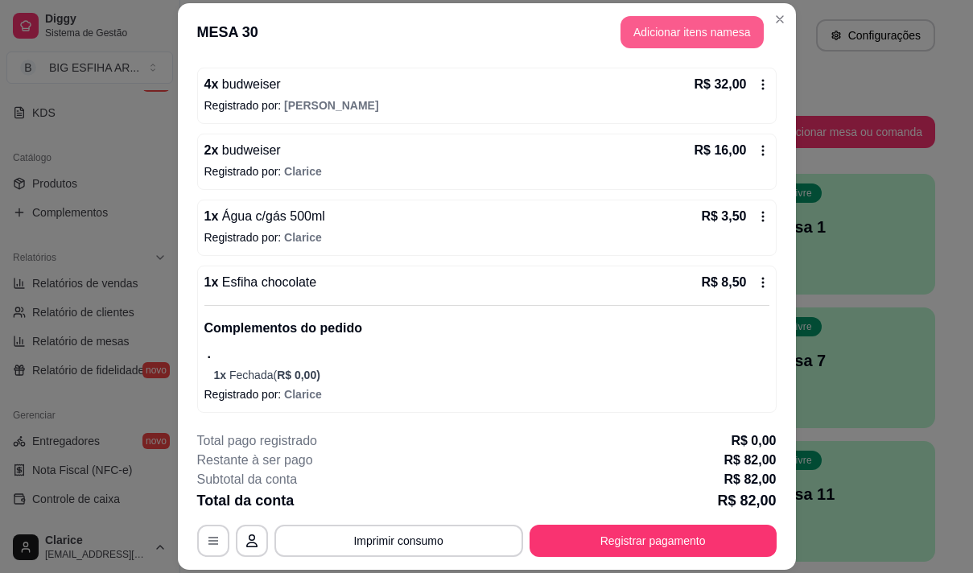
click at [669, 25] on button "Adicionar itens na mesa" at bounding box center [692, 32] width 143 height 32
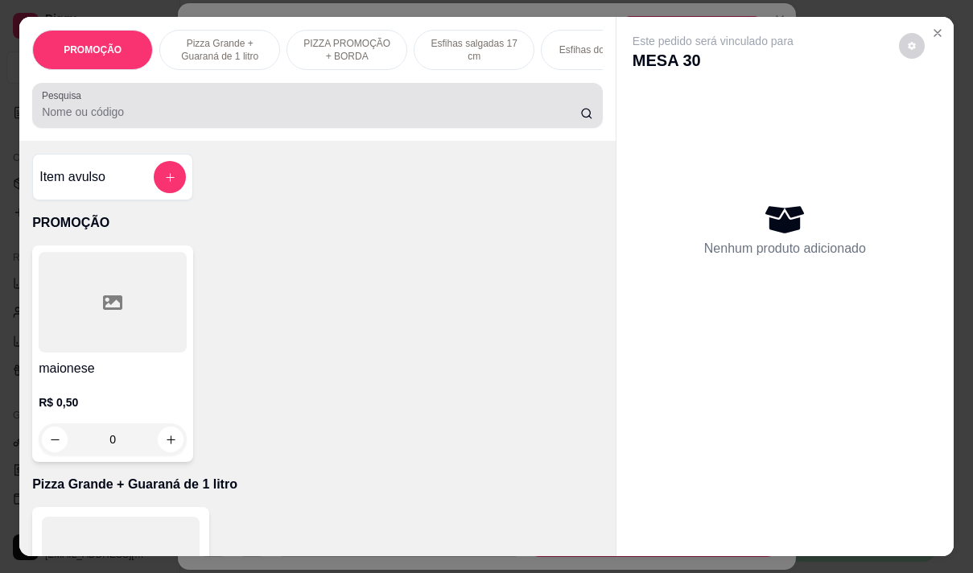
click at [358, 115] on input "Pesquisa" at bounding box center [311, 112] width 538 height 16
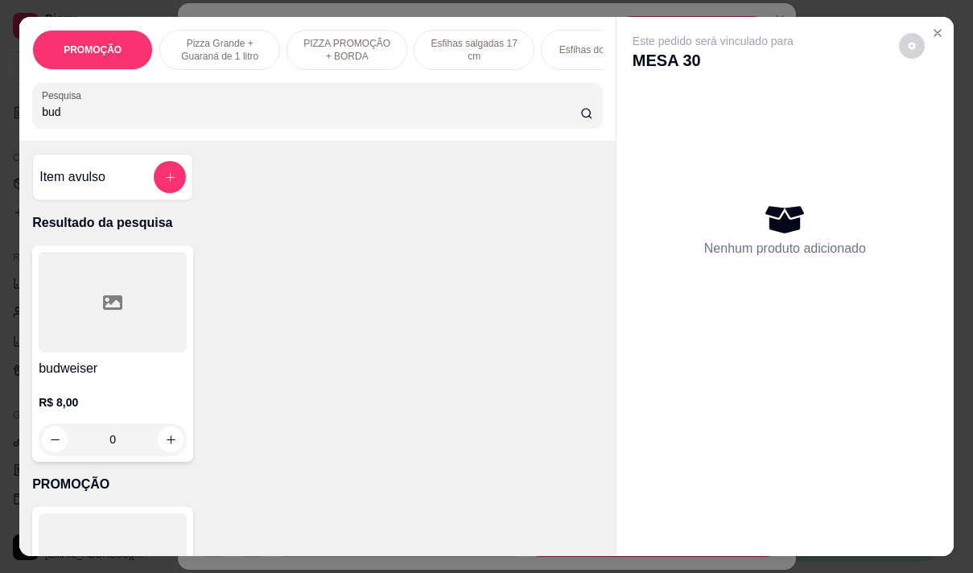
type input "bud"
click at [80, 370] on h4 "budweiser" at bounding box center [113, 368] width 148 height 19
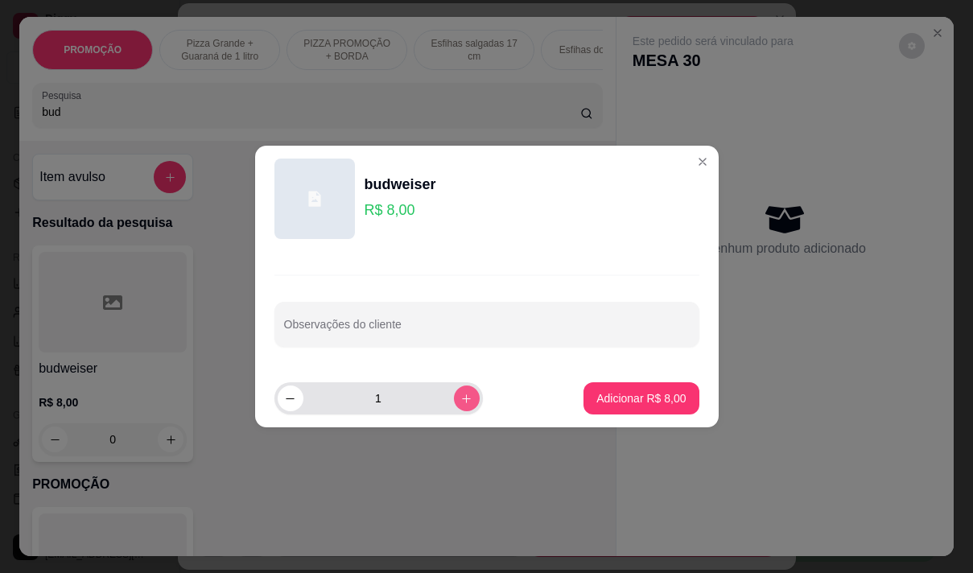
click at [454, 406] on button "increase-product-quantity" at bounding box center [467, 399] width 26 height 26
type input "2"
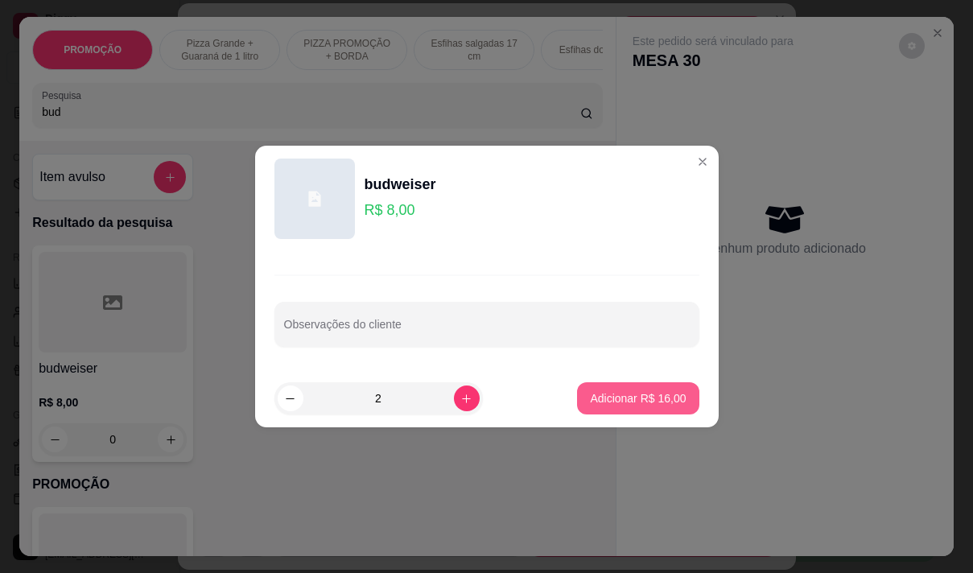
click at [625, 402] on p "Adicionar R$ 16,00" at bounding box center [638, 398] width 96 height 16
type input "2"
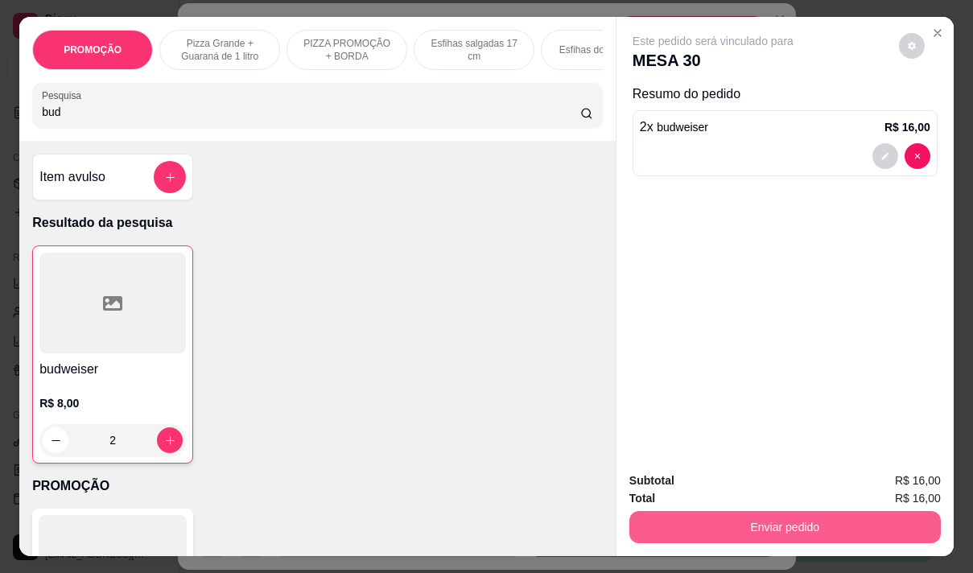
click at [765, 521] on button "Enviar pedido" at bounding box center [784, 527] width 311 height 32
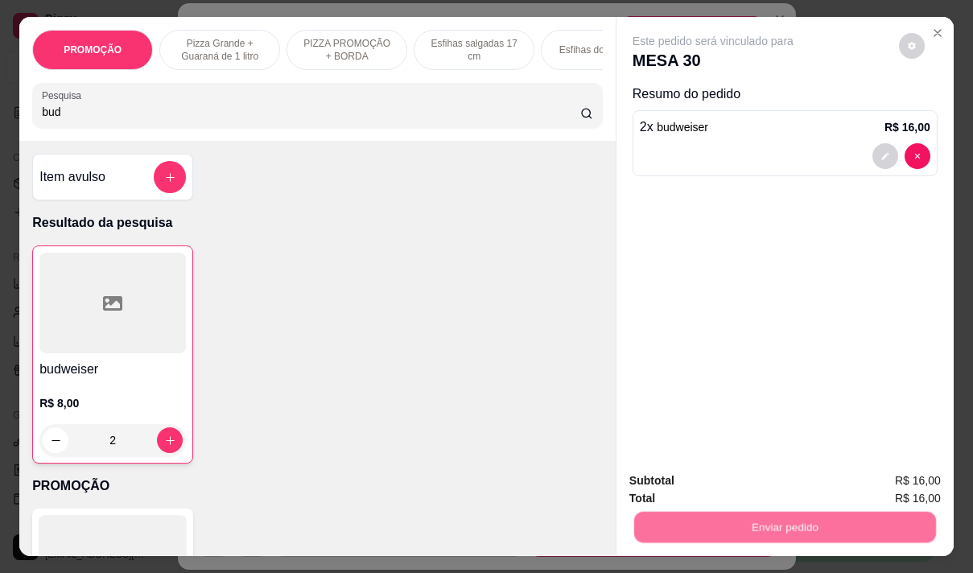
click at [719, 487] on button "Não registrar e enviar pedido" at bounding box center [731, 481] width 167 height 31
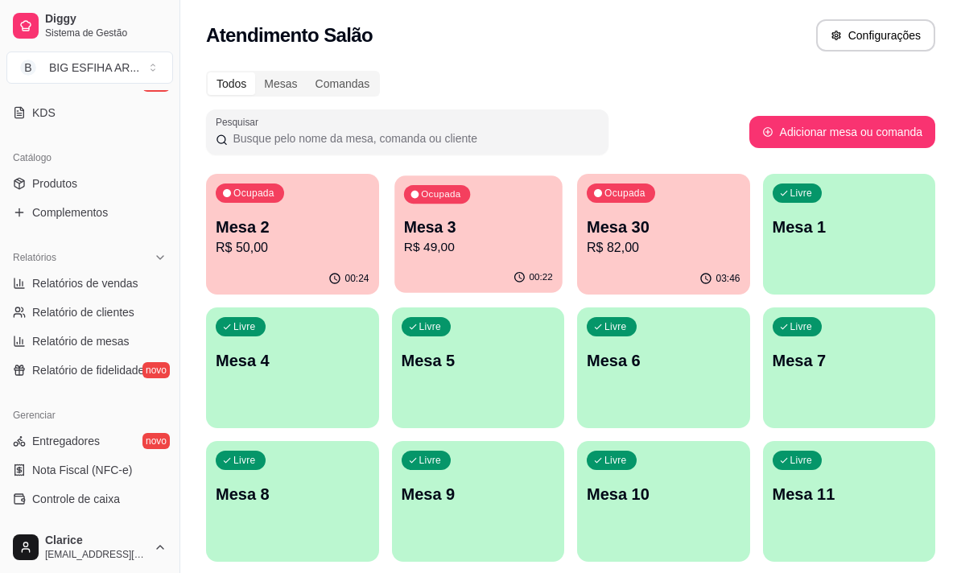
click at [482, 259] on div "Ocupada Mesa 3 R$ 49,00" at bounding box center [477, 218] width 167 height 87
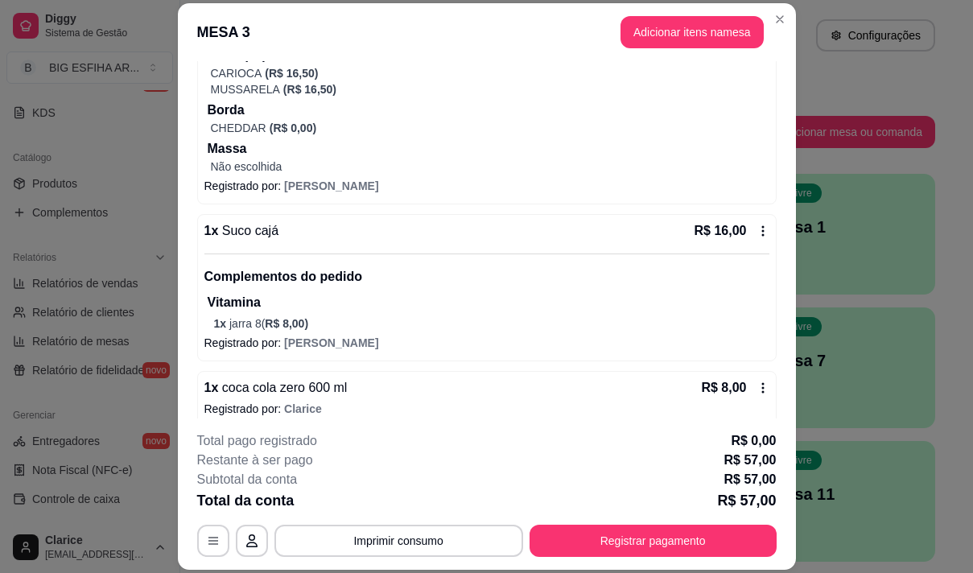
scroll to position [208, 0]
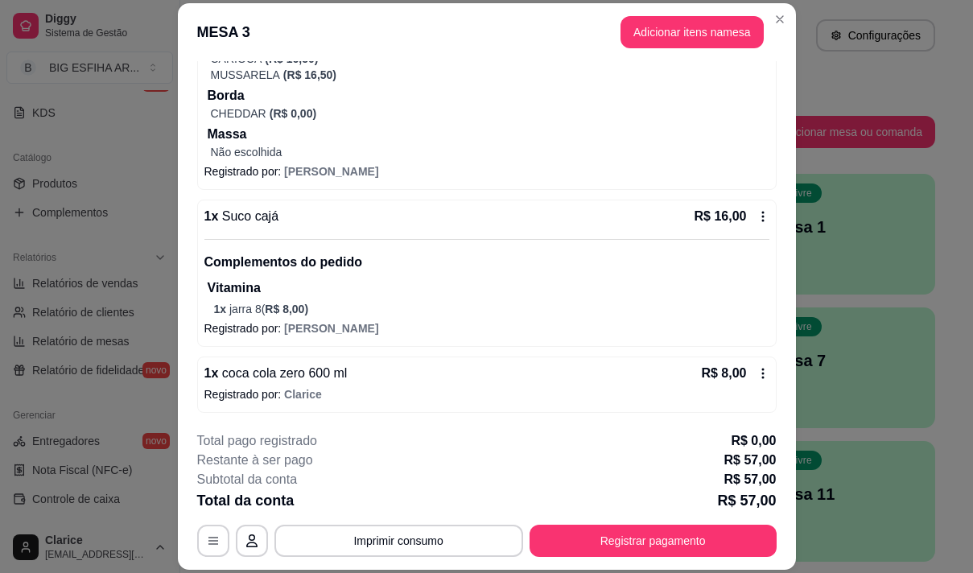
click at [757, 371] on icon at bounding box center [763, 373] width 13 height 13
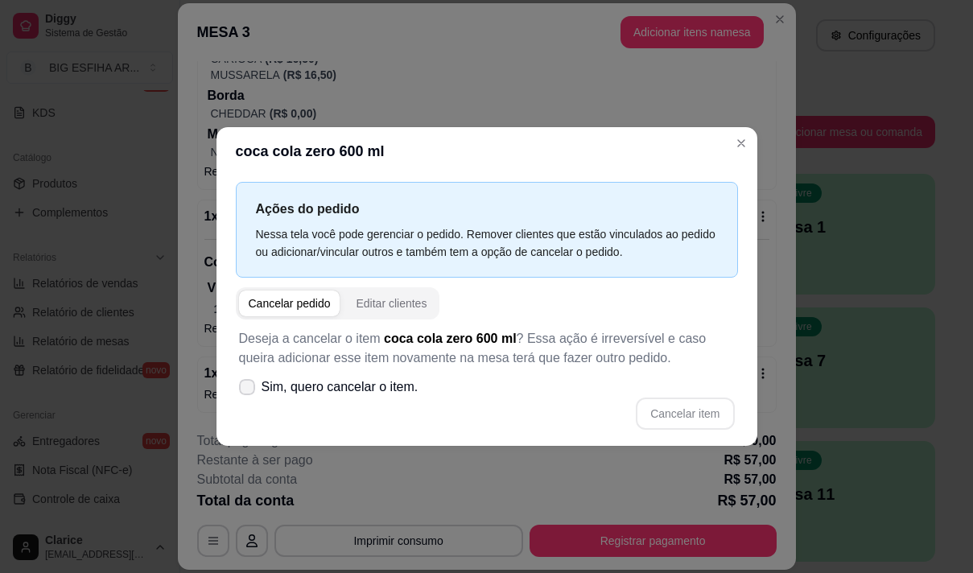
click at [256, 385] on label "Sim, quero cancelar o item." at bounding box center [329, 387] width 192 height 32
click at [249, 390] on input "Sim, quero cancelar o item." at bounding box center [243, 395] width 10 height 10
checkbox input "true"
click at [682, 410] on button "Cancelar item" at bounding box center [685, 413] width 96 height 31
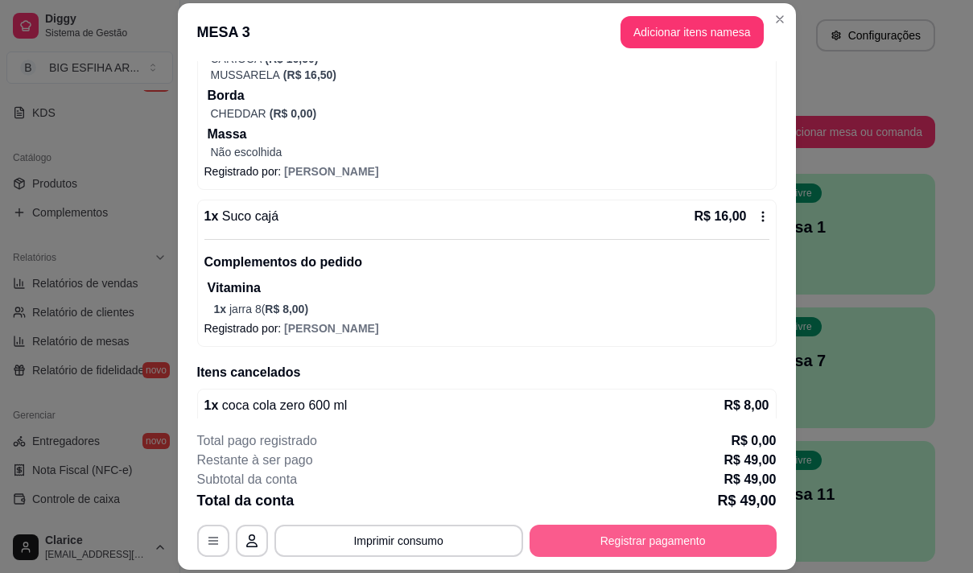
click at [664, 541] on button "Registrar pagamento" at bounding box center [653, 541] width 247 height 32
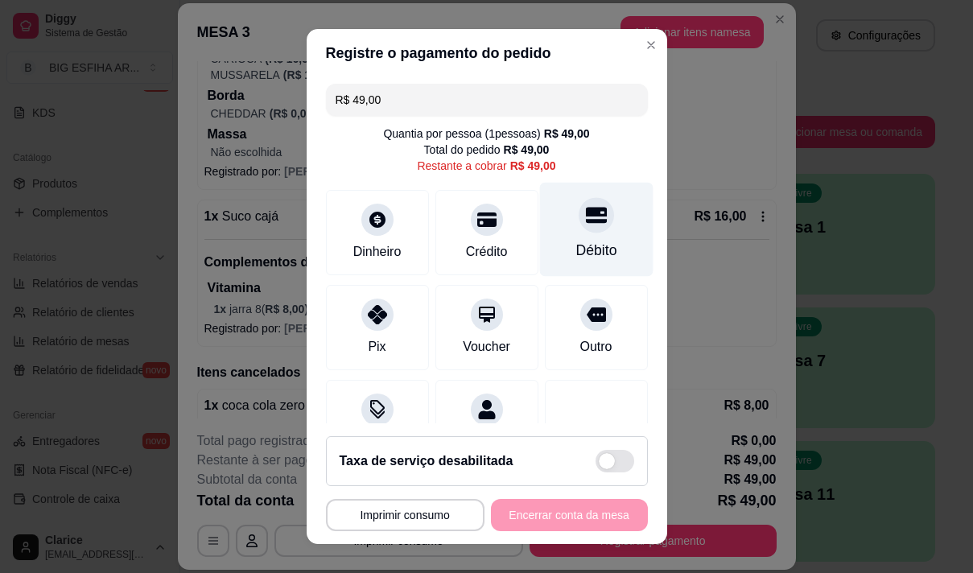
click at [575, 241] on div "Débito" at bounding box center [595, 250] width 41 height 21
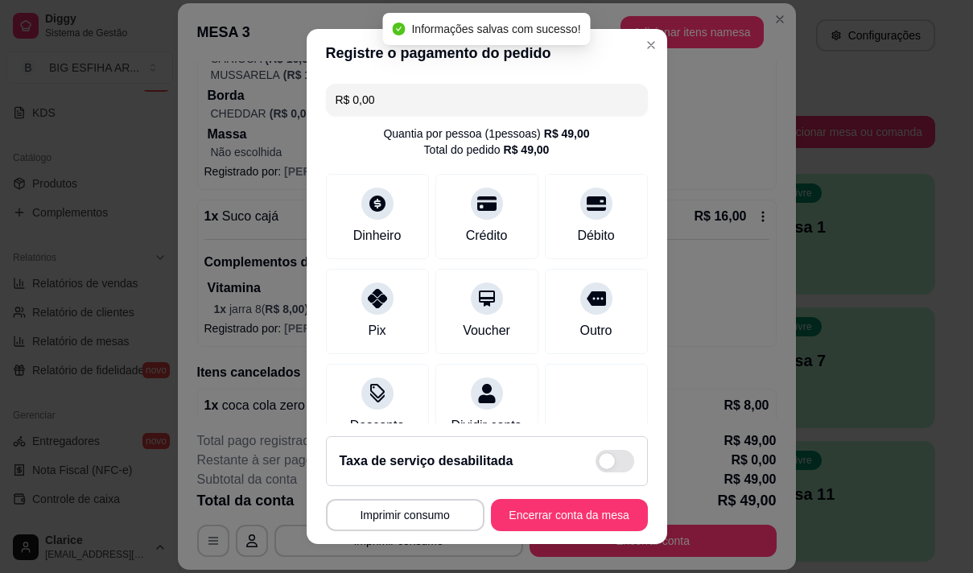
type input "R$ 0,00"
click at [592, 510] on button "Encerrar conta da mesa" at bounding box center [569, 515] width 152 height 31
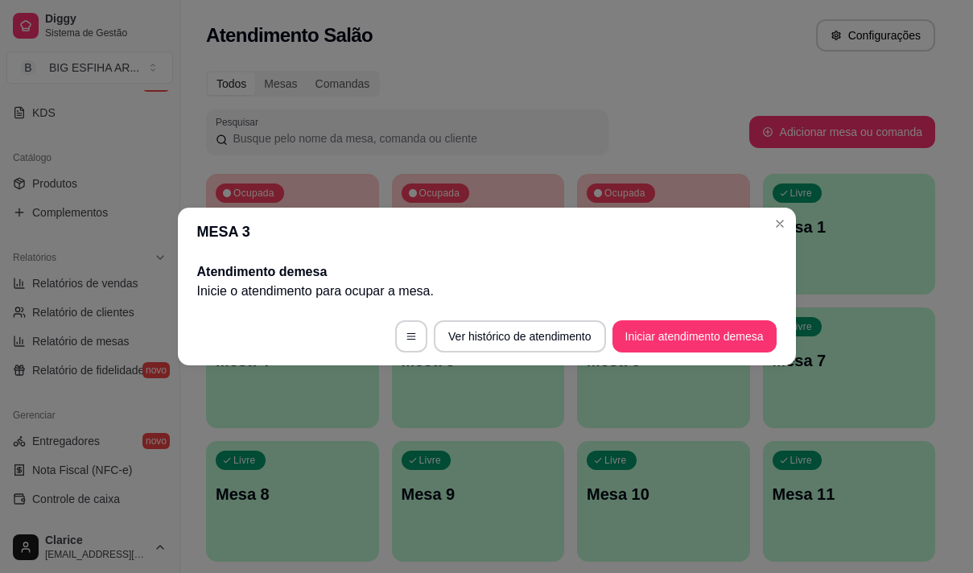
scroll to position [0, 0]
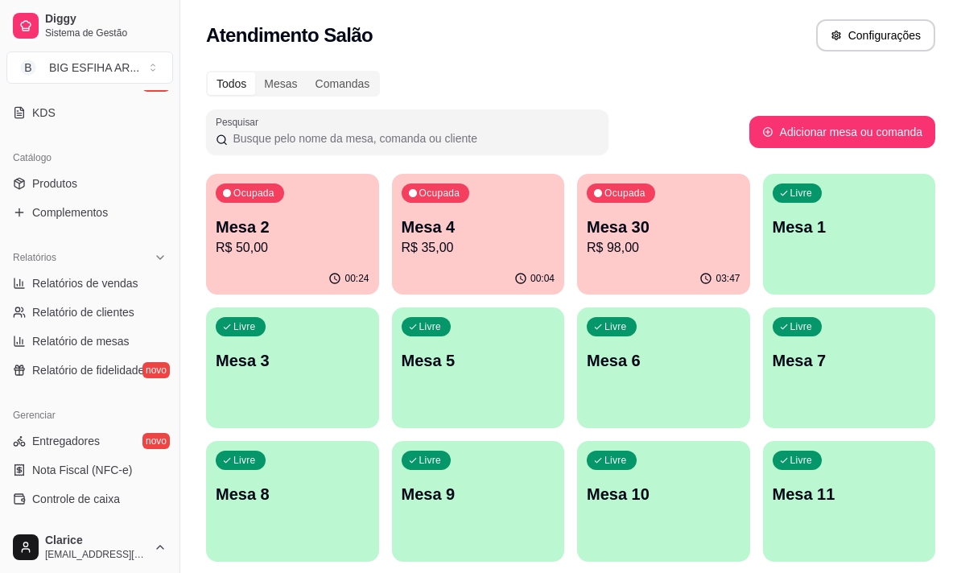
click at [274, 248] on p "R$ 50,00" at bounding box center [293, 247] width 154 height 19
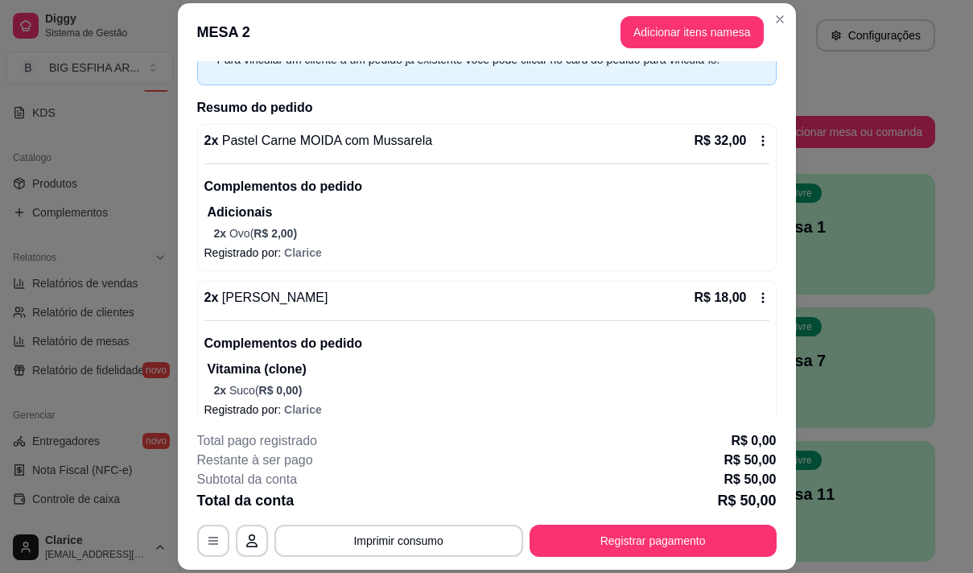
scroll to position [105, 0]
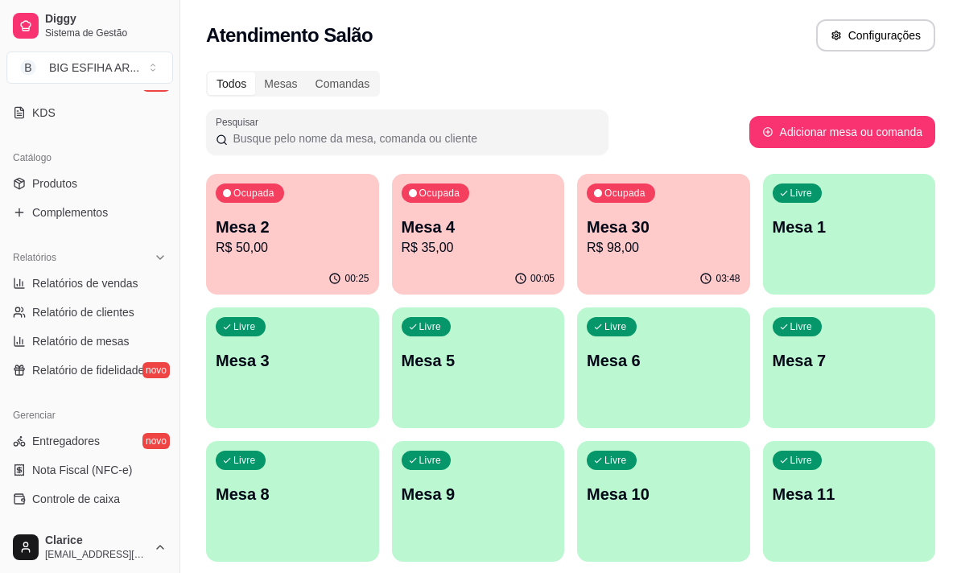
click at [476, 227] on p "Mesa 4" at bounding box center [479, 227] width 154 height 23
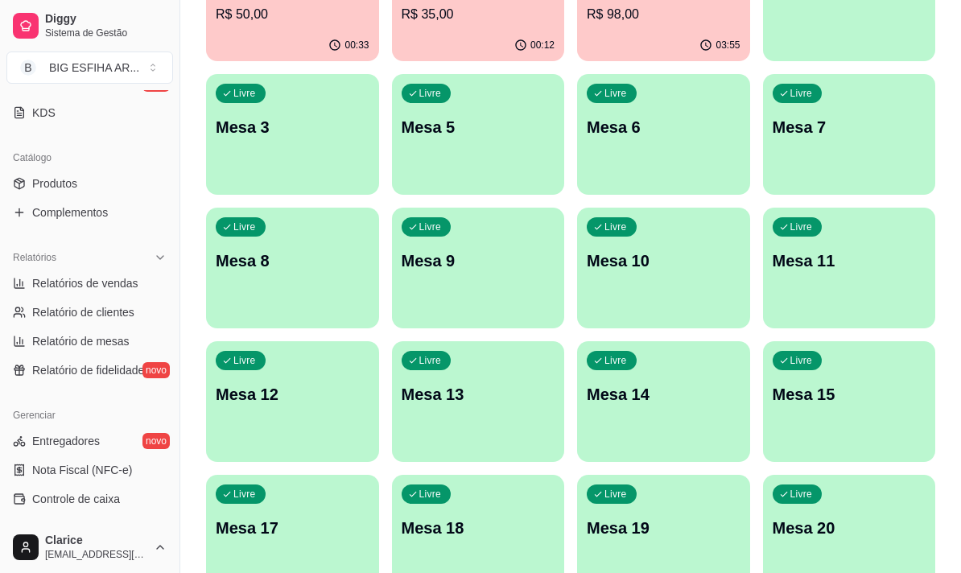
scroll to position [0, 0]
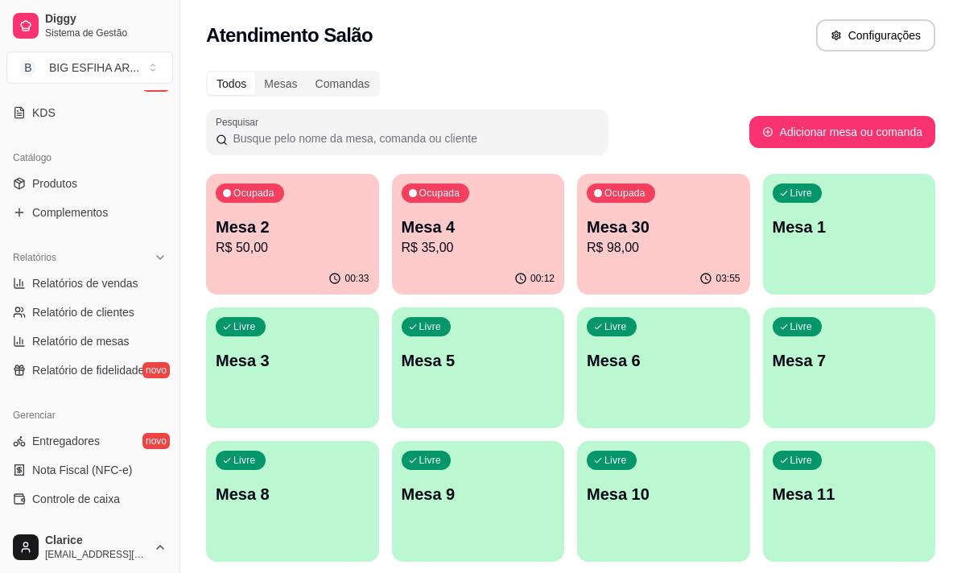
click at [278, 340] on div "Livre Mesa 3" at bounding box center [292, 357] width 173 height 101
click at [636, 256] on p "R$ 98,00" at bounding box center [664, 247] width 154 height 19
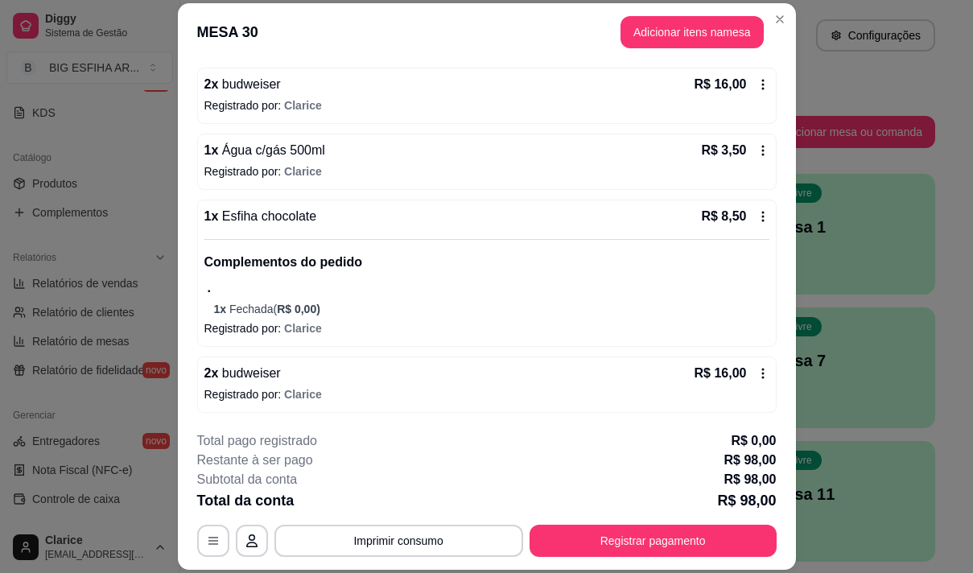
scroll to position [48, 0]
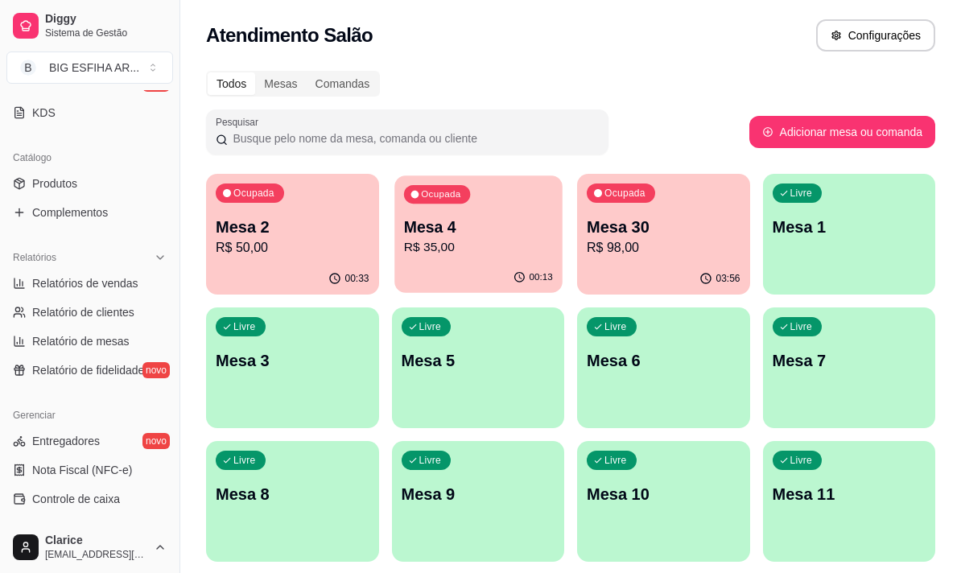
click at [472, 231] on p "Mesa 4" at bounding box center [477, 228] width 149 height 22
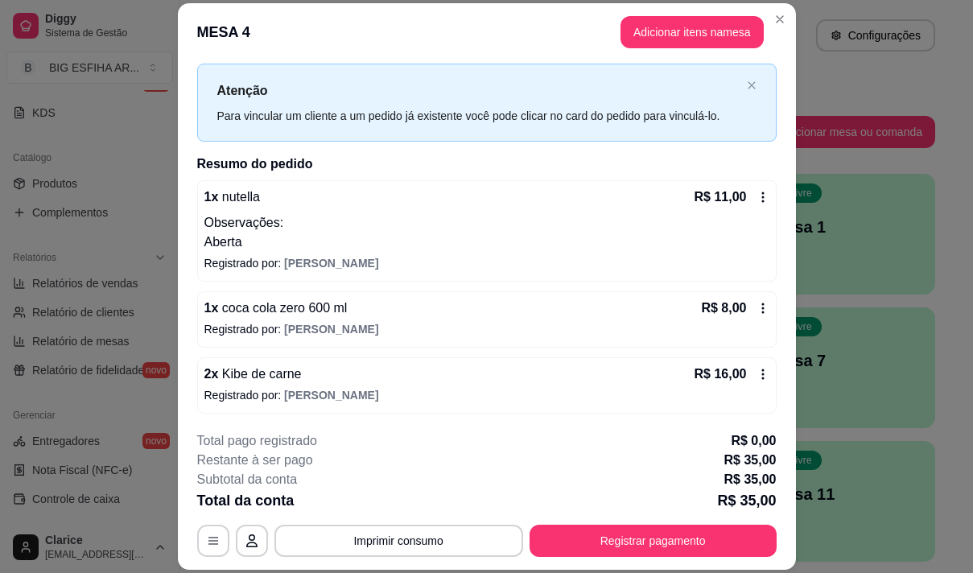
scroll to position [34, 0]
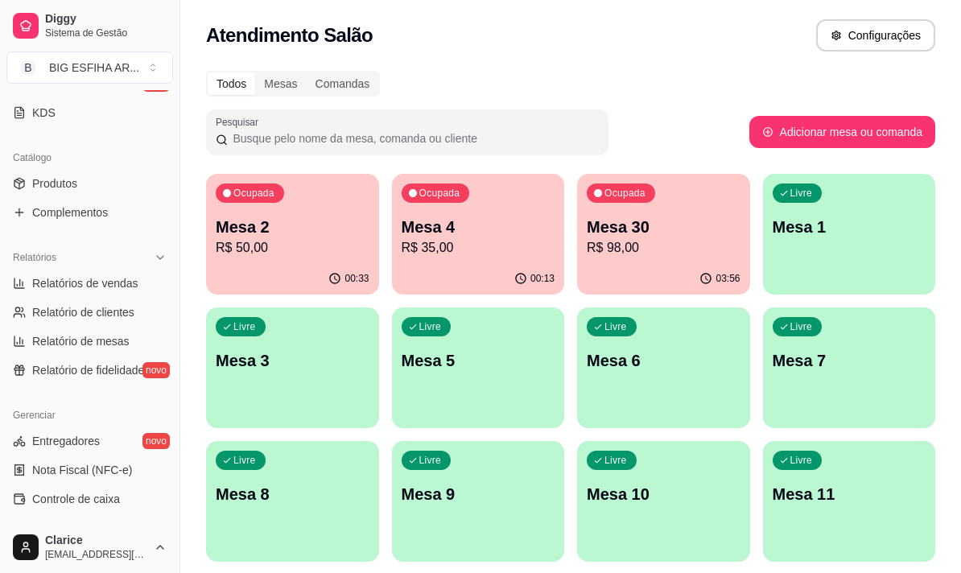
click at [251, 236] on p "Mesa 2" at bounding box center [293, 227] width 154 height 23
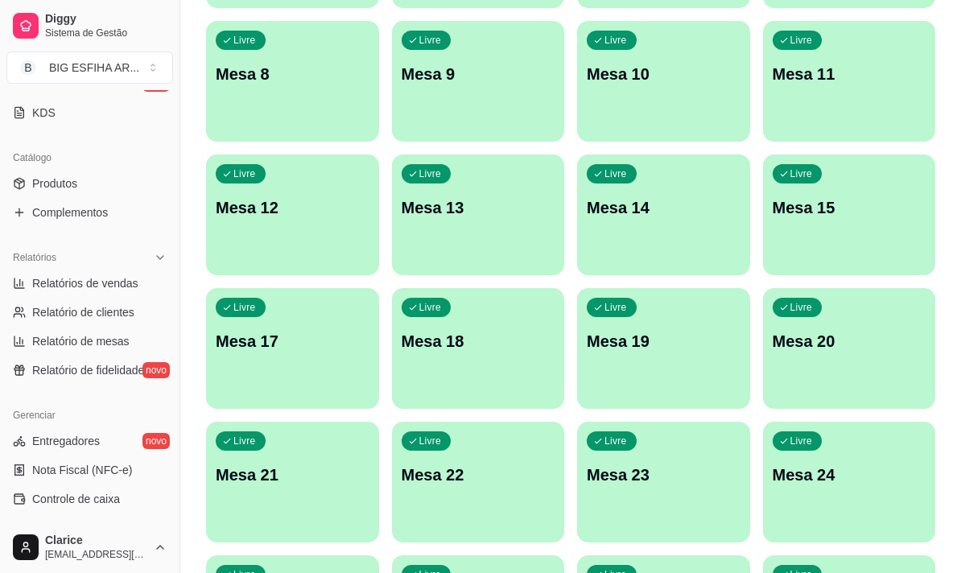
scroll to position [320, 0]
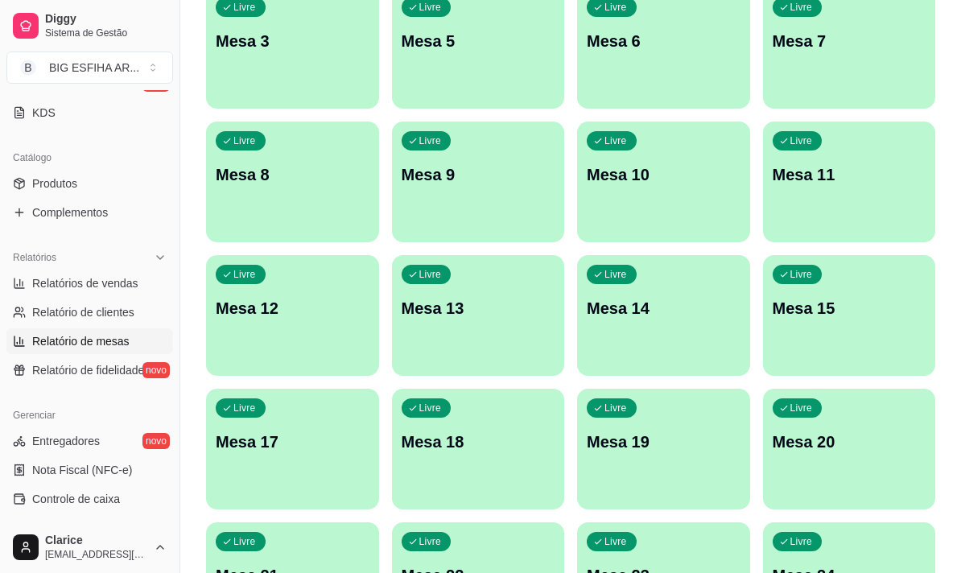
click at [82, 344] on span "Relatório de mesas" at bounding box center [80, 341] width 97 height 16
select select "TOTAL_OF_ORDERS"
select select "7"
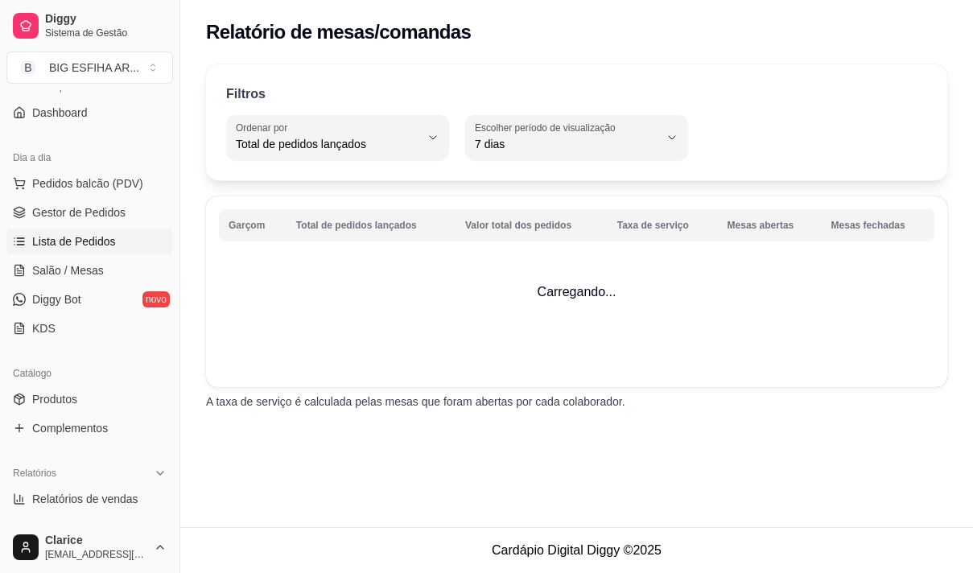
scroll to position [102, 0]
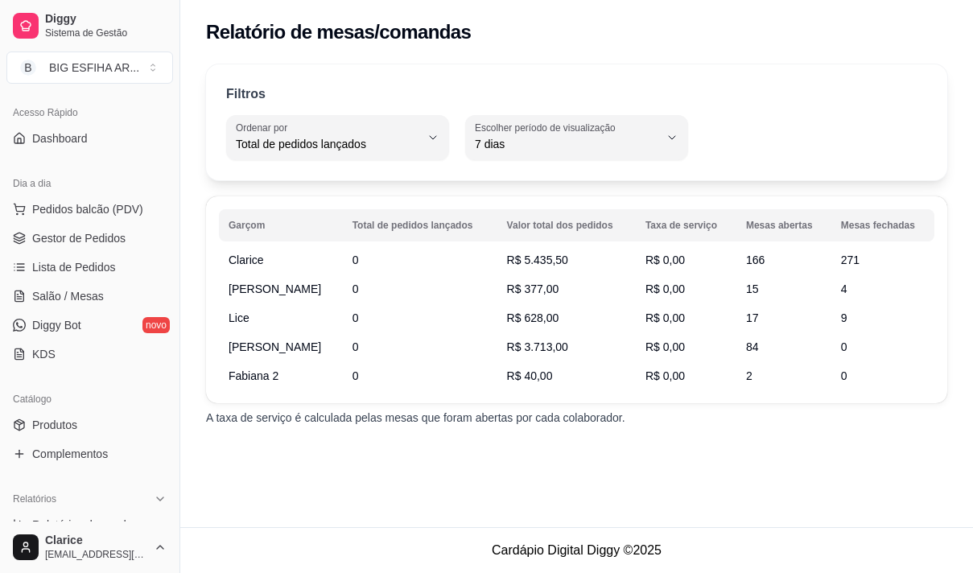
click at [85, 283] on ul "Pedidos balcão (PDV) Gestor de Pedidos Lista de Pedidos Salão / Mesas Diggy Bot…" at bounding box center [89, 281] width 167 height 171
click at [84, 287] on link "Salão / Mesas" at bounding box center [89, 296] width 167 height 26
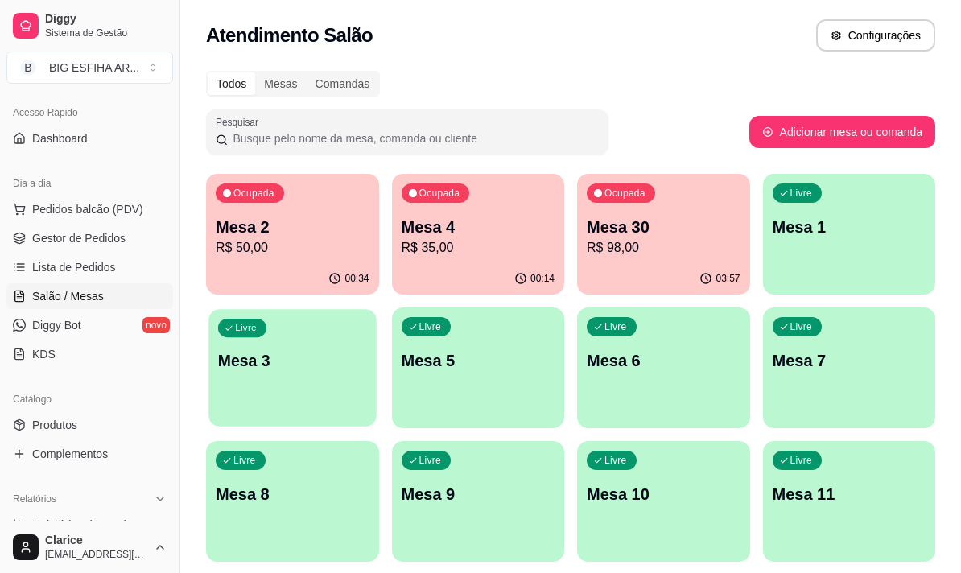
click at [253, 377] on div "Livre Mesa 3" at bounding box center [291, 358] width 167 height 98
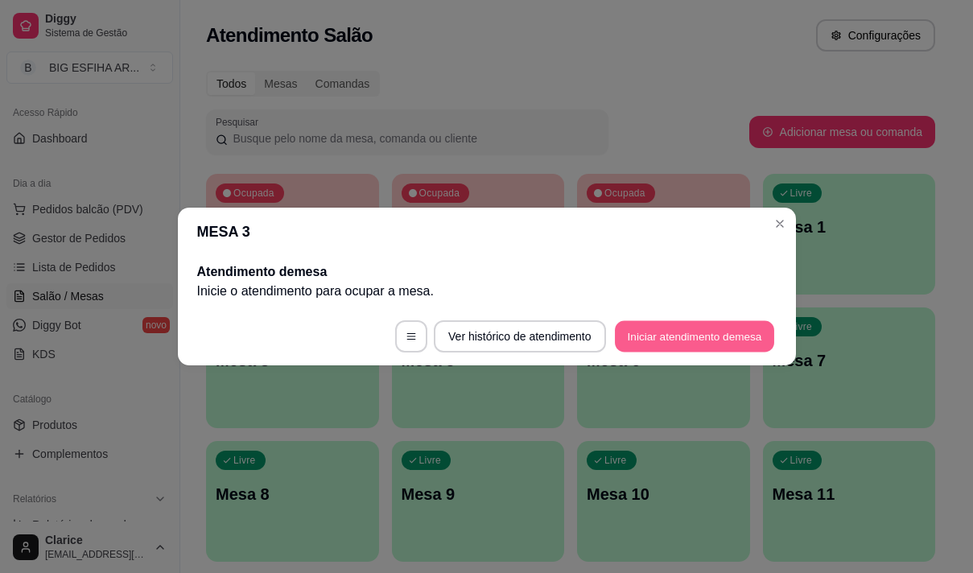
click at [674, 333] on button "Iniciar atendimento de mesa" at bounding box center [694, 336] width 159 height 31
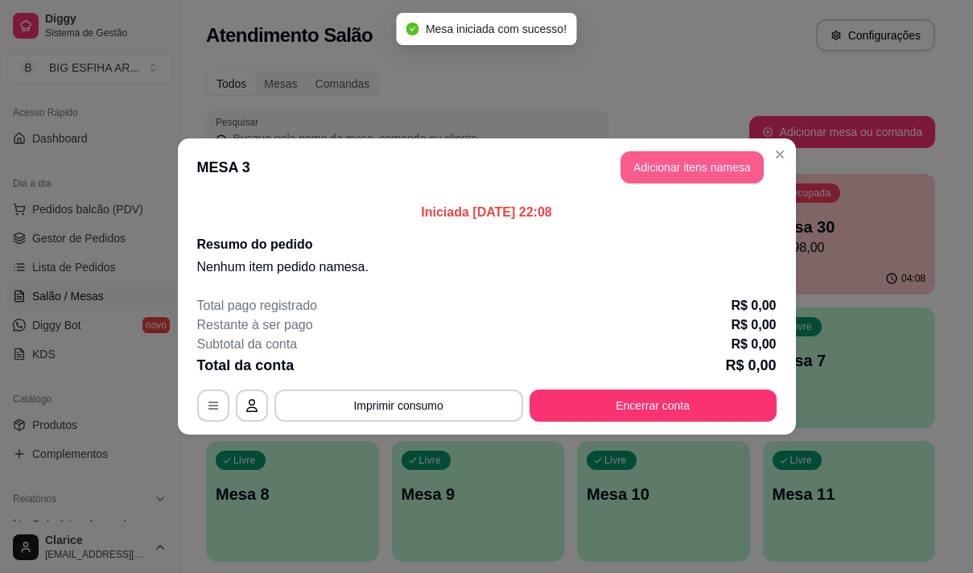
click at [681, 167] on button "Adicionar itens na mesa" at bounding box center [692, 167] width 143 height 32
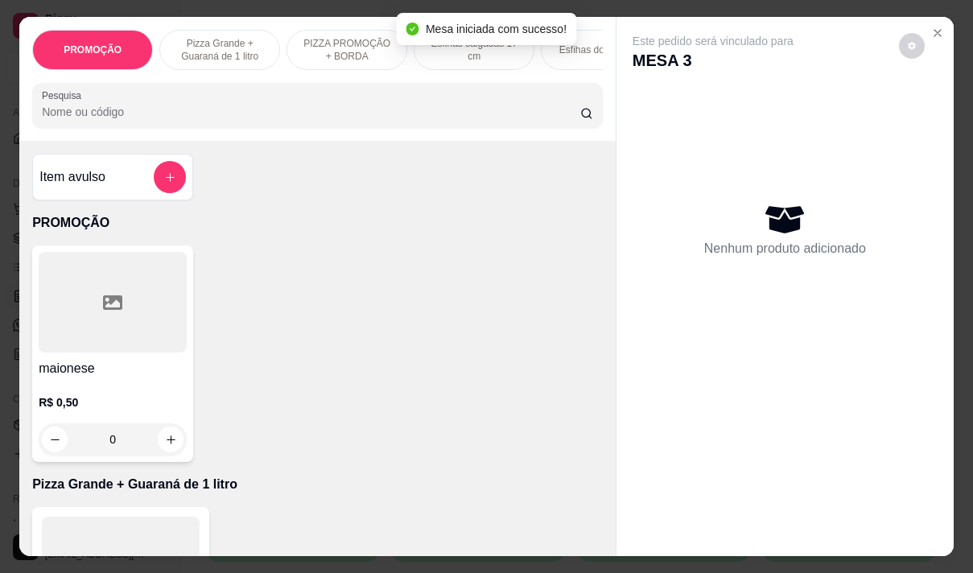
click at [327, 45] on p "PIZZA PROMOÇÃO + BORDA" at bounding box center [346, 50] width 93 height 26
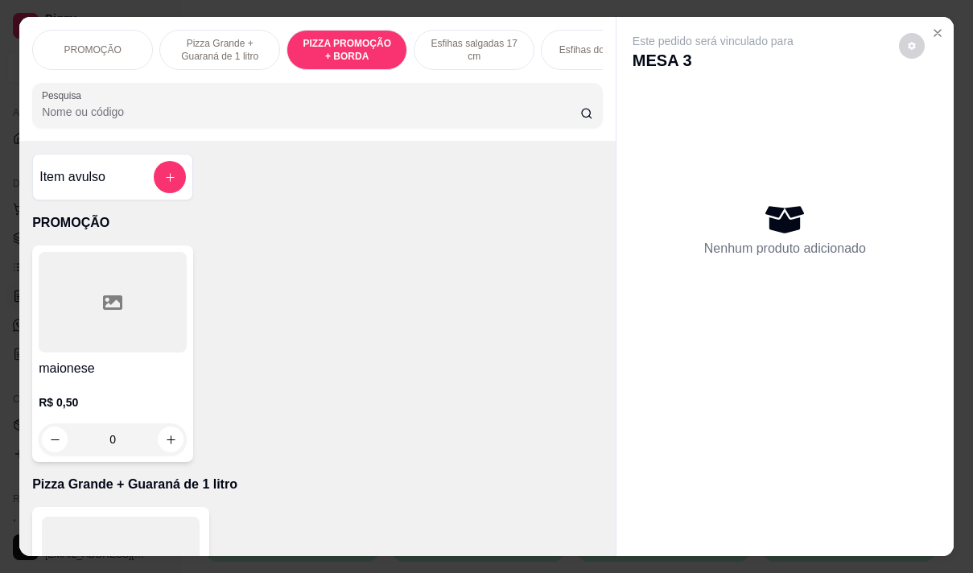
scroll to position [40, 0]
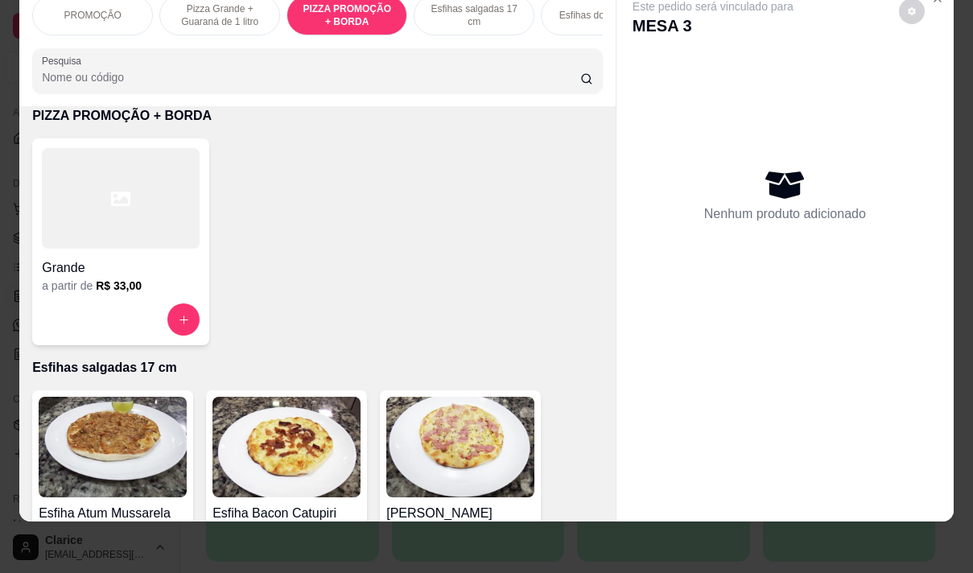
click at [95, 262] on h4 "Grande" at bounding box center [121, 267] width 158 height 19
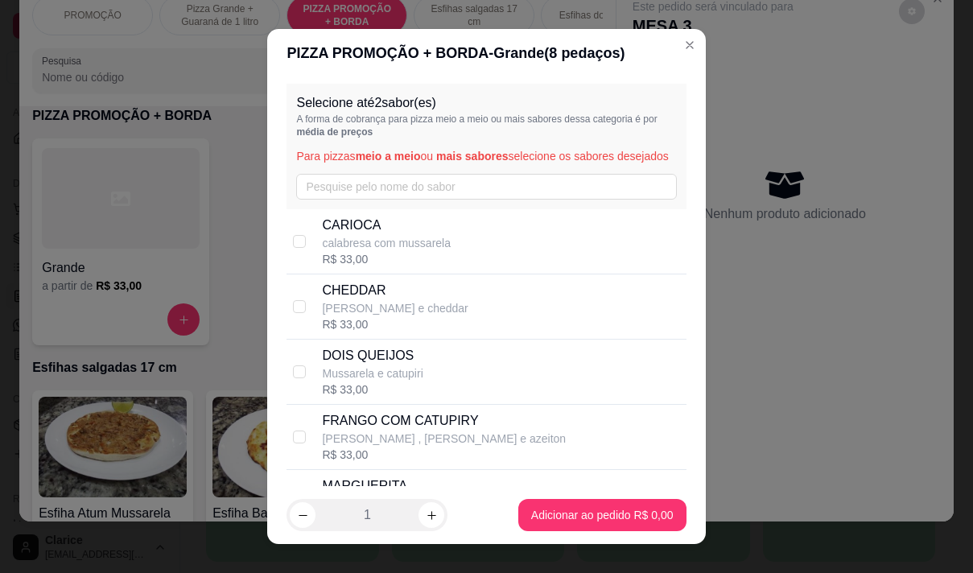
click at [418, 235] on p "CARIOCA" at bounding box center [386, 225] width 129 height 19
checkbox input "true"
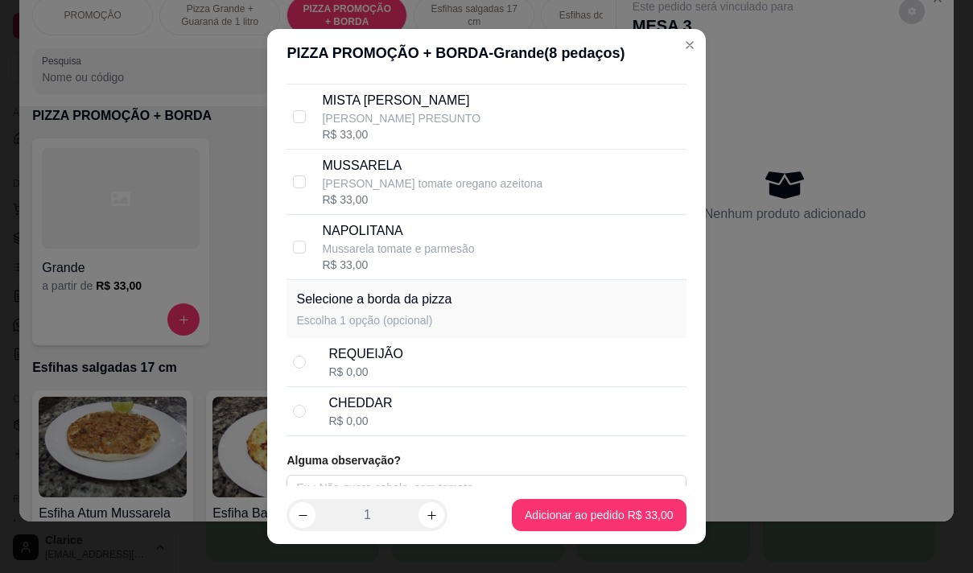
scroll to position [552, 0]
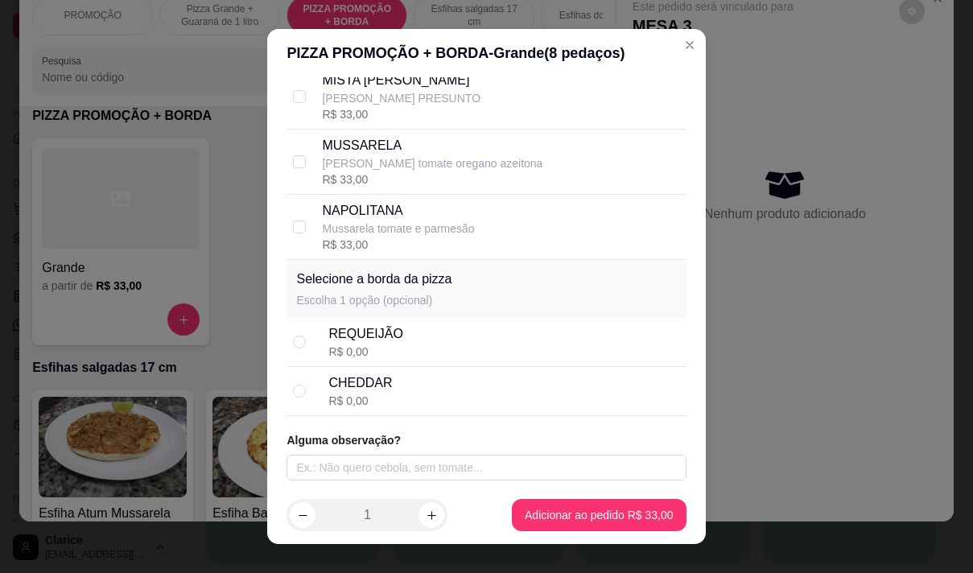
click at [410, 351] on div "REQUEIJÃO R$ 0,00" at bounding box center [503, 341] width 351 height 35
radio input "true"
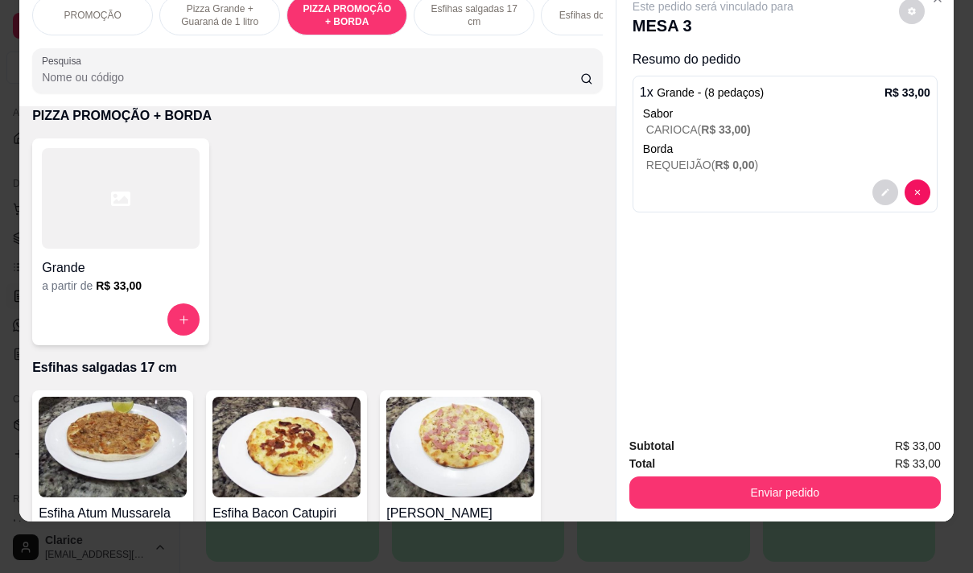
click at [42, 74] on input "Pesquisa" at bounding box center [311, 77] width 538 height 16
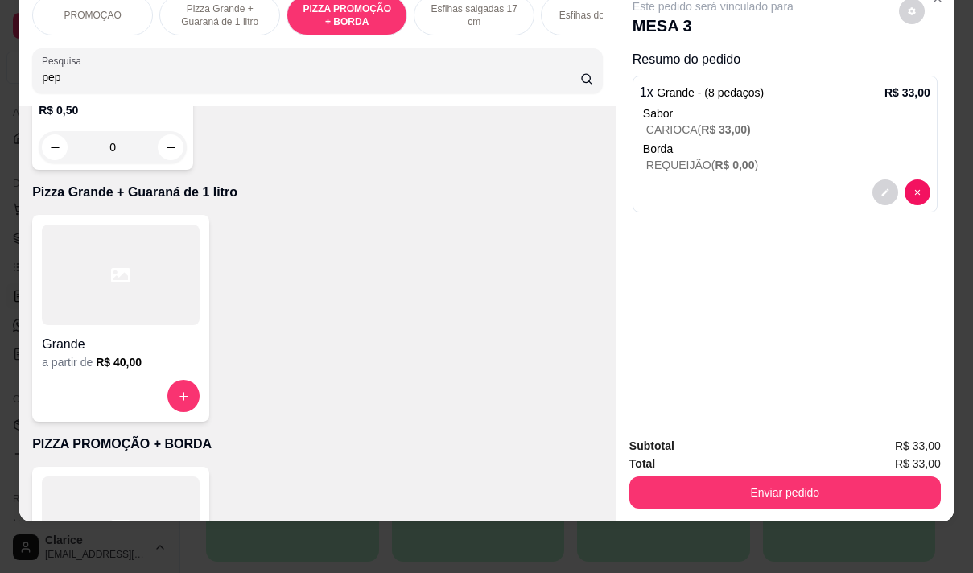
scroll to position [446, 0]
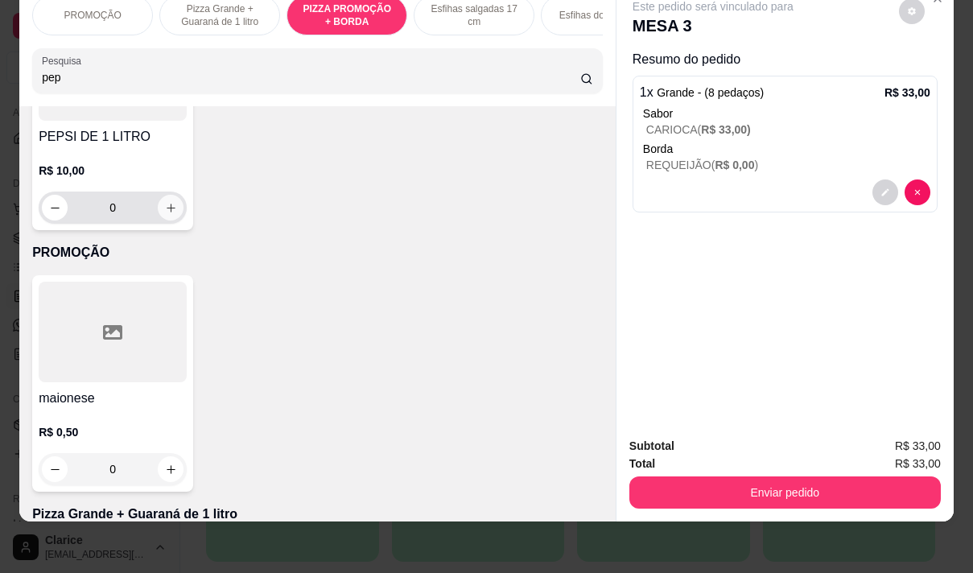
type input "pep"
click at [165, 212] on icon "increase-product-quantity" at bounding box center [171, 208] width 12 height 12
type input "1"
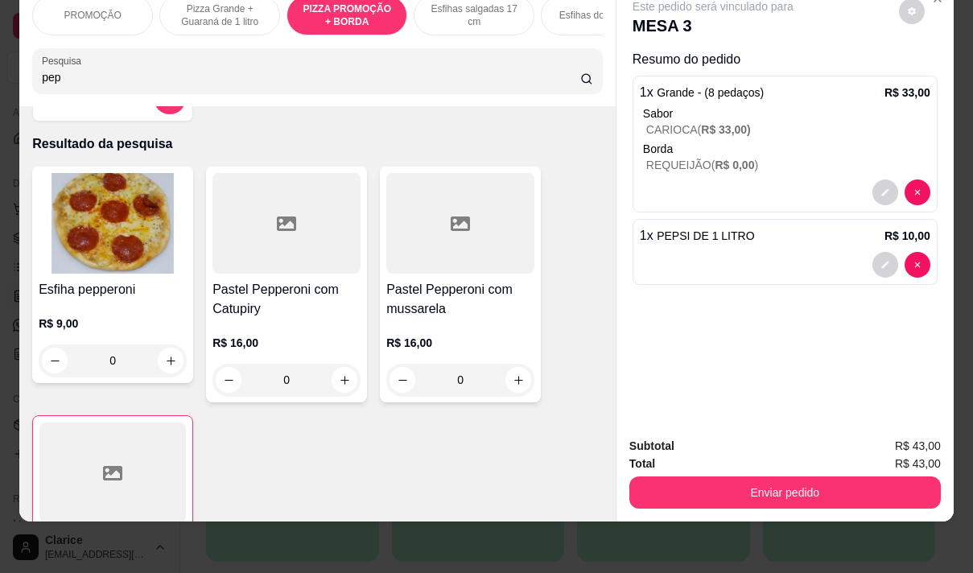
scroll to position [0, 0]
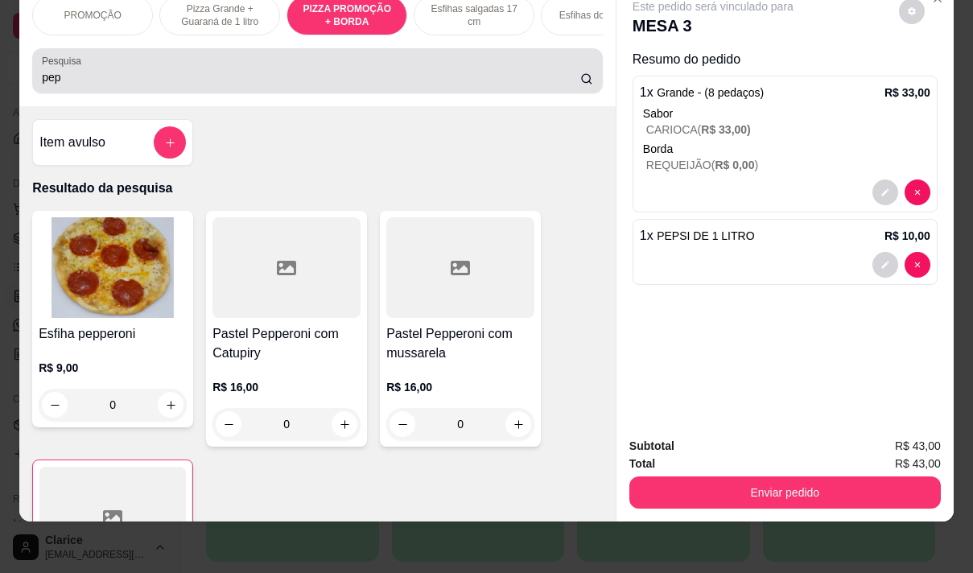
click at [86, 77] on input "pep" at bounding box center [311, 77] width 538 height 16
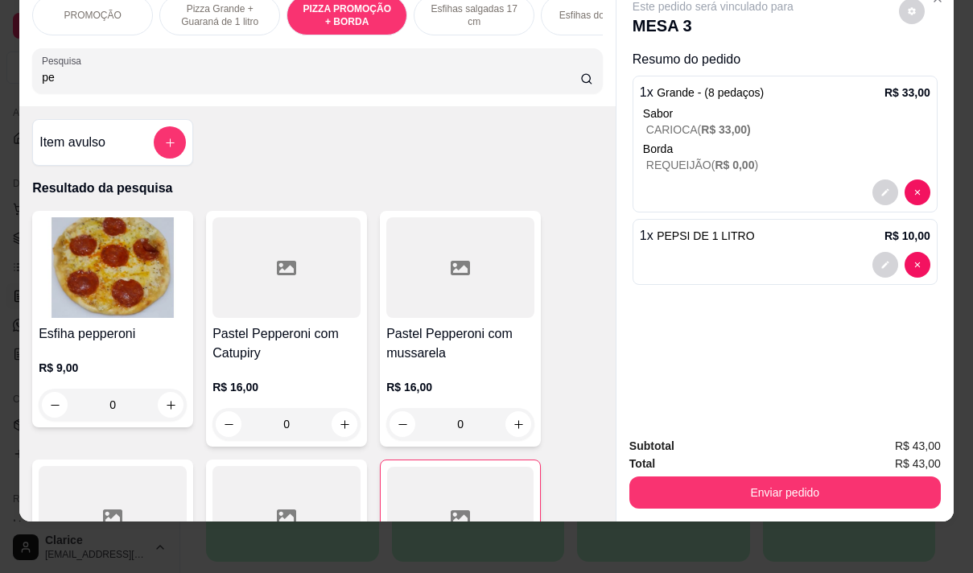
type input "p"
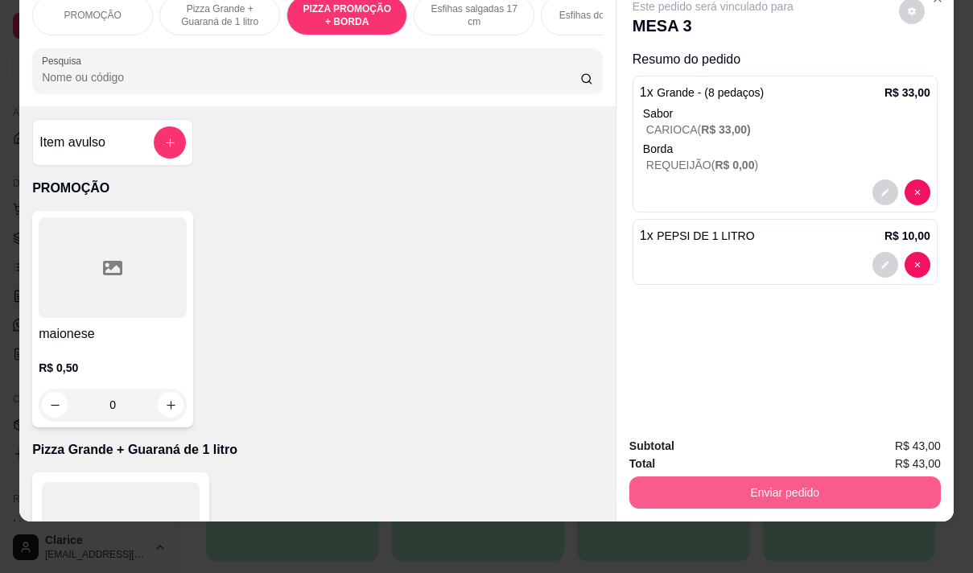
click at [705, 476] on button "Enviar pedido" at bounding box center [784, 492] width 311 height 32
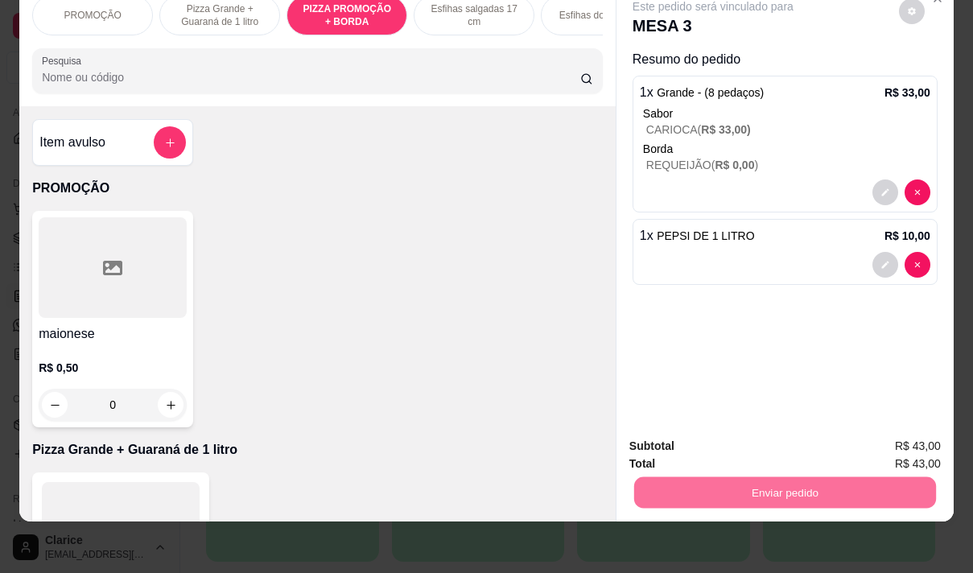
click at [678, 435] on button "Não registrar e enviar pedido" at bounding box center [731, 441] width 167 height 31
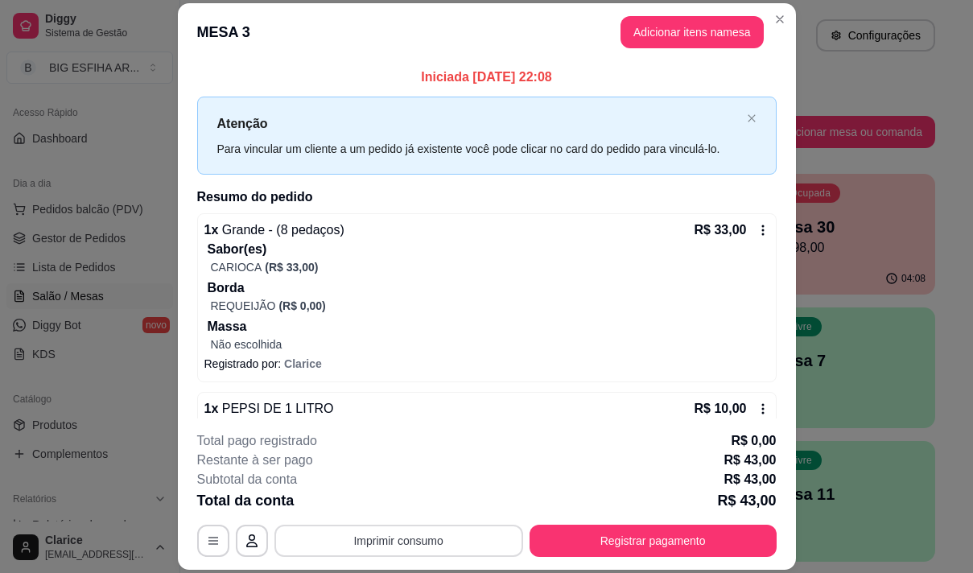
click at [437, 529] on button "Imprimir consumo" at bounding box center [398, 541] width 249 height 32
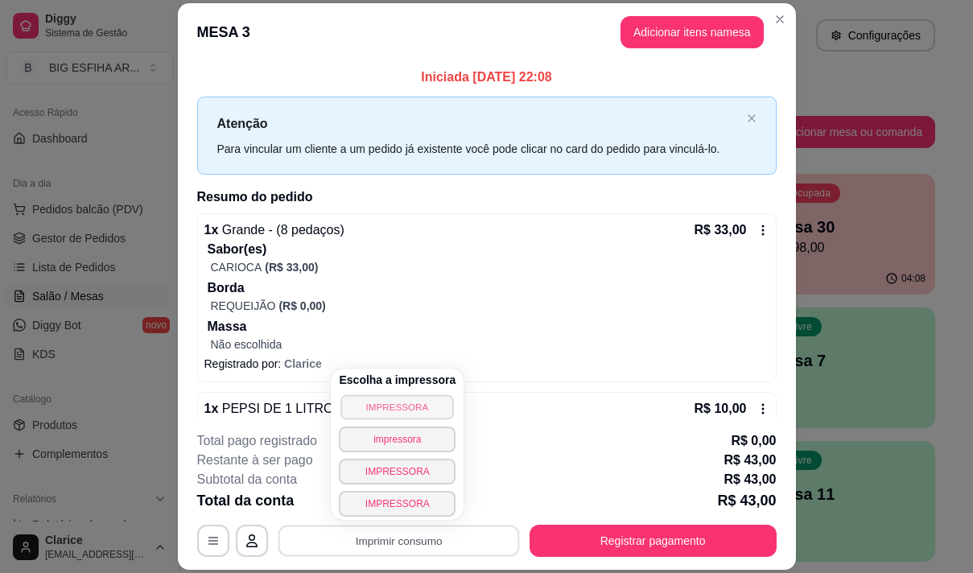
click at [394, 412] on button "IMPRESSORA" at bounding box center [397, 406] width 113 height 25
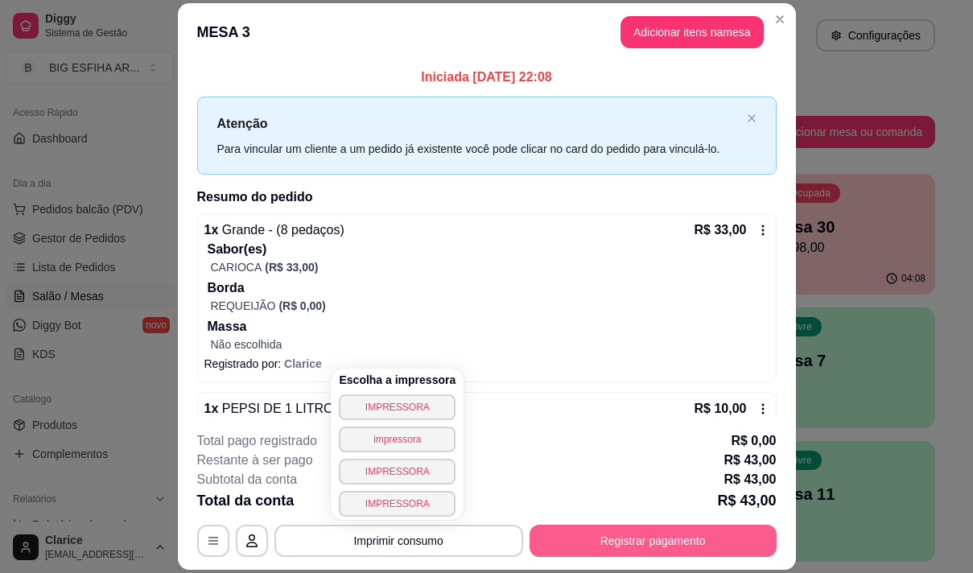
click at [653, 542] on button "Registrar pagamento" at bounding box center [653, 541] width 247 height 32
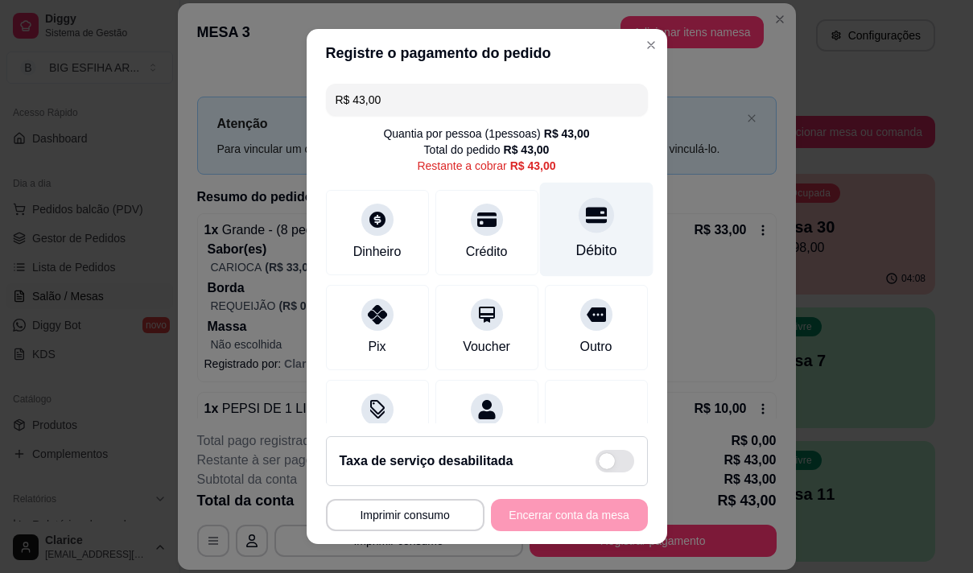
click at [539, 219] on div "Débito" at bounding box center [595, 229] width 113 height 94
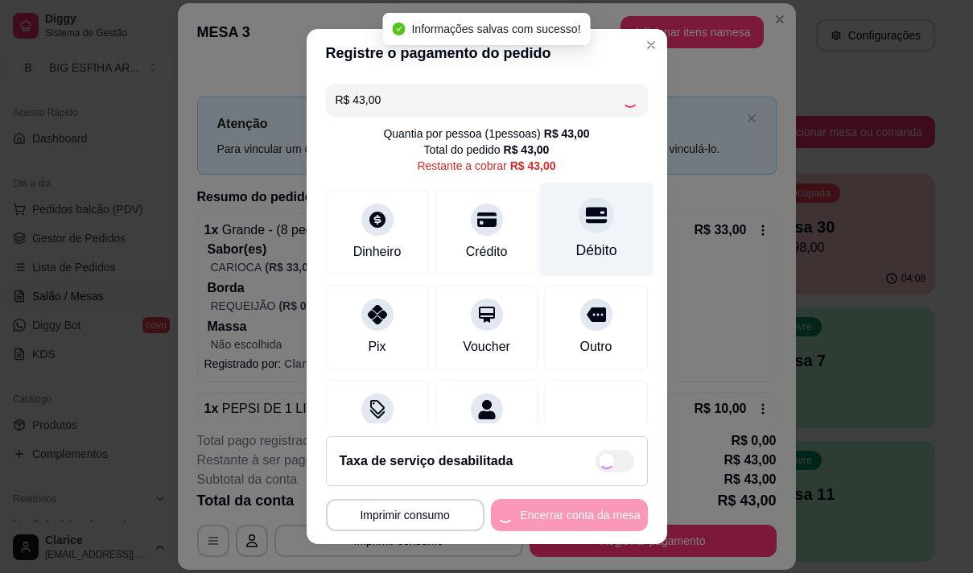
type input "R$ 0,00"
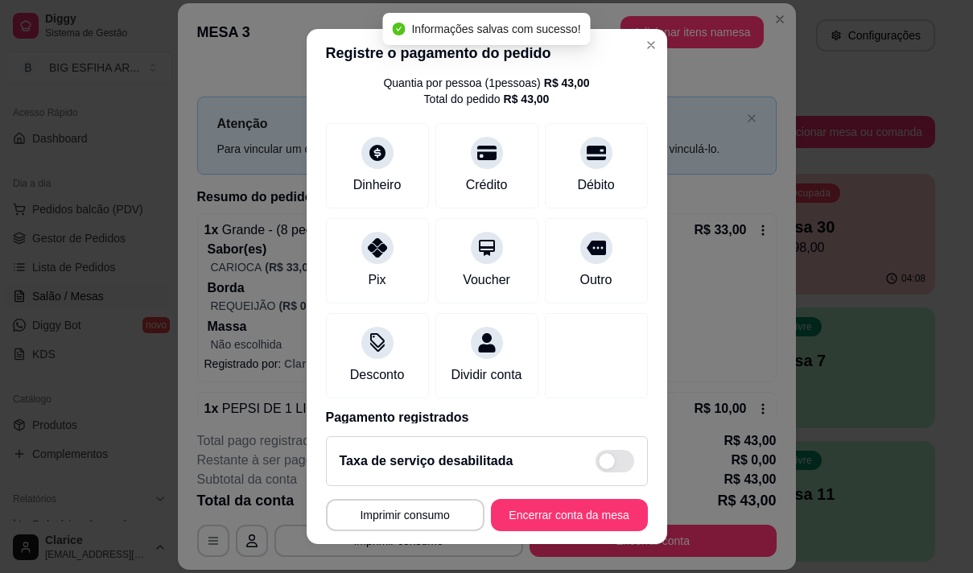
scroll to position [134, 0]
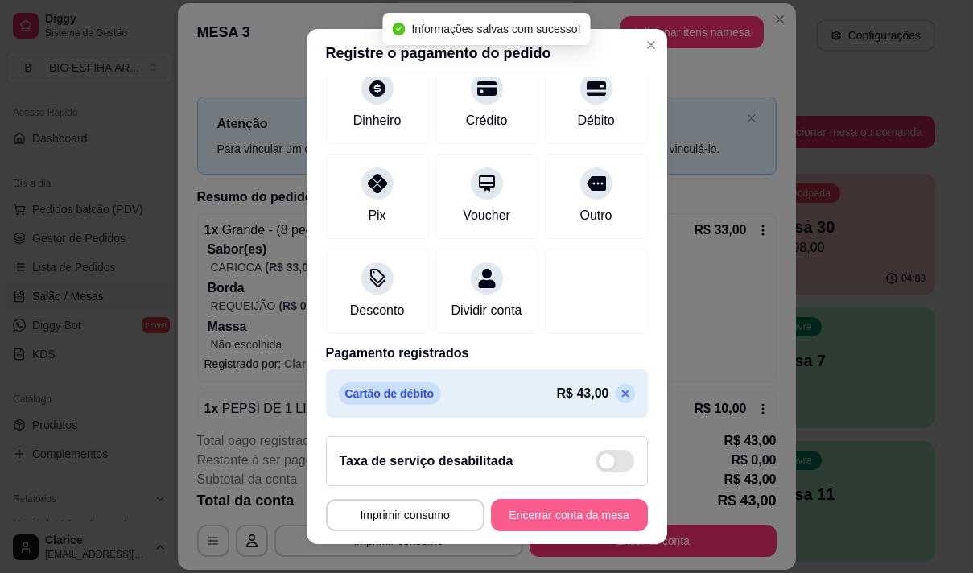
click at [538, 515] on button "Encerrar conta da mesa" at bounding box center [569, 515] width 157 height 32
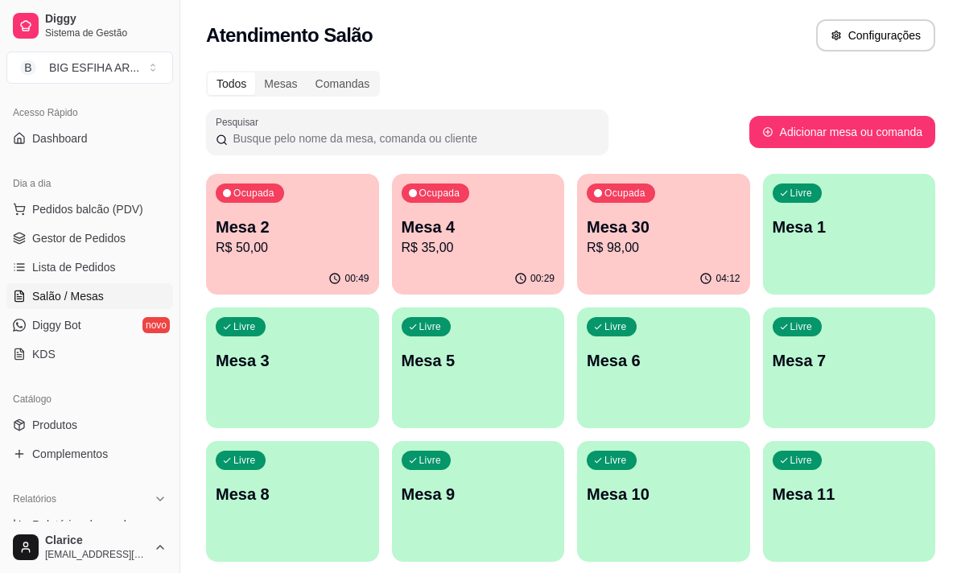
click at [147, 402] on div "Catálogo" at bounding box center [89, 399] width 167 height 26
click at [486, 237] on p "Mesa 4" at bounding box center [477, 228] width 149 height 22
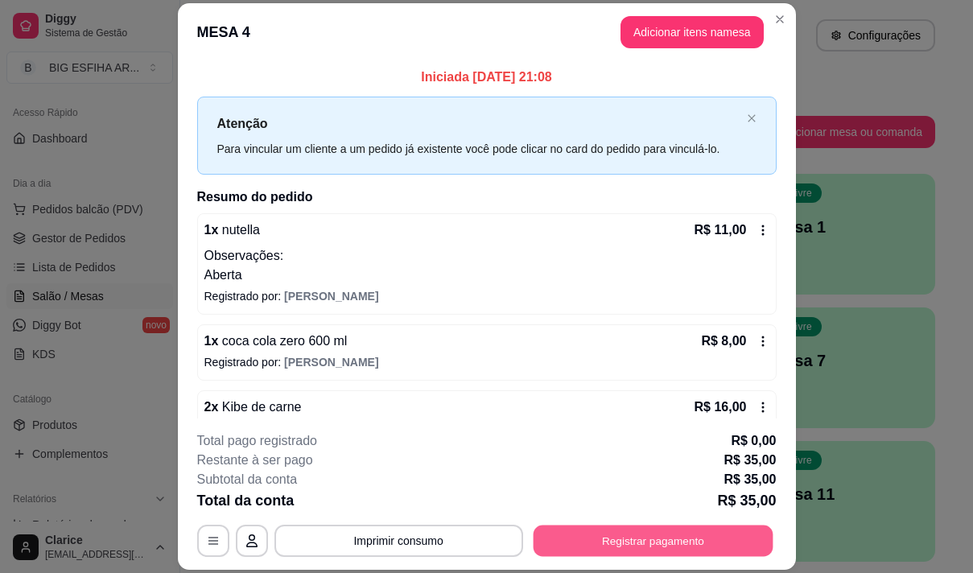
click at [633, 545] on button "Registrar pagamento" at bounding box center [653, 541] width 240 height 31
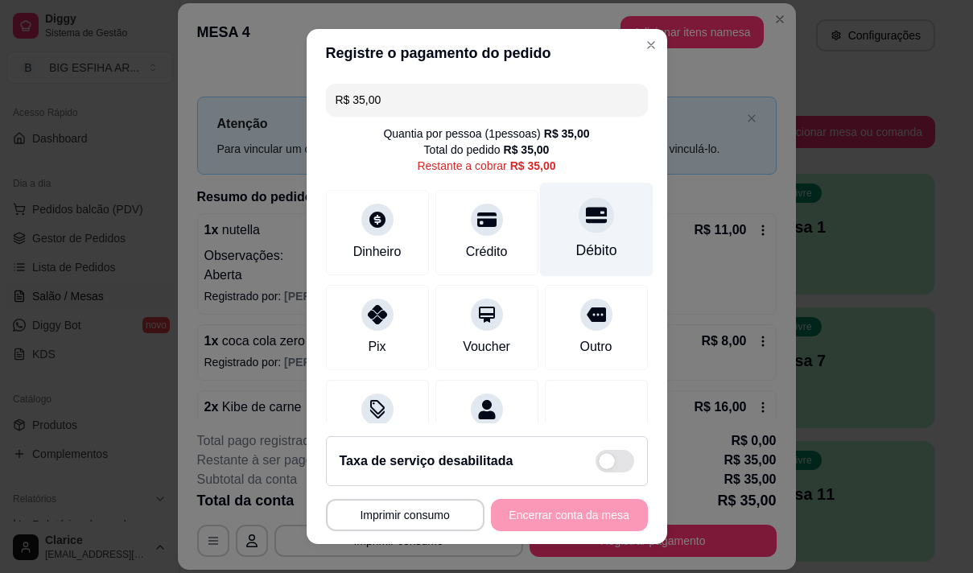
click at [579, 232] on div at bounding box center [596, 214] width 35 height 35
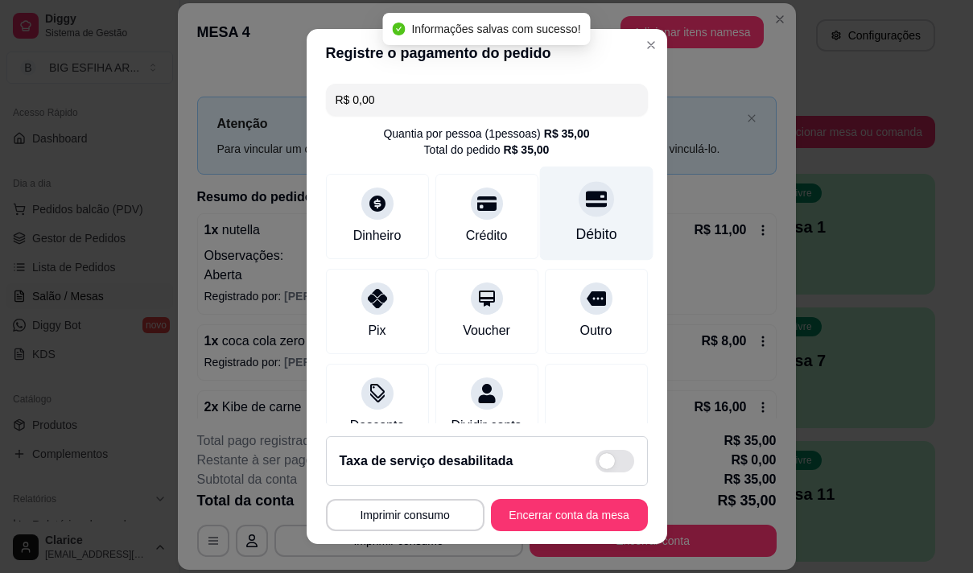
type input "R$ 0,00"
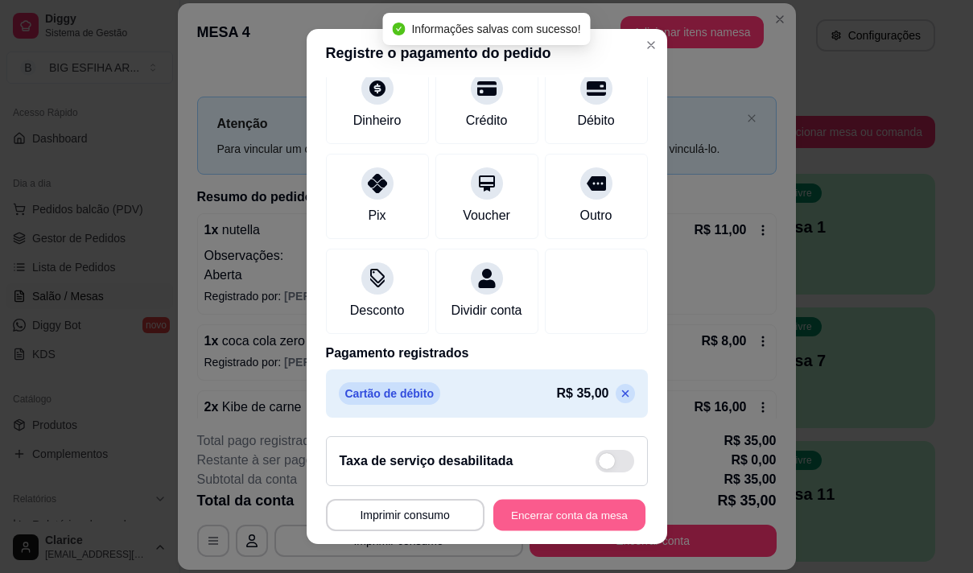
click at [550, 514] on button "Encerrar conta da mesa" at bounding box center [569, 515] width 152 height 31
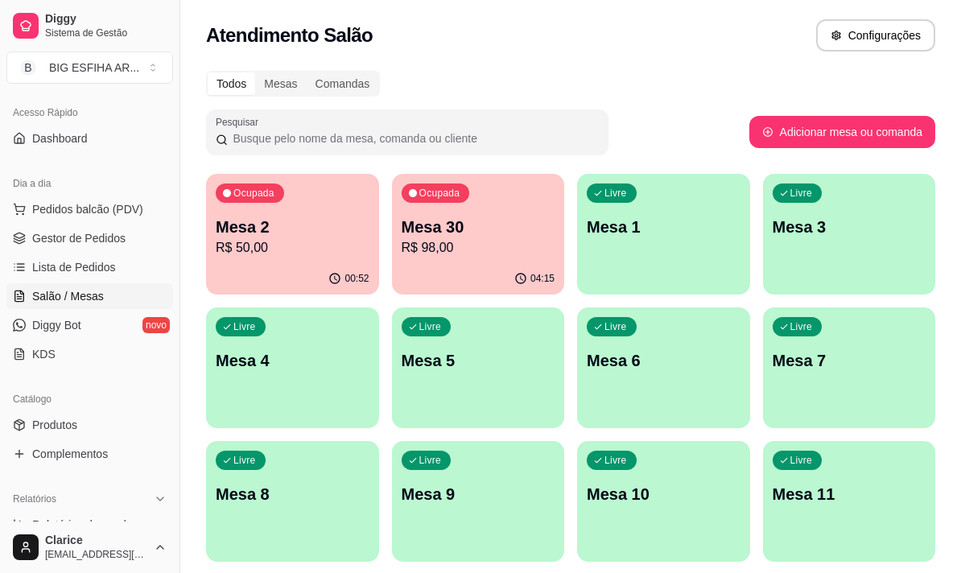
click at [411, 538] on div "Livre Mesa 9" at bounding box center [478, 491] width 173 height 101
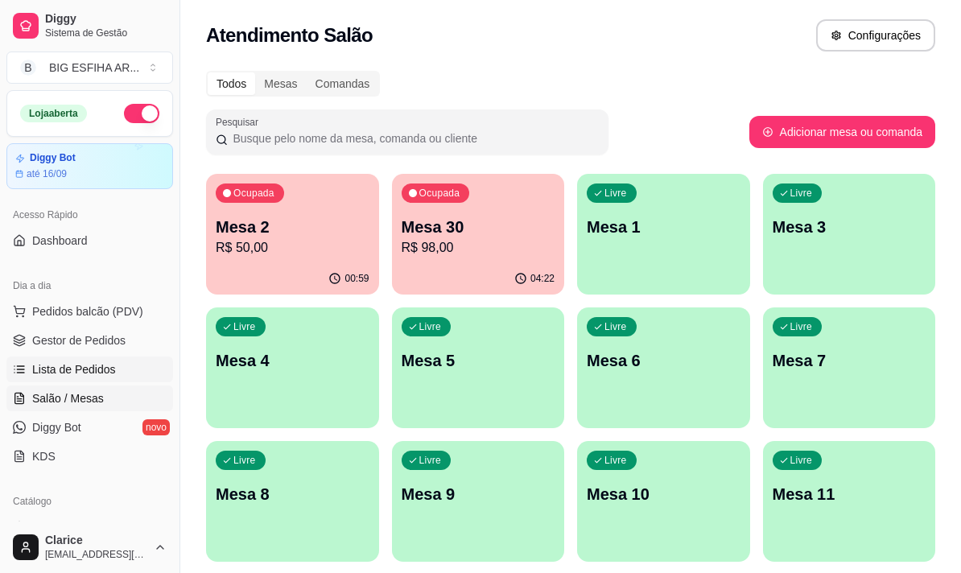
click at [114, 371] on link "Lista de Pedidos" at bounding box center [89, 370] width 167 height 26
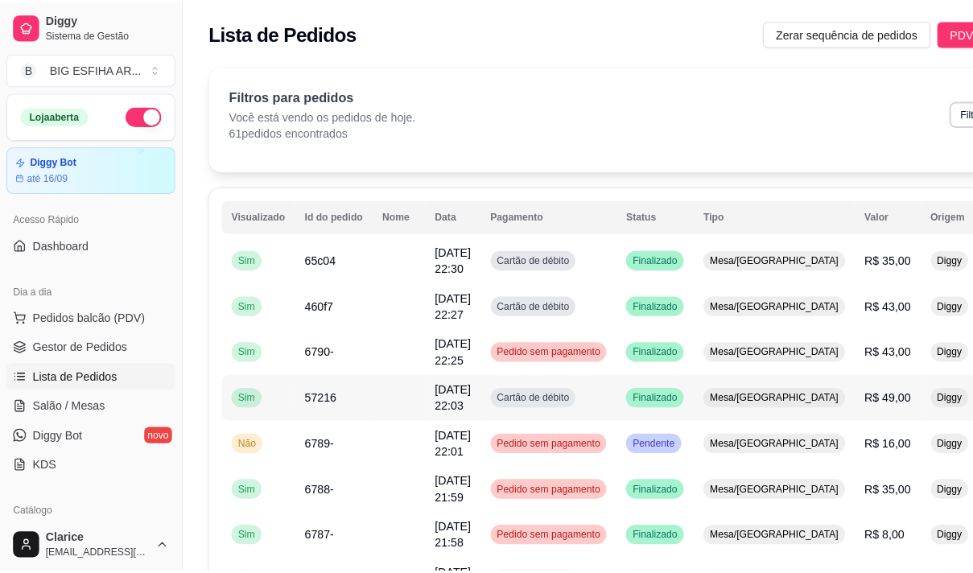
scroll to position [80, 0]
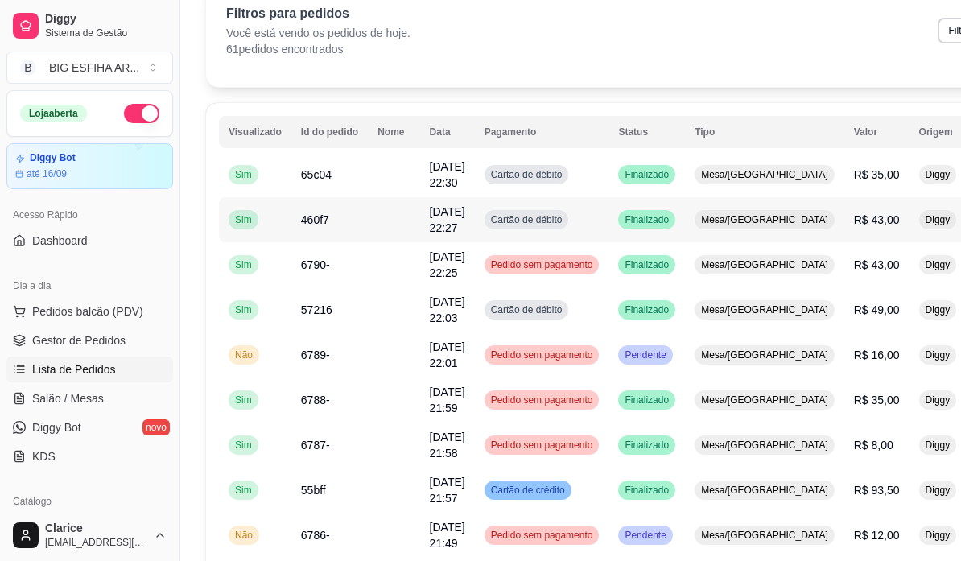
click at [844, 228] on td "R$ 43,00" at bounding box center [876, 219] width 65 height 45
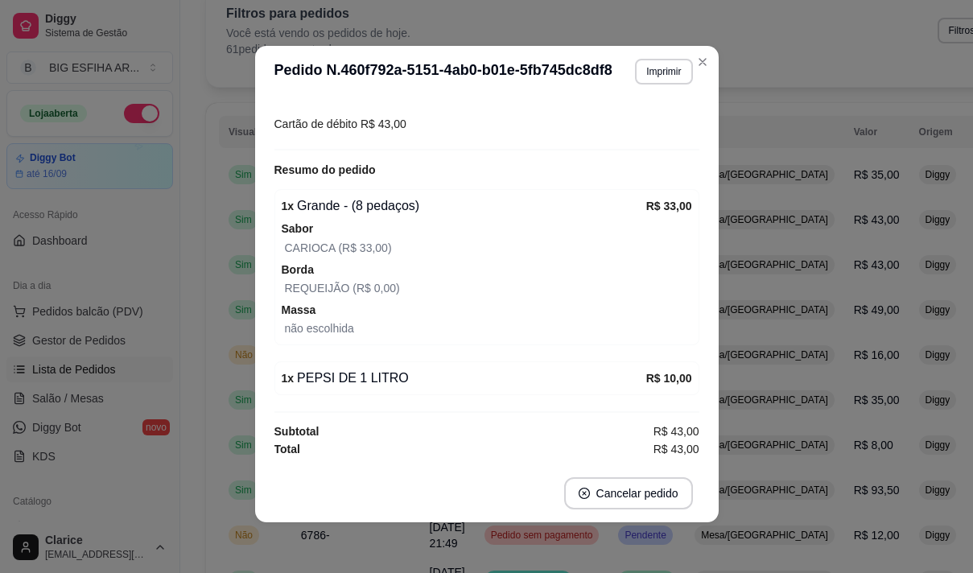
scroll to position [3, 0]
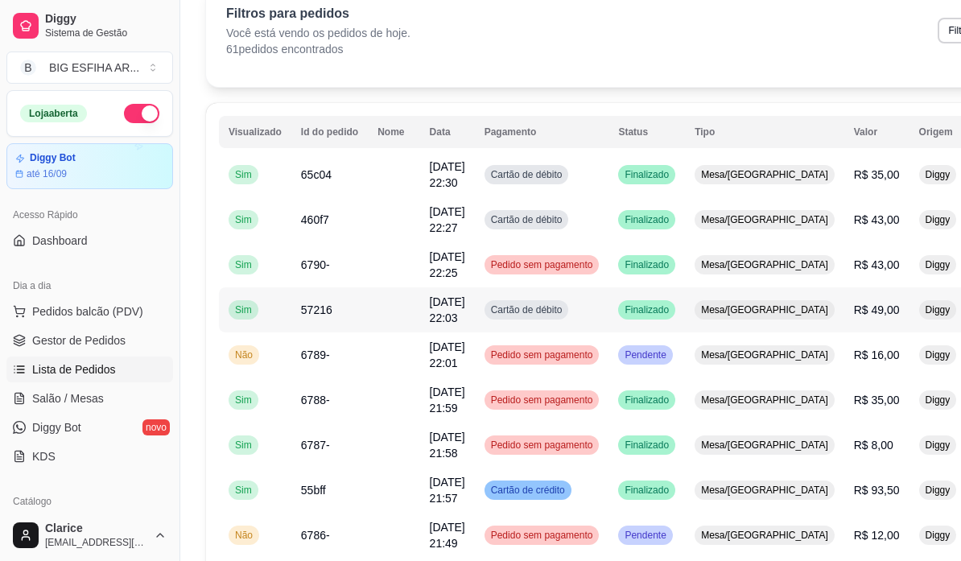
click at [770, 317] on div "Mesa/[GEOGRAPHIC_DATA]" at bounding box center [765, 309] width 140 height 19
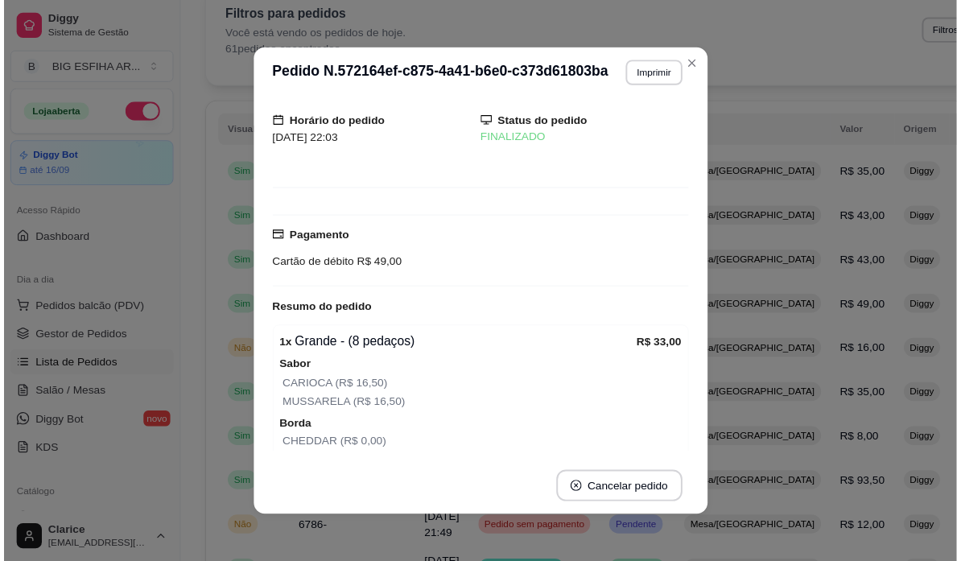
scroll to position [0, 0]
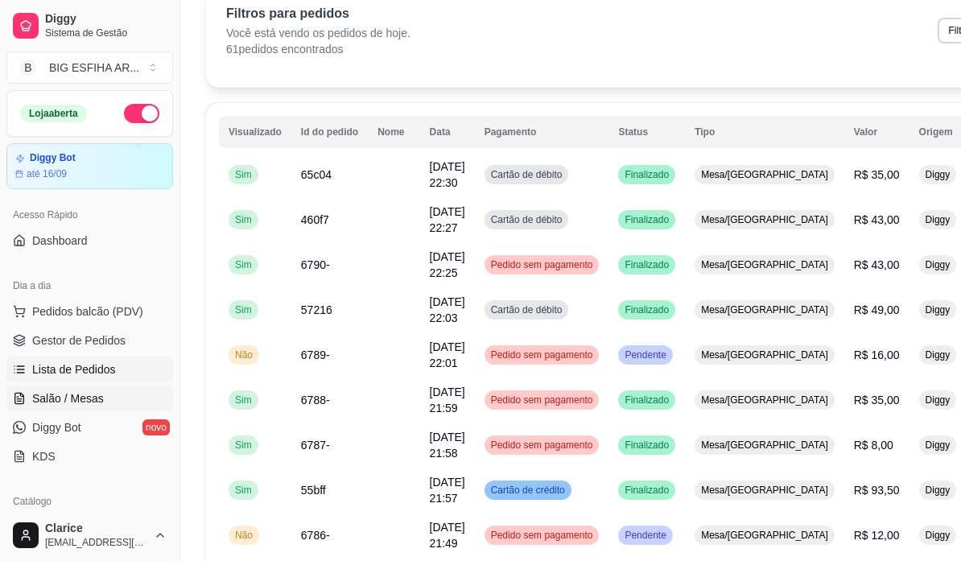
click at [68, 400] on span "Salão / Mesas" at bounding box center [68, 398] width 72 height 16
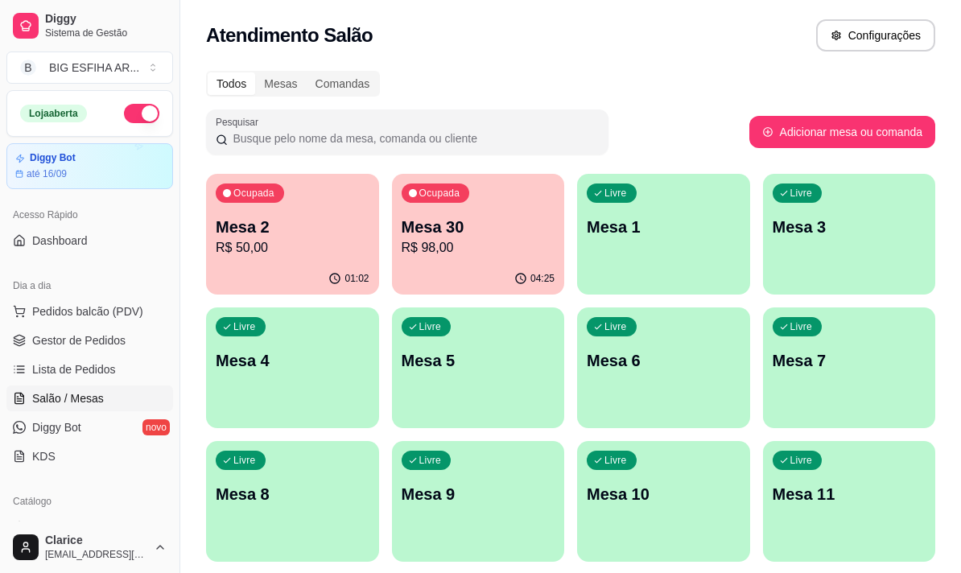
click at [341, 272] on icon "button" at bounding box center [334, 278] width 13 height 13
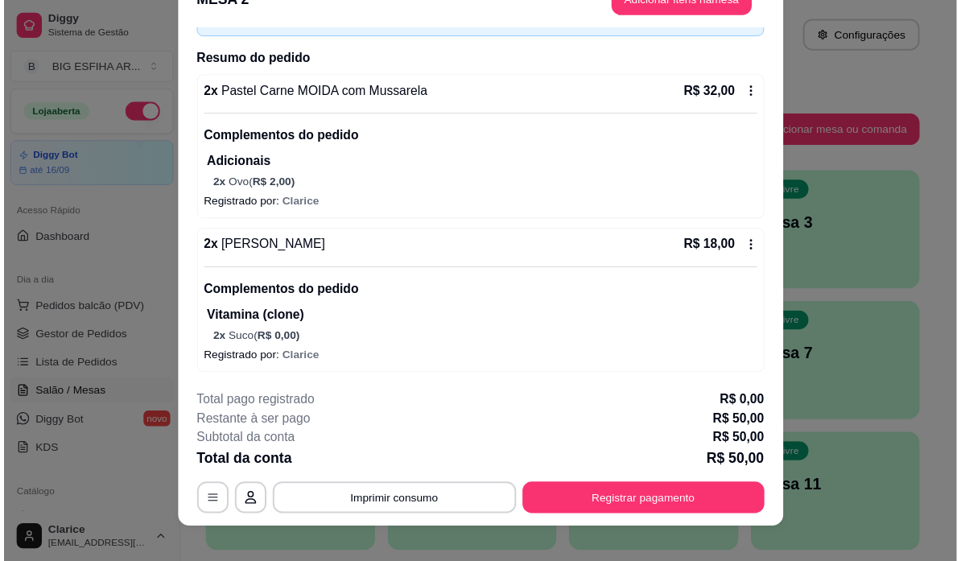
scroll to position [48, 0]
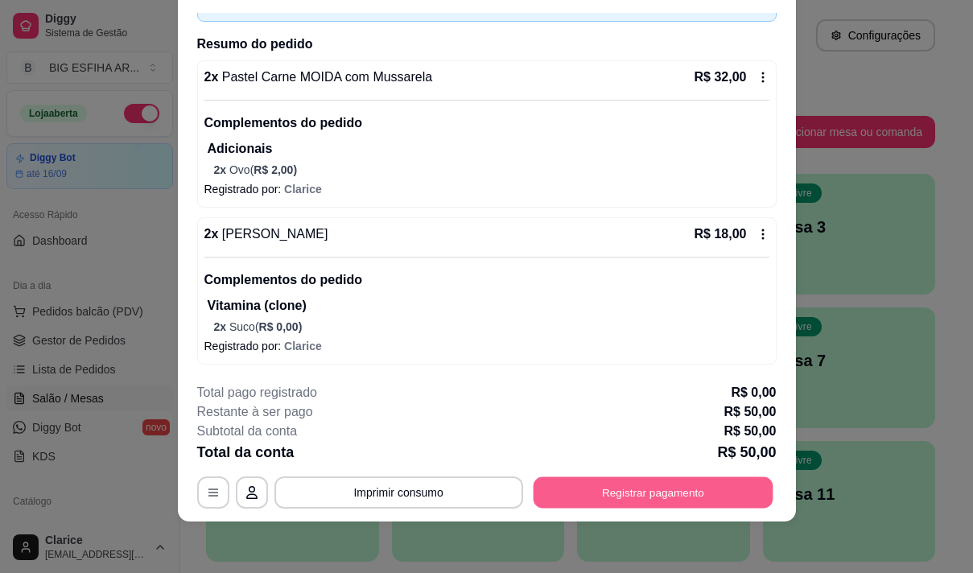
click at [740, 498] on button "Registrar pagamento" at bounding box center [653, 492] width 240 height 31
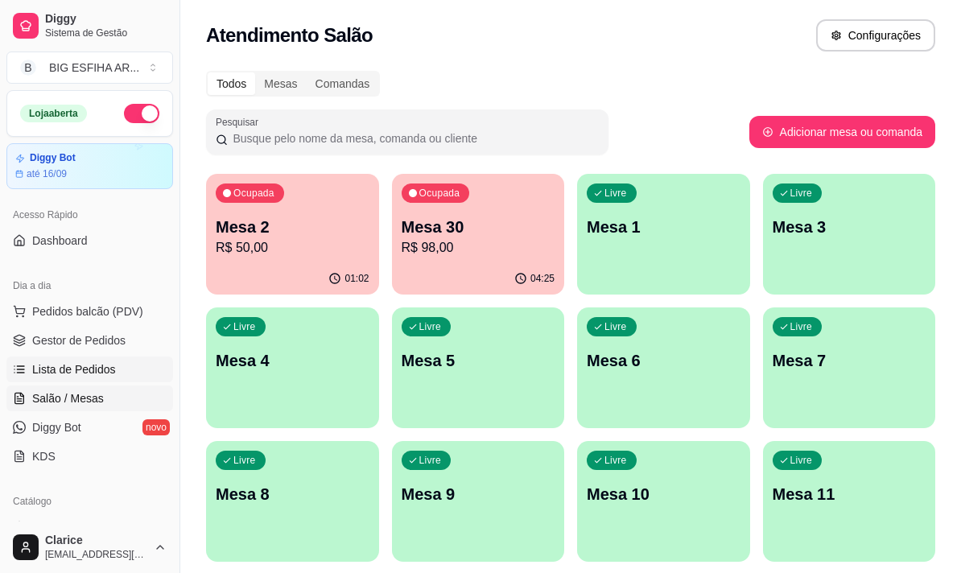
click at [76, 359] on link "Lista de Pedidos" at bounding box center [89, 370] width 167 height 26
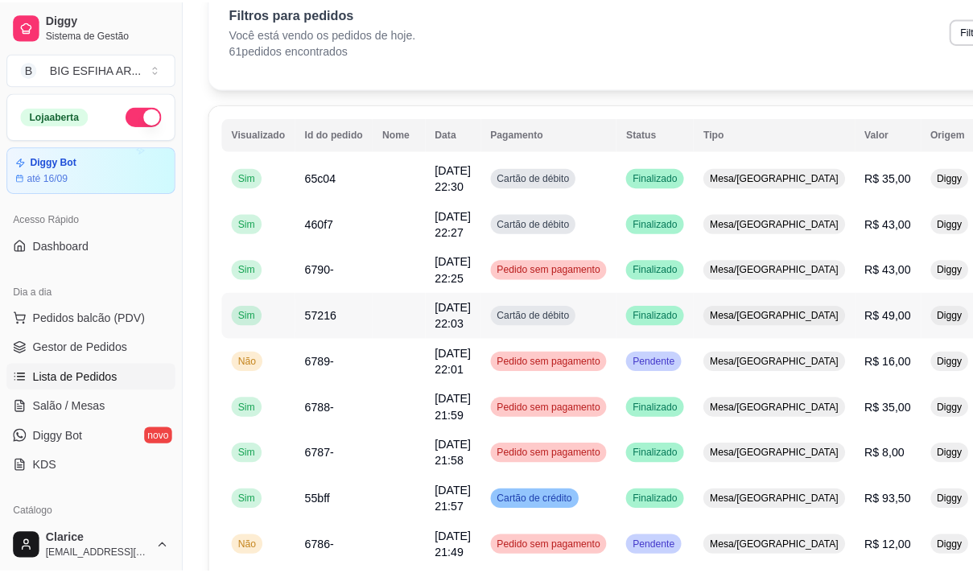
scroll to position [161, 0]
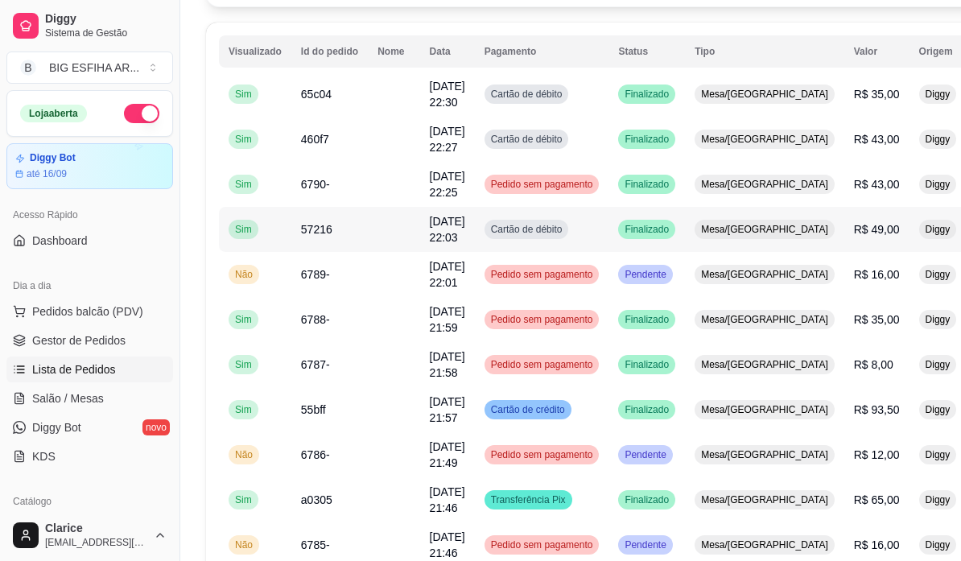
click at [735, 225] on span "Mesa/[GEOGRAPHIC_DATA]" at bounding box center [765, 229] width 134 height 13
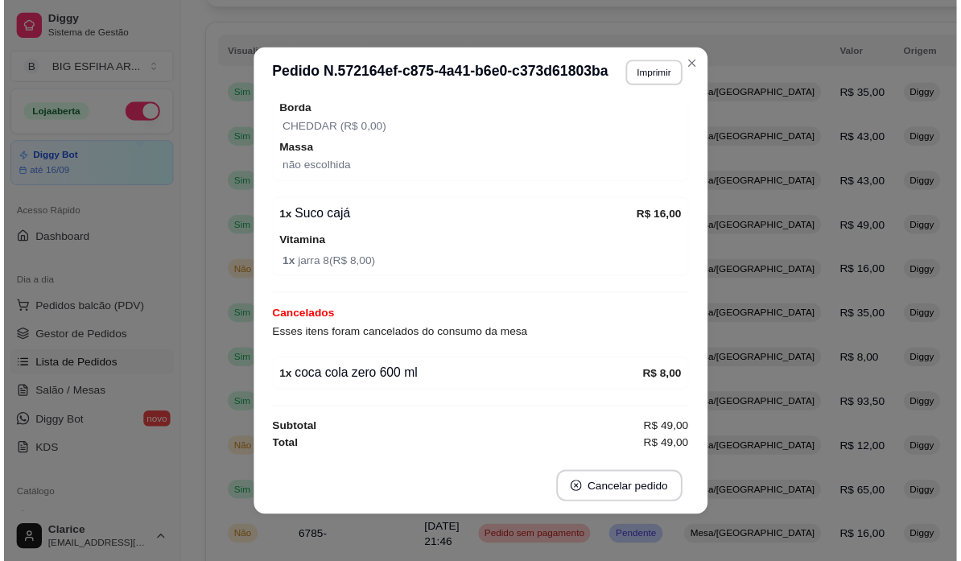
scroll to position [3, 0]
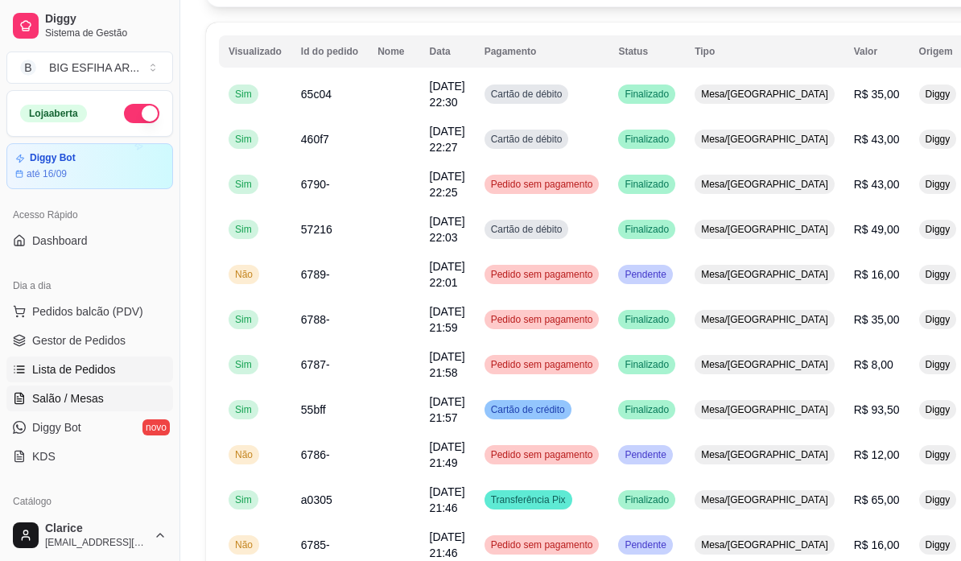
click at [76, 405] on span "Salão / Mesas" at bounding box center [68, 398] width 72 height 16
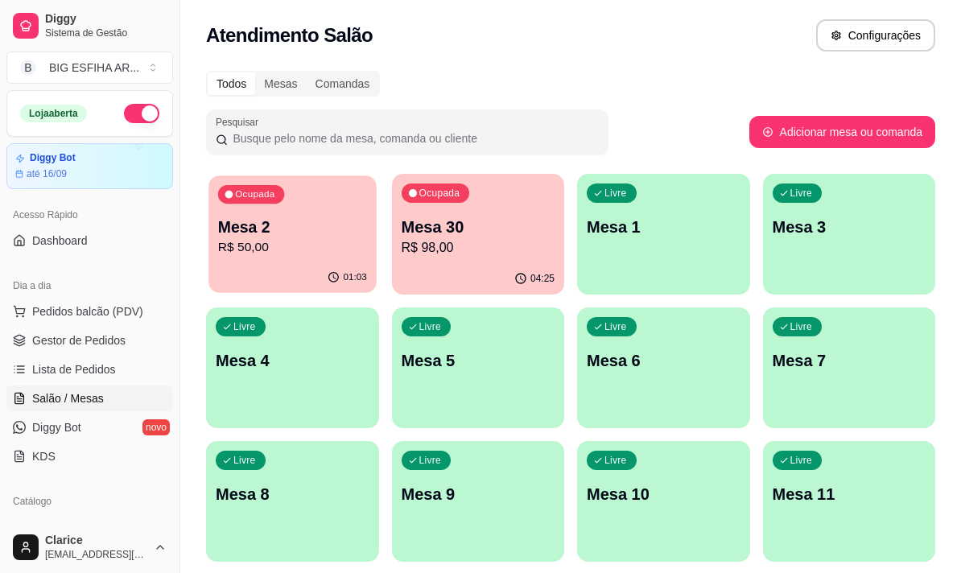
click at [266, 255] on p "R$ 50,00" at bounding box center [292, 247] width 149 height 19
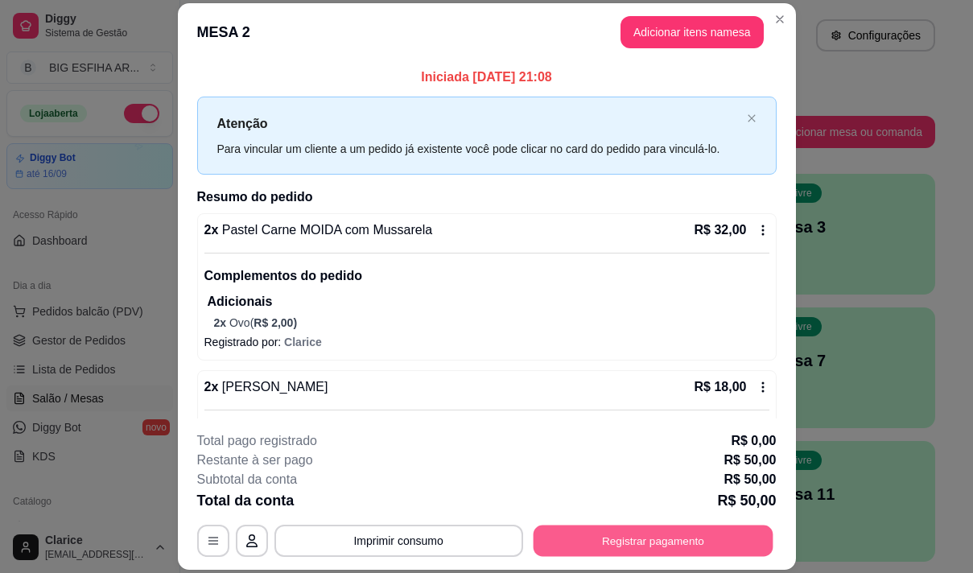
click at [645, 540] on button "Registrar pagamento" at bounding box center [653, 541] width 240 height 31
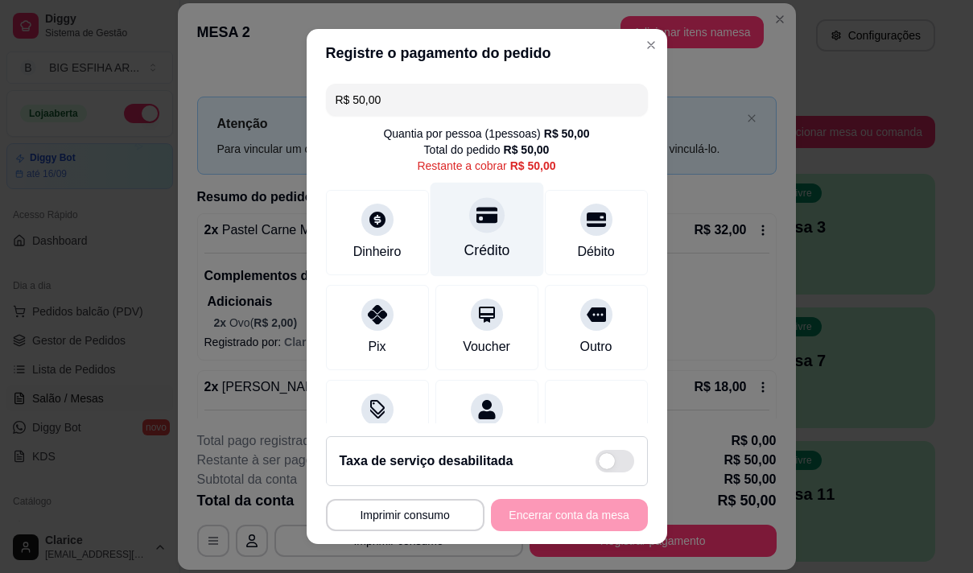
click at [493, 232] on div "Crédito" at bounding box center [486, 229] width 113 height 94
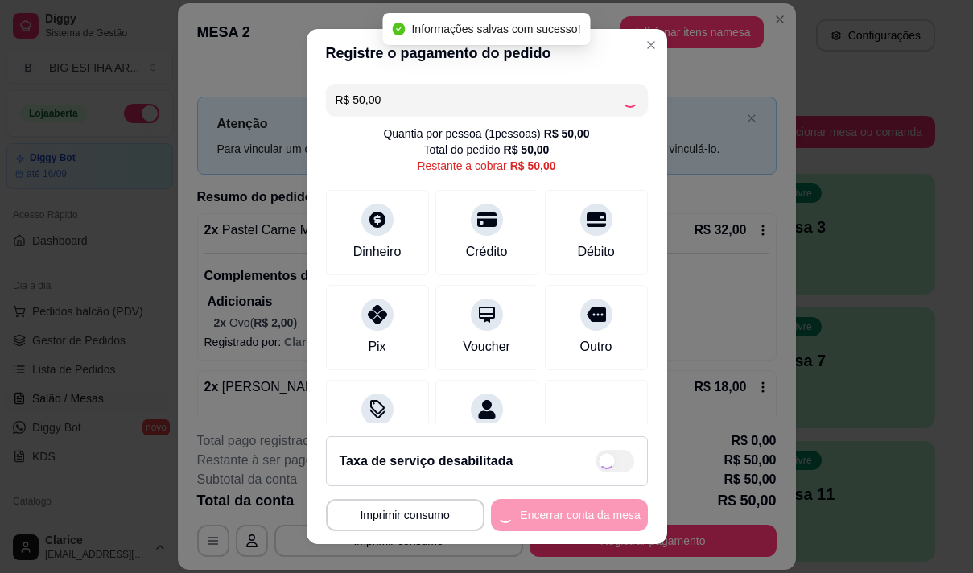
type input "R$ 0,00"
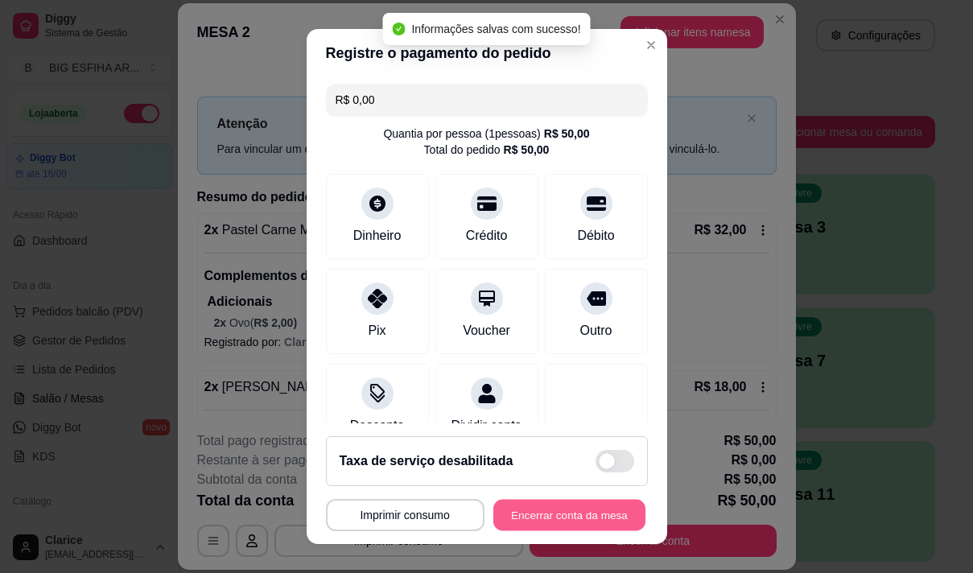
click at [522, 506] on button "Encerrar conta da mesa" at bounding box center [569, 515] width 152 height 31
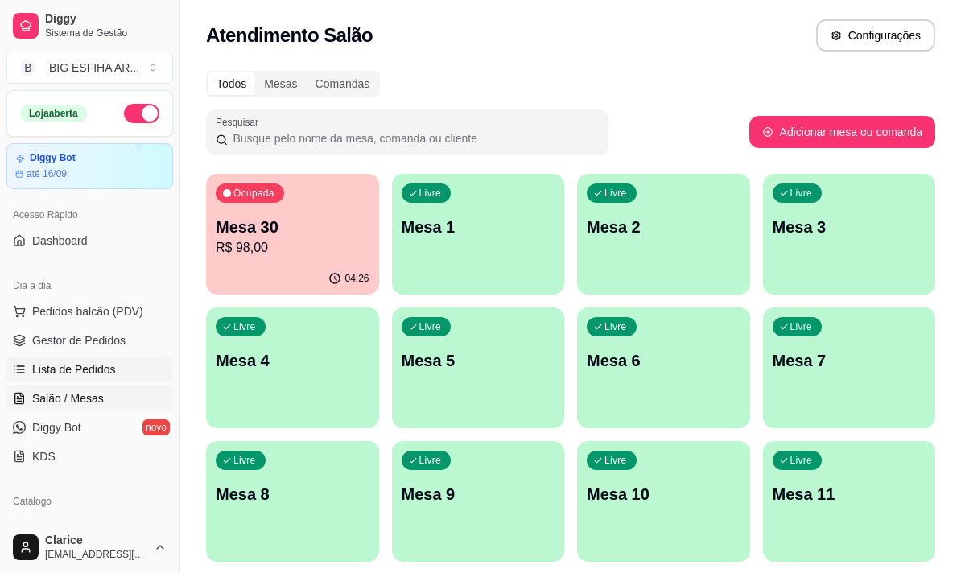
click at [68, 372] on span "Lista de Pedidos" at bounding box center [74, 369] width 84 height 16
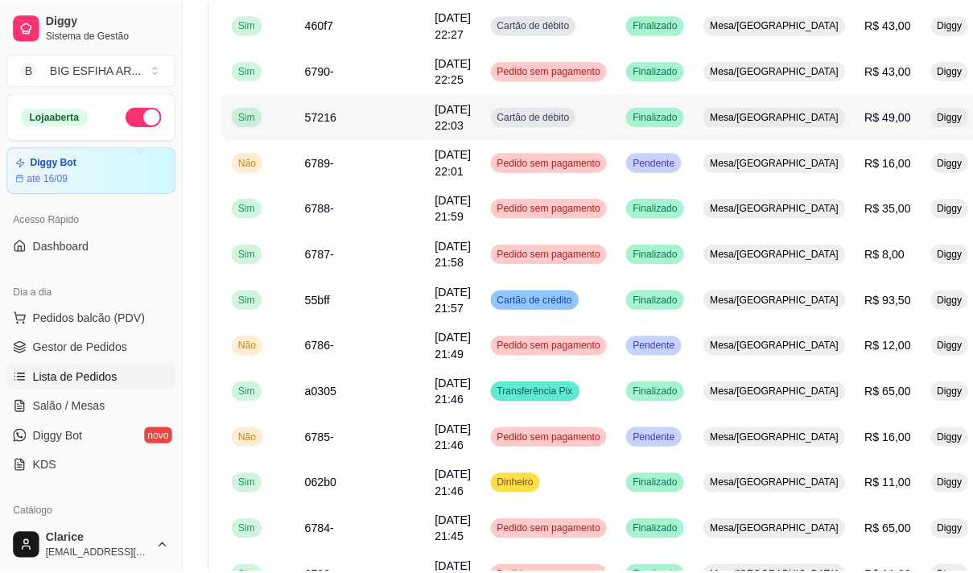
scroll to position [161, 0]
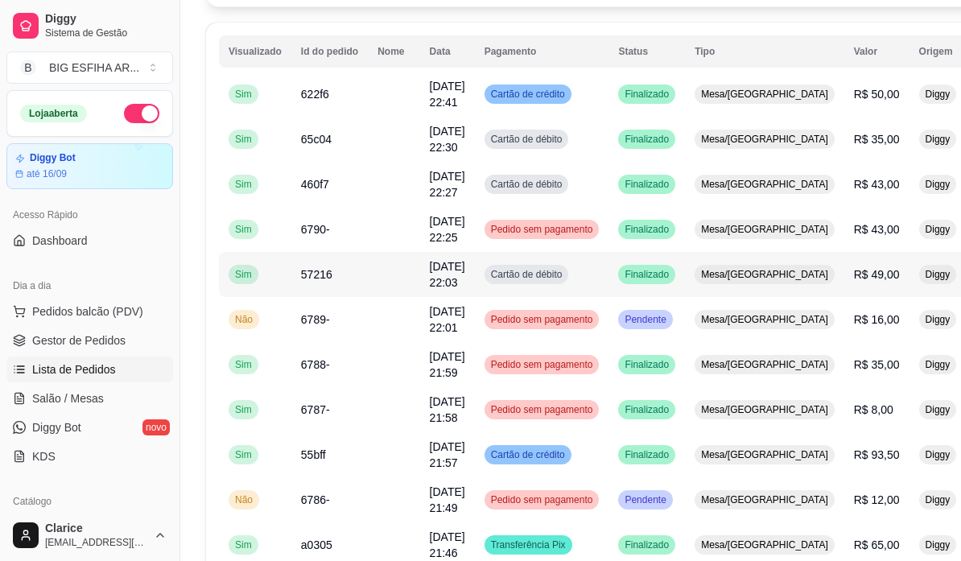
click at [844, 281] on td "R$ 49,00" at bounding box center [876, 274] width 65 height 45
click at [482, 225] on td "Pedido sem pagamento" at bounding box center [542, 229] width 134 height 45
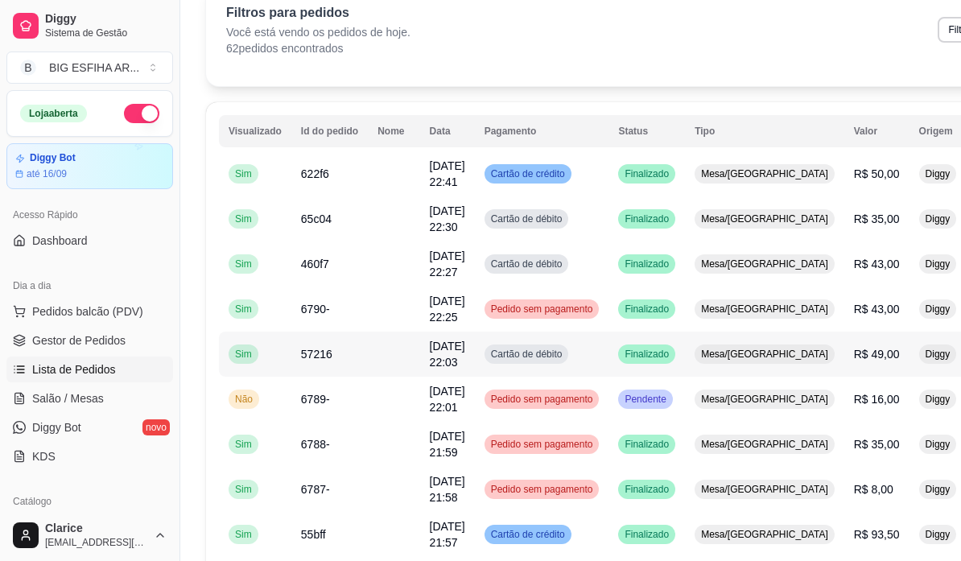
scroll to position [0, 0]
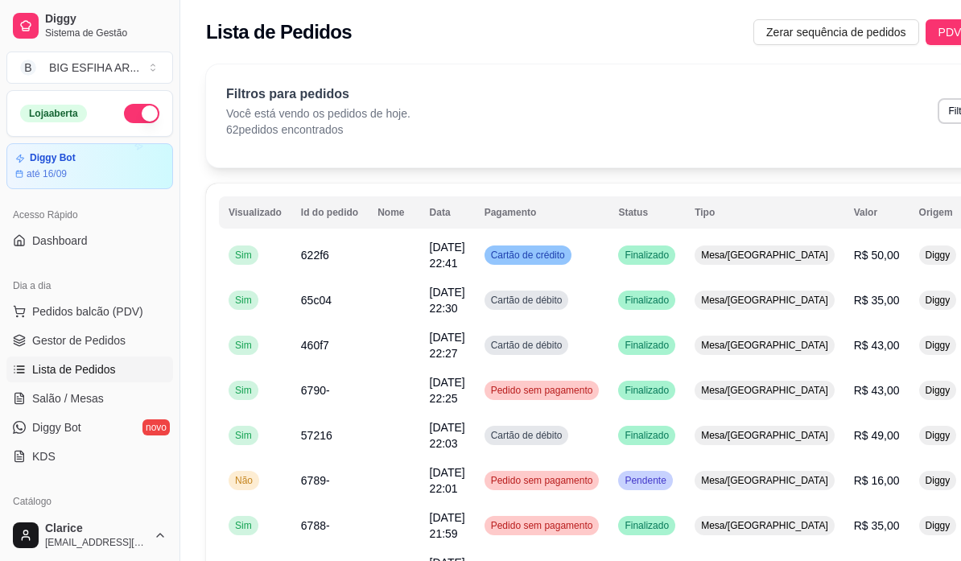
click at [265, 134] on p "62 pedidos encontrados" at bounding box center [318, 130] width 184 height 16
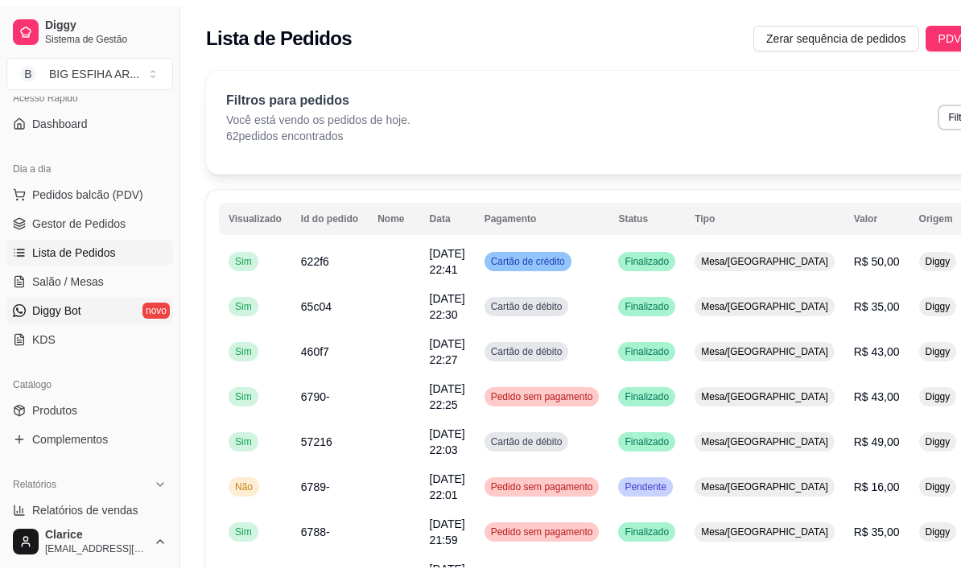
scroll to position [161, 0]
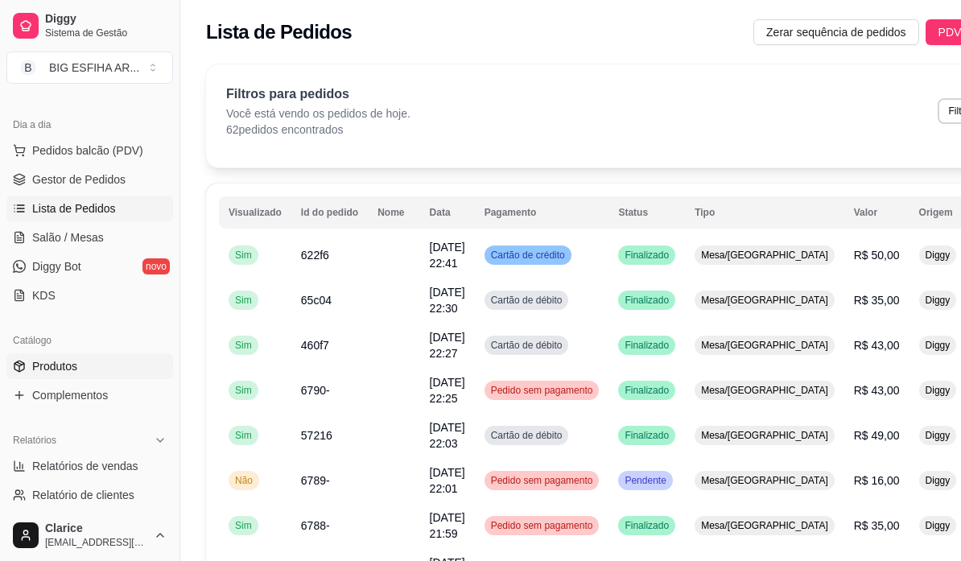
click at [97, 368] on link "Produtos" at bounding box center [89, 366] width 167 height 26
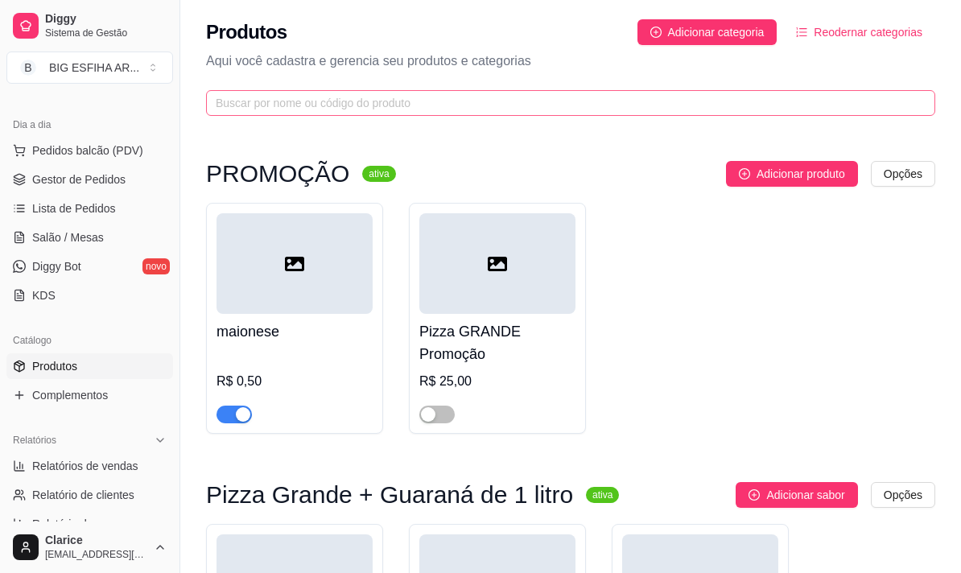
click at [320, 90] on span at bounding box center [570, 103] width 729 height 26
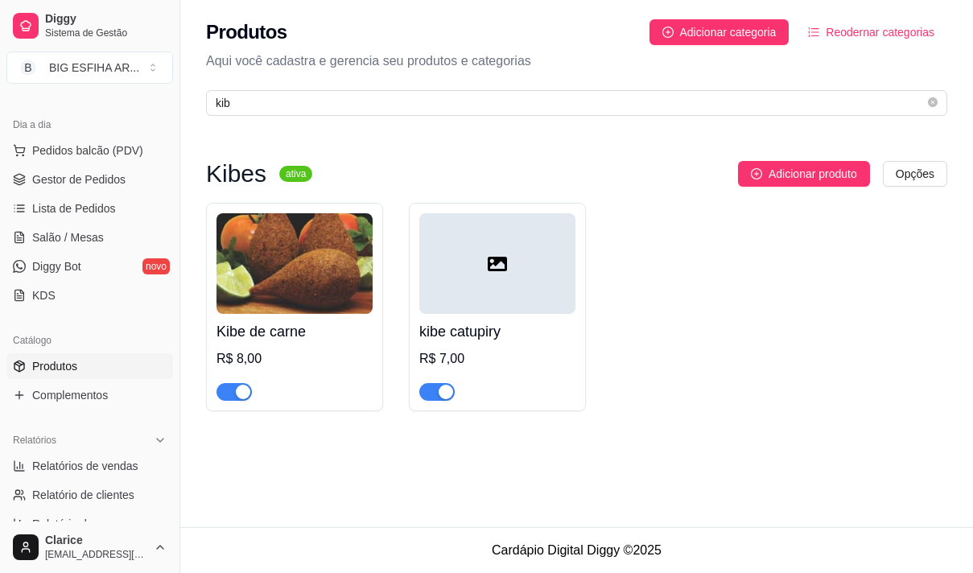
click at [423, 398] on span "button" at bounding box center [436, 392] width 35 height 18
click at [309, 93] on span "kib" at bounding box center [576, 103] width 741 height 26
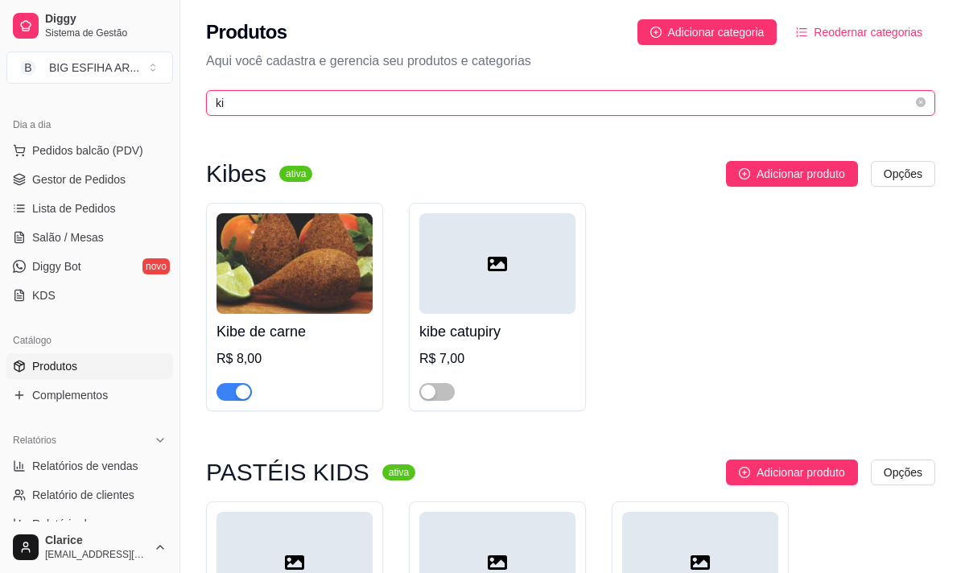
type input "k"
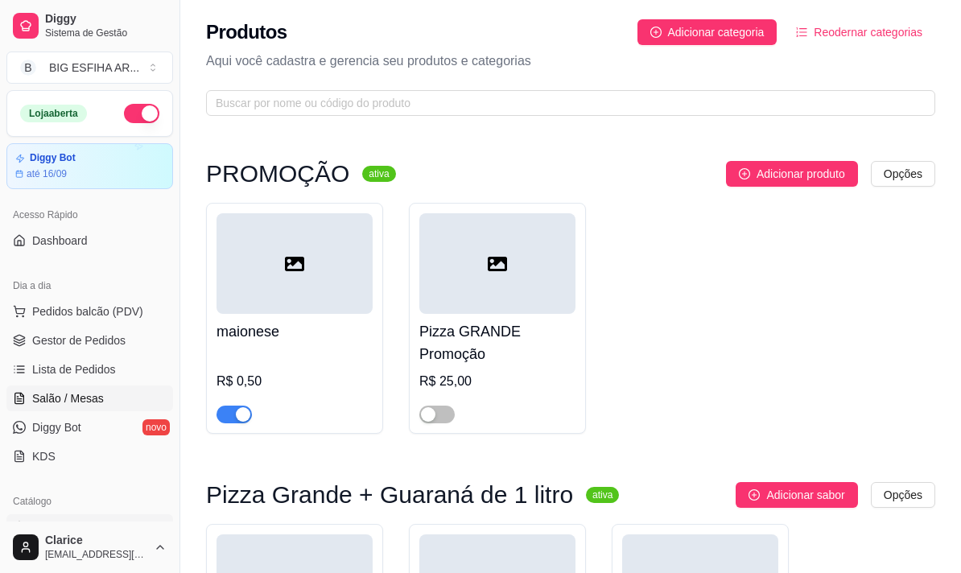
click at [103, 402] on link "Salão / Mesas" at bounding box center [89, 399] width 167 height 26
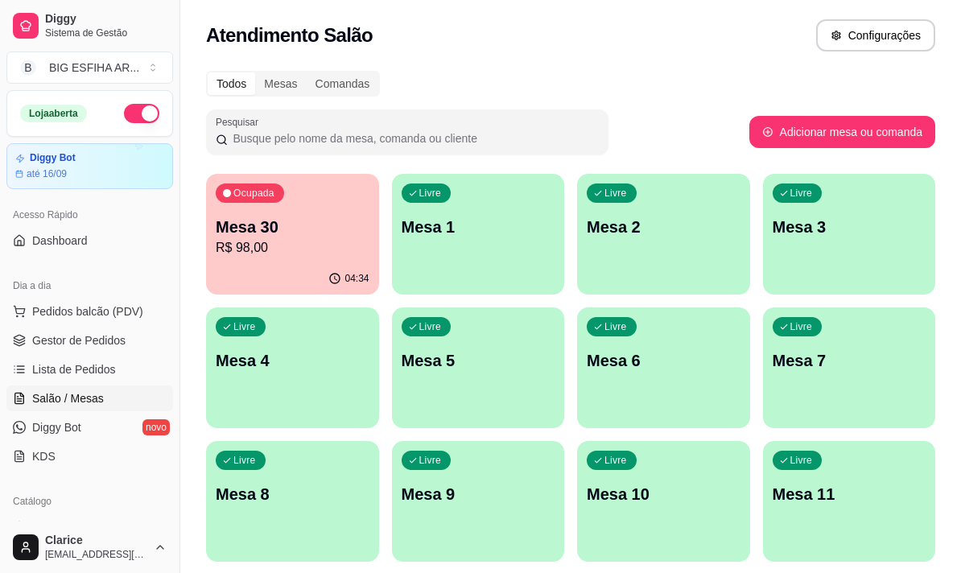
click at [320, 217] on p "Mesa 30" at bounding box center [293, 227] width 154 height 23
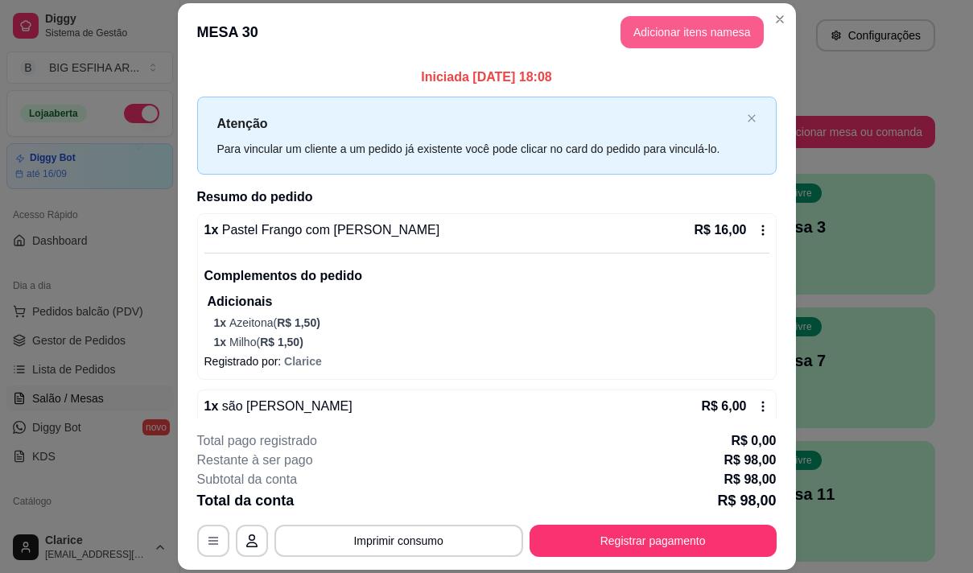
click at [666, 26] on button "Adicionar itens na mesa" at bounding box center [692, 32] width 143 height 32
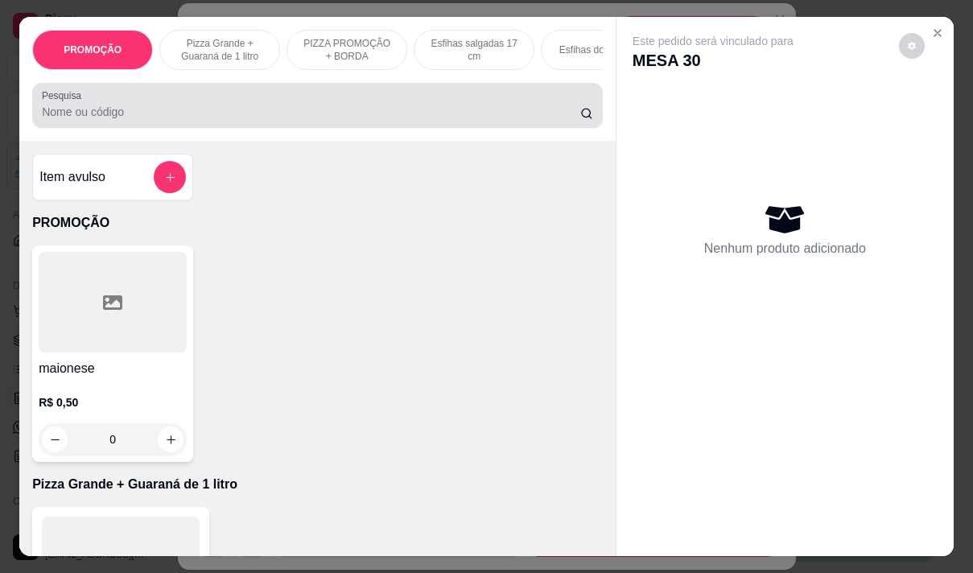
click at [161, 118] on input "Pesquisa" at bounding box center [311, 112] width 538 height 16
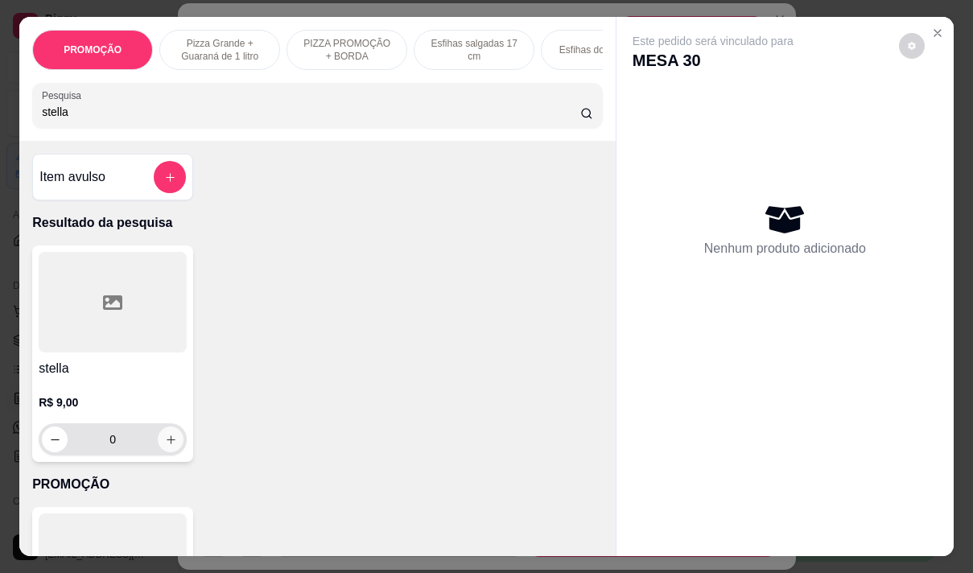
type input "stella"
click at [165, 442] on icon "increase-product-quantity" at bounding box center [171, 440] width 12 height 12
type input "1"
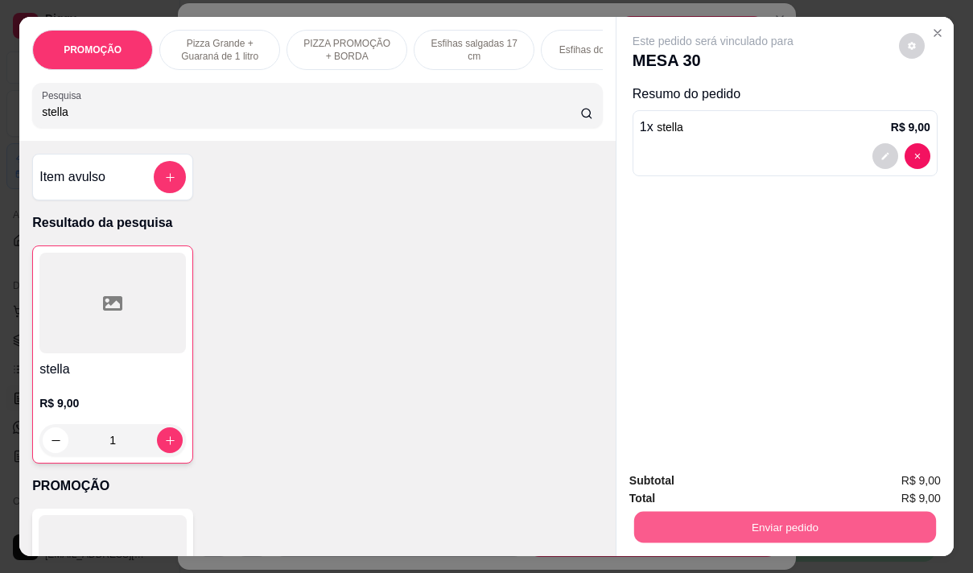
click at [733, 511] on button "Enviar pedido" at bounding box center [785, 526] width 302 height 31
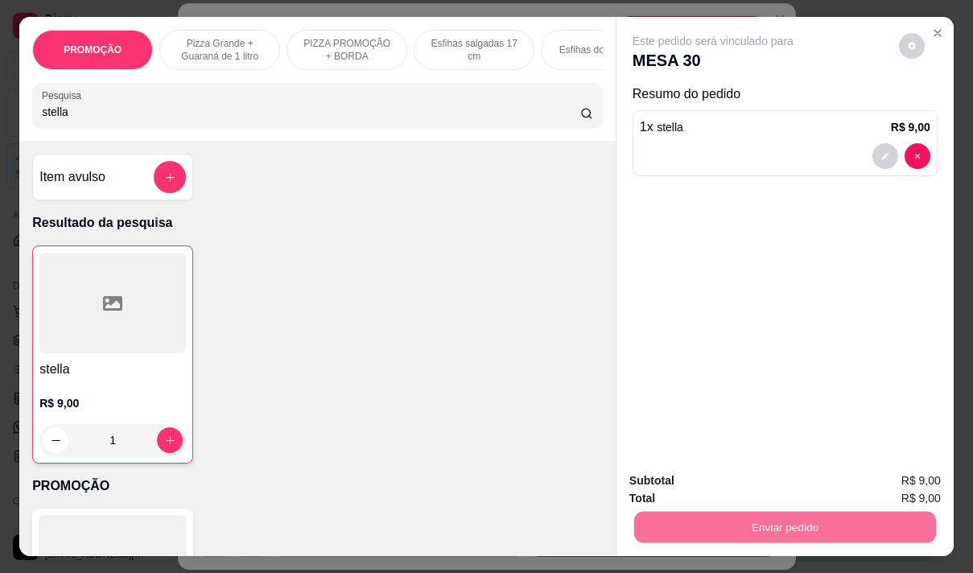
click at [690, 480] on button "Não registrar e enviar pedido" at bounding box center [731, 481] width 163 height 30
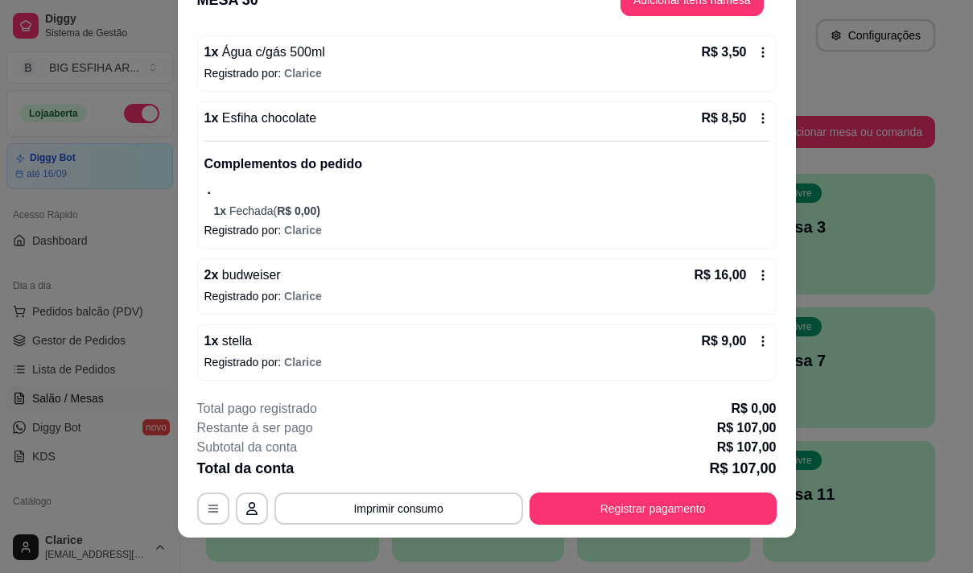
scroll to position [48, 0]
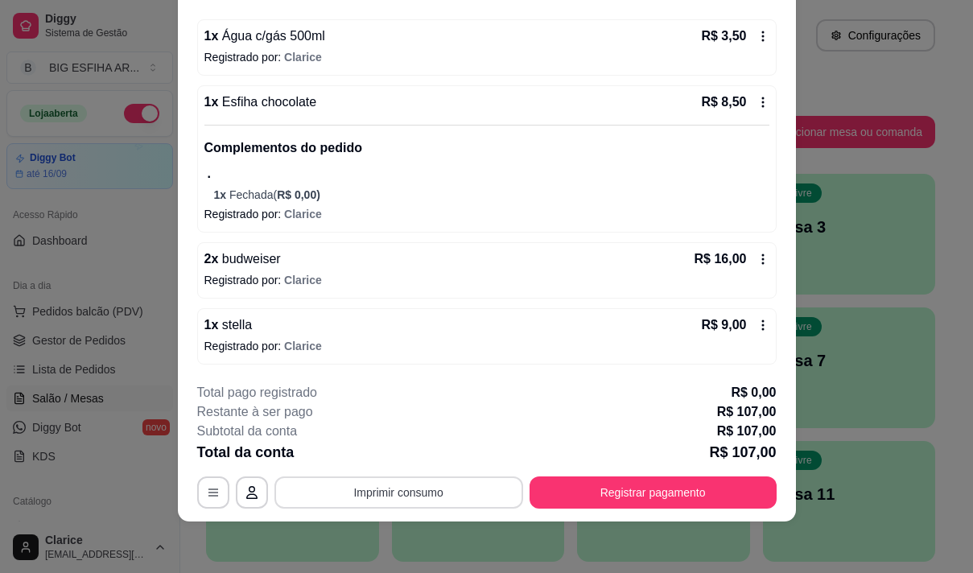
click at [365, 487] on button "Imprimir consumo" at bounding box center [398, 492] width 249 height 32
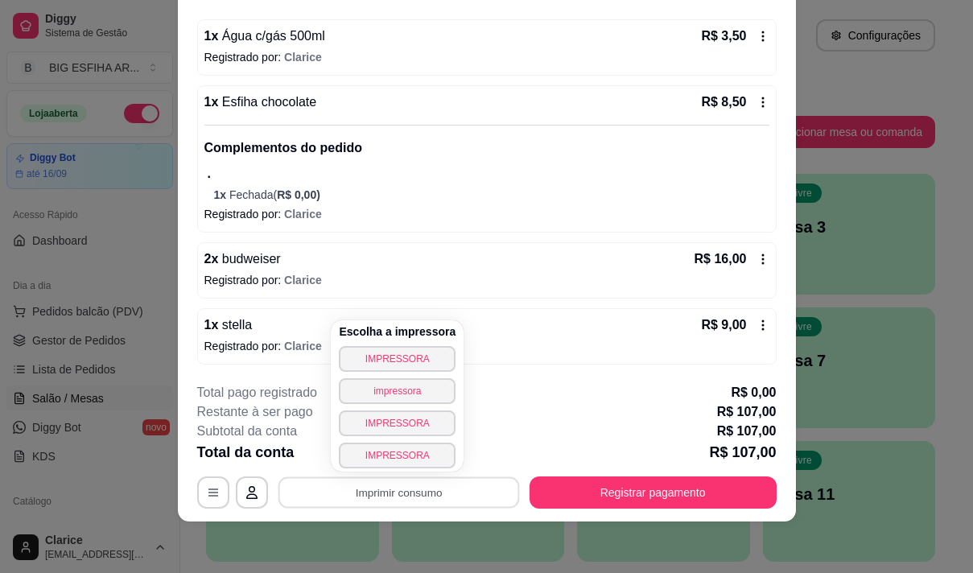
click at [540, 192] on p "1 x Fechada ( R$ 0,00 )" at bounding box center [491, 195] width 555 height 16
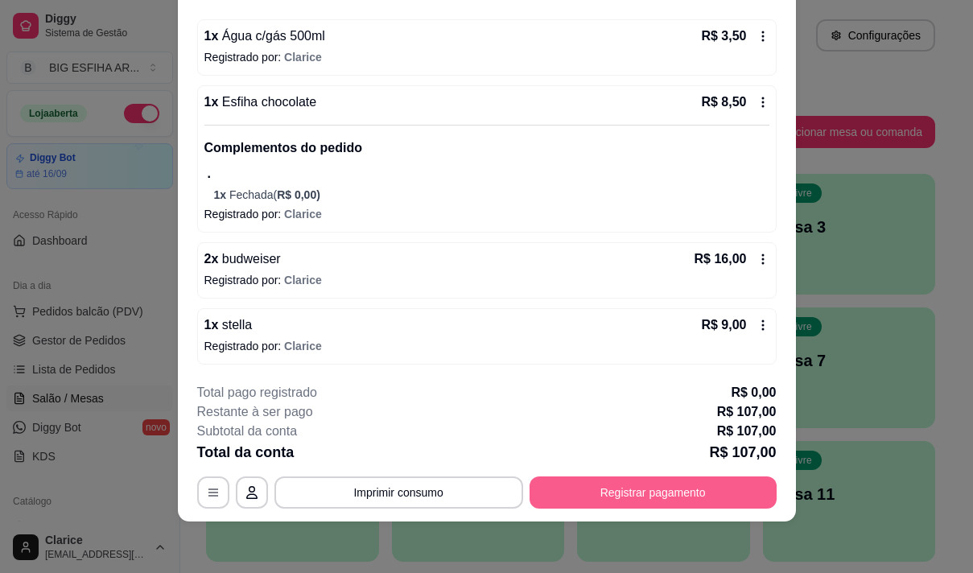
click at [662, 495] on button "Registrar pagamento" at bounding box center [653, 492] width 247 height 32
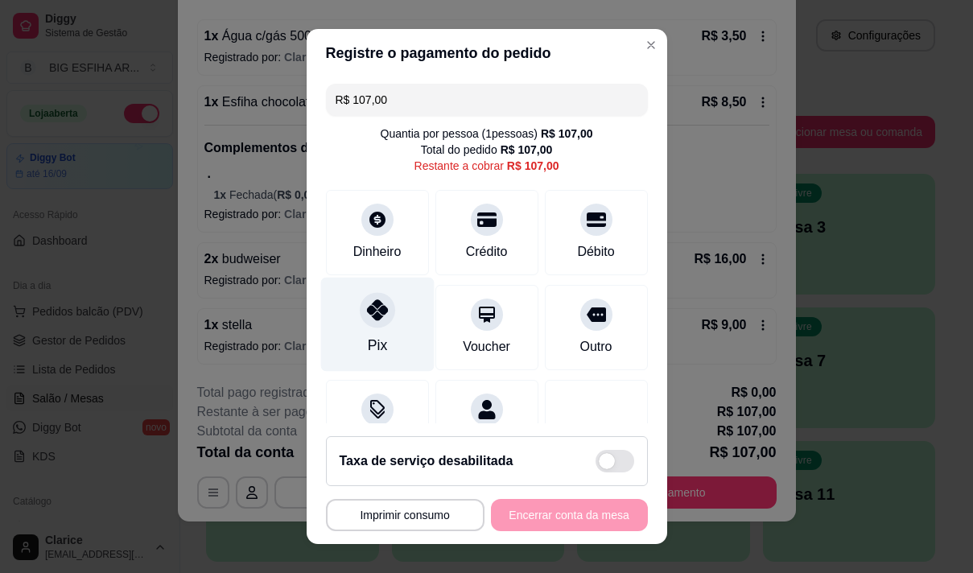
scroll to position [67, 0]
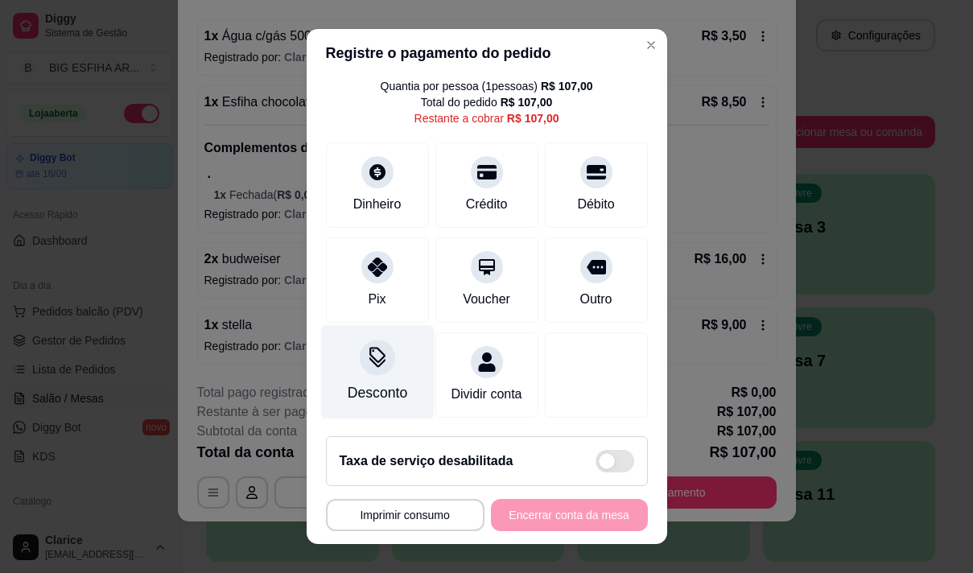
click at [373, 383] on div "Desconto" at bounding box center [377, 392] width 60 height 21
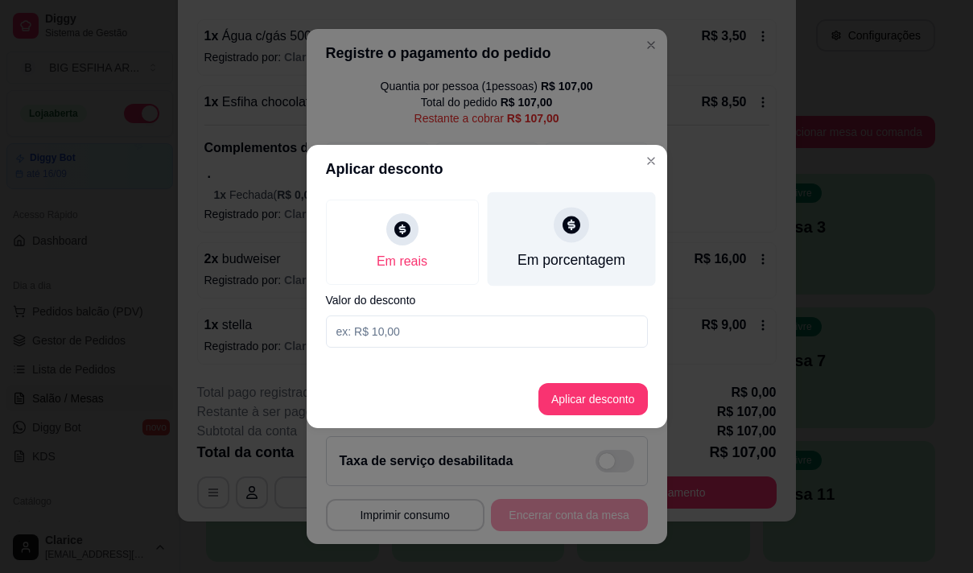
click at [550, 238] on div "Em porcentagem" at bounding box center [571, 239] width 168 height 94
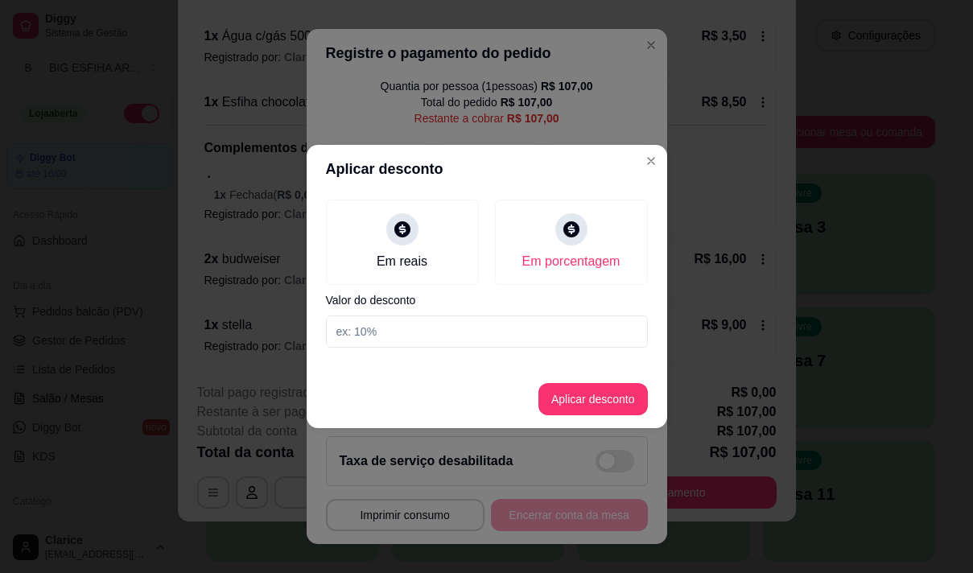
click at [436, 339] on input at bounding box center [487, 332] width 322 height 32
type input "20"
click at [564, 402] on button "Aplicar desconto" at bounding box center [592, 399] width 109 height 32
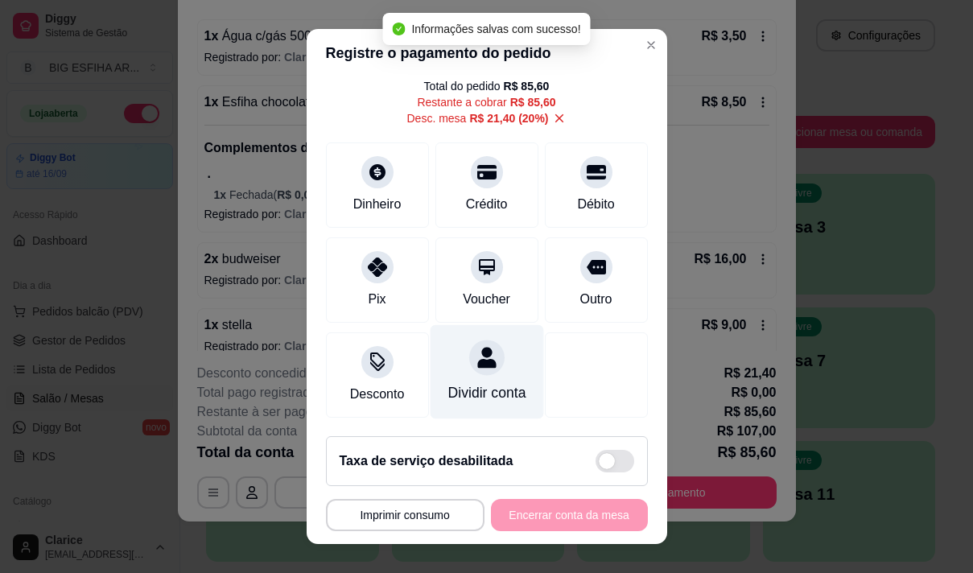
scroll to position [83, 0]
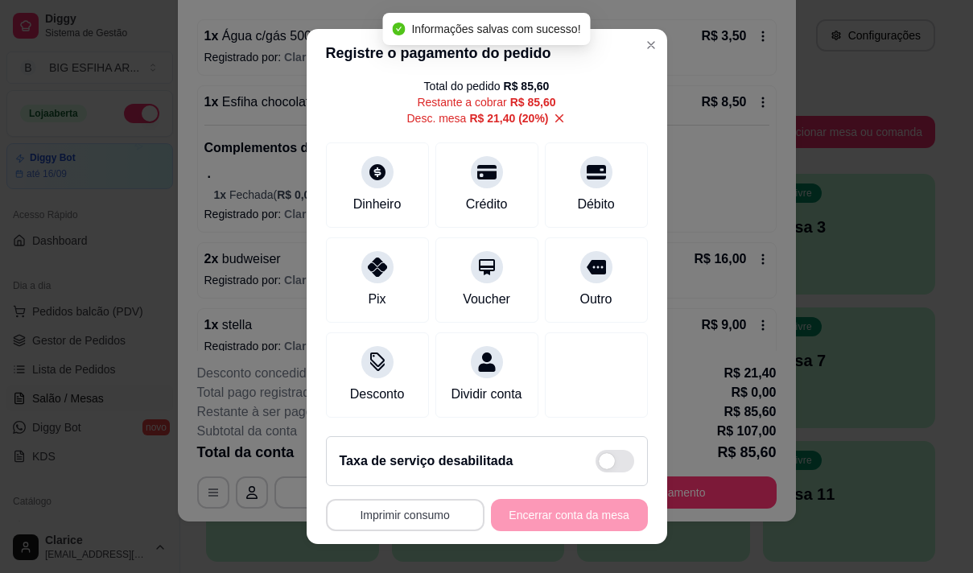
click at [410, 518] on button "Imprimir consumo" at bounding box center [405, 515] width 159 height 32
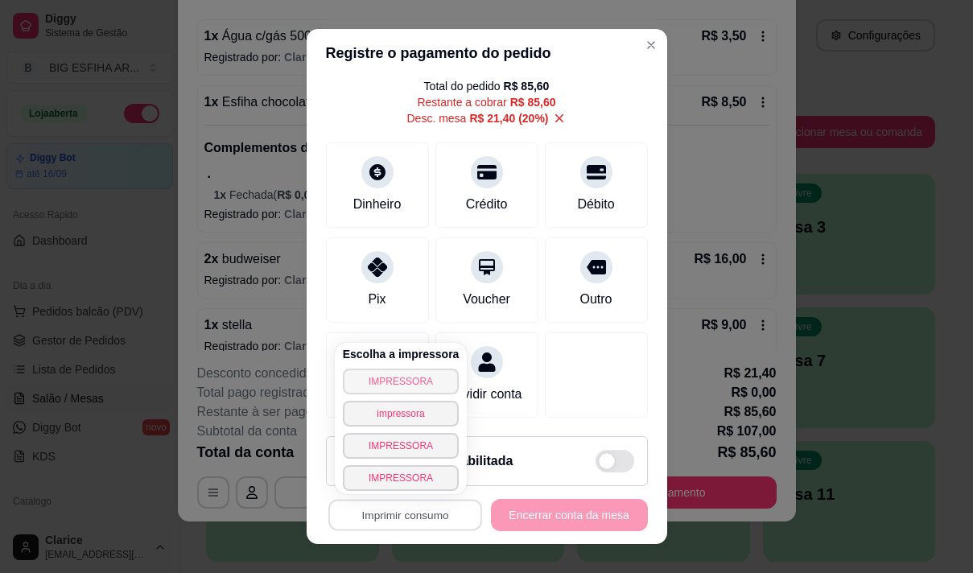
click at [412, 376] on button "IMPRESSORA" at bounding box center [401, 382] width 117 height 26
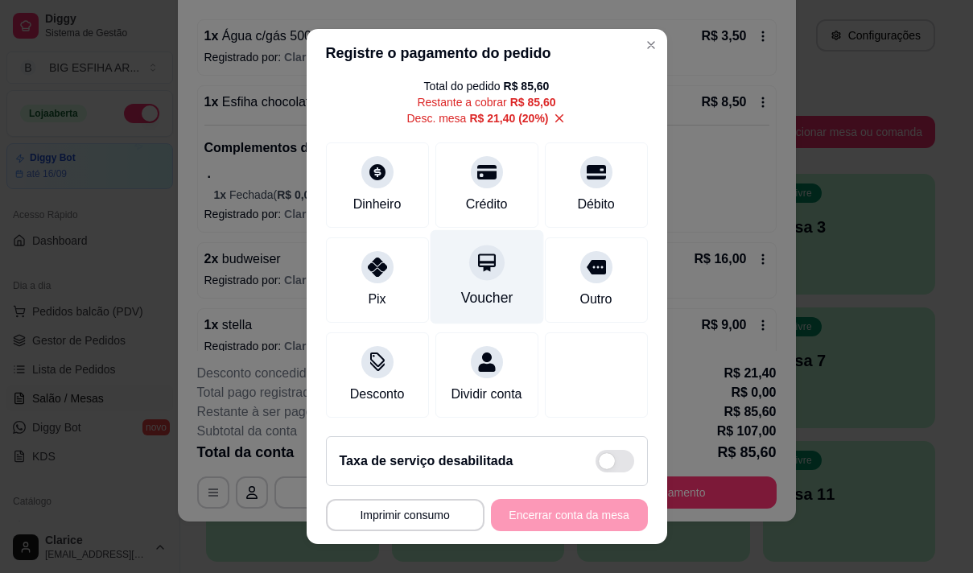
click at [476, 252] on icon at bounding box center [486, 262] width 21 height 21
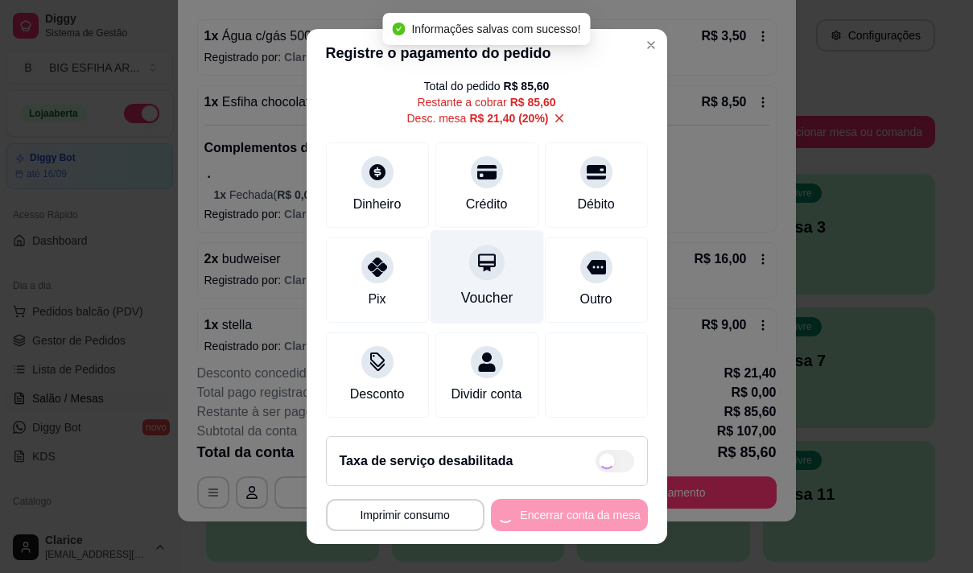
type input "R$ 0,00"
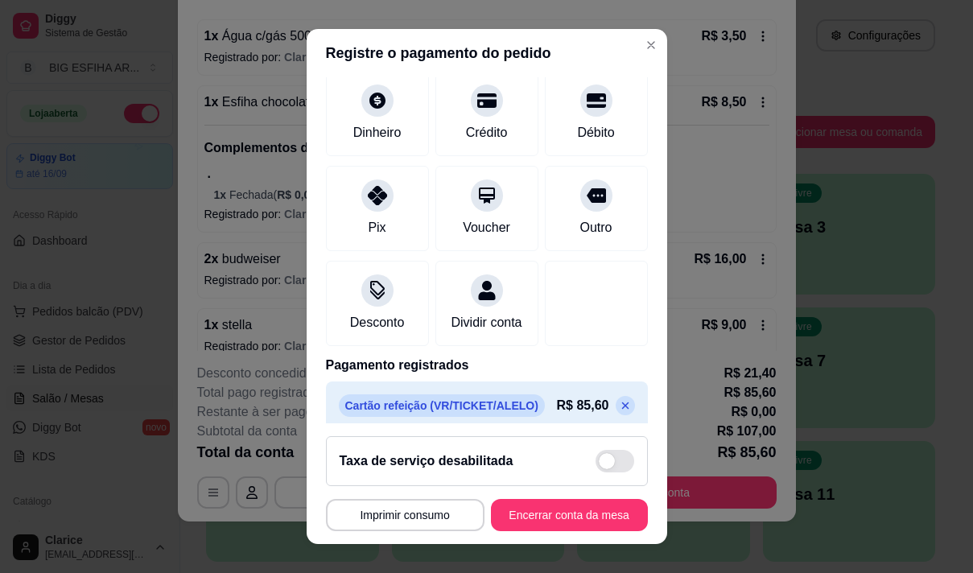
scroll to position [151, 0]
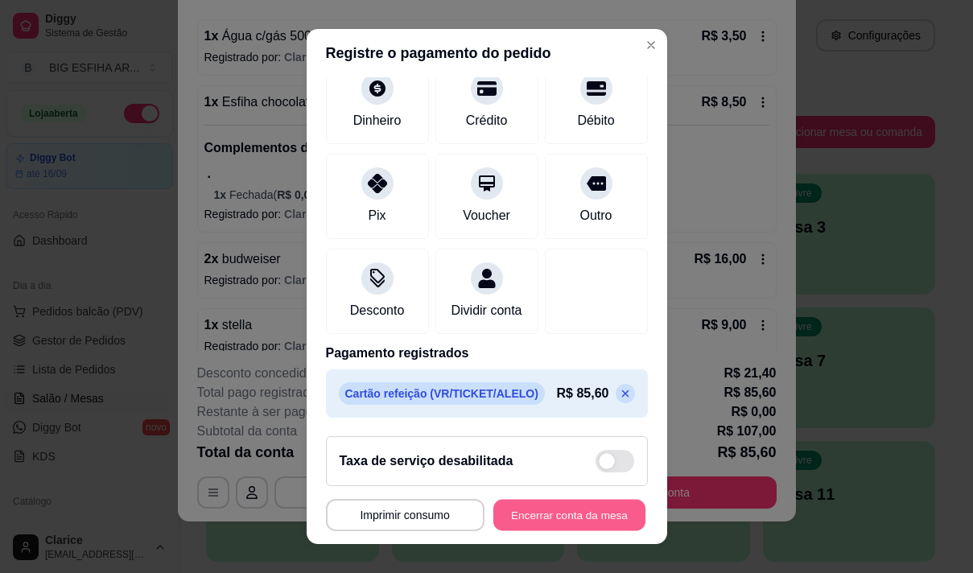
click at [535, 511] on button "Encerrar conta da mesa" at bounding box center [569, 515] width 152 height 31
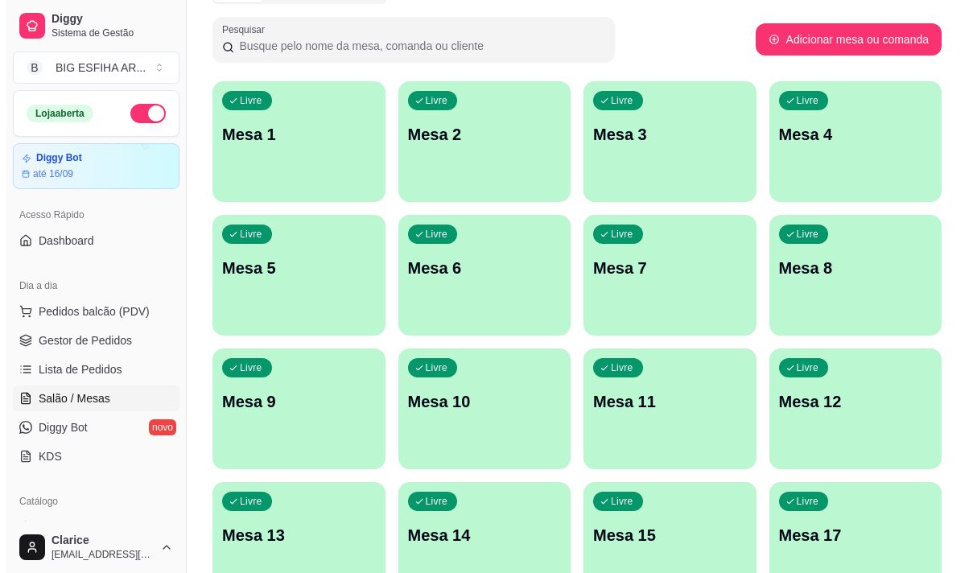
scroll to position [0, 0]
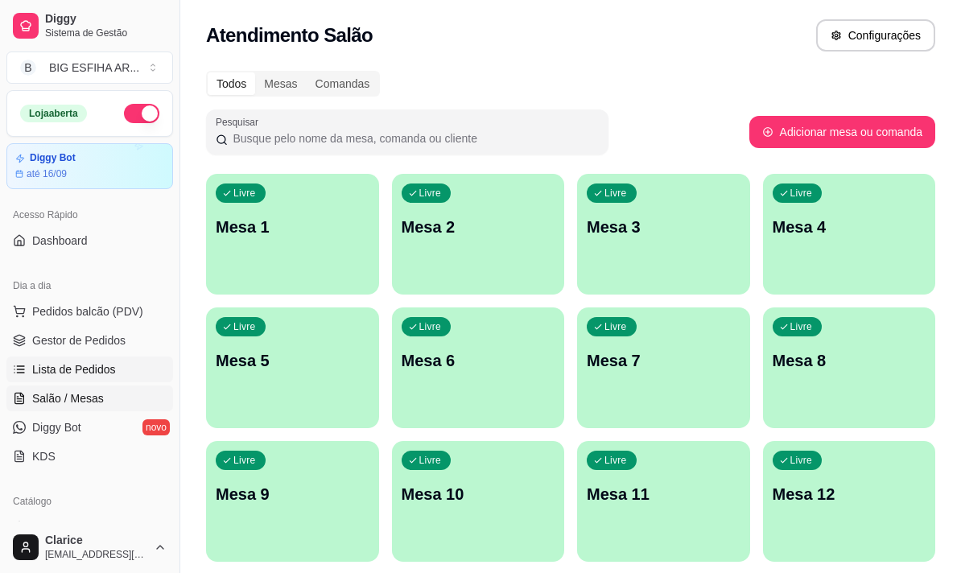
click at [119, 366] on link "Lista de Pedidos" at bounding box center [89, 370] width 167 height 26
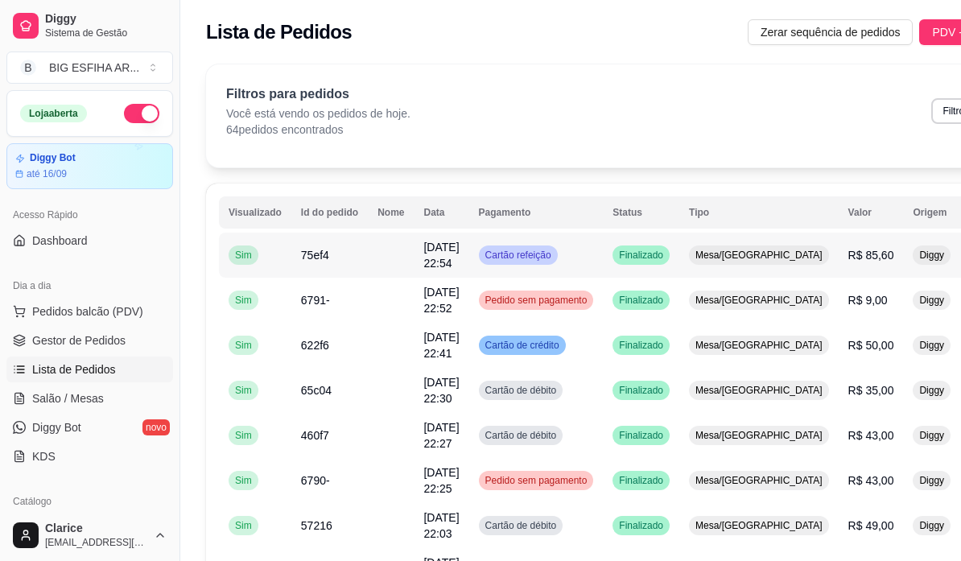
click at [401, 256] on td at bounding box center [391, 255] width 46 height 45
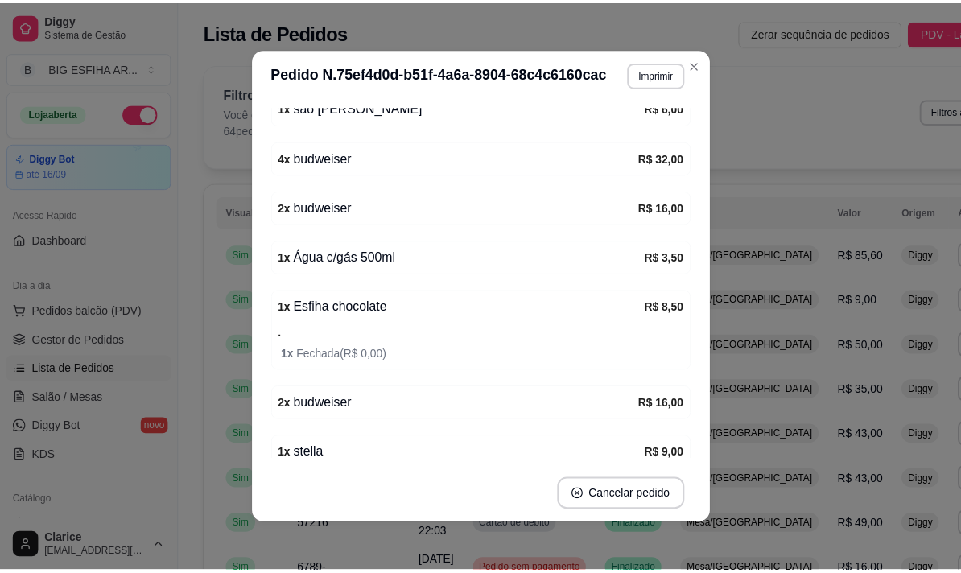
scroll to position [3, 0]
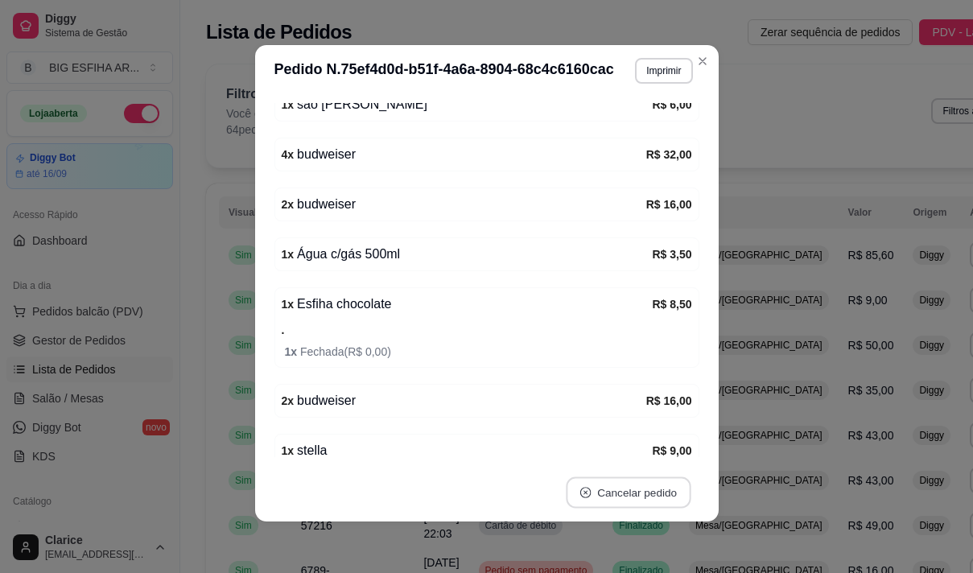
click at [604, 487] on button "Cancelar pedido" at bounding box center [628, 492] width 125 height 31
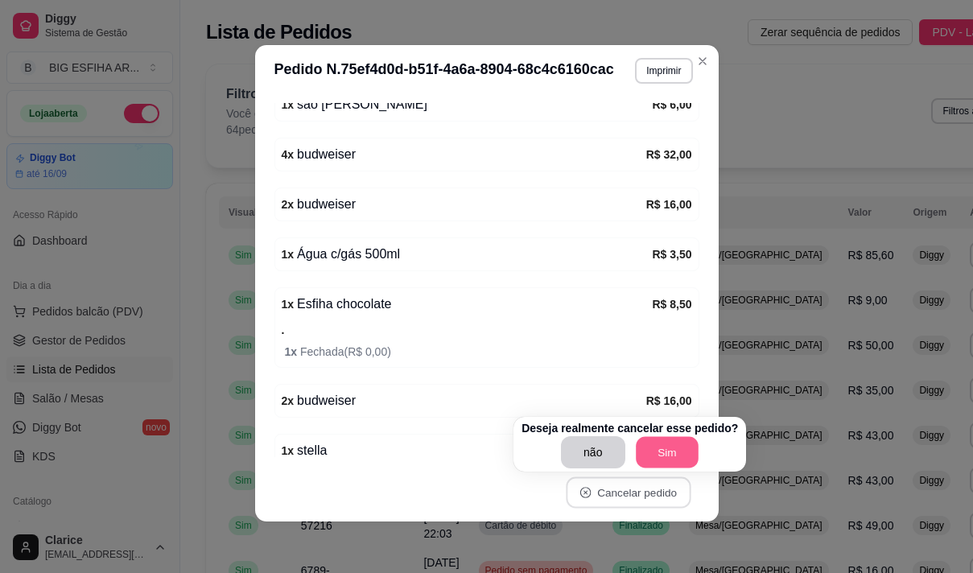
click at [665, 451] on button "Sim" at bounding box center [667, 452] width 63 height 31
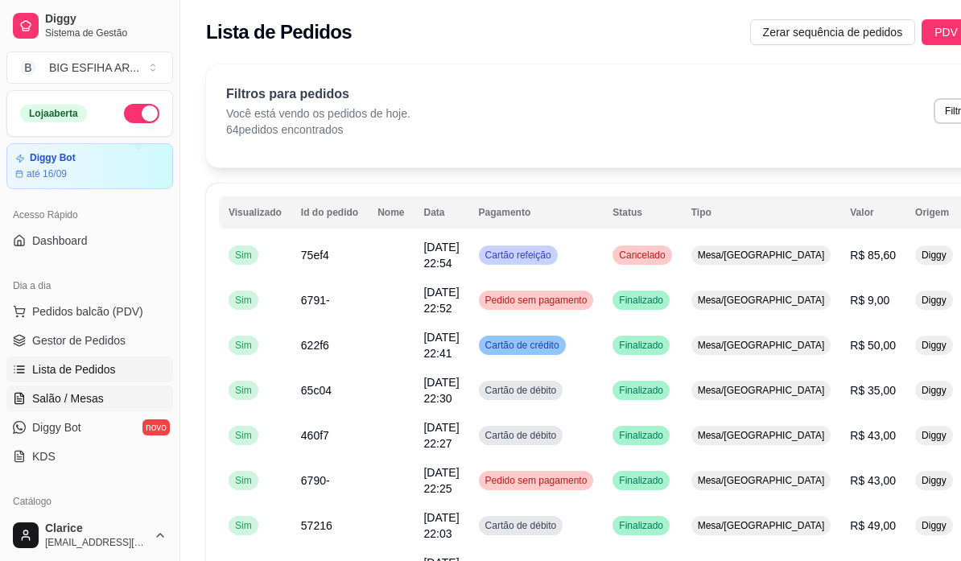
click at [64, 403] on span "Salão / Mesas" at bounding box center [68, 398] width 72 height 16
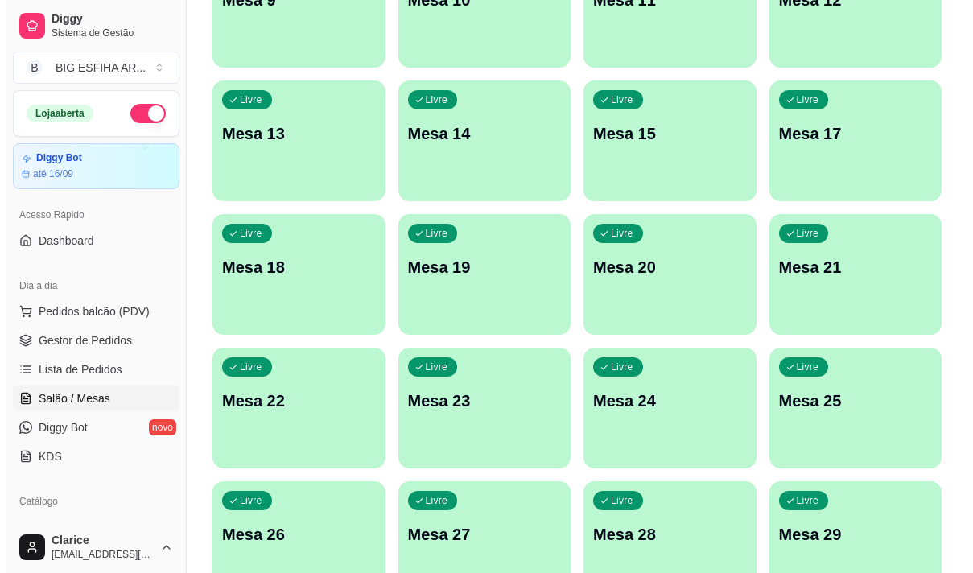
scroll to position [722, 0]
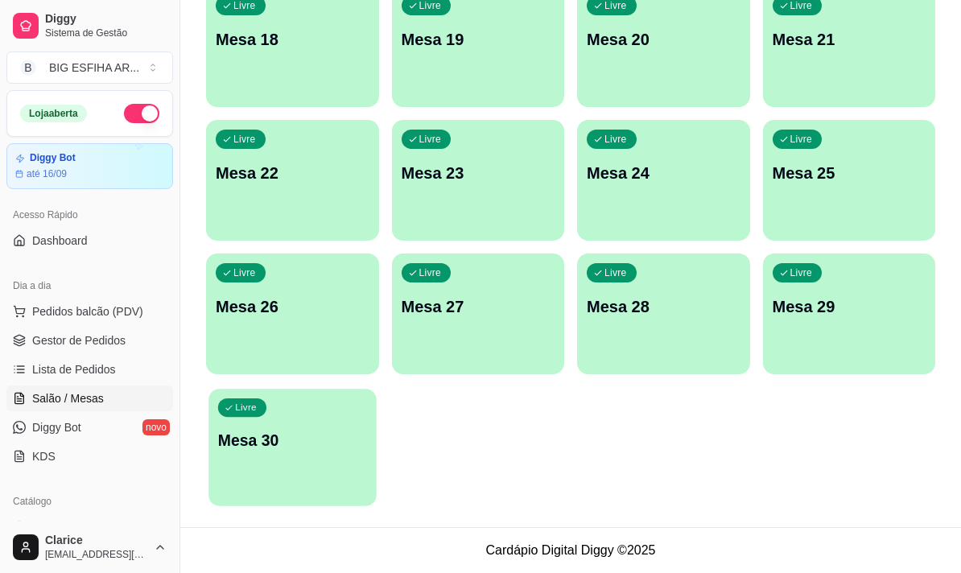
click at [266, 430] on p "Mesa 30" at bounding box center [292, 441] width 149 height 22
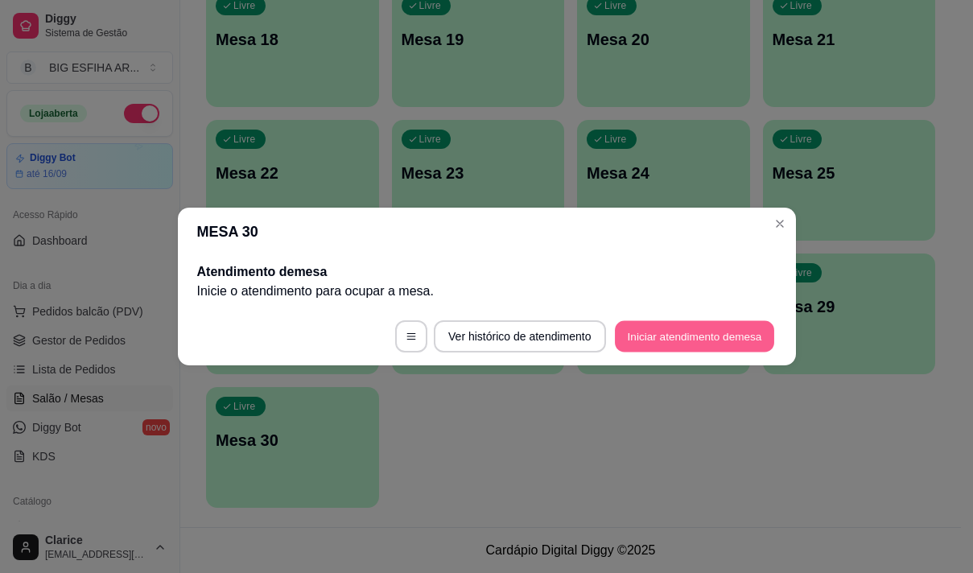
click at [661, 330] on button "Iniciar atendimento de mesa" at bounding box center [694, 336] width 159 height 31
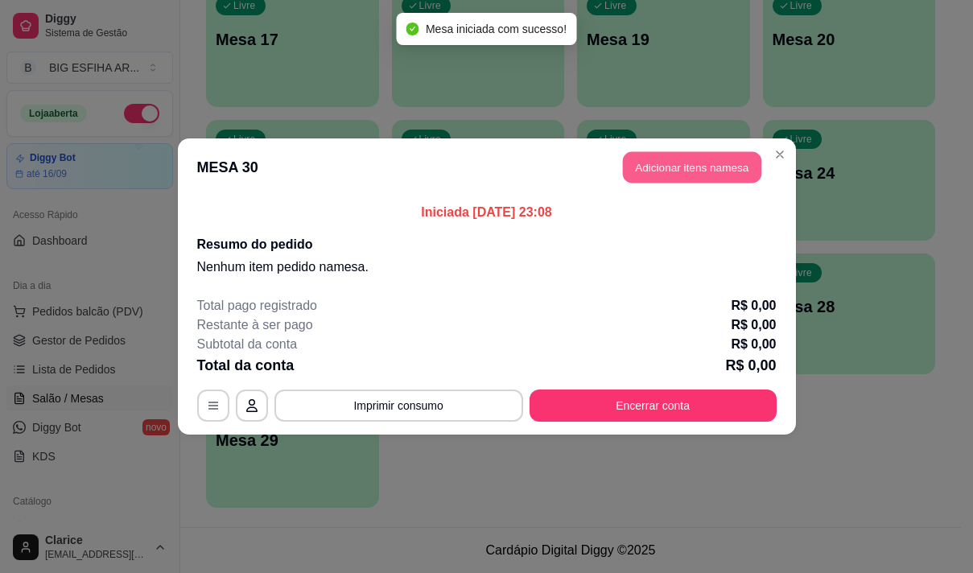
click at [661, 163] on button "Adicionar itens na mesa" at bounding box center [692, 167] width 138 height 31
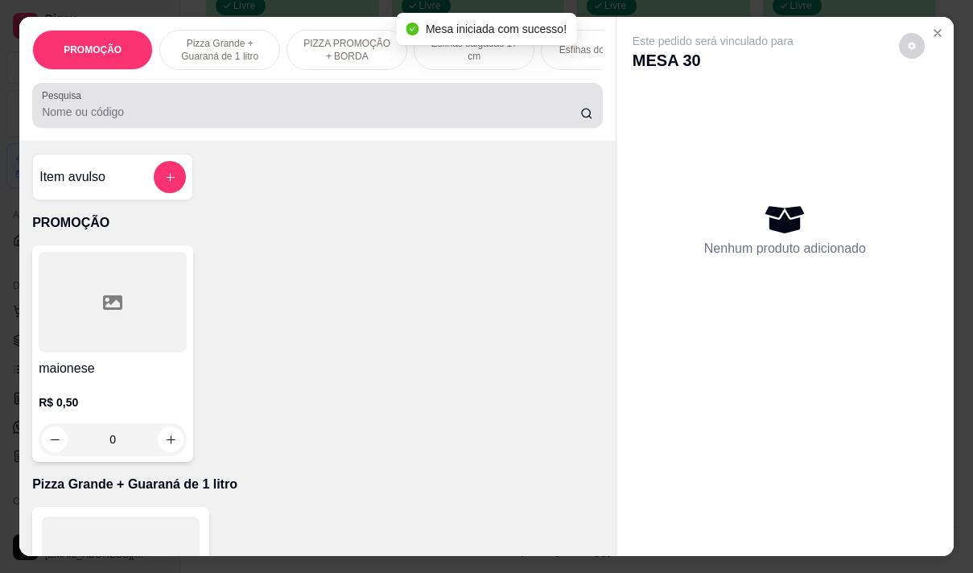
click at [299, 118] on input "Pesquisa" at bounding box center [311, 112] width 538 height 16
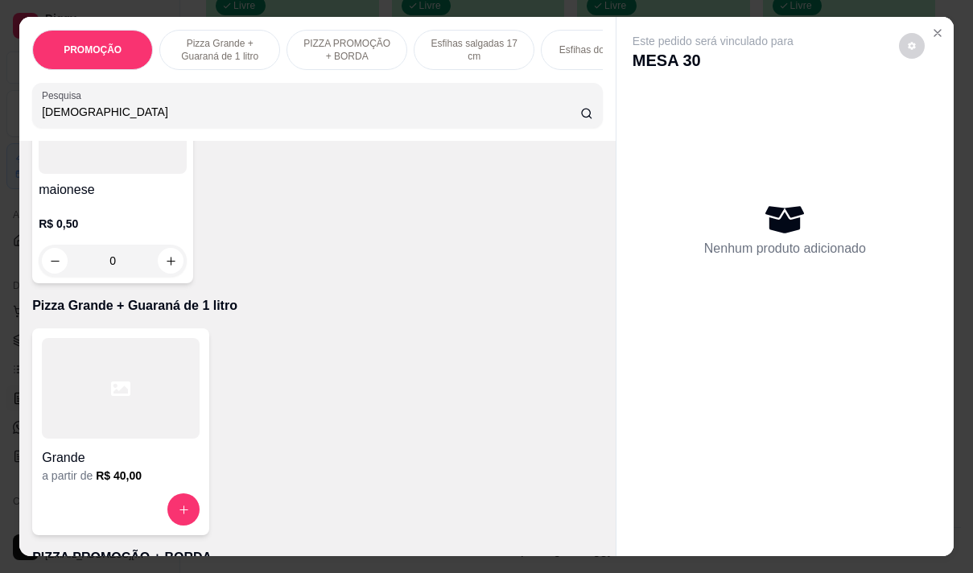
scroll to position [322, 0]
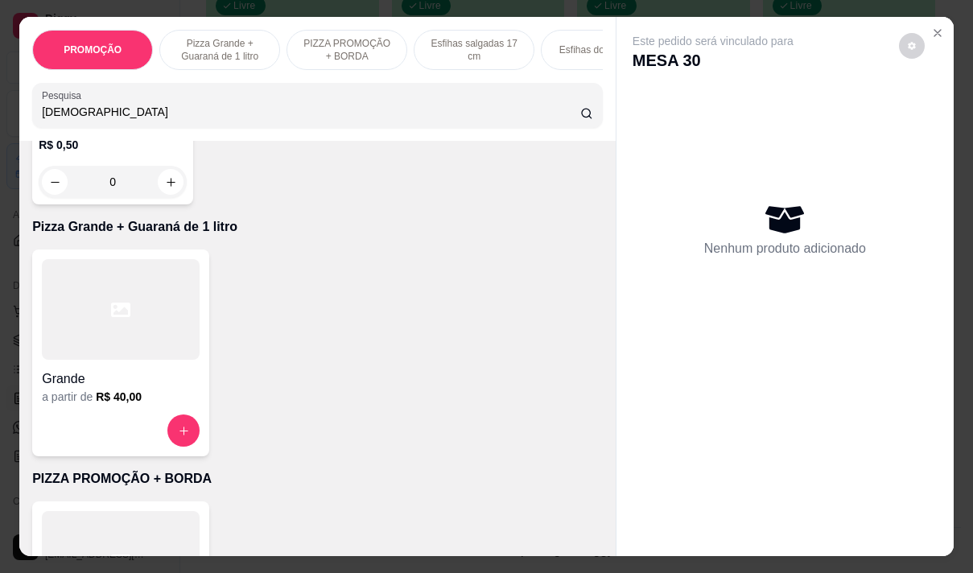
click at [48, 120] on input "[DEMOGRAPHIC_DATA]" at bounding box center [311, 112] width 538 height 16
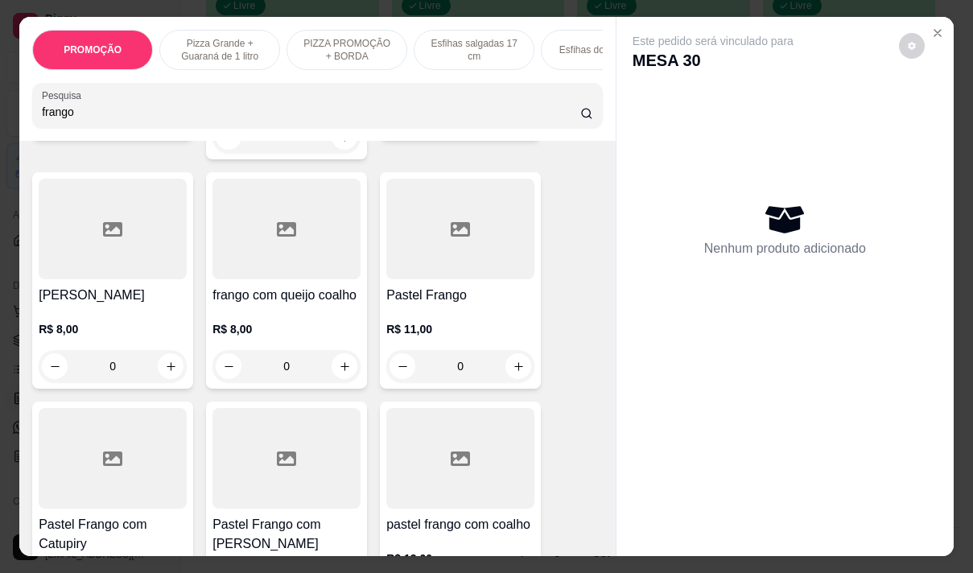
scroll to position [1246, 0]
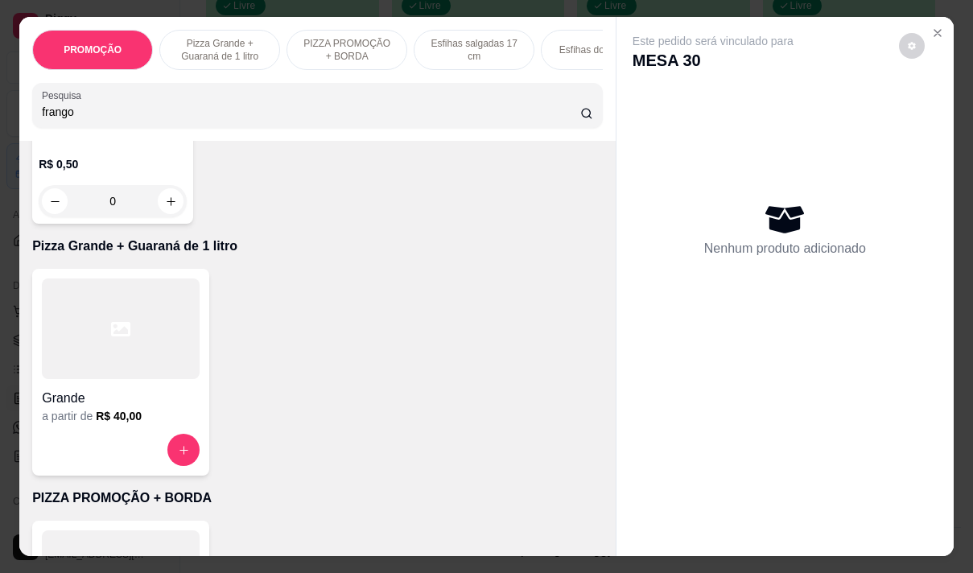
type input "frango"
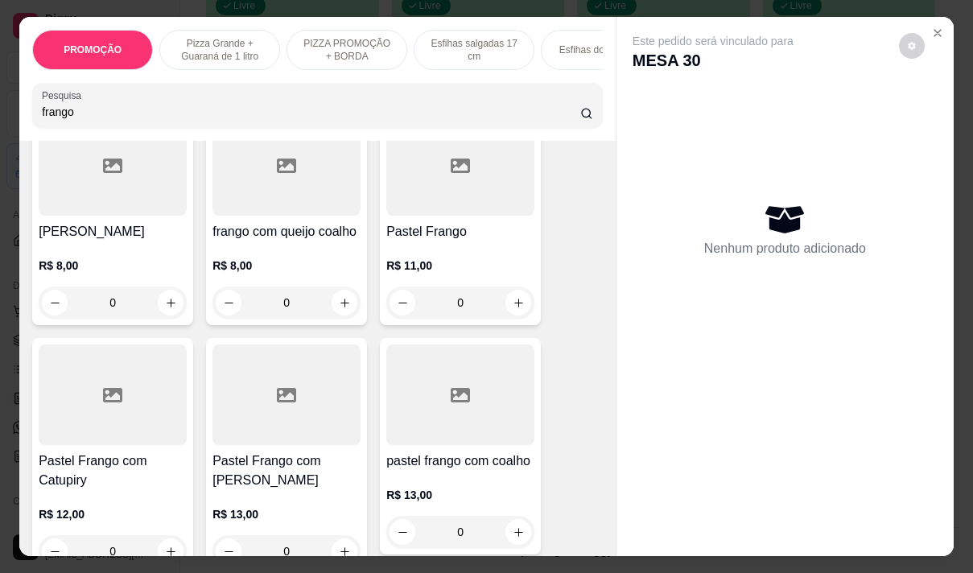
scroll to position [402, 0]
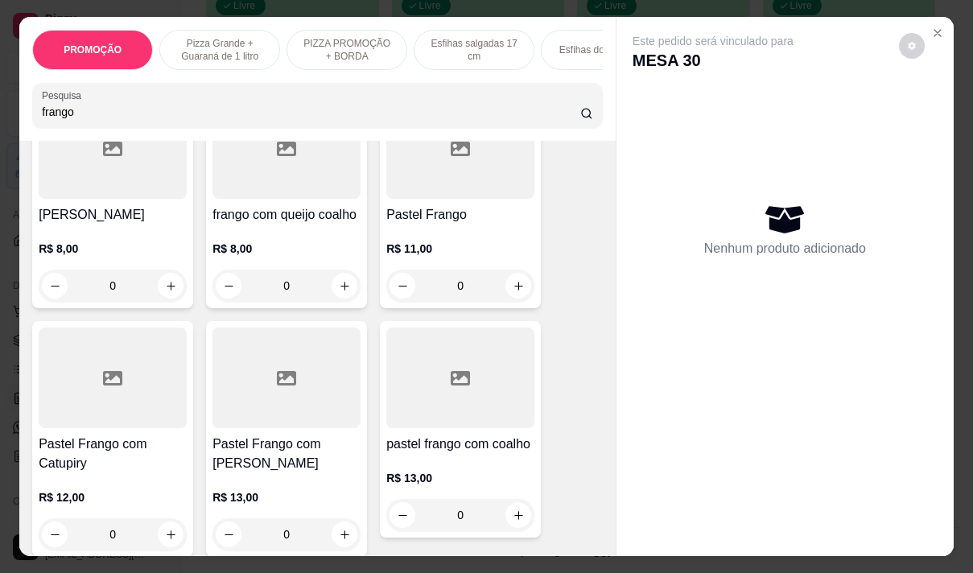
click at [100, 473] on div "R$ 12,00 0" at bounding box center [113, 511] width 148 height 77
click at [298, 435] on h4 "Pastel Frango com [PERSON_NAME]" at bounding box center [286, 454] width 148 height 39
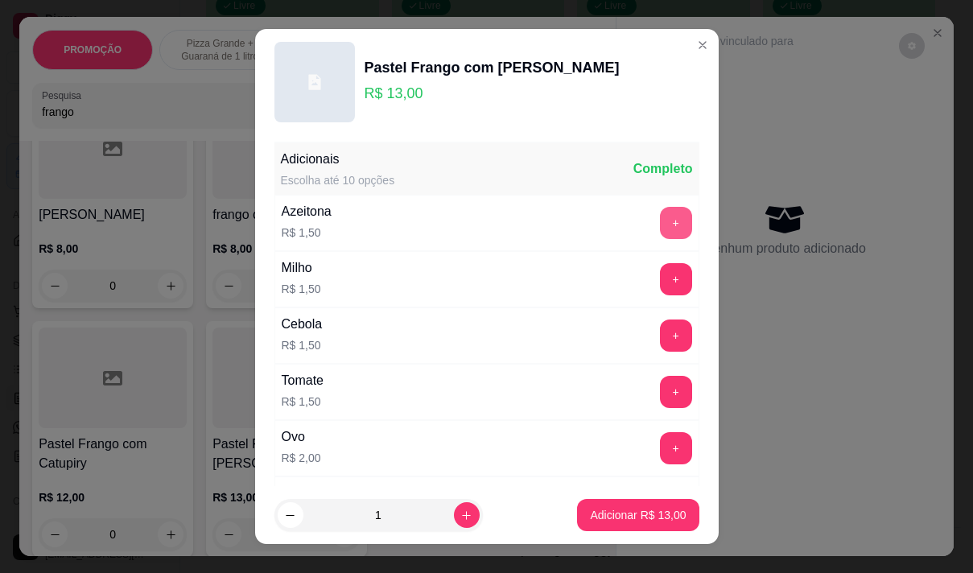
click at [660, 231] on button "+" at bounding box center [676, 223] width 32 height 32
click at [660, 284] on button "+" at bounding box center [675, 278] width 31 height 31
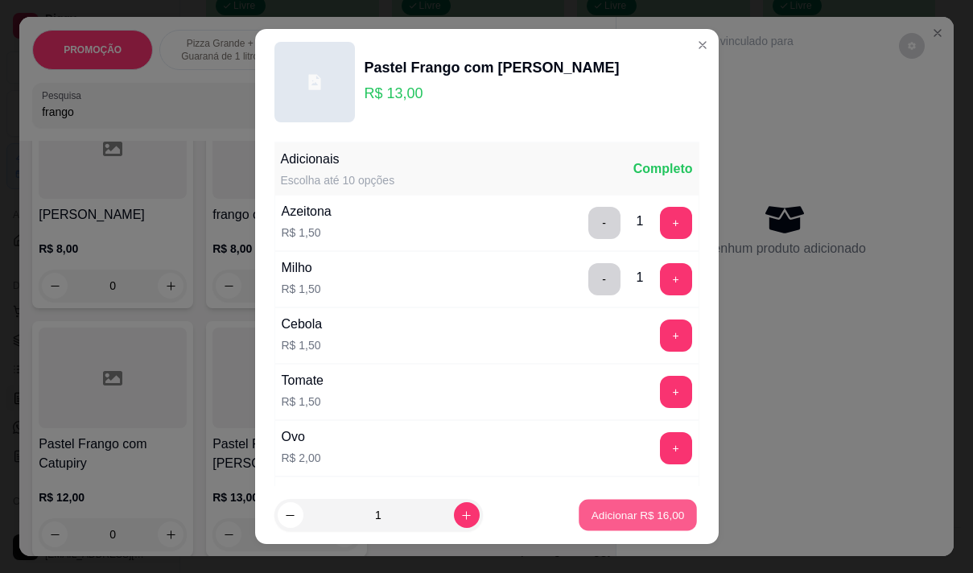
click at [632, 521] on p "Adicionar R$ 16,00" at bounding box center [638, 515] width 93 height 15
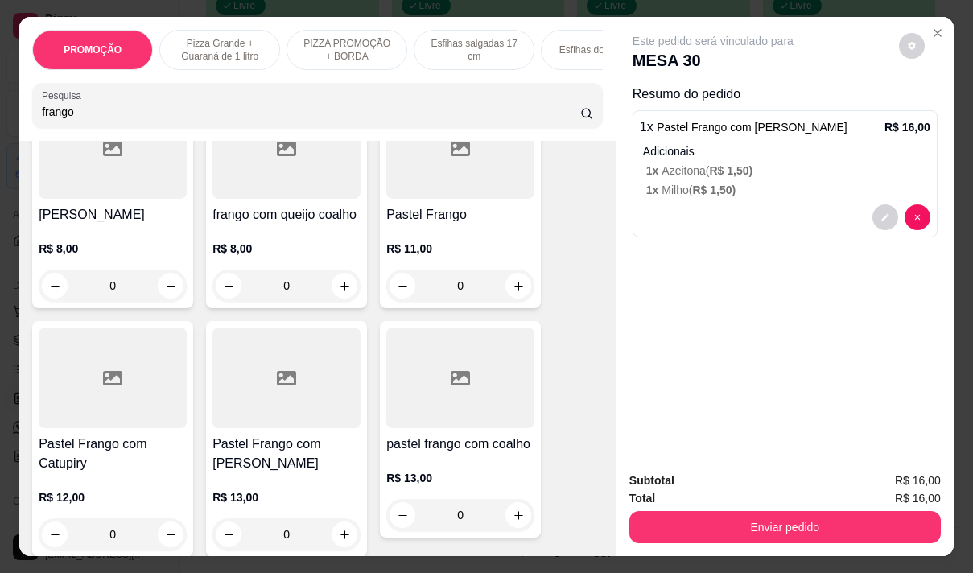
click at [124, 120] on input "frango" at bounding box center [311, 112] width 538 height 16
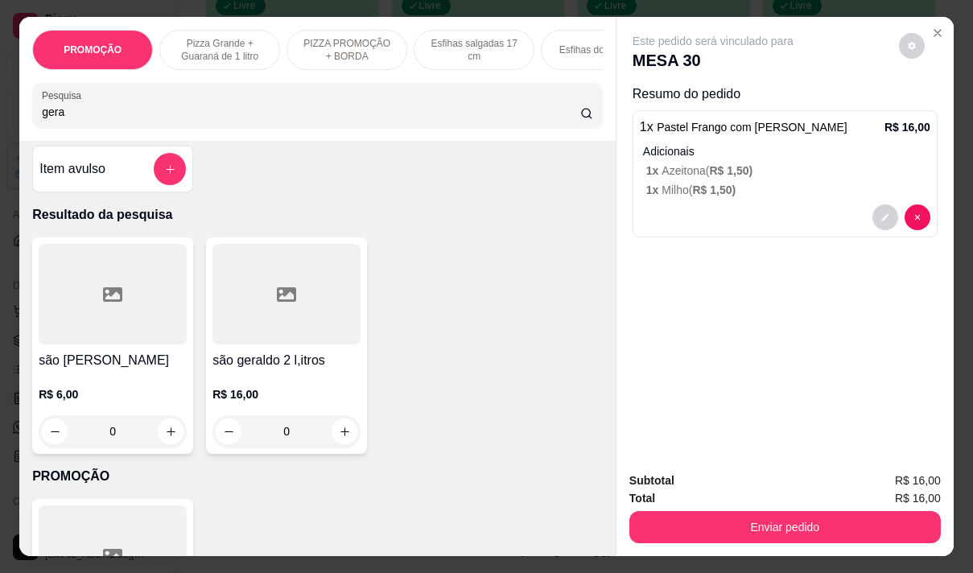
scroll to position [0, 0]
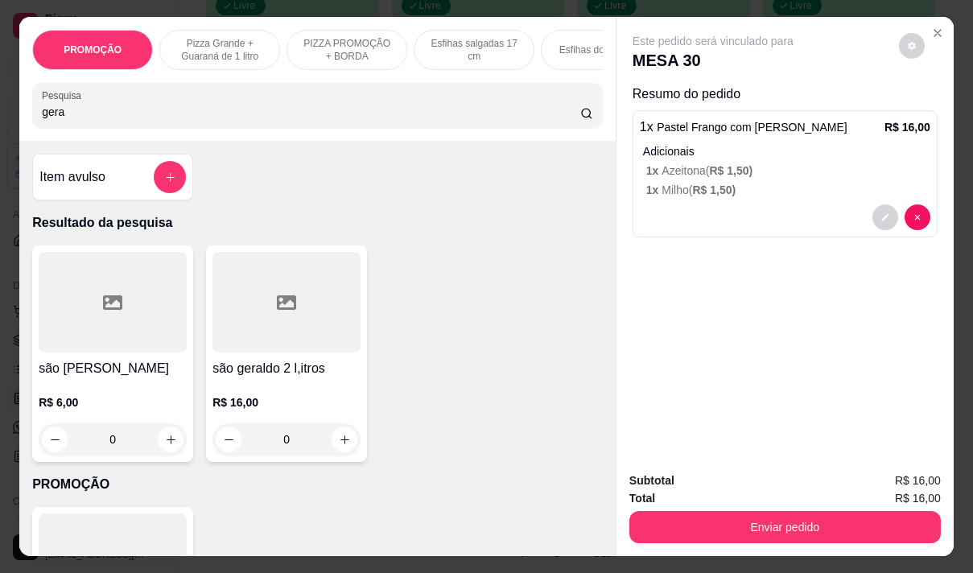
type input "gera"
click at [93, 374] on h4 "são [PERSON_NAME]" at bounding box center [113, 368] width 148 height 19
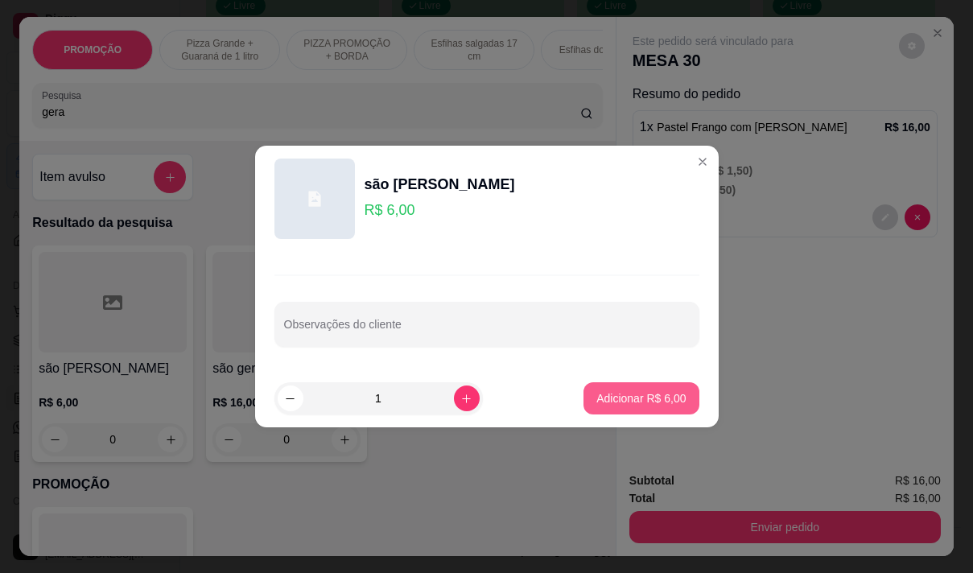
click at [633, 393] on p "Adicionar R$ 6,00" at bounding box center [640, 398] width 89 height 16
type input "1"
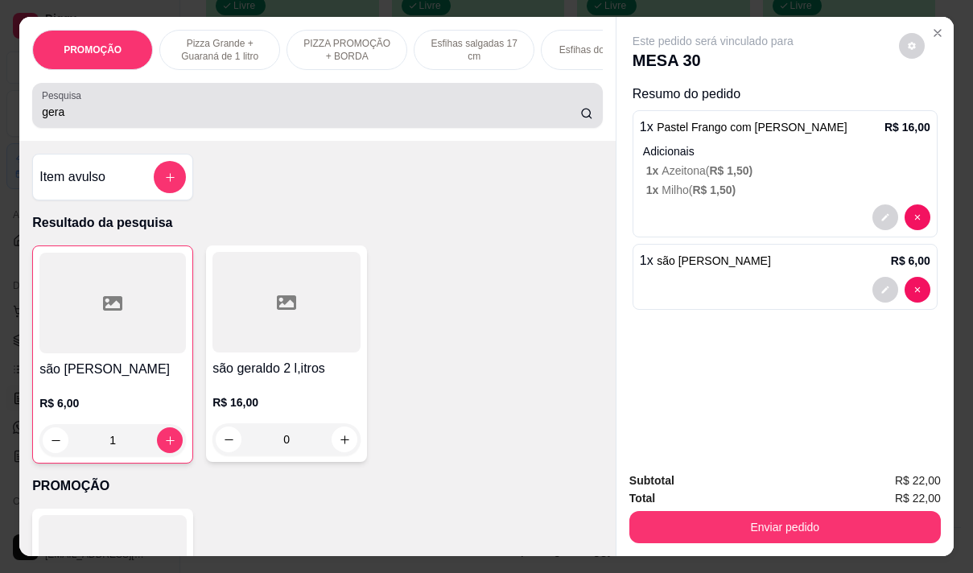
click at [94, 118] on input "gera" at bounding box center [311, 112] width 538 height 16
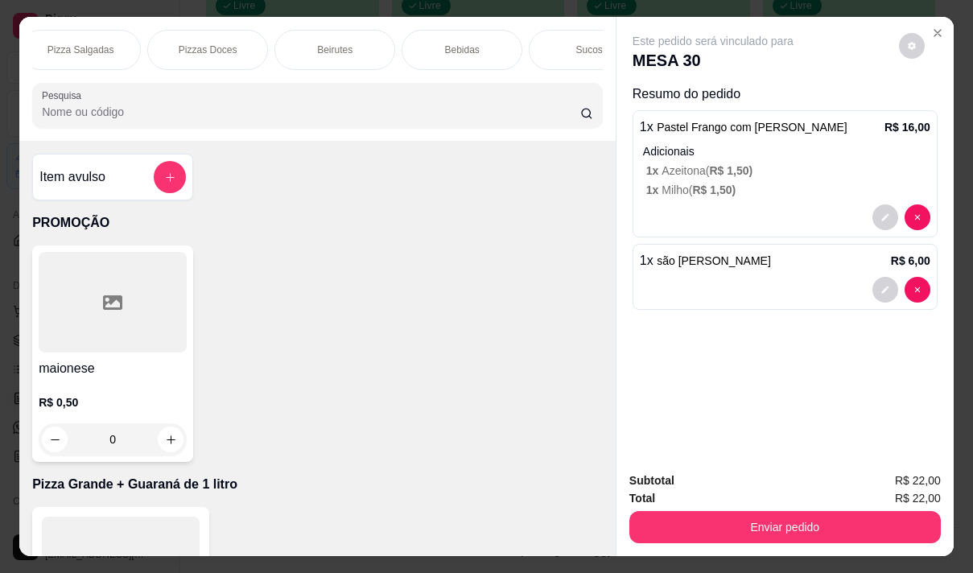
scroll to position [0, 1159]
click at [452, 36] on div "Bebidas" at bounding box center [459, 50] width 121 height 40
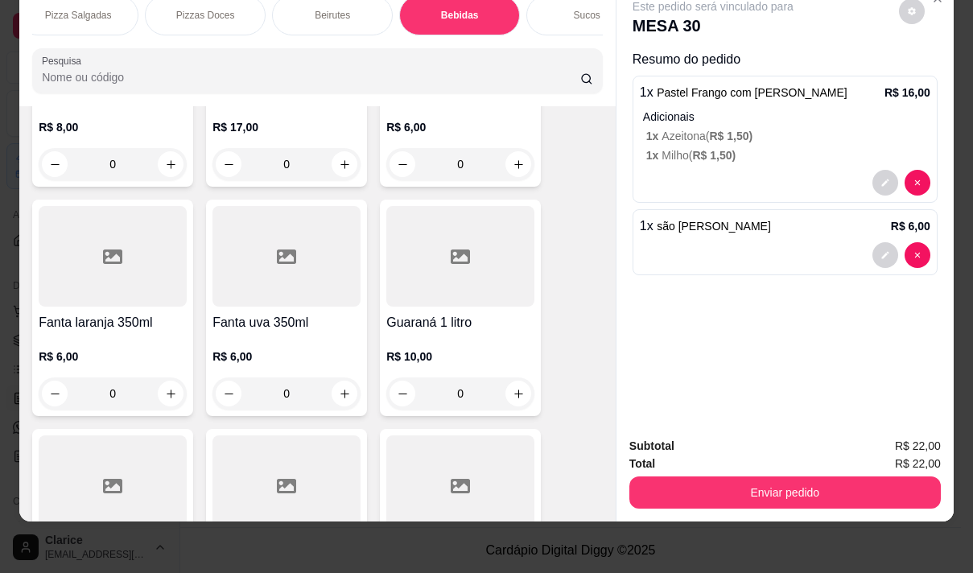
scroll to position [14547, 0]
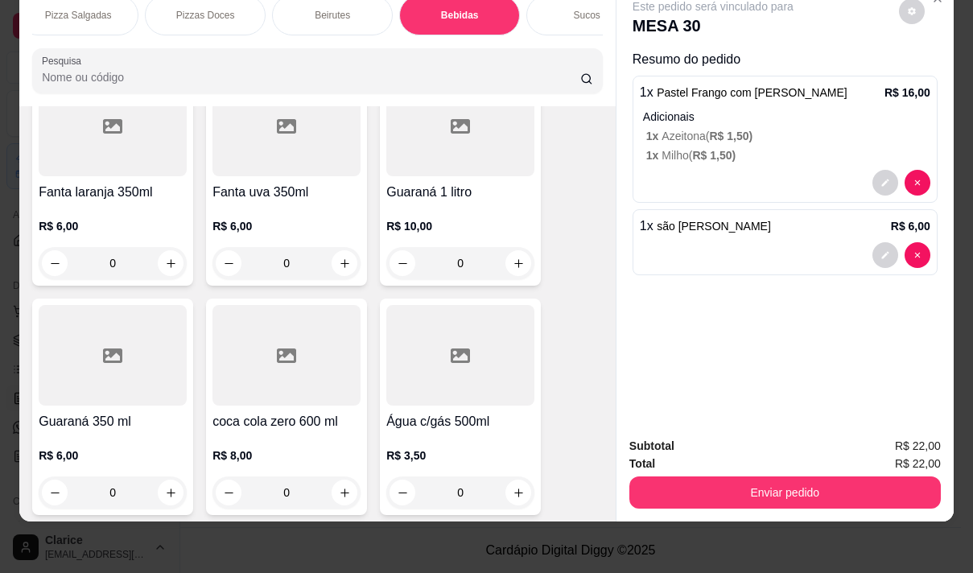
click at [390, 431] on div "R$ 3,50 0" at bounding box center [460, 469] width 148 height 77
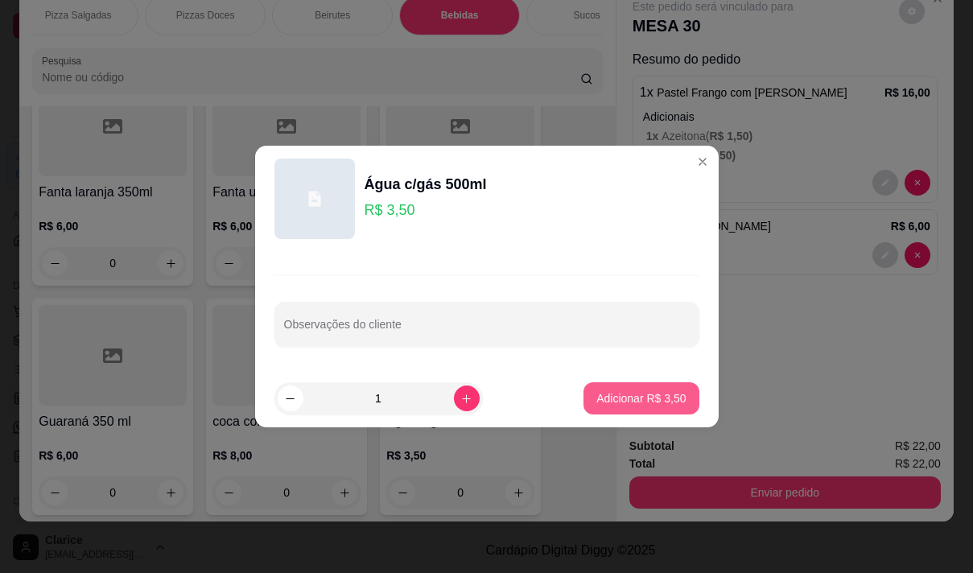
click at [625, 395] on p "Adicionar R$ 3,50" at bounding box center [640, 398] width 89 height 16
type input "1"
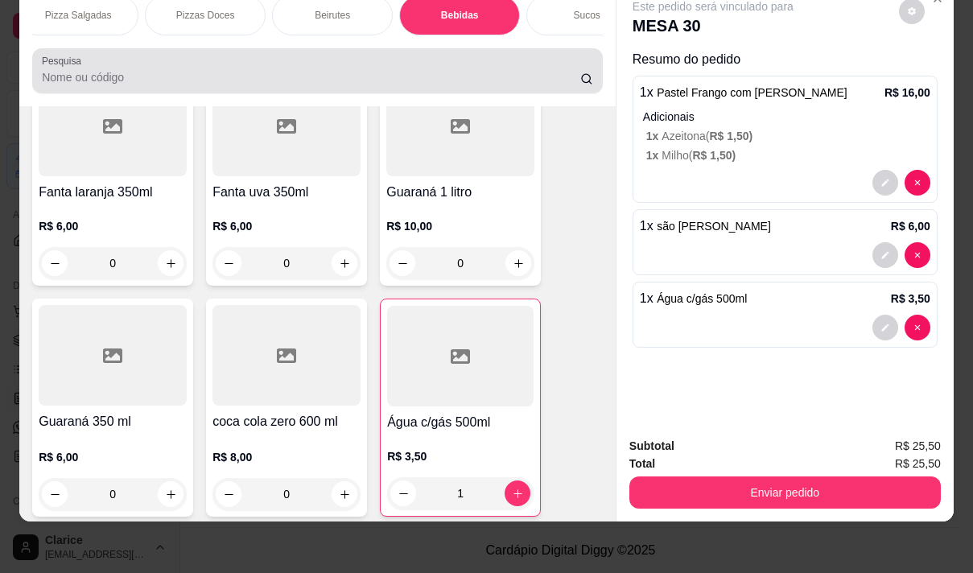
click at [105, 73] on input "Pesquisa" at bounding box center [311, 77] width 538 height 16
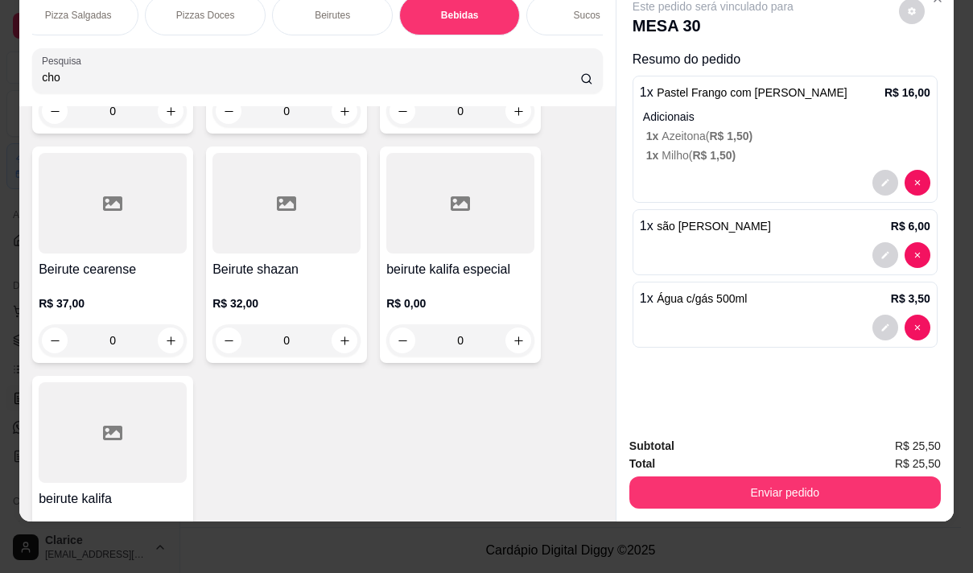
scroll to position [15574, 0]
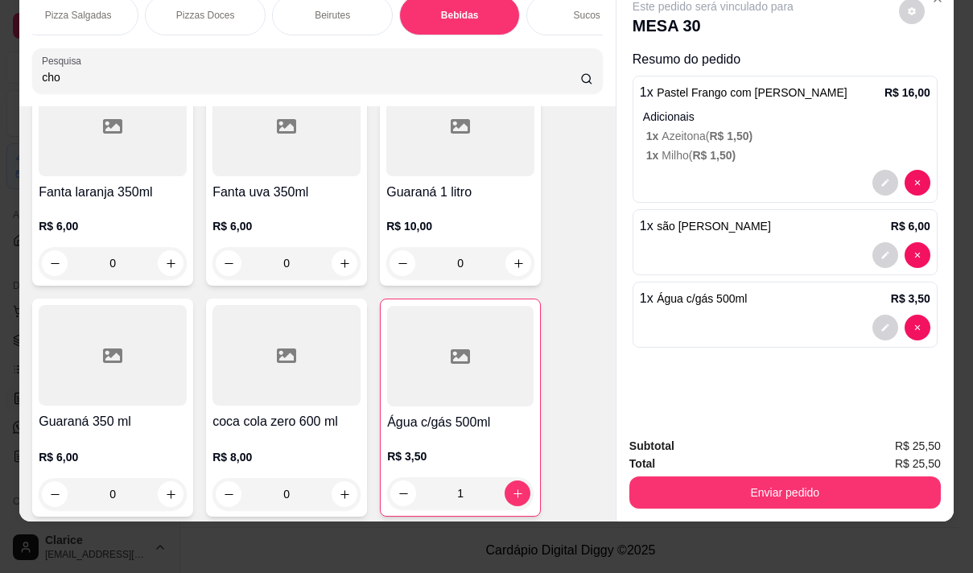
type input "cho"
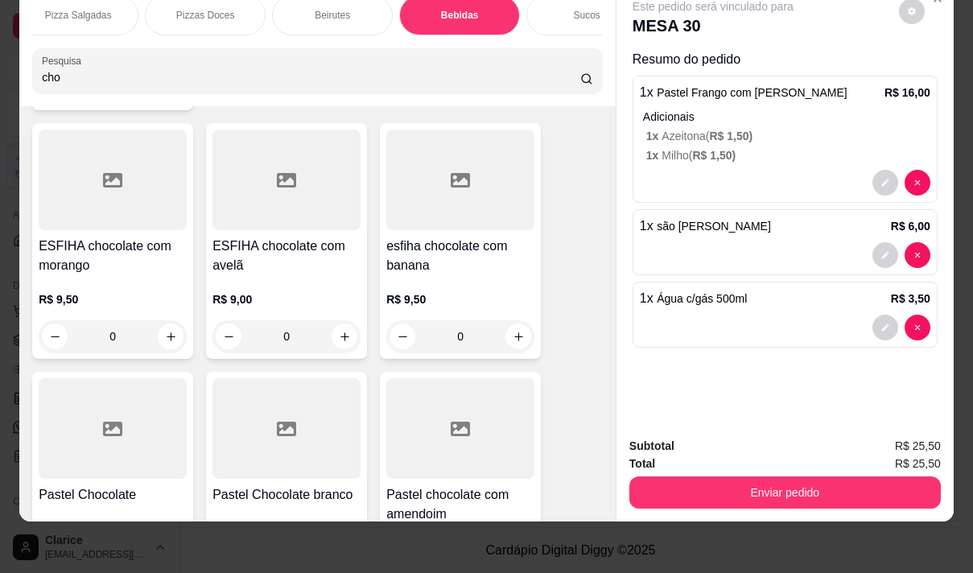
scroll to position [0, 0]
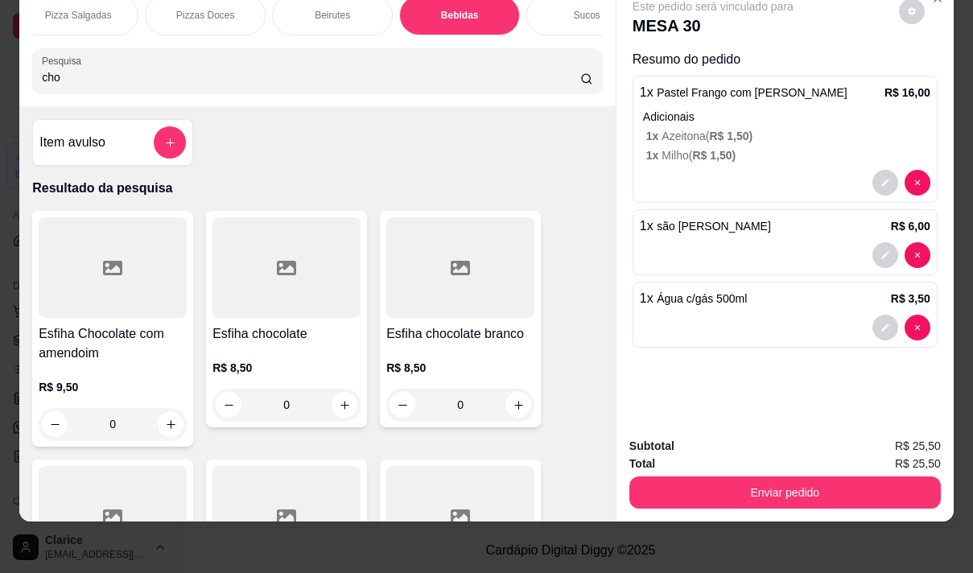
click at [248, 336] on h4 "Esfiha chocolate" at bounding box center [286, 333] width 148 height 19
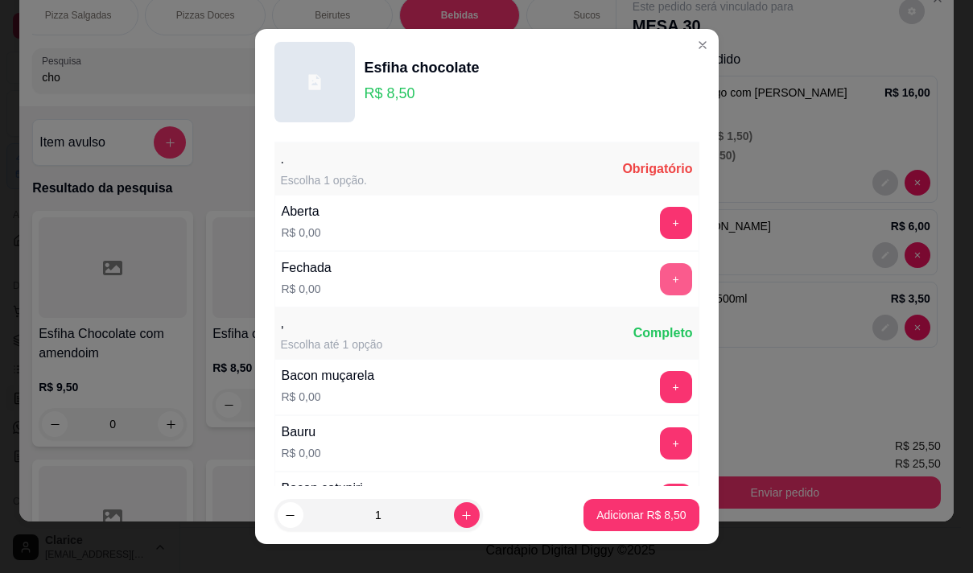
click at [660, 276] on button "+" at bounding box center [676, 279] width 32 height 32
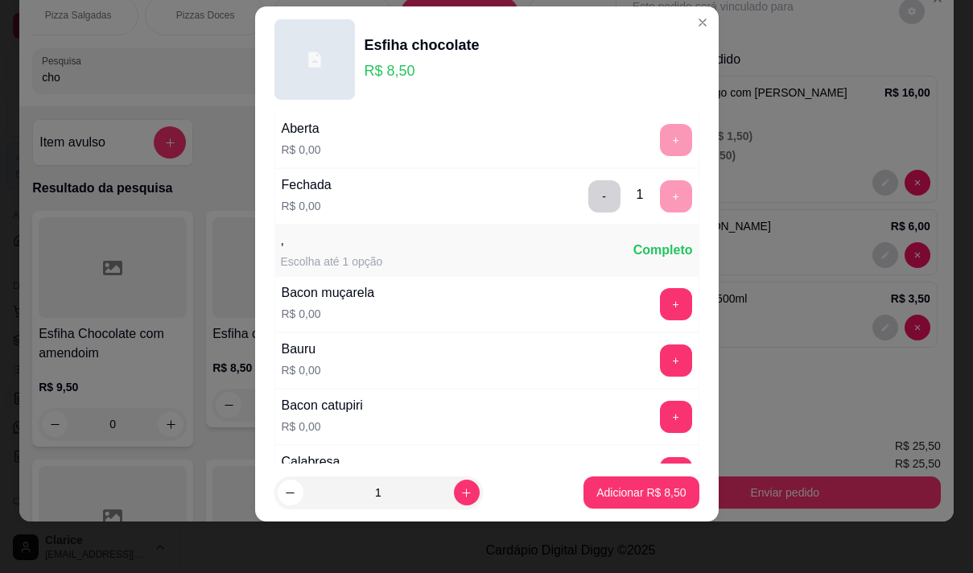
scroll to position [172, 0]
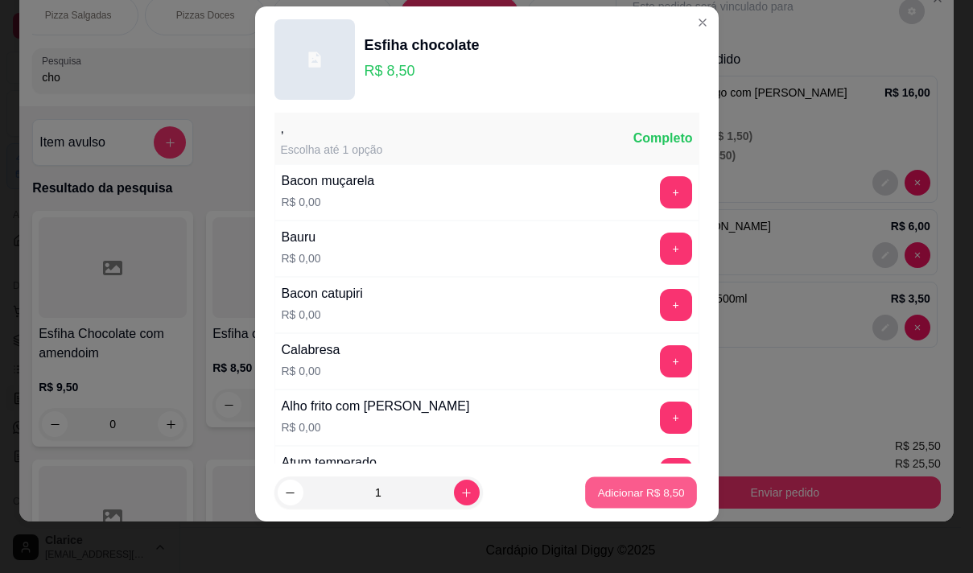
click at [627, 486] on p "Adicionar R$ 8,50" at bounding box center [641, 492] width 87 height 15
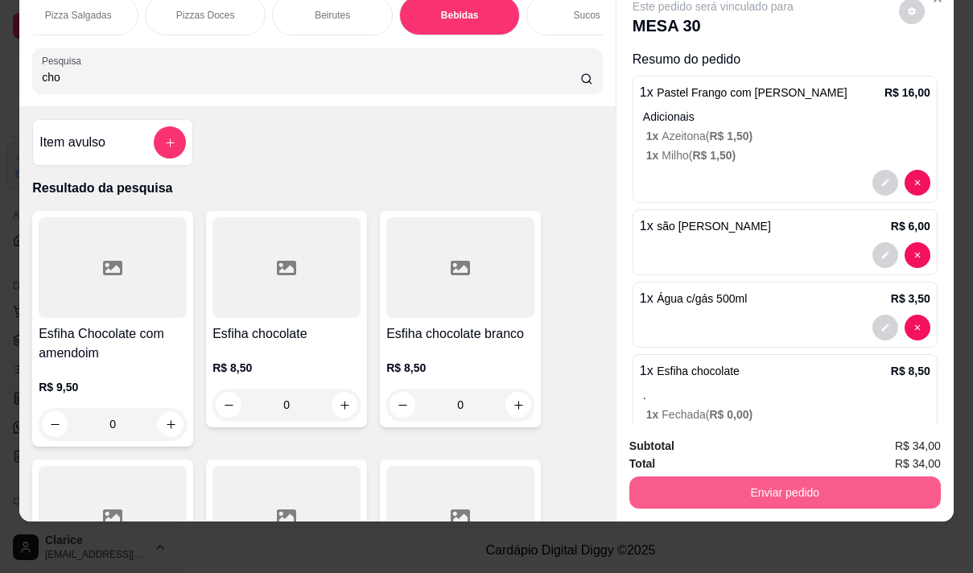
click at [841, 476] on button "Enviar pedido" at bounding box center [784, 492] width 311 height 32
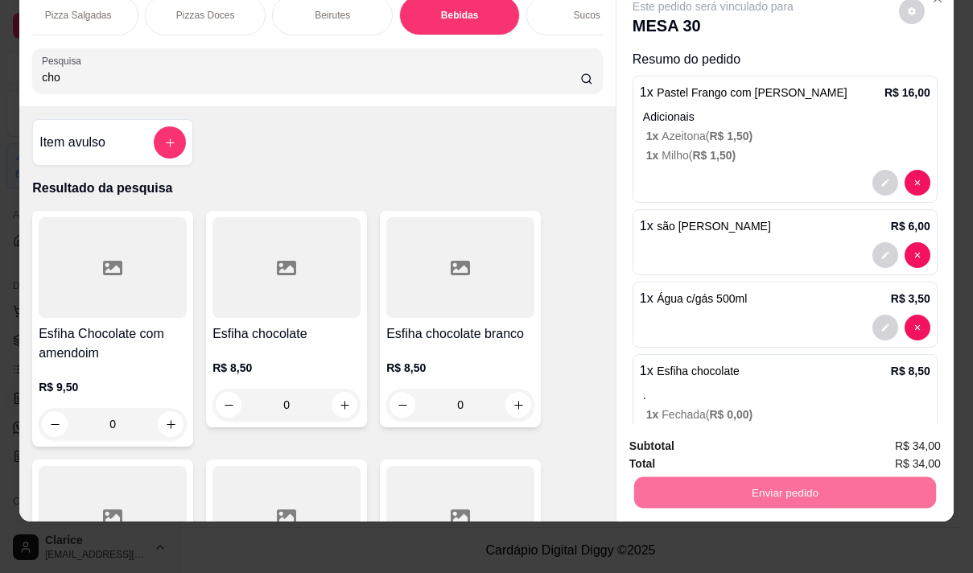
click at [751, 445] on button "Não registrar e enviar pedido" at bounding box center [731, 441] width 167 height 31
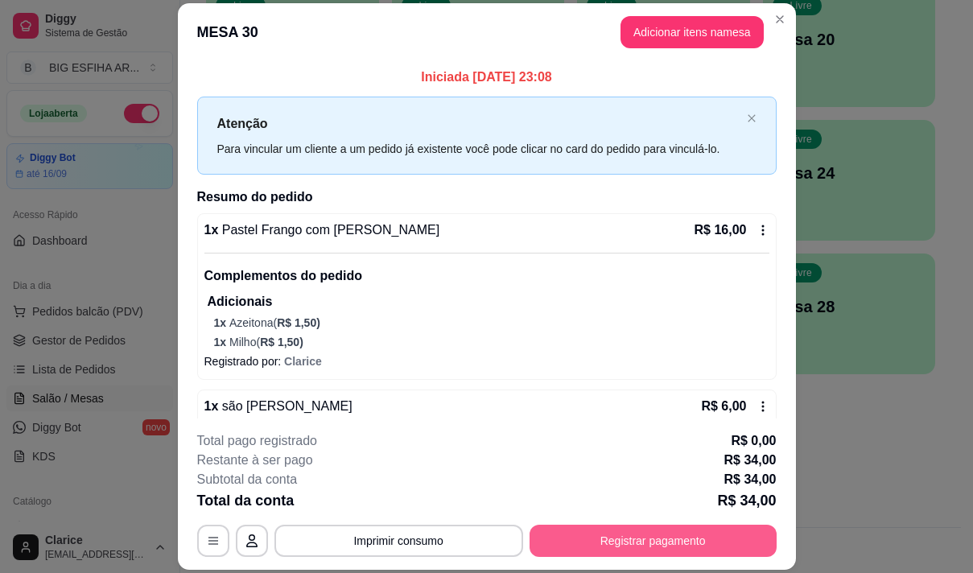
click at [720, 543] on button "Registrar pagamento" at bounding box center [653, 541] width 247 height 32
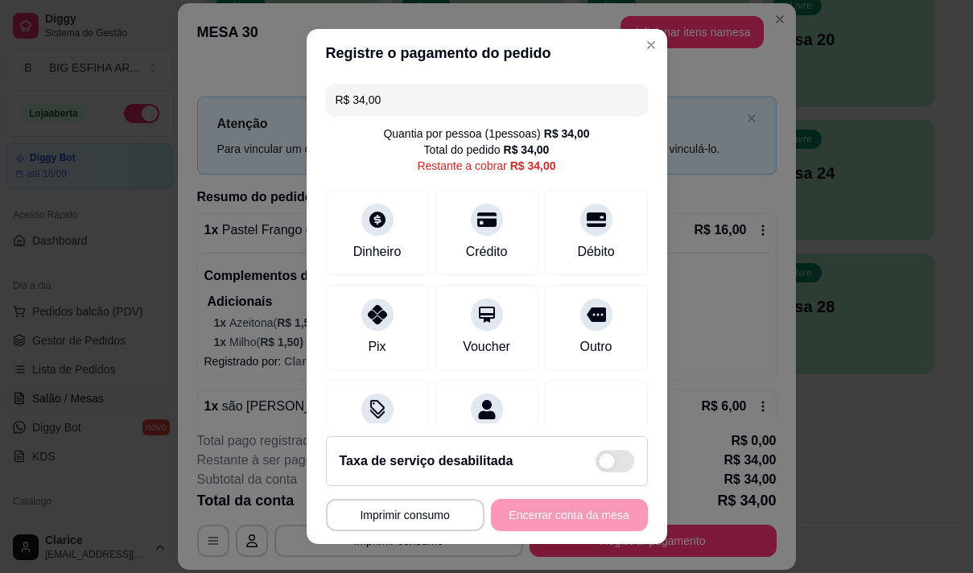
scroll to position [67, 0]
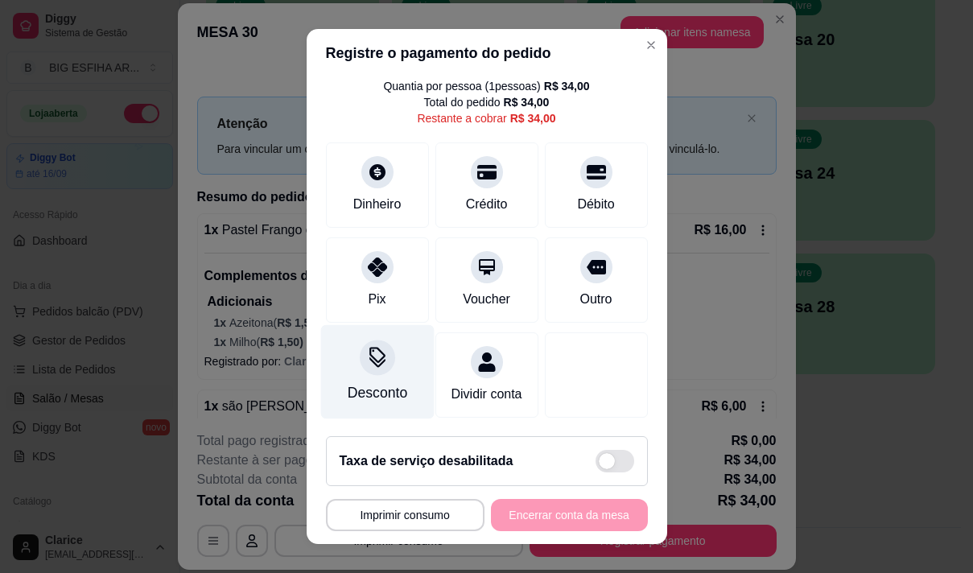
click at [387, 382] on div "Desconto" at bounding box center [377, 392] width 60 height 21
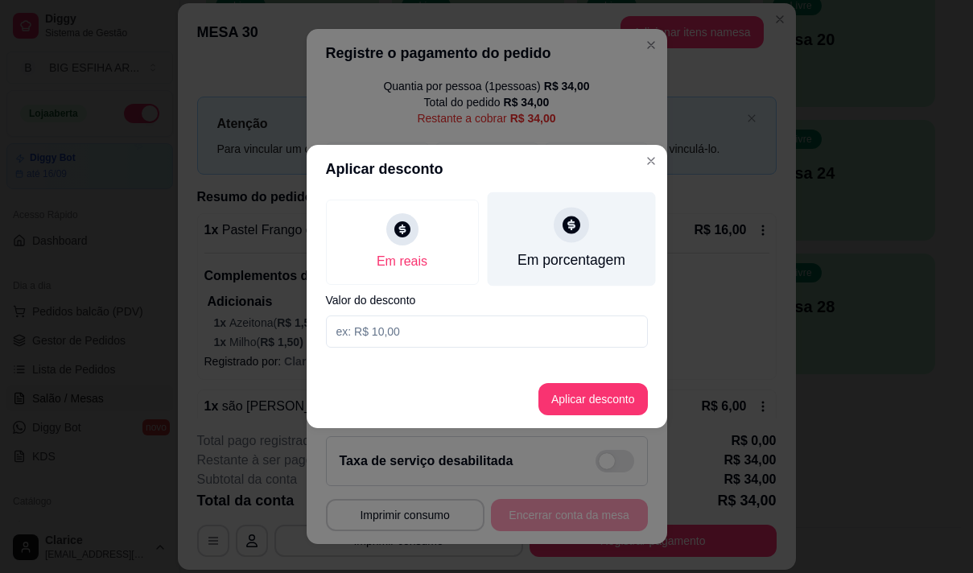
click at [560, 253] on div "Em porcentagem" at bounding box center [571, 260] width 108 height 21
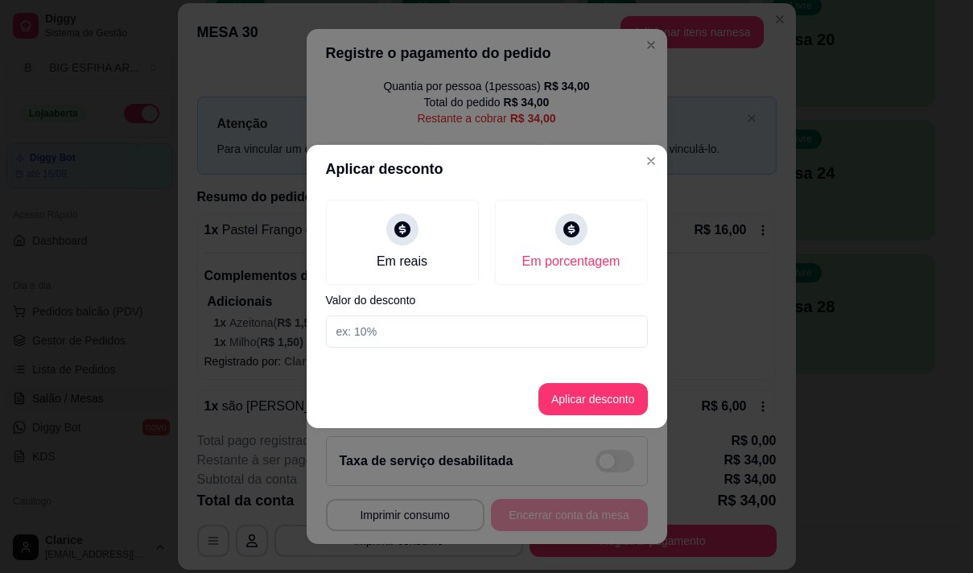
click at [542, 326] on input at bounding box center [487, 332] width 322 height 32
type input "20"
click at [576, 394] on button "Aplicar desconto" at bounding box center [592, 399] width 109 height 32
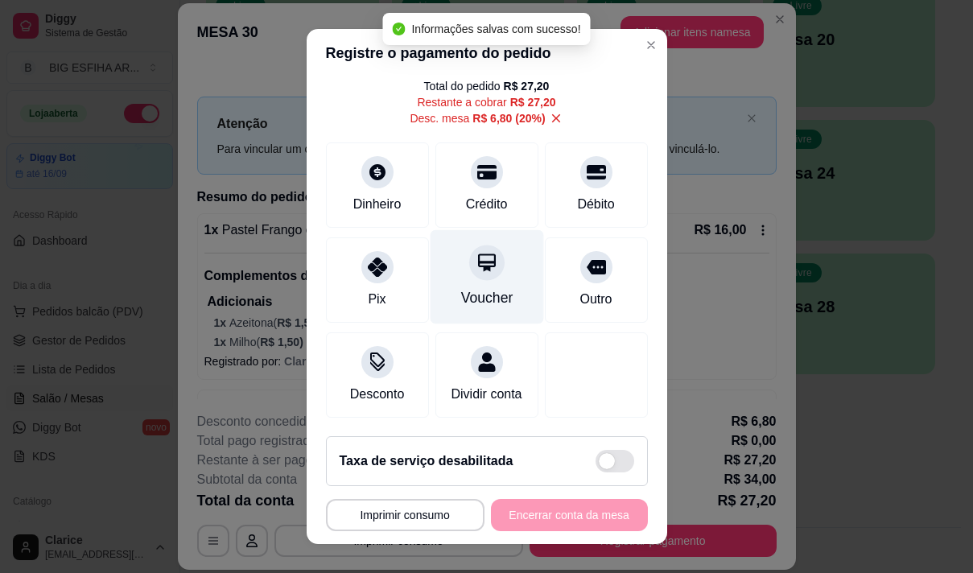
scroll to position [83, 0]
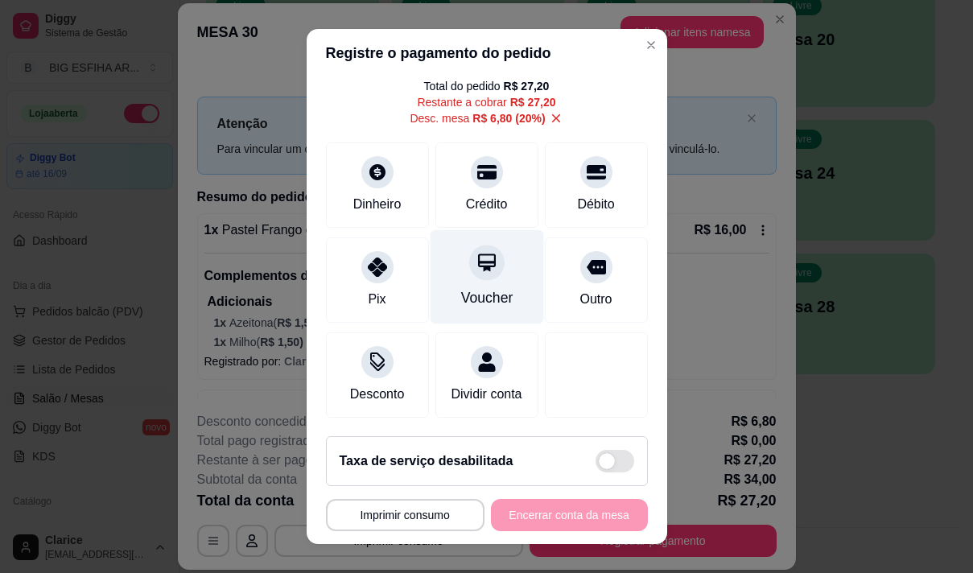
click at [478, 288] on div "Voucher" at bounding box center [486, 297] width 52 height 21
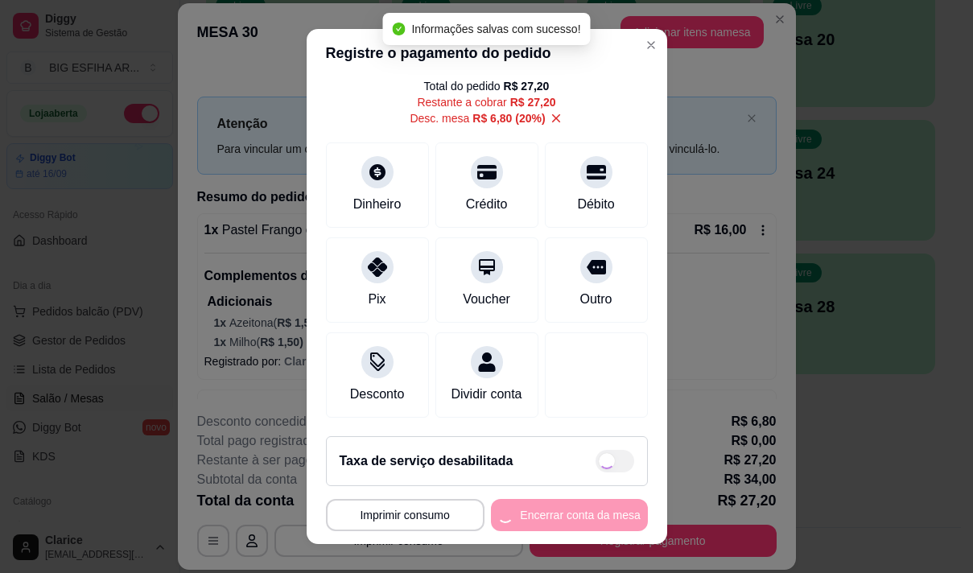
type input "R$ 0,00"
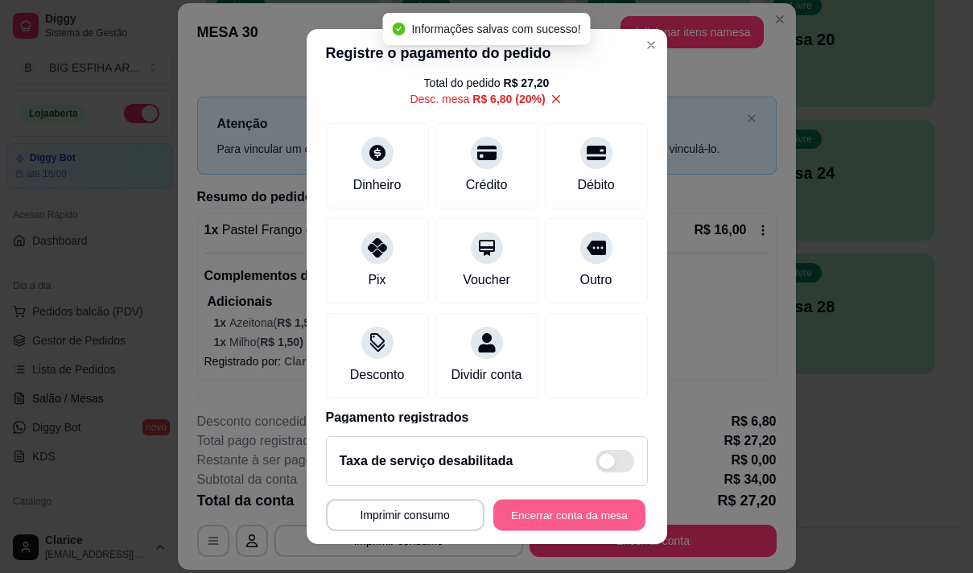
click at [575, 508] on button "Encerrar conta da mesa" at bounding box center [569, 515] width 152 height 31
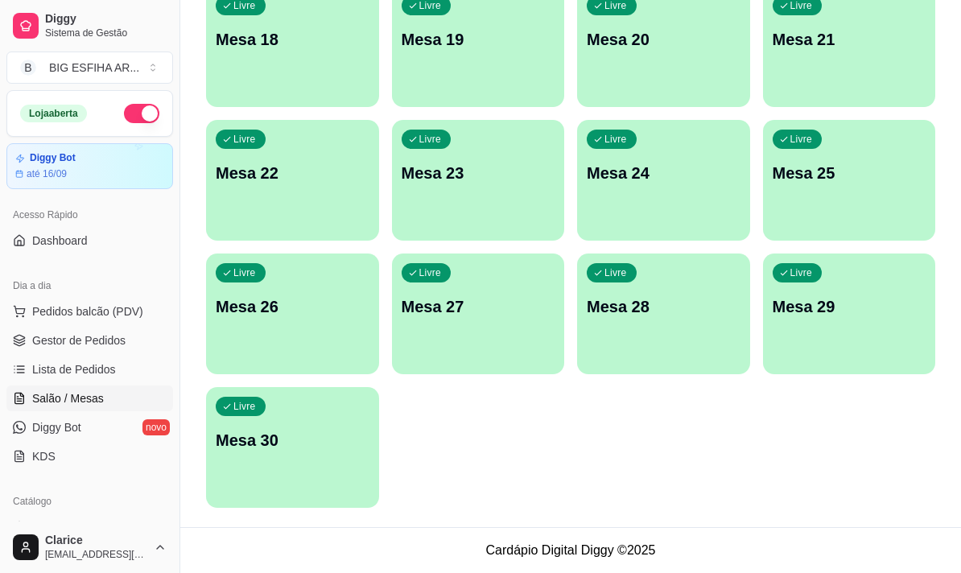
click at [301, 456] on div "Livre Mesa 30" at bounding box center [292, 437] width 173 height 101
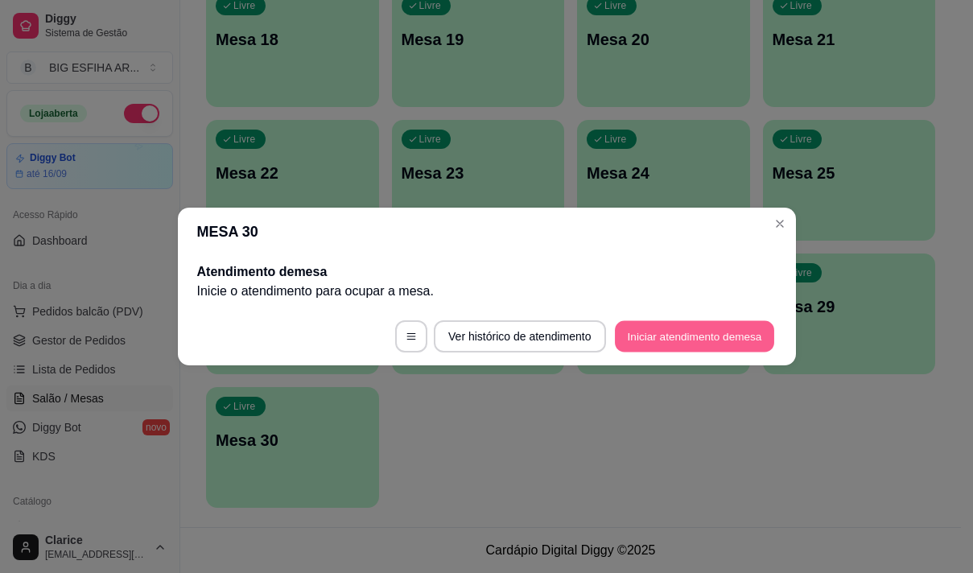
click at [621, 335] on button "Iniciar atendimento de mesa" at bounding box center [694, 336] width 159 height 31
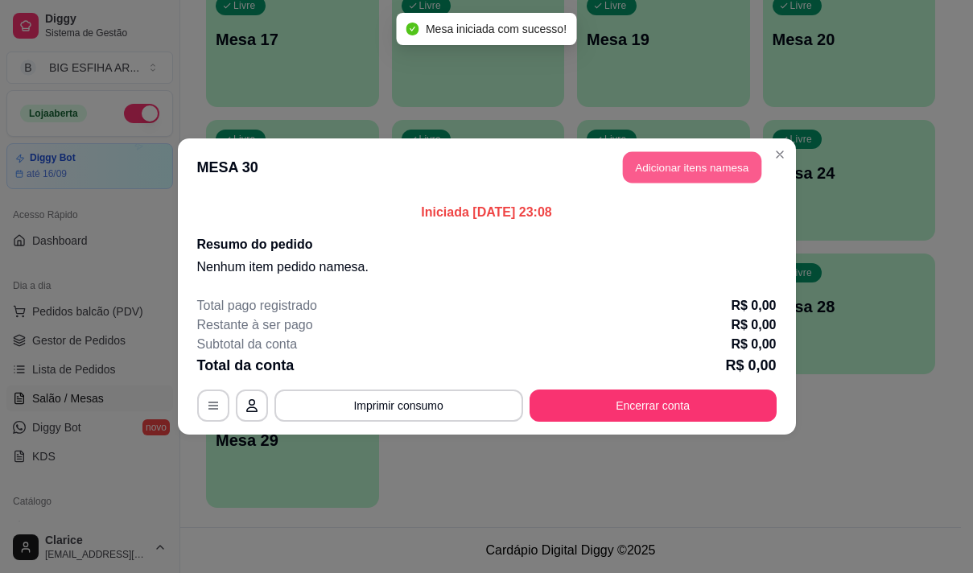
click at [673, 158] on button "Adicionar itens na mesa" at bounding box center [692, 167] width 138 height 31
click at [315, 104] on div at bounding box center [317, 105] width 551 height 32
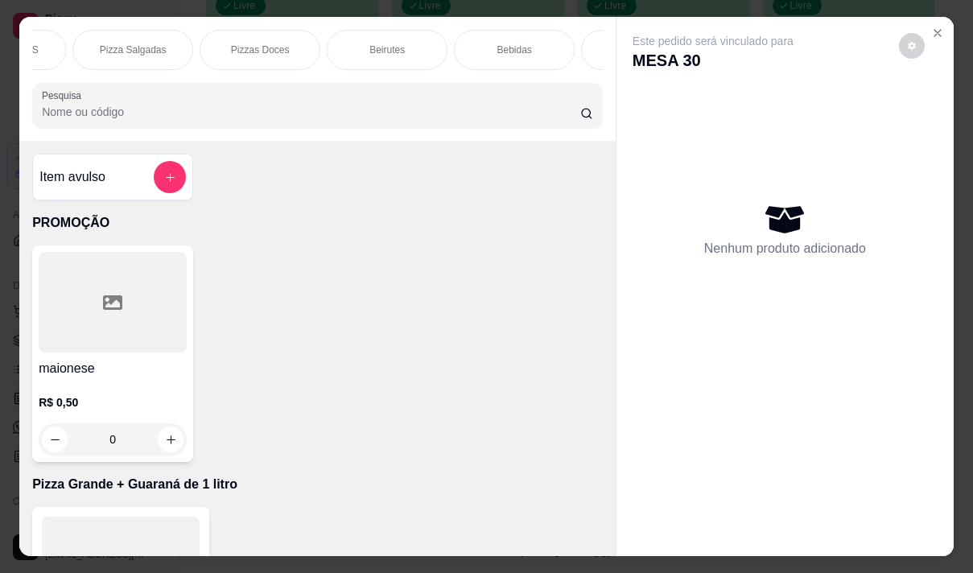
scroll to position [0, 1223]
click at [415, 44] on div "Bebidas" at bounding box center [395, 50] width 121 height 40
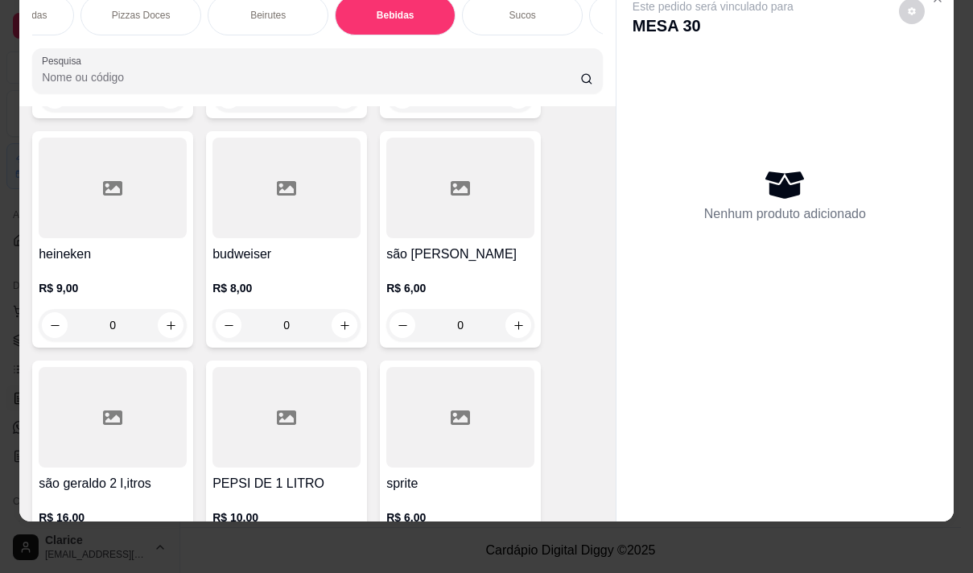
scroll to position [15191, 0]
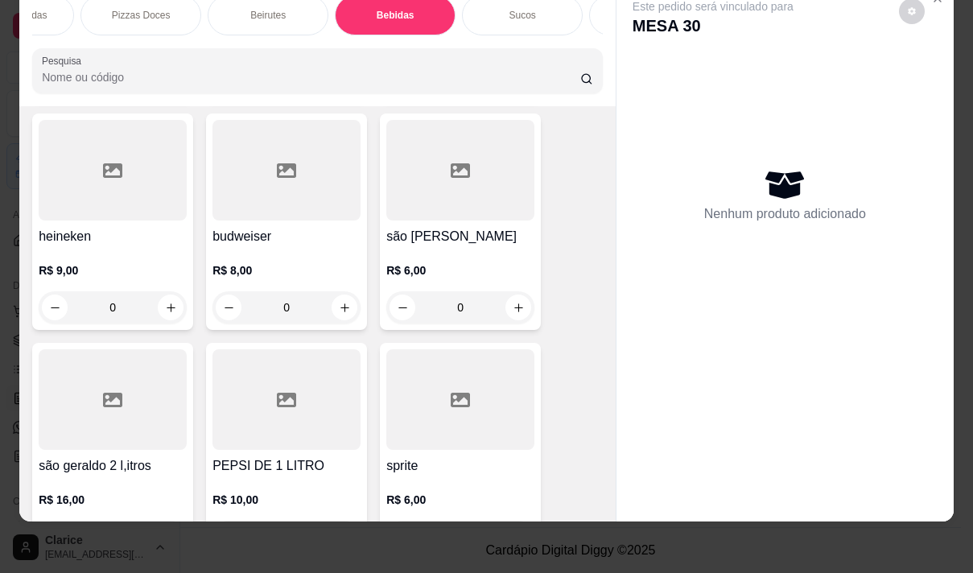
click at [250, 262] on p "R$ 8,00" at bounding box center [286, 270] width 148 height 16
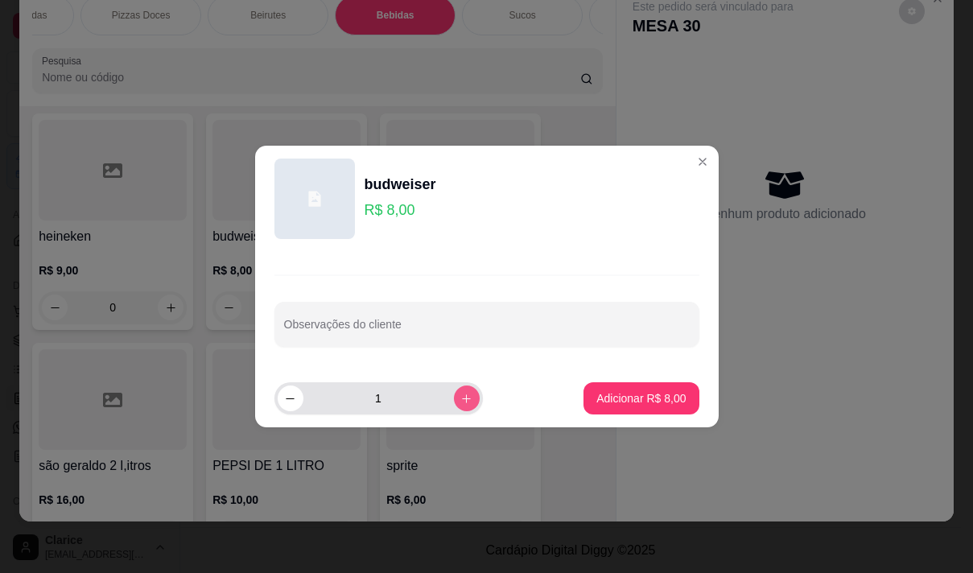
click at [460, 403] on icon "increase-product-quantity" at bounding box center [466, 399] width 12 height 12
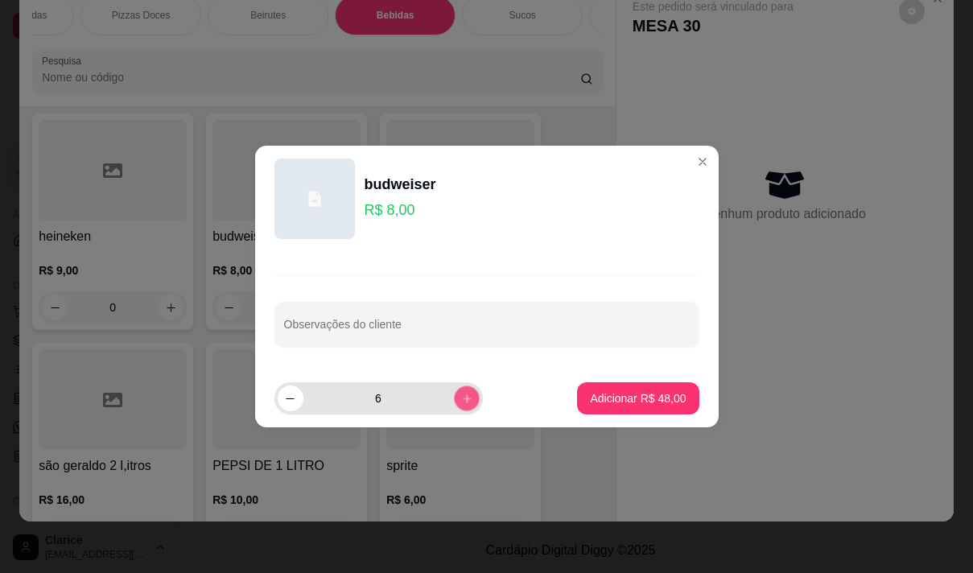
click at [460, 403] on icon "increase-product-quantity" at bounding box center [466, 399] width 12 height 12
type input "8"
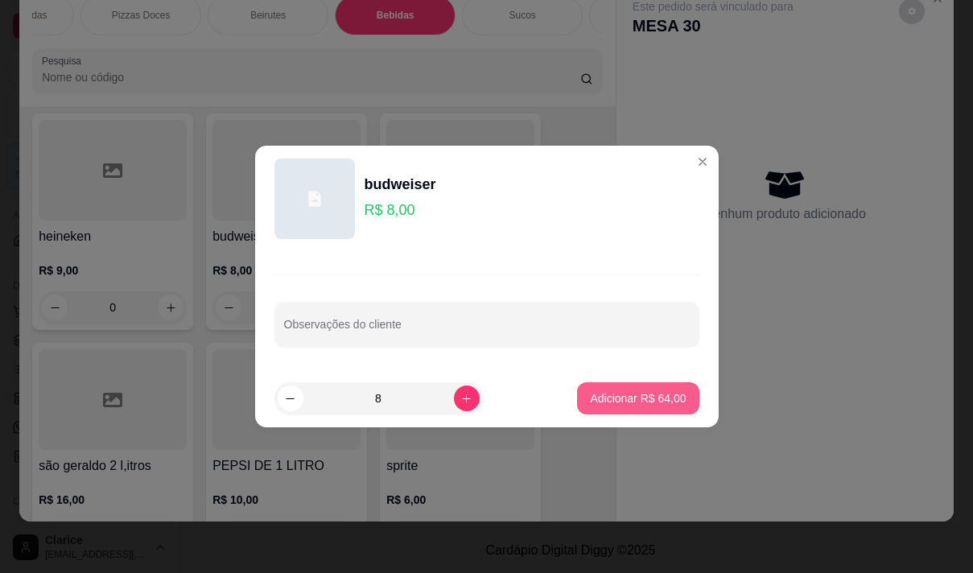
click at [617, 395] on p "Adicionar R$ 64,00" at bounding box center [638, 398] width 96 height 16
type input "8"
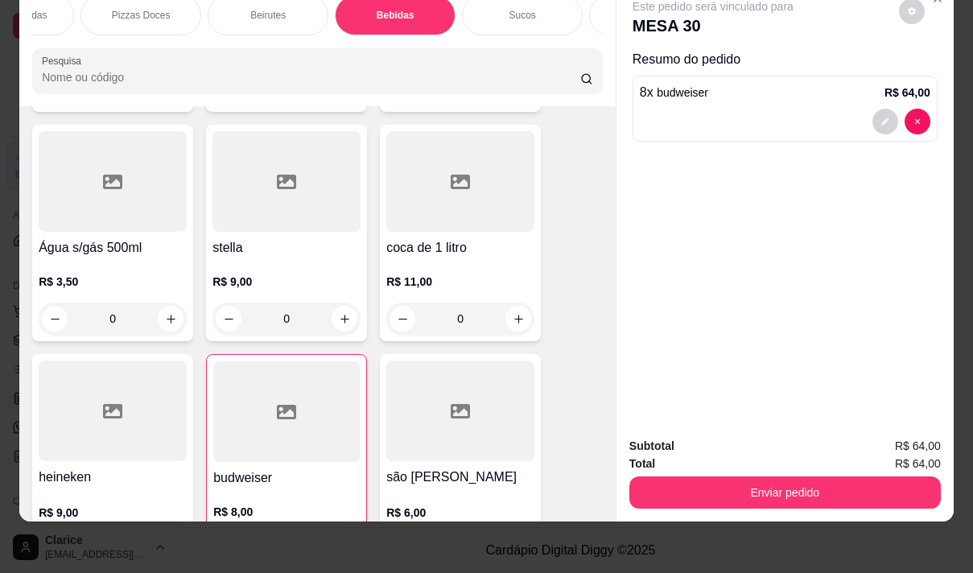
scroll to position [14949, 0]
click at [251, 258] on div "R$ 9,00 0" at bounding box center [286, 296] width 148 height 77
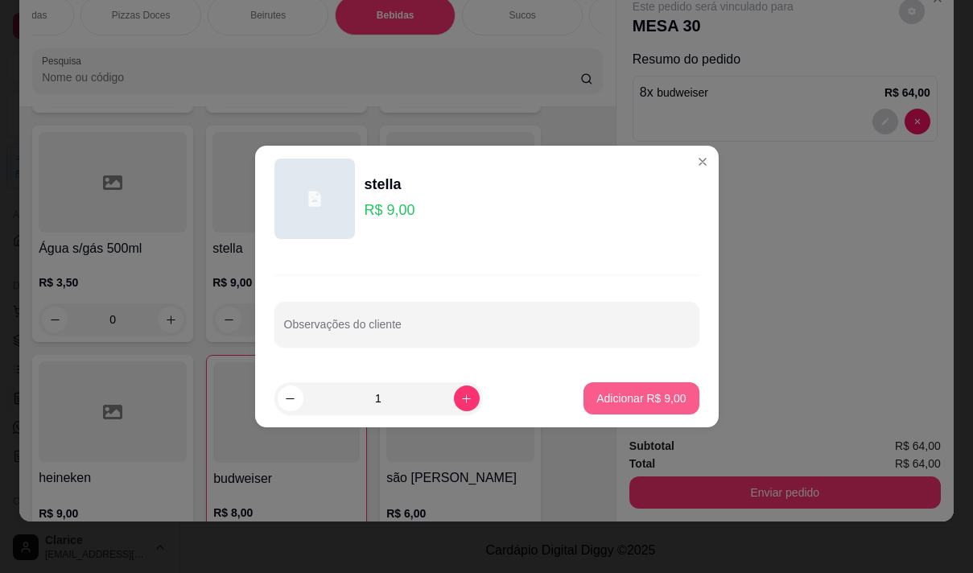
click at [621, 401] on p "Adicionar R$ 9,00" at bounding box center [640, 398] width 89 height 16
type input "1"
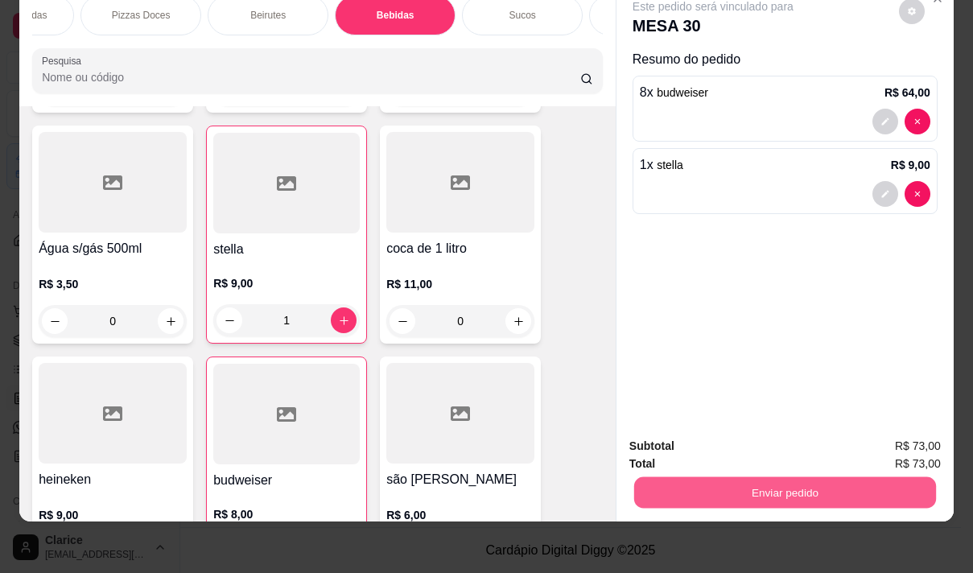
click at [678, 476] on button "Enviar pedido" at bounding box center [785, 491] width 302 height 31
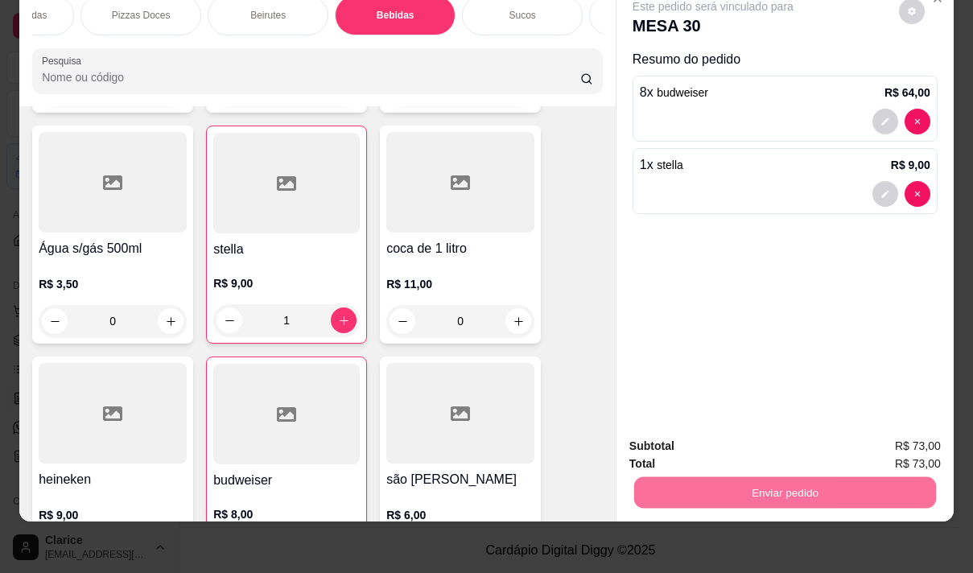
click at [694, 443] on button "Não registrar e enviar pedido" at bounding box center [731, 441] width 167 height 31
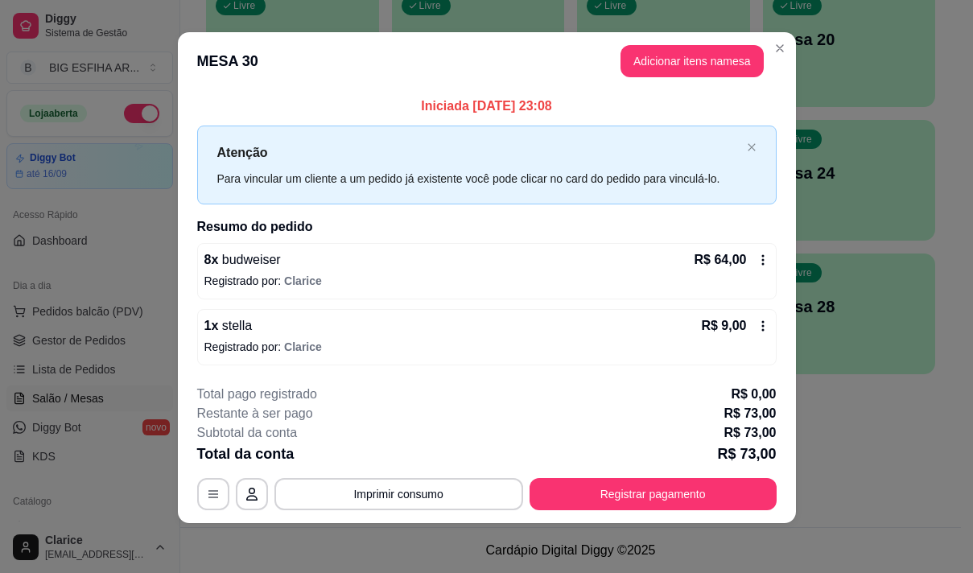
scroll to position [10, 0]
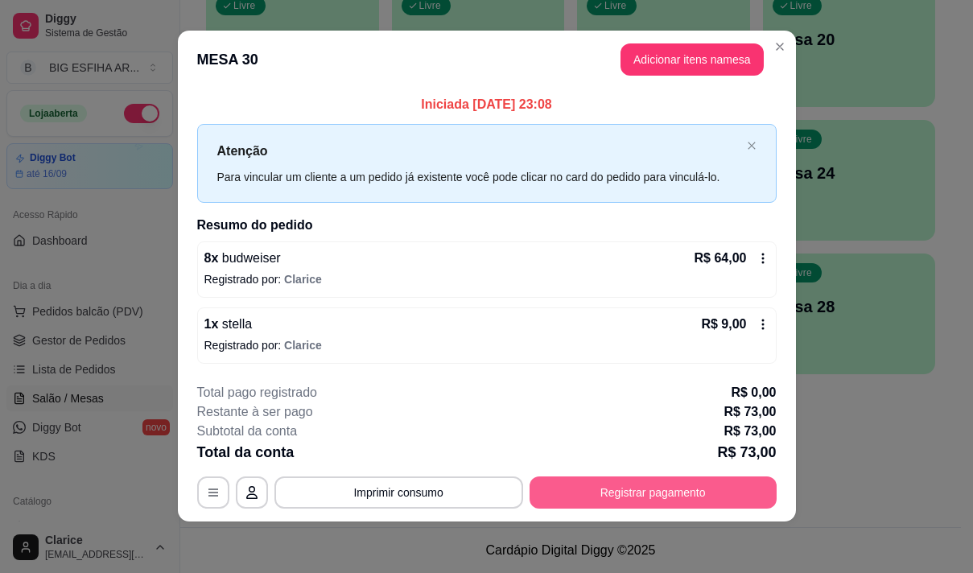
click at [606, 489] on button "Registrar pagamento" at bounding box center [653, 492] width 247 height 32
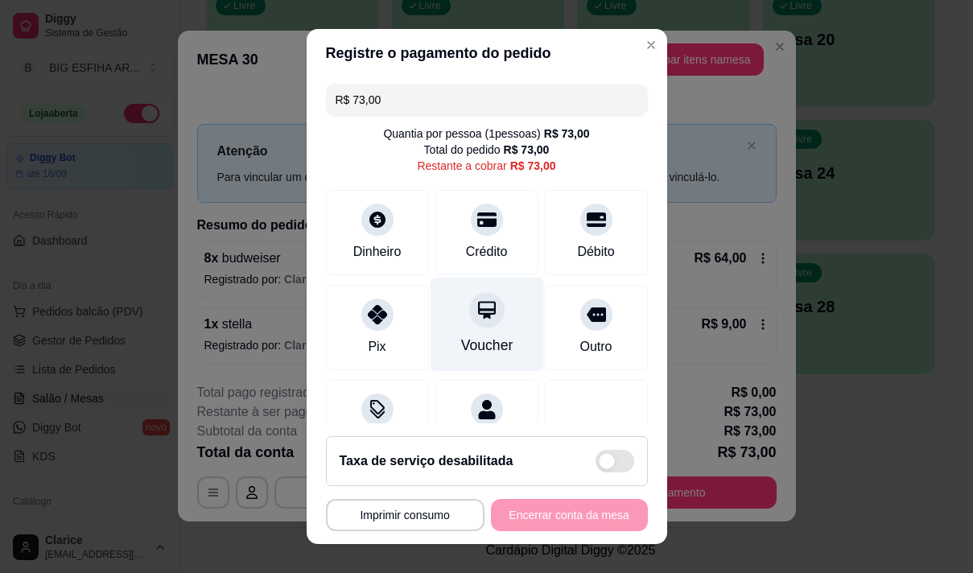
click at [480, 348] on div "Voucher" at bounding box center [486, 345] width 52 height 21
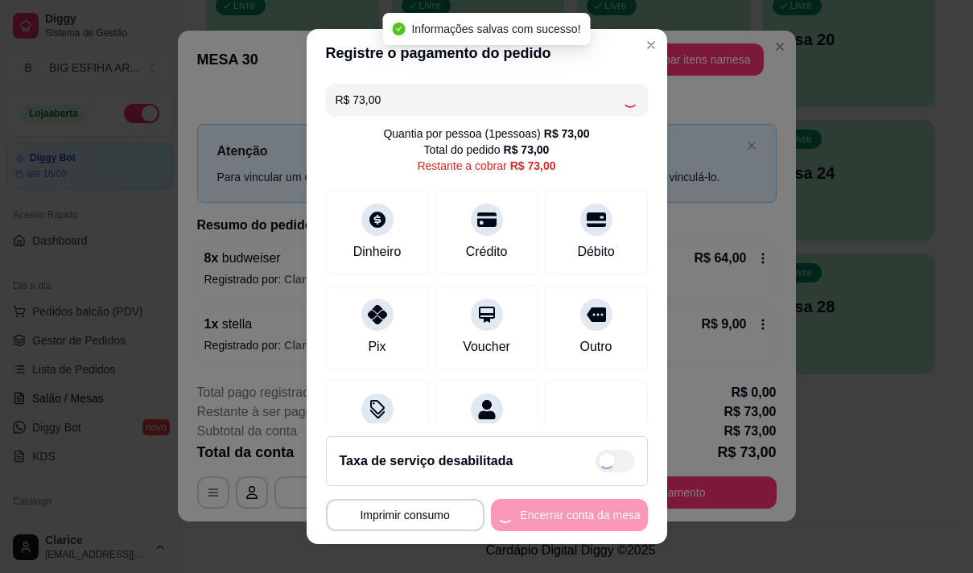
type input "R$ 0,00"
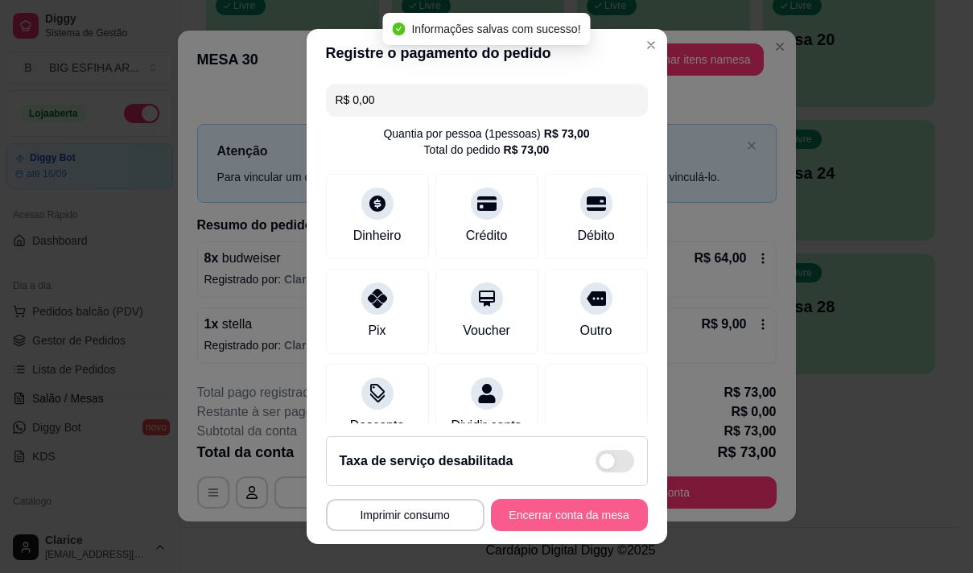
click at [617, 516] on button "Encerrar conta da mesa" at bounding box center [569, 515] width 157 height 32
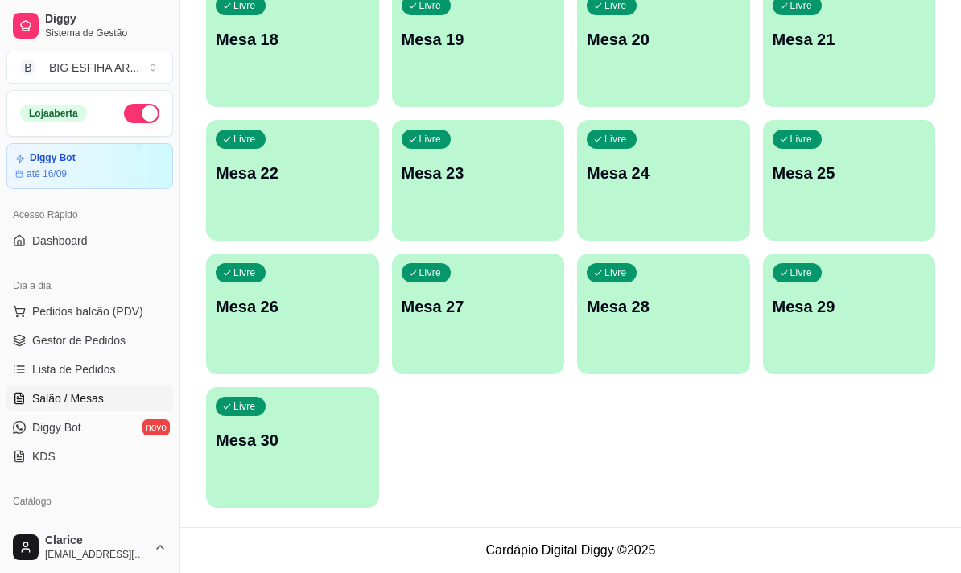
click at [339, 479] on div "Livre Mesa 30" at bounding box center [292, 437] width 173 height 101
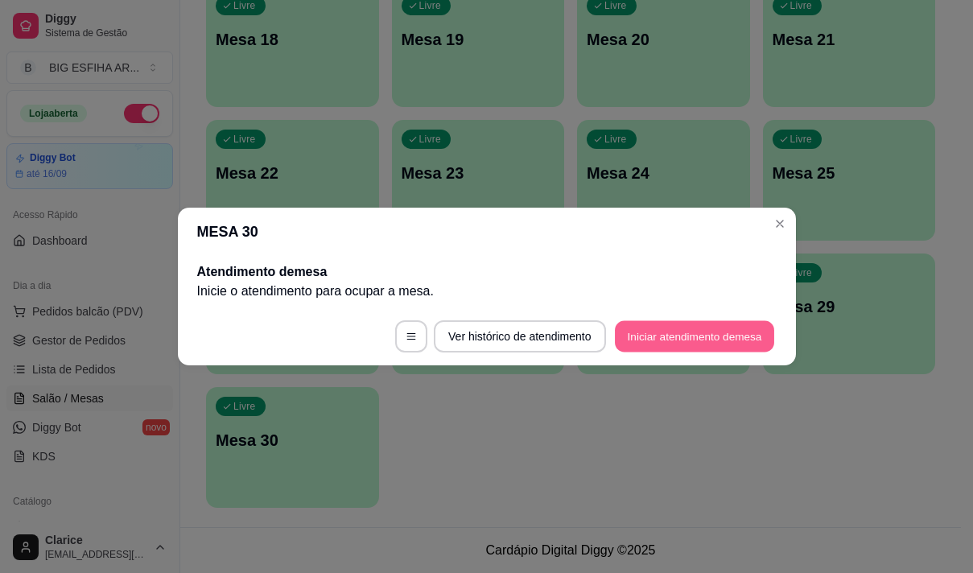
click at [706, 340] on button "Iniciar atendimento de mesa" at bounding box center [694, 336] width 159 height 31
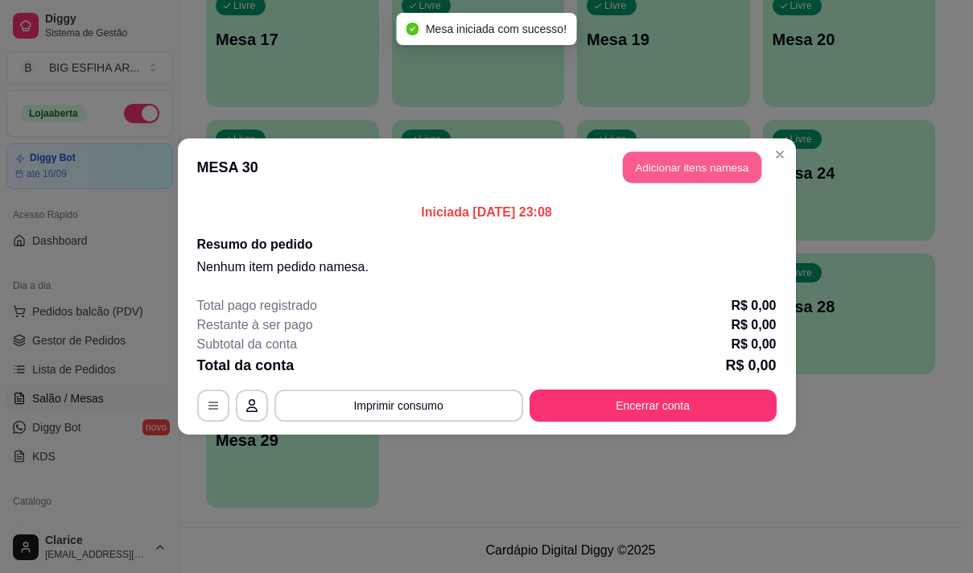
click at [719, 169] on button "Adicionar itens na mesa" at bounding box center [692, 167] width 138 height 31
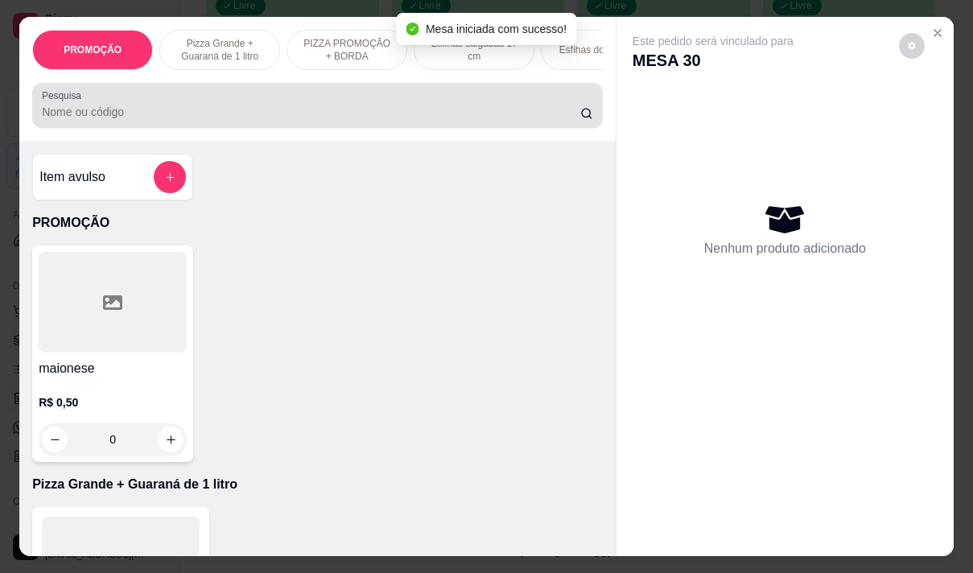
click at [318, 120] on input "Pesquisa" at bounding box center [311, 112] width 538 height 16
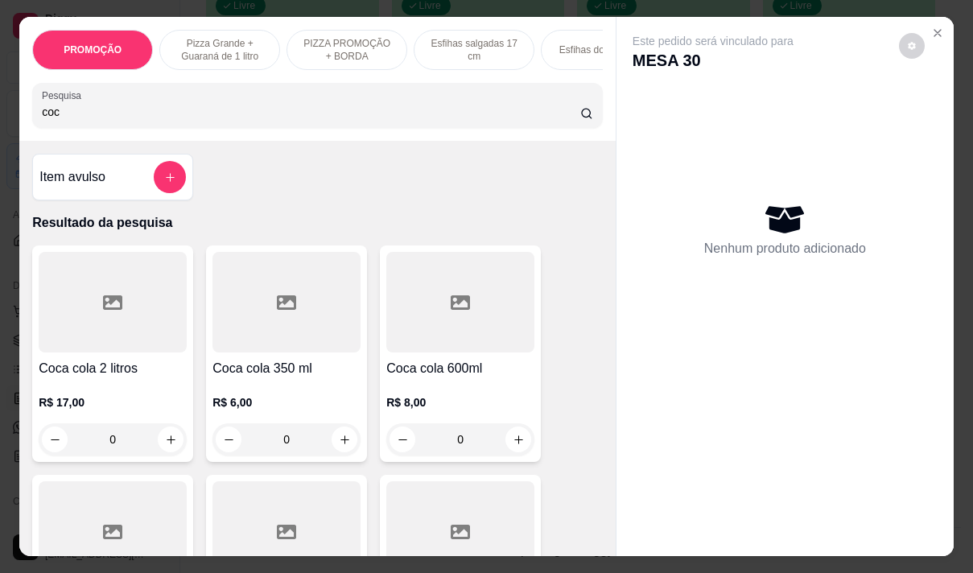
type input "coc"
click at [311, 378] on h4 "Coca cola 350 ml" at bounding box center [286, 368] width 148 height 19
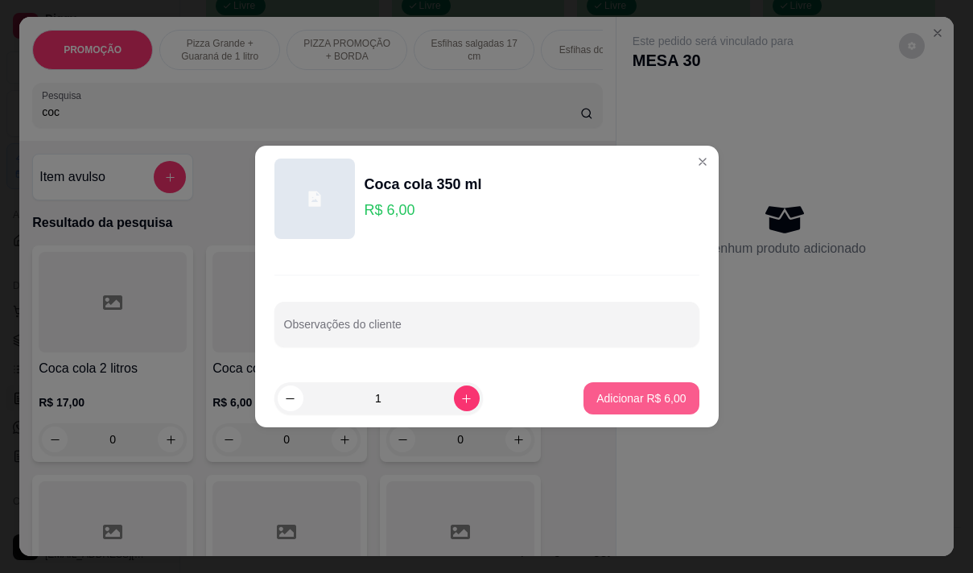
click at [618, 400] on p "Adicionar R$ 6,00" at bounding box center [640, 398] width 89 height 16
type input "1"
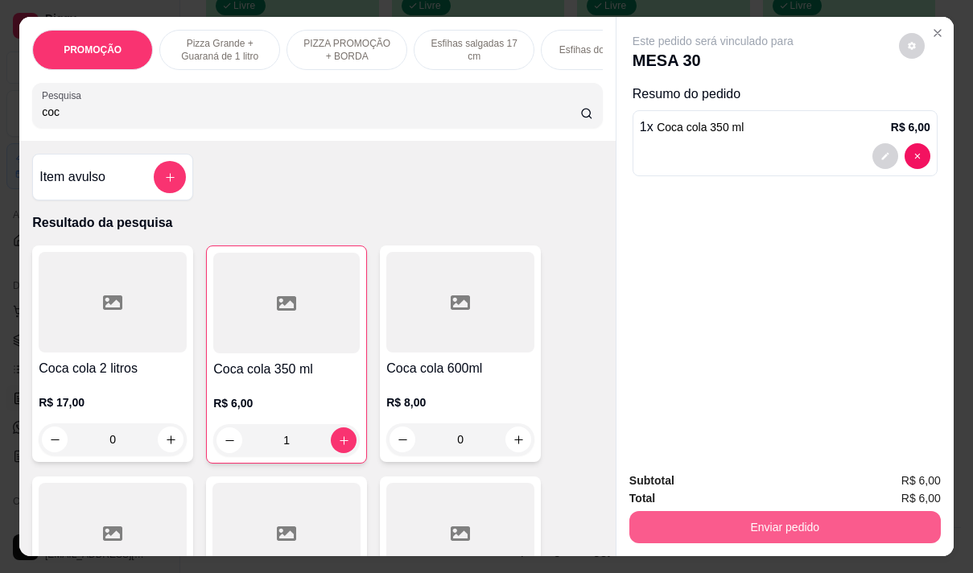
click at [749, 522] on button "Enviar pedido" at bounding box center [784, 527] width 311 height 32
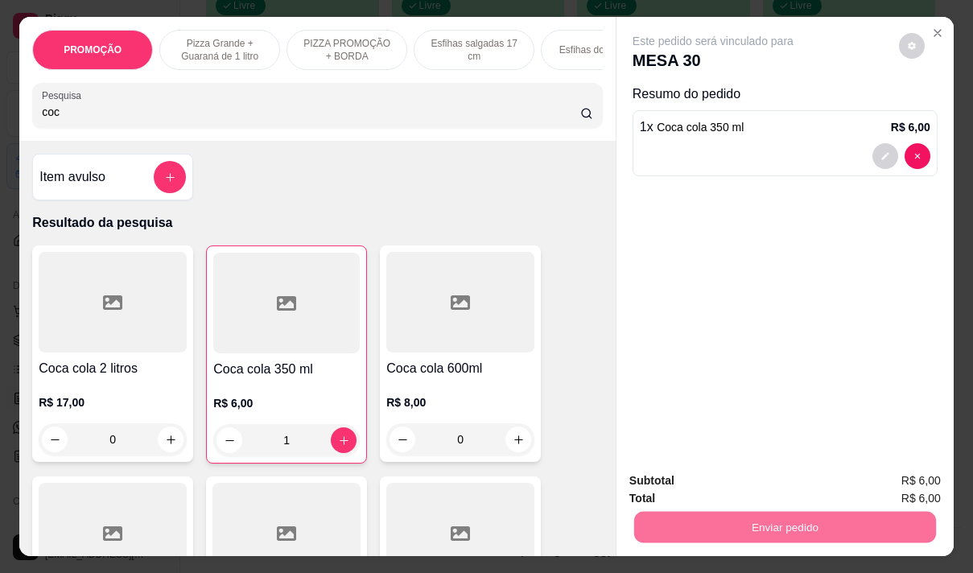
click at [695, 480] on button "Não registrar e enviar pedido" at bounding box center [731, 481] width 167 height 31
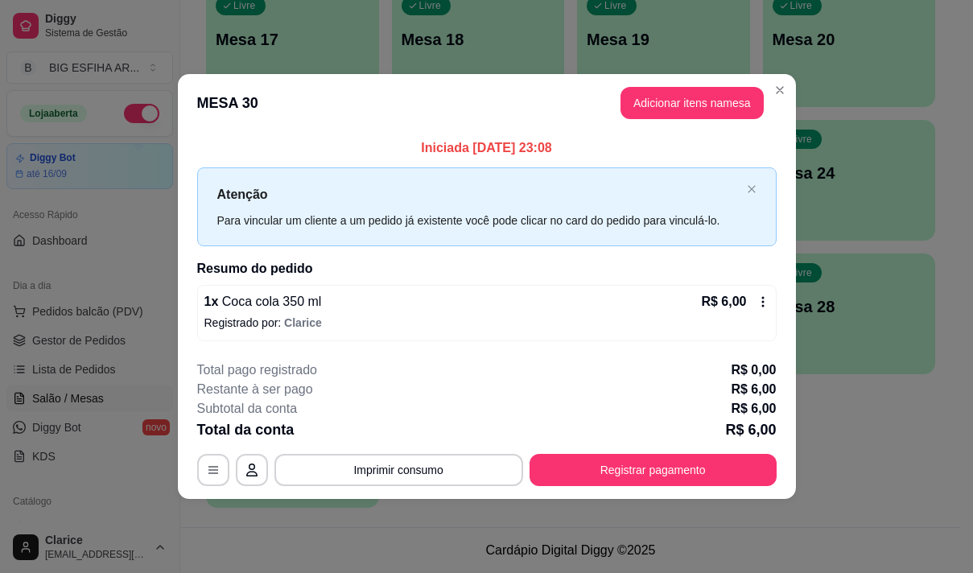
click at [790, 456] on footer "**********" at bounding box center [487, 423] width 618 height 151
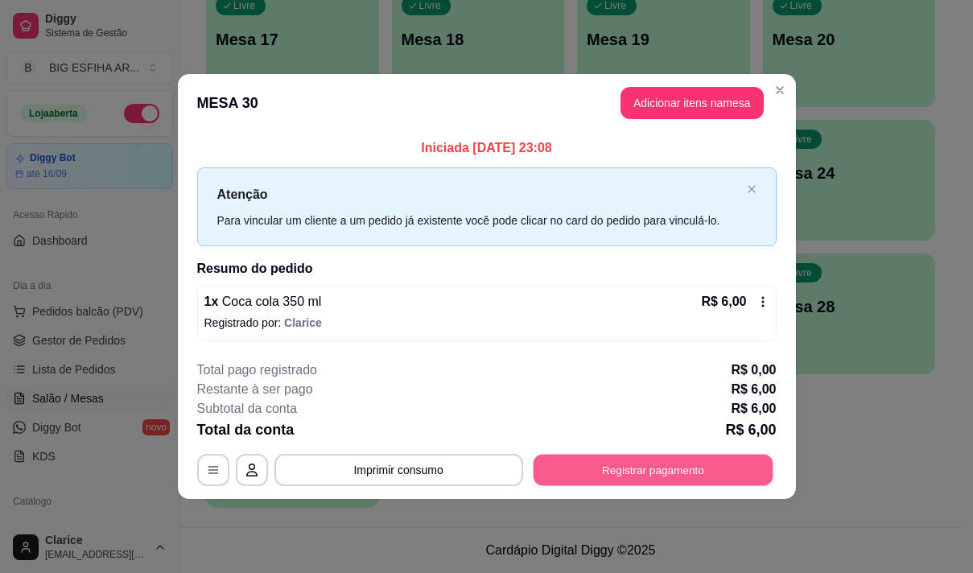
click at [642, 466] on button "Registrar pagamento" at bounding box center [653, 469] width 240 height 31
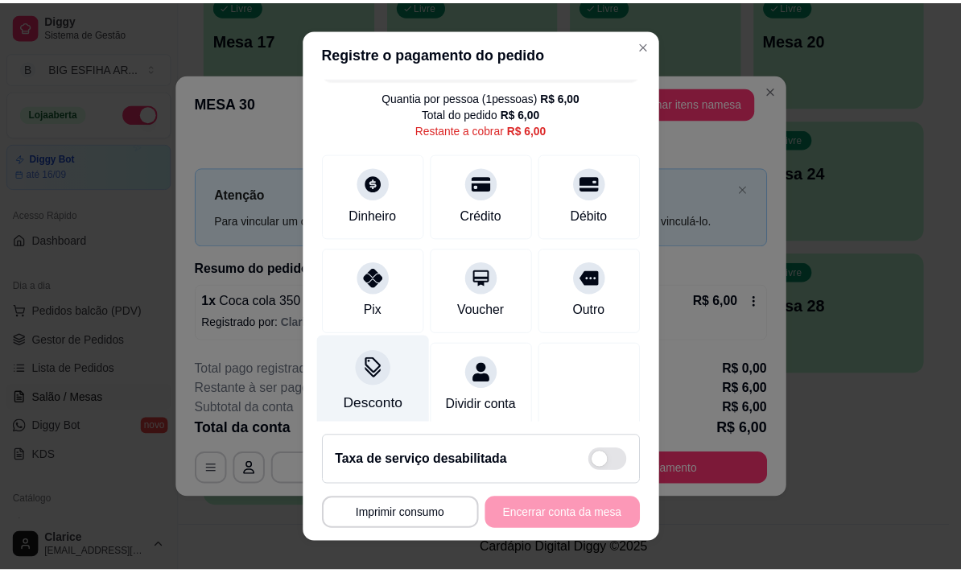
scroll to position [67, 0]
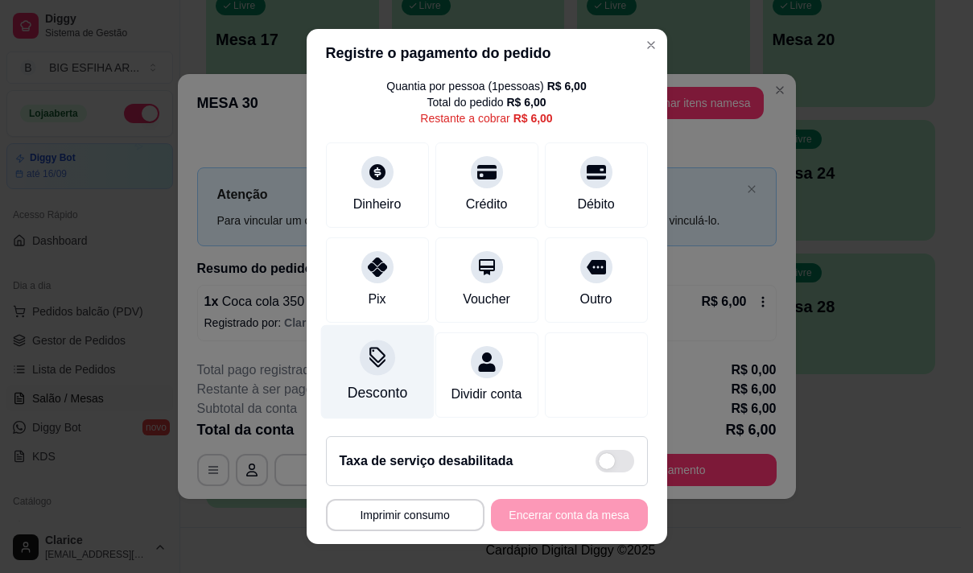
click at [385, 382] on div "Desconto" at bounding box center [377, 392] width 60 height 21
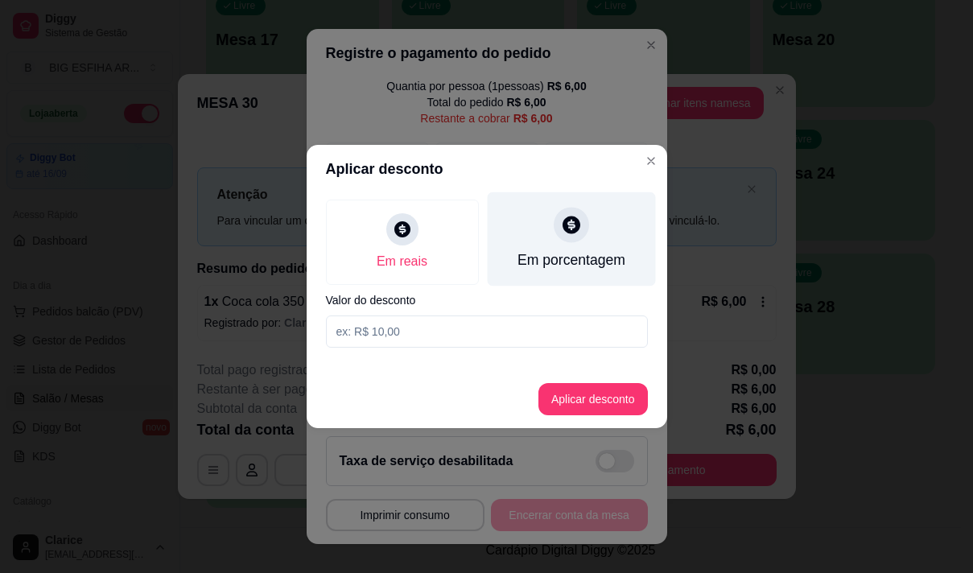
click at [520, 254] on div "Em porcentagem" at bounding box center [571, 260] width 108 height 21
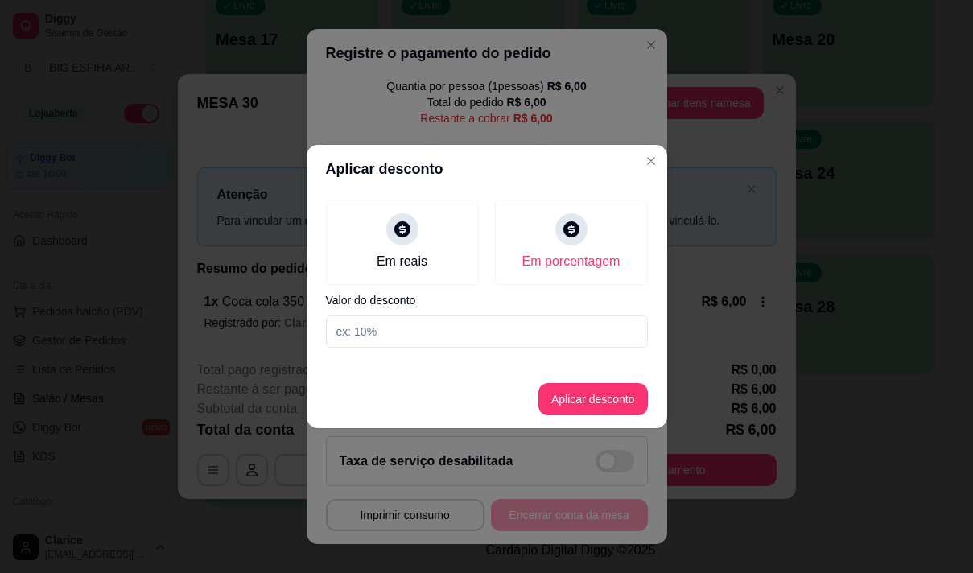
click at [511, 334] on input at bounding box center [487, 332] width 322 height 32
type input "20"
click at [579, 395] on button "Aplicar desconto" at bounding box center [592, 399] width 105 height 31
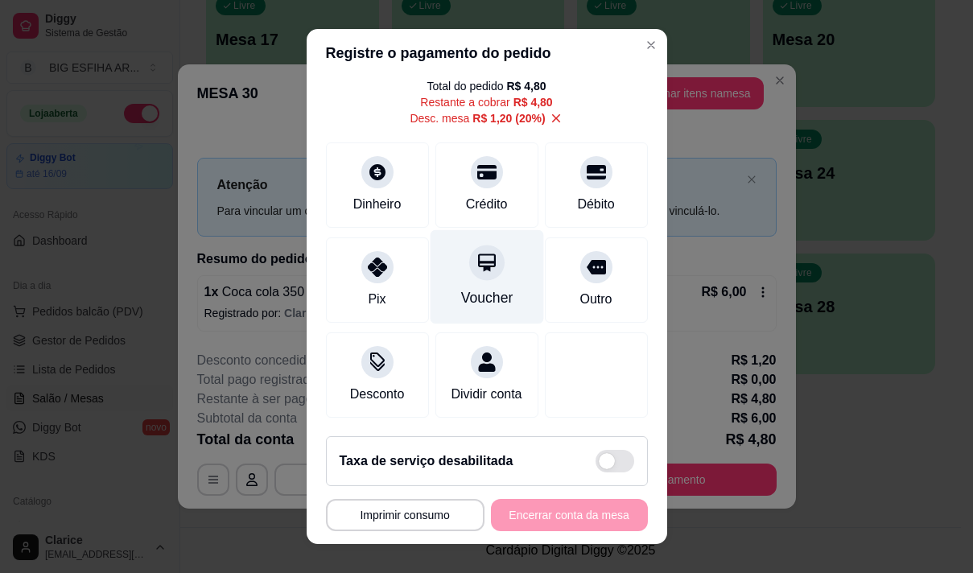
click at [476, 262] on icon at bounding box center [486, 262] width 21 height 21
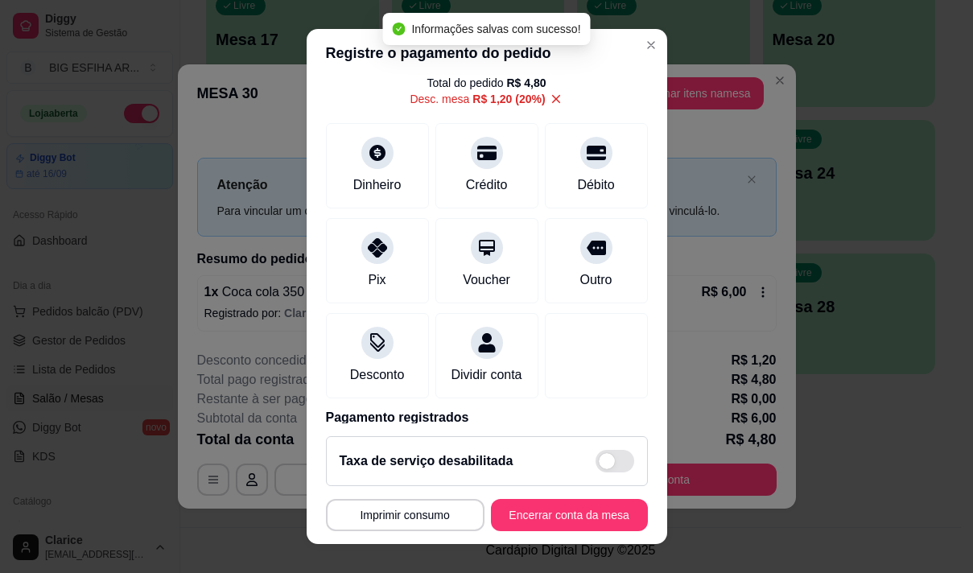
type input "R$ 0,00"
click at [558, 518] on button "Encerrar conta da mesa" at bounding box center [569, 515] width 152 height 31
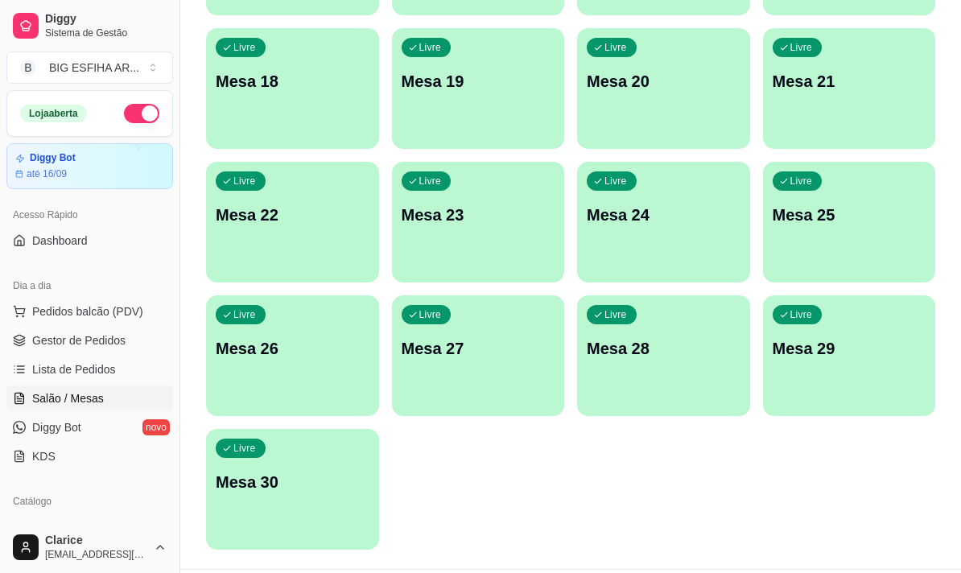
scroll to position [641, 0]
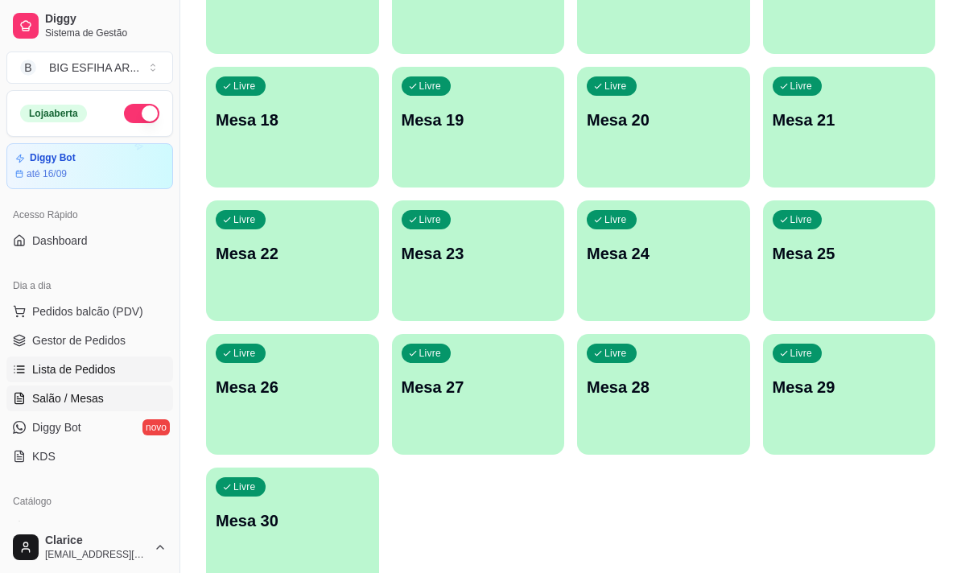
click at [98, 361] on link "Lista de Pedidos" at bounding box center [89, 370] width 167 height 26
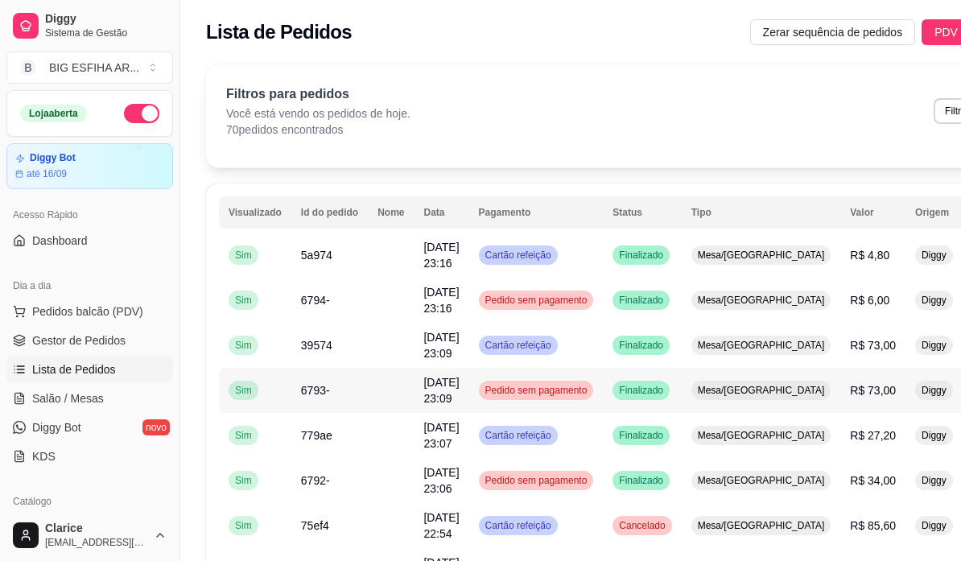
click at [850, 390] on span "R$ 73,00" at bounding box center [873, 390] width 46 height 13
click at [732, 343] on span "Mesa/[GEOGRAPHIC_DATA]" at bounding box center [762, 345] width 134 height 13
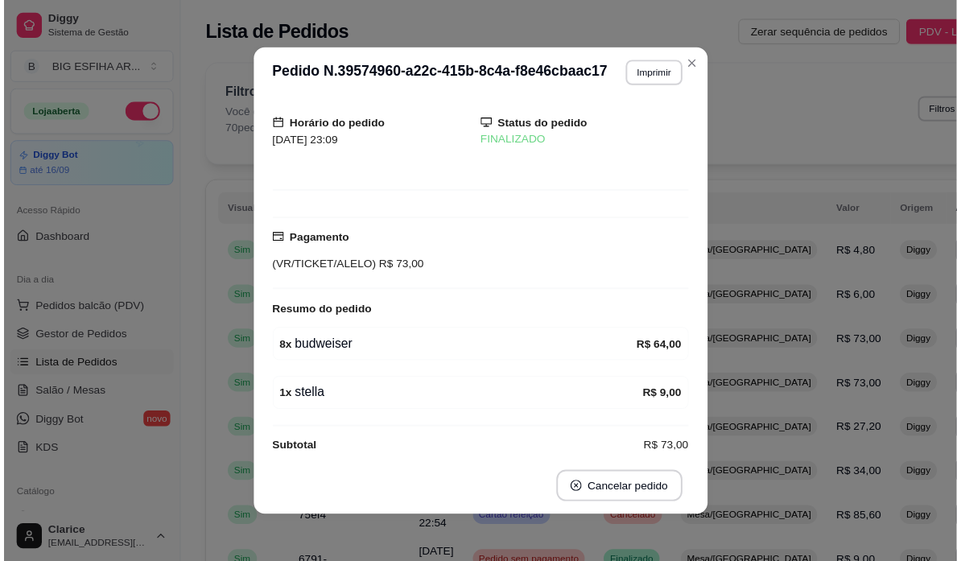
scroll to position [62, 0]
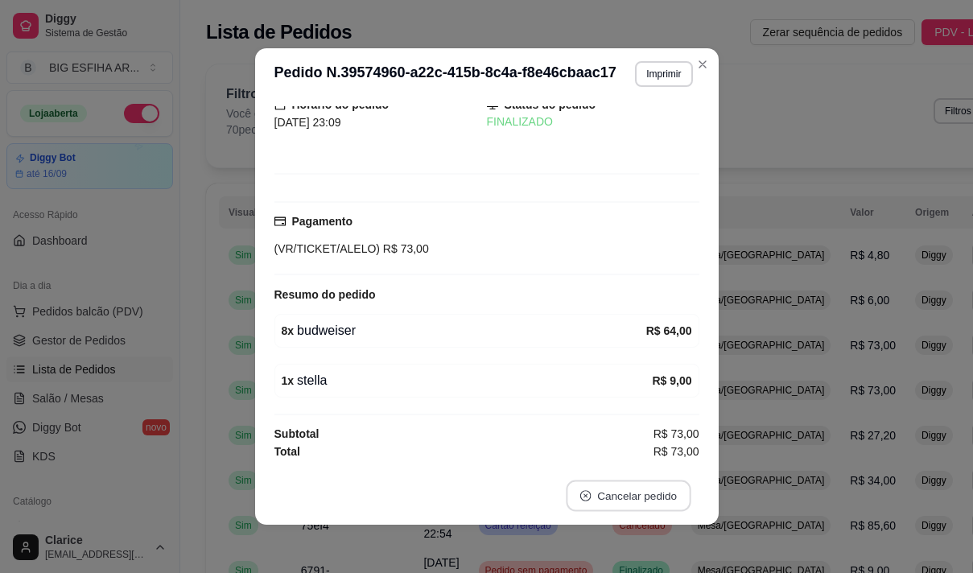
click at [634, 489] on button "Cancelar pedido" at bounding box center [628, 495] width 125 height 31
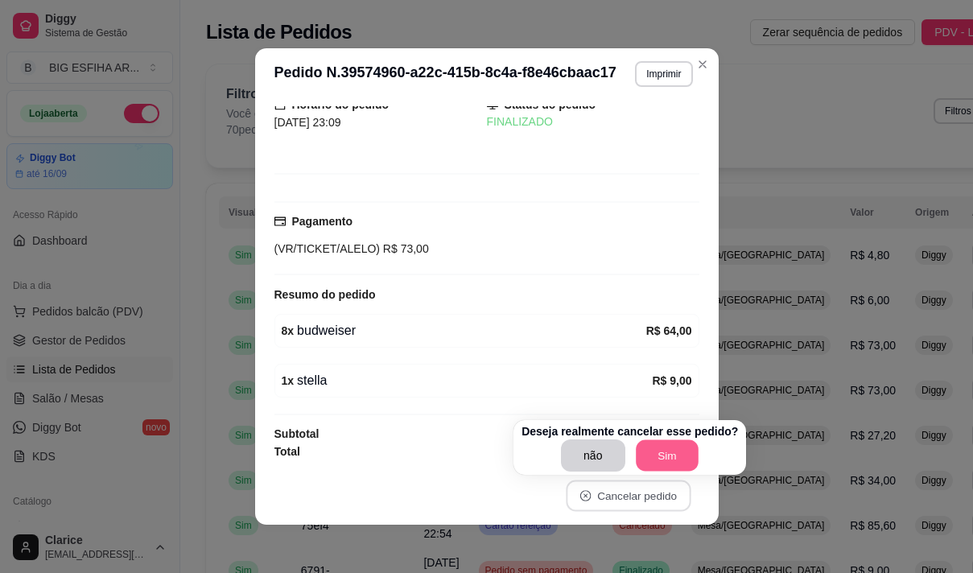
click at [667, 461] on button "Sim" at bounding box center [667, 455] width 63 height 31
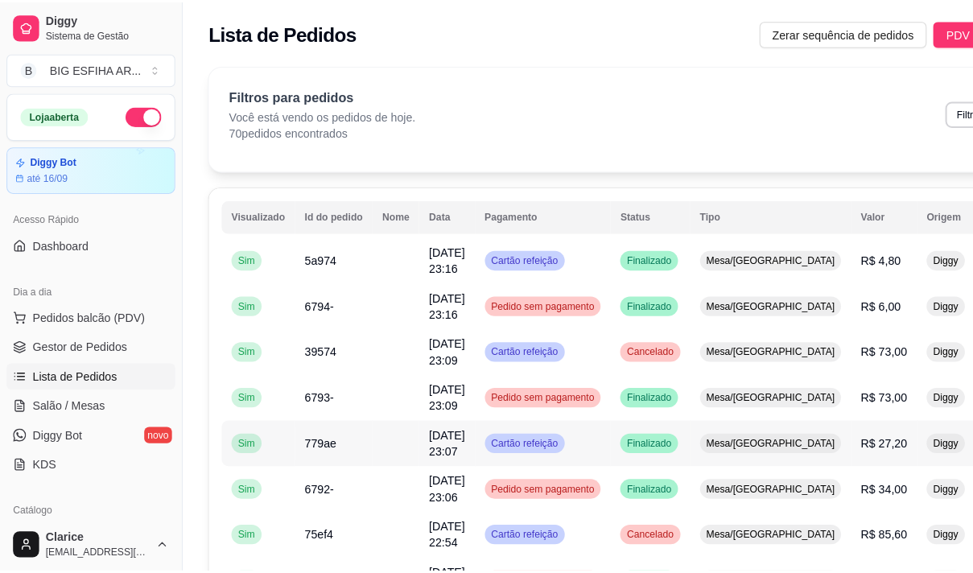
scroll to position [80, 0]
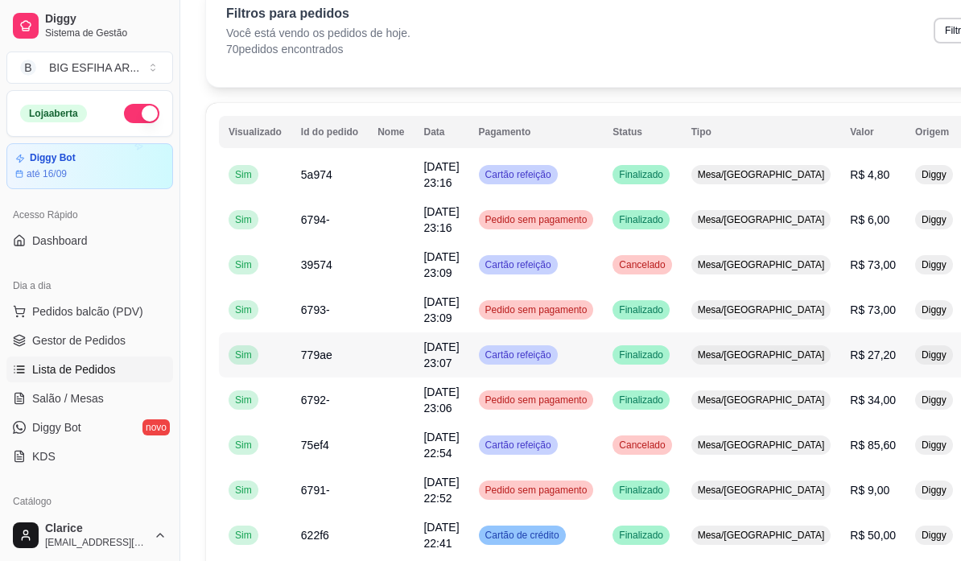
click at [629, 357] on span "Finalizado" at bounding box center [641, 355] width 51 height 13
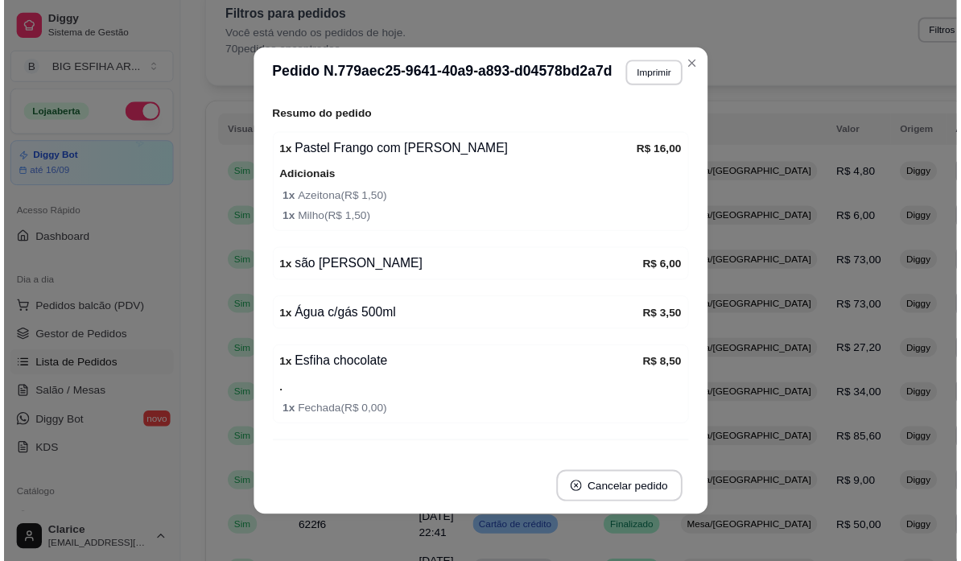
scroll to position [294, 0]
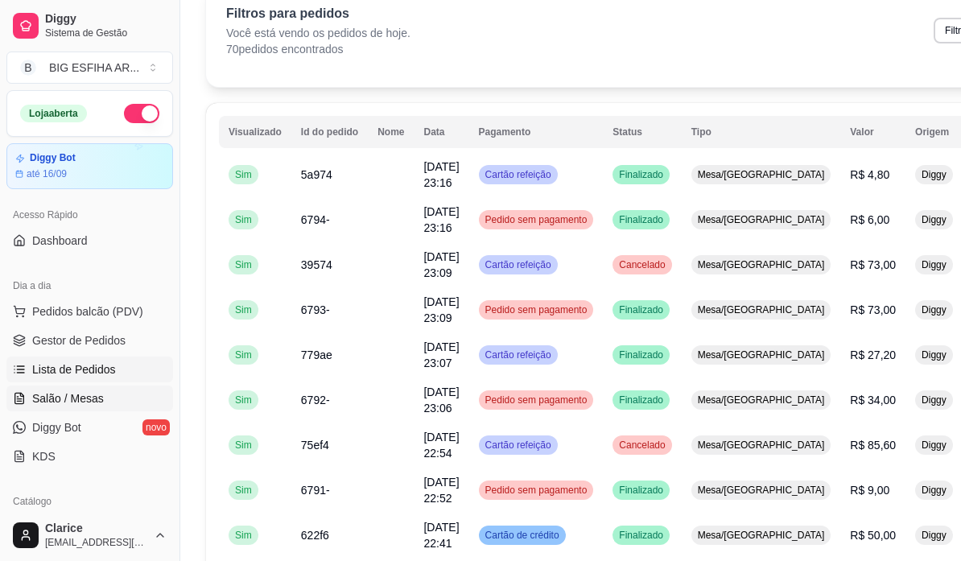
click at [68, 397] on span "Salão / Mesas" at bounding box center [68, 398] width 72 height 16
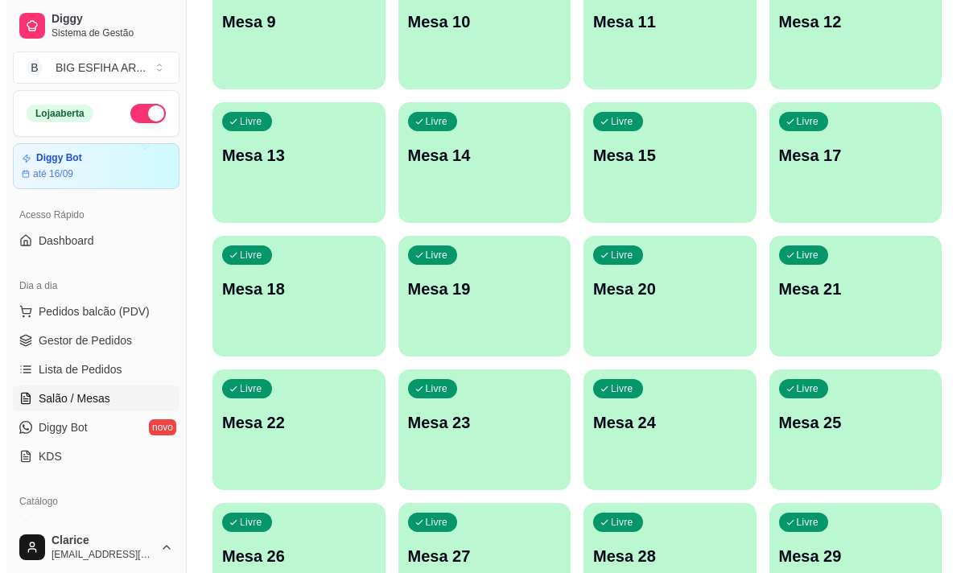
scroll to position [644, 0]
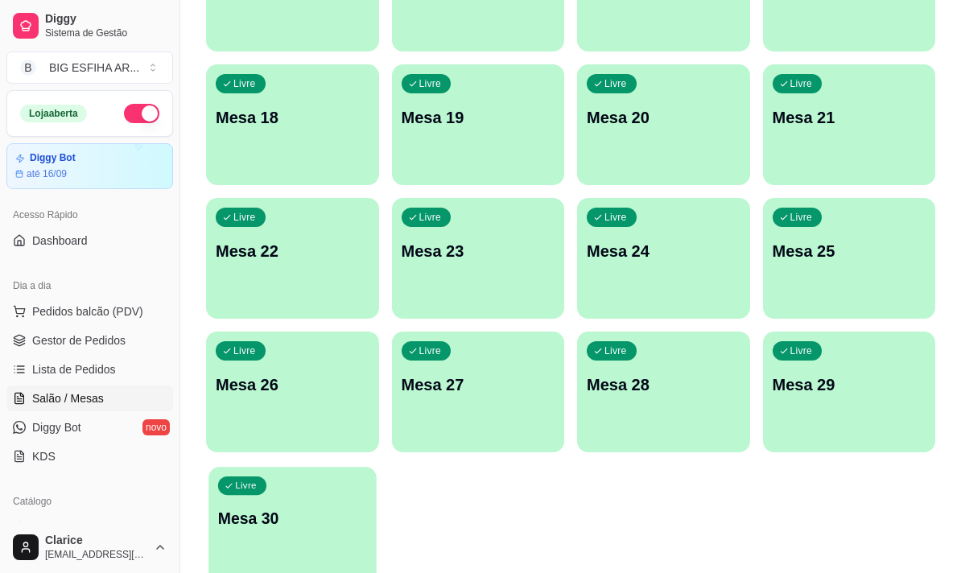
click at [271, 498] on div "Livre Mesa 30" at bounding box center [291, 516] width 167 height 98
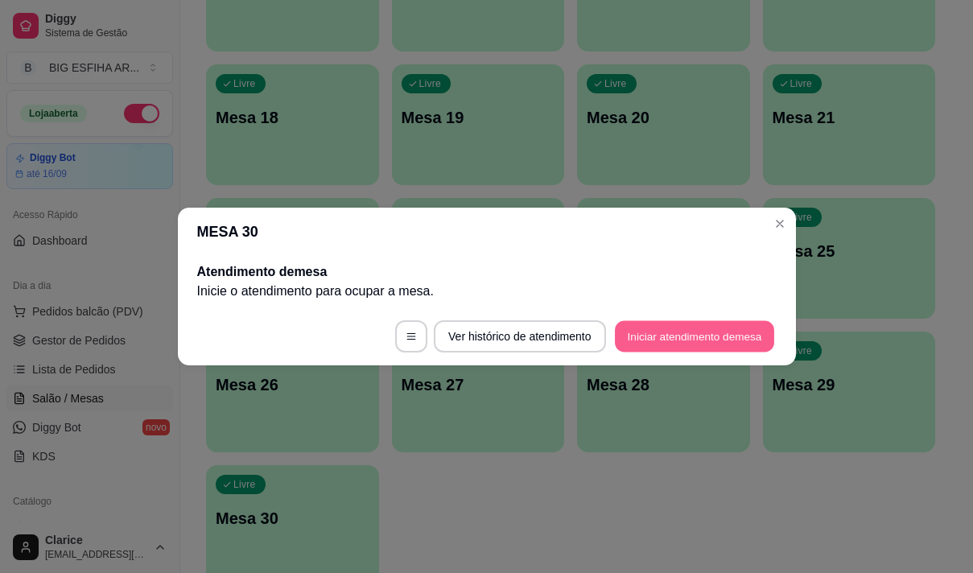
click at [729, 346] on button "Iniciar atendimento de mesa" at bounding box center [694, 336] width 159 height 31
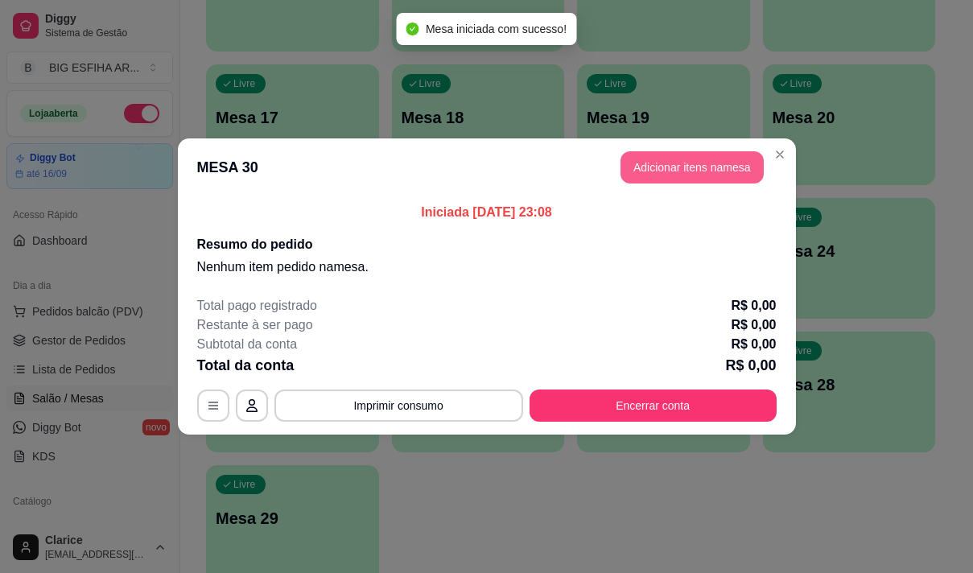
click at [711, 166] on button "Adicionar itens na mesa" at bounding box center [692, 167] width 143 height 32
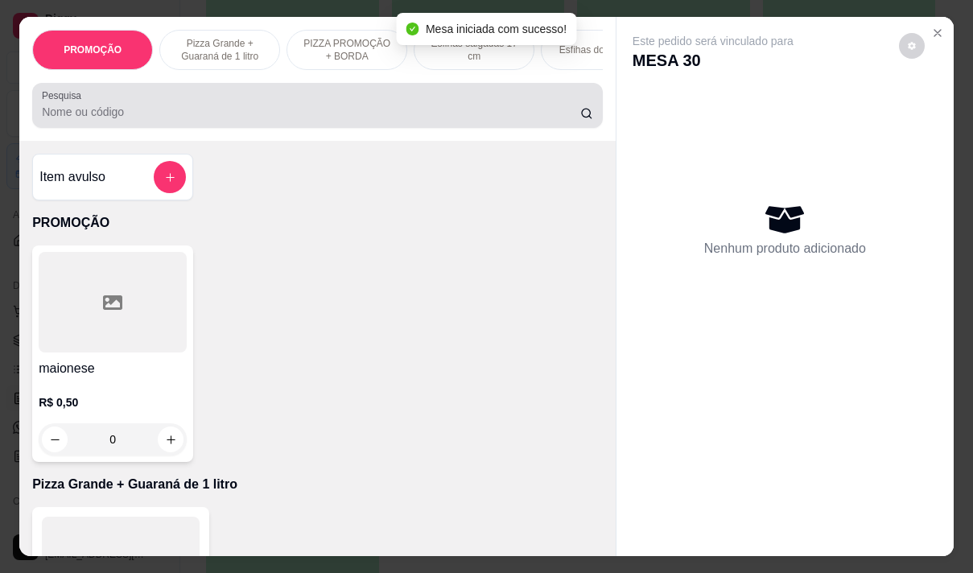
click at [275, 114] on input "Pesquisa" at bounding box center [311, 112] width 538 height 16
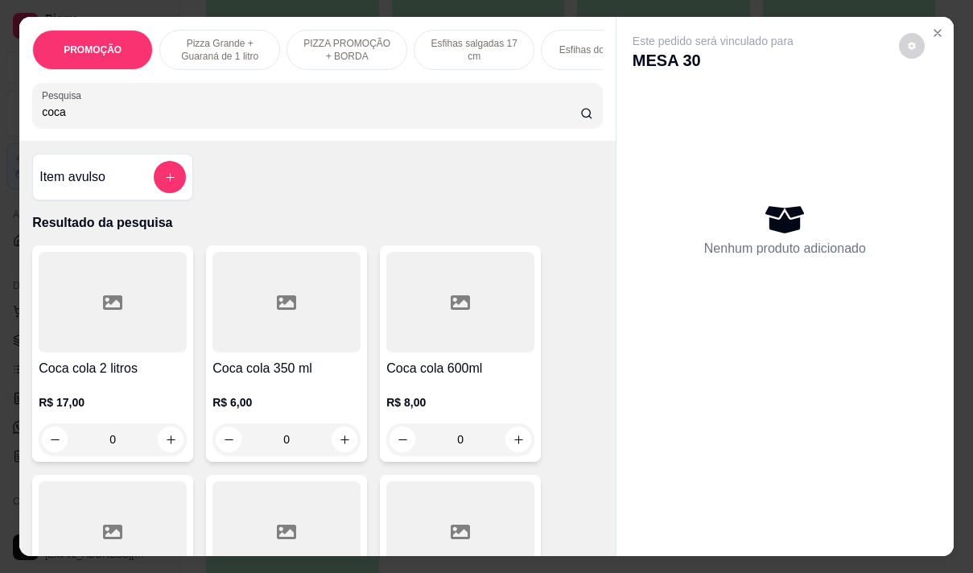
type input "coca"
click at [259, 369] on h4 "Coca cola 350 ml" at bounding box center [286, 368] width 148 height 19
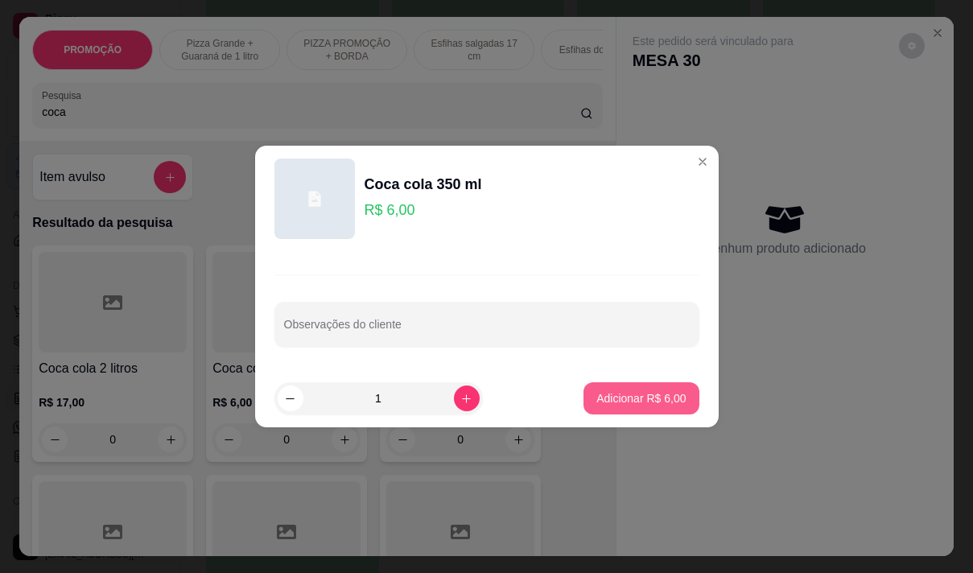
click at [625, 397] on p "Adicionar R$ 6,00" at bounding box center [640, 398] width 89 height 16
type input "1"
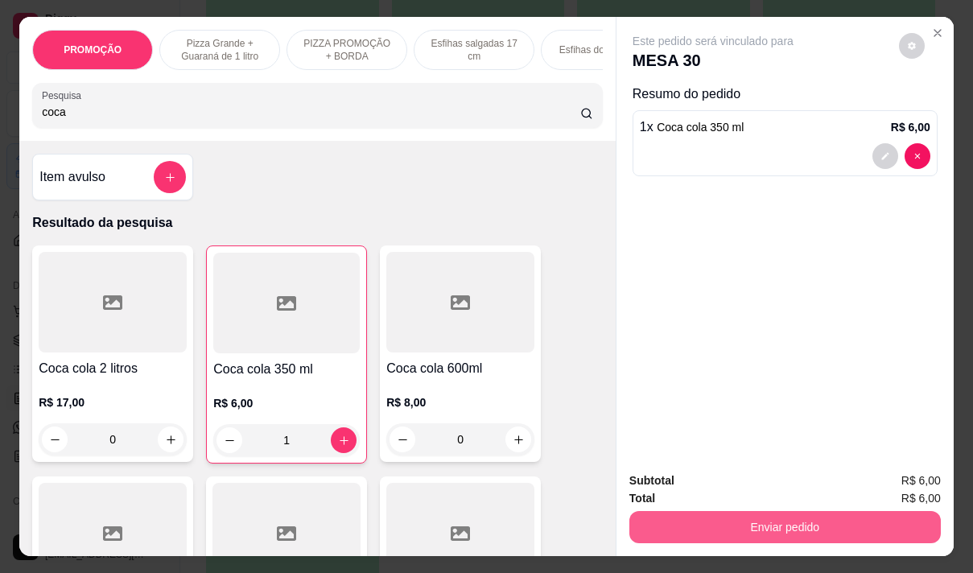
click at [704, 511] on button "Enviar pedido" at bounding box center [784, 527] width 311 height 32
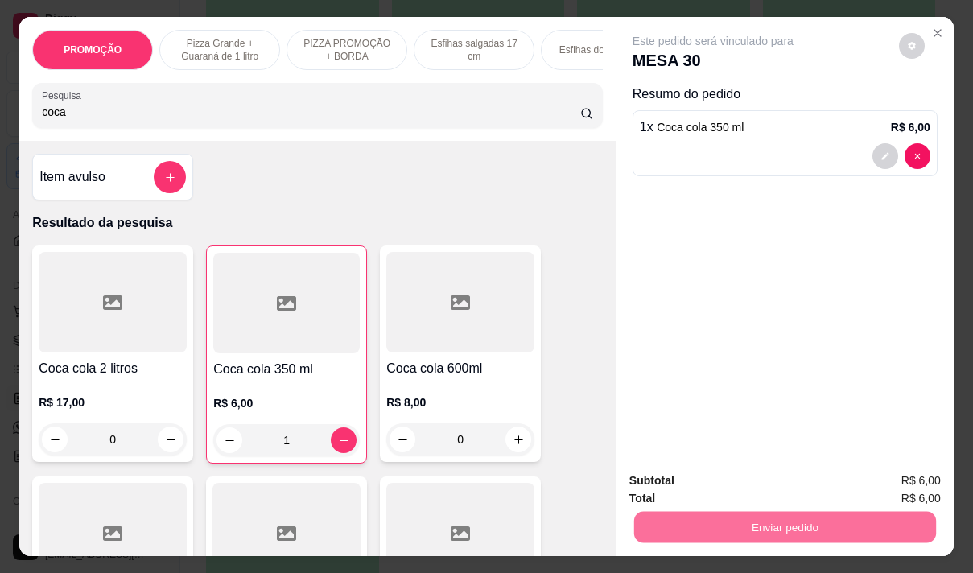
click at [675, 485] on button "Não registrar e enviar pedido" at bounding box center [731, 481] width 167 height 31
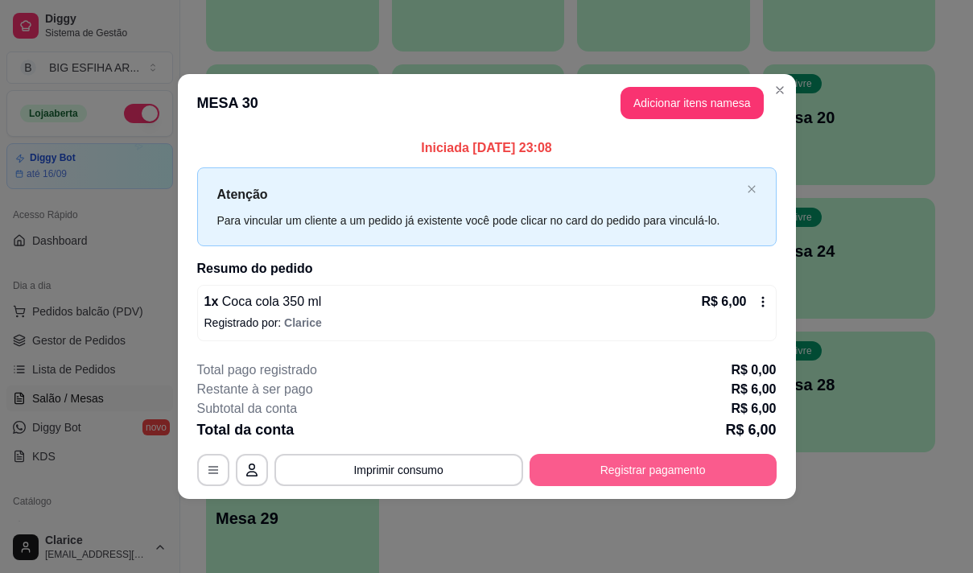
click at [605, 476] on button "Registrar pagamento" at bounding box center [653, 470] width 247 height 32
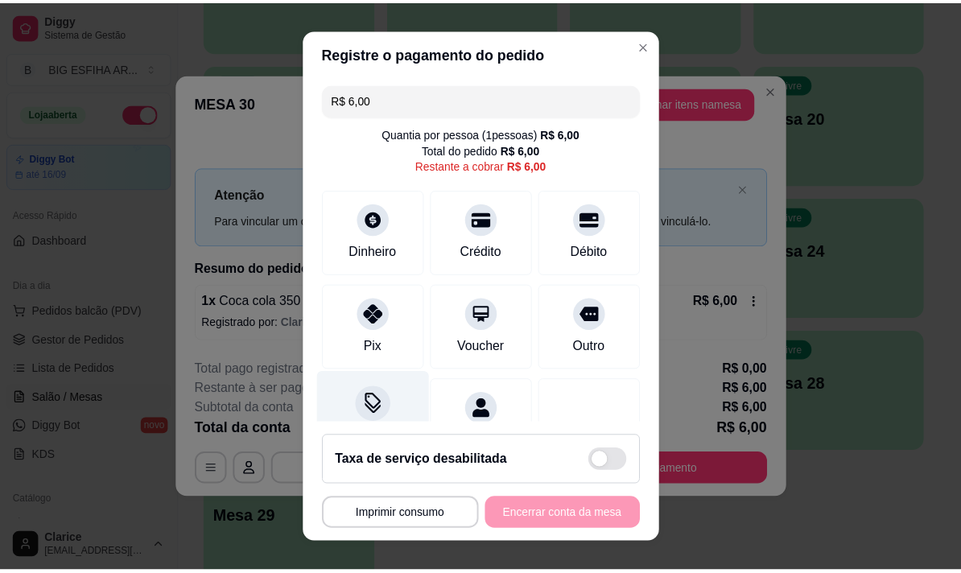
scroll to position [67, 0]
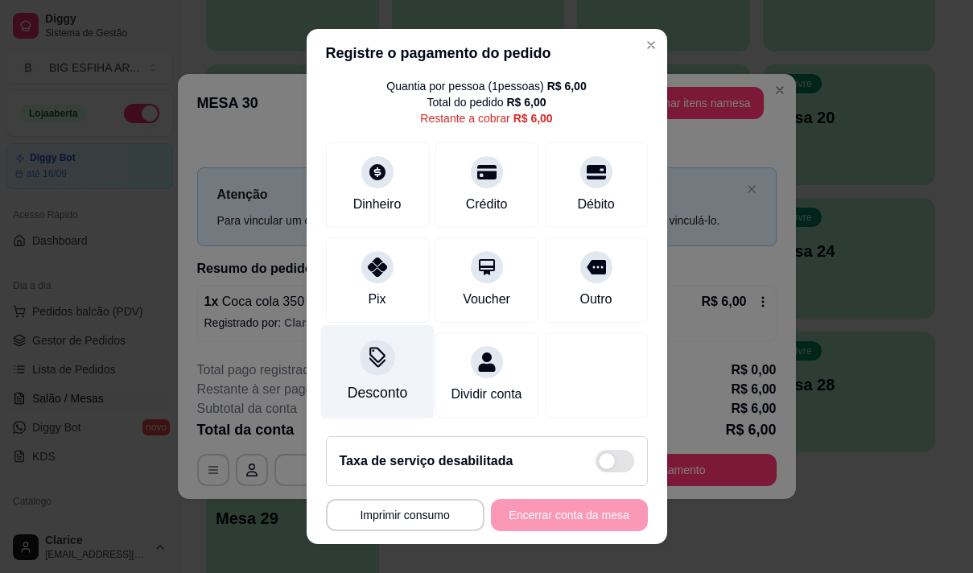
click at [380, 382] on div "Desconto" at bounding box center [377, 392] width 60 height 21
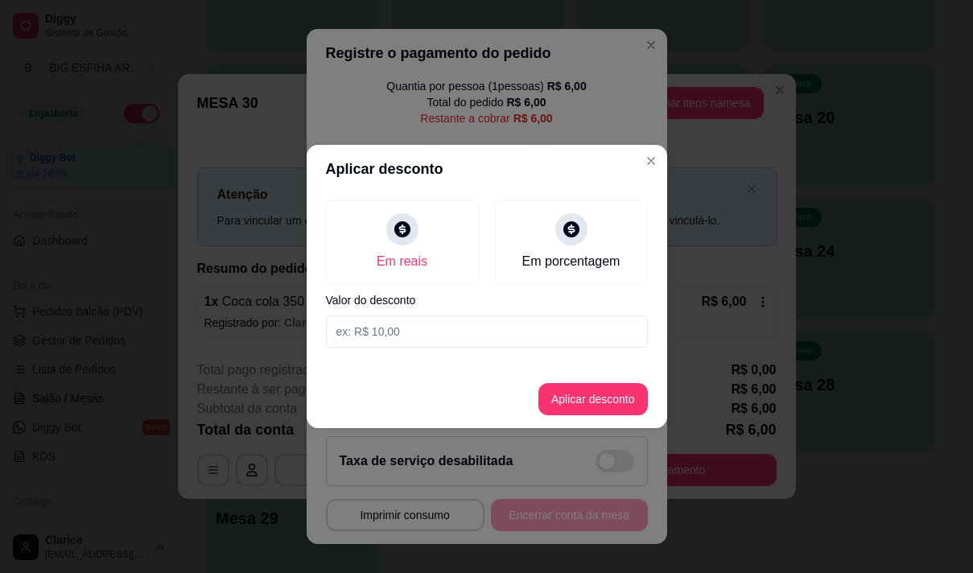
click at [581, 295] on label "Valor do desconto" at bounding box center [487, 300] width 322 height 11
click at [566, 302] on label "Valor do desconto" at bounding box center [487, 300] width 322 height 11
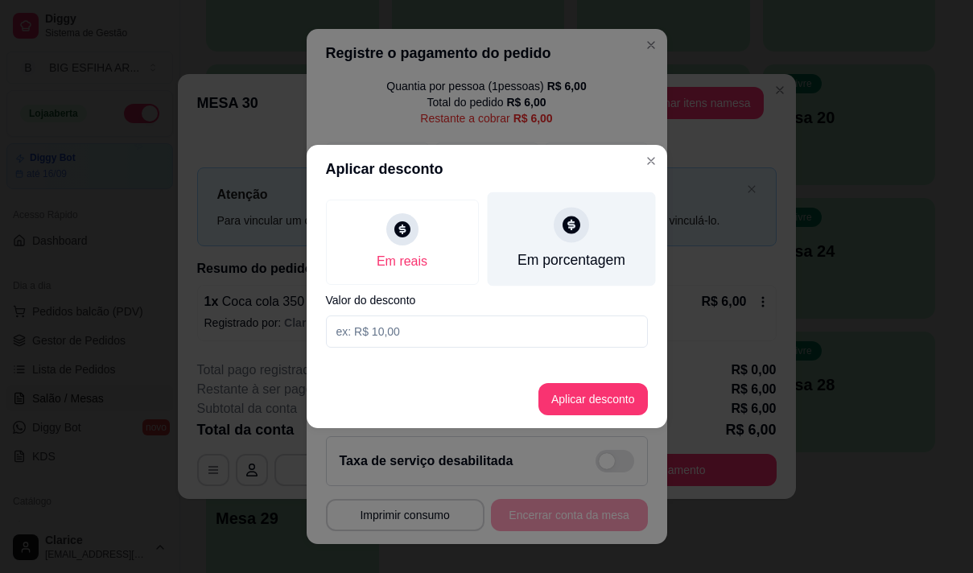
click at [571, 250] on div "Em porcentagem" at bounding box center [571, 239] width 168 height 94
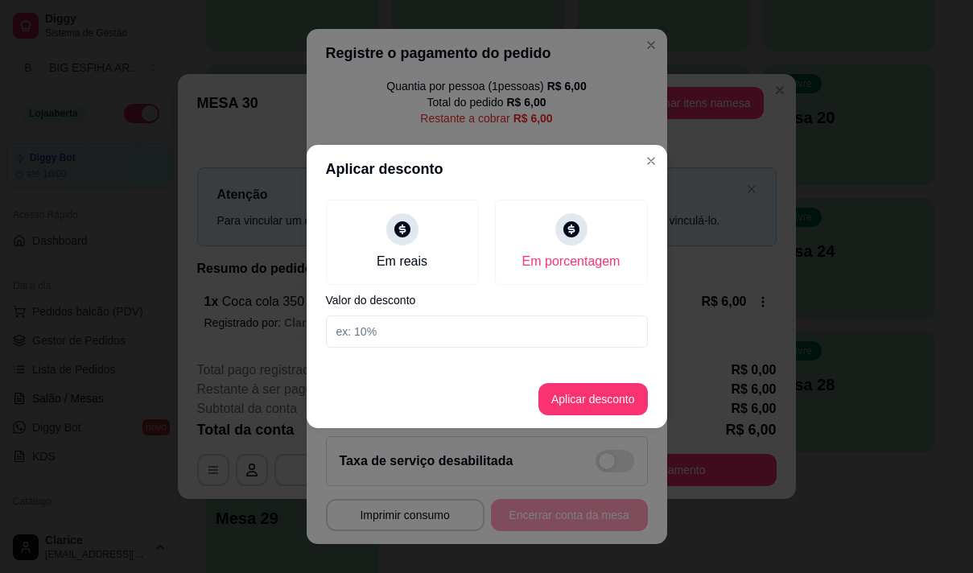
click at [558, 342] on input at bounding box center [487, 332] width 322 height 32
type input "20"
click at [555, 403] on button "Aplicar desconto" at bounding box center [592, 399] width 105 height 31
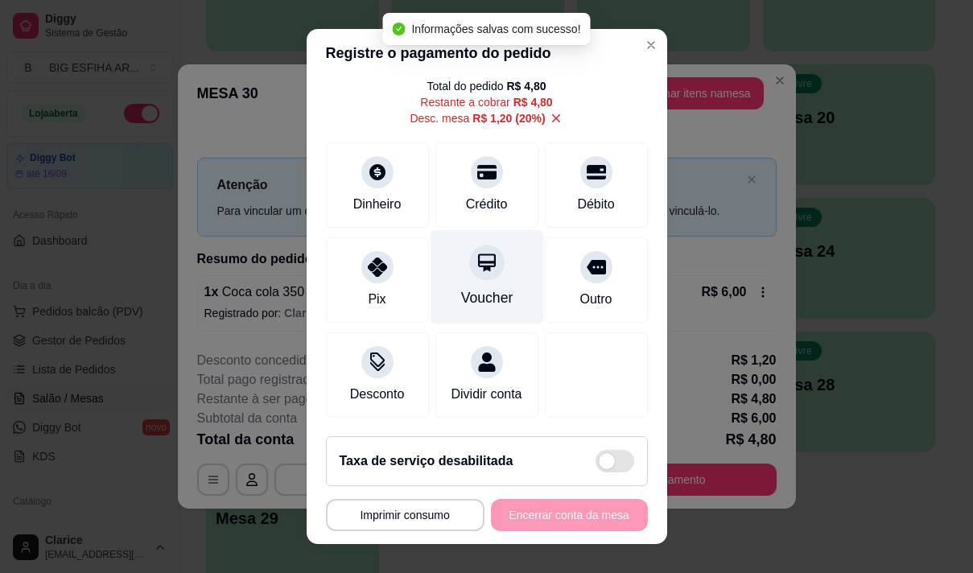
click at [472, 307] on div "Voucher" at bounding box center [486, 276] width 113 height 94
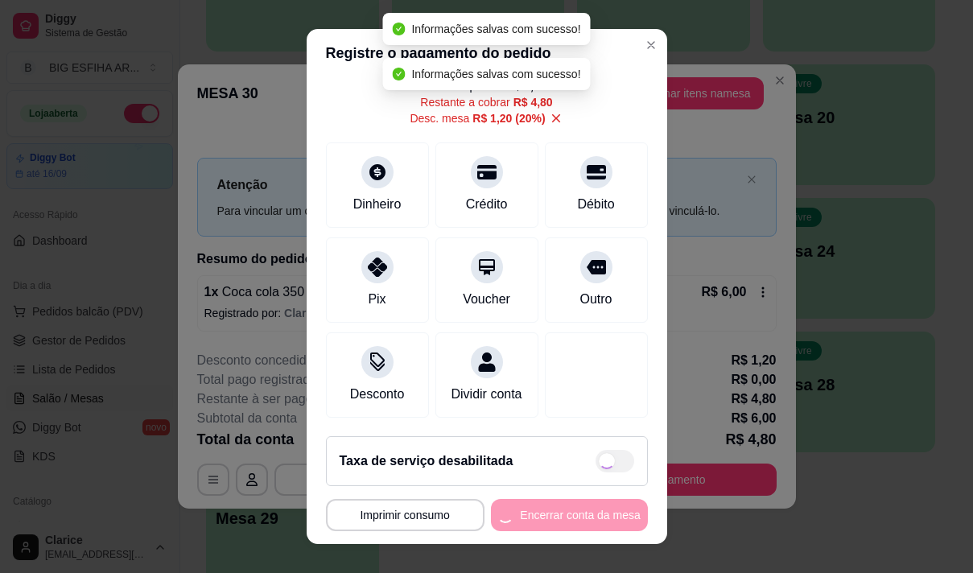
type input "R$ 0,00"
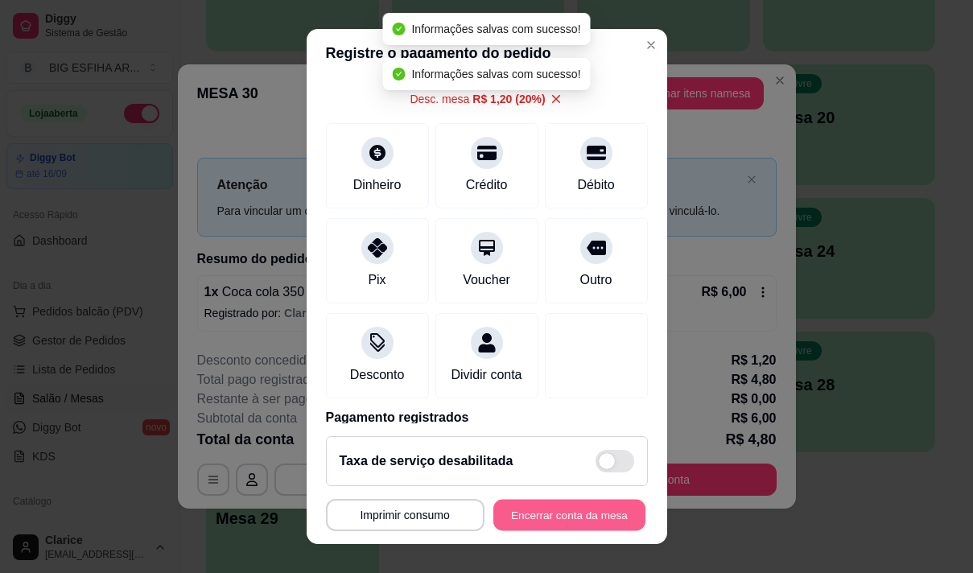
click at [546, 516] on button "Encerrar conta da mesa" at bounding box center [569, 515] width 152 height 31
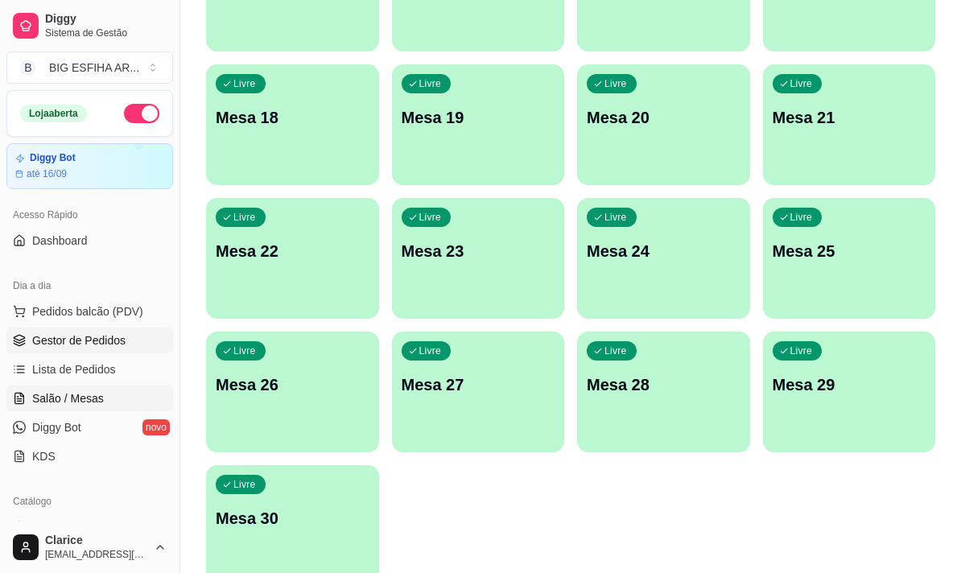
click at [93, 337] on span "Gestor de Pedidos" at bounding box center [78, 340] width 93 height 16
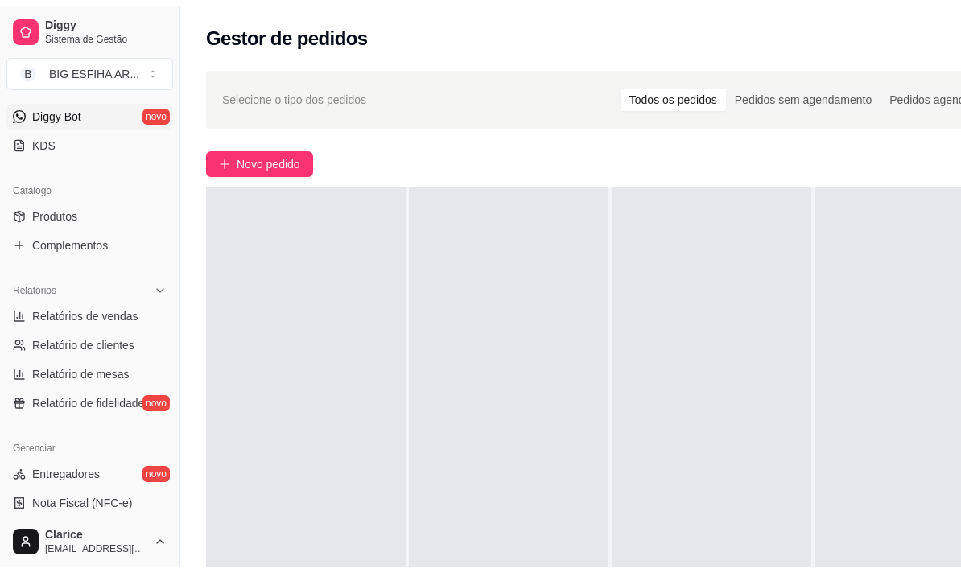
scroll to position [322, 0]
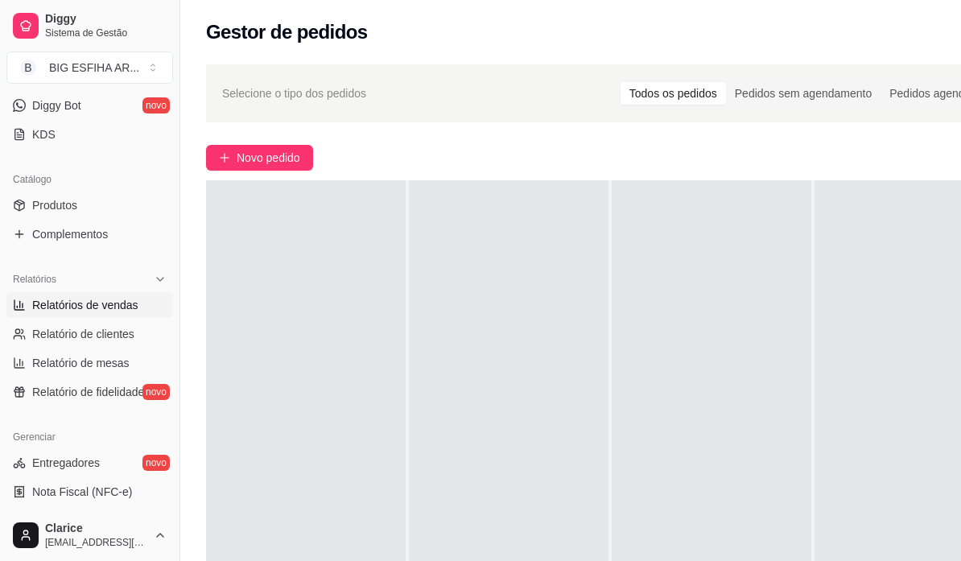
click at [87, 303] on span "Relatórios de vendas" at bounding box center [85, 305] width 106 height 16
select select "ALL"
select select "0"
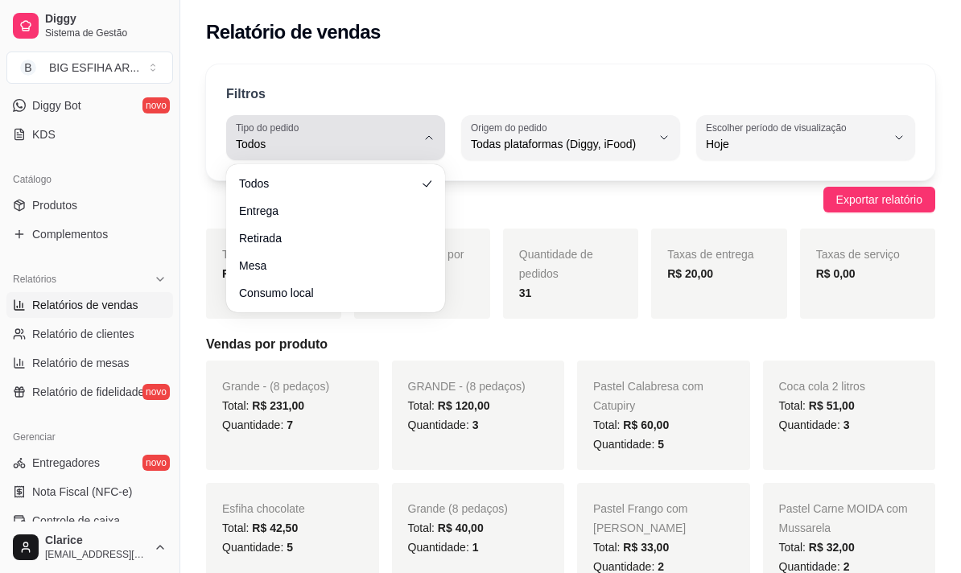
click at [319, 135] on div "Todos" at bounding box center [326, 138] width 180 height 32
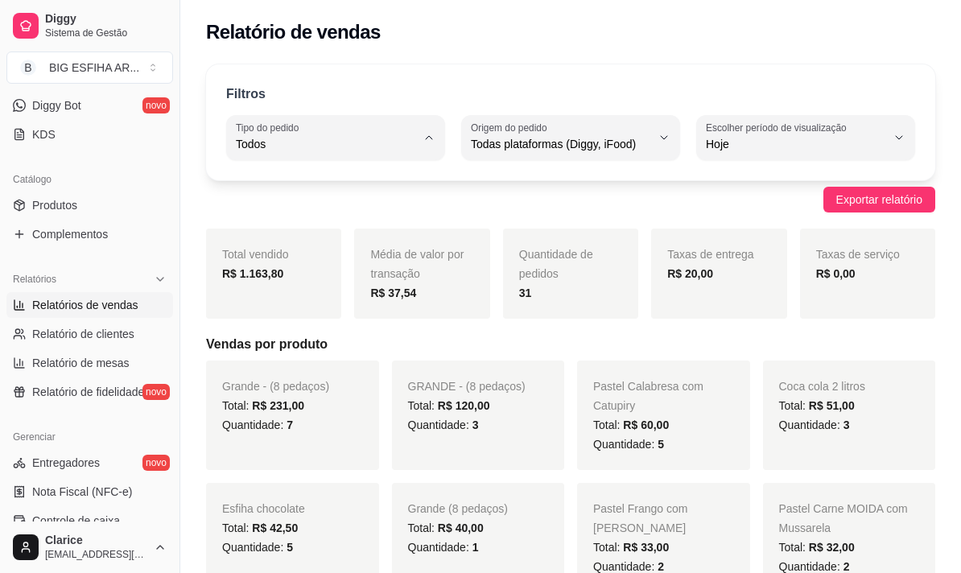
click at [325, 214] on span "Entrega" at bounding box center [328, 208] width 170 height 15
type input "DELIVERY"
select select "DELIVERY"
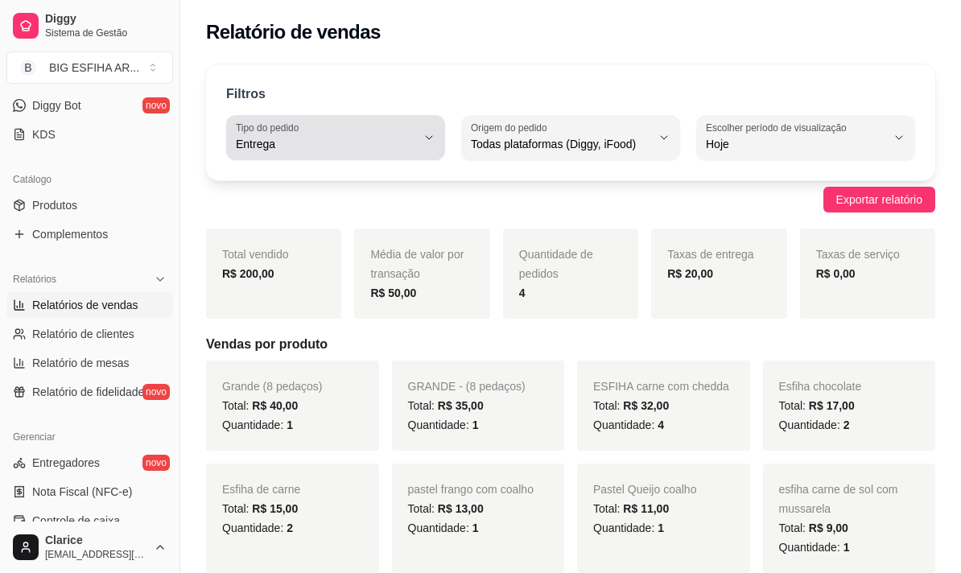
click at [400, 138] on span "Entrega" at bounding box center [326, 144] width 180 height 16
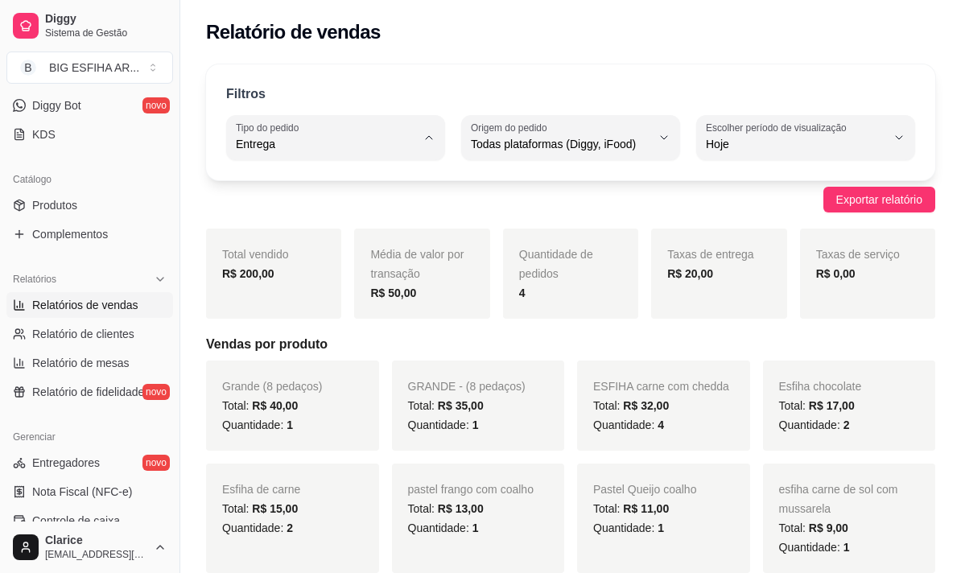
click at [296, 187] on span "Todos" at bounding box center [328, 182] width 170 height 15
type input "ALL"
select select "ALL"
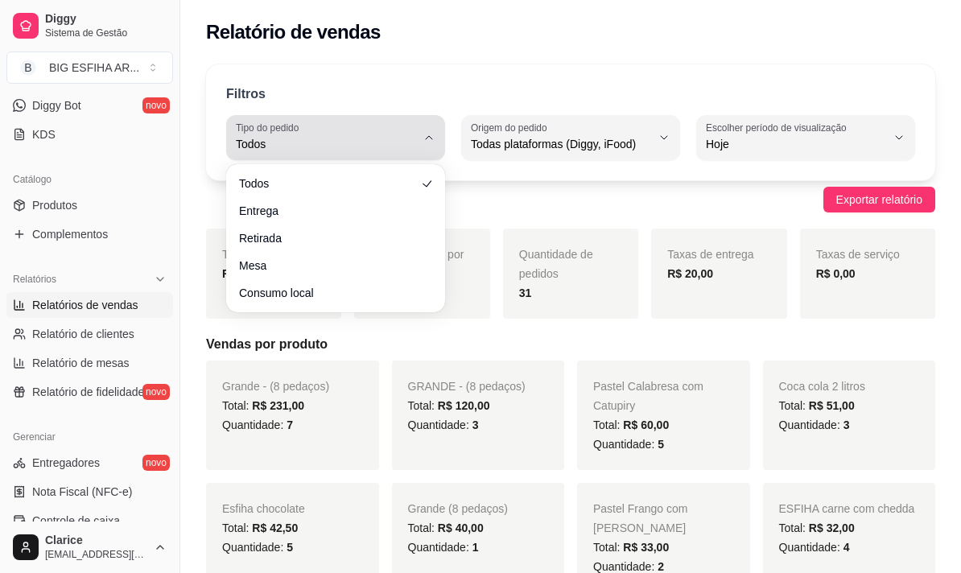
click at [344, 138] on span "Todos" at bounding box center [326, 144] width 180 height 16
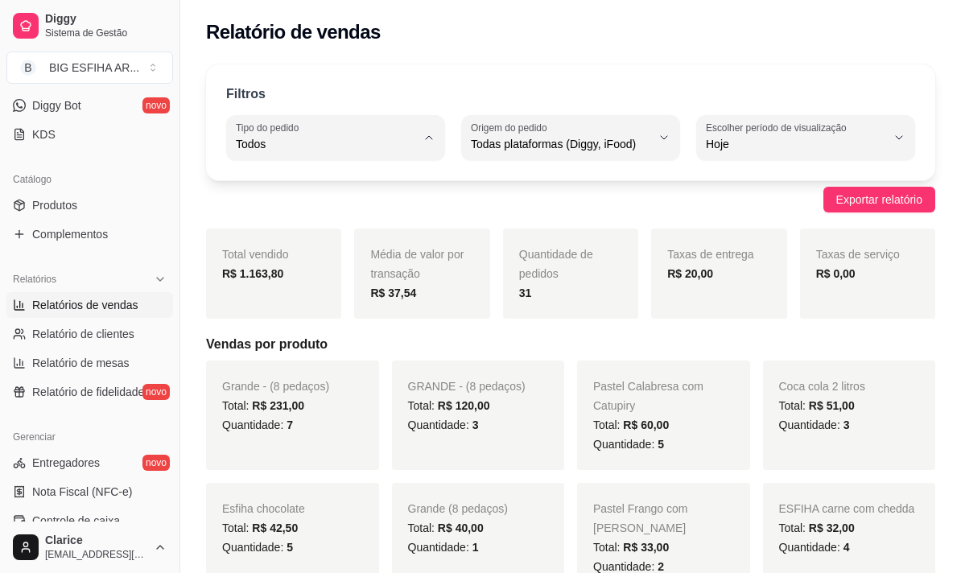
click at [354, 220] on li "Entrega" at bounding box center [336, 208] width 198 height 25
type input "DELIVERY"
select select "DELIVERY"
